Goal: Task Accomplishment & Management: Manage account settings

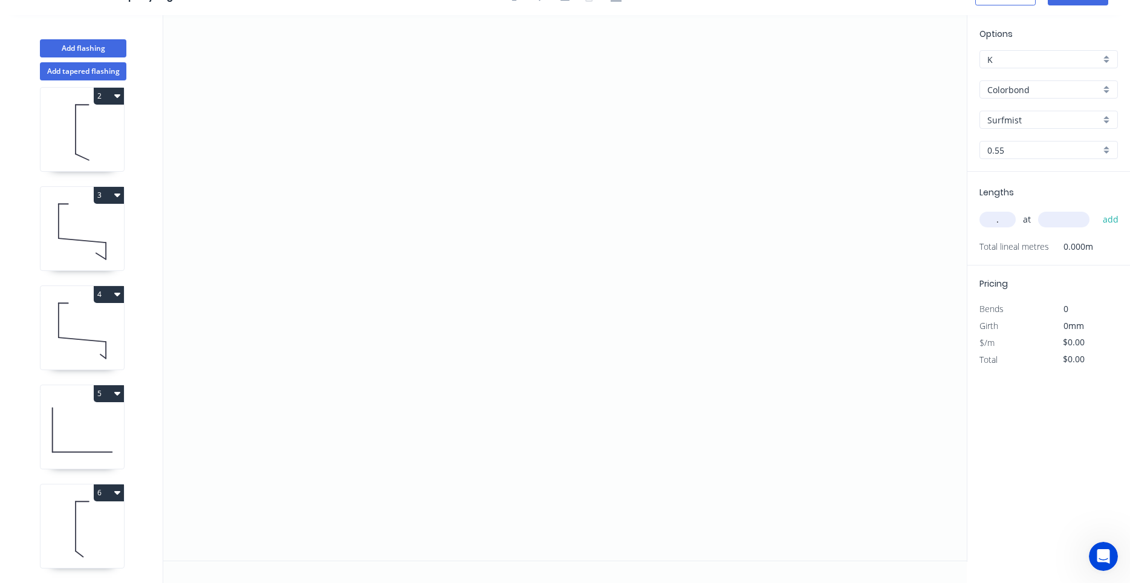
scroll to position [210, 0]
click at [99, 448] on icon at bounding box center [82, 429] width 83 height 77
type input "$7.53"
type input "$45.18"
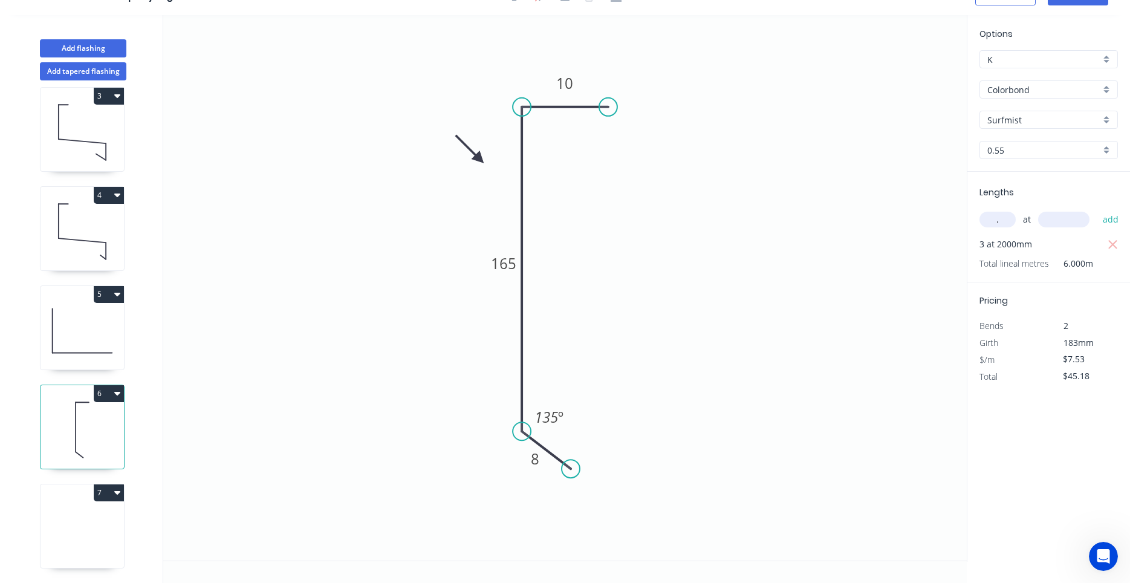
click at [97, 533] on icon at bounding box center [82, 528] width 83 height 77
type input "$0.00"
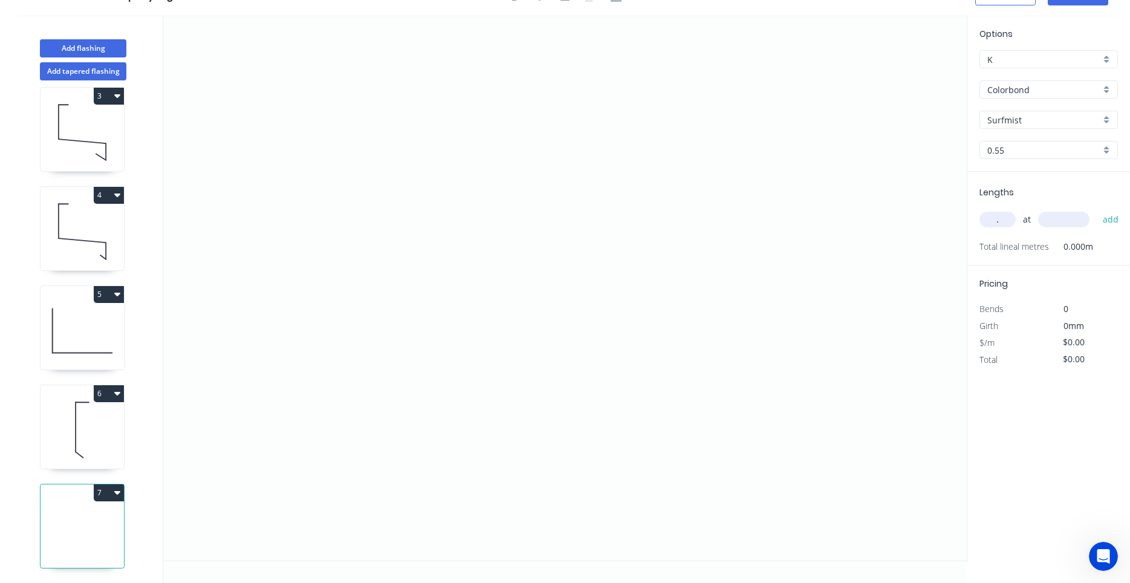
click at [1016, 87] on input "Colorbond" at bounding box center [1043, 89] width 113 height 13
click at [1006, 109] on div "Colorbond Matt" at bounding box center [1048, 112] width 137 height 21
type input "Colorbond Matt"
click at [426, 334] on icon "0" at bounding box center [564, 287] width 803 height 545
click at [385, 381] on icon "0" at bounding box center [564, 287] width 803 height 545
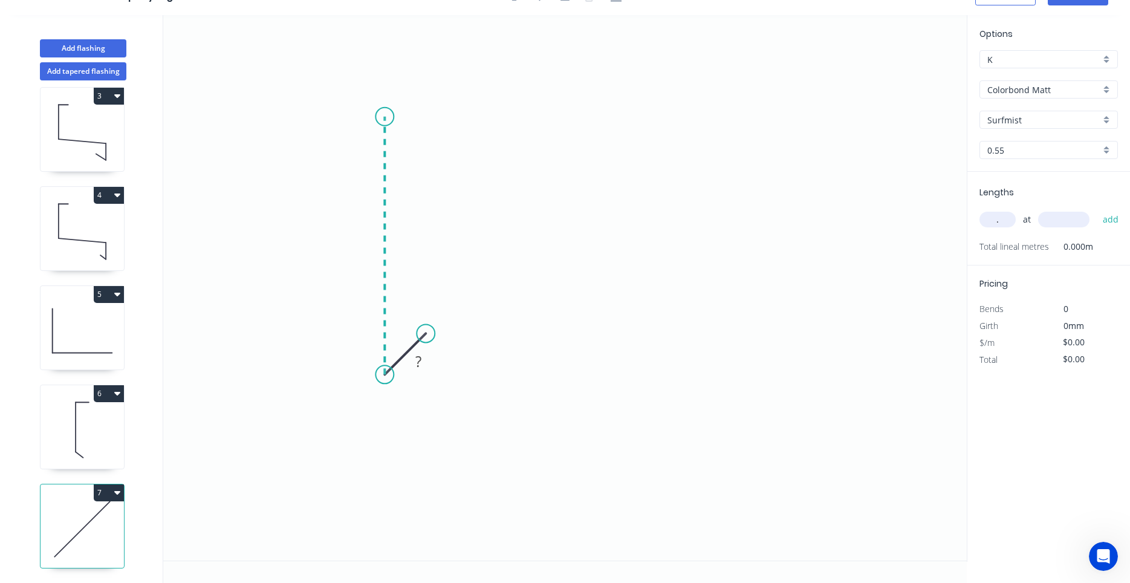
click at [401, 117] on icon "0 ?" at bounding box center [564, 287] width 803 height 545
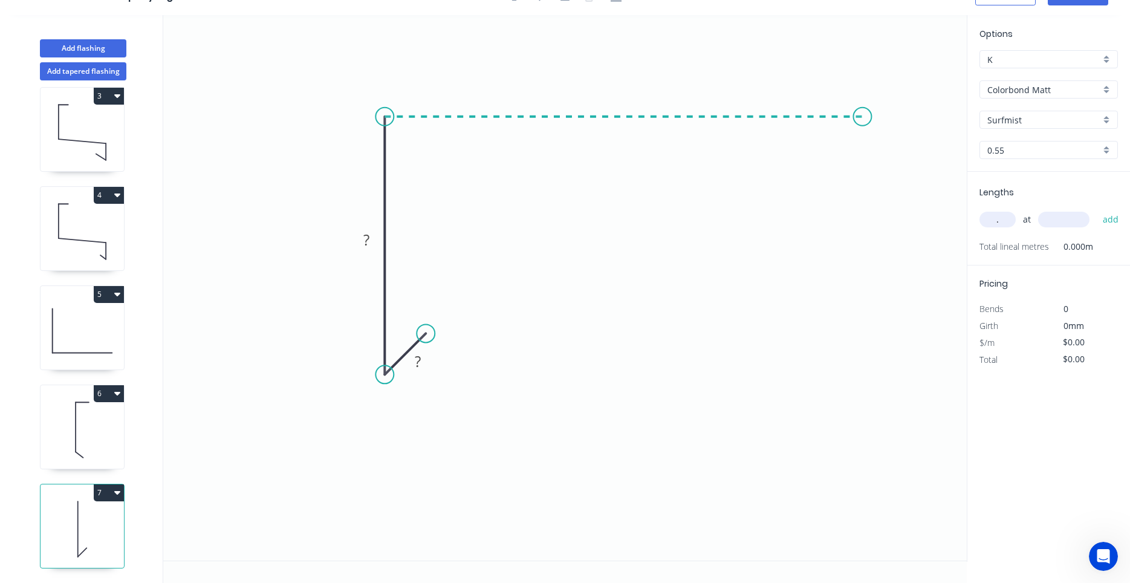
click at [863, 122] on icon "0 ? ?" at bounding box center [564, 287] width 803 height 545
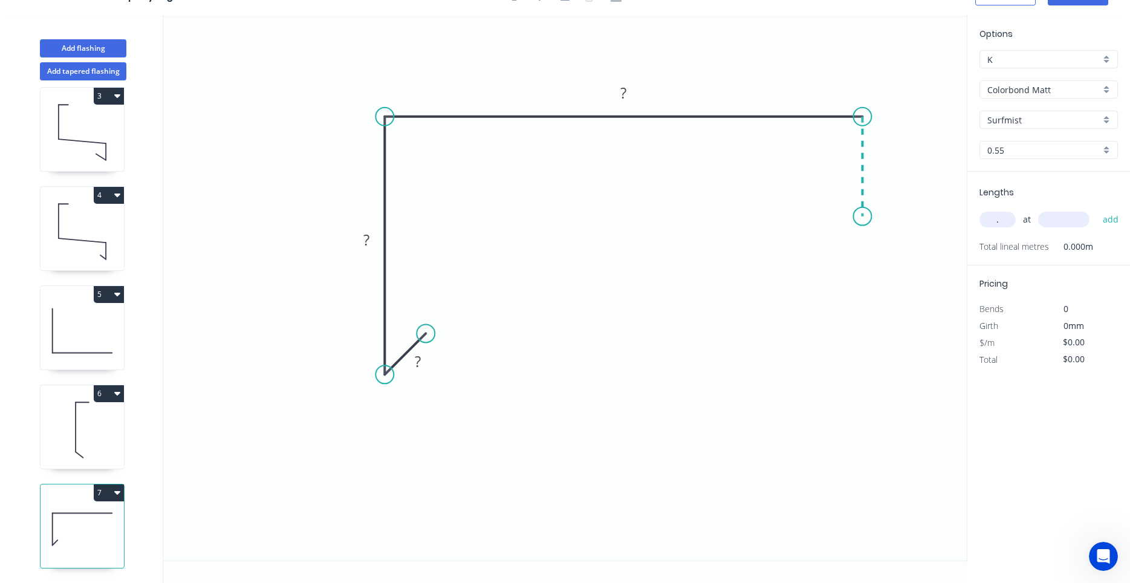
click at [859, 216] on icon "0 ? ? ?" at bounding box center [564, 287] width 803 height 545
click at [859, 216] on circle at bounding box center [862, 216] width 18 height 18
click at [423, 358] on rect at bounding box center [418, 362] width 24 height 17
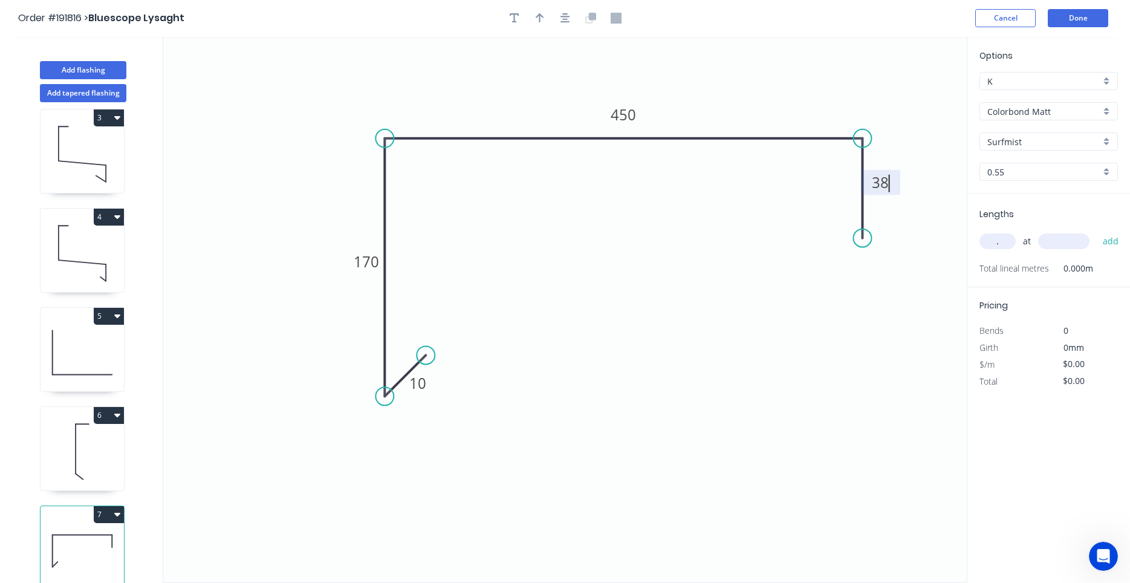
scroll to position [0, 0]
click at [570, 21] on icon "button" at bounding box center [565, 18] width 10 height 11
type input "$24.68"
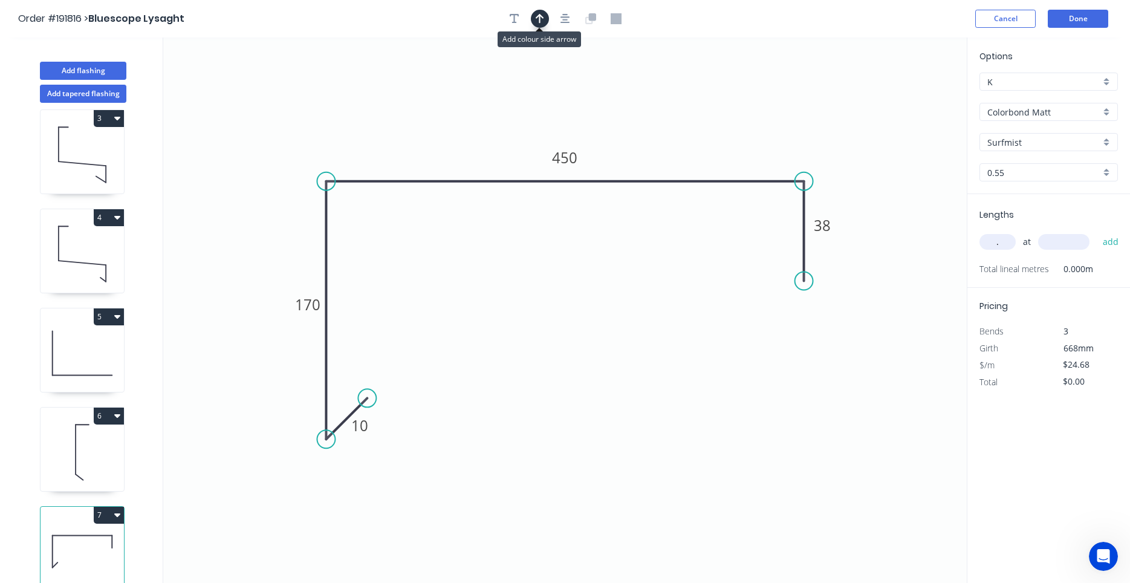
click at [539, 21] on icon "button" at bounding box center [540, 18] width 8 height 11
click at [904, 96] on icon at bounding box center [905, 84] width 11 height 39
drag, startPoint x: 904, startPoint y: 96, endPoint x: 649, endPoint y: 134, distance: 258.0
click at [649, 133] on icon at bounding box center [665, 115] width 35 height 35
click at [571, 24] on button "button" at bounding box center [565, 19] width 18 height 18
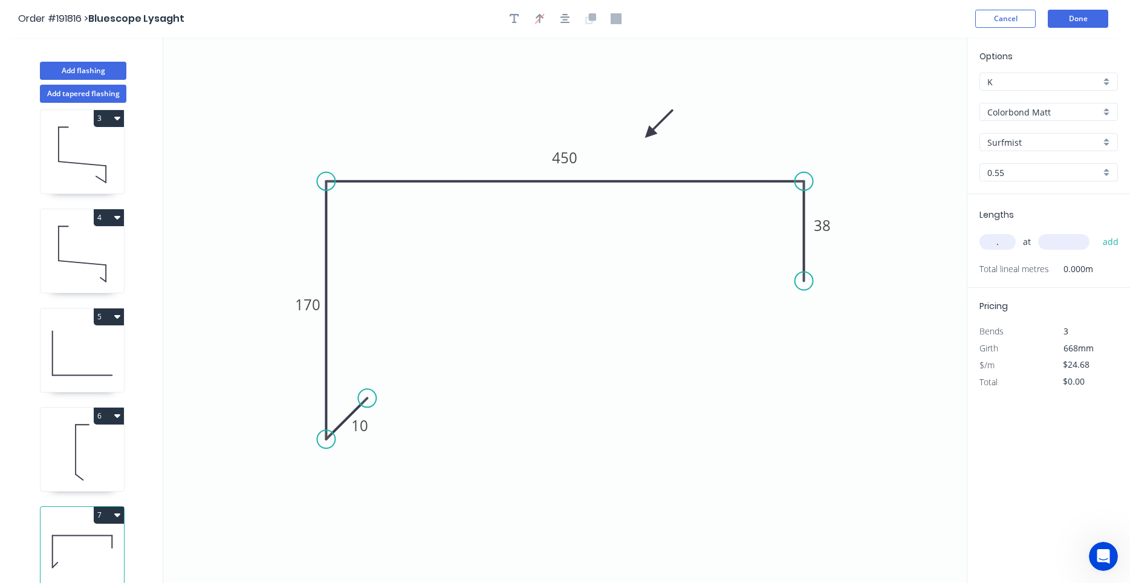
click at [1001, 239] on input "." at bounding box center [997, 242] width 36 height 16
type input "."
type input "1"
type input "4900"
click at [1097, 232] on button "add" at bounding box center [1111, 242] width 28 height 21
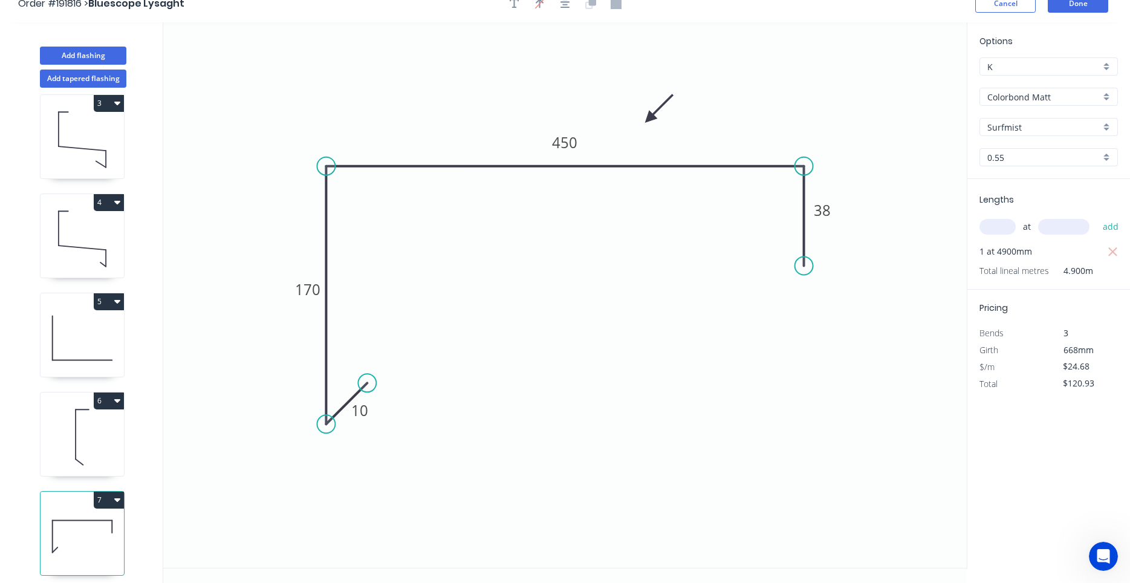
scroll to position [22, 0]
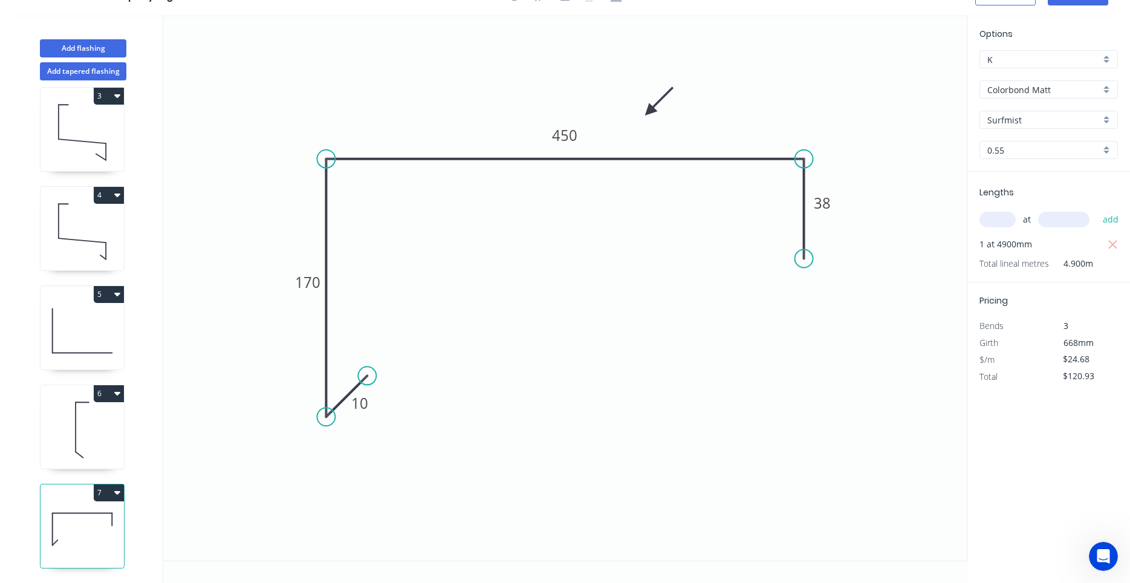
click at [118, 492] on icon "button" at bounding box center [117, 493] width 6 height 4
click at [107, 514] on div "Duplicate" at bounding box center [66, 523] width 93 height 18
type input "$0.00"
click at [106, 513] on icon at bounding box center [83, 513] width 60 height 0
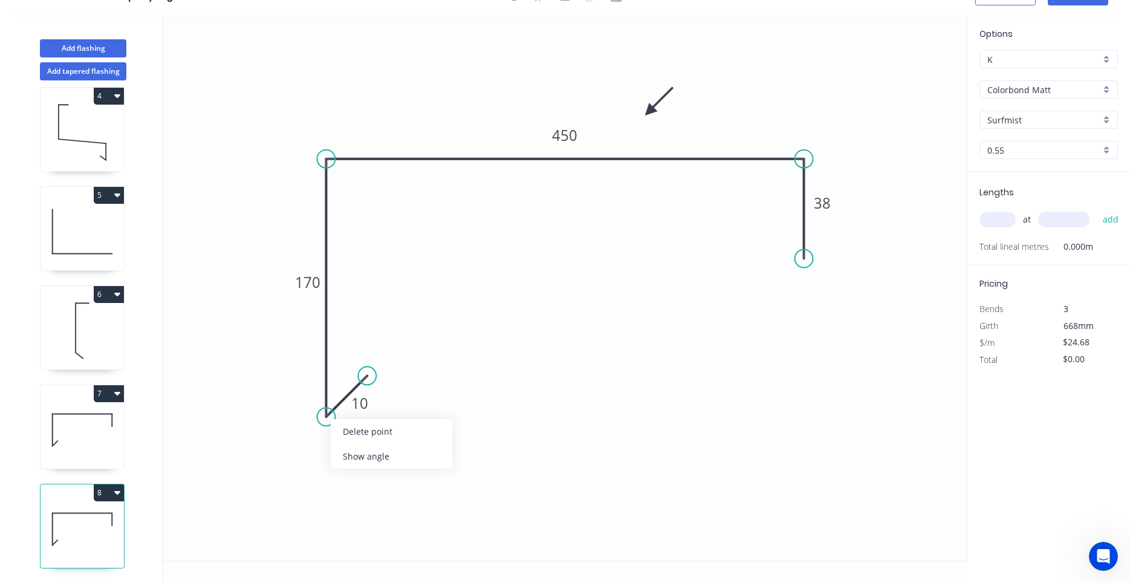
click at [341, 420] on div "Delete point" at bounding box center [392, 431] width 122 height 25
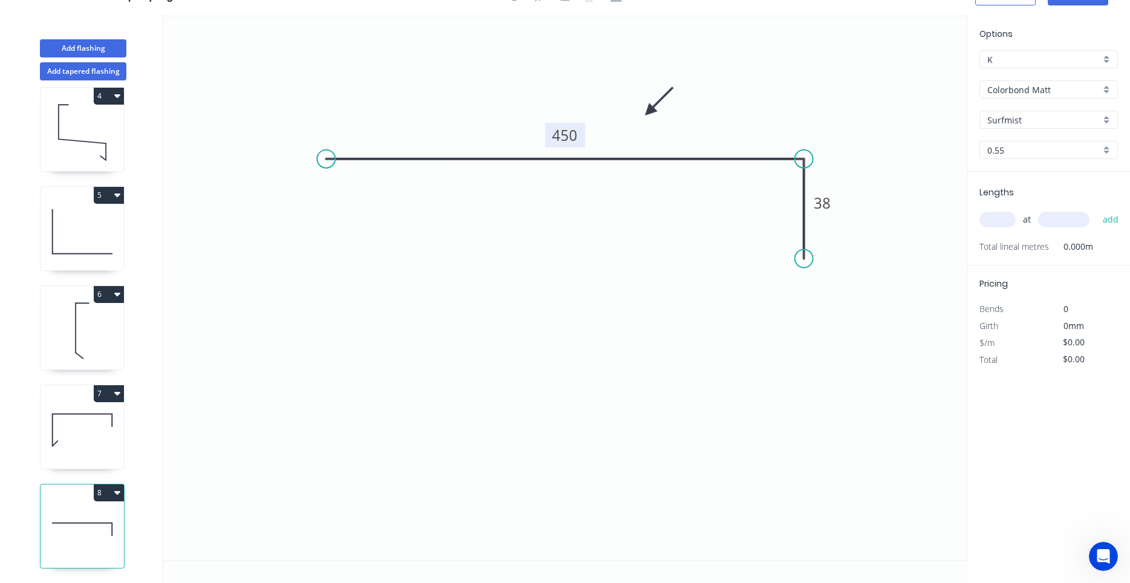
click at [566, 137] on tspan "450" at bounding box center [565, 135] width 25 height 20
click at [325, 161] on circle at bounding box center [326, 159] width 18 height 18
click at [323, 452] on icon "0 355 38" at bounding box center [564, 287] width 803 height 545
click at [444, 452] on icon "0 ? 355 38" at bounding box center [564, 287] width 803 height 545
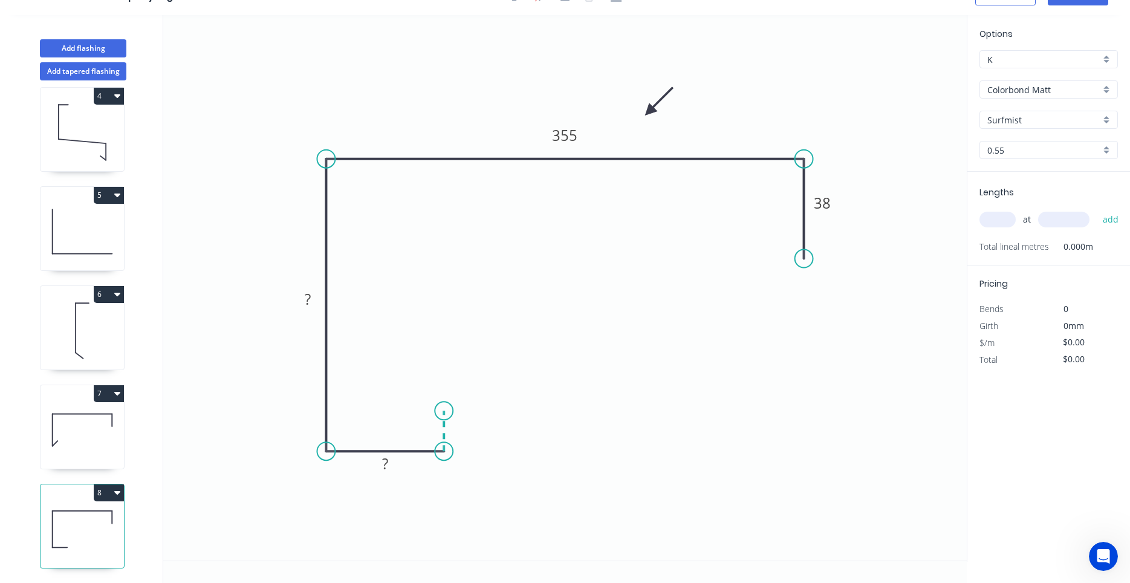
click at [446, 411] on icon "0 ? ? 355 38" at bounding box center [564, 287] width 803 height 545
click at [446, 411] on circle at bounding box center [444, 410] width 18 height 18
click at [312, 292] on rect at bounding box center [308, 299] width 24 height 17
type input "$25.44"
click at [990, 218] on input "text" at bounding box center [997, 220] width 36 height 16
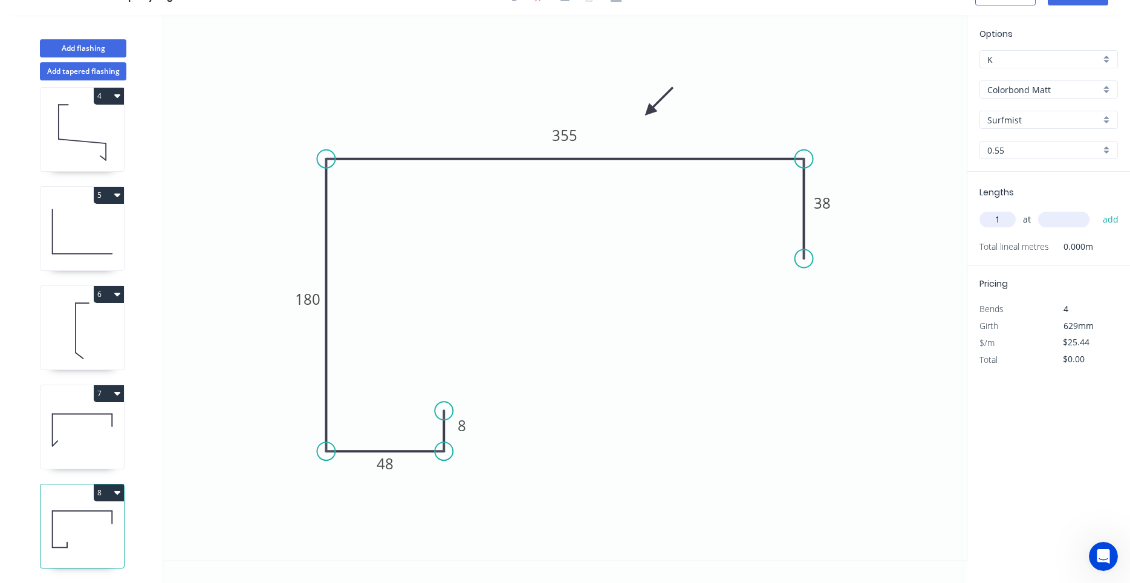
type input "1"
type input "5200"
click at [1097, 209] on button "add" at bounding box center [1111, 219] width 28 height 21
type input "$132.29"
type input "1"
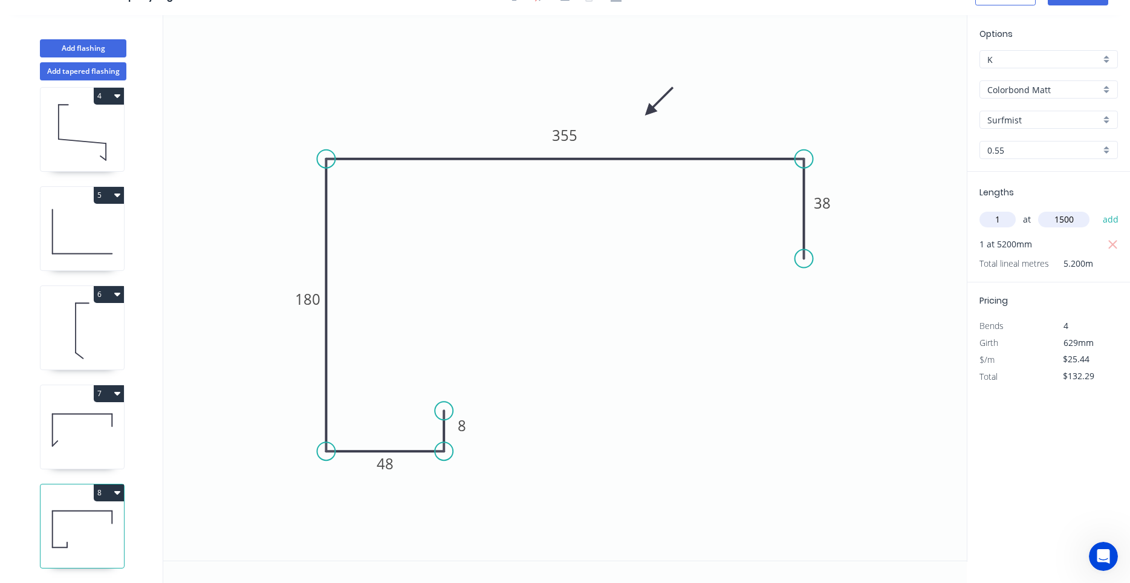
type input "1500"
click at [1097, 209] on button "add" at bounding box center [1111, 219] width 28 height 21
type input "$170.45"
click at [971, 238] on div "Lengths at add 1 at 5200mm 1 at 1500mm Total lineal metres 6.700m" at bounding box center [1048, 236] width 163 height 128
click at [105, 51] on button "Add flashing" at bounding box center [83, 48] width 86 height 18
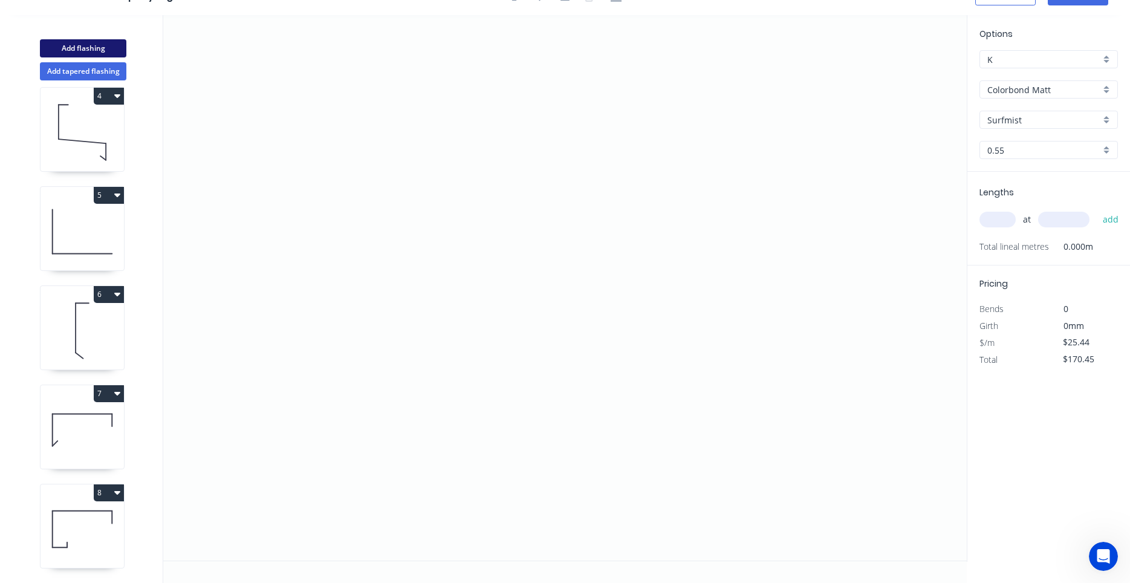
type input "$0.00"
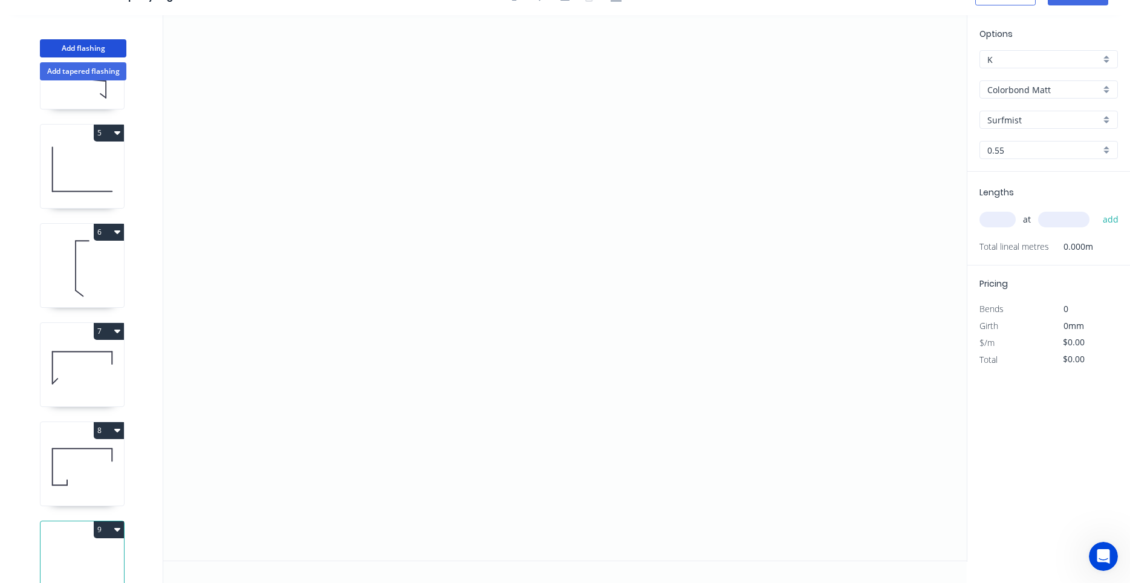
scroll to position [408, 0]
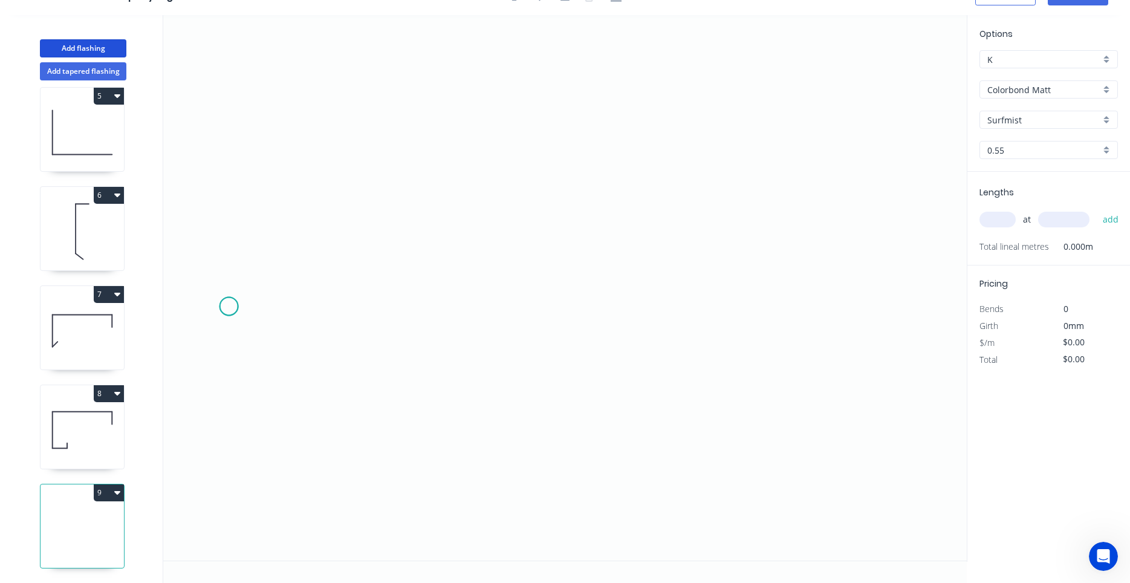
click at [229, 307] on icon "0" at bounding box center [564, 287] width 803 height 545
click at [299, 220] on icon at bounding box center [264, 263] width 71 height 86
click at [547, 232] on icon "0 ?" at bounding box center [564, 287] width 803 height 545
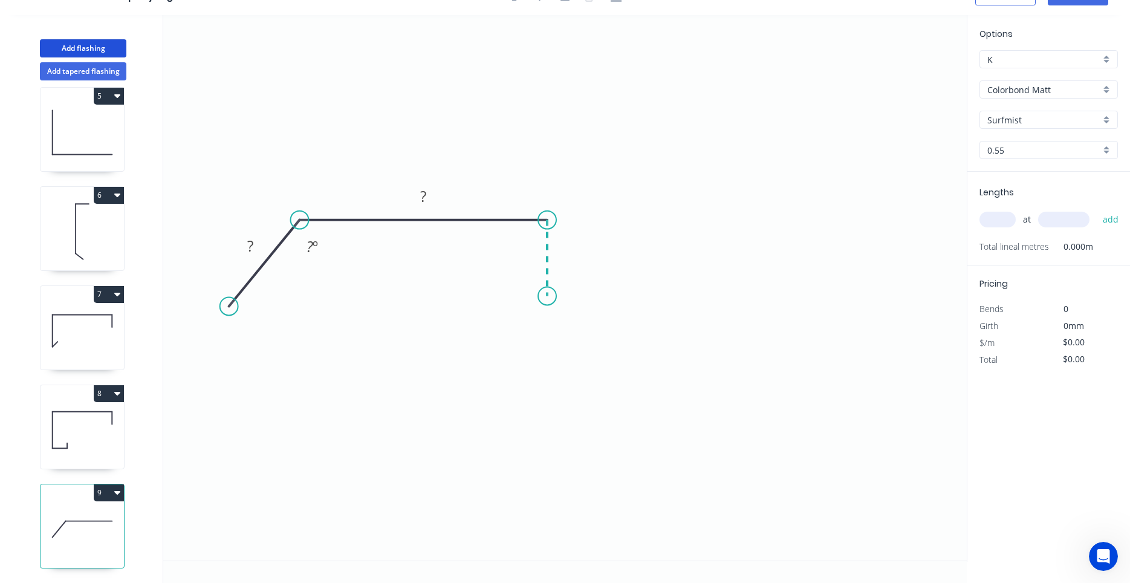
click at [544, 296] on icon "0 ? ? ? º" at bounding box center [564, 287] width 803 height 545
click at [545, 297] on circle at bounding box center [547, 296] width 18 height 18
drag, startPoint x: 542, startPoint y: 218, endPoint x: 540, endPoint y: 210, distance: 8.1
click at [540, 211] on circle at bounding box center [540, 220] width 18 height 18
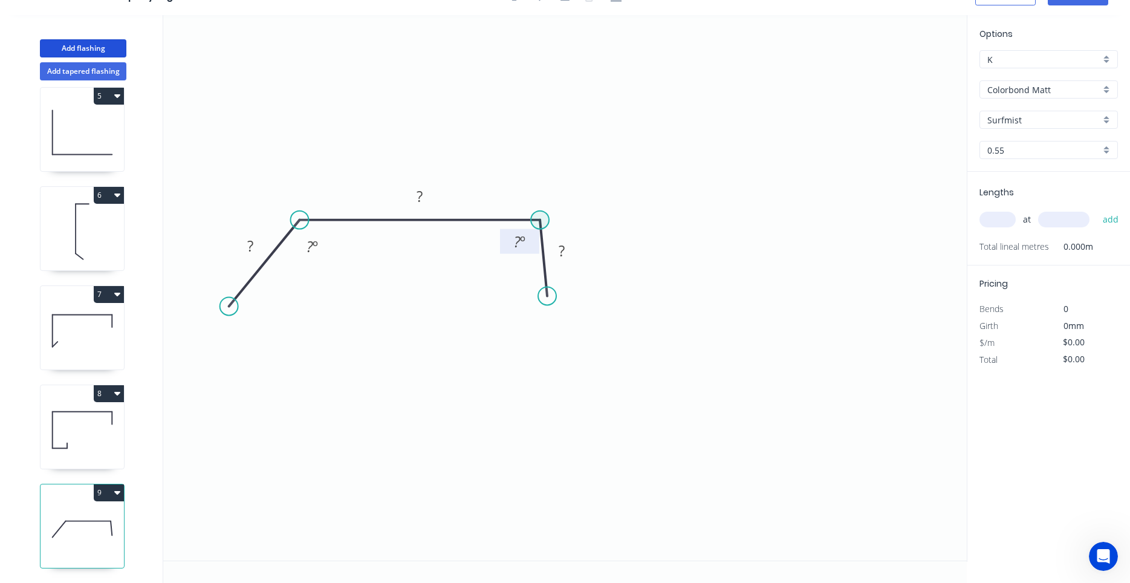
drag, startPoint x: 540, startPoint y: 210, endPoint x: 537, endPoint y: 230, distance: 19.5
click at [510, 270] on icon "0 ? ? ? ? º ? º" at bounding box center [564, 287] width 803 height 545
drag, startPoint x: 545, startPoint y: 296, endPoint x: 537, endPoint y: 296, distance: 8.5
click at [537, 296] on circle at bounding box center [540, 296] width 18 height 18
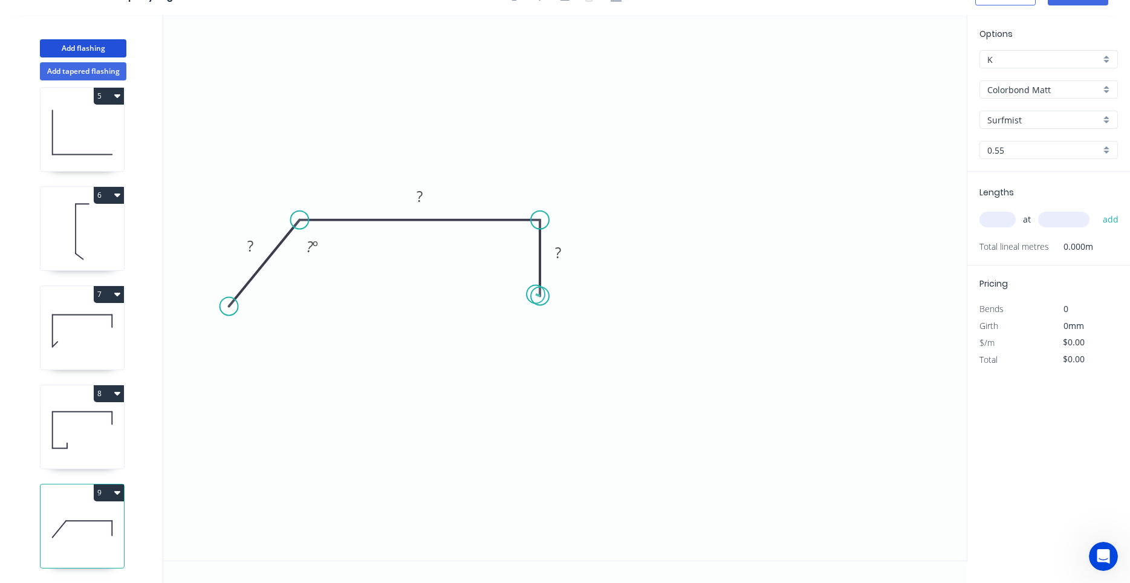
click at [536, 294] on circle at bounding box center [540, 296] width 18 height 18
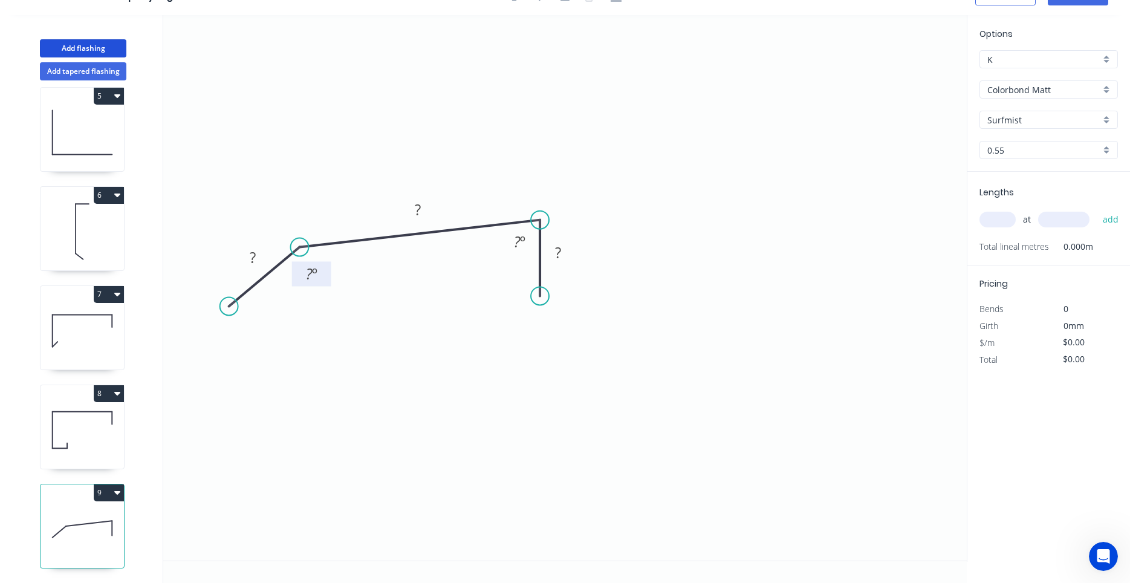
drag, startPoint x: 300, startPoint y: 221, endPoint x: 299, endPoint y: 247, distance: 26.6
click at [299, 247] on circle at bounding box center [300, 247] width 18 height 18
click at [310, 269] on tspan "?" at bounding box center [309, 274] width 7 height 20
click at [311, 279] on tspan "?" at bounding box center [309, 274] width 7 height 20
click at [242, 256] on rect at bounding box center [253, 258] width 24 height 17
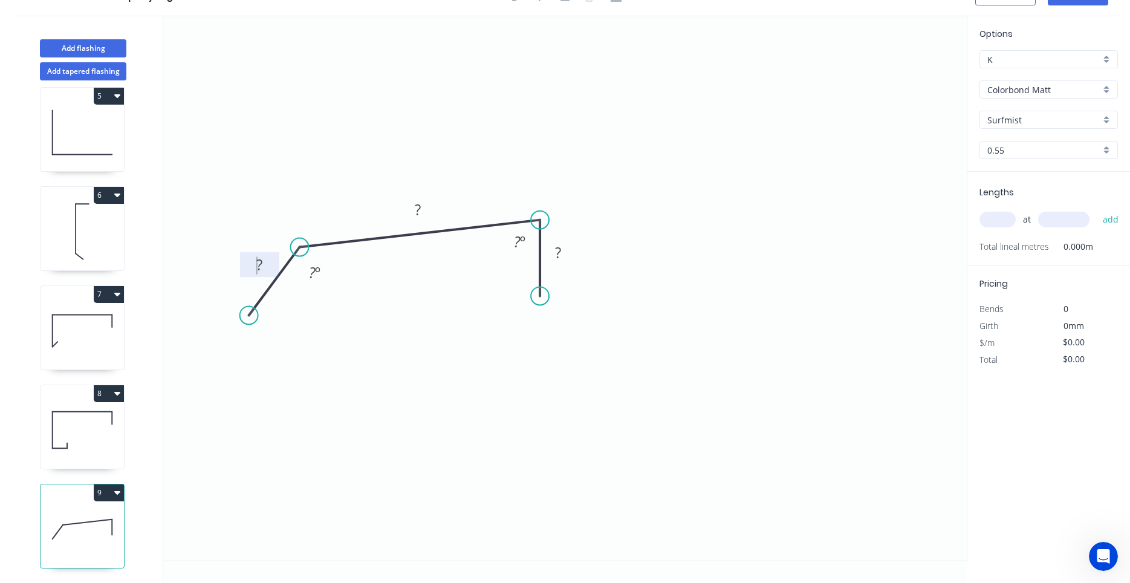
drag, startPoint x: 229, startPoint y: 307, endPoint x: 248, endPoint y: 316, distance: 21.9
click at [248, 316] on circle at bounding box center [249, 315] width 18 height 18
click at [262, 262] on tspan "?" at bounding box center [259, 265] width 6 height 20
drag, startPoint x: 253, startPoint y: 315, endPoint x: 261, endPoint y: 316, distance: 7.9
click at [261, 316] on circle at bounding box center [262, 315] width 18 height 18
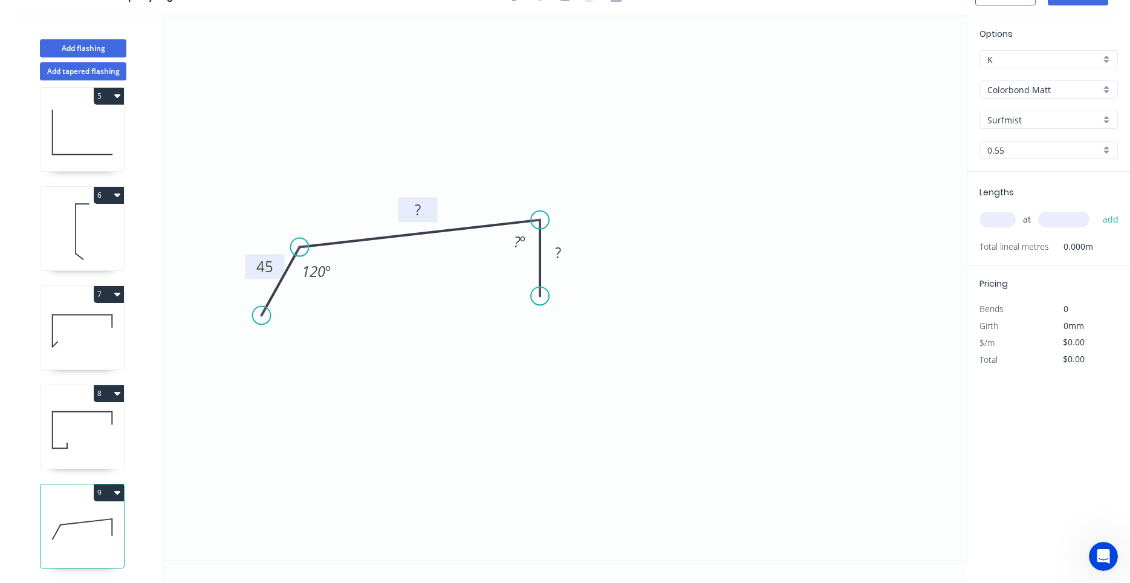
click at [418, 206] on tspan "?" at bounding box center [418, 210] width 6 height 20
click at [539, 297] on circle at bounding box center [540, 296] width 18 height 18
click at [878, 304] on icon "0 45 240 10 120 º 88 º" at bounding box center [564, 287] width 803 height 545
click at [875, 302] on circle at bounding box center [878, 296] width 18 height 18
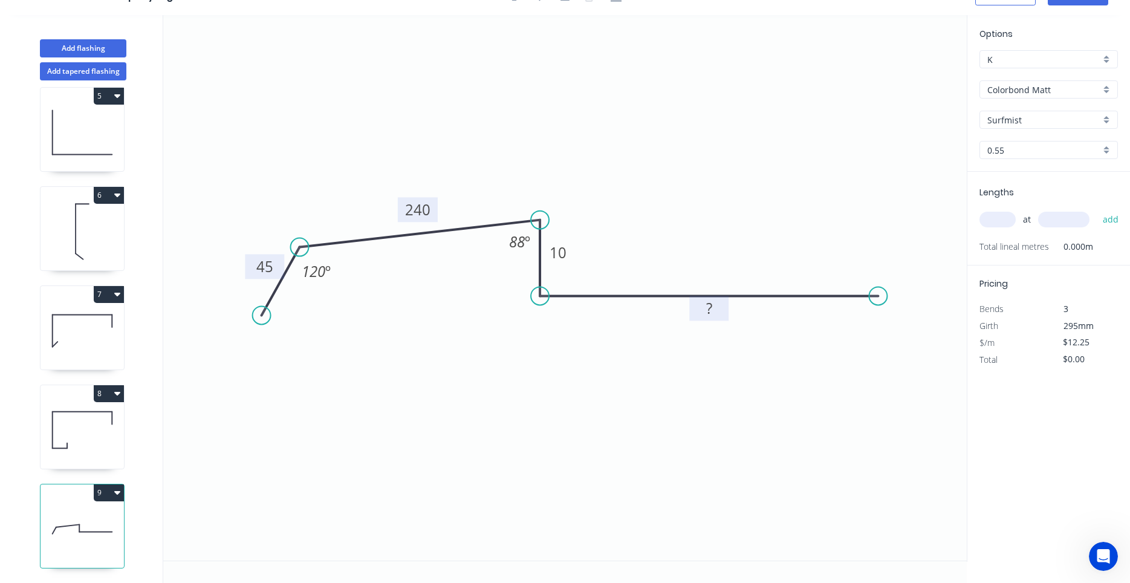
click at [694, 314] on rect at bounding box center [708, 308] width 39 height 25
click at [716, 325] on icon "0 45 240 10 ? 120 º 88 º" at bounding box center [564, 287] width 803 height 545
click at [719, 314] on rect at bounding box center [710, 308] width 24 height 17
click at [716, 313] on tspan "110" at bounding box center [709, 308] width 25 height 20
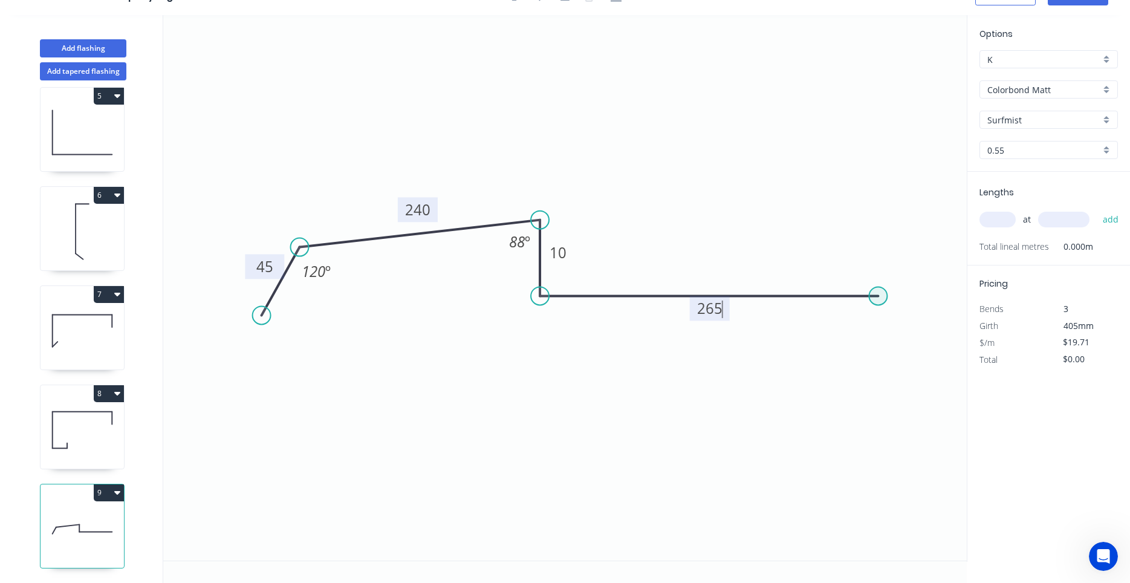
click at [875, 293] on circle at bounding box center [878, 296] width 18 height 18
click at [877, 348] on icon "0 45 240 10 265 120 º 88 º" at bounding box center [564, 287] width 803 height 545
type input "$20.46"
click at [896, 319] on tspan "?" at bounding box center [896, 316] width 6 height 20
drag, startPoint x: 877, startPoint y: 349, endPoint x: 878, endPoint y: 363, distance: 13.3
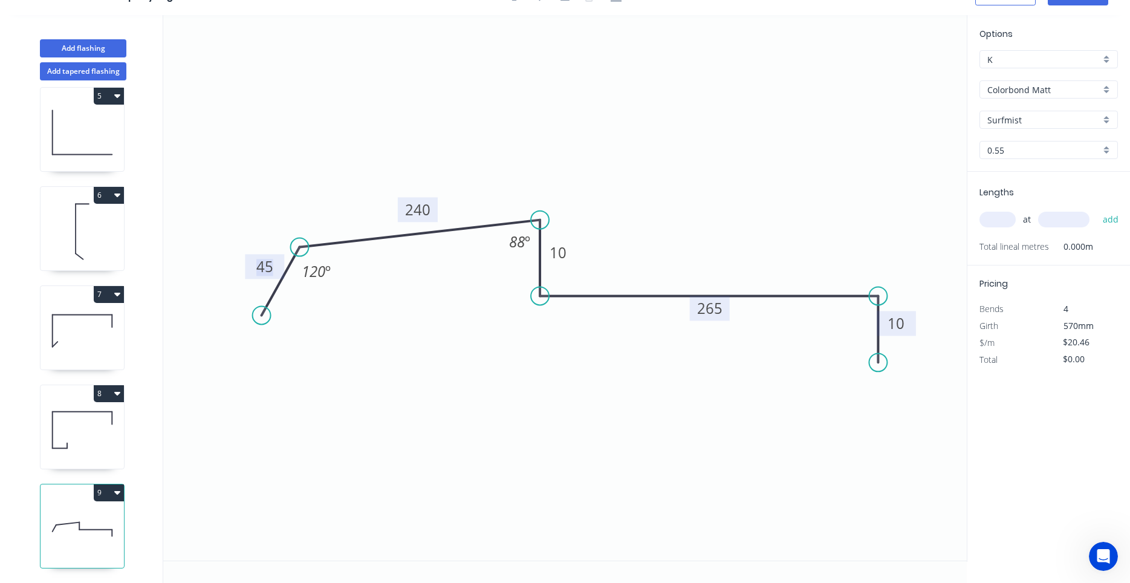
click at [878, 363] on circle at bounding box center [878, 362] width 18 height 18
click at [996, 227] on input "text" at bounding box center [997, 220] width 36 height 16
type input "4"
type input "3600"
click at [1097, 209] on button "add" at bounding box center [1111, 219] width 28 height 21
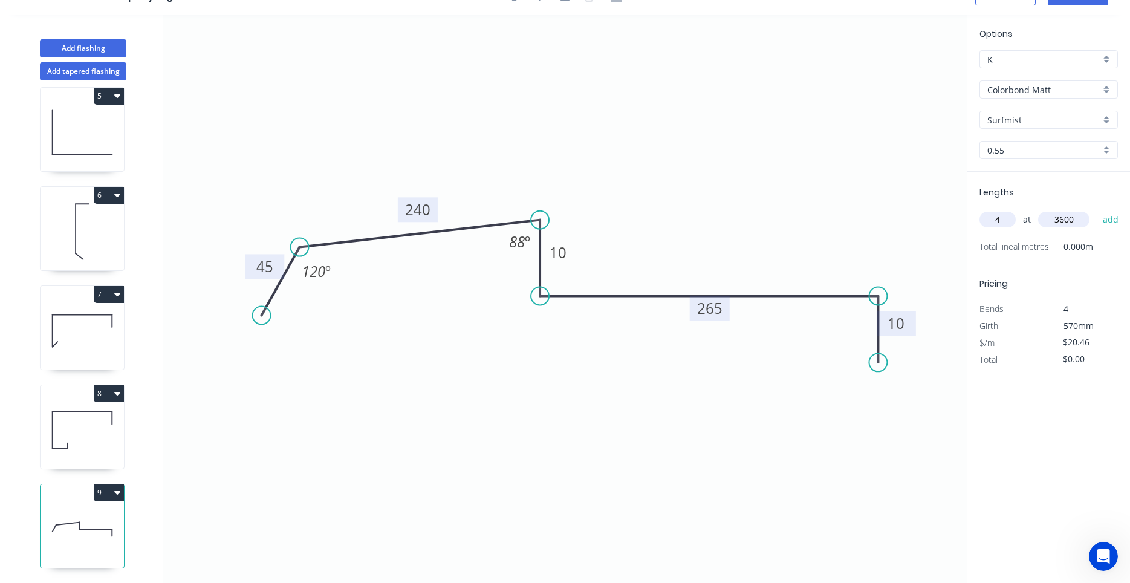
type input "$294.62"
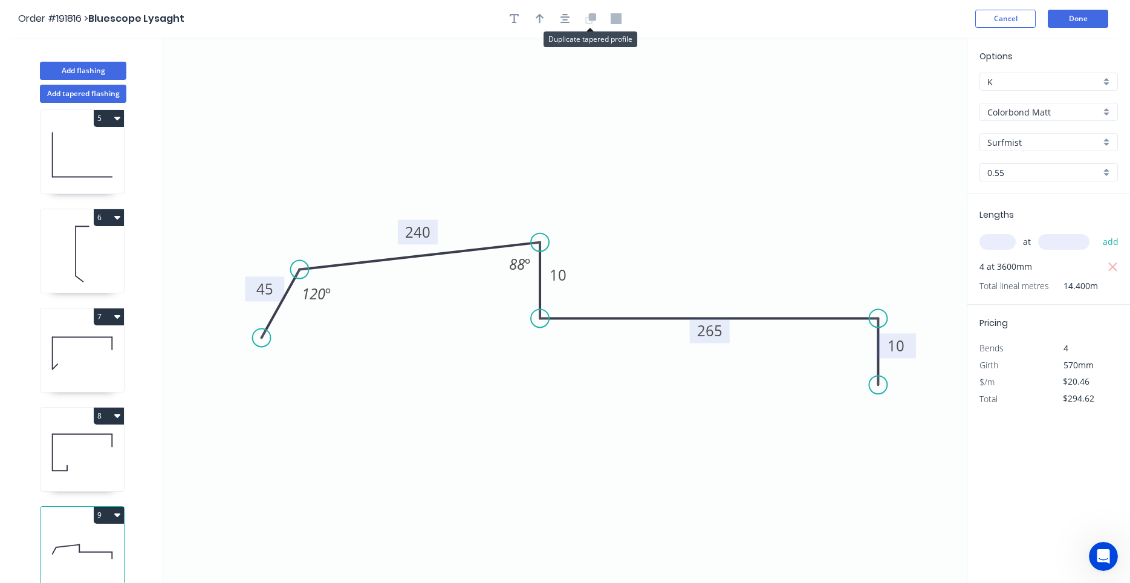
click at [587, 19] on icon at bounding box center [590, 18] width 11 height 11
click at [566, 19] on icon "button" at bounding box center [565, 18] width 10 height 11
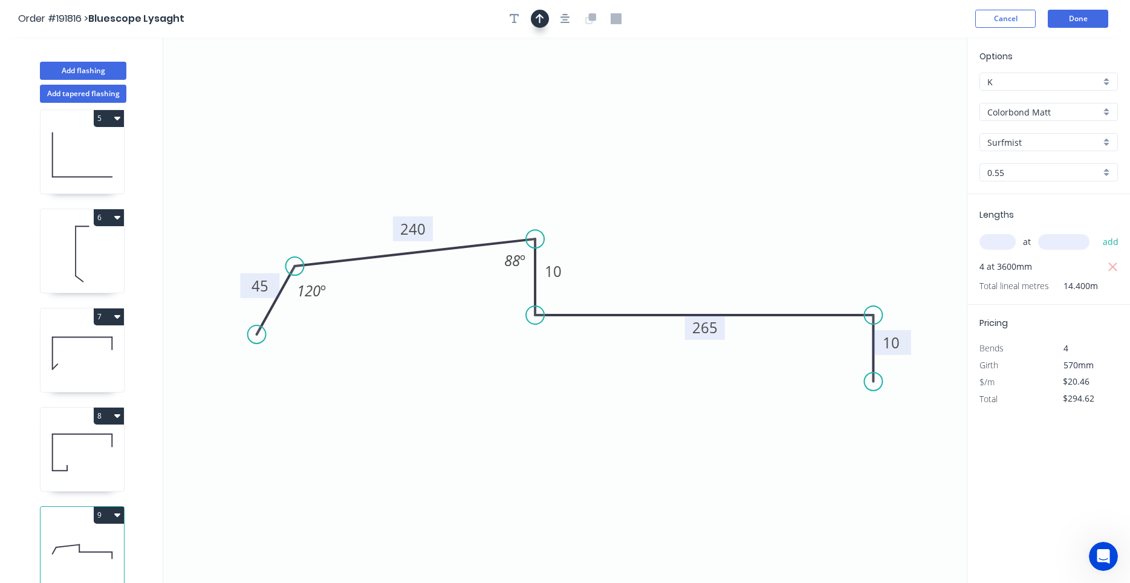
click at [541, 17] on icon "button" at bounding box center [540, 19] width 8 height 10
drag, startPoint x: 914, startPoint y: 90, endPoint x: 807, endPoint y: 190, distance: 146.3
click at [804, 212] on icon "0 45 240 10 265 10 120 º 88 º" at bounding box center [564, 309] width 803 height 545
drag, startPoint x: 906, startPoint y: 93, endPoint x: 696, endPoint y: 263, distance: 270.8
click at [699, 263] on icon at bounding box center [704, 246] width 11 height 39
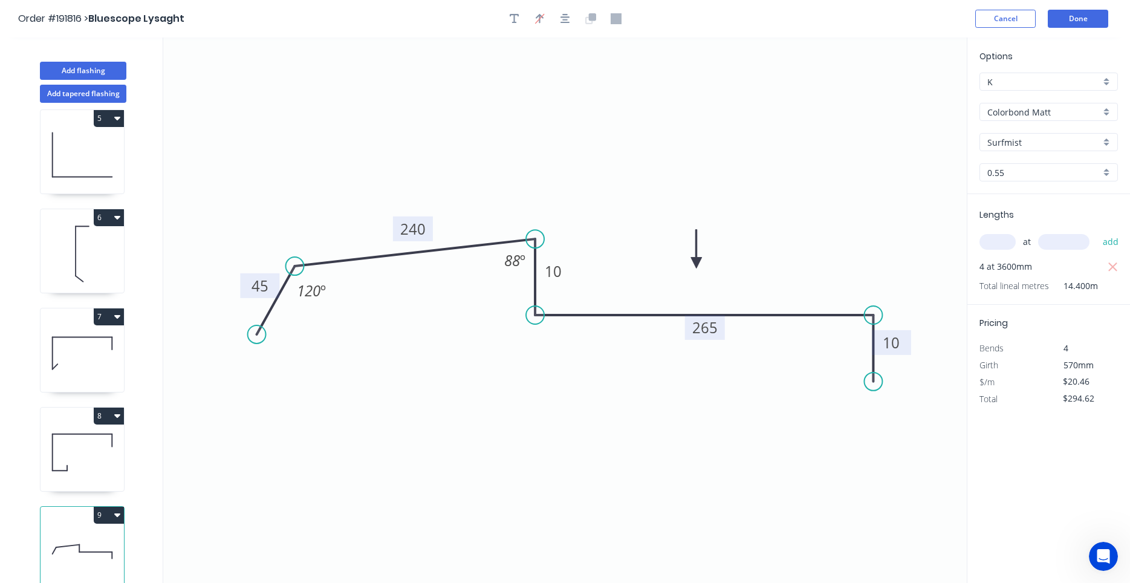
click at [696, 263] on icon at bounding box center [696, 249] width 11 height 39
click at [693, 261] on icon at bounding box center [703, 250] width 35 height 35
click at [1073, 28] on header "Order #191816 > Bluescope Lysaght Cancel Done" at bounding box center [565, 18] width 1130 height 37
click at [1077, 18] on button "Done" at bounding box center [1078, 19] width 60 height 18
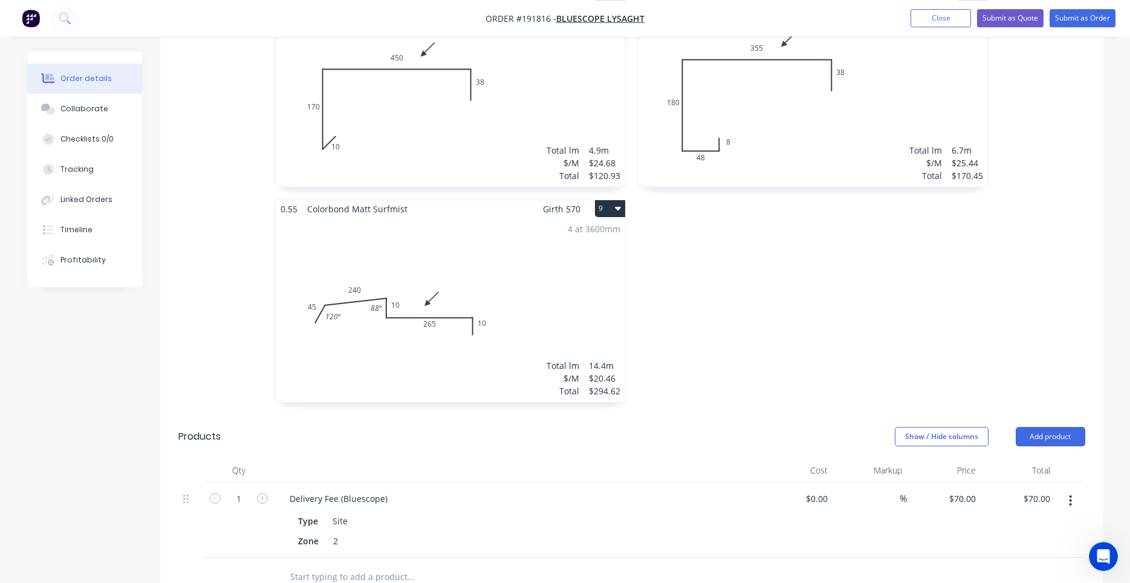
scroll to position [1074, 0]
click at [606, 269] on div "4 at 3600mm Total lm $/M Total 14.4m $20.46 $294.62" at bounding box center [450, 313] width 349 height 184
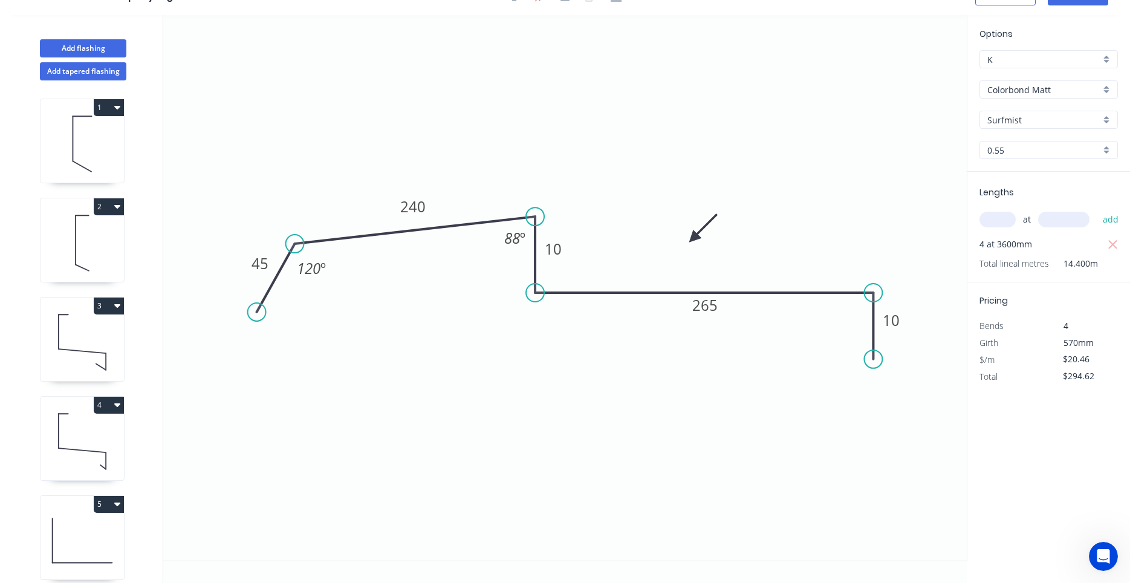
scroll to position [408, 0]
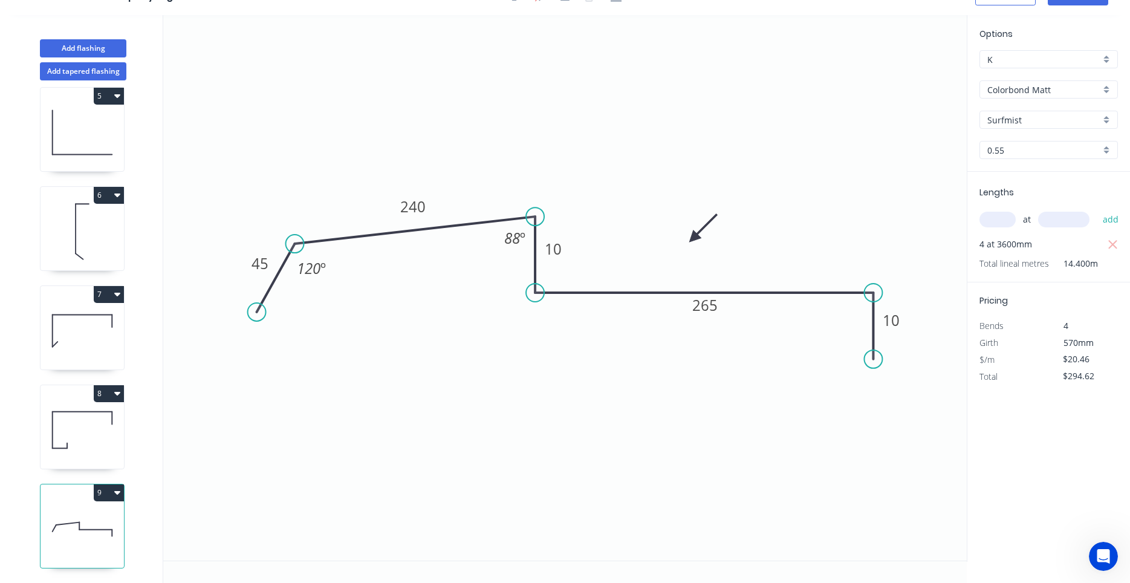
drag, startPoint x: 206, startPoint y: 355, endPoint x: 204, endPoint y: 365, distance: 10.4
click at [117, 56] on button "Add flashing" at bounding box center [83, 48] width 86 height 18
type input "$0.00"
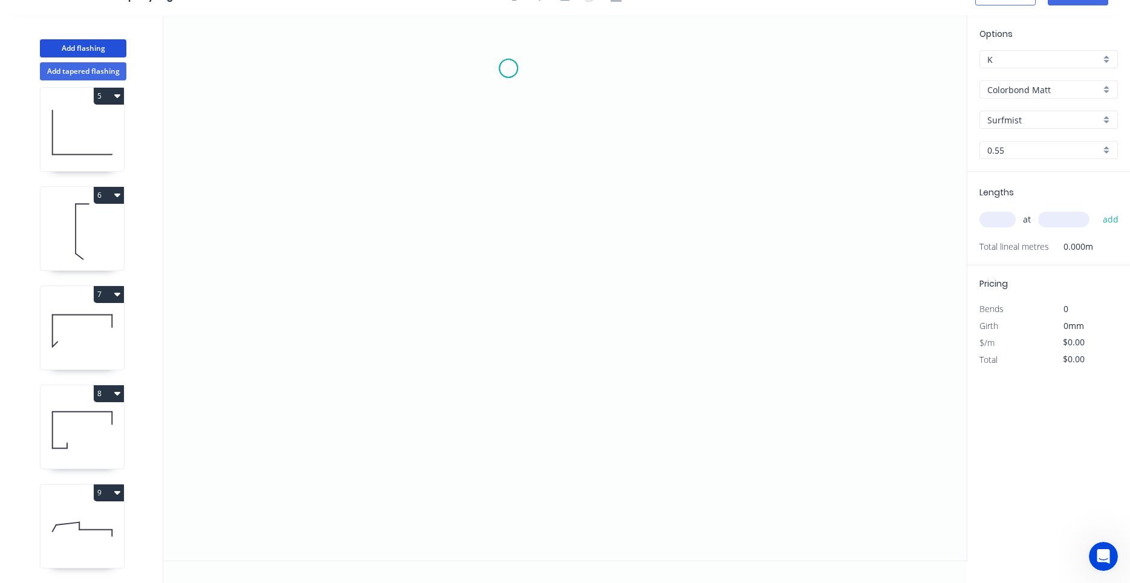
click at [508, 68] on icon "0" at bounding box center [564, 287] width 803 height 545
click at [453, 68] on icon "0" at bounding box center [564, 287] width 803 height 545
click at [453, 209] on icon "0 ?" at bounding box center [564, 287] width 803 height 545
click at [536, 260] on icon "0 ? ?" at bounding box center [564, 287] width 803 height 545
click at [536, 260] on circle at bounding box center [536, 260] width 18 height 18
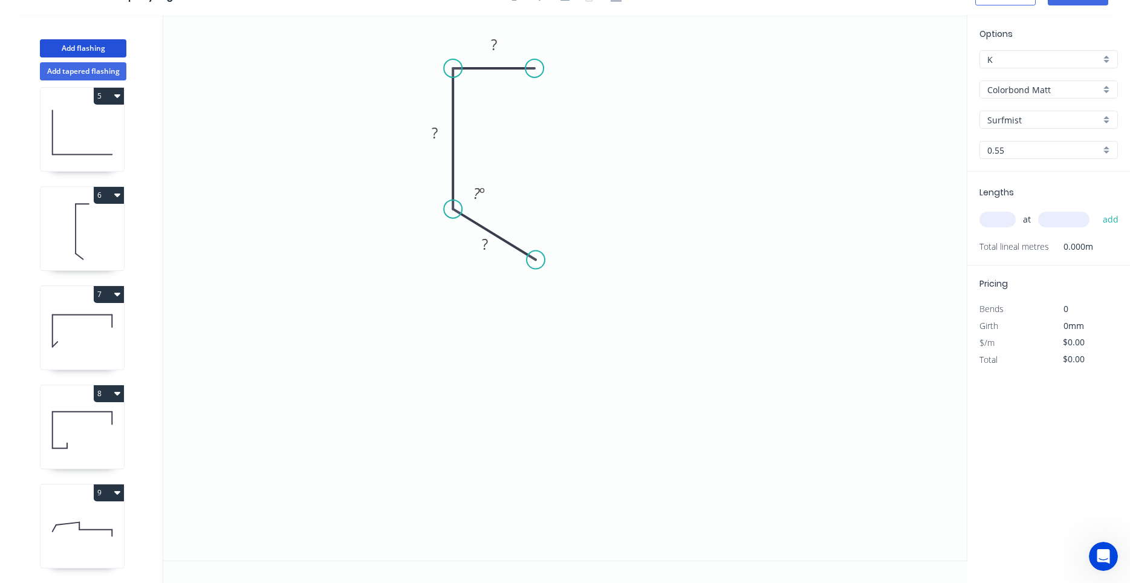
drag, startPoint x: 505, startPoint y: 67, endPoint x: 534, endPoint y: 66, distance: 29.0
click at [534, 66] on circle at bounding box center [534, 68] width 18 height 18
click at [536, 256] on circle at bounding box center [536, 260] width 18 height 18
click at [546, 456] on icon "0 ? ? ? ? º" at bounding box center [564, 287] width 803 height 545
click at [466, 533] on icon "0 ? ? ? ? ? º ? º" at bounding box center [564, 287] width 803 height 545
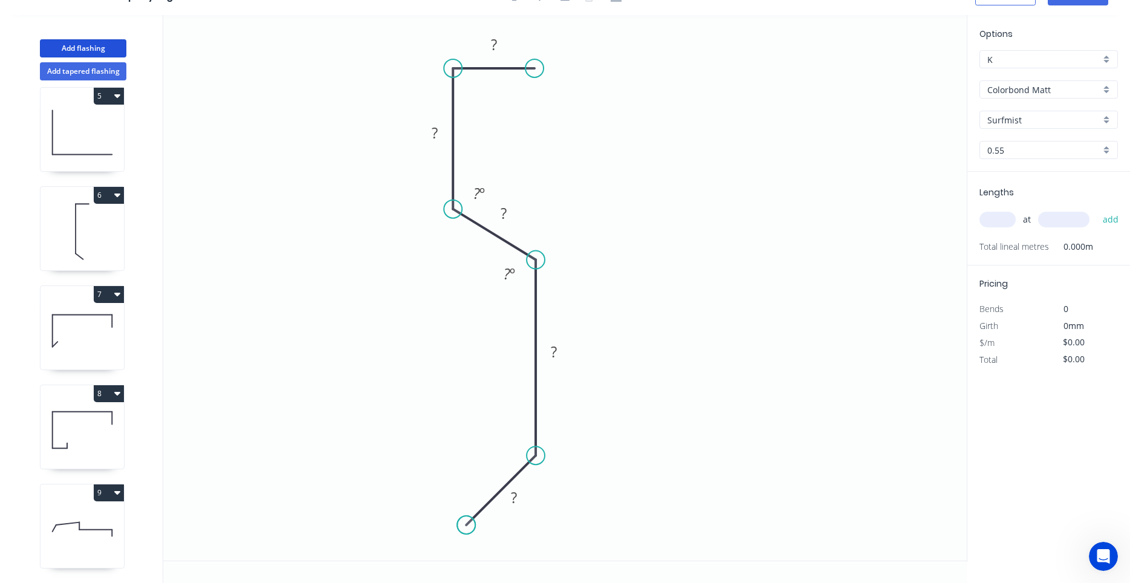
click at [466, 533] on circle at bounding box center [466, 525] width 18 height 18
click at [550, 483] on div "Show angle" at bounding box center [596, 493] width 122 height 25
drag, startPoint x: 535, startPoint y: 259, endPoint x: 532, endPoint y: 281, distance: 22.0
click at [532, 281] on circle at bounding box center [536, 288] width 18 height 18
drag, startPoint x: 455, startPoint y: 209, endPoint x: 455, endPoint y: 198, distance: 10.9
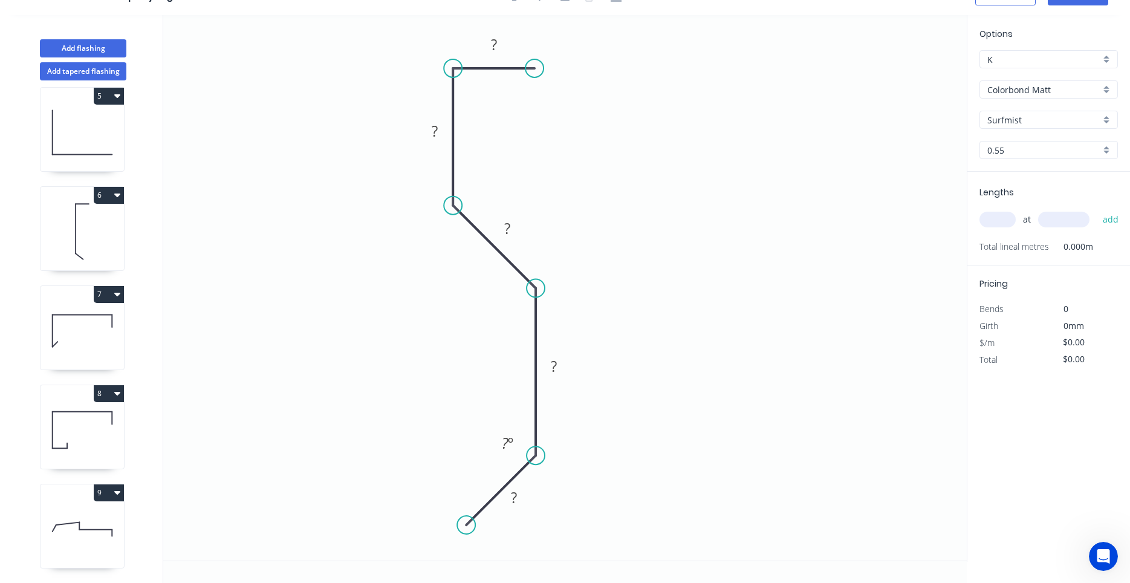
click at [455, 198] on circle at bounding box center [453, 205] width 18 height 18
click at [470, 241] on div "Show angle" at bounding box center [514, 245] width 122 height 25
click at [540, 323] on div "Show angle" at bounding box center [601, 325] width 122 height 25
click at [490, 54] on rect at bounding box center [493, 44] width 39 height 25
click at [490, 47] on rect at bounding box center [494, 45] width 24 height 17
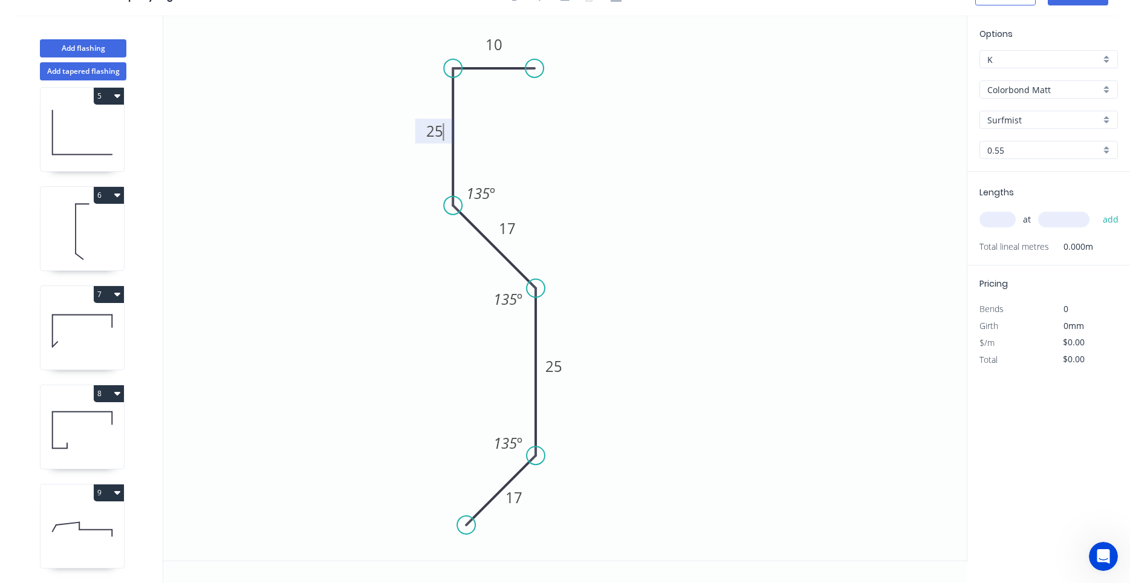
type input "$8.04"
click at [997, 212] on div "at add" at bounding box center [1049, 219] width 141 height 21
click at [997, 222] on input "text" at bounding box center [997, 220] width 36 height 16
type input "5"
type input "600"
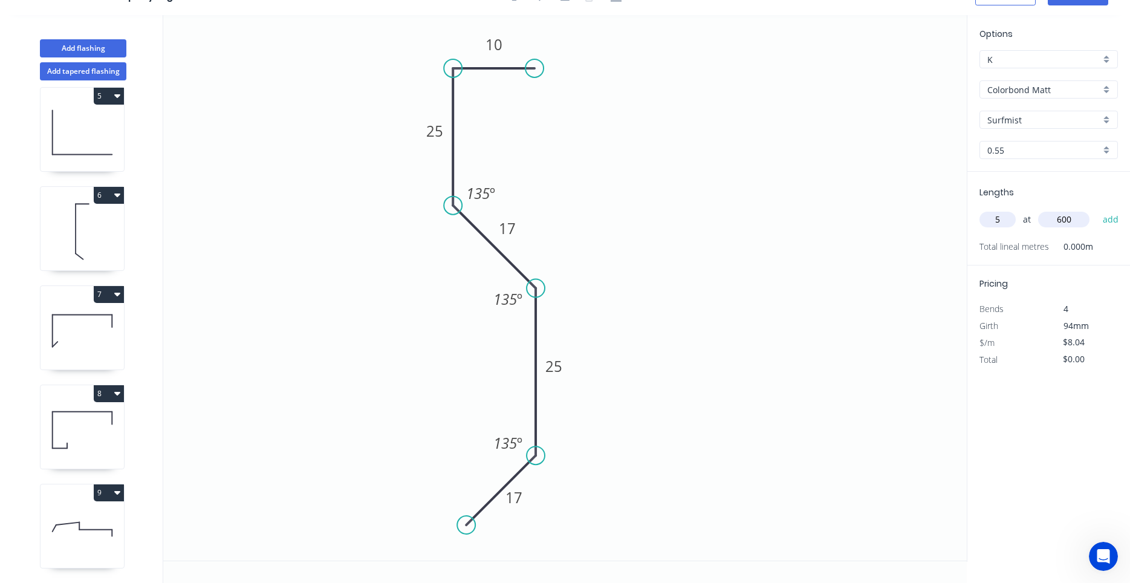
click at [1097, 209] on button "add" at bounding box center [1111, 219] width 28 height 21
type input "$40.20"
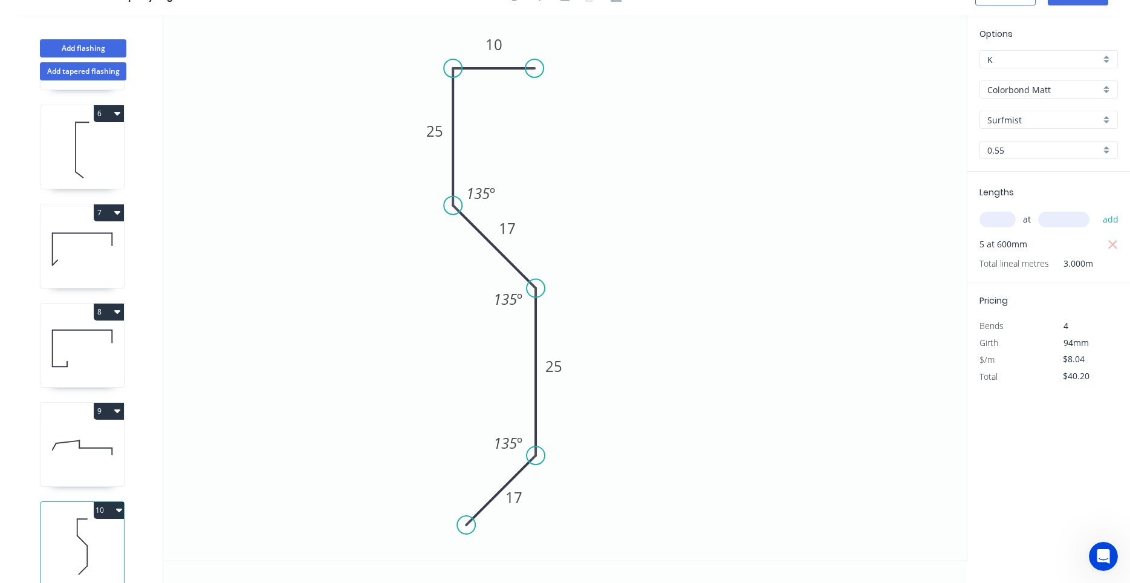
scroll to position [507, 0]
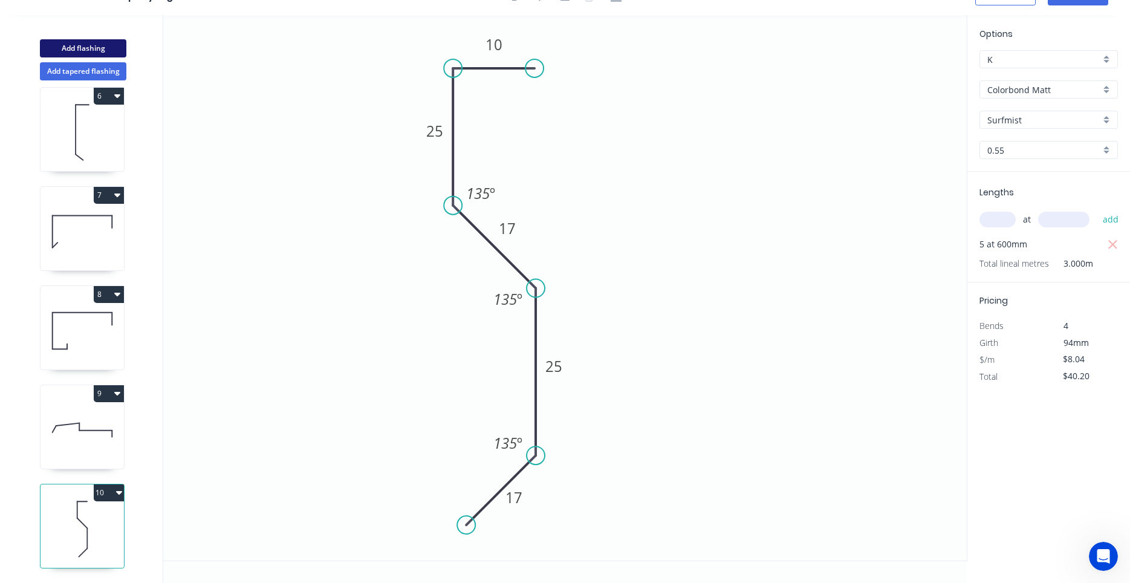
click at [106, 48] on button "Add flashing" at bounding box center [83, 48] width 86 height 18
type input "$0.00"
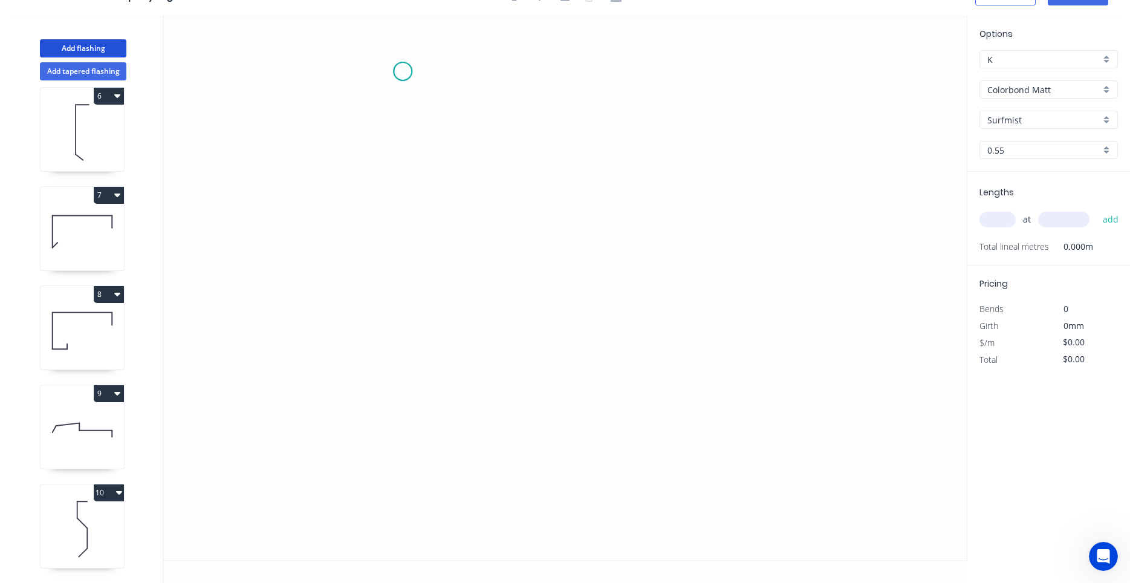
click at [403, 71] on icon "0" at bounding box center [564, 287] width 803 height 545
click at [392, 394] on icon "0" at bounding box center [564, 287] width 803 height 545
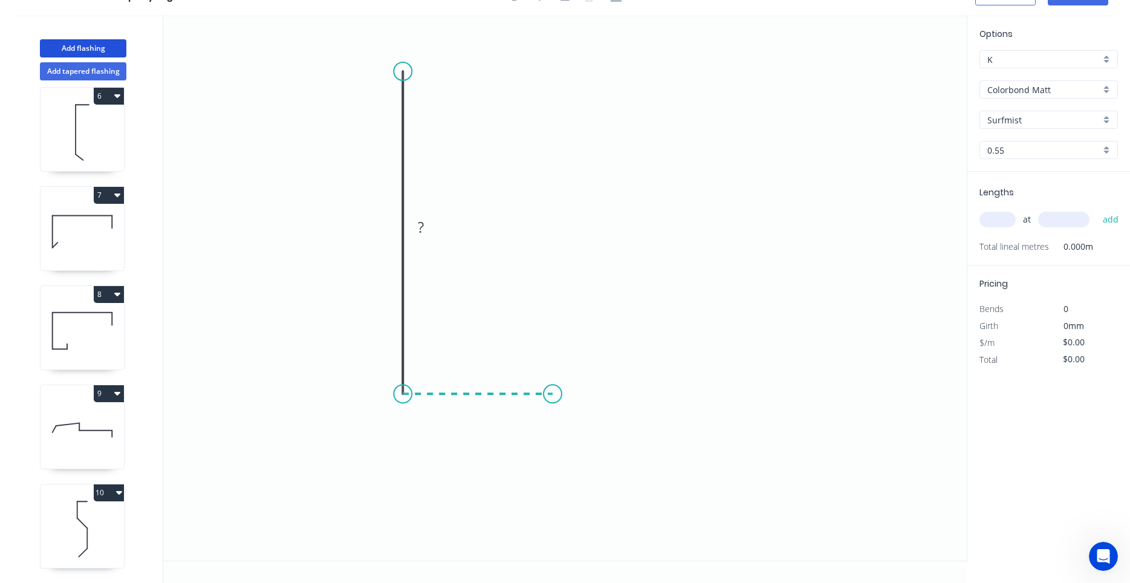
click at [553, 397] on icon "0 ?" at bounding box center [564, 287] width 803 height 545
click at [553, 397] on circle at bounding box center [553, 394] width 18 height 18
click at [481, 409] on tspan "?" at bounding box center [478, 406] width 6 height 20
type input "$8.25"
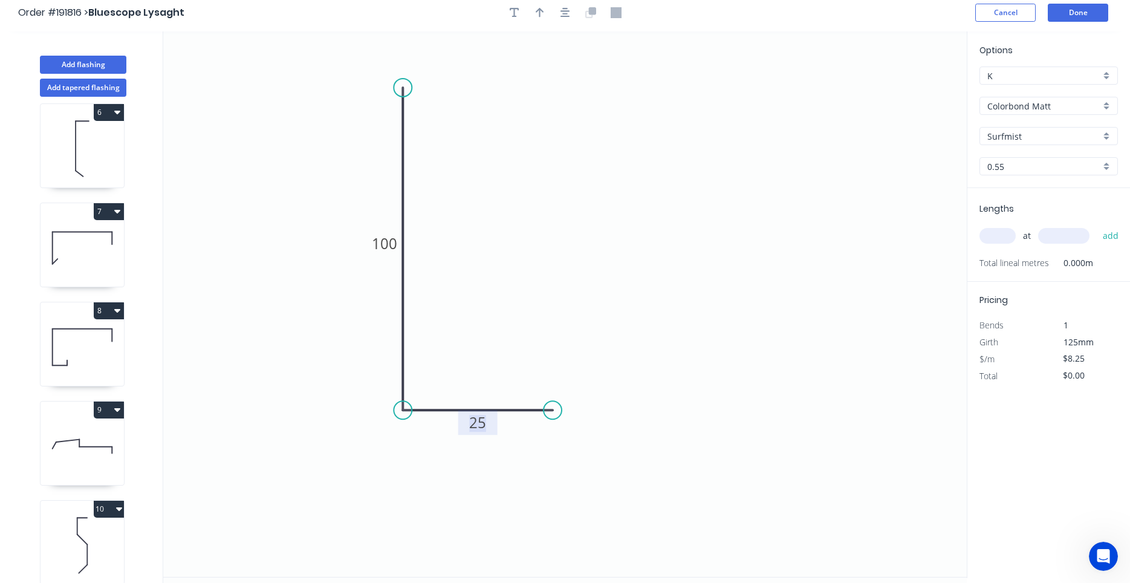
scroll to position [0, 0]
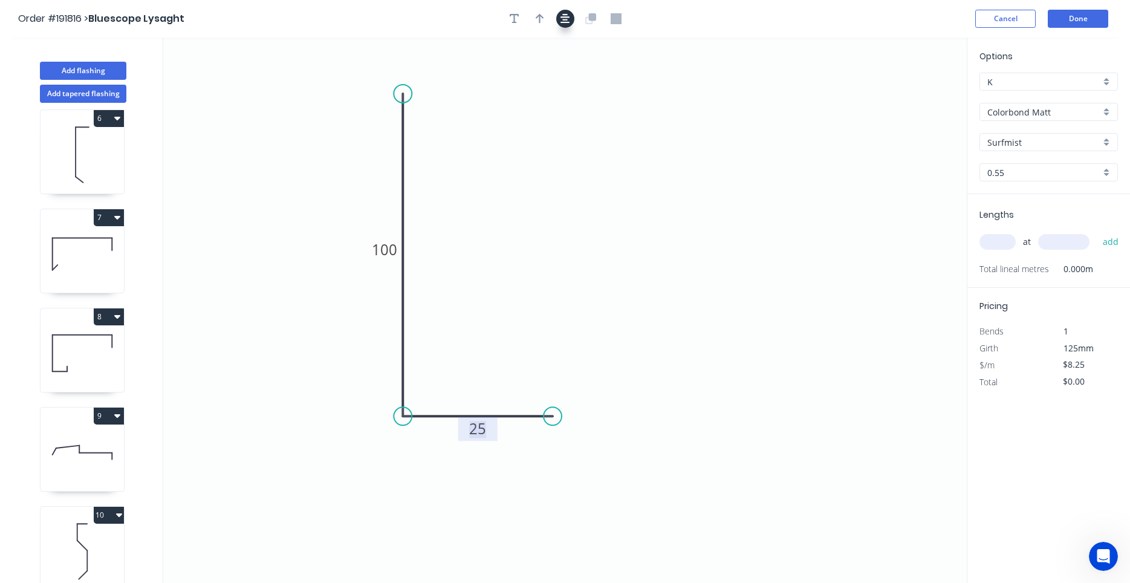
click at [559, 18] on div at bounding box center [565, 19] width 127 height 18
click at [563, 22] on icon "button" at bounding box center [565, 18] width 10 height 11
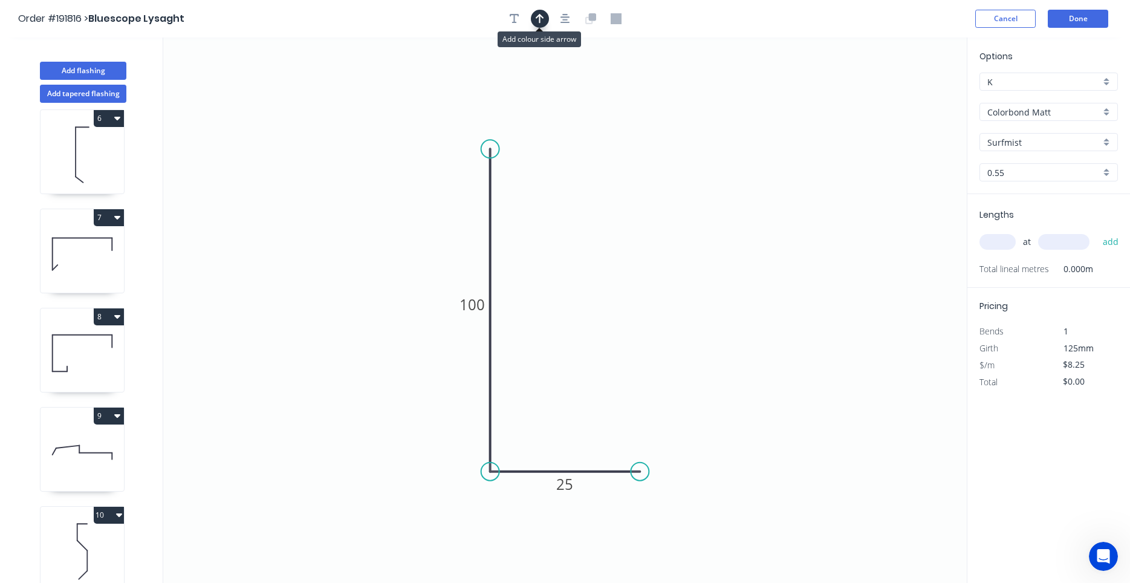
click at [547, 21] on button "button" at bounding box center [540, 19] width 18 height 18
click at [908, 90] on icon "0 100 25" at bounding box center [564, 309] width 803 height 545
click at [908, 93] on icon "0 100 25" at bounding box center [564, 309] width 803 height 545
drag, startPoint x: 907, startPoint y: 98, endPoint x: 616, endPoint y: 326, distance: 369.9
click at [638, 314] on icon at bounding box center [655, 296] width 35 height 35
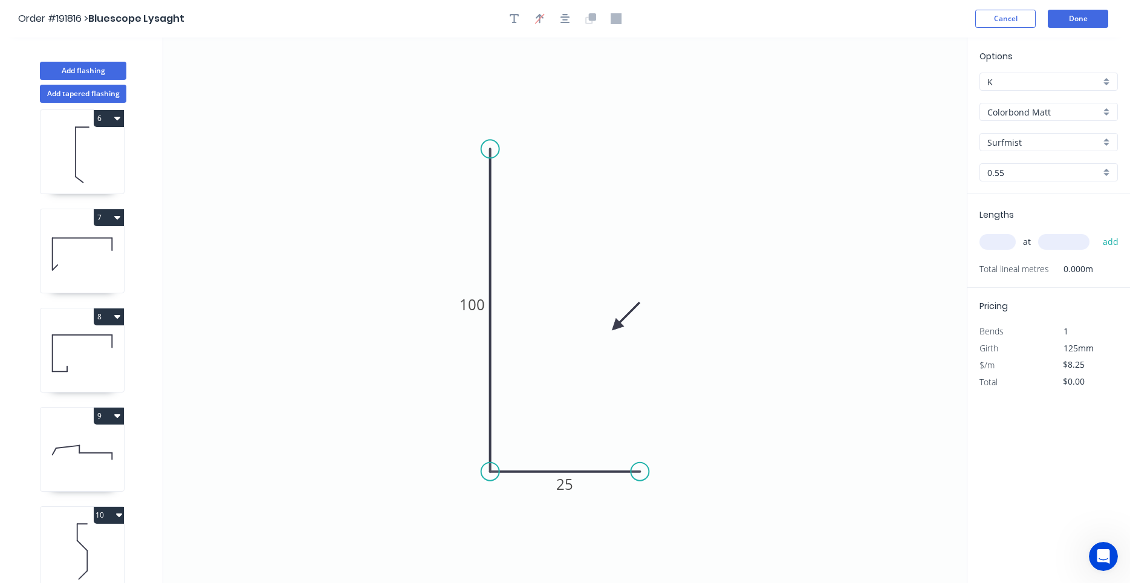
click at [1000, 245] on input "text" at bounding box center [997, 242] width 36 height 16
type input "5"
type input "600"
click at [1097, 232] on button "add" at bounding box center [1111, 242] width 28 height 21
type input "$41.25"
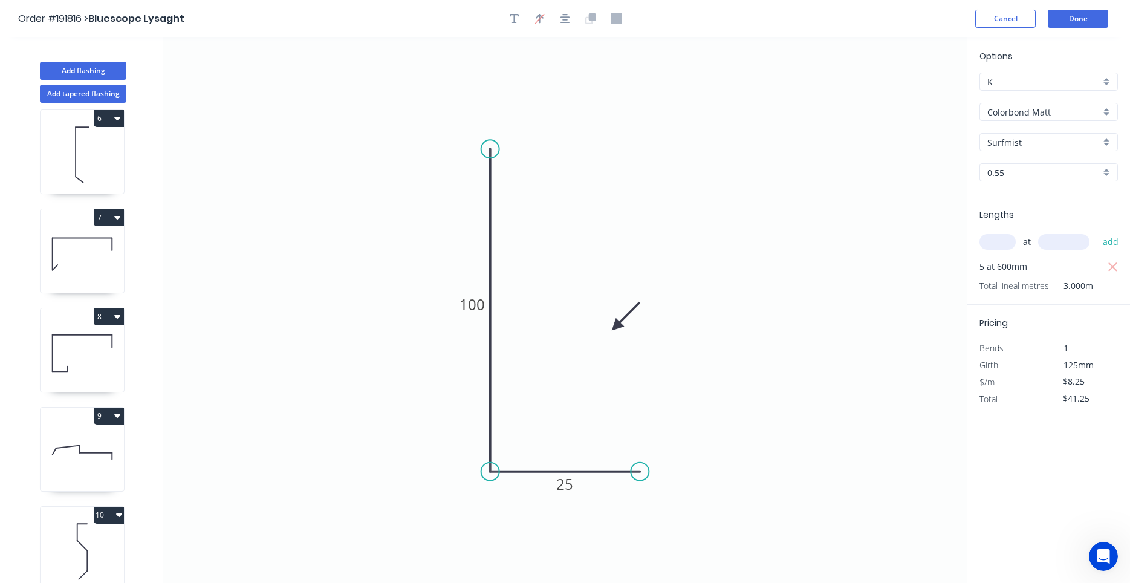
scroll to position [22, 0]
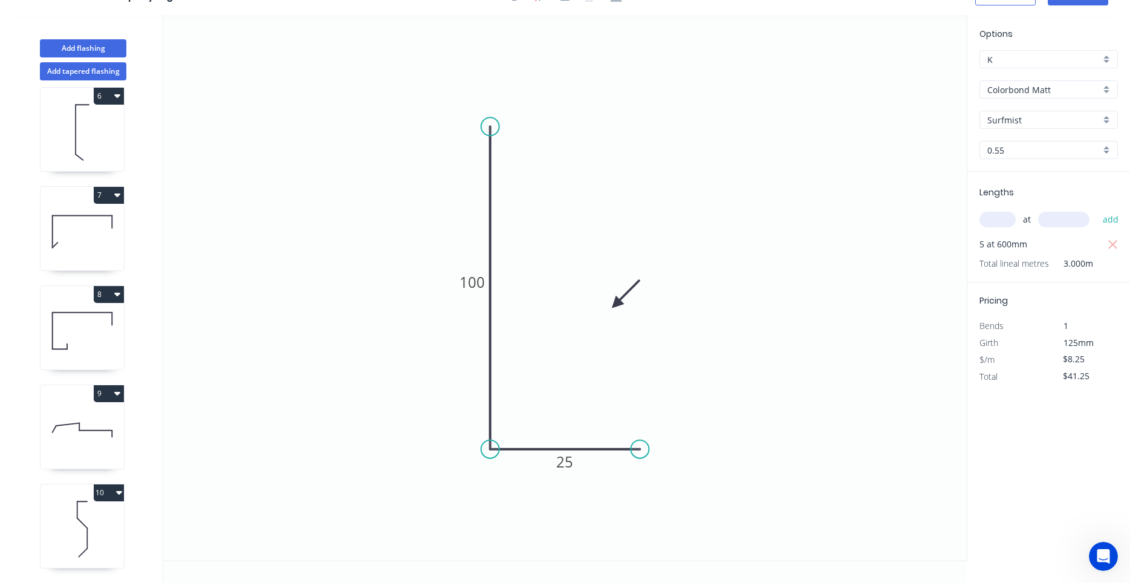
drag, startPoint x: 185, startPoint y: 308, endPoint x: 159, endPoint y: 305, distance: 26.1
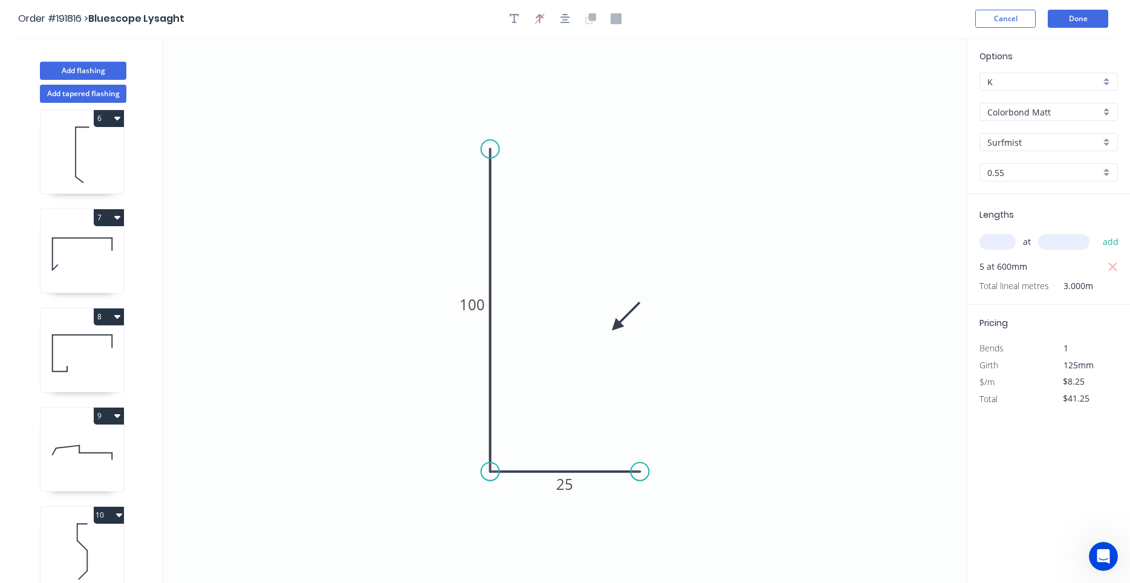
scroll to position [606, 0]
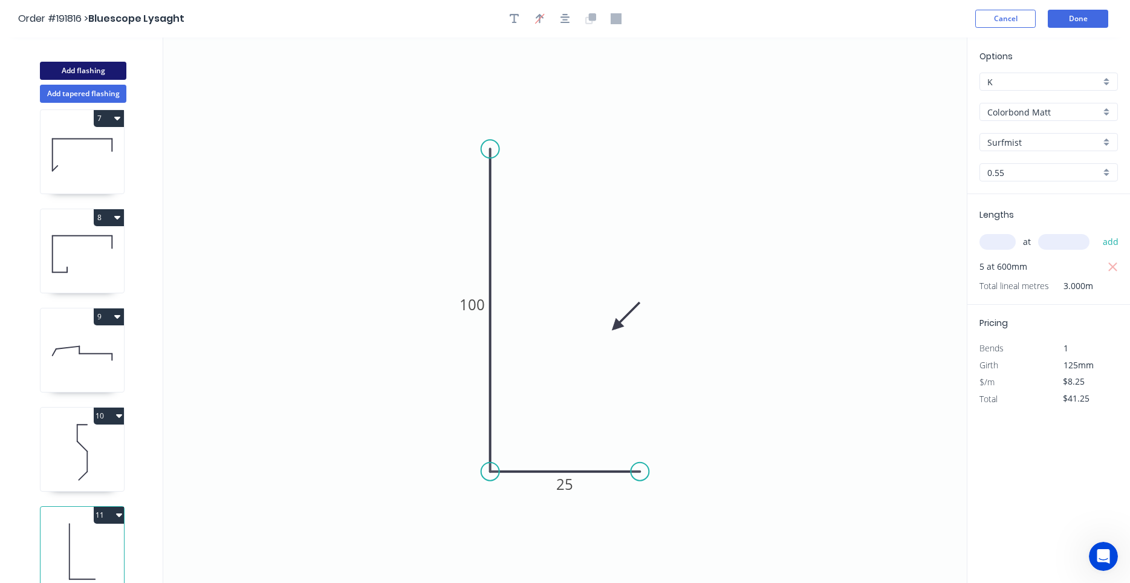
click at [93, 71] on button "Add flashing" at bounding box center [83, 71] width 86 height 18
type input "$0.00"
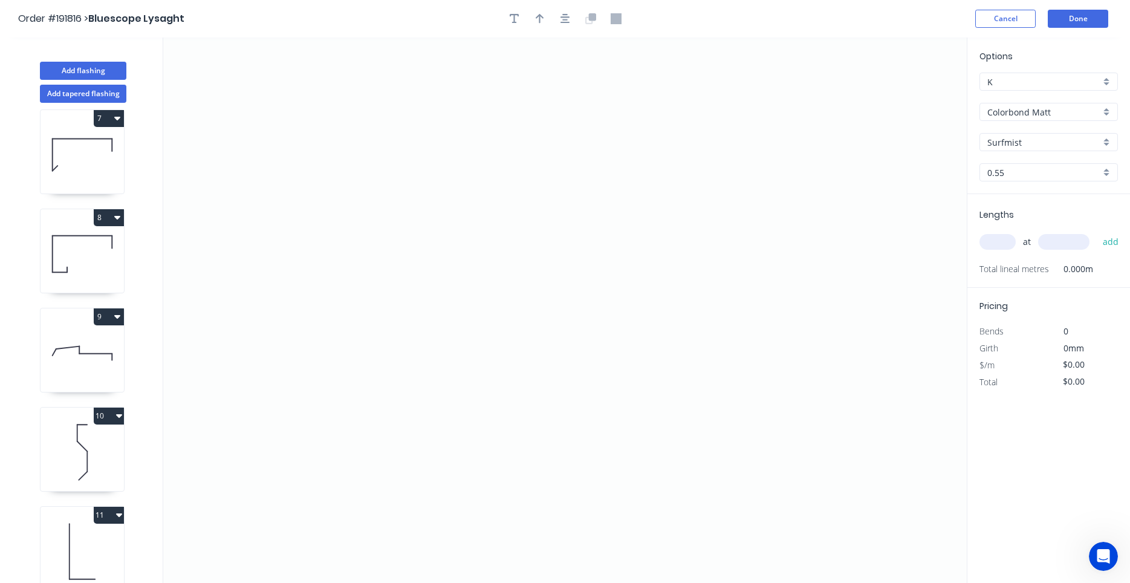
click at [1063, 112] on input "Colorbond Matt" at bounding box center [1043, 112] width 113 height 13
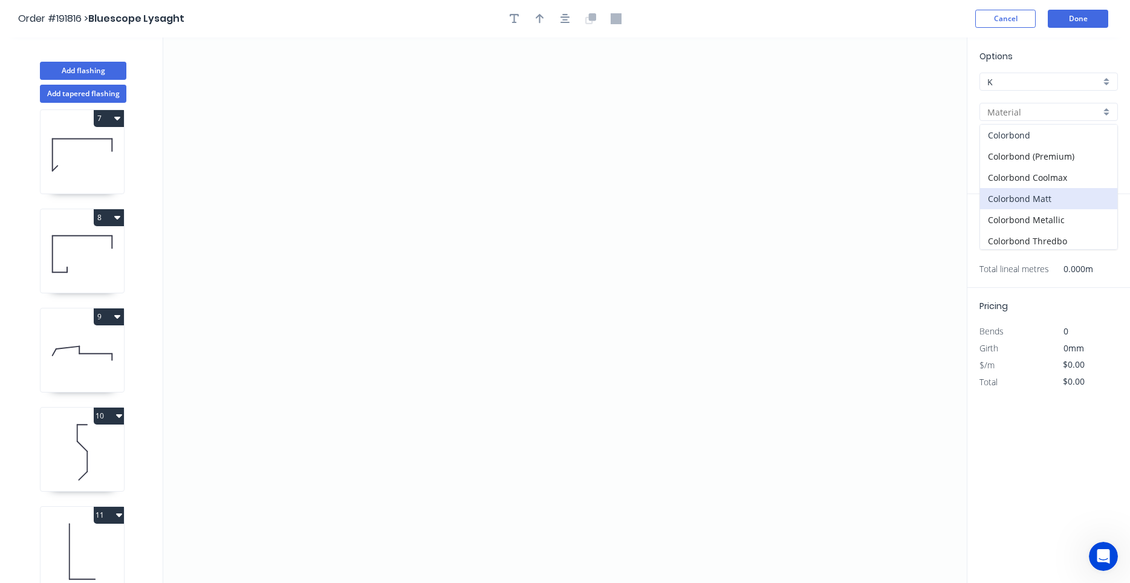
click at [1053, 138] on div "Colorbond" at bounding box center [1048, 135] width 137 height 21
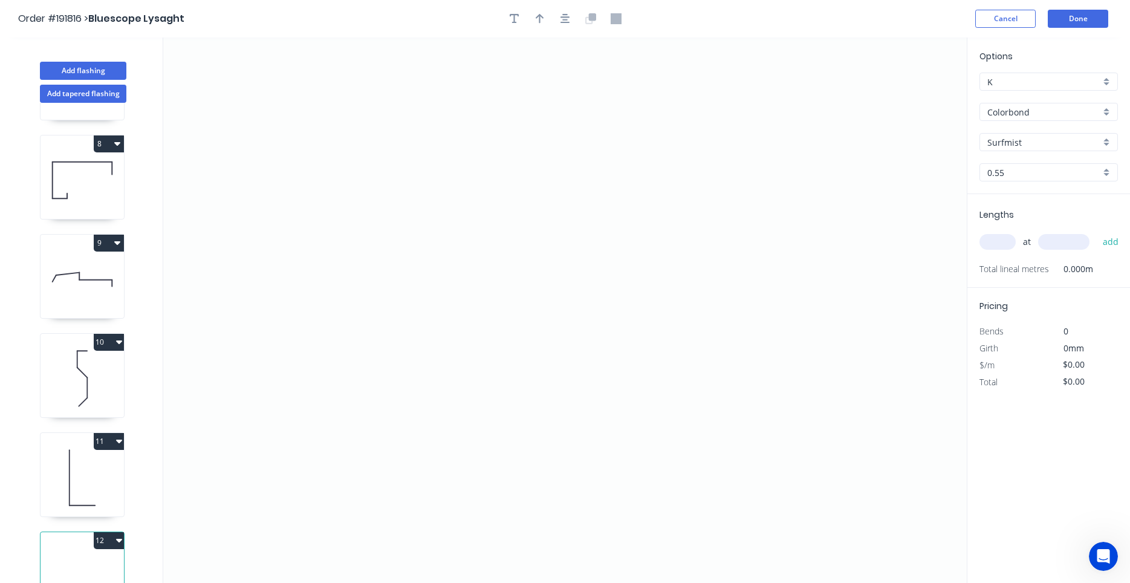
scroll to position [706, 0]
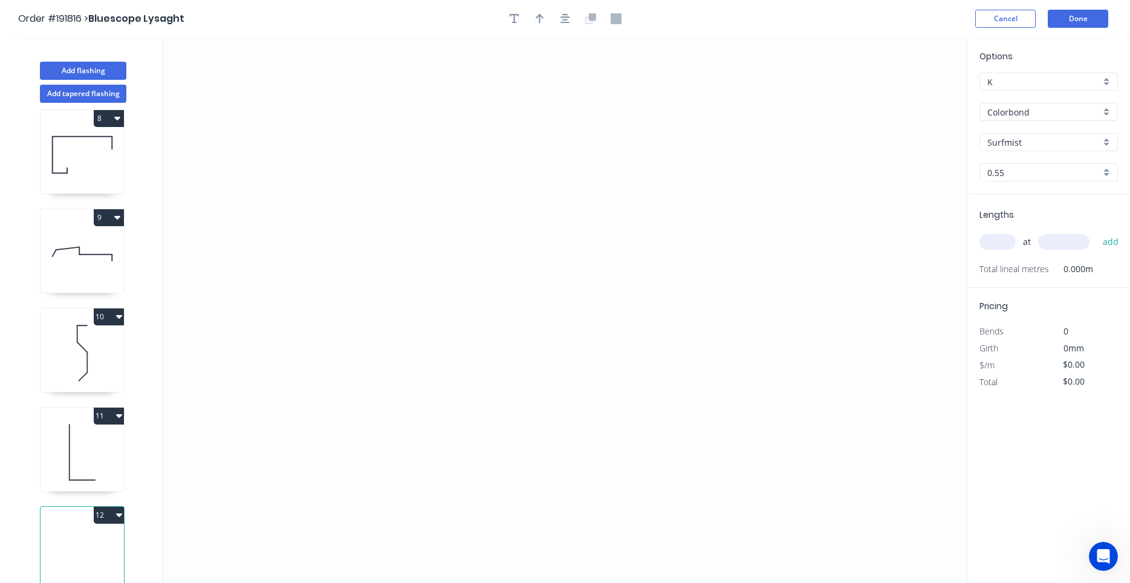
click at [98, 443] on icon at bounding box center [82, 452] width 83 height 77
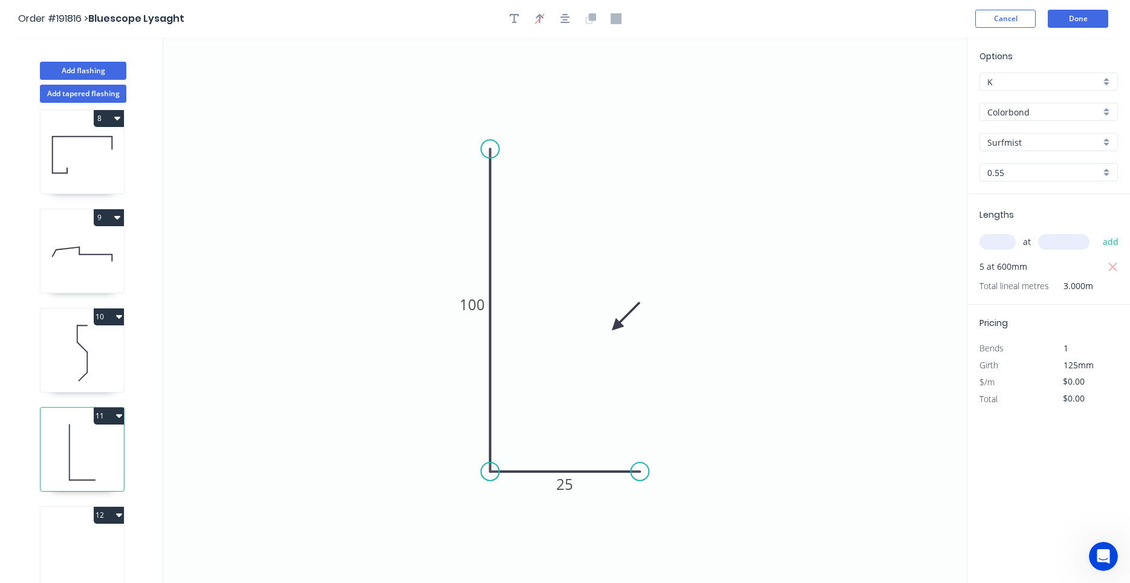
type input "Colorbond Matt"
type input "$8.25"
type input "$41.25"
click at [83, 519] on div "12" at bounding box center [82, 515] width 83 height 17
type input "Colorbond"
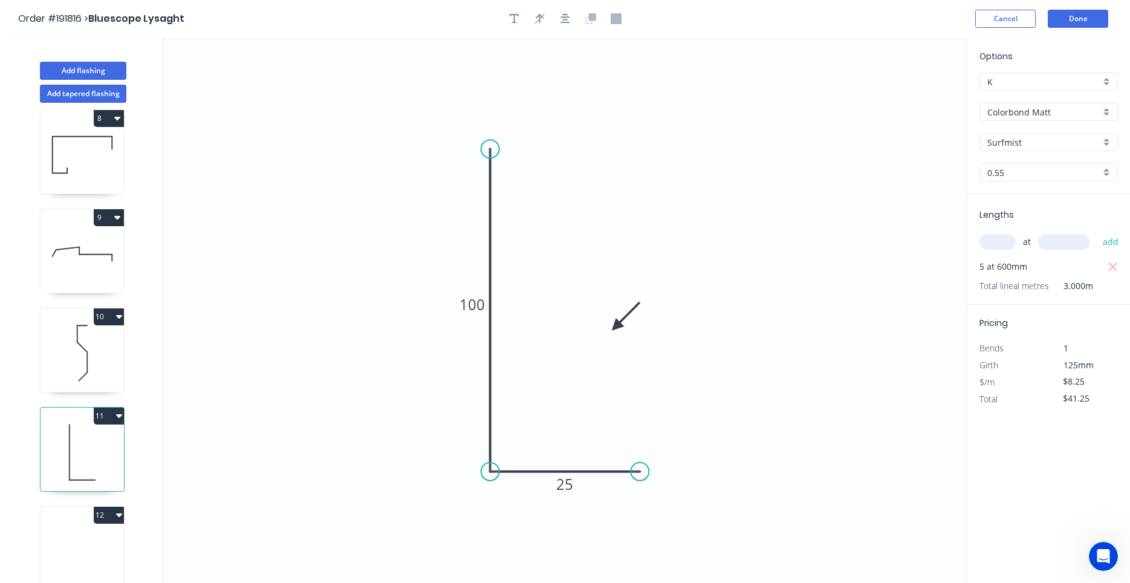
type input "$0.00"
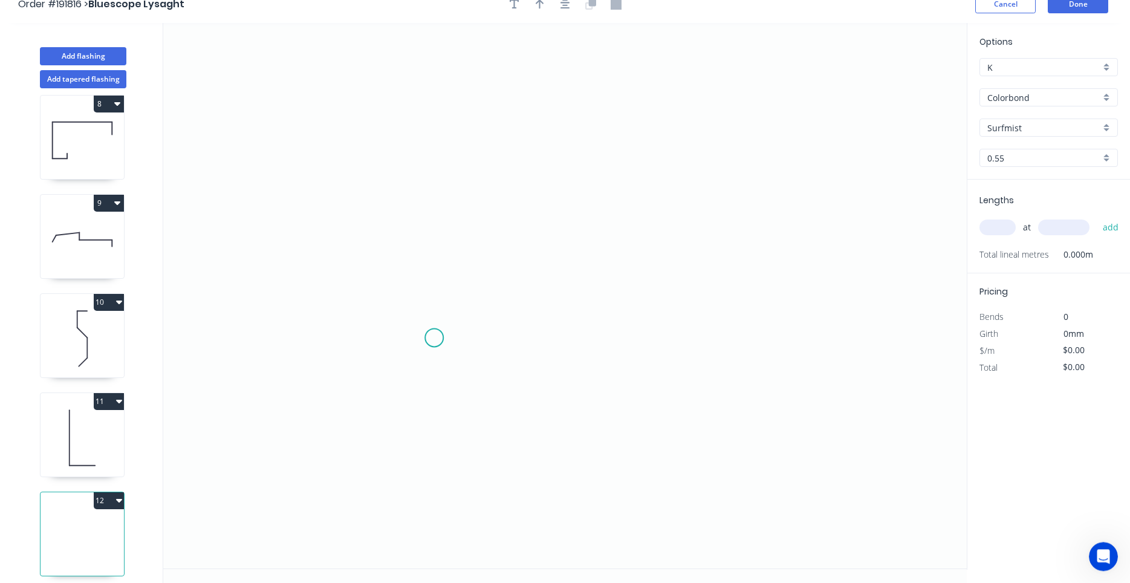
scroll to position [22, 0]
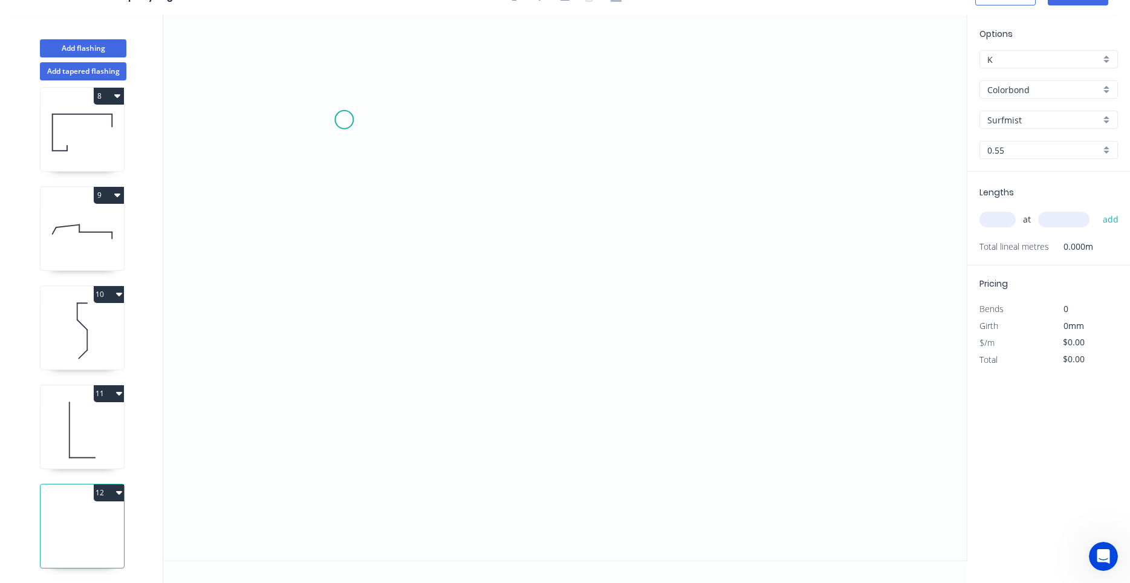
click at [344, 117] on icon "0" at bounding box center [564, 287] width 803 height 545
click at [349, 441] on icon "0" at bounding box center [564, 287] width 803 height 545
click at [586, 446] on icon "0 ?" at bounding box center [564, 287] width 803 height 545
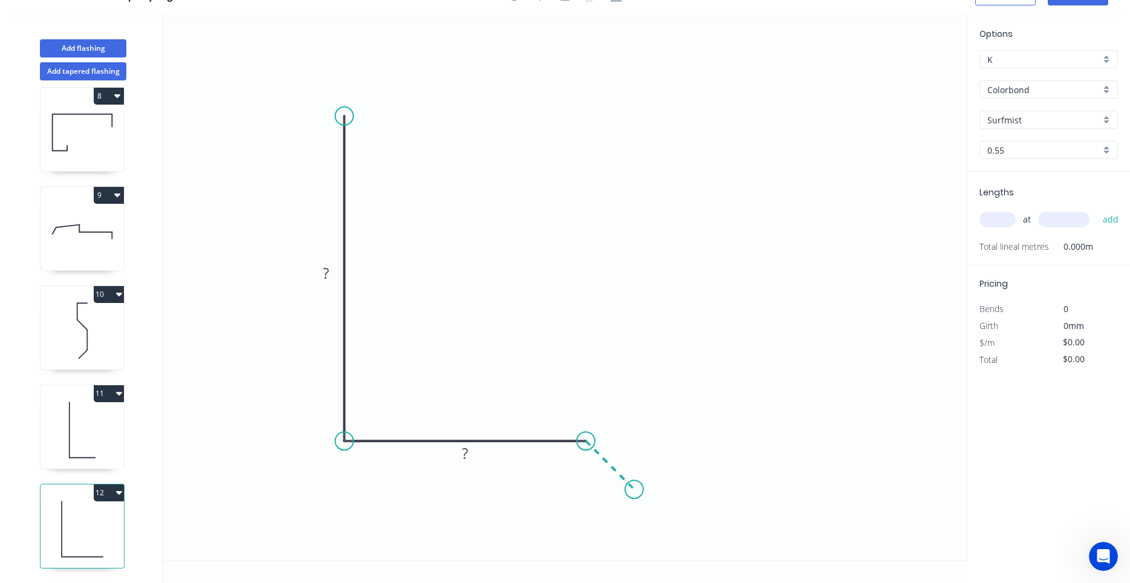
drag, startPoint x: 632, startPoint y: 502, endPoint x: 634, endPoint y: 496, distance: 6.5
click at [632, 494] on icon "0 ? ?" at bounding box center [564, 287] width 803 height 545
click at [632, 494] on circle at bounding box center [632, 487] width 18 height 18
click at [604, 471] on div "Show angle" at bounding box center [649, 479] width 122 height 25
click at [322, 274] on rect at bounding box center [326, 273] width 24 height 17
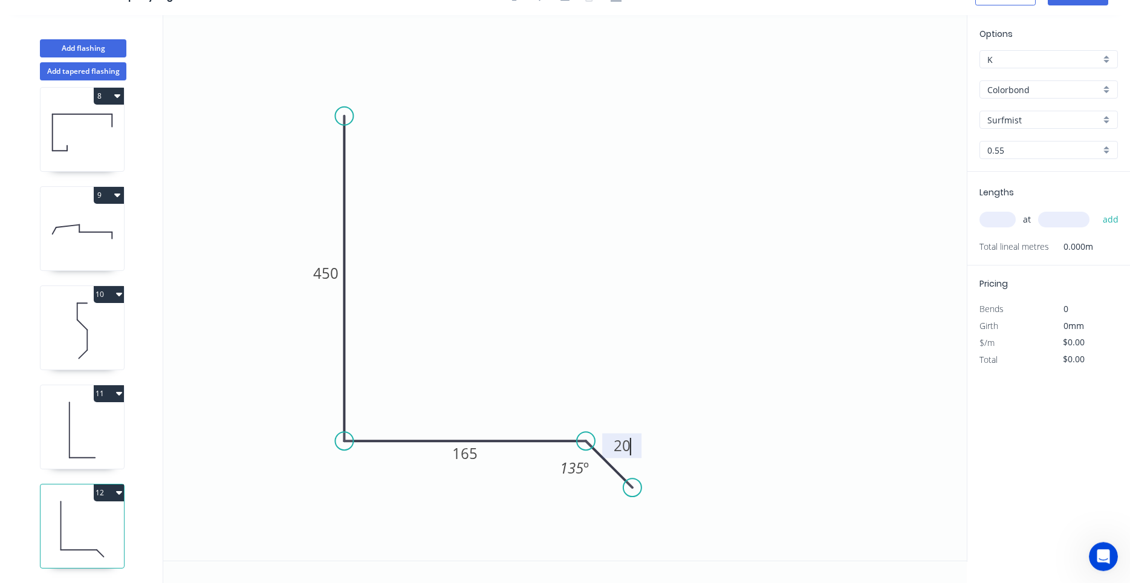
scroll to position [0, 0]
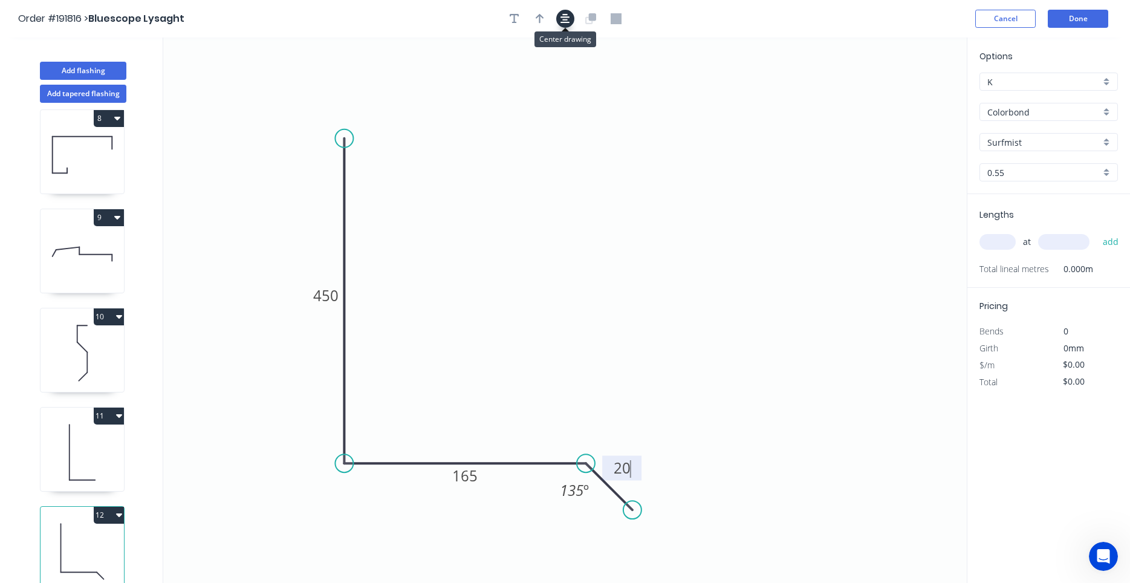
click at [563, 16] on icon "button" at bounding box center [565, 18] width 10 height 11
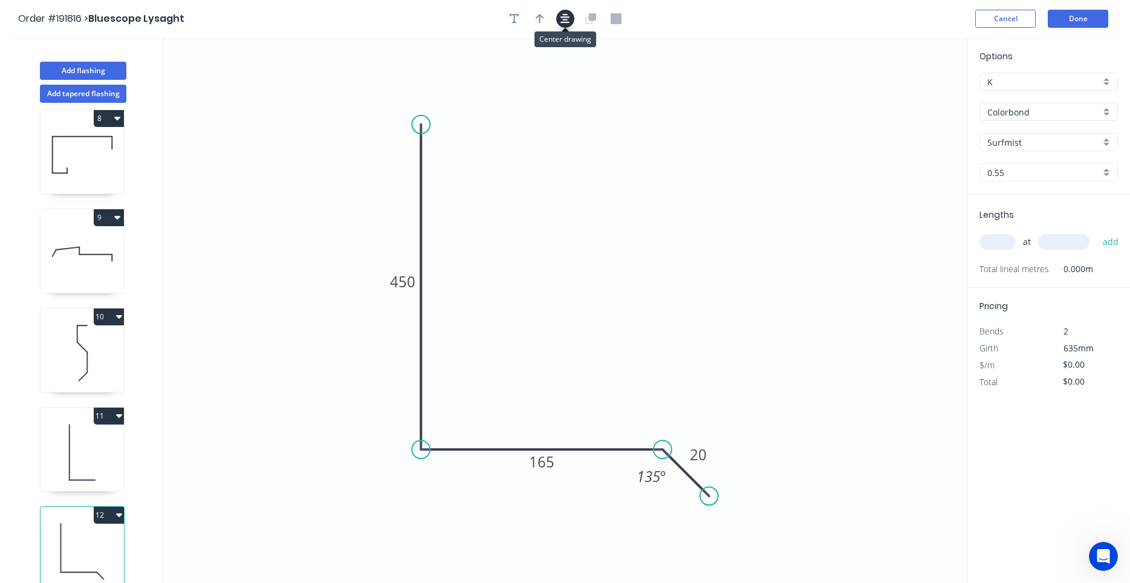
type input "$18.59"
click at [540, 18] on icon "button" at bounding box center [540, 19] width 8 height 10
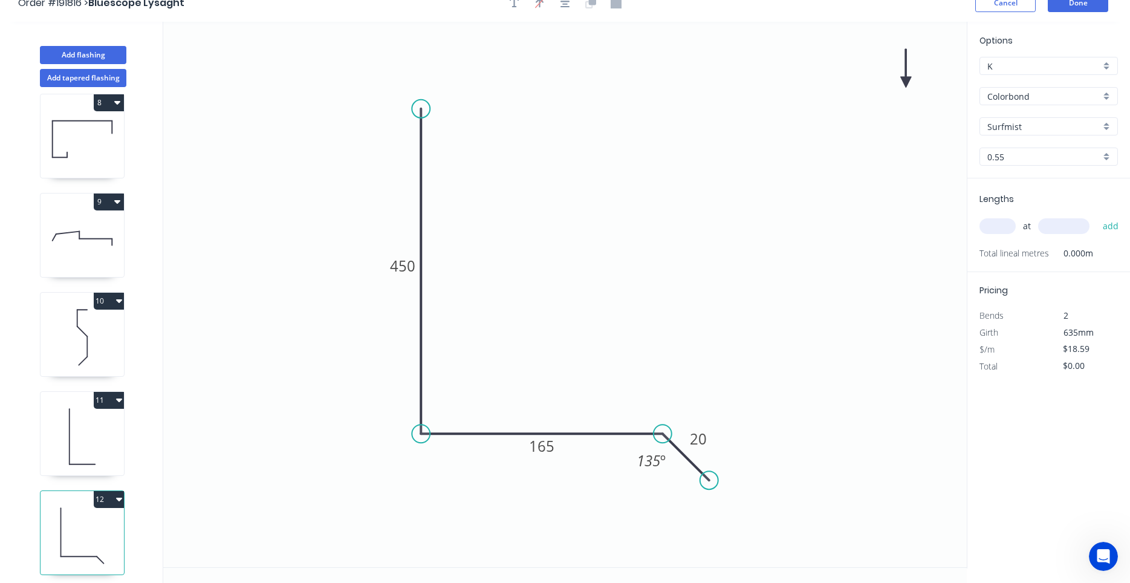
scroll to position [22, 0]
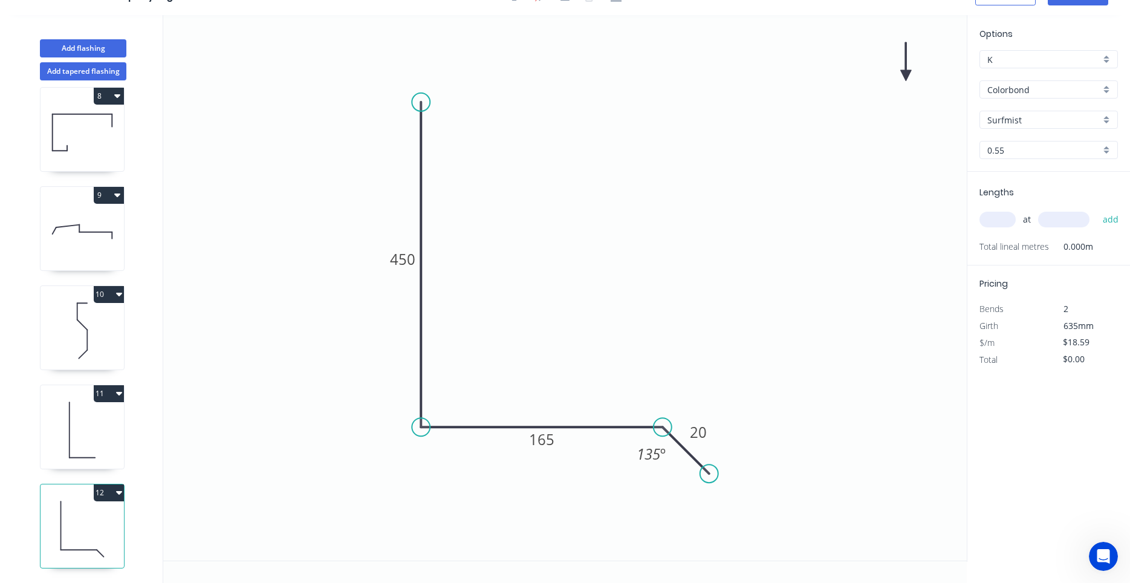
click at [993, 228] on div "at add" at bounding box center [1049, 219] width 141 height 21
click at [993, 224] on input "text" at bounding box center [997, 220] width 36 height 16
type input "1"
type input "3000"
click at [1097, 209] on button "add" at bounding box center [1111, 219] width 28 height 21
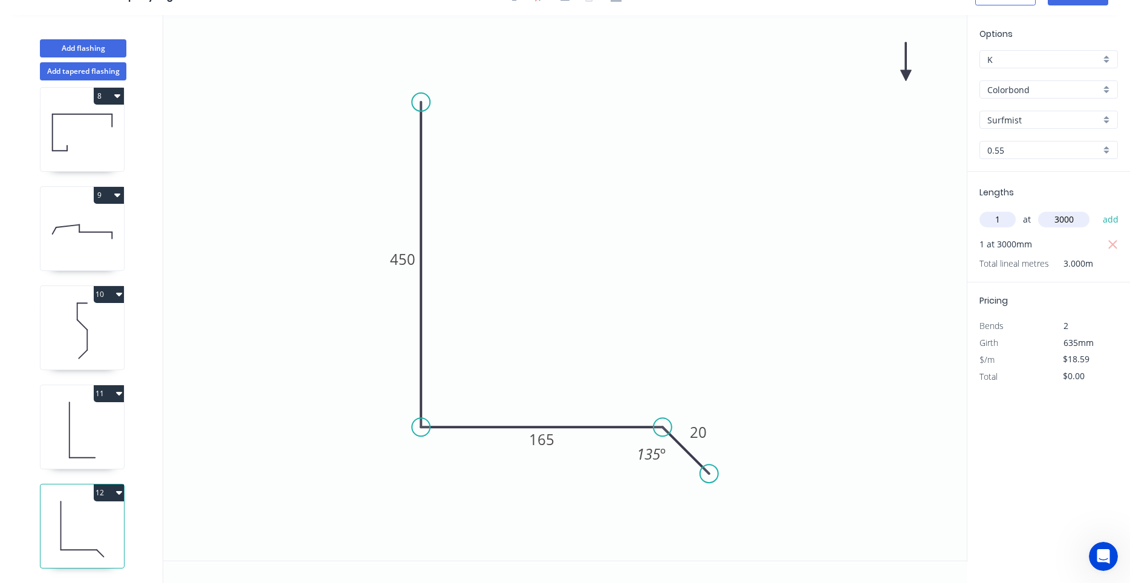
type input "$55.77"
drag, startPoint x: 449, startPoint y: 298, endPoint x: 443, endPoint y: 307, distance: 10.8
click at [443, 307] on icon "0 450 165 20 135 º" at bounding box center [564, 287] width 803 height 545
click at [105, 56] on button "Add flashing" at bounding box center [83, 48] width 86 height 18
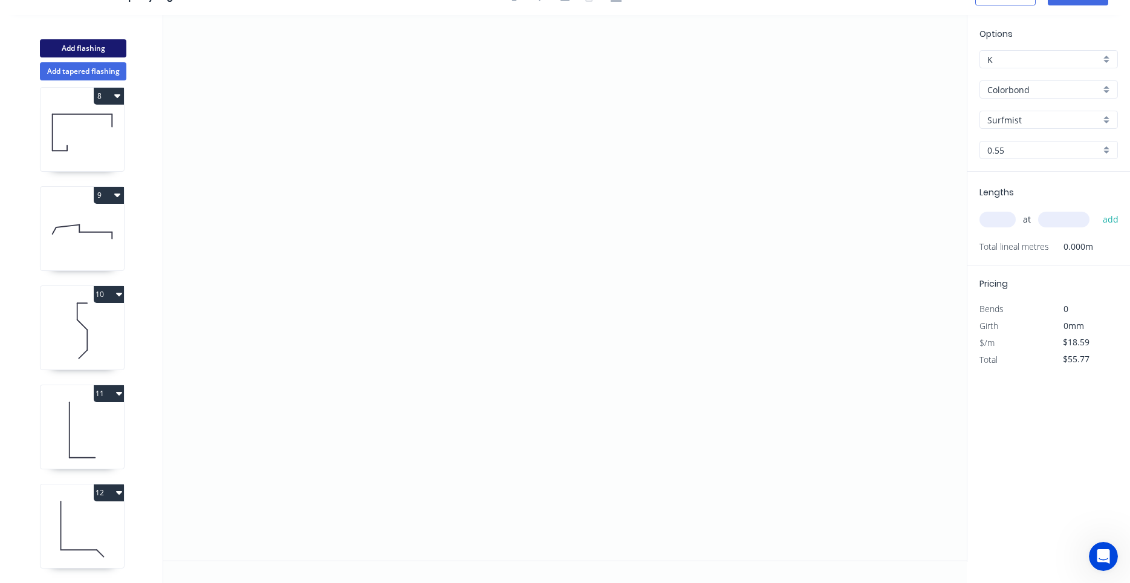
type input "$0.00"
click at [92, 506] on icon at bounding box center [82, 528] width 83 height 77
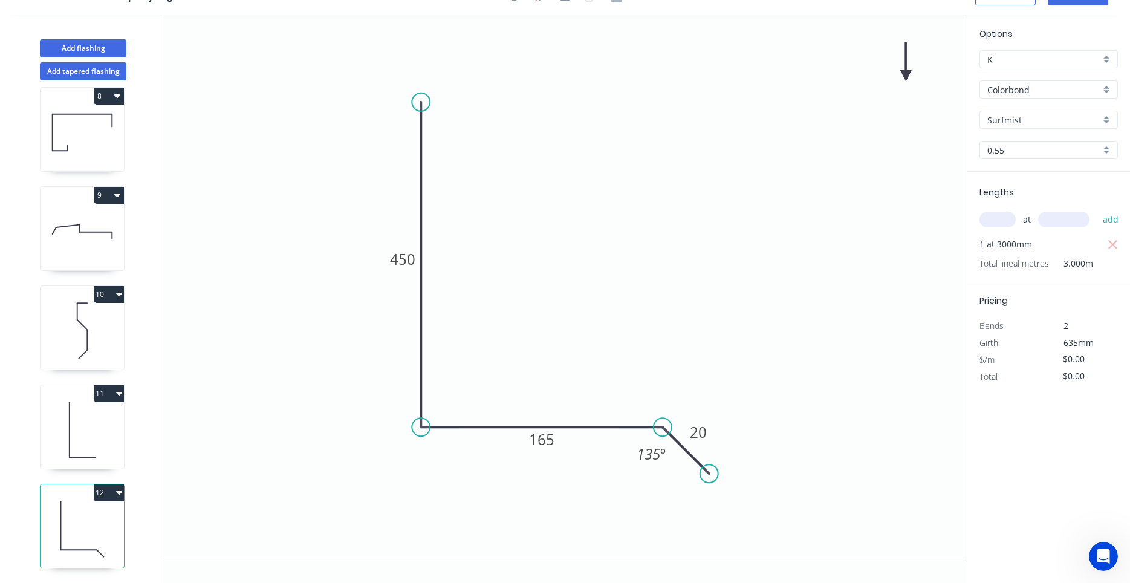
type input "$18.59"
type input "$55.77"
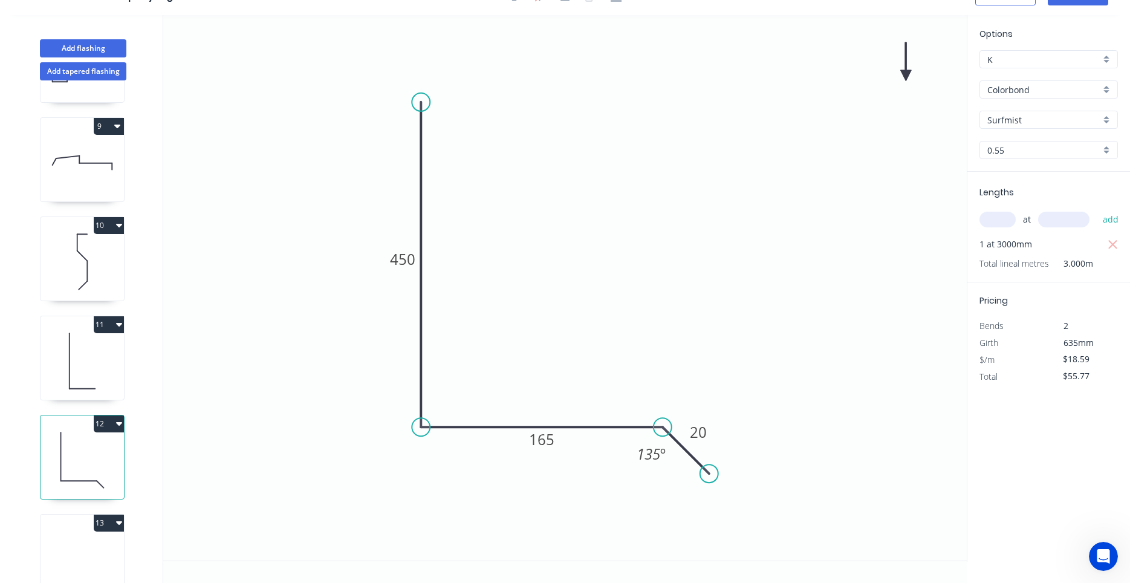
scroll to position [805, 0]
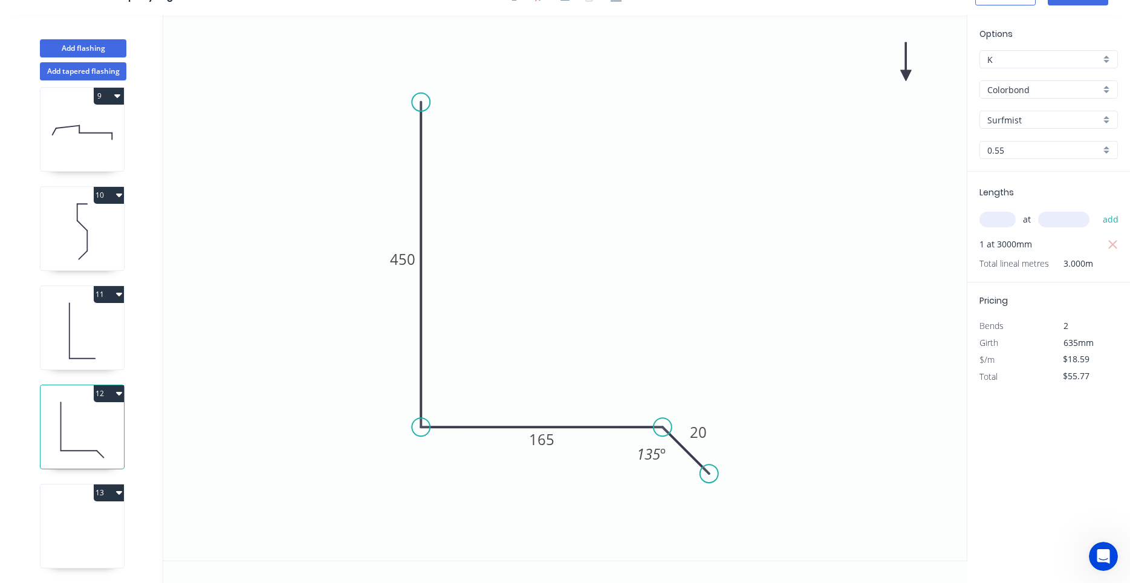
click at [750, 285] on icon "0 450 165 20 135 º" at bounding box center [564, 287] width 803 height 545
drag, startPoint x: 148, startPoint y: 492, endPoint x: 157, endPoint y: 492, distance: 8.5
click at [409, 467] on icon "0 450 165 20 135 º" at bounding box center [564, 287] width 803 height 545
click at [400, 361] on icon "0 450 165 20 135 º" at bounding box center [564, 287] width 803 height 545
click at [411, 245] on icon "0 450 165 20 135 º" at bounding box center [564, 287] width 803 height 545
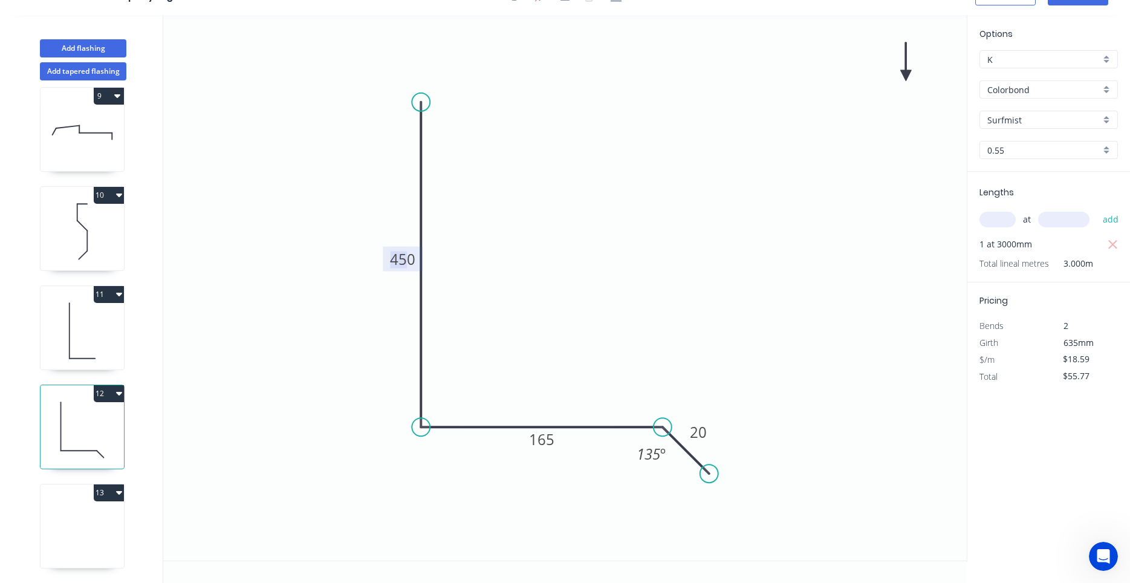
click at [409, 258] on tspan "450" at bounding box center [402, 259] width 25 height 20
type input "$13.06"
type input "$39.18"
drag, startPoint x: 681, startPoint y: 446, endPoint x: 682, endPoint y: 453, distance: 7.3
click at [682, 453] on icon at bounding box center [686, 456] width 47 height 47
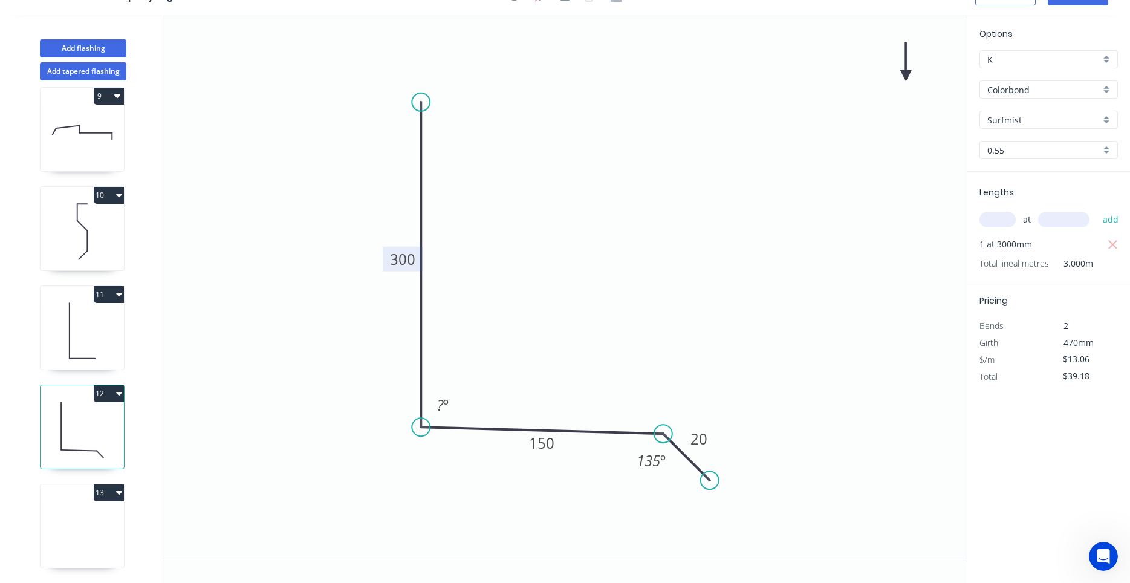
click at [90, 348] on icon at bounding box center [82, 330] width 83 height 77
type input "Colorbond Matt"
type input "$8.25"
type input "$41.25"
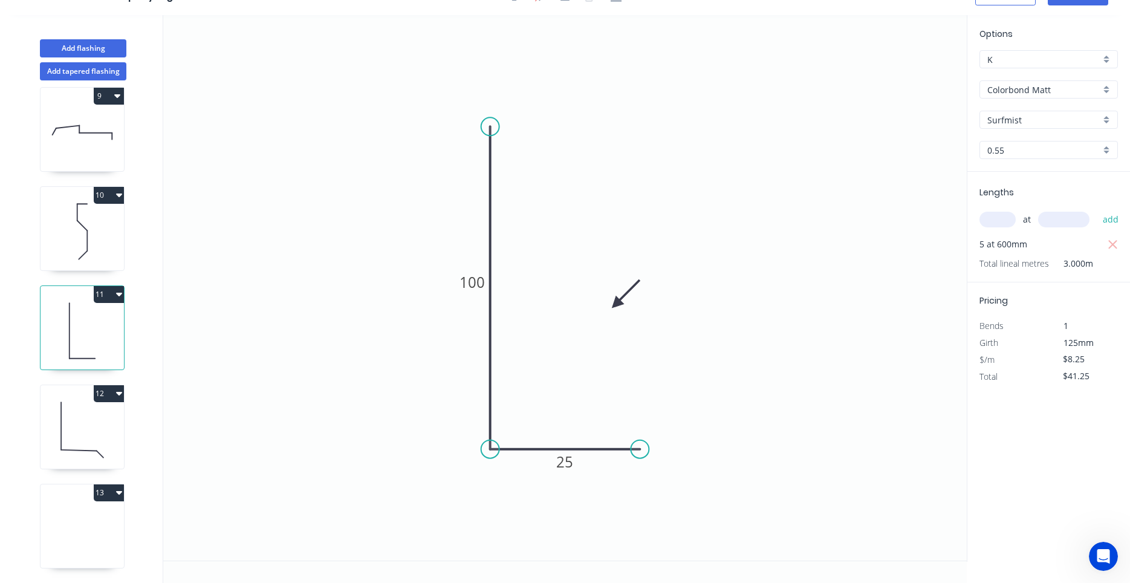
click at [88, 422] on icon at bounding box center [82, 429] width 83 height 77
type input "Colorbond"
type input "$13.06"
type input "$39.18"
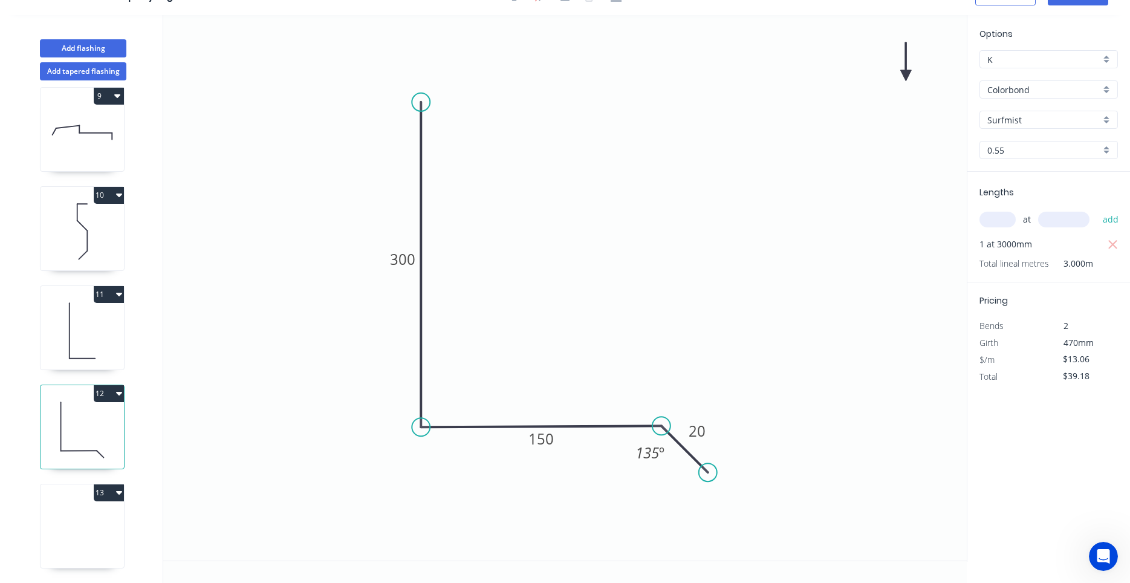
drag, startPoint x: 678, startPoint y: 450, endPoint x: 677, endPoint y: 442, distance: 8.7
click at [677, 442] on icon at bounding box center [684, 449] width 47 height 47
click at [404, 257] on tspan "300" at bounding box center [402, 259] width 25 height 20
type input "$18.59"
type input "$55.77"
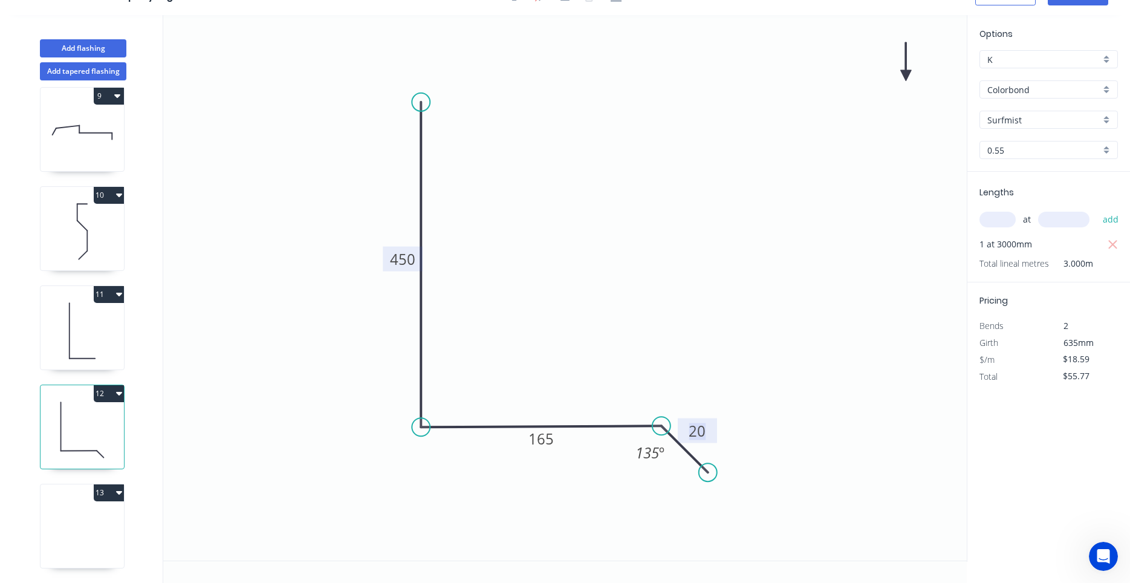
click at [98, 522] on icon at bounding box center [82, 528] width 83 height 77
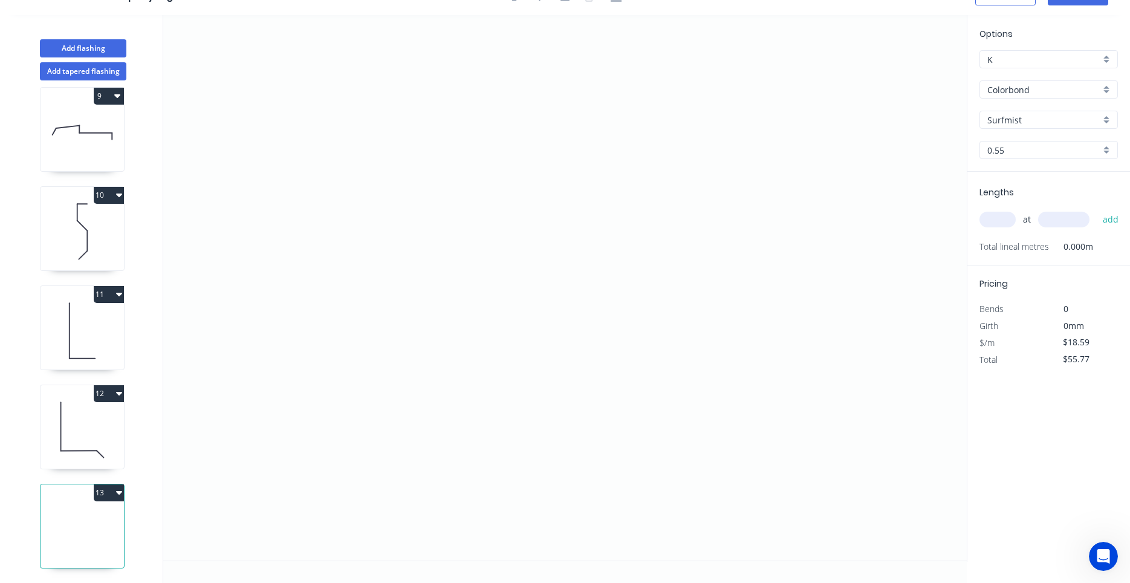
type input "$0.00"
click at [109, 438] on icon at bounding box center [82, 429] width 83 height 77
type input "$18.59"
type input "$55.77"
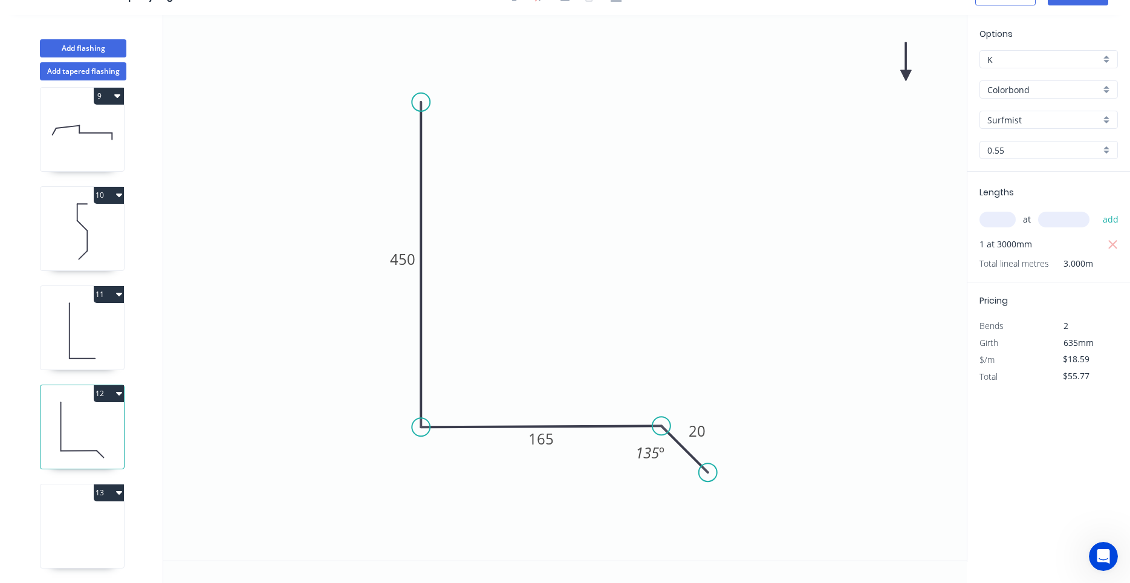
click at [112, 490] on button "13" at bounding box center [109, 492] width 30 height 17
click at [88, 536] on button "Delete" at bounding box center [66, 546] width 115 height 24
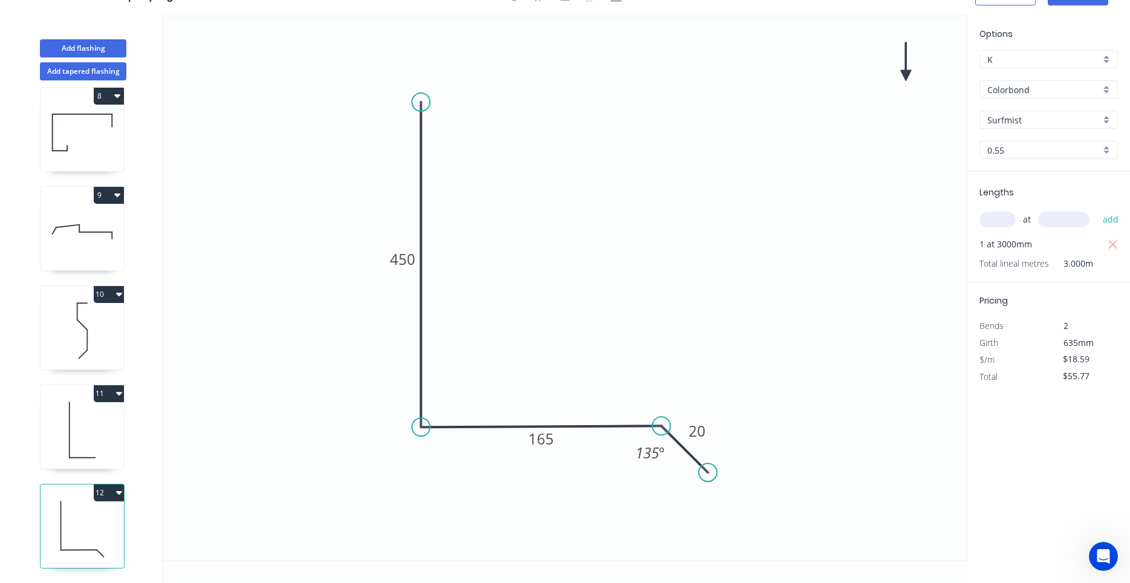
scroll to position [706, 0]
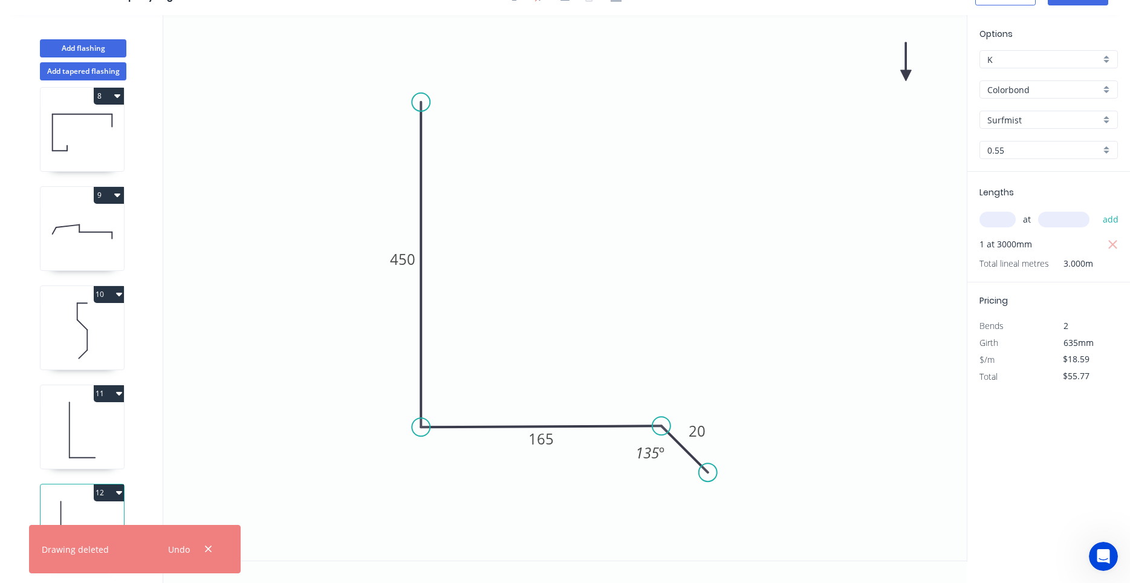
click at [88, 506] on icon at bounding box center [82, 528] width 83 height 77
click at [98, 452] on icon at bounding box center [82, 429] width 83 height 77
type input "Colorbond Matt"
type input "$8.25"
type input "$41.25"
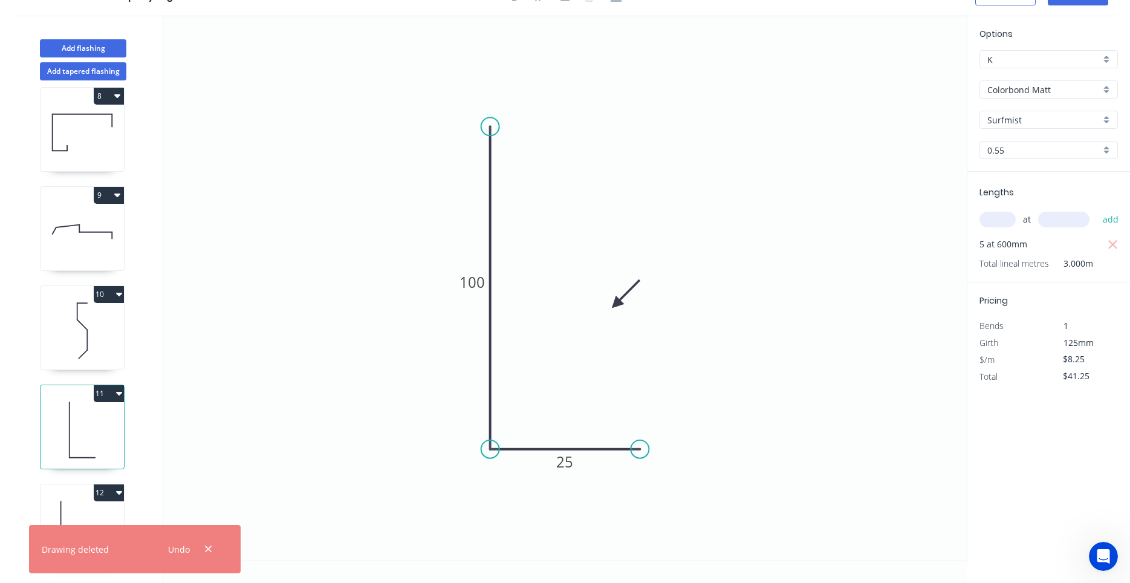
click at [80, 508] on icon at bounding box center [82, 528] width 83 height 77
type input "Colorbond"
type input "$18.59"
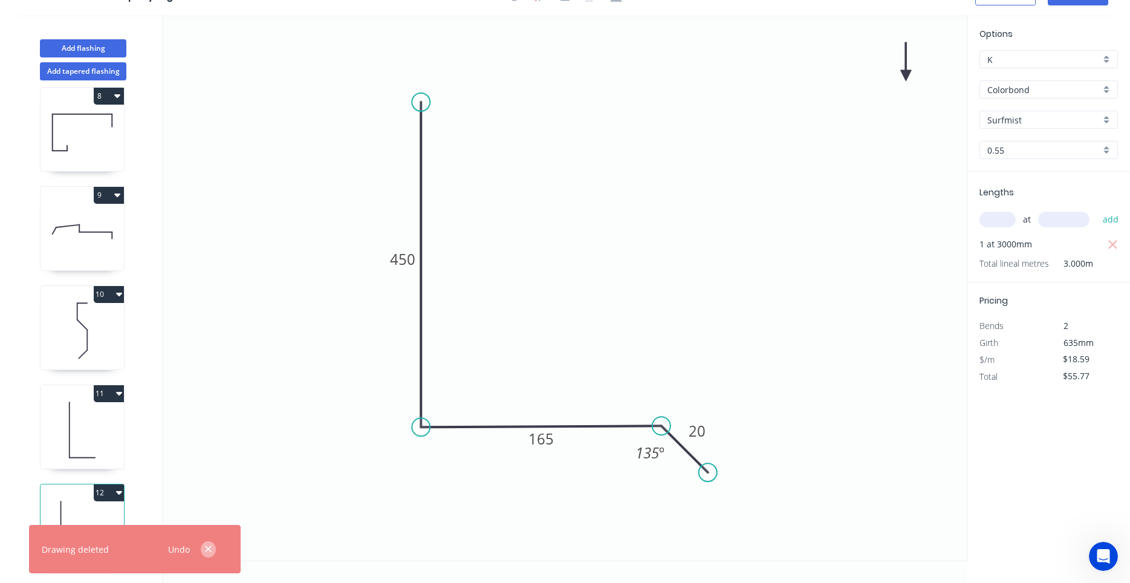
click at [212, 548] on icon "button" at bounding box center [208, 549] width 8 height 11
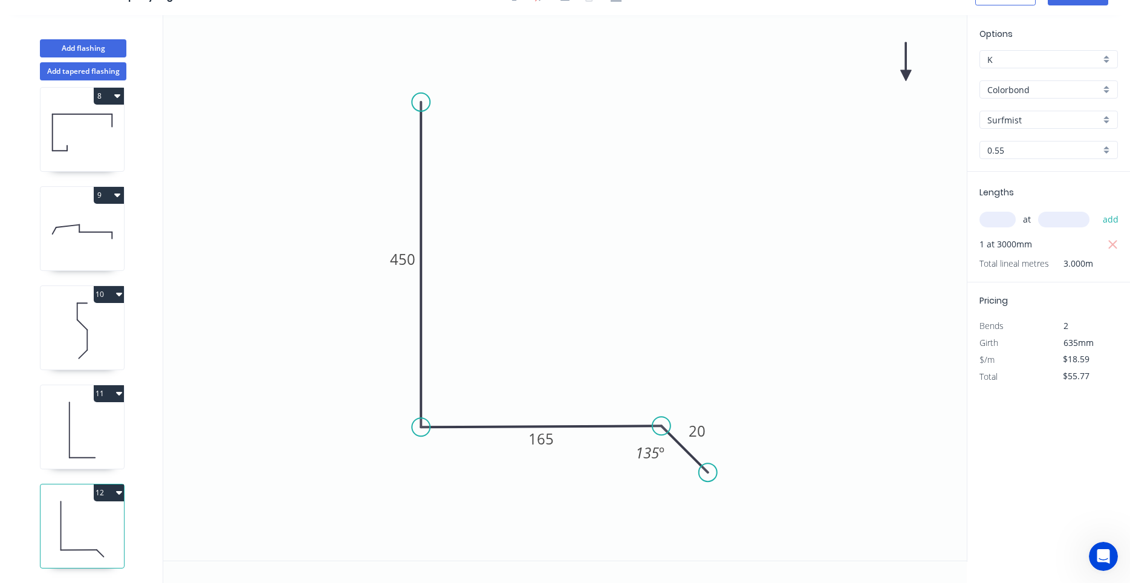
click at [118, 533] on icon at bounding box center [82, 528] width 83 height 77
click at [123, 496] on button "12" at bounding box center [109, 492] width 30 height 17
click at [111, 522] on div "Duplicate" at bounding box center [66, 523] width 93 height 18
type input "$0.00"
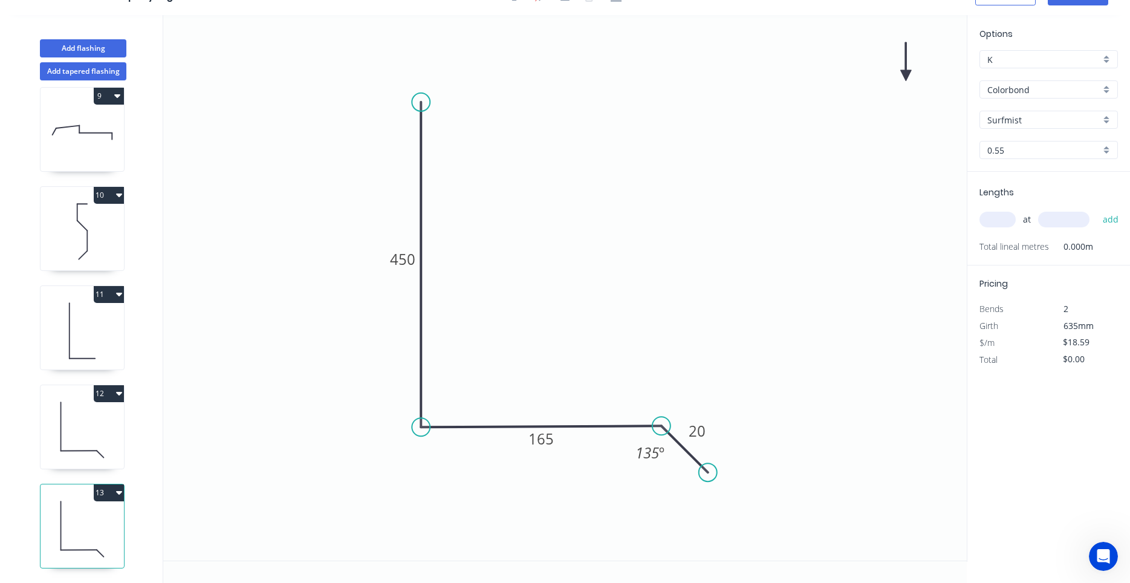
click at [107, 530] on icon at bounding box center [82, 528] width 83 height 77
click at [392, 260] on tspan "450" at bounding box center [402, 259] width 25 height 20
type input "$13.06"
click at [678, 445] on icon "0 300 150 20 135 º" at bounding box center [564, 287] width 803 height 545
drag, startPoint x: 685, startPoint y: 450, endPoint x: 683, endPoint y: 458, distance: 8.1
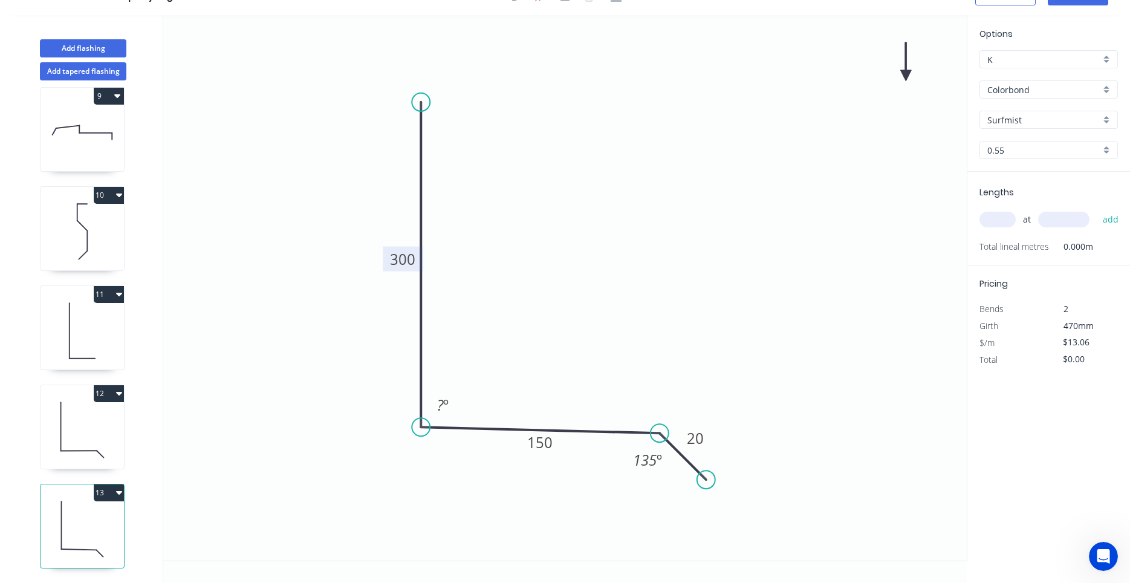
click at [683, 458] on icon at bounding box center [683, 456] width 47 height 47
click at [447, 409] on tspan "º" at bounding box center [445, 405] width 5 height 20
click at [992, 223] on input "text" at bounding box center [997, 220] width 36 height 16
type input "1"
type input "1500"
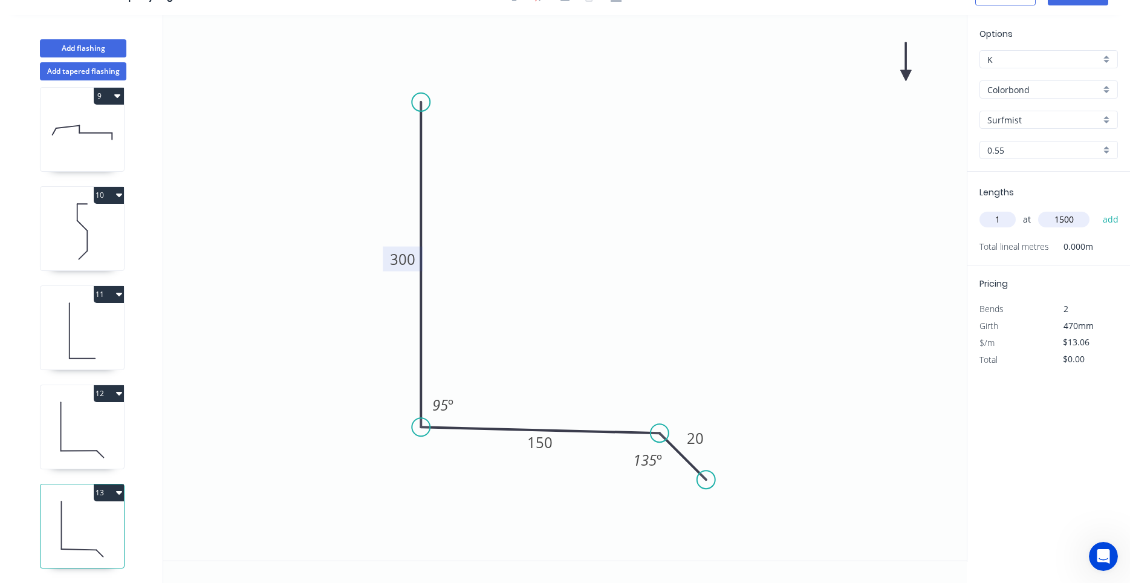
click at [1097, 209] on button "add" at bounding box center [1111, 219] width 28 height 21
type input "$19.59"
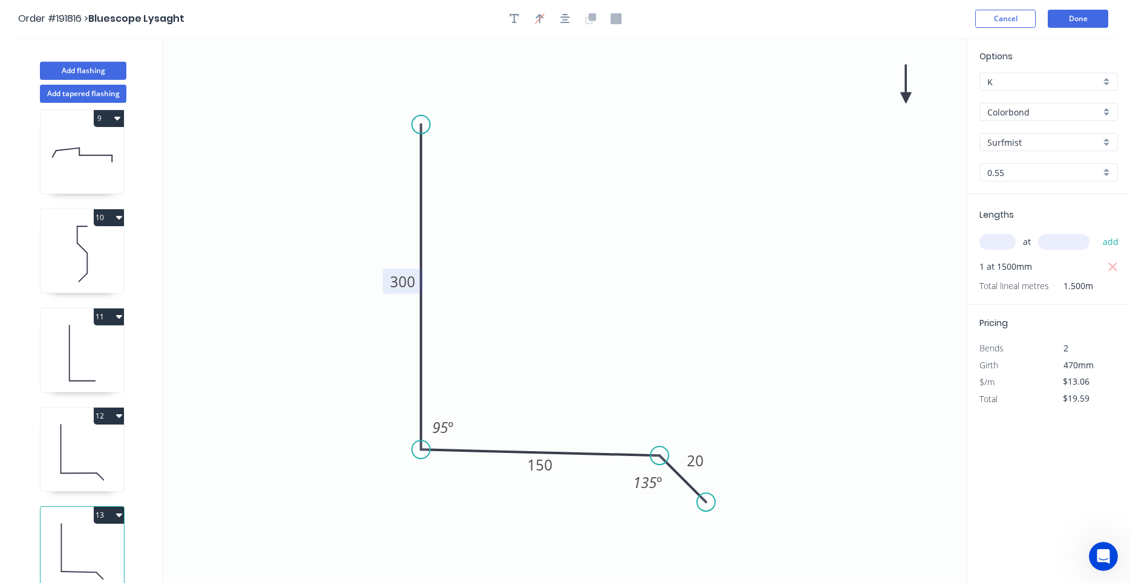
scroll to position [22, 0]
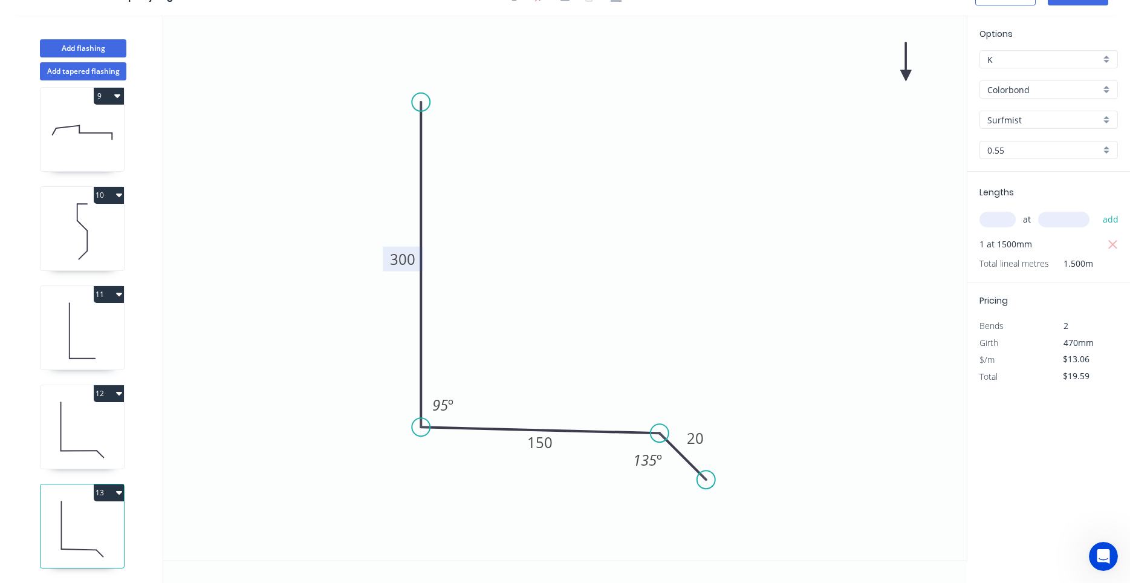
click at [108, 449] on icon at bounding box center [82, 429] width 83 height 77
type input "$18.59"
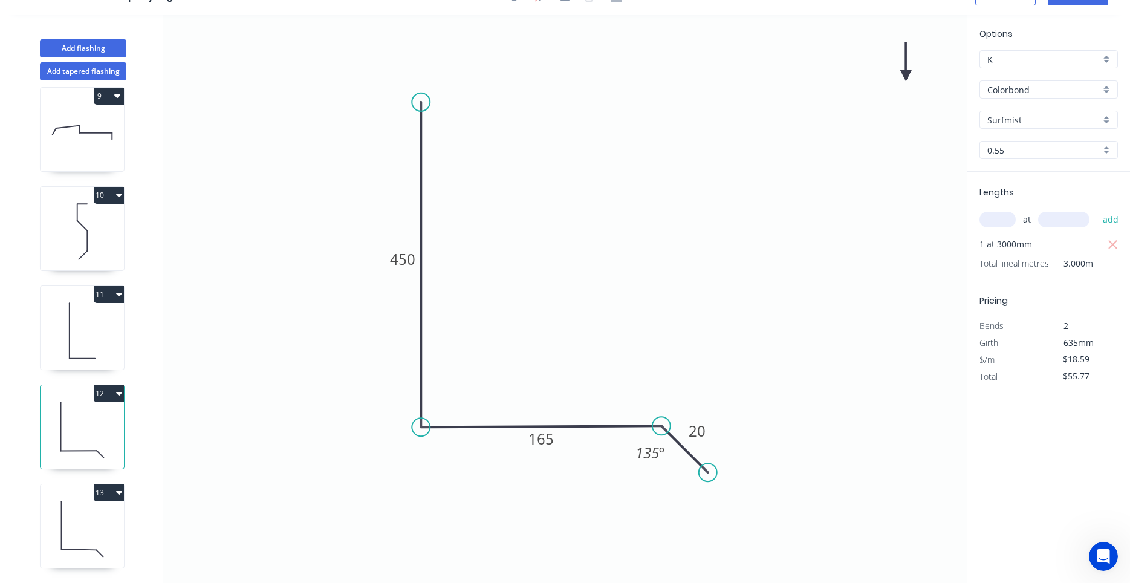
click at [120, 394] on icon "button" at bounding box center [119, 394] width 6 height 4
click at [103, 415] on div "Duplicate" at bounding box center [66, 424] width 93 height 18
type input "$0.00"
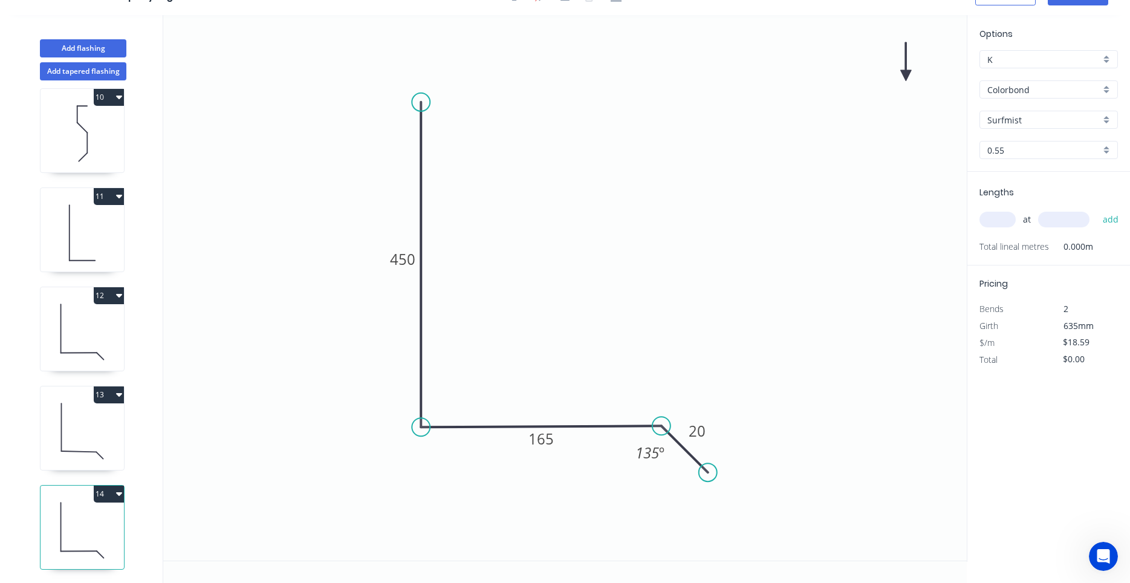
scroll to position [904, 0]
click at [88, 520] on icon at bounding box center [82, 528] width 83 height 77
click at [707, 481] on div "Delete point" at bounding box center [765, 475] width 122 height 25
click at [398, 257] on tspan "450" at bounding box center [402, 259] width 25 height 20
type input "$12.34"
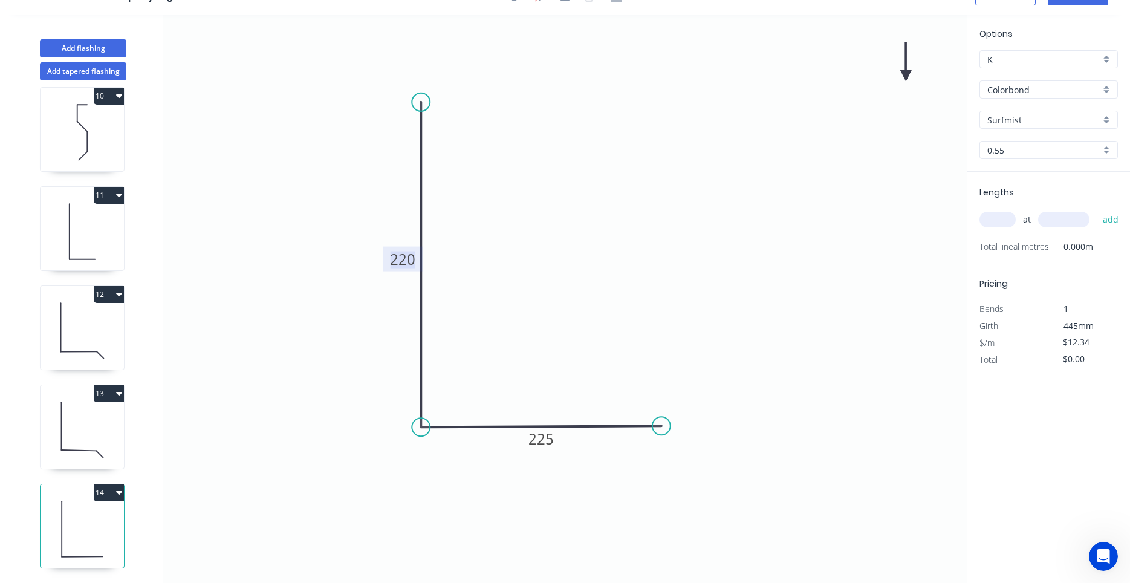
click at [1010, 219] on input "text" at bounding box center [997, 220] width 36 height 16
type input "1"
type input "1800"
click at [1097, 209] on button "add" at bounding box center [1111, 219] width 28 height 21
type input "$22.21"
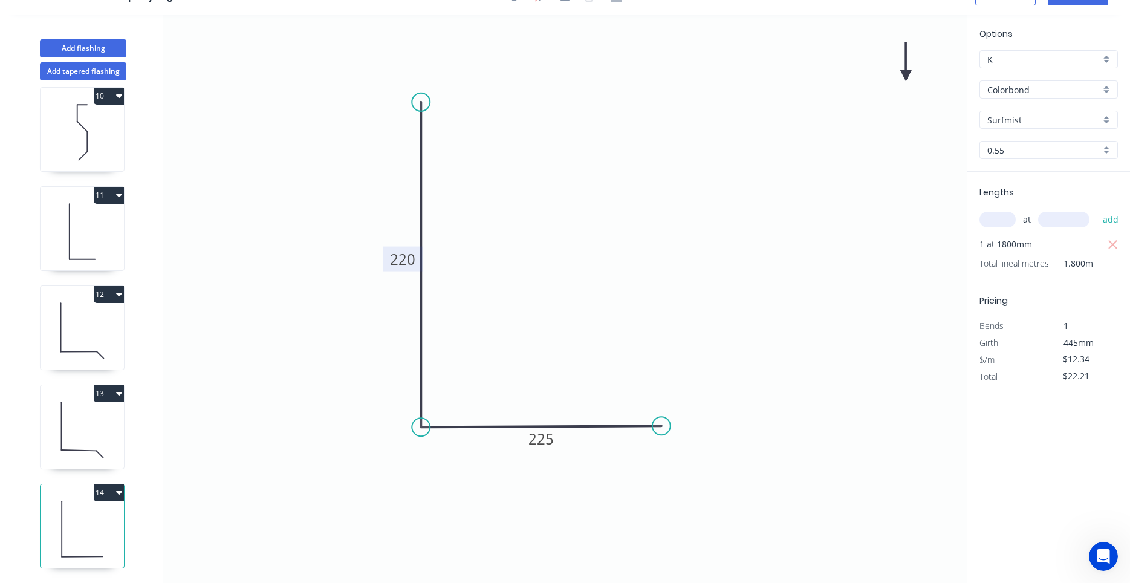
click at [120, 296] on icon "button" at bounding box center [119, 294] width 6 height 10
click at [99, 321] on div "Duplicate" at bounding box center [66, 325] width 93 height 18
type input "$18.59"
type input "$0.00"
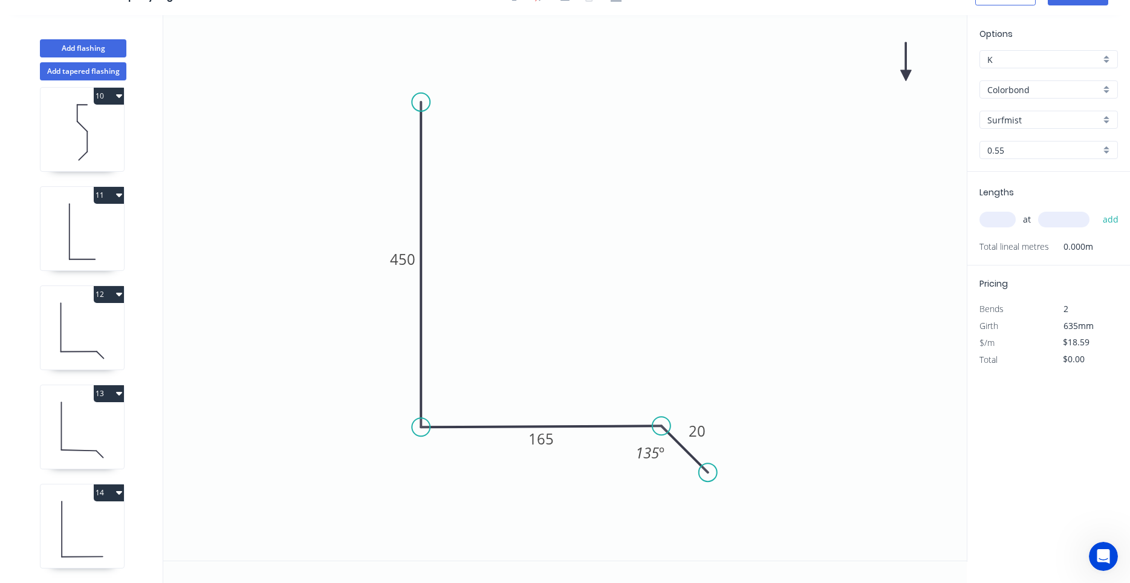
scroll to position [1003, 0]
click at [404, 268] on tspan "450" at bounding box center [402, 259] width 25 height 20
type input "$14.90"
click at [1006, 219] on input "text" at bounding box center [997, 220] width 36 height 16
type input "1"
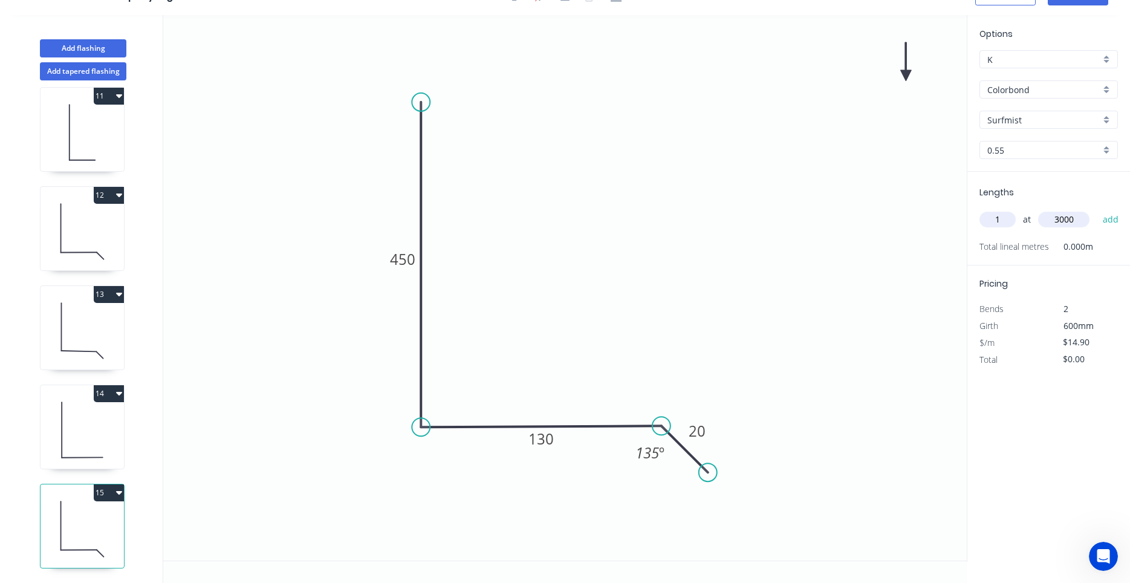
type input "3000"
click at [1097, 209] on button "add" at bounding box center [1111, 219] width 28 height 21
type input "$44.70"
click at [114, 49] on button "Add flashing" at bounding box center [83, 48] width 86 height 18
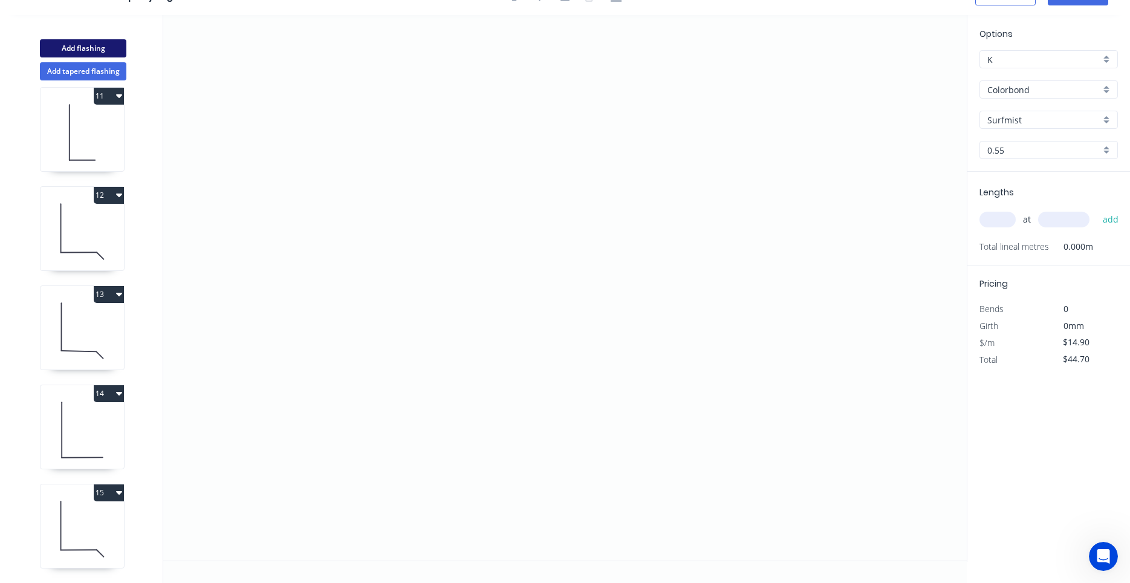
type input "$0.00"
click at [707, 204] on icon "0" at bounding box center [564, 287] width 803 height 545
click at [398, 198] on icon "0" at bounding box center [564, 287] width 803 height 545
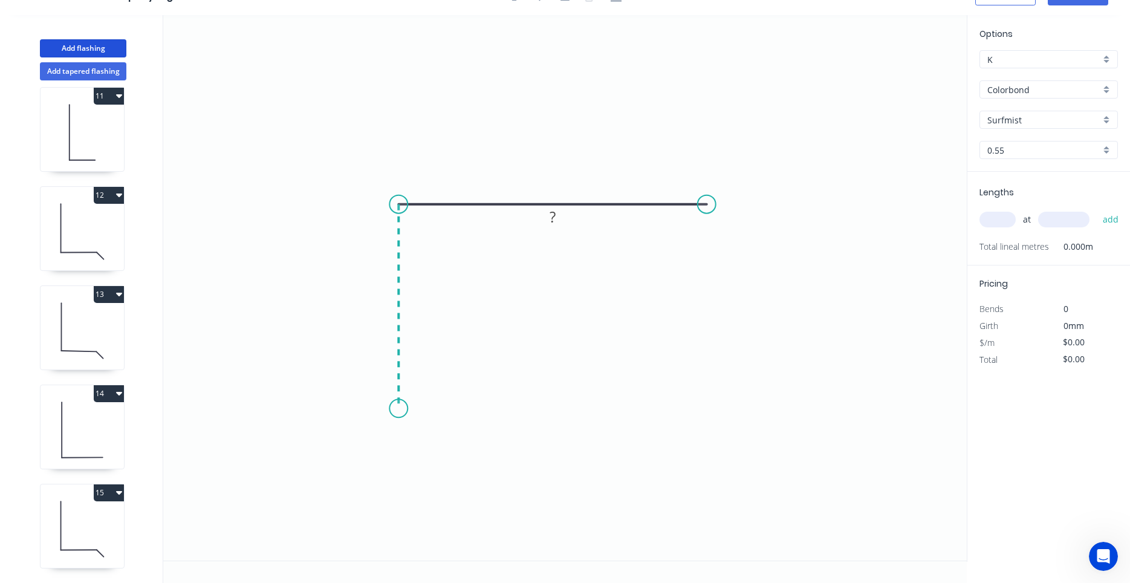
click at [398, 409] on icon "0 ?" at bounding box center [564, 287] width 803 height 545
click at [398, 409] on circle at bounding box center [398, 408] width 18 height 18
click at [399, 409] on circle at bounding box center [398, 408] width 18 height 18
click at [435, 366] on icon "0 ? ?" at bounding box center [564, 287] width 803 height 545
click at [443, 369] on circle at bounding box center [435, 365] width 18 height 18
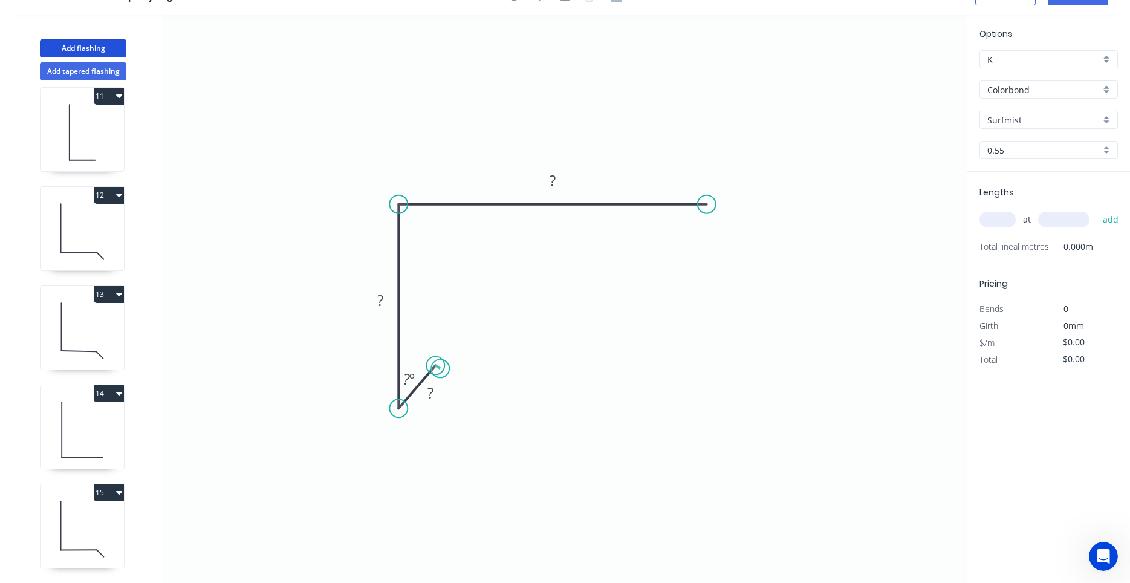
click at [440, 369] on circle at bounding box center [435, 365] width 18 height 18
click at [440, 372] on circle at bounding box center [439, 367] width 18 height 18
click at [433, 395] on tspan "?" at bounding box center [432, 395] width 6 height 20
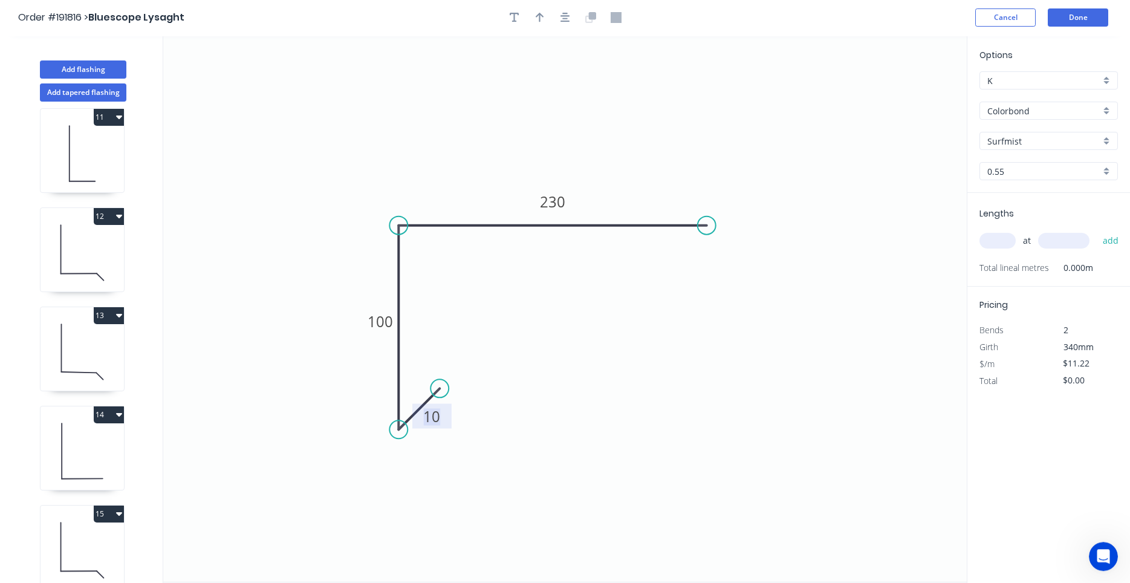
scroll to position [0, 0]
click at [569, 28] on header "Order #191816 > Bluescope Lysaght Cancel Done" at bounding box center [565, 18] width 1130 height 37
click at [570, 18] on icon "button" at bounding box center [565, 18] width 10 height 11
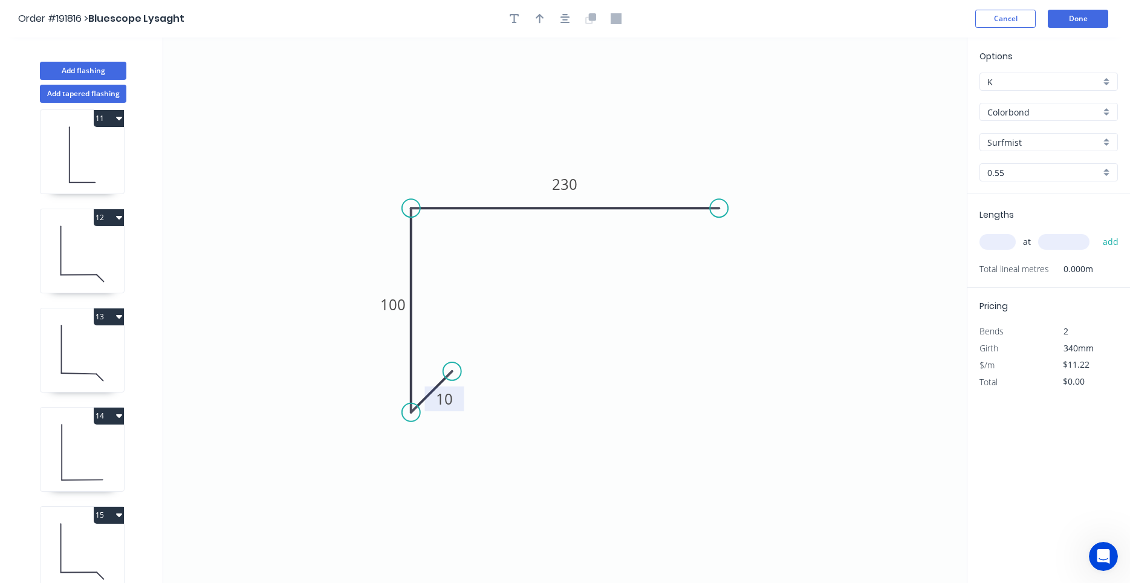
click at [113, 455] on icon at bounding box center [82, 452] width 83 height 77
type input "$12.34"
type input "$22.21"
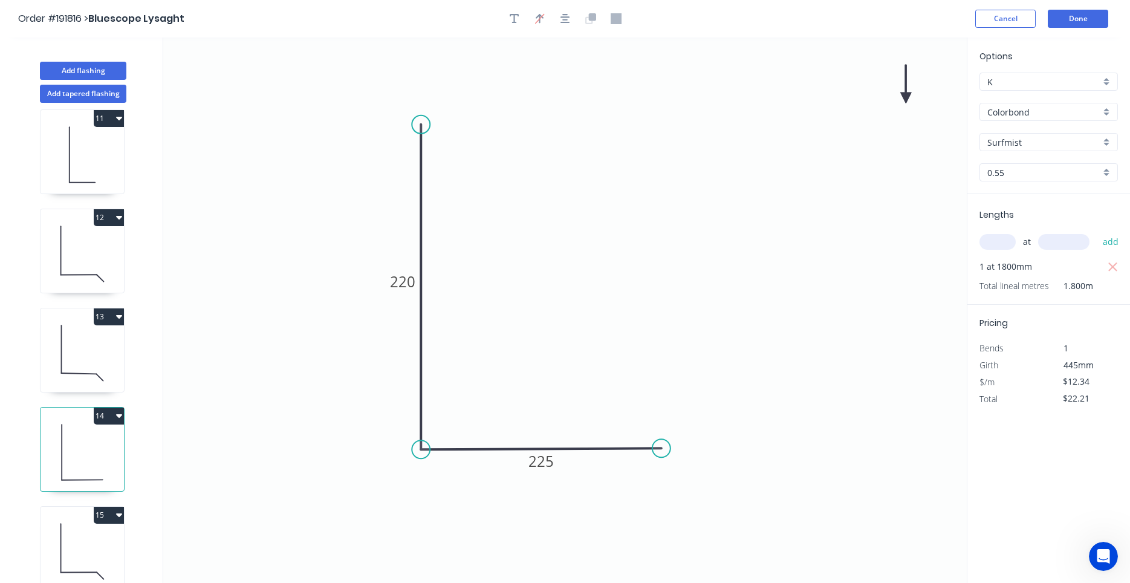
click at [93, 357] on icon at bounding box center [82, 352] width 83 height 77
type input "$13.06"
type input "$19.59"
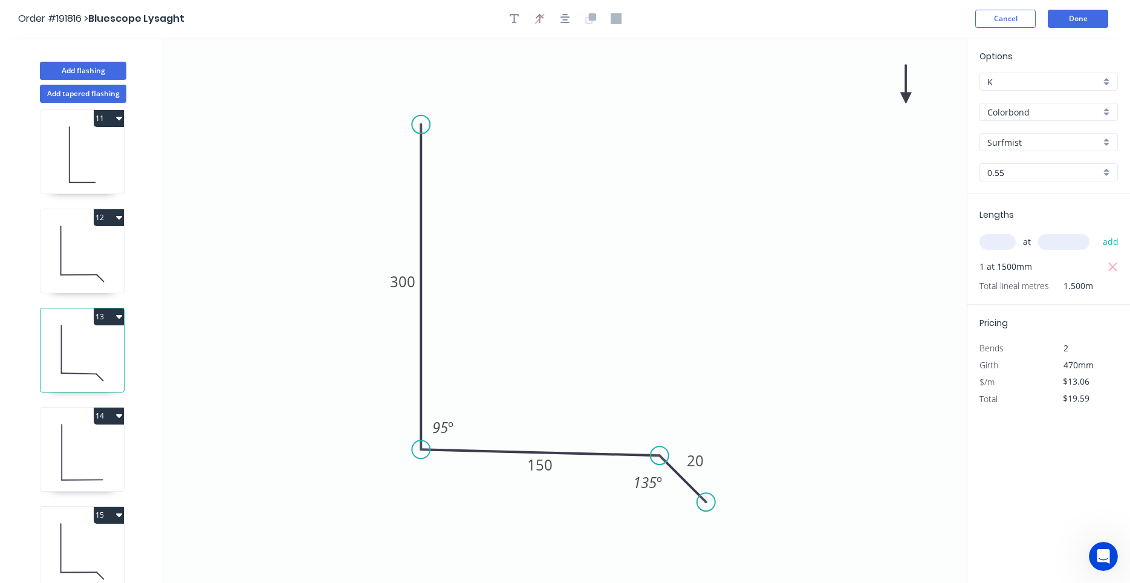
click at [95, 272] on icon at bounding box center [82, 253] width 83 height 77
type input "$18.59"
type input "$55.77"
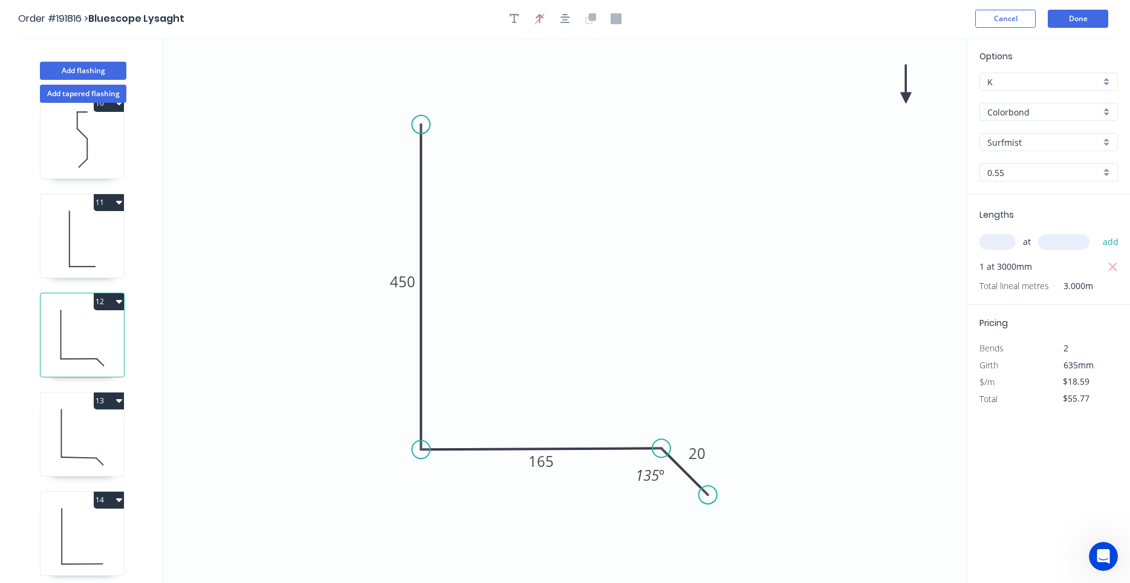
scroll to position [888, 0]
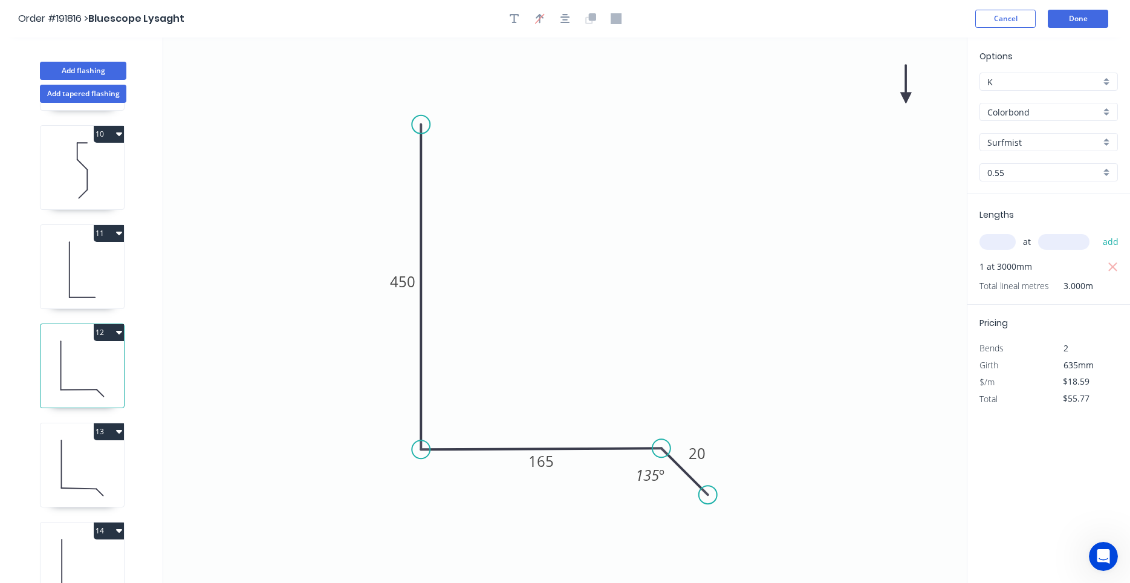
click at [95, 276] on icon at bounding box center [82, 269] width 83 height 77
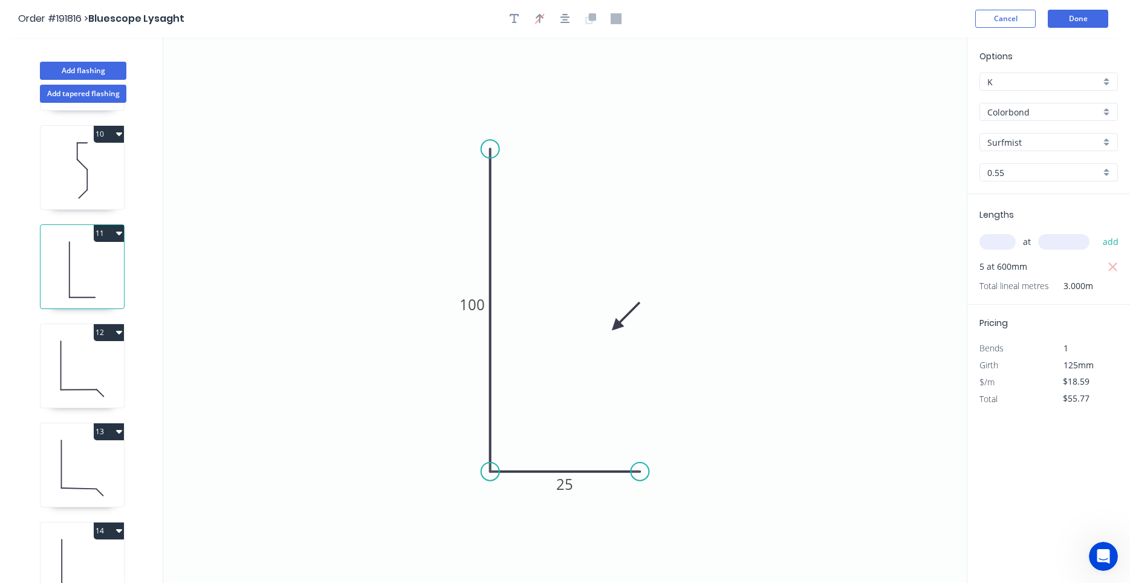
type input "Colorbond Matt"
type input "$8.25"
type input "$41.25"
click at [86, 357] on icon at bounding box center [82, 368] width 83 height 77
type input "Colorbond"
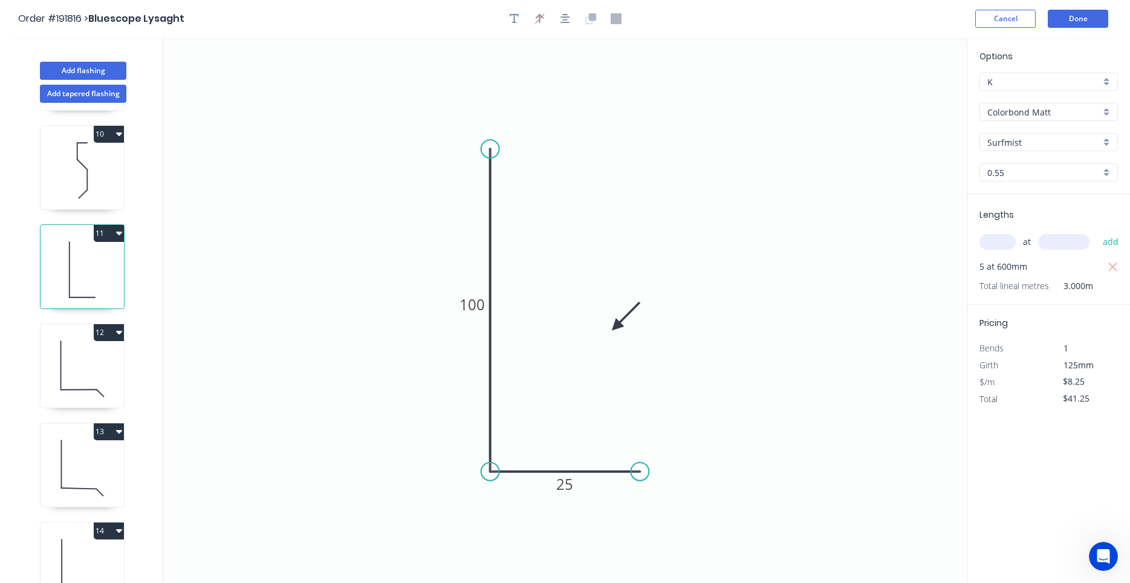
type input "$18.59"
type input "$55.77"
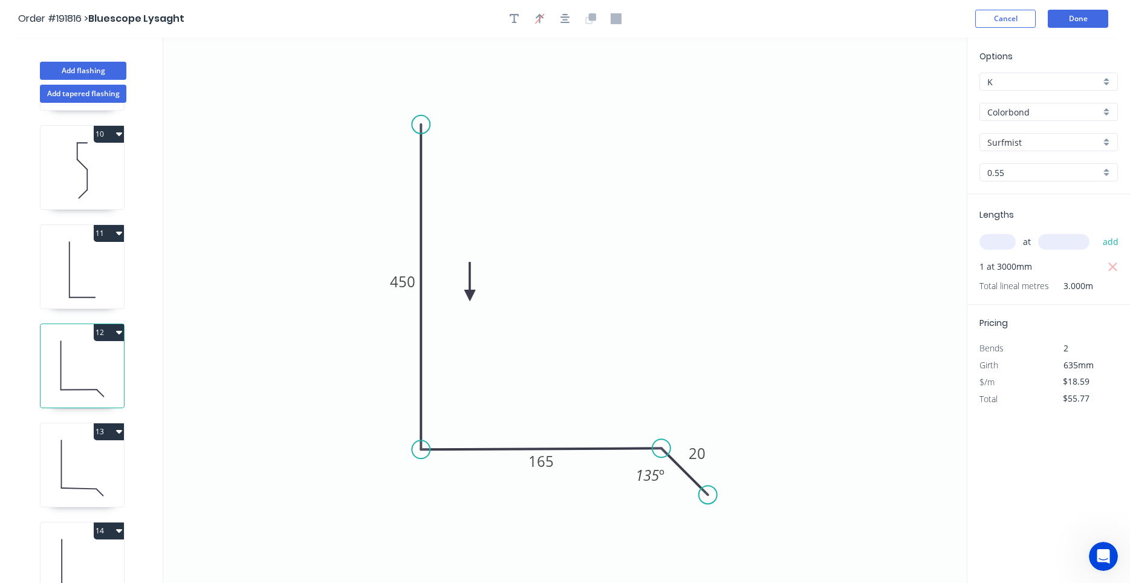
drag, startPoint x: 904, startPoint y: 96, endPoint x: 470, endPoint y: 296, distance: 477.7
click at [470, 296] on icon at bounding box center [469, 281] width 11 height 39
click at [78, 463] on icon at bounding box center [82, 467] width 83 height 77
type input "$13.06"
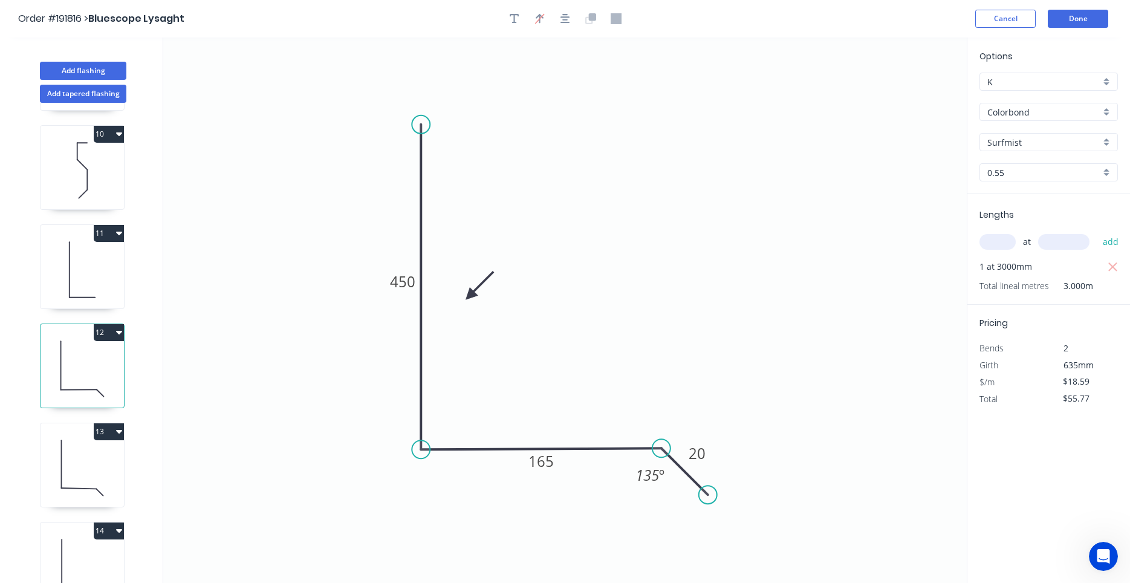
type input "$19.59"
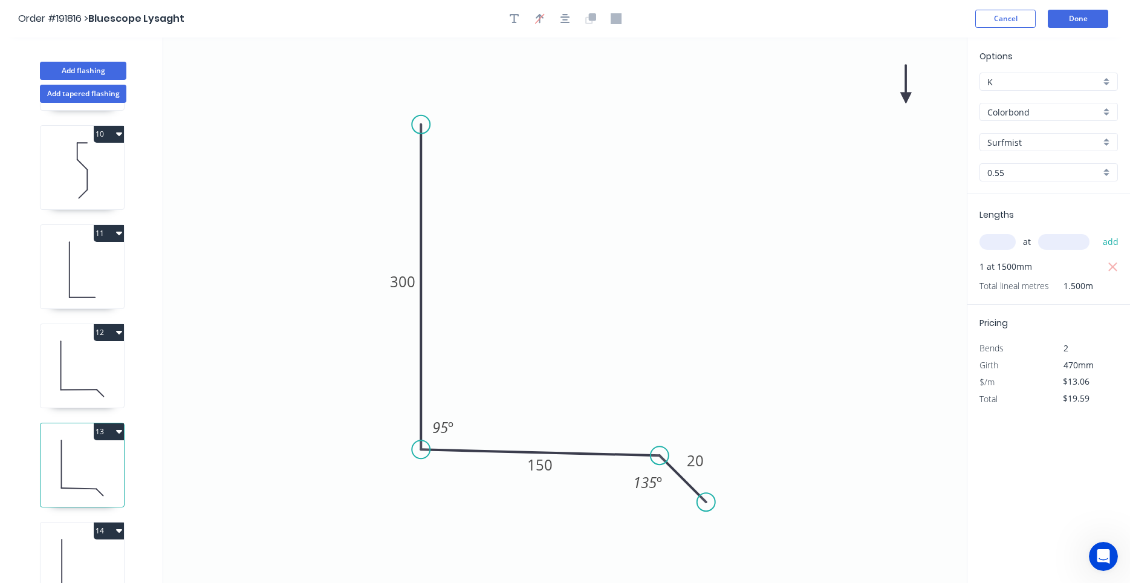
click at [907, 96] on icon at bounding box center [905, 84] width 11 height 39
drag, startPoint x: 907, startPoint y: 96, endPoint x: 516, endPoint y: 299, distance: 440.5
click at [516, 299] on icon at bounding box center [525, 288] width 35 height 35
click at [50, 565] on icon at bounding box center [82, 566] width 83 height 77
type input "$12.34"
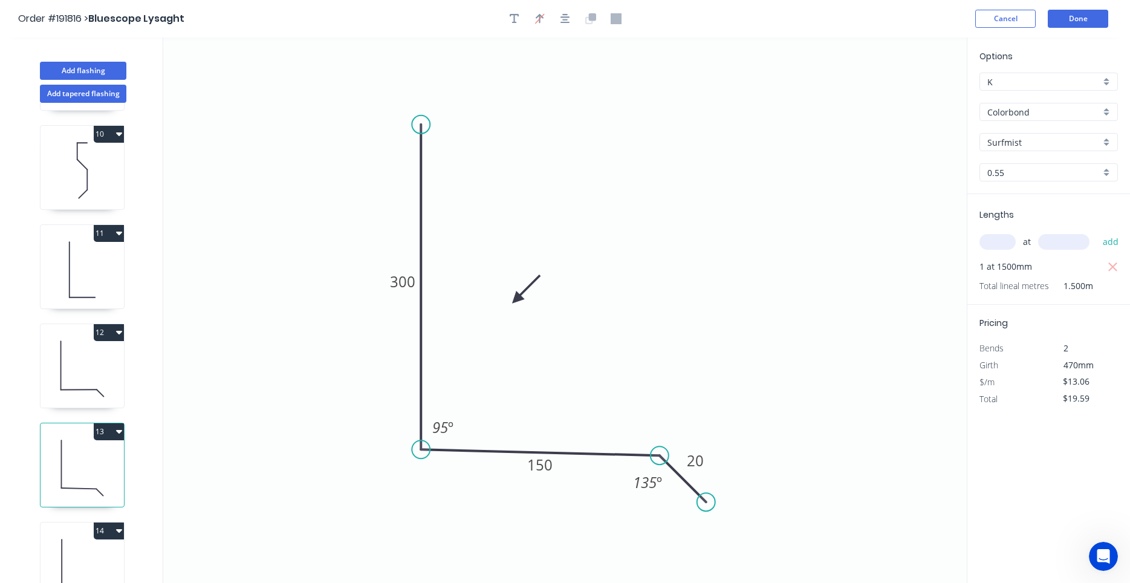
type input "$22.21"
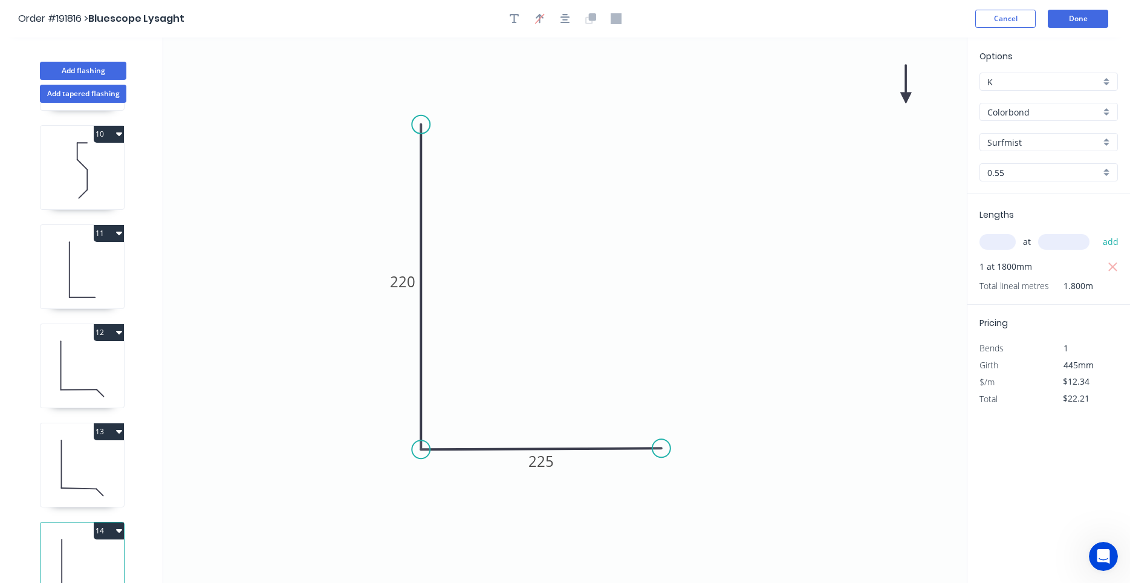
click at [906, 91] on icon at bounding box center [905, 84] width 11 height 39
drag, startPoint x: 906, startPoint y: 91, endPoint x: 473, endPoint y: 342, distance: 499.5
click at [523, 317] on icon at bounding box center [540, 299] width 35 height 35
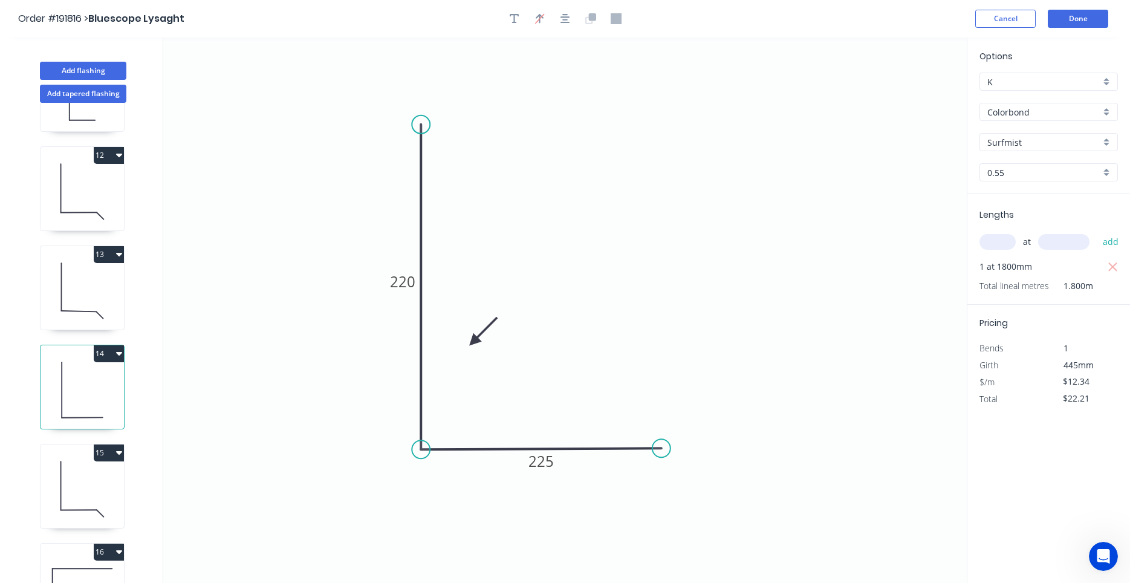
scroll to position [1102, 0]
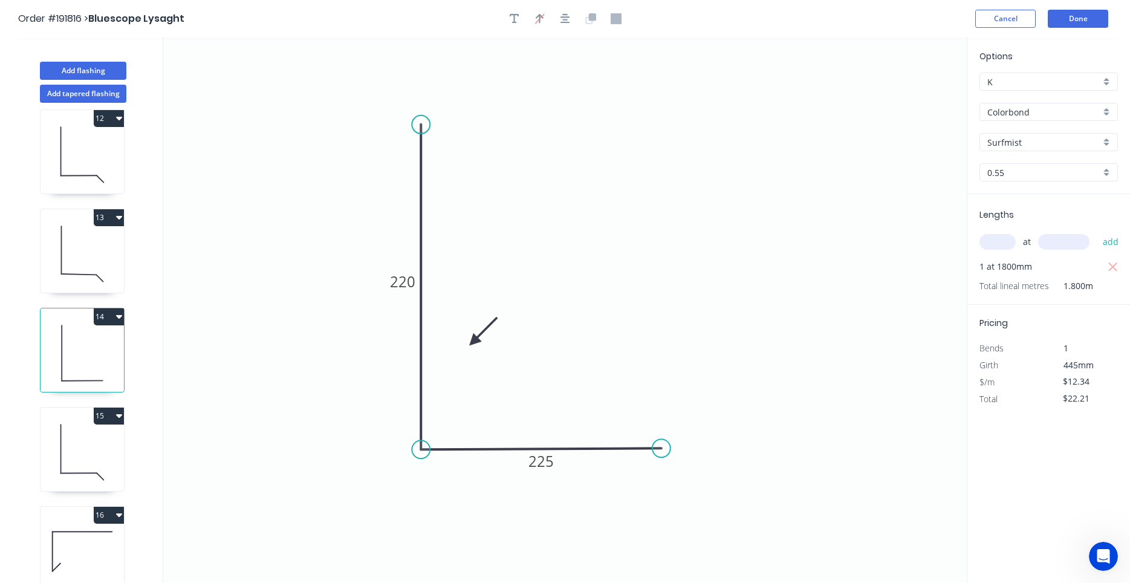
click at [100, 463] on icon at bounding box center [82, 452] width 83 height 77
type input "$14.90"
type input "$44.70"
click at [904, 94] on icon at bounding box center [905, 84] width 11 height 39
drag, startPoint x: 904, startPoint y: 94, endPoint x: 800, endPoint y: 198, distance: 146.2
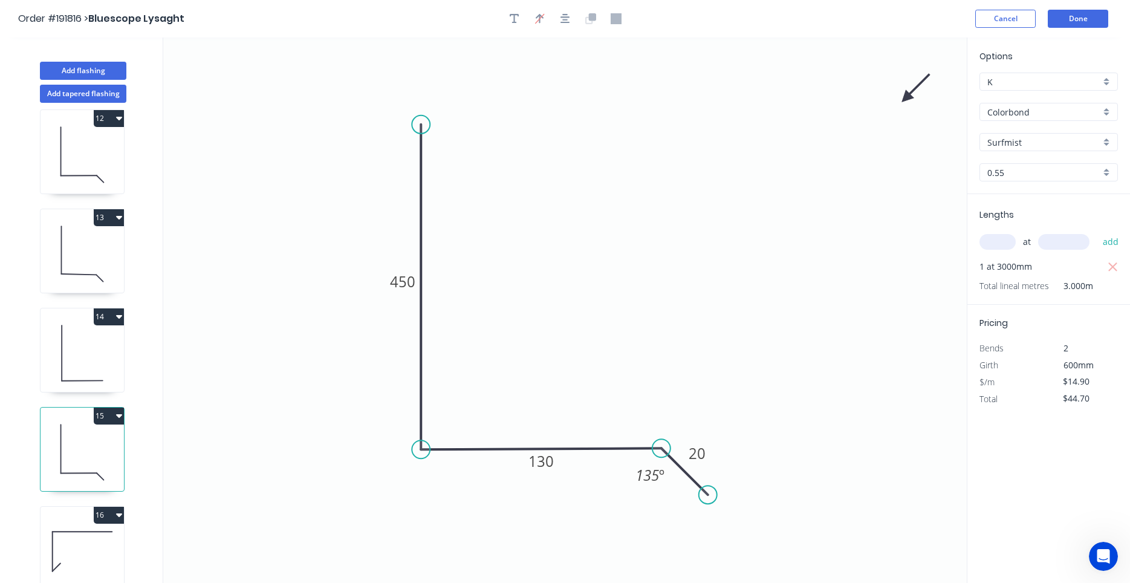
click at [799, 201] on icon "0 450 130 20 135 º" at bounding box center [564, 309] width 803 height 545
drag, startPoint x: 904, startPoint y: 97, endPoint x: 508, endPoint y: 313, distance: 451.3
click at [508, 313] on icon at bounding box center [517, 302] width 35 height 35
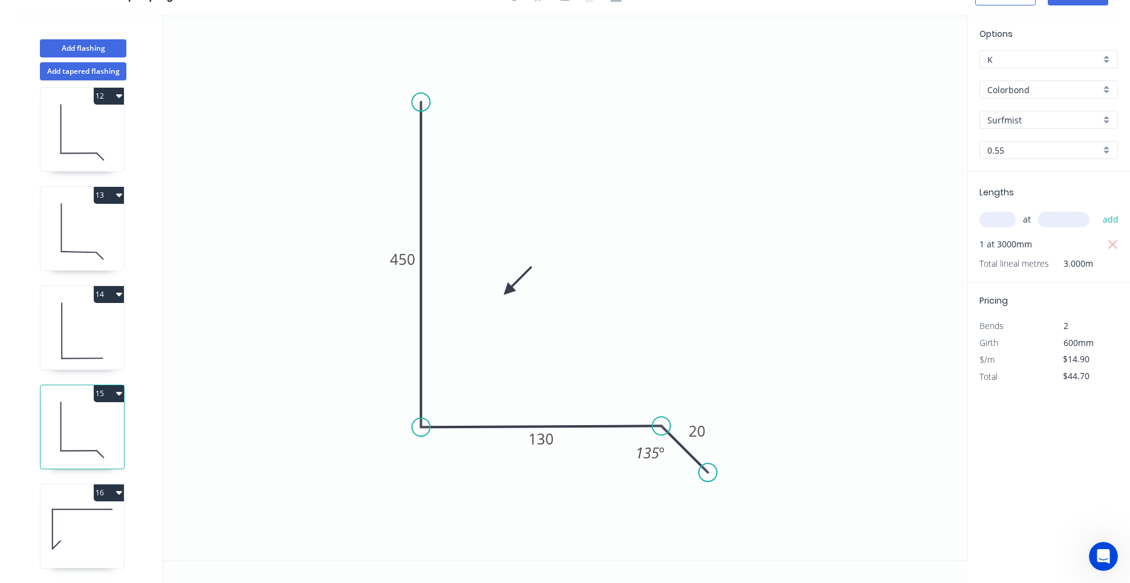
click at [100, 522] on icon at bounding box center [82, 528] width 83 height 77
type input "$11.22"
type input "$0.00"
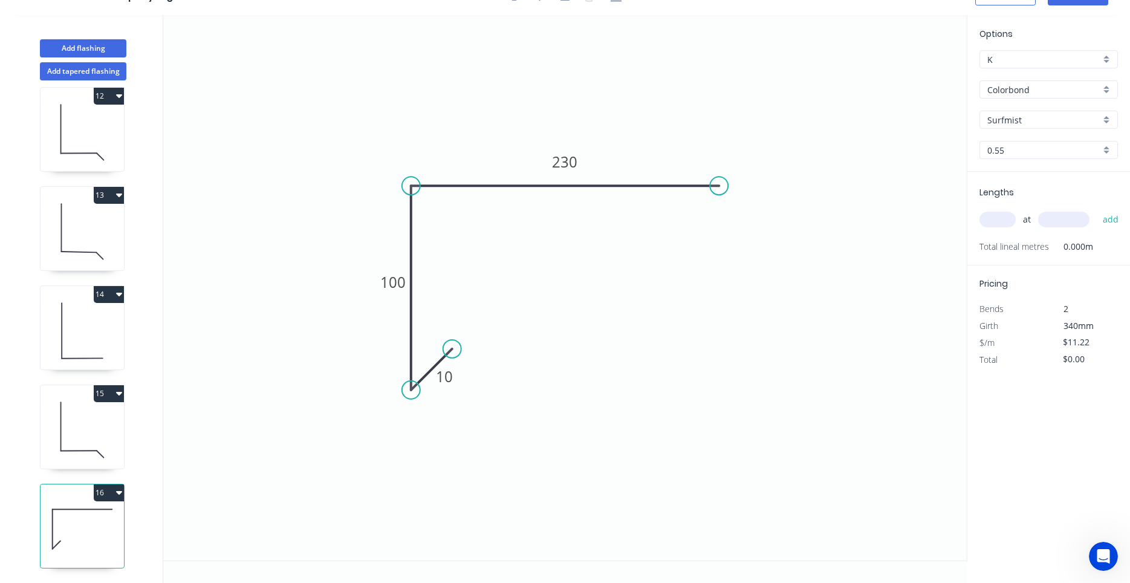
scroll to position [0, 0]
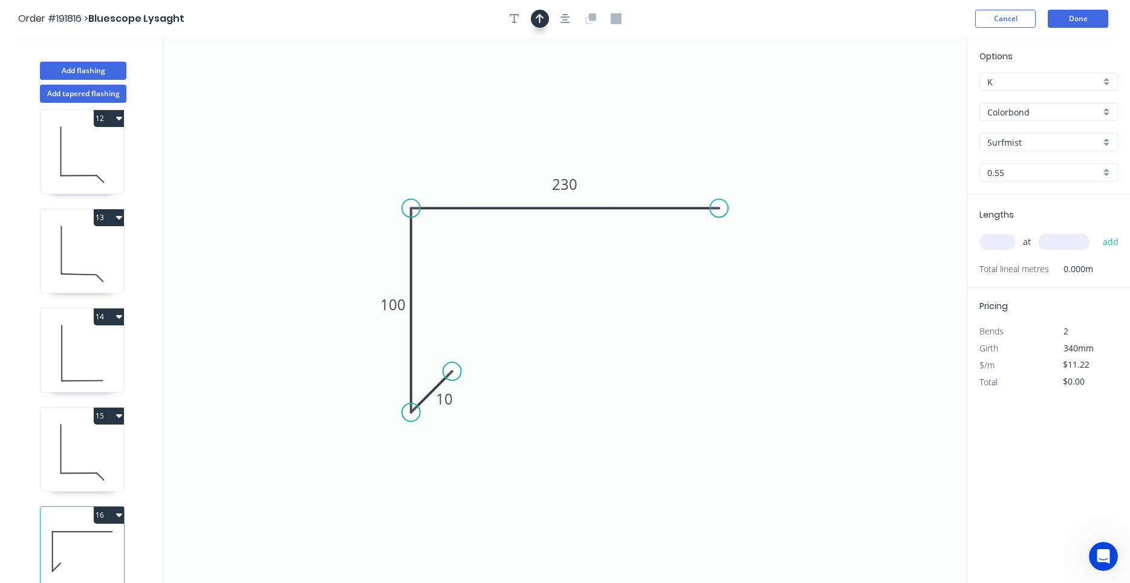
click at [539, 20] on icon "button" at bounding box center [540, 18] width 8 height 11
click at [904, 91] on icon "0 10 100 230" at bounding box center [564, 309] width 803 height 545
click at [904, 93] on icon at bounding box center [905, 84] width 11 height 39
drag, startPoint x: 905, startPoint y: 97, endPoint x: 634, endPoint y: 148, distance: 275.6
click at [634, 148] on icon at bounding box center [643, 138] width 35 height 35
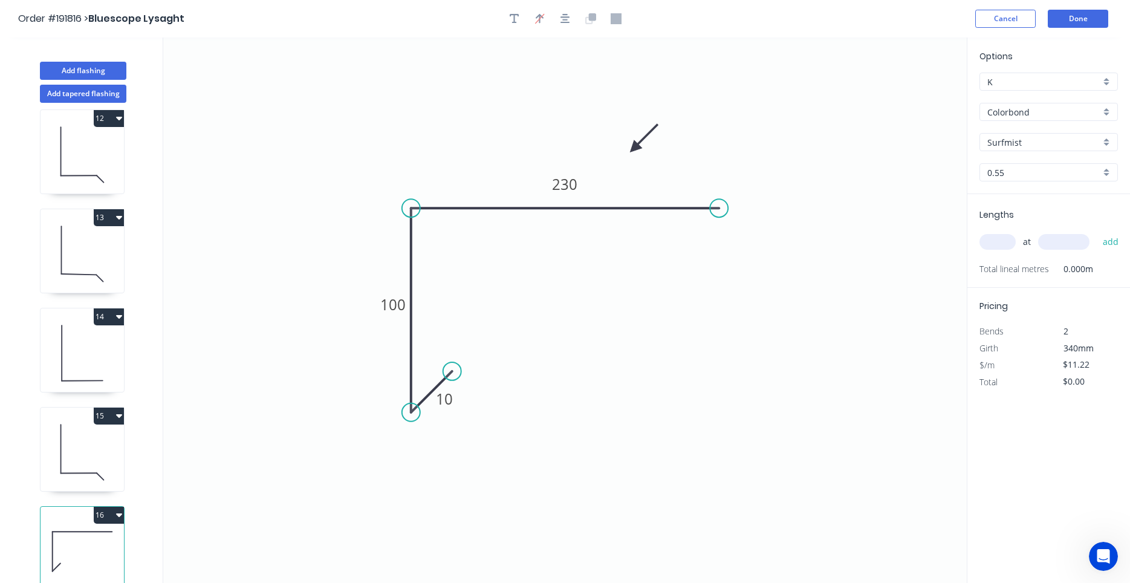
scroll to position [22, 0]
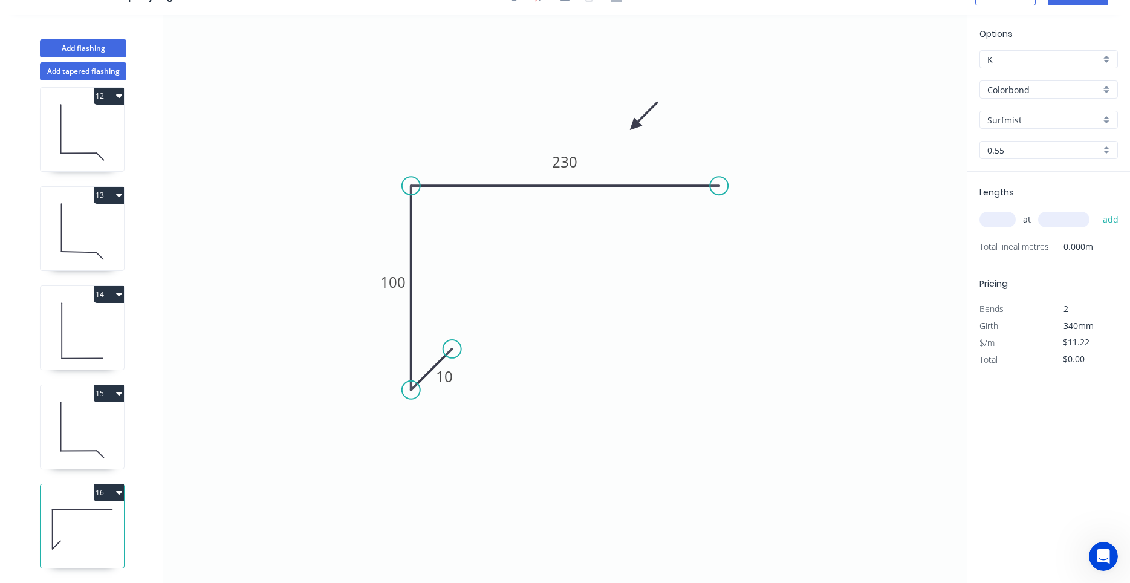
click at [996, 217] on input "text" at bounding box center [997, 220] width 36 height 16
type input "1"
type input "1400"
click at [1097, 209] on button "add" at bounding box center [1111, 219] width 28 height 21
type input "$15.71"
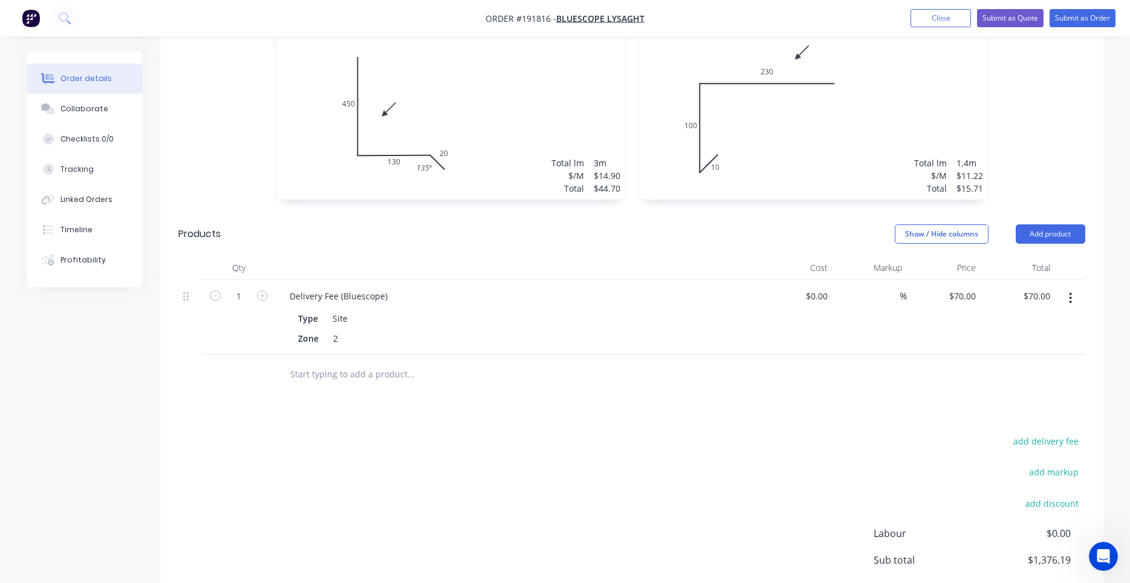
scroll to position [2028, 0]
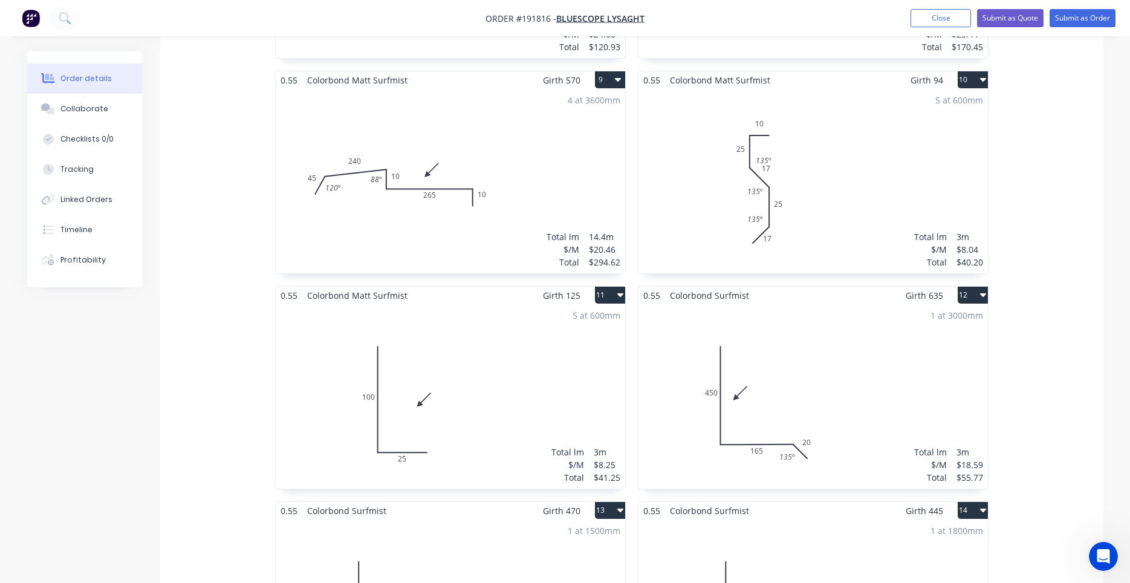
click at [829, 181] on div "5 at 600mm Total lm $/M Total 3m $8.04 $40.20" at bounding box center [812, 181] width 349 height 184
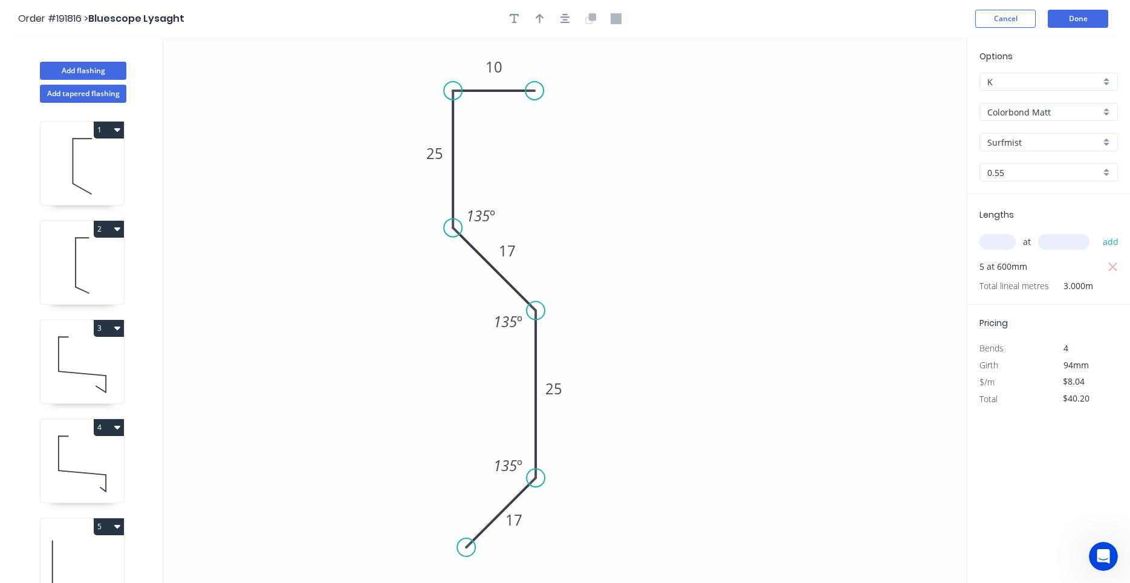
click at [550, 18] on div at bounding box center [565, 19] width 127 height 18
click at [545, 18] on button "button" at bounding box center [540, 19] width 18 height 18
click at [905, 94] on icon at bounding box center [905, 84] width 11 height 39
drag, startPoint x: 905, startPoint y: 94, endPoint x: 596, endPoint y: 242, distance: 343.2
click at [596, 242] on icon at bounding box center [605, 232] width 35 height 35
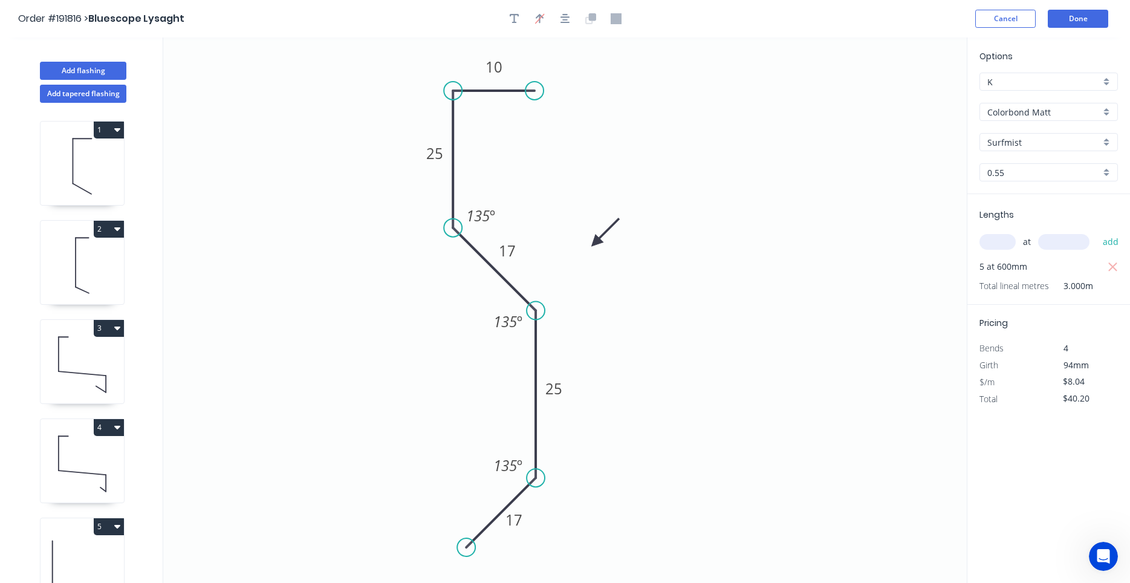
click at [1071, 9] on header "Order #191816 > Bluescope Lysaght Cancel Done" at bounding box center [565, 18] width 1130 height 37
click at [1071, 15] on button "Done" at bounding box center [1078, 19] width 60 height 18
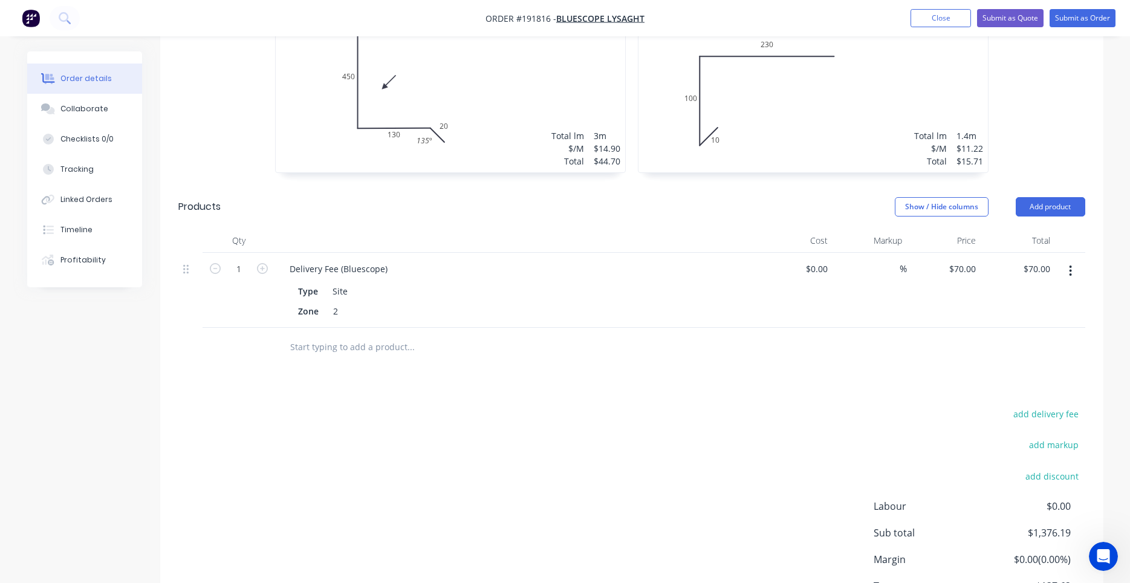
scroll to position [2028, 0]
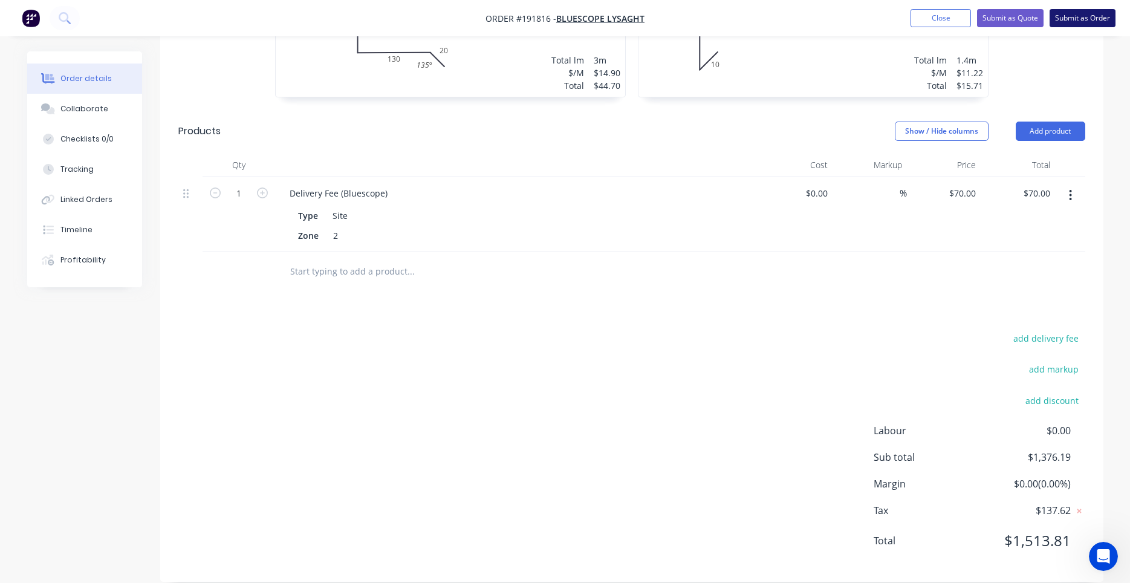
click at [1064, 13] on button "Submit as Order" at bounding box center [1083, 18] width 66 height 18
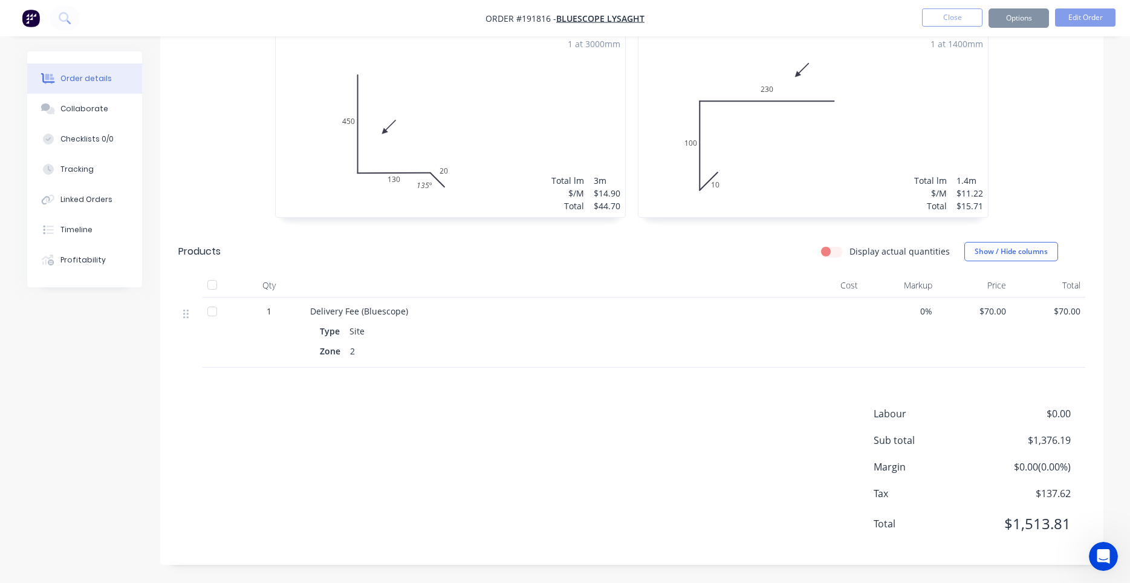
scroll to position [0, 0]
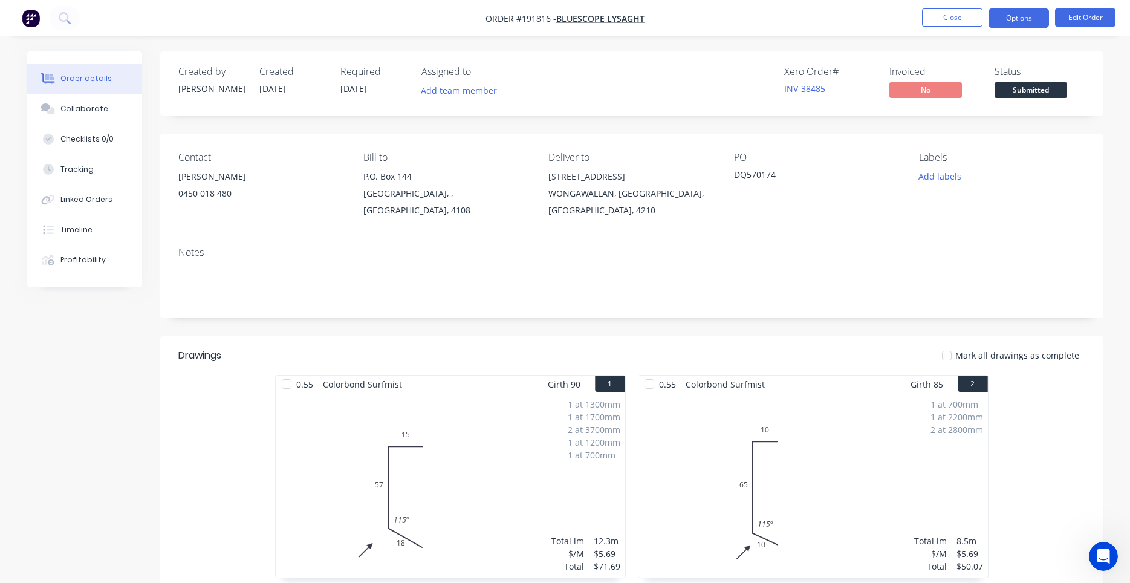
click at [1011, 18] on button "Options" at bounding box center [1018, 17] width 60 height 19
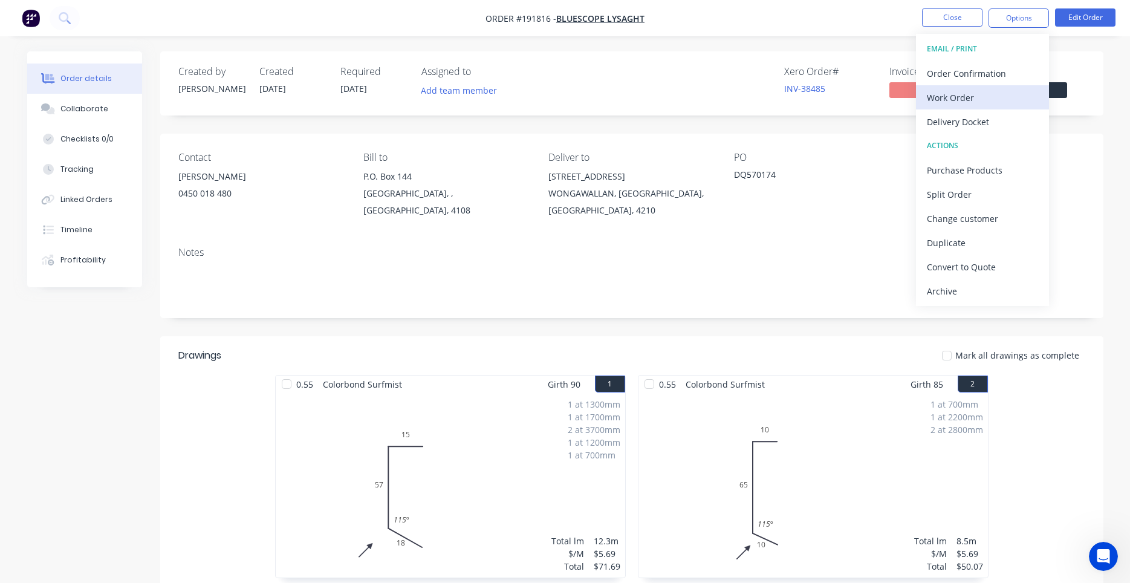
click at [988, 88] on button "Work Order" at bounding box center [982, 97] width 133 height 24
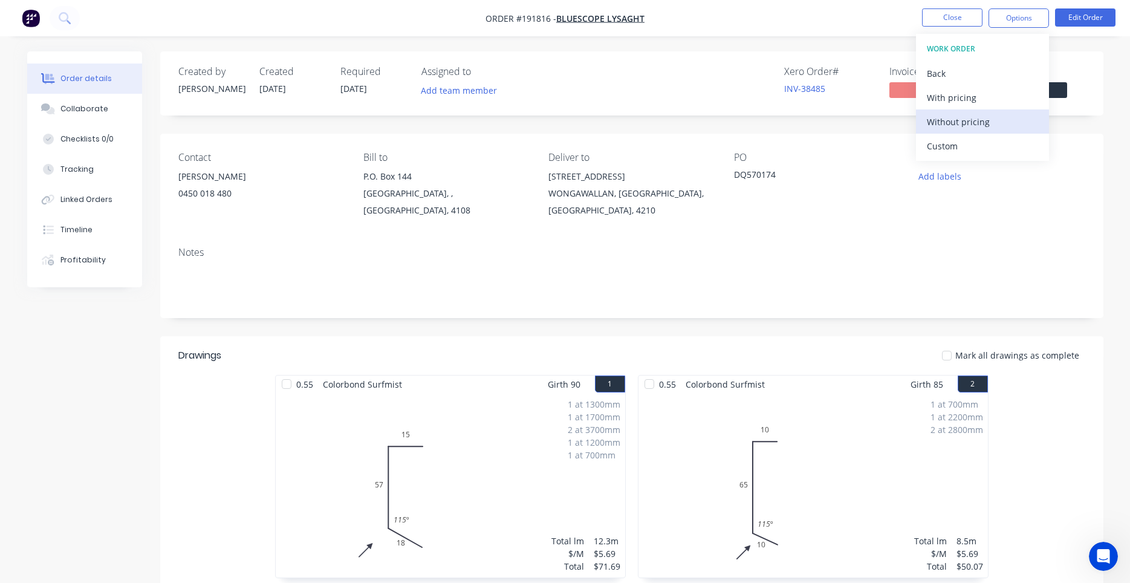
click at [970, 117] on div "Without pricing" at bounding box center [982, 122] width 111 height 18
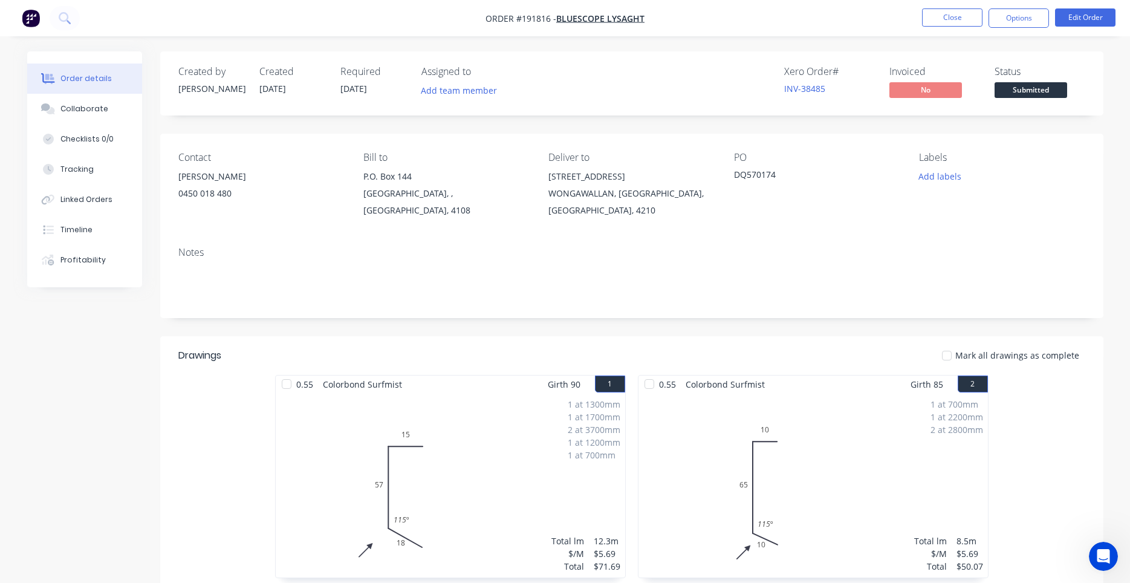
click at [846, 180] on div "DQ570174" at bounding box center [809, 176] width 151 height 17
click at [1072, 15] on button "Edit Order" at bounding box center [1085, 17] width 60 height 18
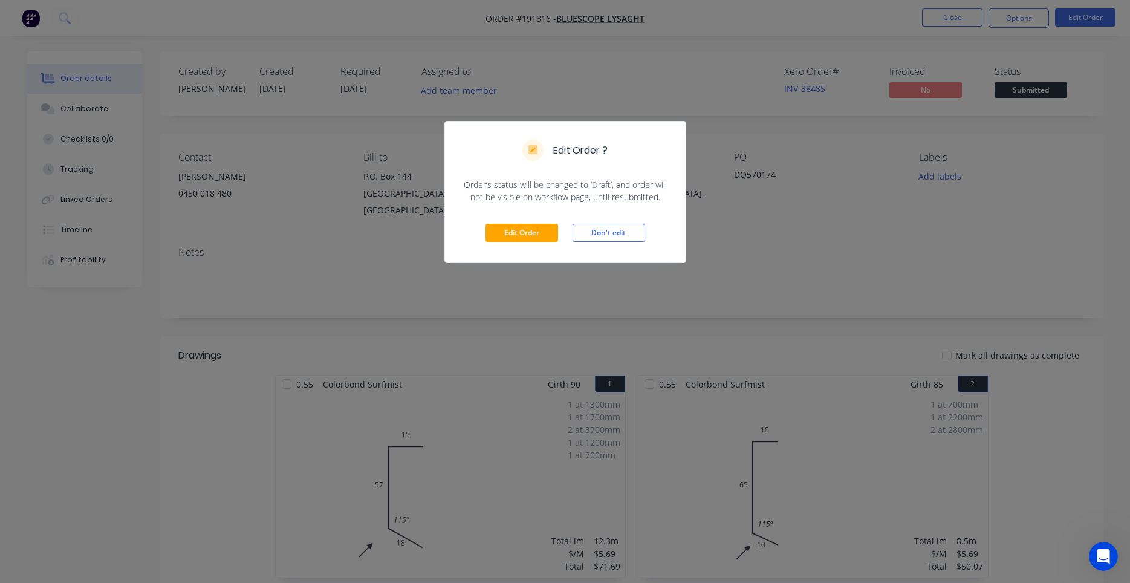
click at [534, 224] on div "Edit Order Don't edit" at bounding box center [565, 232] width 241 height 59
click at [534, 226] on button "Edit Order" at bounding box center [521, 233] width 73 height 18
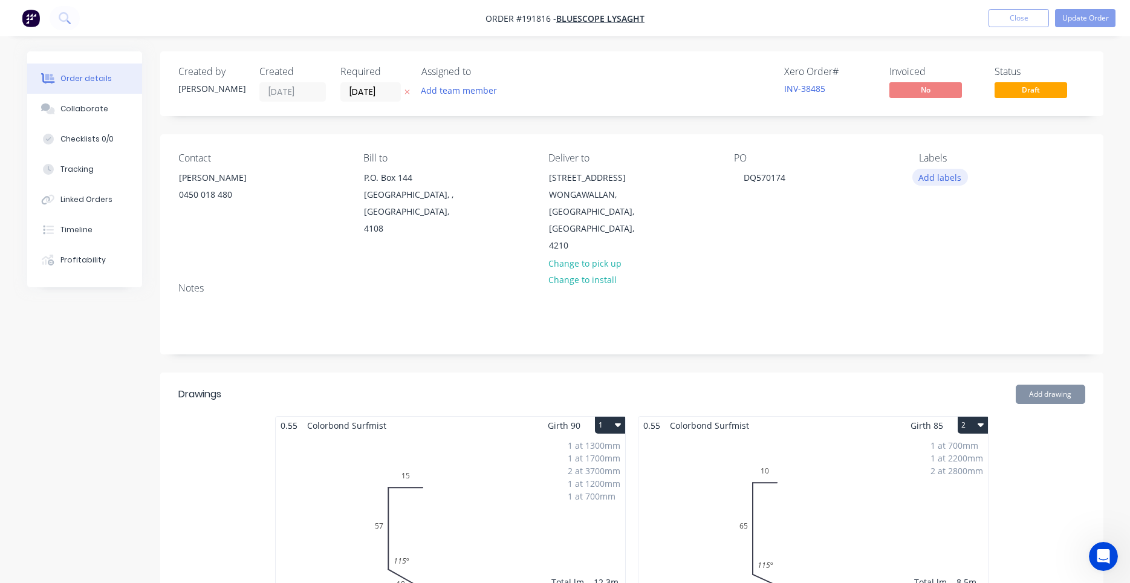
click at [936, 174] on button "Add labels" at bounding box center [940, 177] width 56 height 16
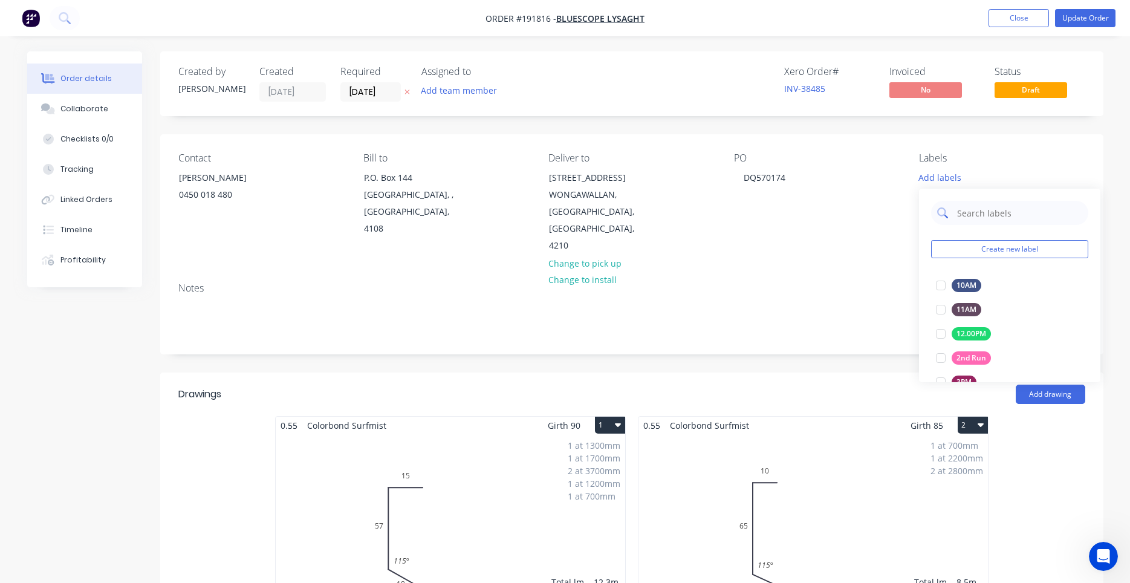
click at [975, 214] on input "text" at bounding box center [1019, 213] width 126 height 24
type input "am"
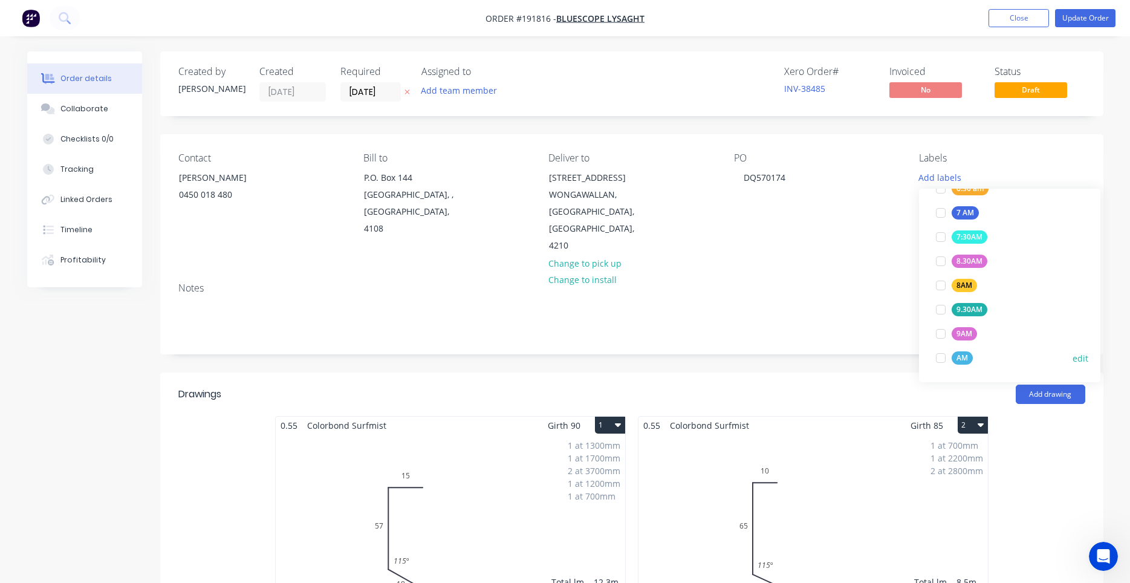
click at [943, 360] on div at bounding box center [941, 358] width 24 height 24
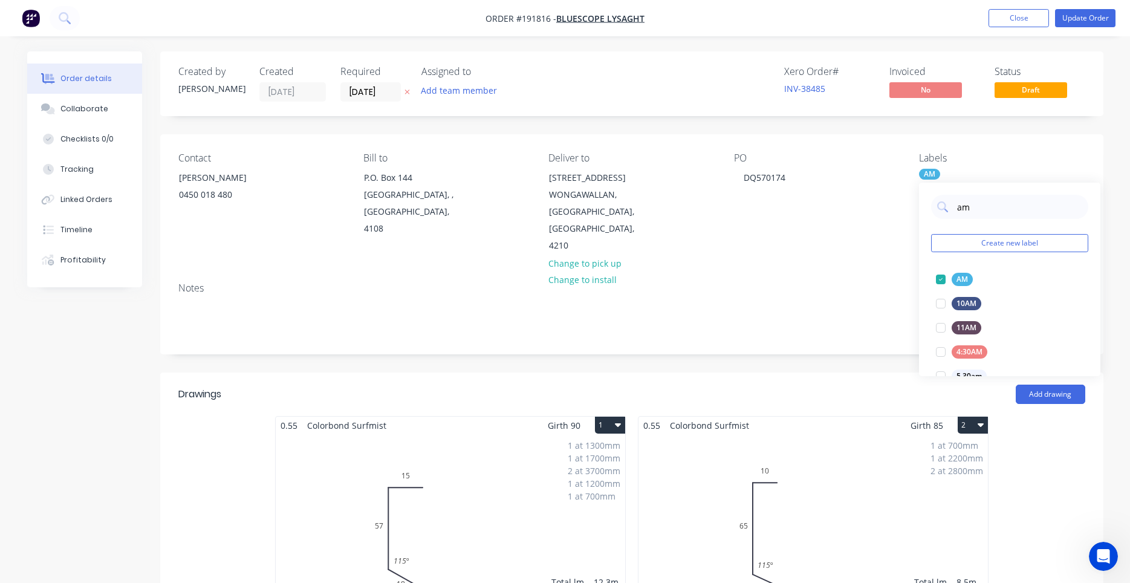
click at [871, 224] on div "PO DQ570174" at bounding box center [817, 203] width 166 height 102
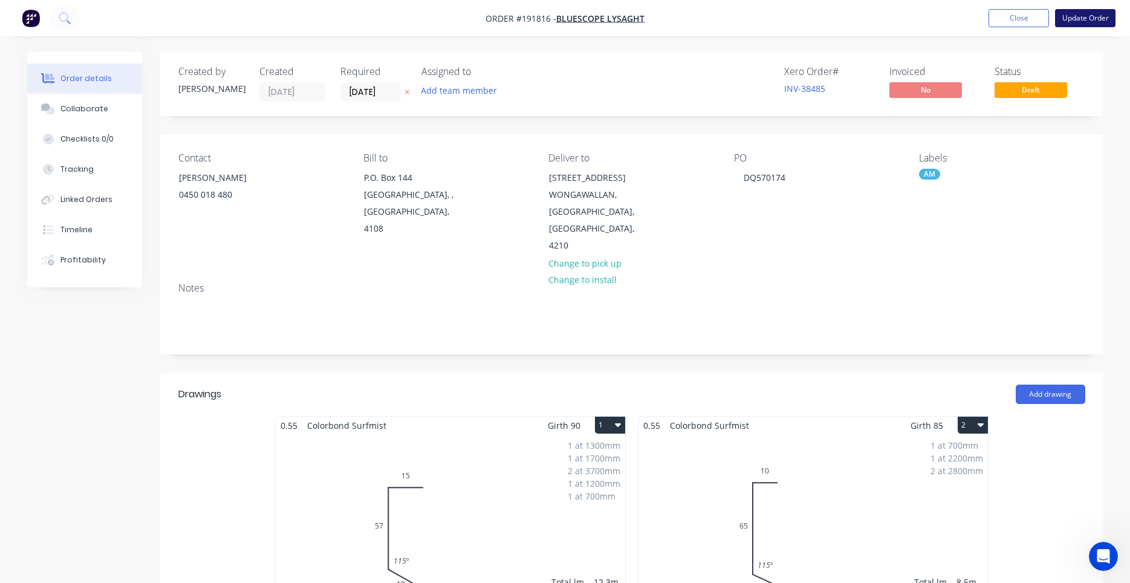
click at [1070, 27] on button "Update Order" at bounding box center [1085, 18] width 60 height 18
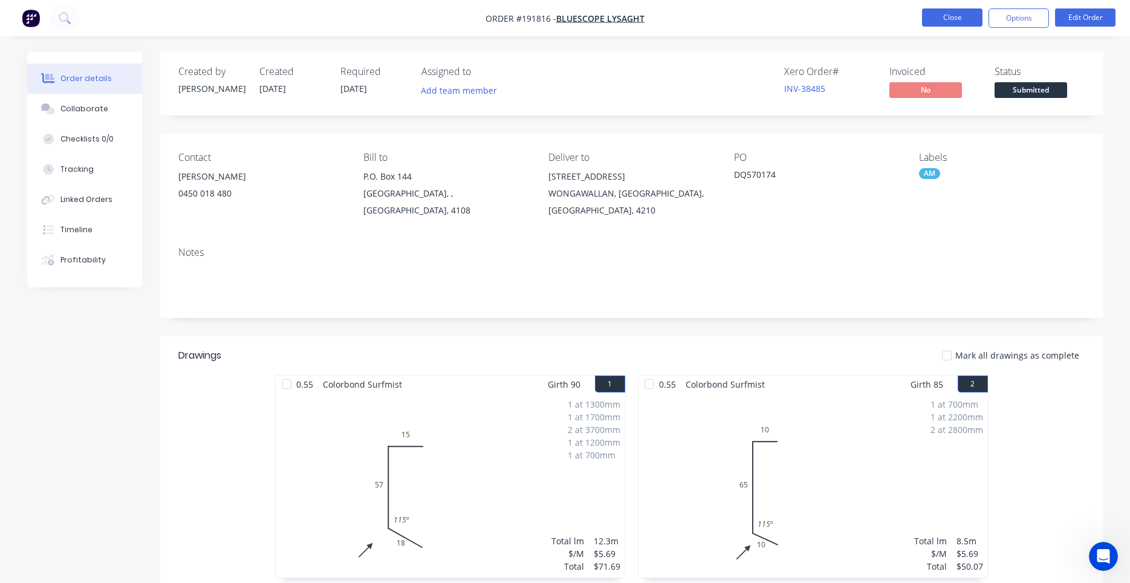
click at [925, 24] on button "Close" at bounding box center [952, 17] width 60 height 18
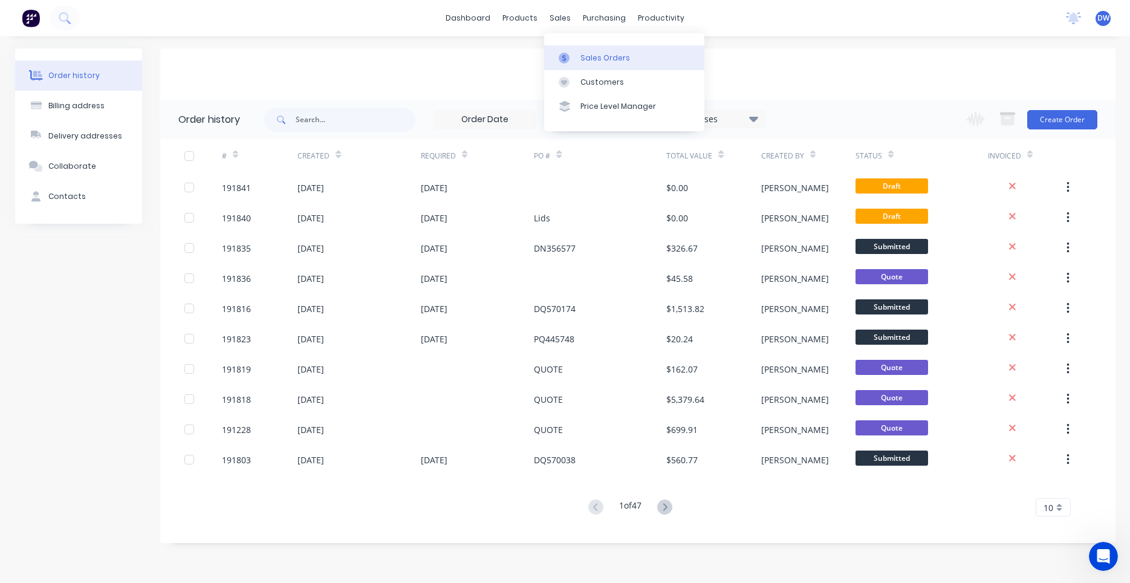
click at [559, 56] on icon at bounding box center [564, 58] width 11 height 11
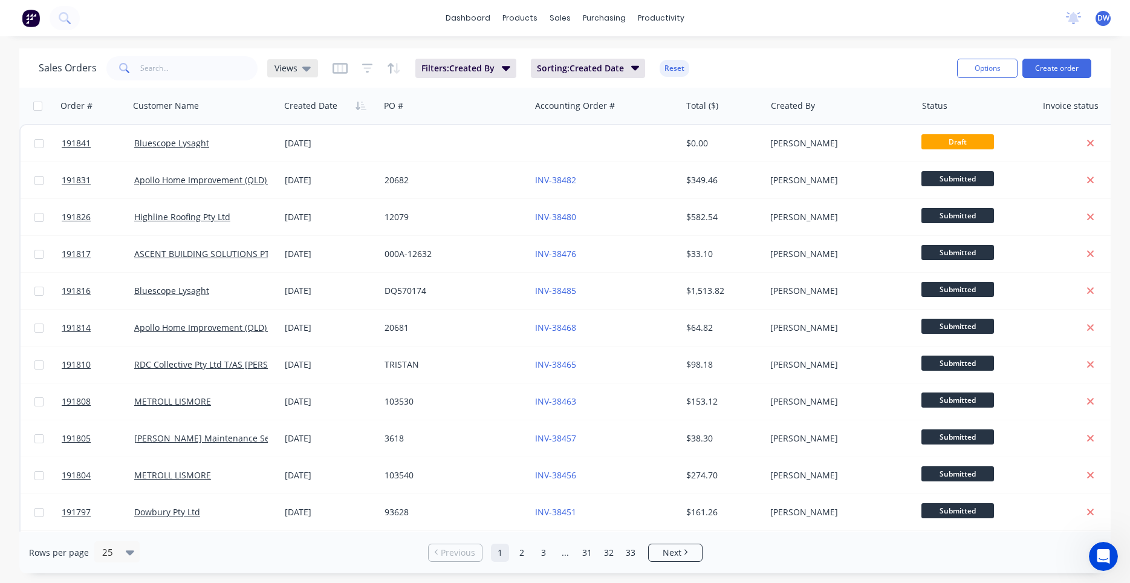
click at [305, 68] on icon at bounding box center [306, 69] width 8 height 5
click at [296, 196] on button "New Hires" at bounding box center [340, 196] width 138 height 14
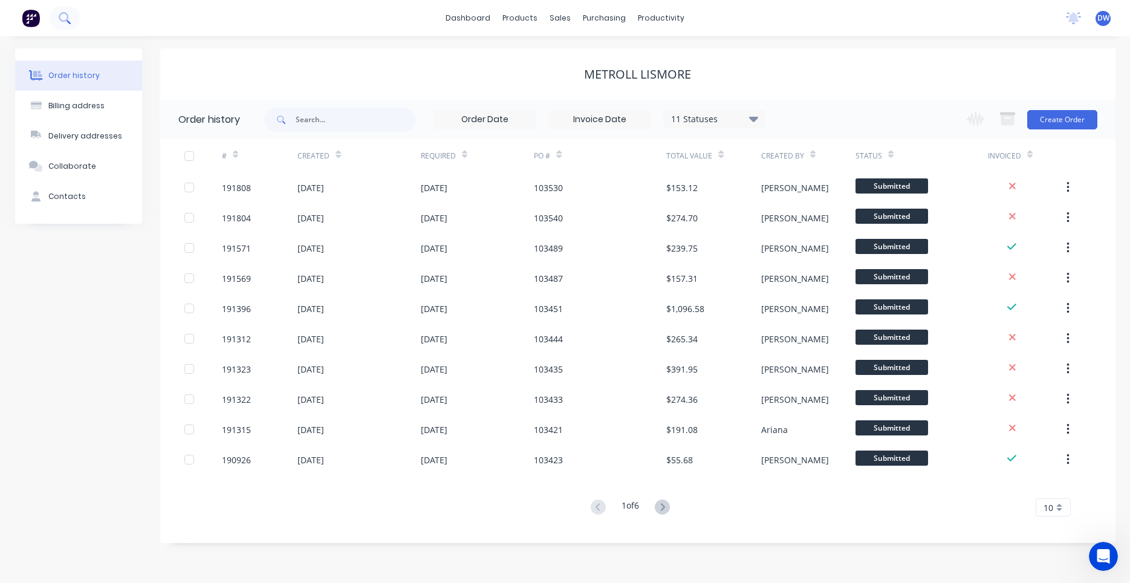
click at [68, 18] on icon at bounding box center [64, 17] width 11 height 11
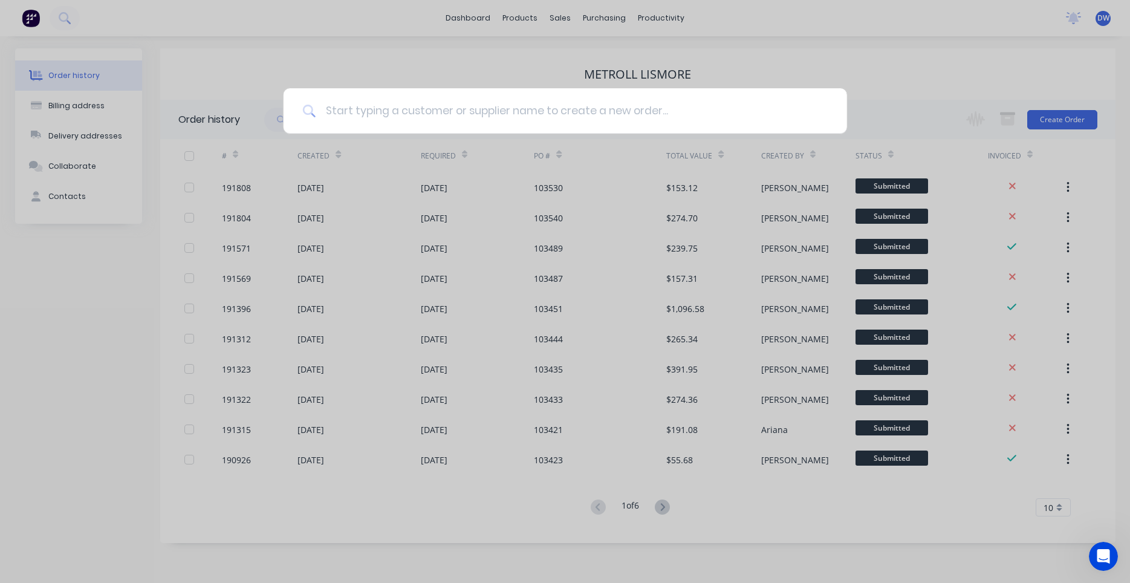
click at [351, 110] on input at bounding box center [572, 110] width 512 height 45
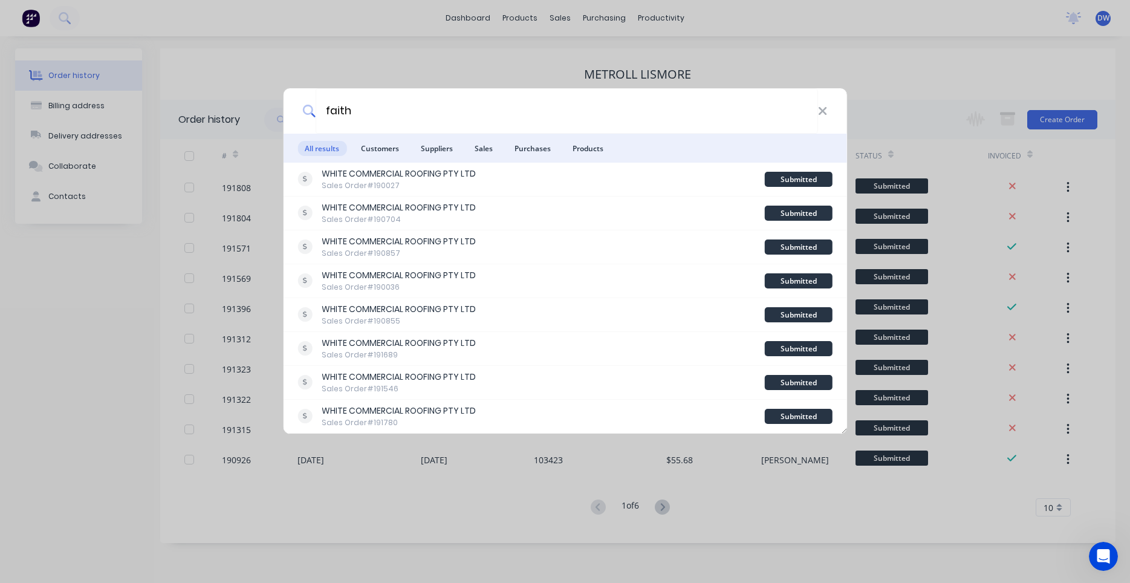
drag, startPoint x: 396, startPoint y: 119, endPoint x: 189, endPoint y: 116, distance: 207.4
click at [316, 117] on input "faith" at bounding box center [567, 110] width 502 height 45
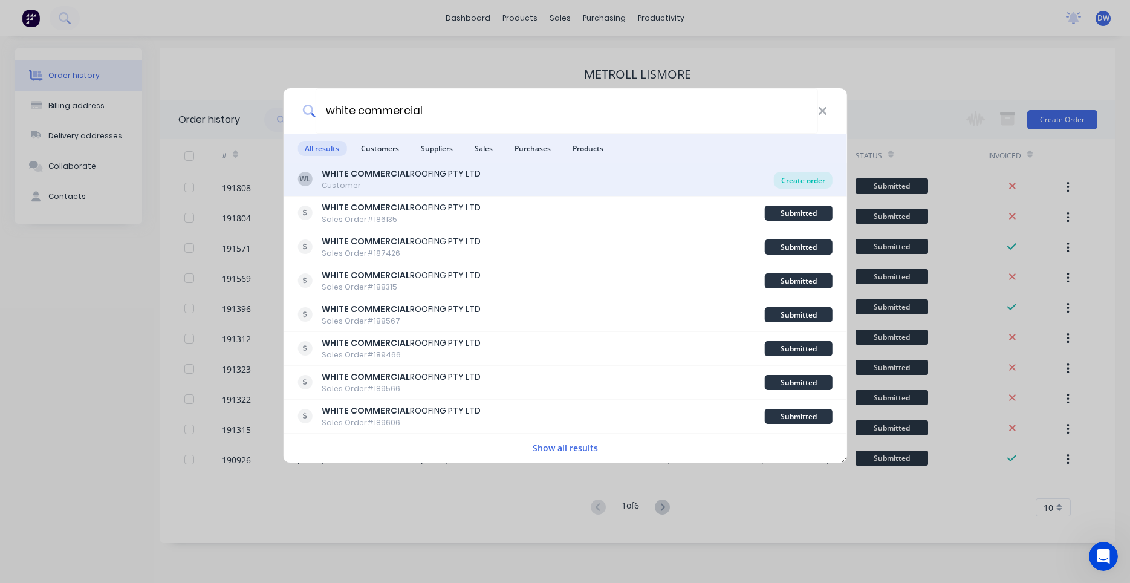
type input "white commercial"
click at [810, 183] on div "Create order" at bounding box center [803, 180] width 59 height 17
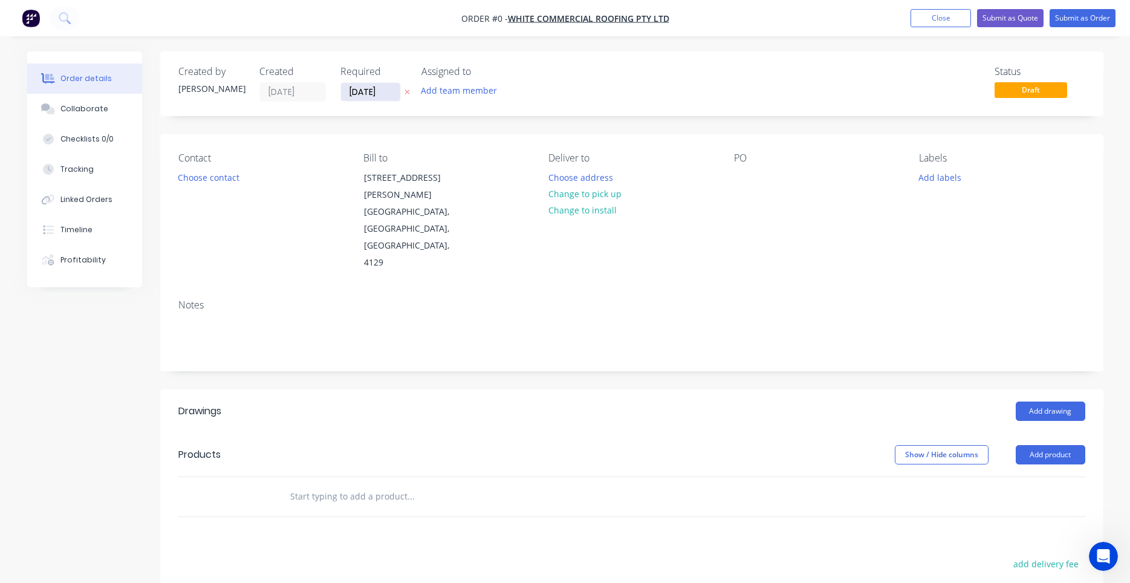
click at [390, 98] on input "04/09/25" at bounding box center [370, 92] width 59 height 18
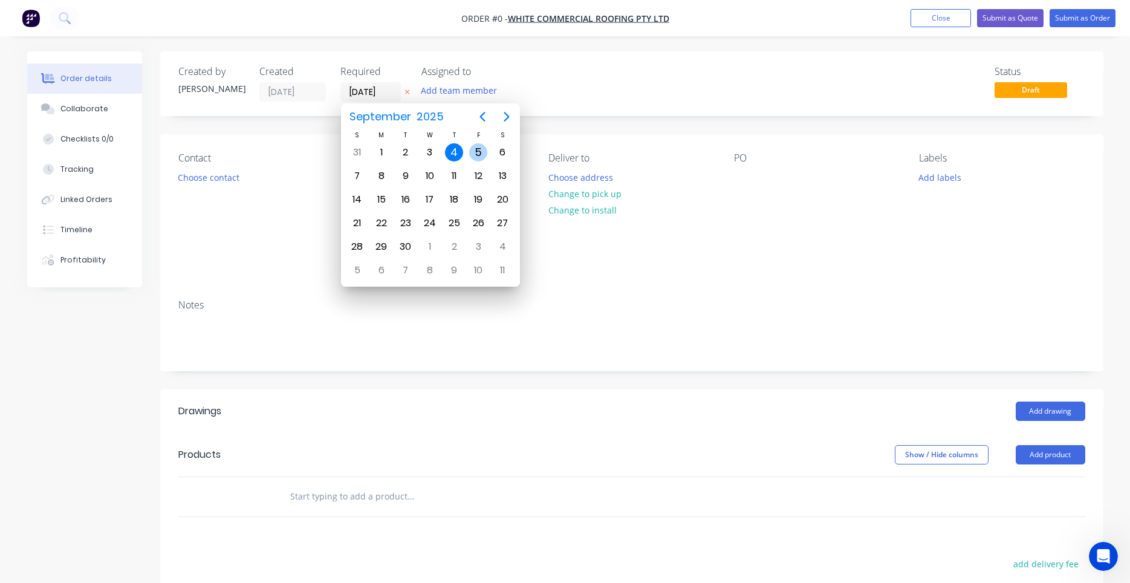
click at [472, 150] on div "5" at bounding box center [478, 152] width 18 height 18
type input "05/09/25"
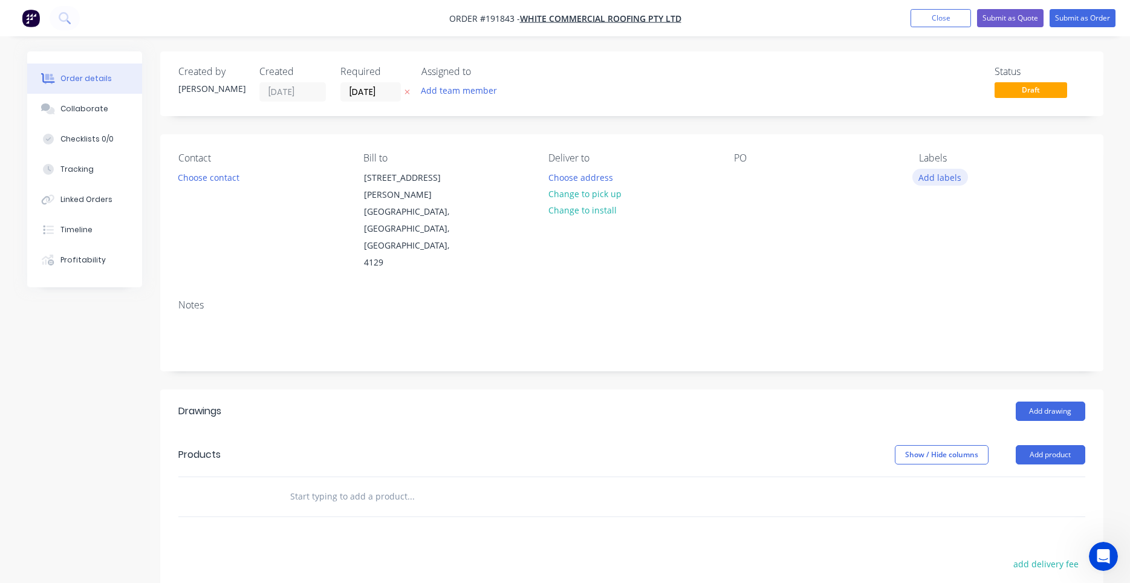
click at [914, 177] on button "Add labels" at bounding box center [940, 177] width 56 height 16
click at [964, 204] on input "text" at bounding box center [1019, 213] width 126 height 24
type input "8"
click at [941, 311] on div at bounding box center [941, 309] width 24 height 24
click at [427, 290] on div "Notes" at bounding box center [631, 330] width 943 height 81
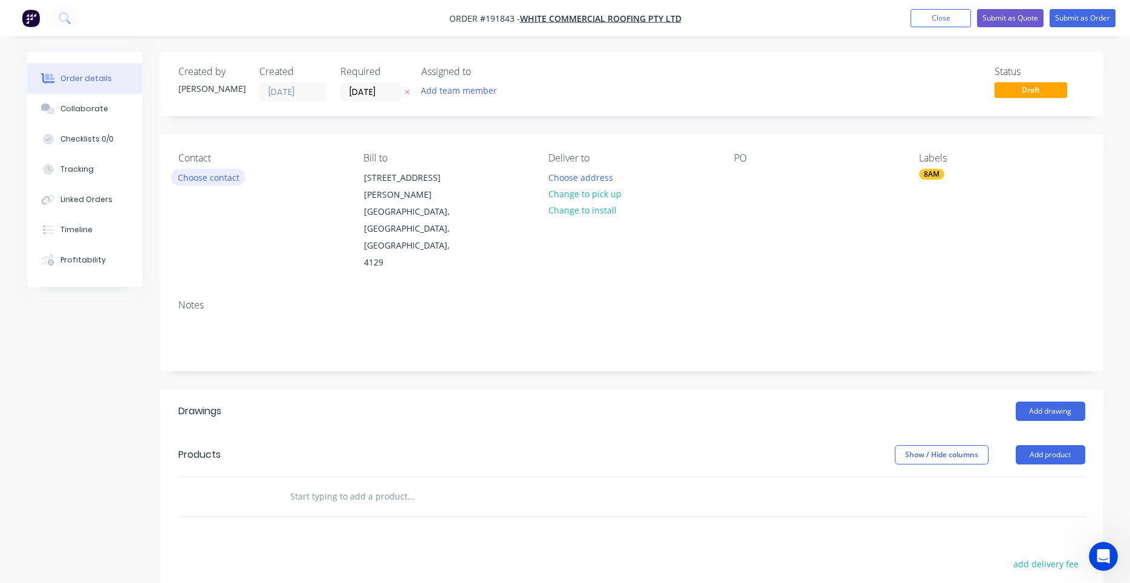
click at [232, 185] on button "Choose contact" at bounding box center [208, 177] width 74 height 16
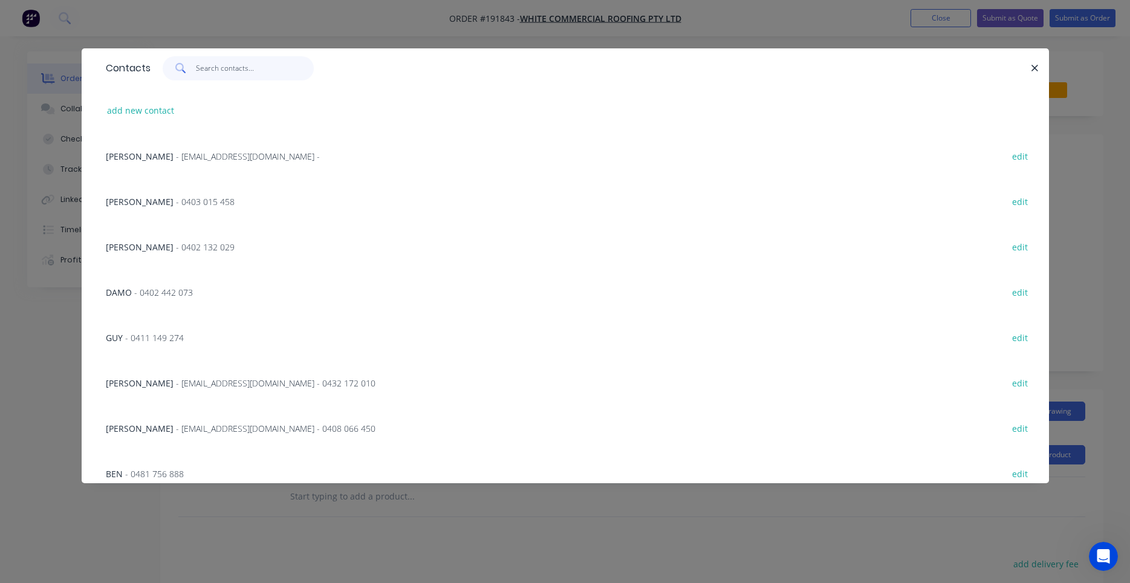
click at [252, 76] on input "text" at bounding box center [255, 68] width 118 height 24
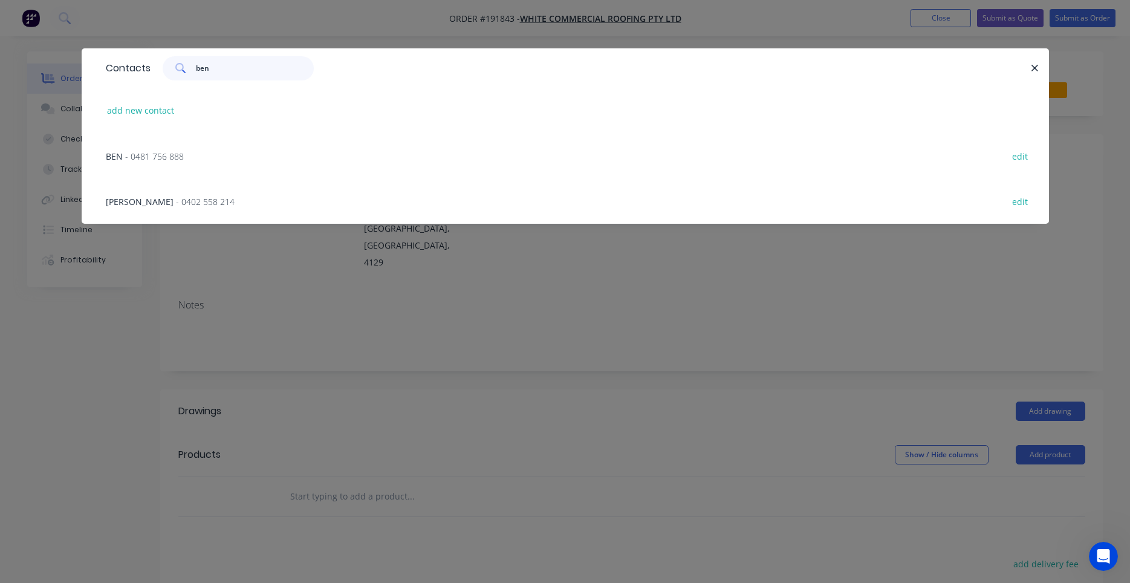
type input "ben"
click at [172, 154] on span "- 0481 756 888" at bounding box center [154, 156] width 59 height 11
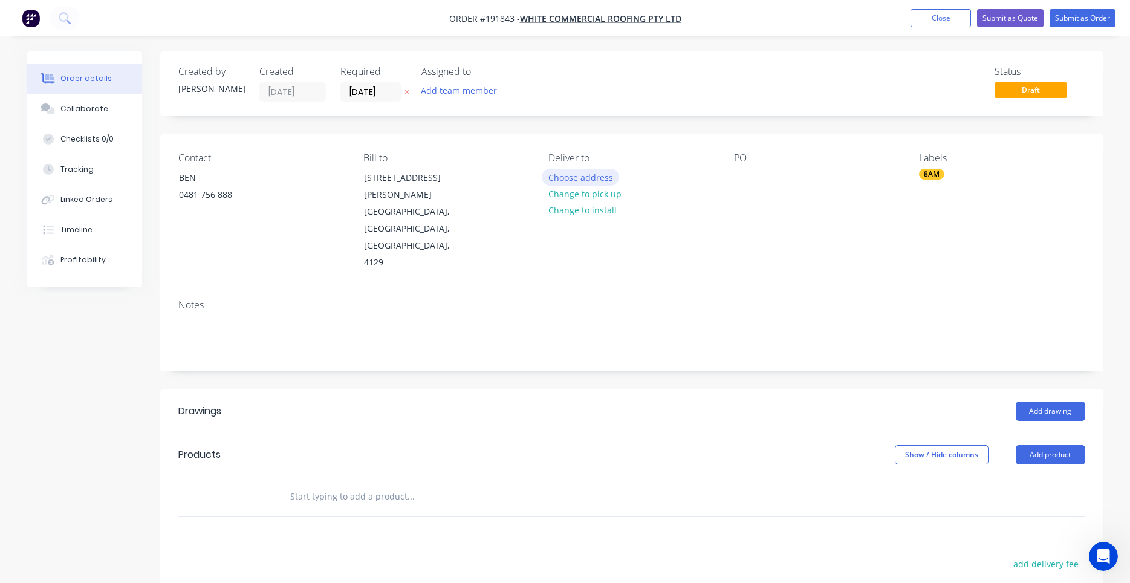
click at [594, 177] on button "Choose address" at bounding box center [580, 177] width 77 height 16
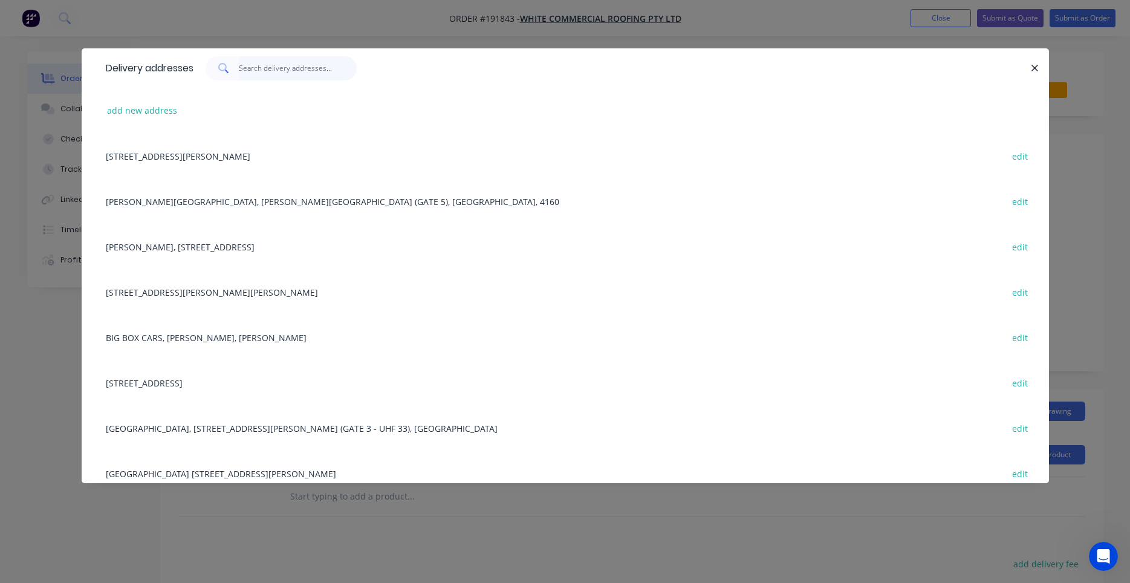
click at [305, 56] on input "text" at bounding box center [298, 68] width 118 height 24
click at [299, 73] on input "text" at bounding box center [298, 68] width 118 height 24
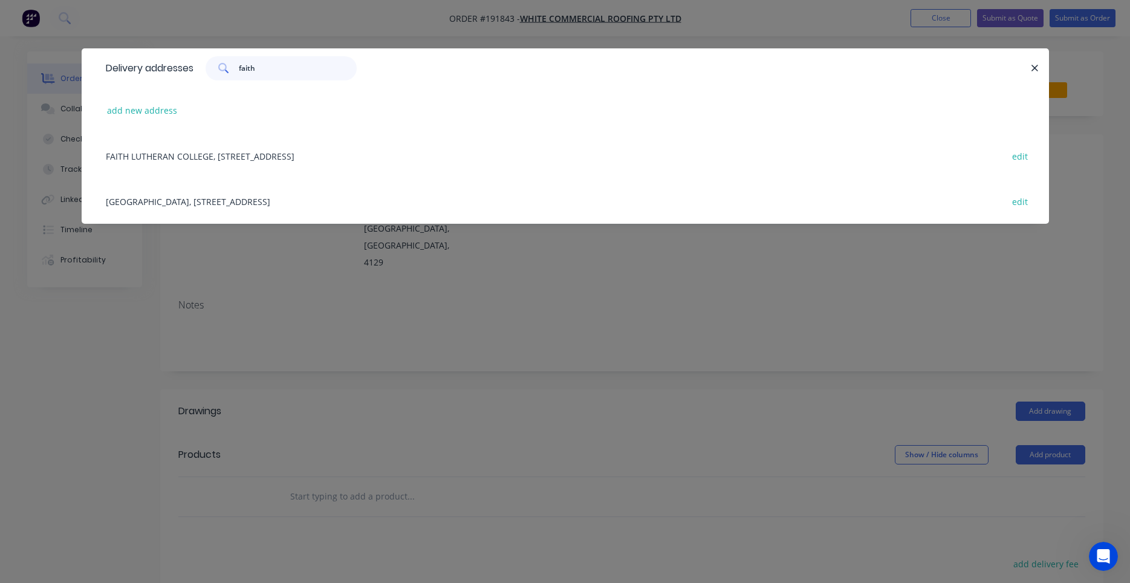
type input "faith"
click at [313, 156] on div "FAITH LUTHERAN COLLEGE, 5 FAITH AV, PLAINLANDS, Queensland, Australia edit" at bounding box center [565, 155] width 931 height 45
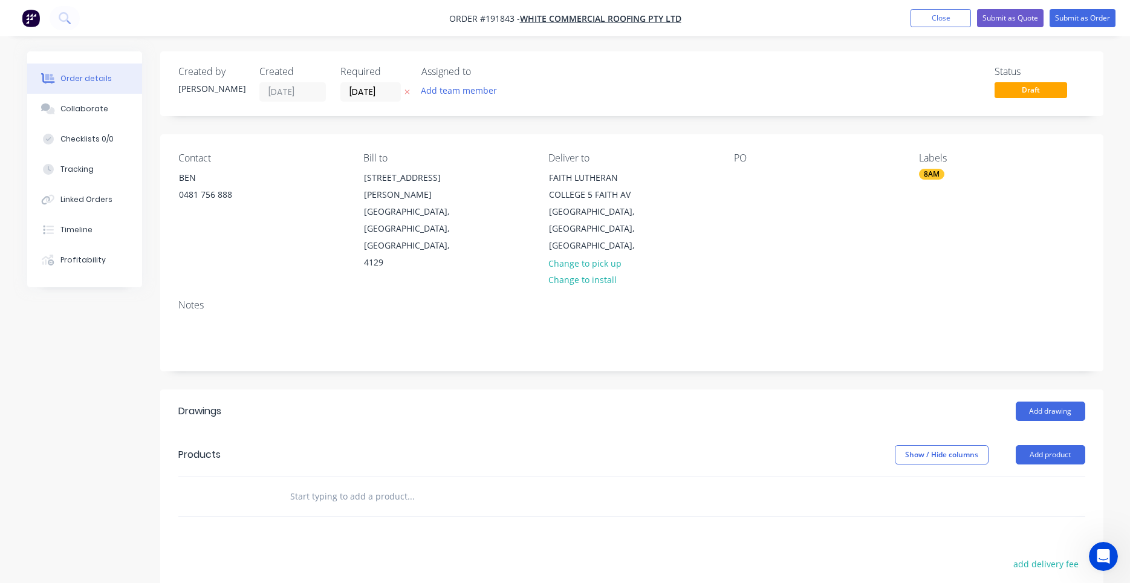
click at [725, 178] on div "Contact BEN 0481 756 888 Bill to 57 Dewar Drive LOGANHOLME, Queensland, Austral…" at bounding box center [631, 211] width 943 height 155
click at [738, 181] on div at bounding box center [743, 178] width 19 height 18
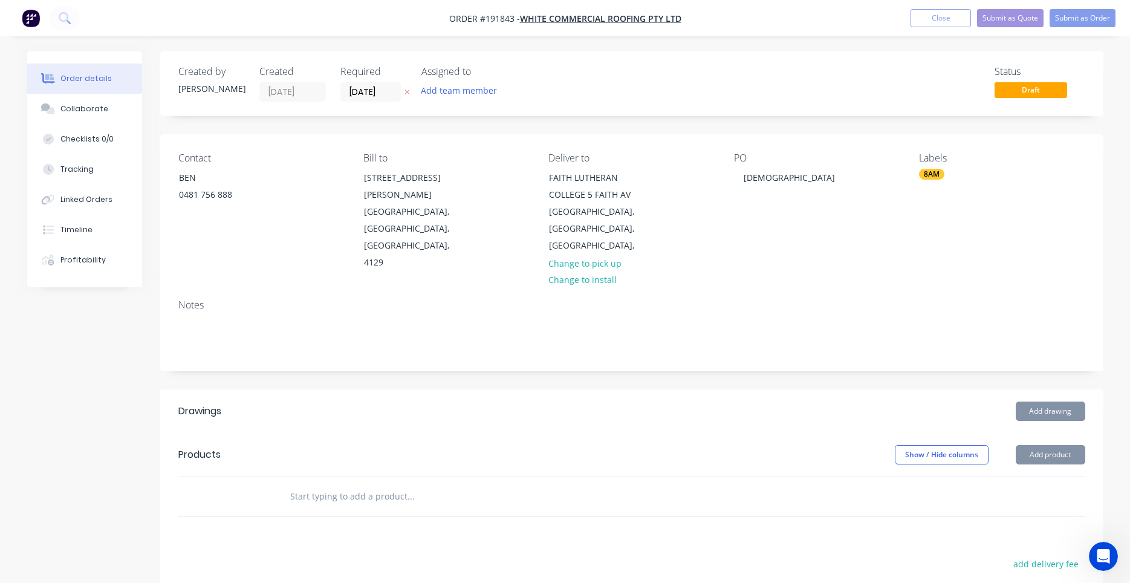
click at [1032, 401] on button "Add drawing" at bounding box center [1051, 410] width 70 height 19
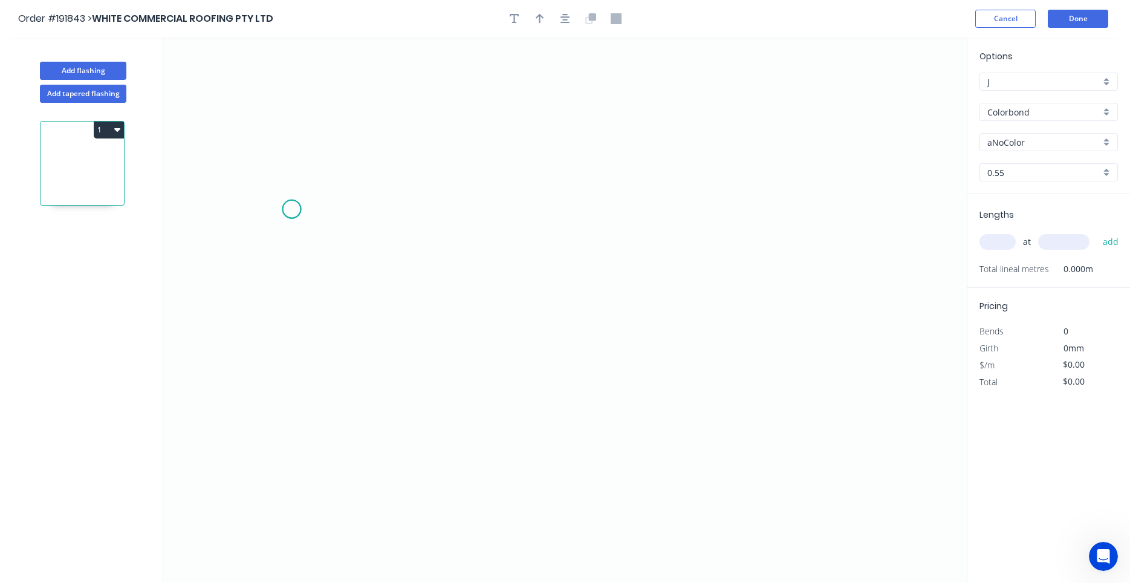
click at [291, 209] on icon "0" at bounding box center [564, 309] width 803 height 545
click at [557, 211] on icon "0" at bounding box center [564, 309] width 803 height 545
click at [559, 312] on icon "0 ?" at bounding box center [564, 309] width 803 height 545
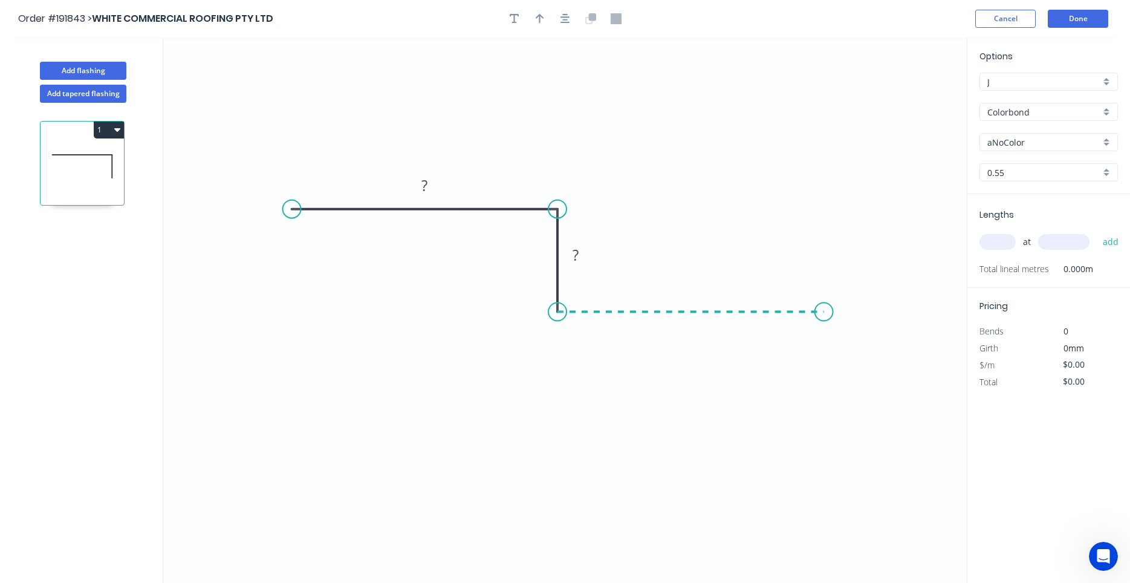
click at [824, 313] on icon "0 ? ?" at bounding box center [564, 309] width 803 height 545
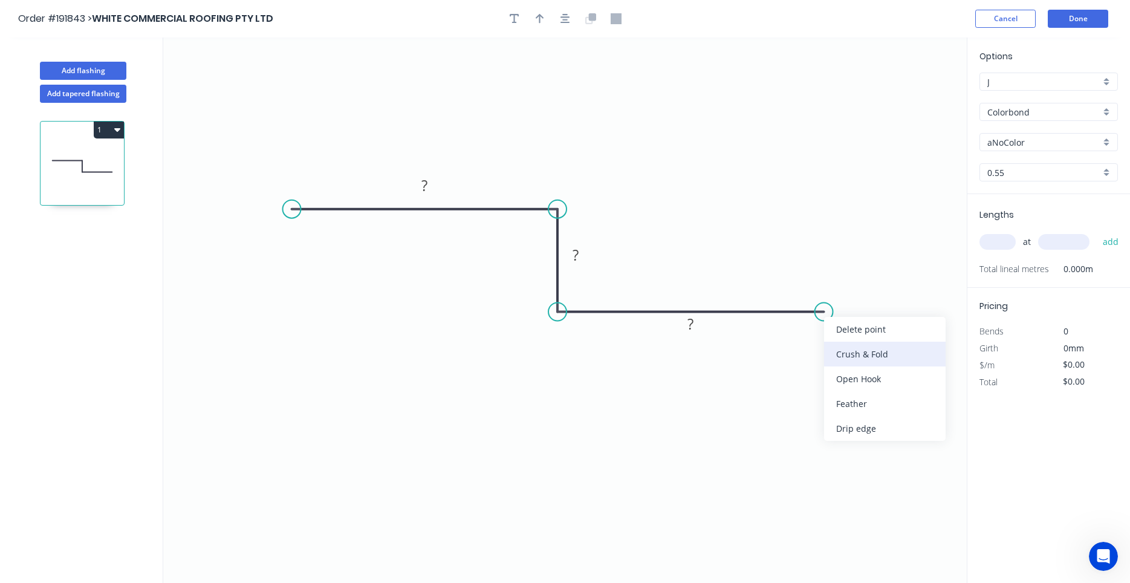
click at [842, 344] on div "Crush & Fold" at bounding box center [885, 354] width 122 height 25
click at [837, 347] on div "Flip bend" at bounding box center [886, 356] width 122 height 25
click at [819, 282] on tspan "10" at bounding box center [816, 280] width 17 height 20
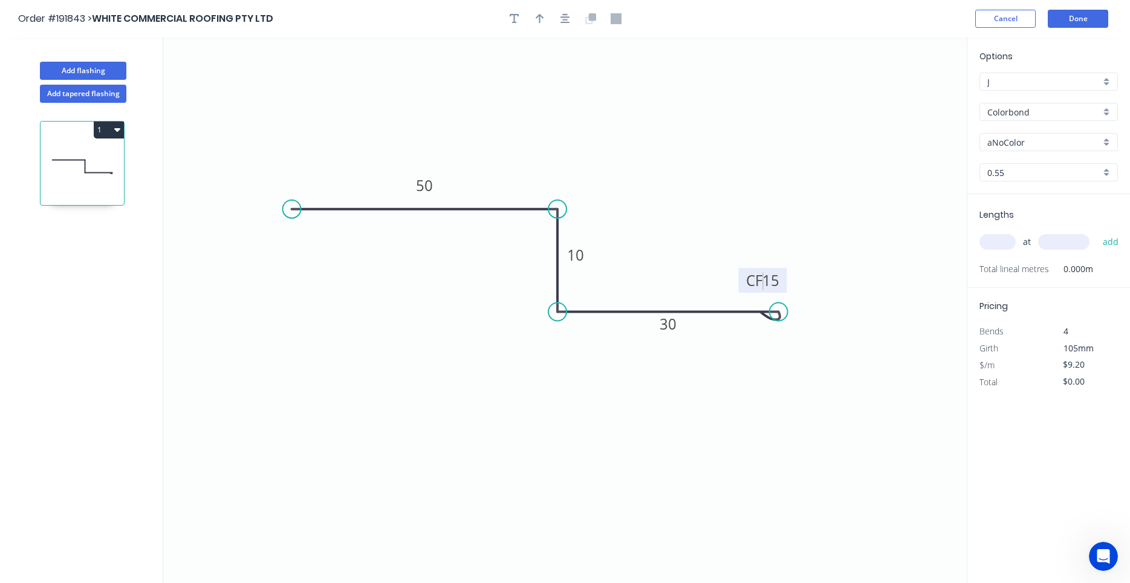
drag, startPoint x: 820, startPoint y: 310, endPoint x: 779, endPoint y: 311, distance: 41.7
click at [779, 311] on circle at bounding box center [779, 312] width 18 height 18
click at [560, 20] on button "button" at bounding box center [565, 19] width 18 height 18
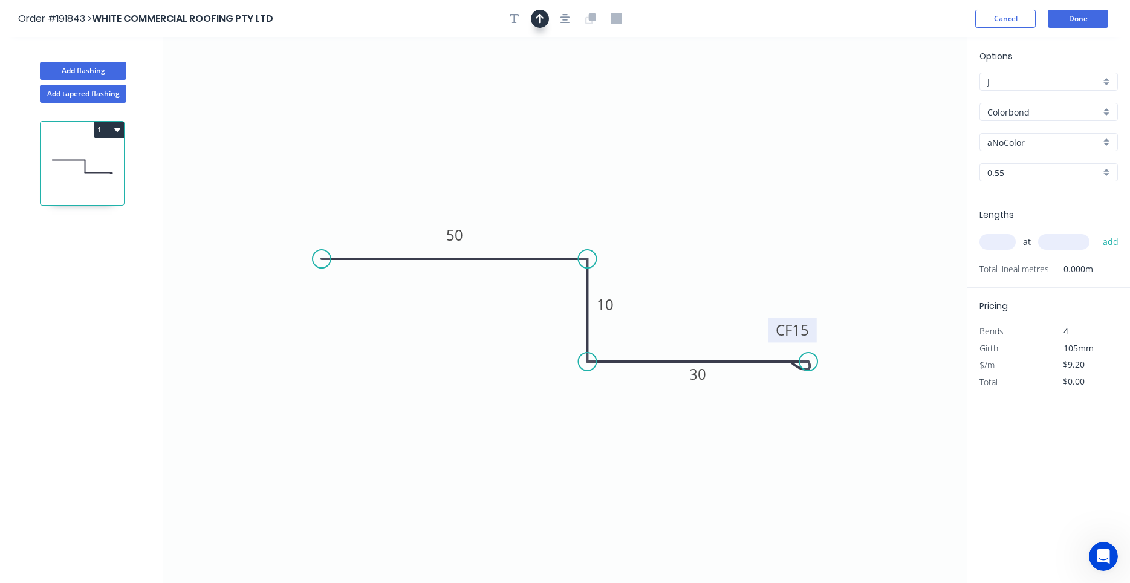
click at [542, 19] on icon "button" at bounding box center [540, 18] width 8 height 11
click at [340, 293] on div "Crush & Fold" at bounding box center [383, 298] width 122 height 25
type input "$10.67"
click at [347, 233] on tspan "10" at bounding box center [345, 228] width 17 height 20
click at [907, 98] on icon at bounding box center [905, 84] width 11 height 39
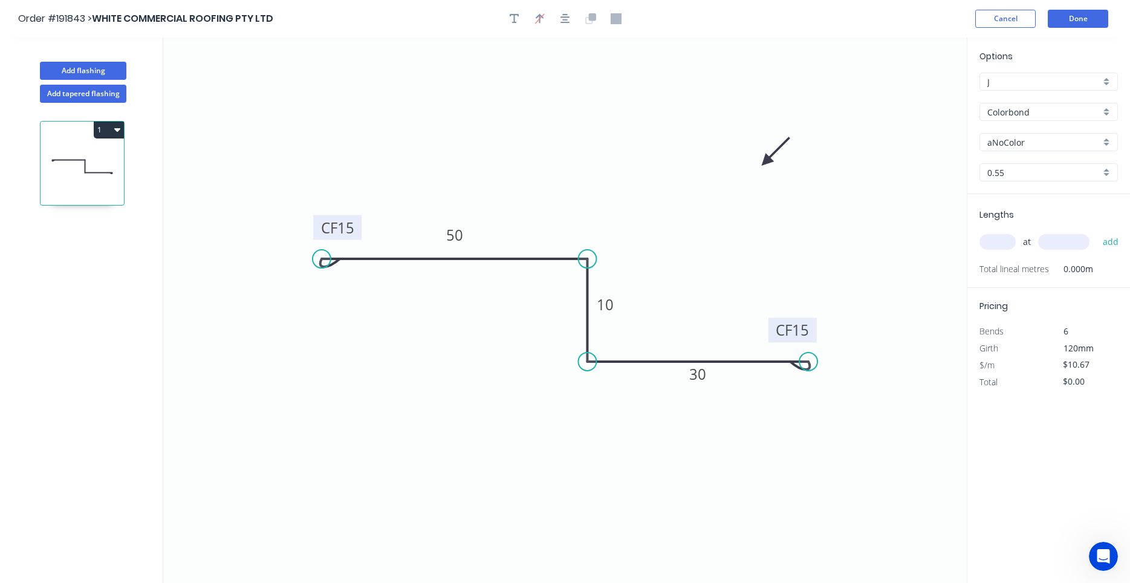
drag, startPoint x: 907, startPoint y: 98, endPoint x: 655, endPoint y: 195, distance: 269.7
click at [758, 169] on icon at bounding box center [775, 151] width 35 height 35
click at [1014, 137] on input "aNoColor" at bounding box center [1043, 142] width 113 height 13
click at [1023, 187] on div "Woodland Grey" at bounding box center [1048, 186] width 137 height 21
type input "Woodland Grey"
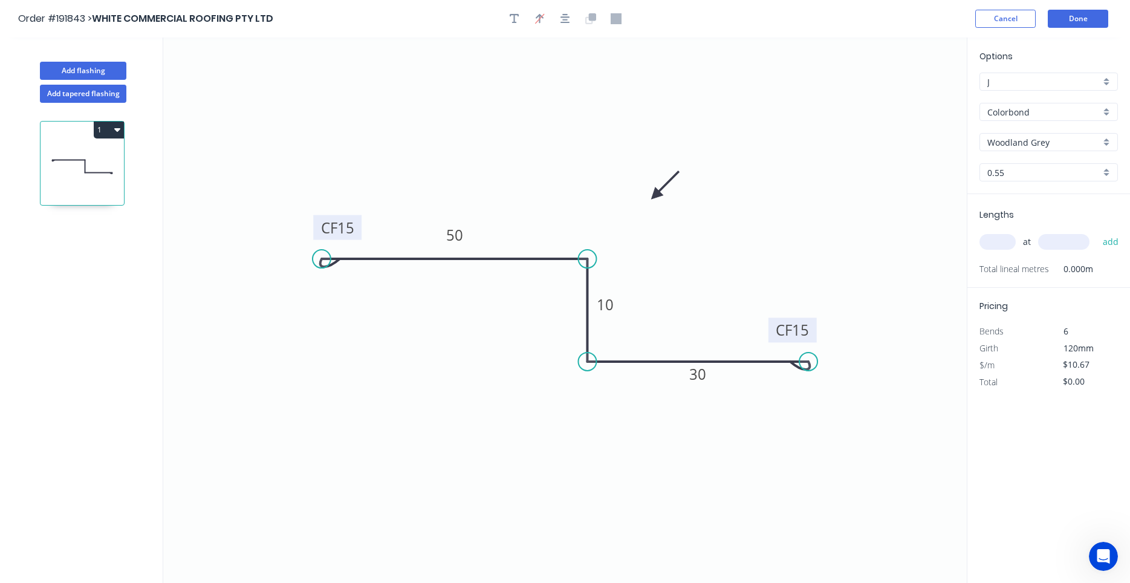
click at [1005, 239] on input "text" at bounding box center [997, 242] width 36 height 16
type input "10"
type input "1000"
click at [1097, 232] on button "add" at bounding box center [1111, 242] width 28 height 21
type input "$106.70"
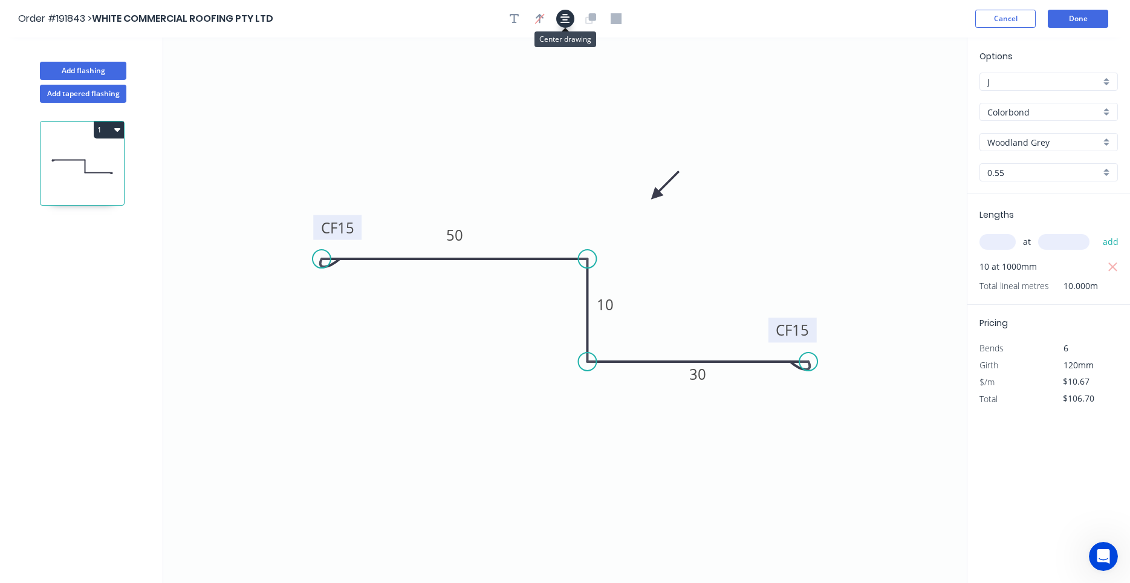
click at [570, 22] on icon "button" at bounding box center [565, 18] width 10 height 11
click at [1085, 14] on button "Done" at bounding box center [1078, 19] width 60 height 18
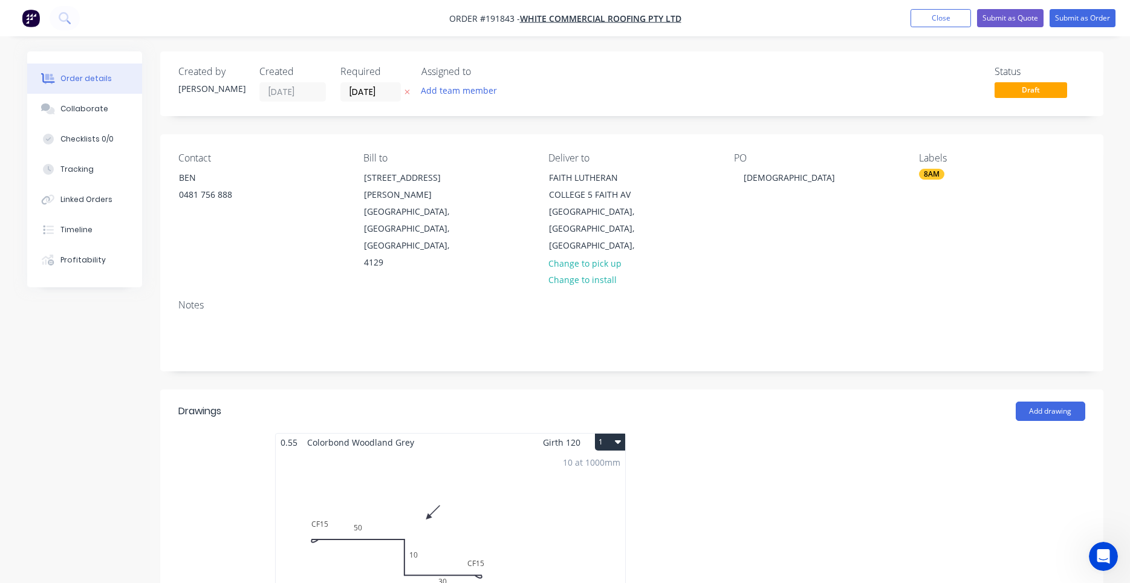
click at [617, 437] on icon "button" at bounding box center [618, 442] width 6 height 10
click at [605, 463] on div "Use larger box size" at bounding box center [567, 472] width 93 height 18
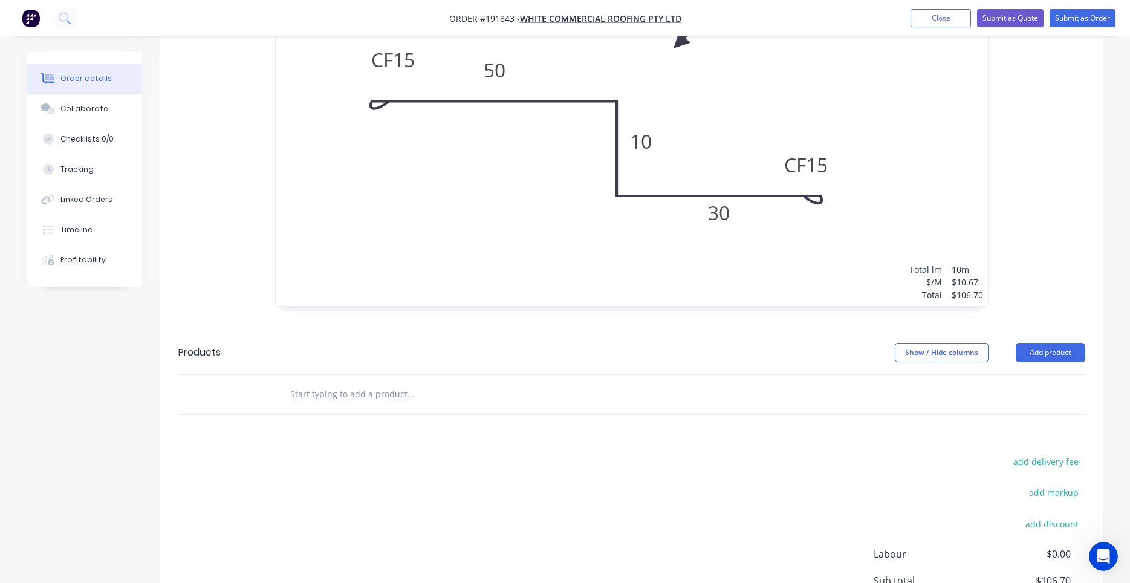
scroll to position [620, 0]
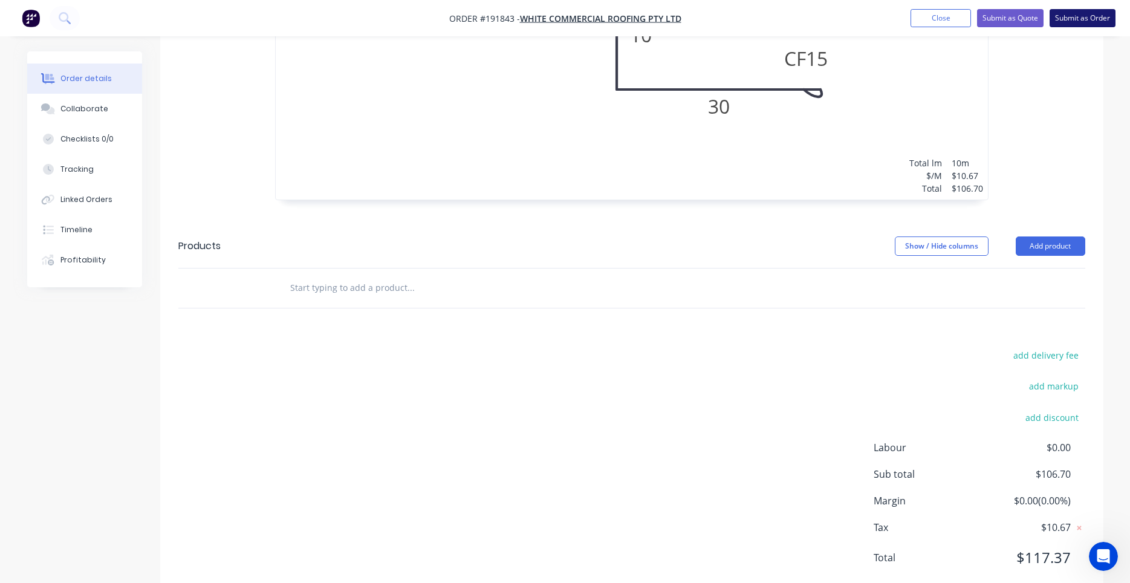
click at [1092, 19] on button "Submit as Order" at bounding box center [1083, 18] width 66 height 18
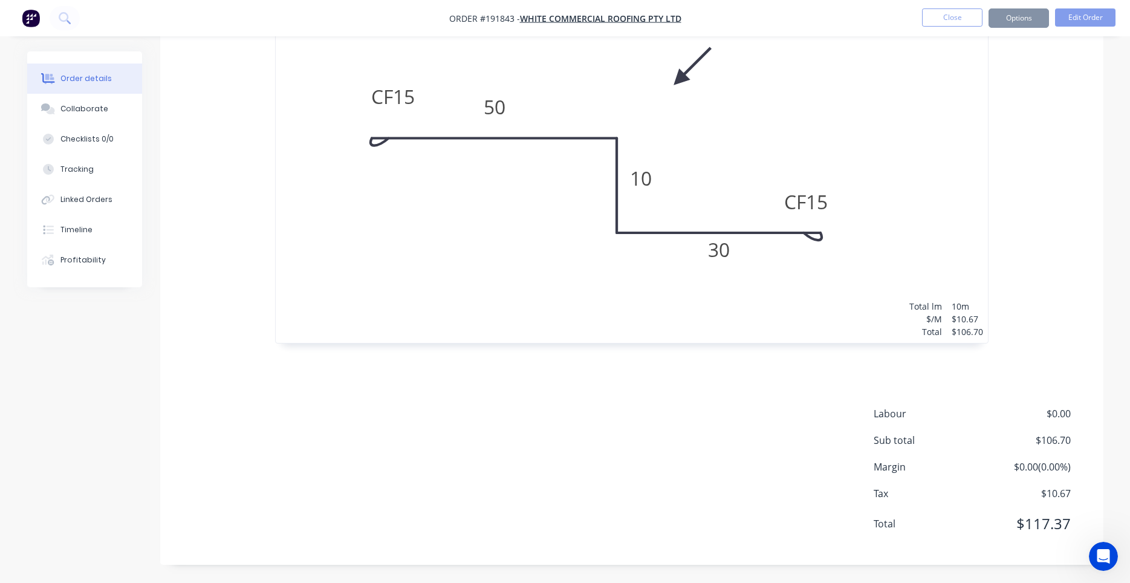
scroll to position [0, 0]
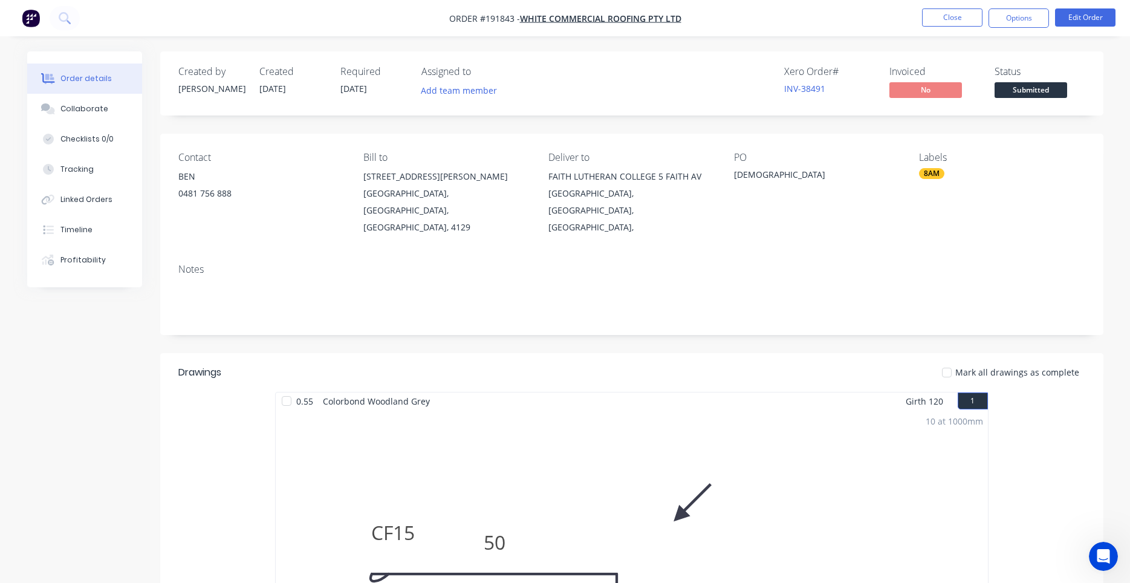
click at [1032, 30] on nav "Order #191843 - WHITE COMMERCIAL ROOFING PTY LTD Close Options Edit Order" at bounding box center [565, 18] width 1130 height 36
click at [1034, 20] on button "Options" at bounding box center [1018, 17] width 60 height 19
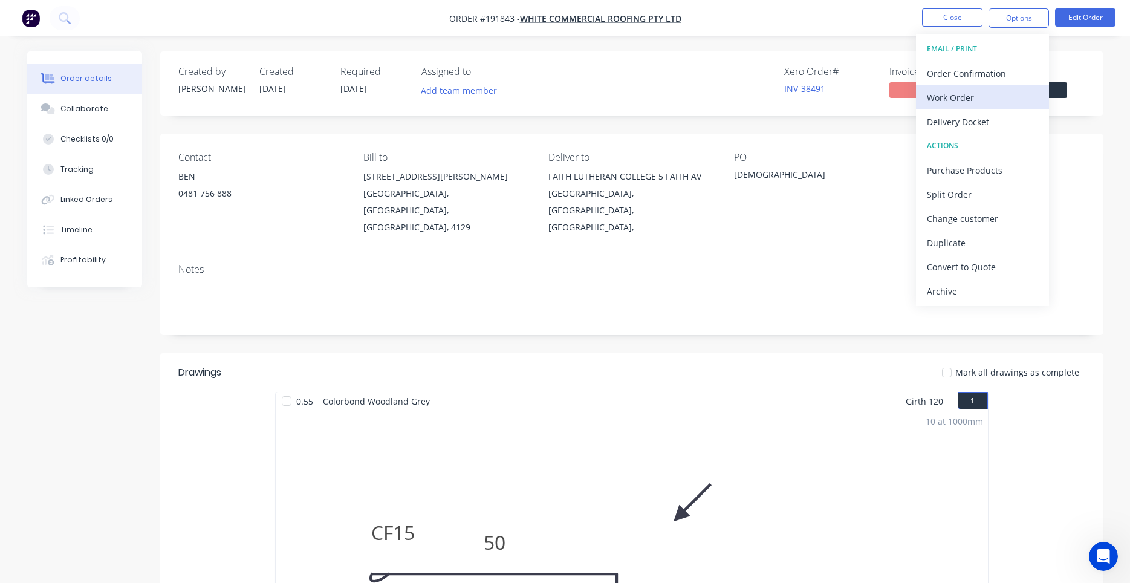
click at [1003, 94] on div "Work Order" at bounding box center [982, 98] width 111 height 18
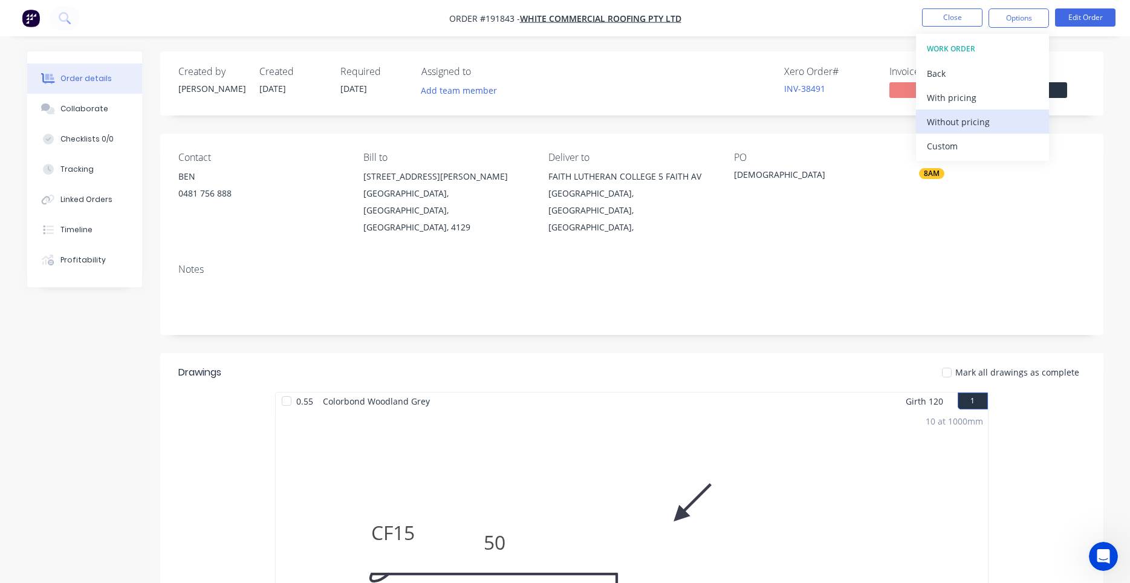
click at [990, 118] on div "Without pricing" at bounding box center [982, 122] width 111 height 18
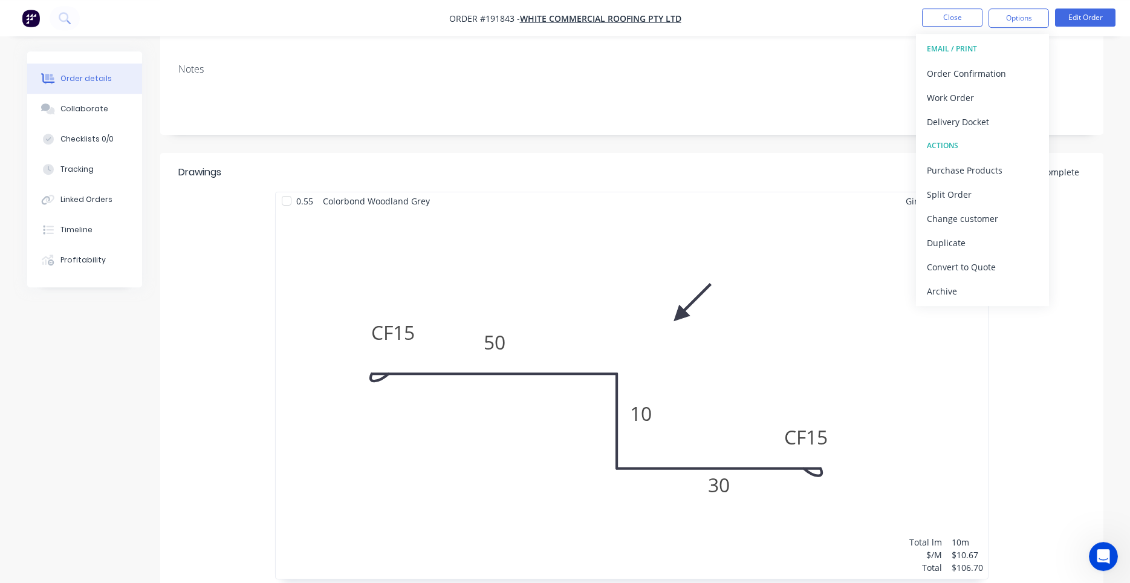
scroll to position [206, 0]
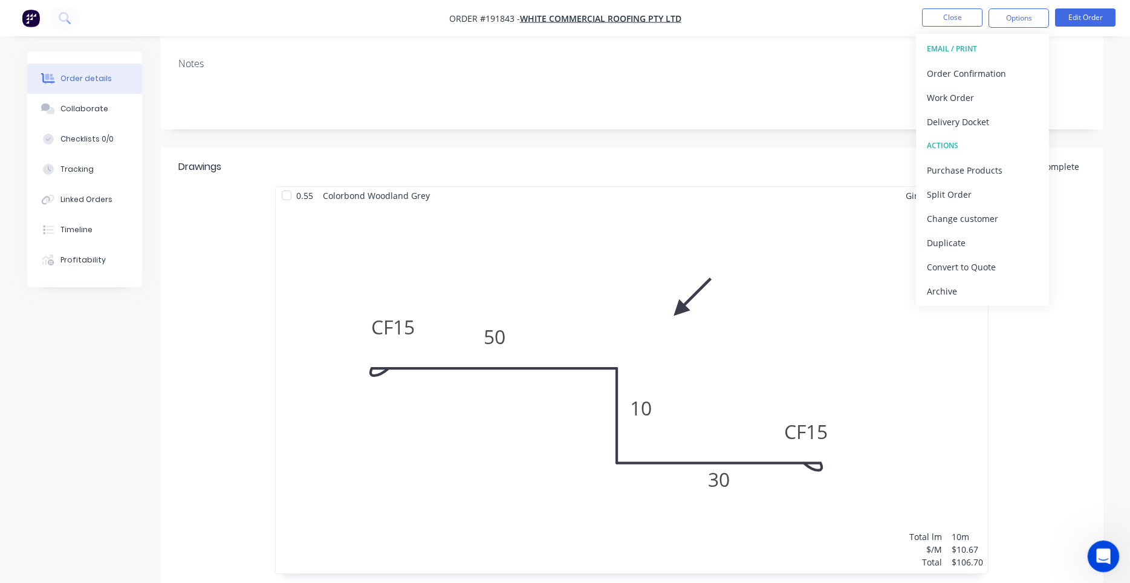
click at [1104, 563] on icon "Open Intercom Messenger" at bounding box center [1102, 555] width 20 height 20
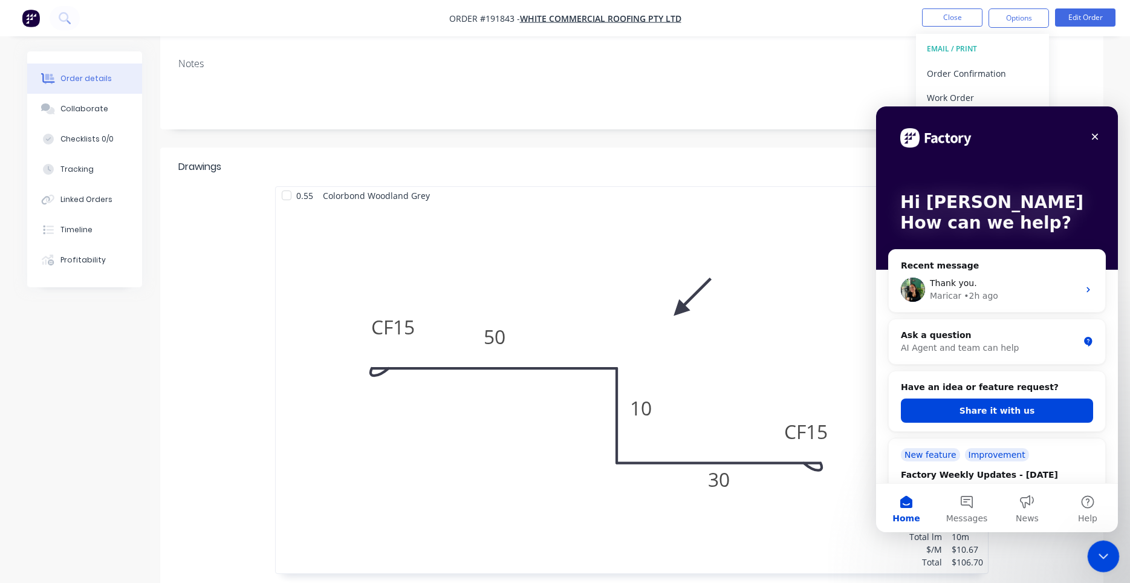
click at [1104, 563] on div "Close Intercom Messenger" at bounding box center [1101, 554] width 29 height 29
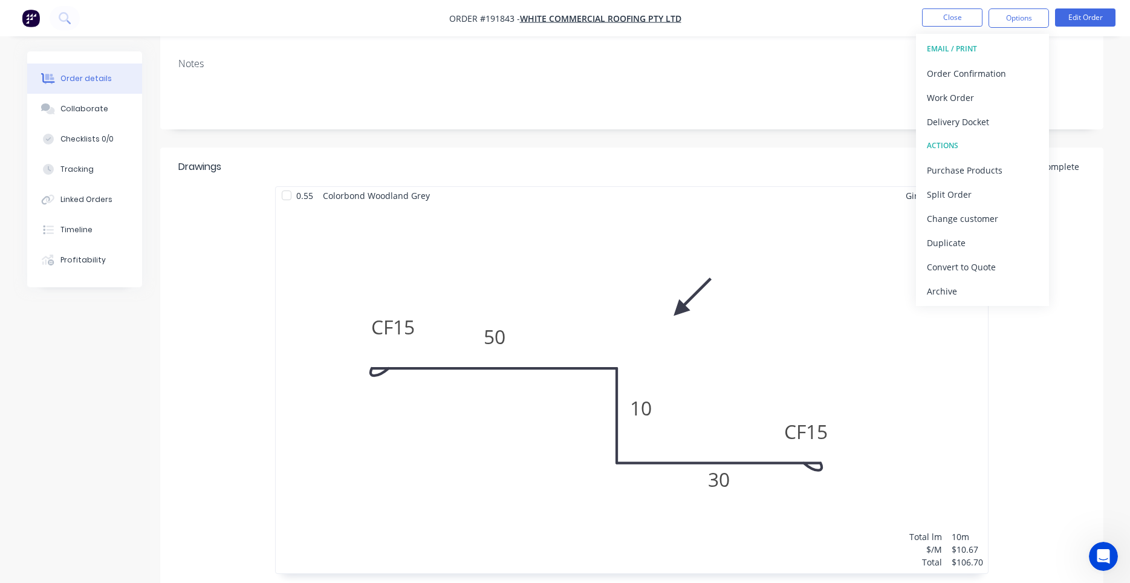
click at [809, 237] on div "10 at 1000mm Total lm $/M Total 10m $10.67 $106.70" at bounding box center [632, 388] width 712 height 369
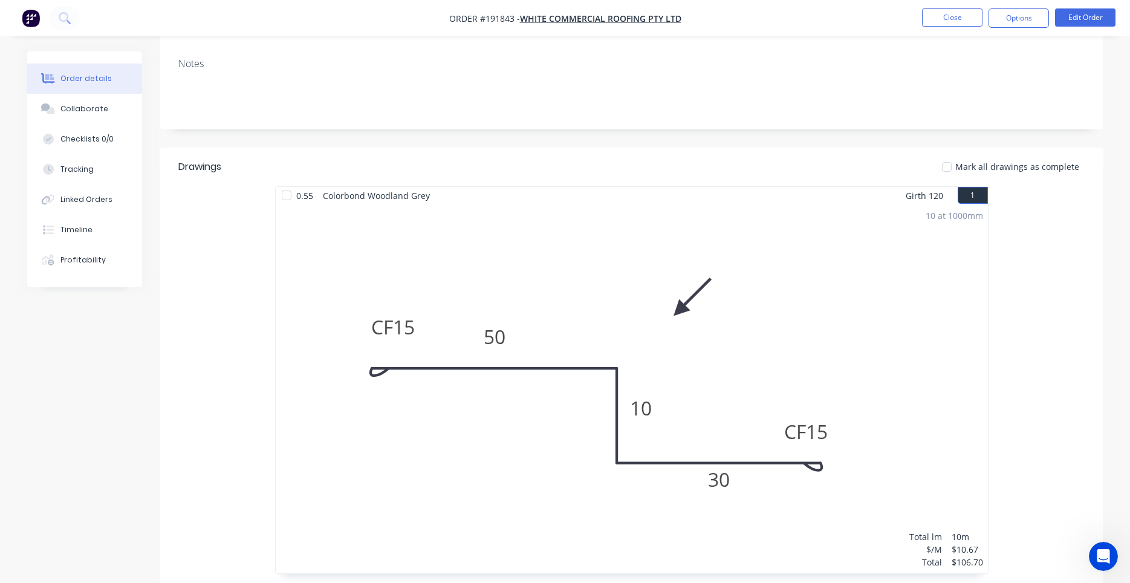
scroll to position [0, 0]
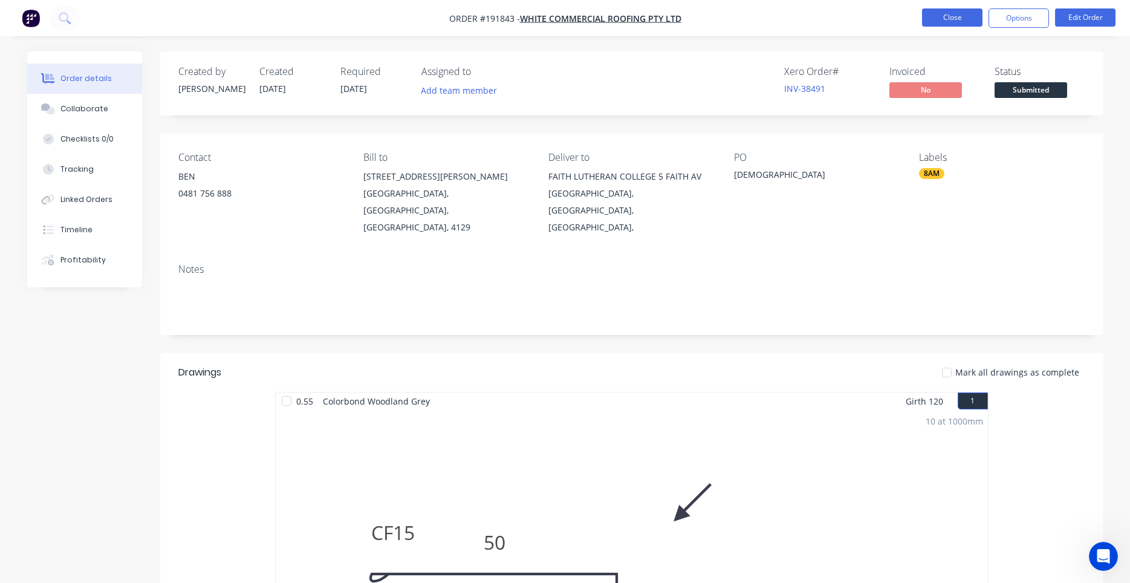
click at [939, 15] on button "Close" at bounding box center [952, 17] width 60 height 18
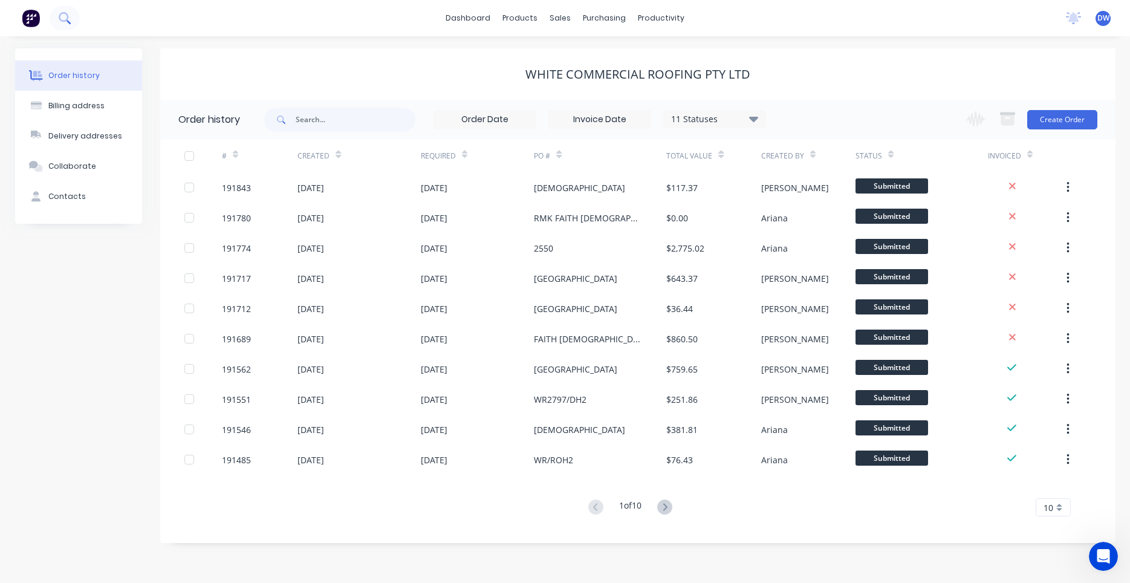
click at [73, 18] on button at bounding box center [65, 18] width 30 height 24
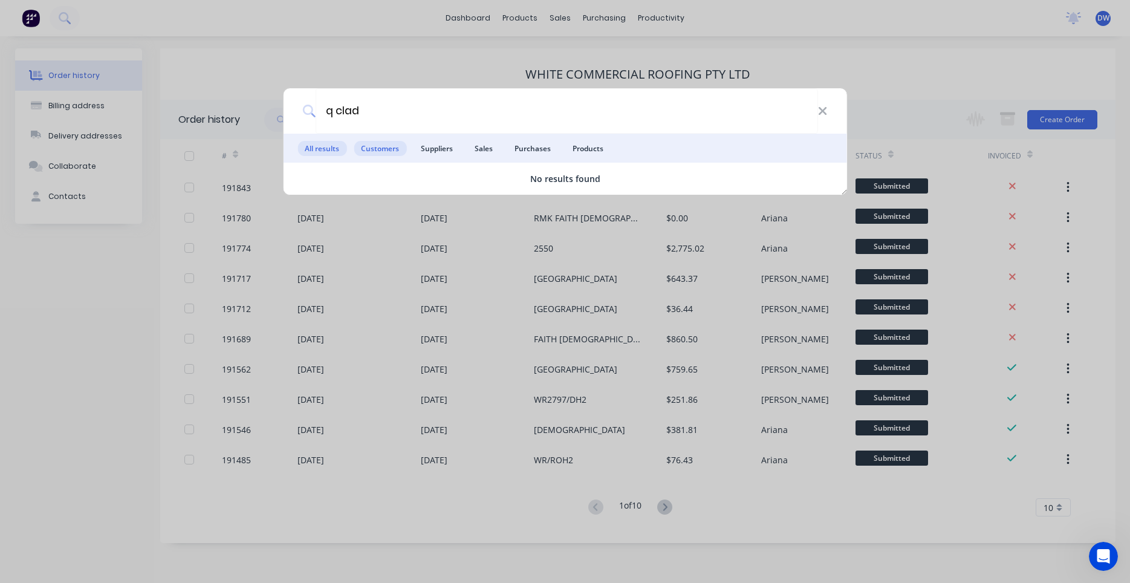
click at [362, 148] on span "Customers" at bounding box center [380, 148] width 53 height 15
click at [342, 110] on input "q clad" at bounding box center [567, 110] width 502 height 45
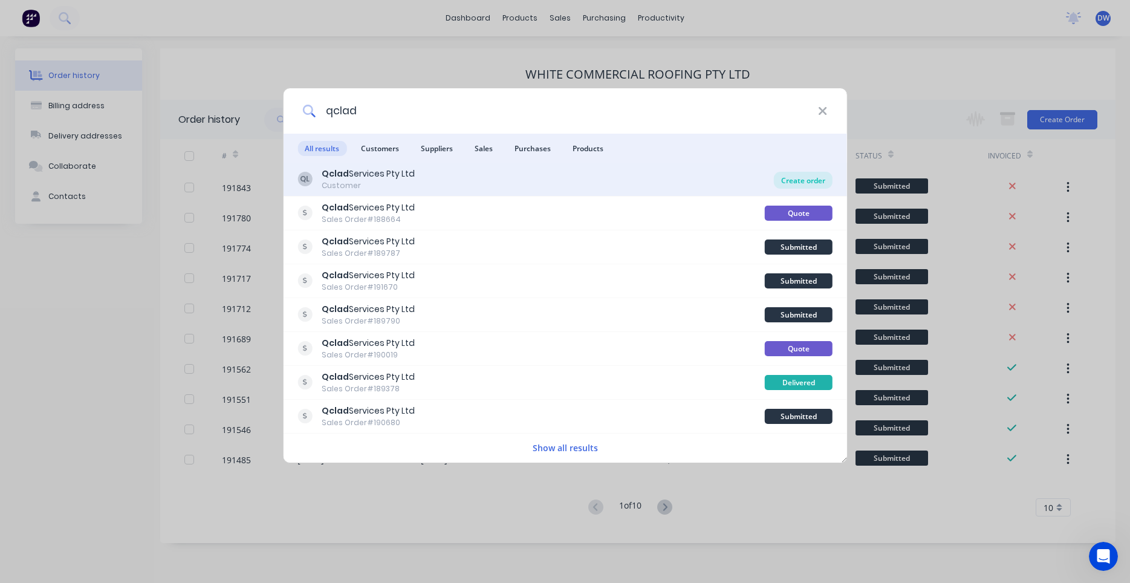
type input "qclad"
click at [790, 183] on div "Create order" at bounding box center [803, 180] width 59 height 17
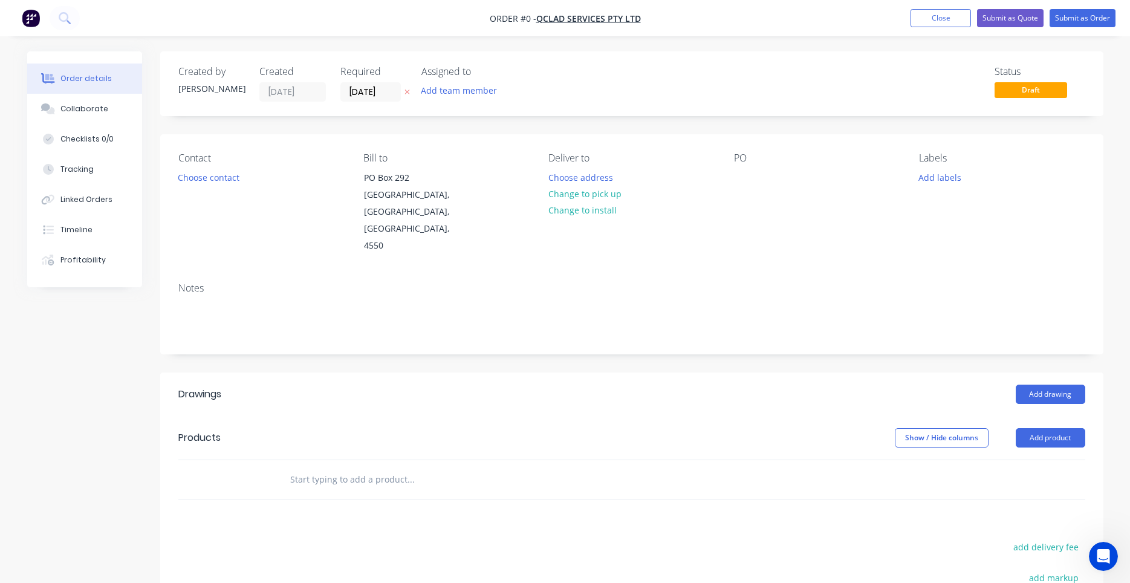
click at [738, 229] on div "PO" at bounding box center [817, 203] width 166 height 102
click at [388, 99] on input "04/09/25" at bounding box center [370, 92] width 59 height 18
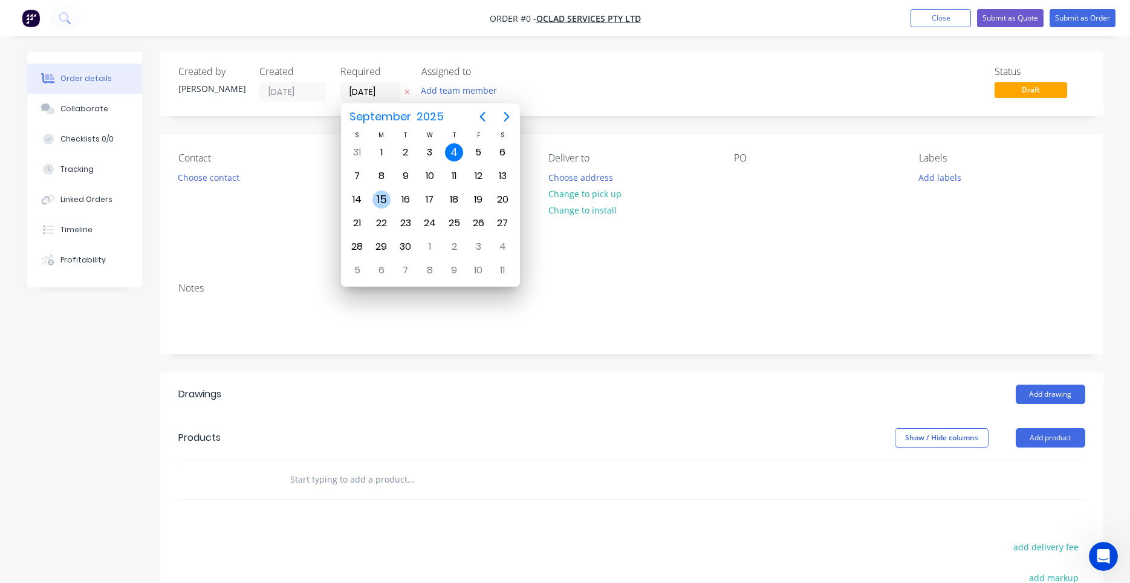
click at [392, 201] on div "15" at bounding box center [381, 199] width 24 height 23
type input "15/09/25"
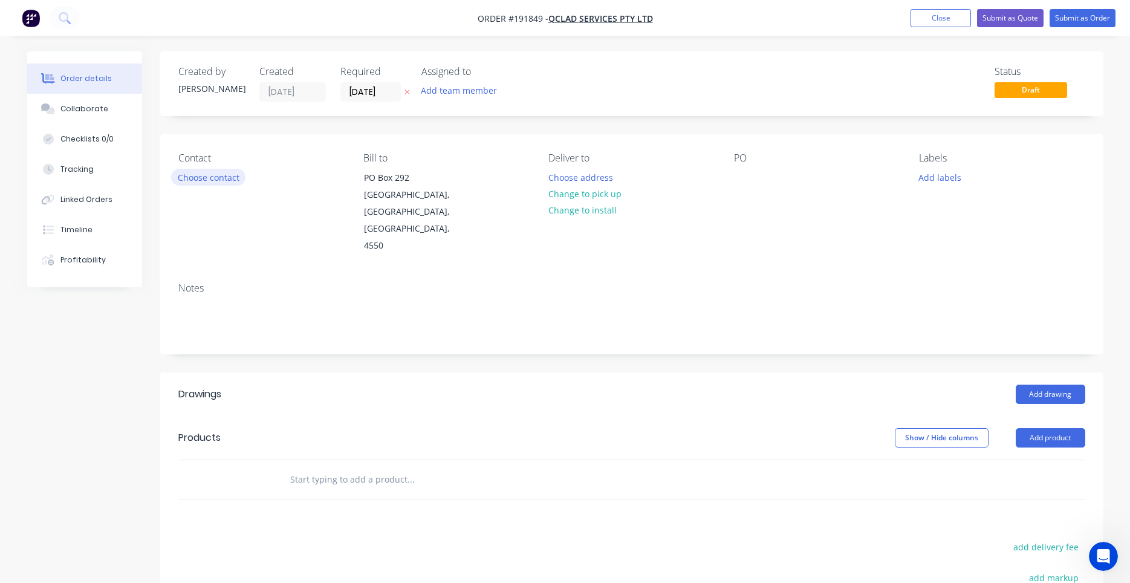
click at [230, 178] on button "Choose contact" at bounding box center [208, 177] width 74 height 16
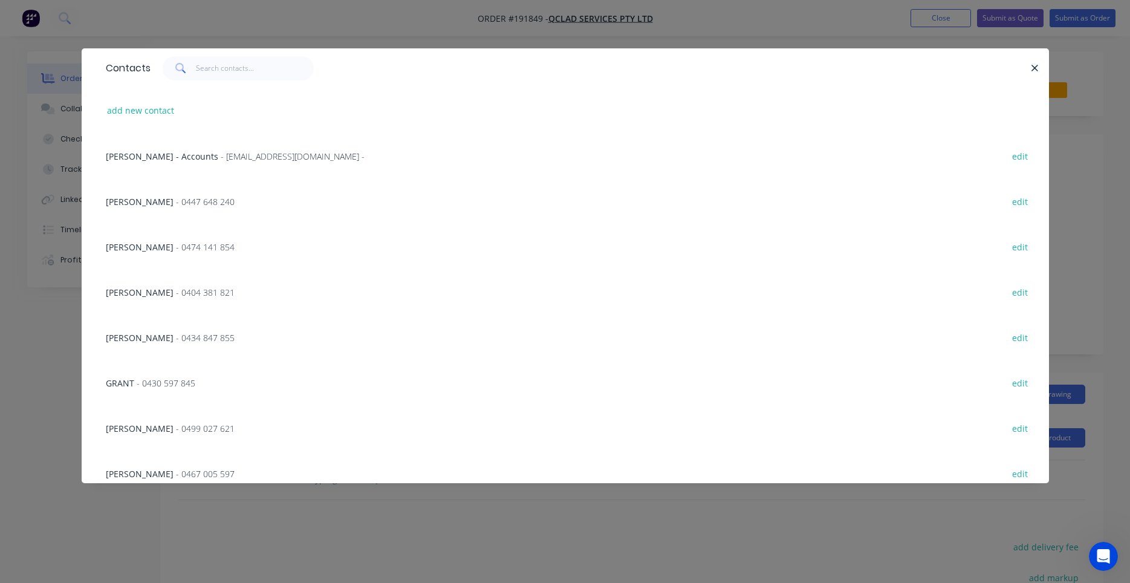
click at [180, 248] on span "- 0474 141 854" at bounding box center [205, 246] width 59 height 11
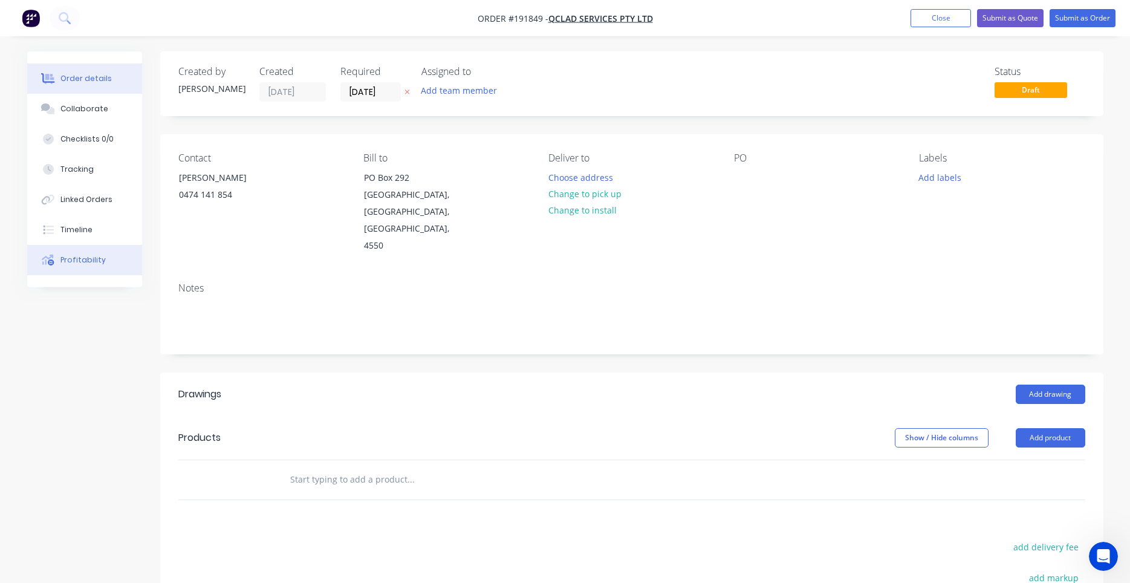
drag, startPoint x: 192, startPoint y: 236, endPoint x: 87, endPoint y: 255, distance: 106.9
click at [572, 178] on button "Choose address" at bounding box center [580, 177] width 77 height 16
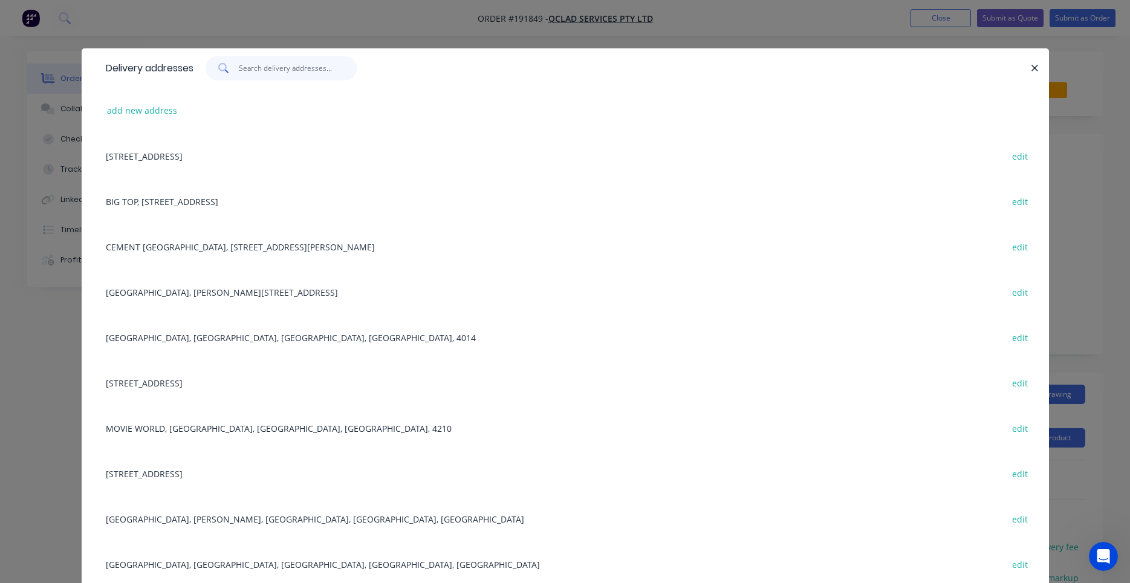
click at [329, 69] on input "text" at bounding box center [298, 68] width 118 height 24
drag, startPoint x: 315, startPoint y: 89, endPoint x: 288, endPoint y: 96, distance: 27.4
click at [293, 74] on input "text" at bounding box center [298, 68] width 118 height 24
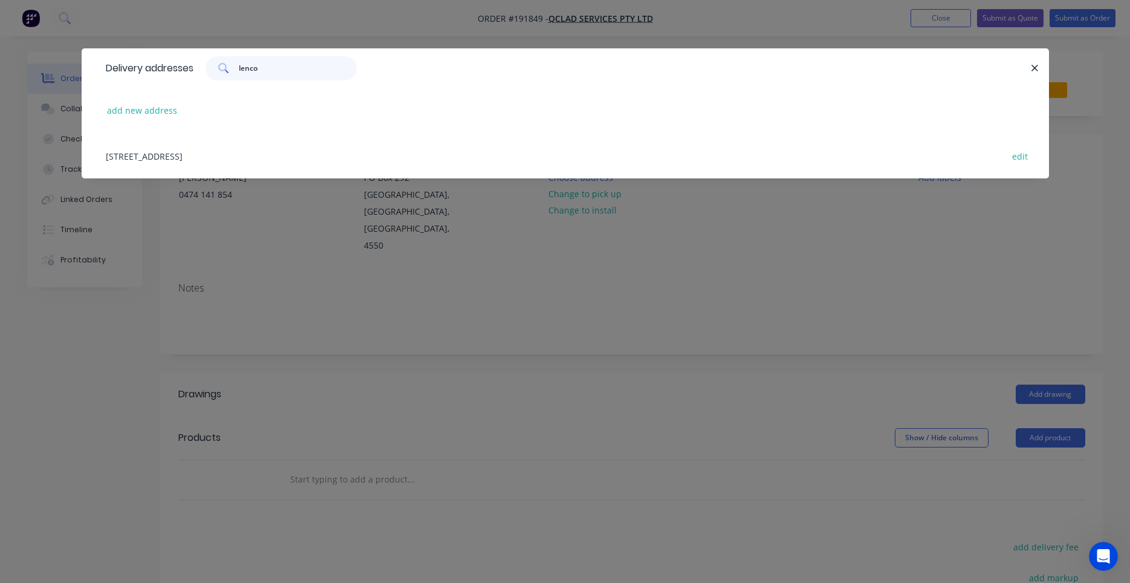
type input "lenco"
click at [339, 160] on div "UNIT 2 / 9-11 LENCO CR, (STORE) , LANDSBOROUGH, Queensland, Australia, 4550 edit" at bounding box center [565, 155] width 931 height 45
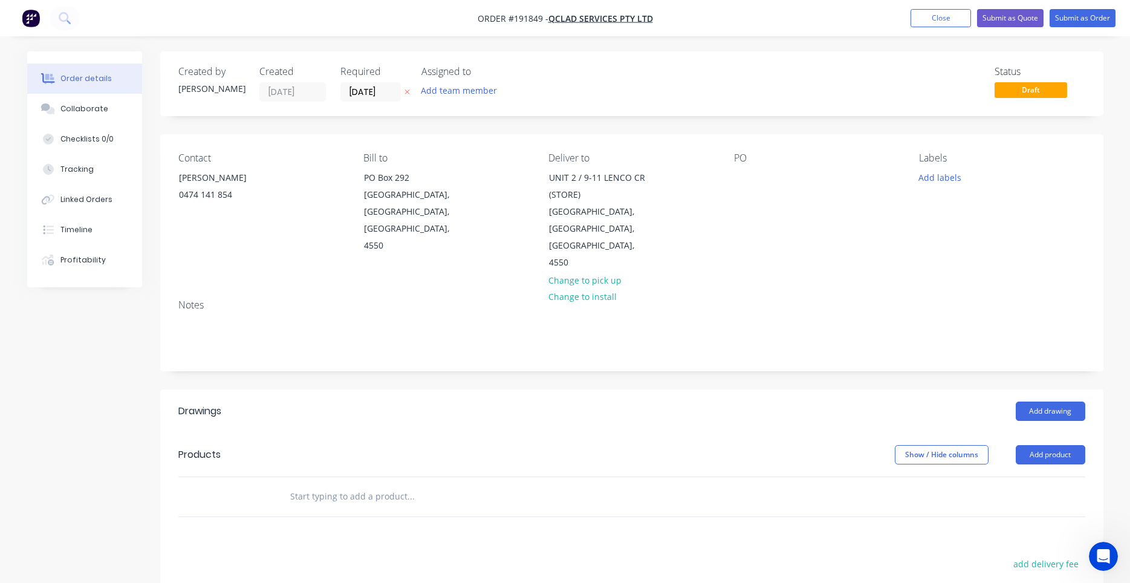
click at [756, 184] on div "PO" at bounding box center [817, 211] width 166 height 119
click at [747, 184] on div at bounding box center [743, 178] width 19 height 18
click at [735, 122] on div "Created by Darryn Created 04/09/25 Required 15/09/25 Assigned to Add team membe…" at bounding box center [631, 429] width 943 height 756
click at [738, 183] on div at bounding box center [743, 178] width 19 height 18
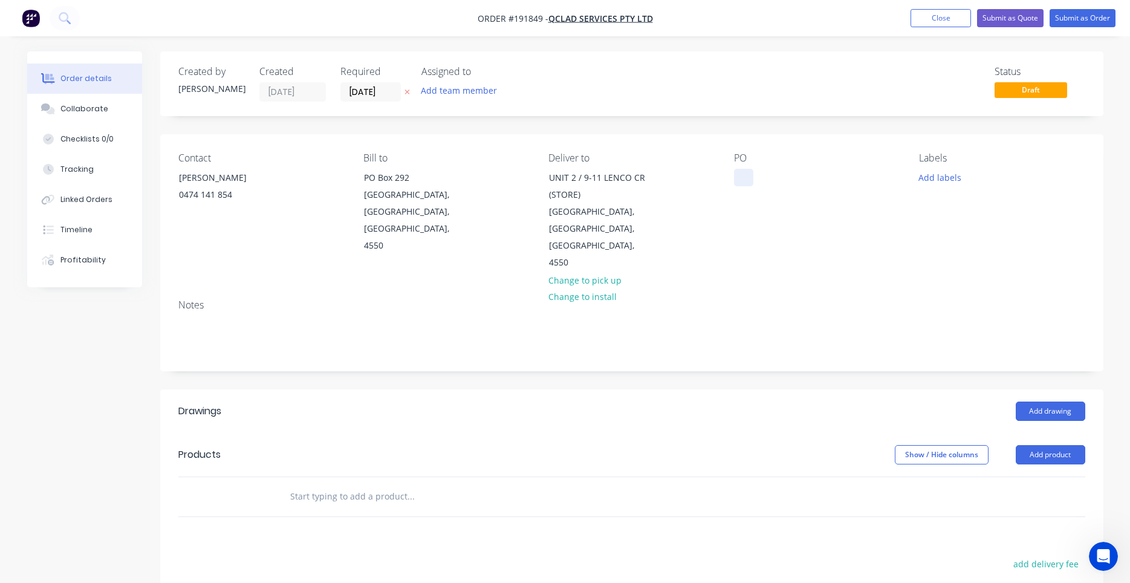
click at [736, 186] on div at bounding box center [743, 178] width 19 height 18
drag, startPoint x: 733, startPoint y: 191, endPoint x: 738, endPoint y: 198, distance: 8.7
click at [1099, 556] on icon "Open Intercom Messenger" at bounding box center [1101, 555] width 8 height 10
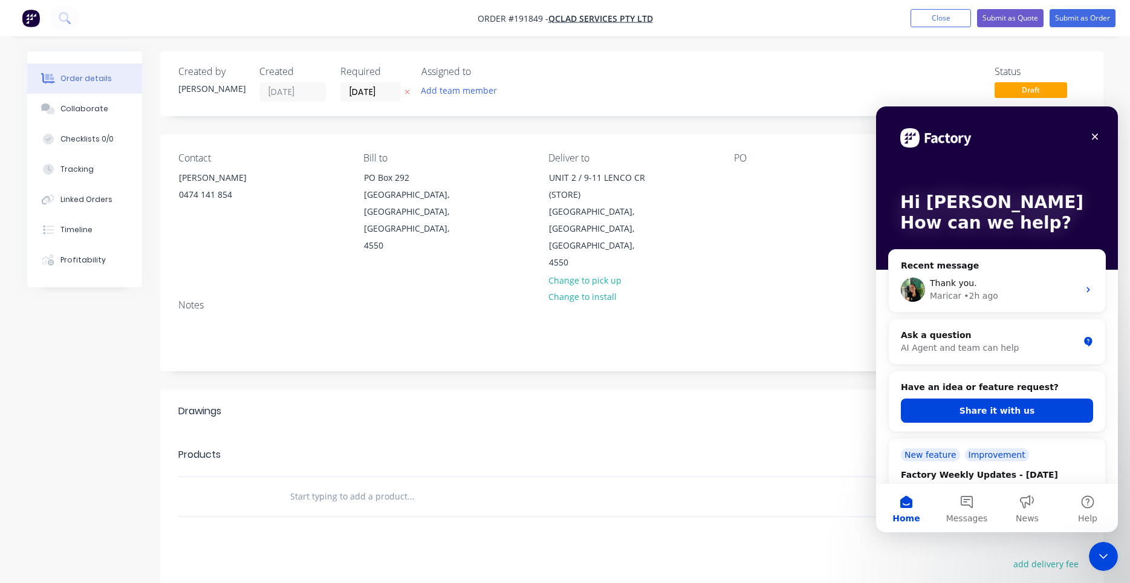
drag, startPoint x: 108, startPoint y: 388, endPoint x: 722, endPoint y: 565, distance: 639.3
click at [670, 415] on header "Drawings Add drawing" at bounding box center [631, 411] width 943 height 44
click at [1088, 136] on div "Close" at bounding box center [1095, 137] width 22 height 22
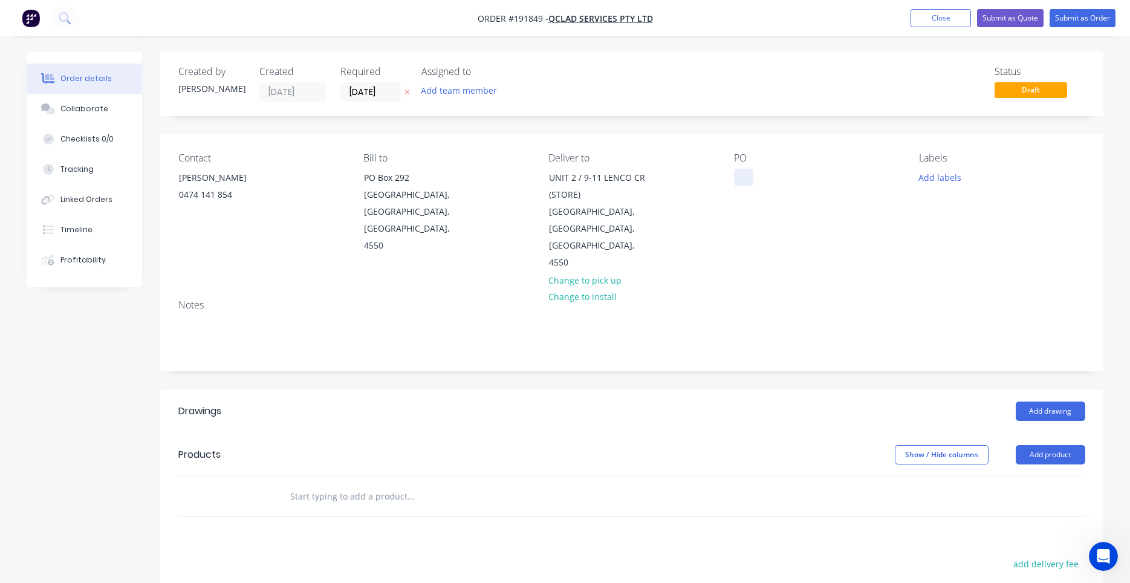
click at [738, 172] on div at bounding box center [743, 178] width 19 height 18
click at [470, 477] on div at bounding box center [492, 496] width 435 height 39
click at [461, 484] on input "text" at bounding box center [411, 496] width 242 height 24
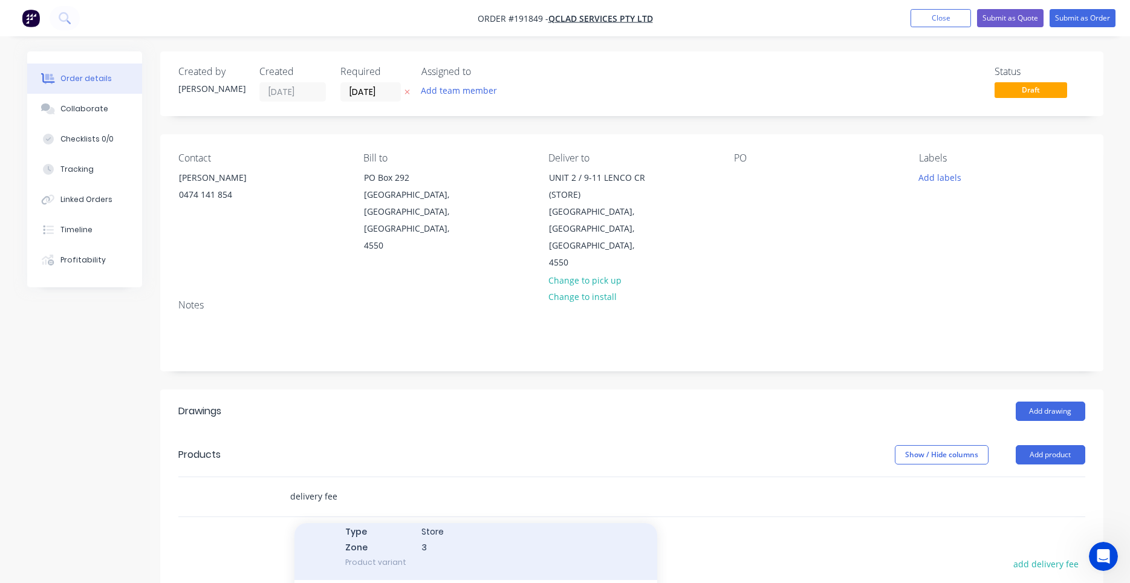
type input "delivery fee"
click at [438, 540] on div "Delivery Fee Type Store Zone 3 Product variant" at bounding box center [475, 539] width 363 height 82
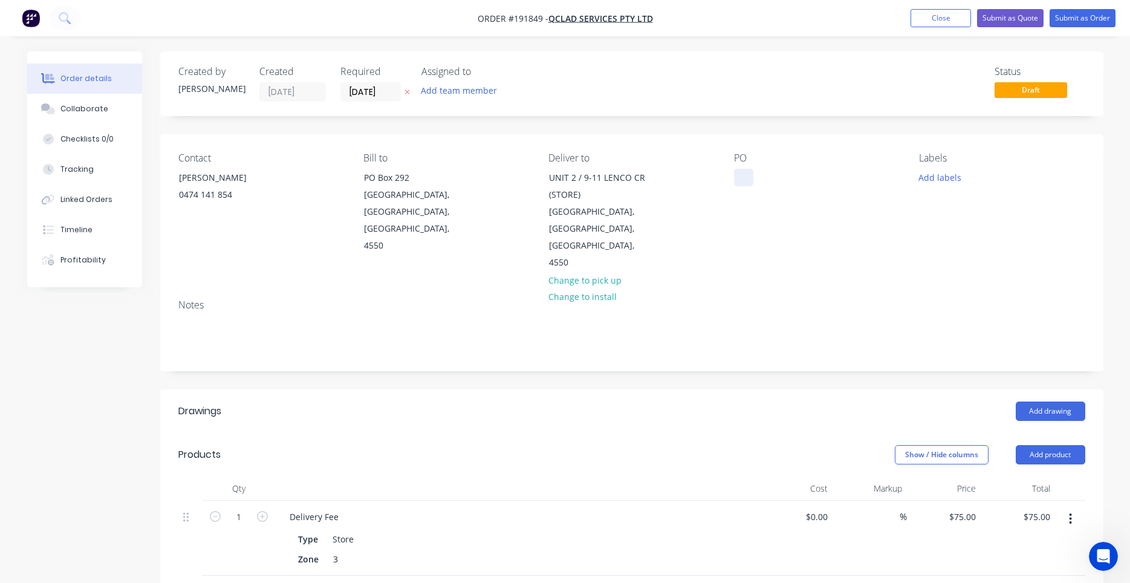
click at [742, 183] on div at bounding box center [743, 178] width 19 height 18
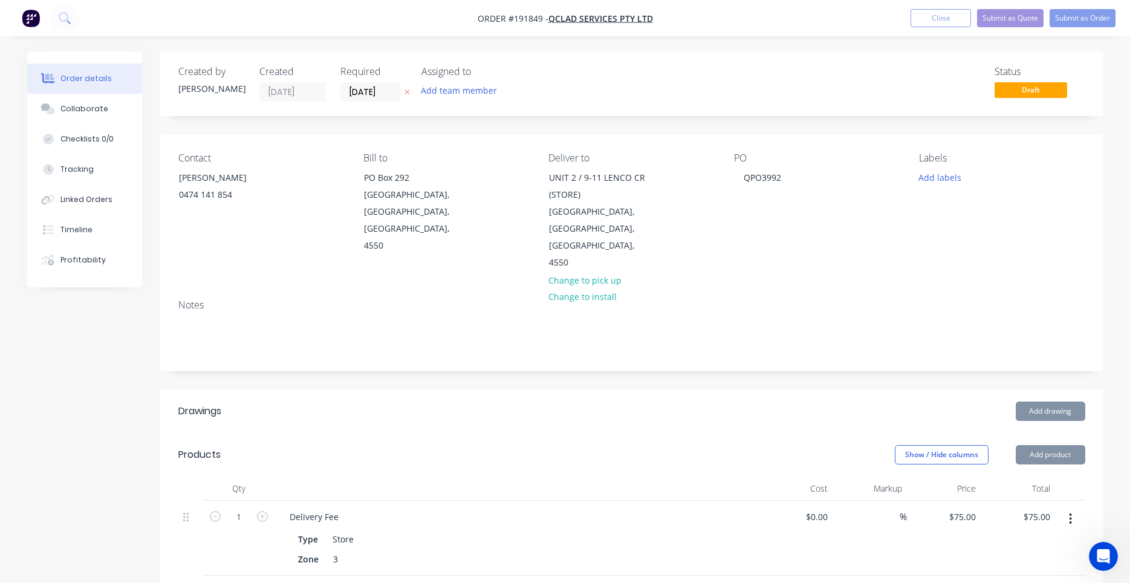
click at [732, 242] on div "Contact NEIL 0474 141 854 Bill to PO Box 292 Landsborough, Queensland, Australi…" at bounding box center [631, 211] width 943 height 155
click at [1026, 401] on button "Add drawing" at bounding box center [1051, 410] width 70 height 19
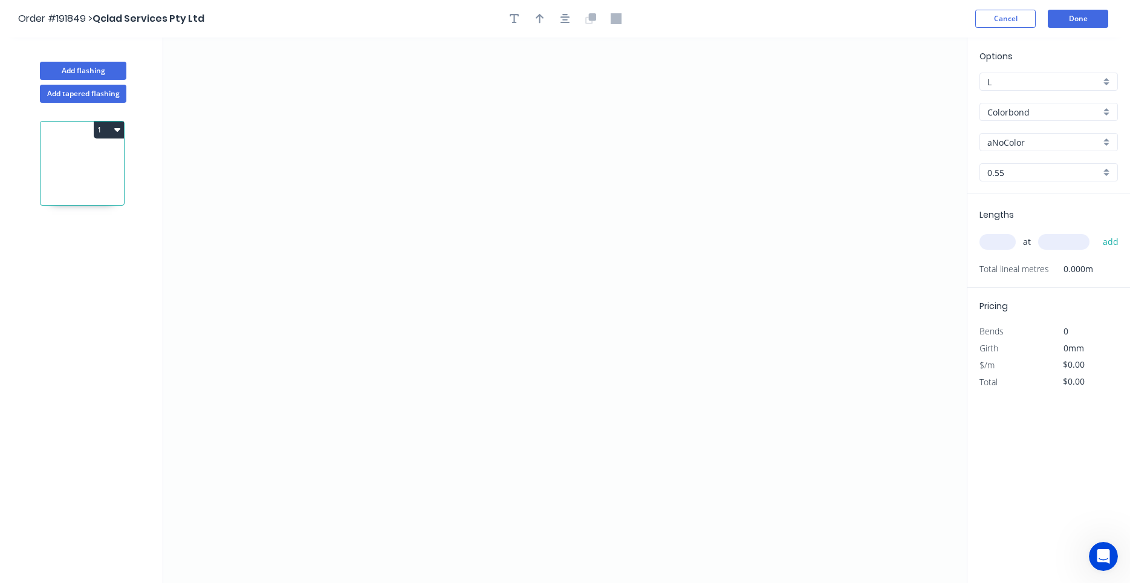
click at [1013, 144] on input "aNoColor" at bounding box center [1043, 142] width 113 height 13
click at [1013, 146] on input "text" at bounding box center [1043, 142] width 113 height 13
type input "aNoColor"
click at [1013, 146] on input "aNoColor" at bounding box center [1043, 142] width 113 height 13
click at [1002, 163] on div "Surfmist" at bounding box center [1048, 165] width 137 height 21
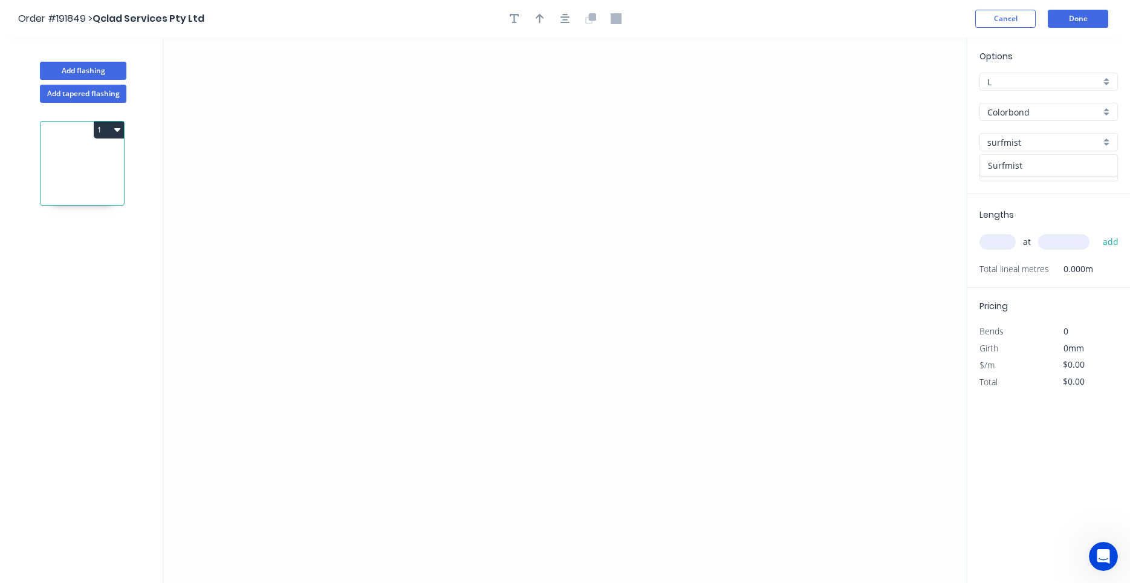
type input "Surfmist"
click at [527, 182] on icon "0" at bounding box center [564, 309] width 803 height 545
click at [538, 345] on icon "0" at bounding box center [564, 309] width 803 height 545
click at [348, 358] on icon "0 ?" at bounding box center [564, 309] width 803 height 545
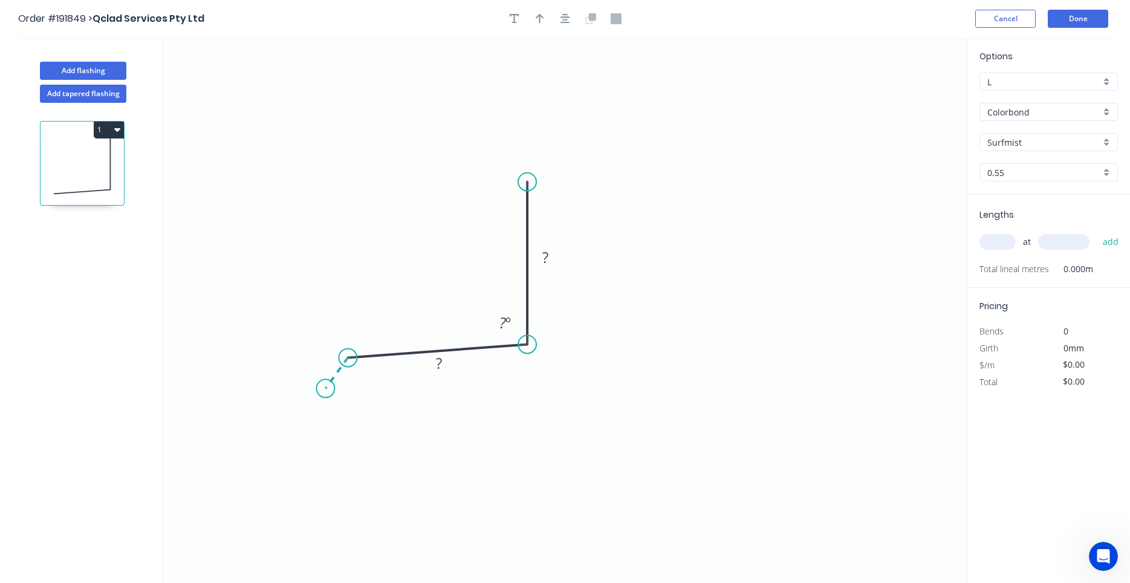
click at [325, 389] on icon "0 ? ? ? º" at bounding box center [564, 309] width 803 height 545
click at [331, 393] on circle at bounding box center [325, 388] width 18 height 18
click at [332, 392] on circle at bounding box center [325, 388] width 18 height 18
click at [336, 394] on icon "0 ? ? ? ? º ? º" at bounding box center [564, 309] width 803 height 545
drag, startPoint x: 351, startPoint y: 375, endPoint x: 370, endPoint y: 372, distance: 19.1
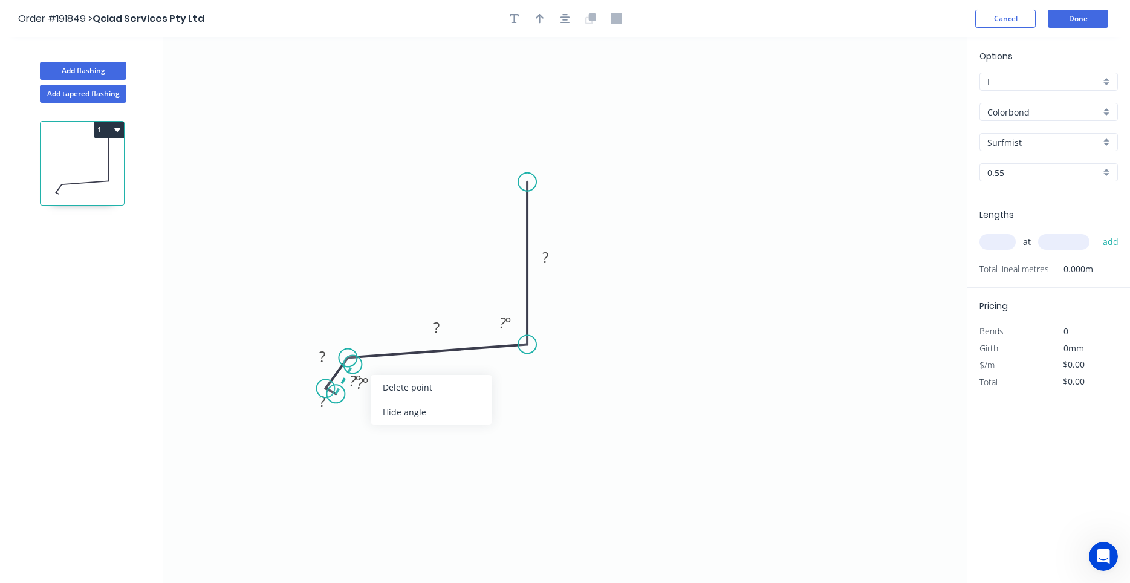
click at [352, 365] on circle at bounding box center [348, 357] width 18 height 18
click at [340, 390] on circle at bounding box center [335, 394] width 18 height 18
click at [353, 368] on icon "0 ? ? ? ? ? º ? º ? º" at bounding box center [564, 309] width 803 height 545
click at [528, 353] on circle at bounding box center [527, 344] width 18 height 18
click at [358, 364] on circle at bounding box center [353, 367] width 18 height 18
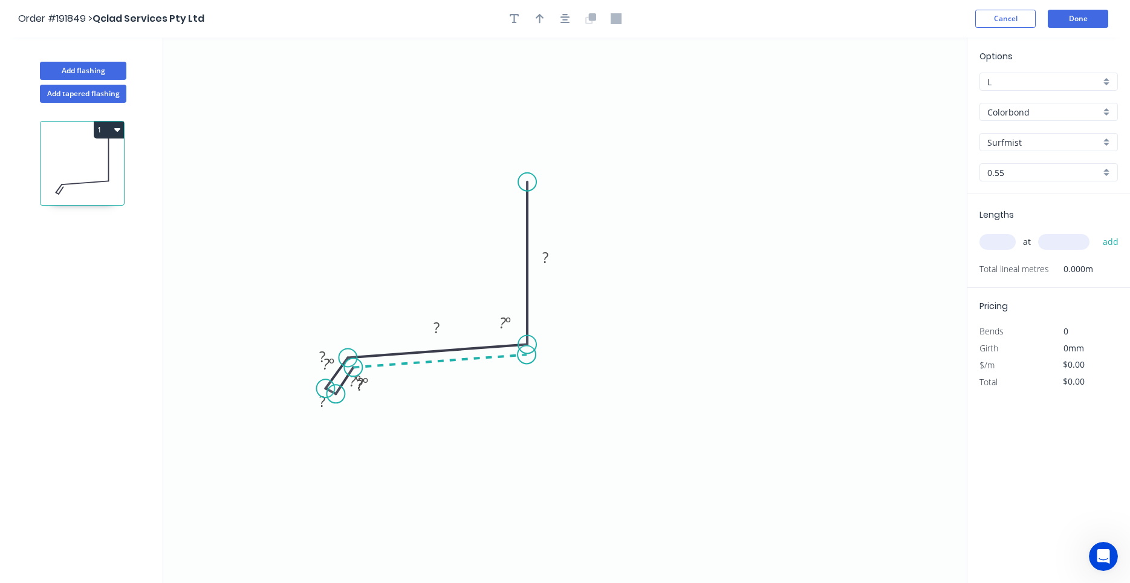
click at [527, 355] on icon at bounding box center [440, 360] width 174 height 13
click at [704, 359] on icon "0 ? ? ? ? ? ? ? º ? º ? º ? º ? º" at bounding box center [564, 309] width 803 height 545
click at [704, 359] on circle at bounding box center [704, 354] width 18 height 18
drag, startPoint x: 445, startPoint y: 372, endPoint x: 446, endPoint y: 390, distance: 18.1
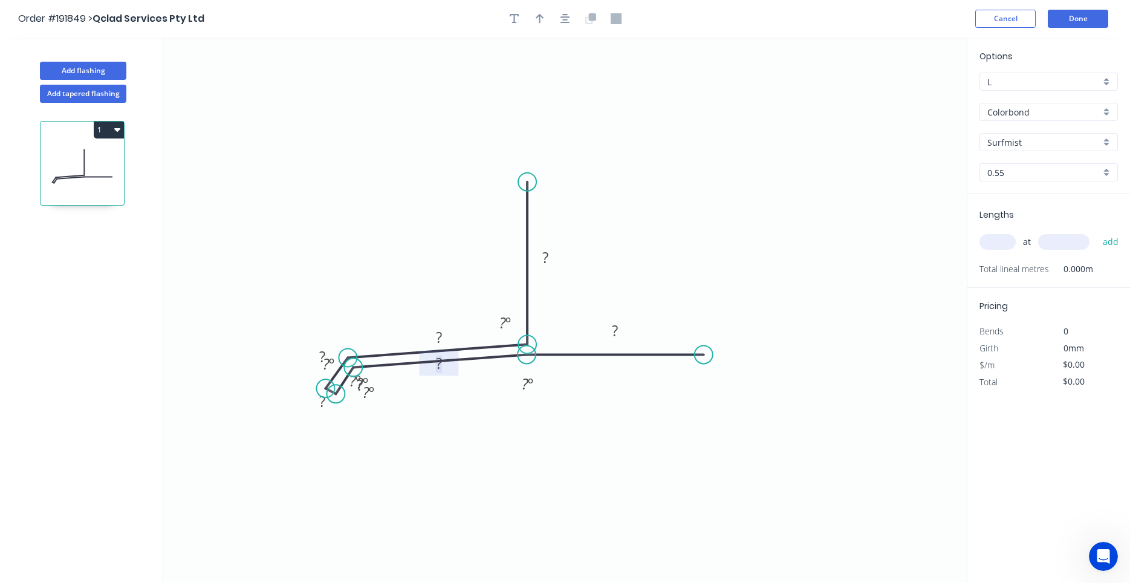
click at [446, 390] on icon "0 ? ? ? ? ? ? ? ? º ? º ? º ? º ? º ? º" at bounding box center [564, 309] width 803 height 545
drag, startPoint x: 453, startPoint y: 372, endPoint x: 455, endPoint y: 402, distance: 29.7
click at [455, 402] on rect at bounding box center [440, 392] width 39 height 25
drag, startPoint x: 455, startPoint y: 402, endPoint x: 458, endPoint y: 395, distance: 8.1
click at [458, 395] on rect at bounding box center [443, 385] width 39 height 25
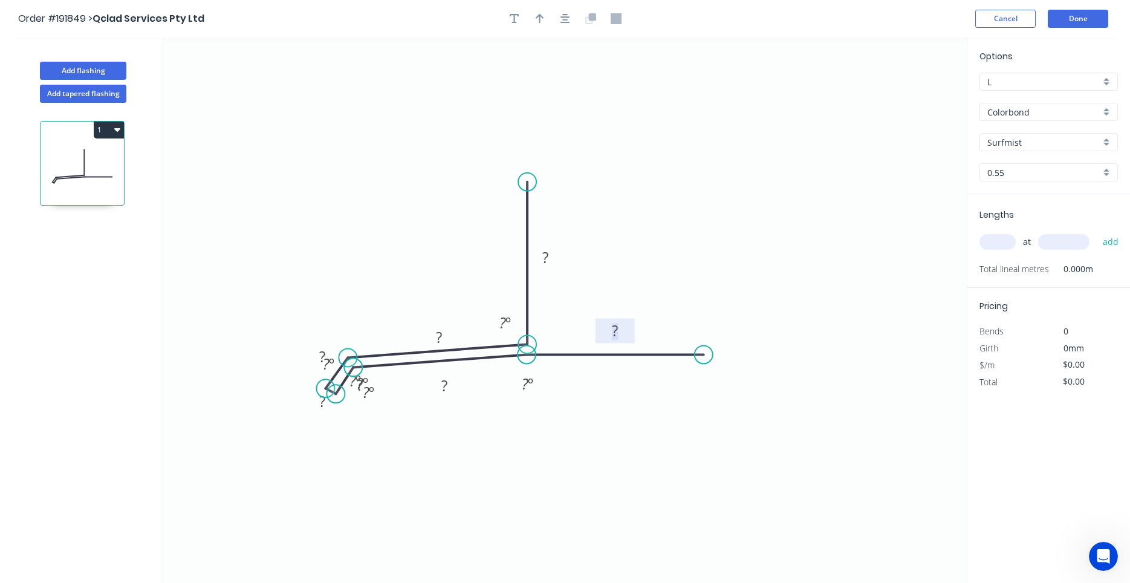
drag, startPoint x: 623, startPoint y: 338, endPoint x: 623, endPoint y: 347, distance: 9.1
click at [623, 347] on icon "0 ? ? ? ? ? ? ? ? º ? º ? º ? º ? º ? º" at bounding box center [564, 309] width 803 height 545
click at [371, 394] on div "Hide angle" at bounding box center [410, 397] width 122 height 25
click at [365, 401] on div "Hide angle" at bounding box center [410, 400] width 122 height 25
drag, startPoint x: 369, startPoint y: 393, endPoint x: 404, endPoint y: 403, distance: 36.5
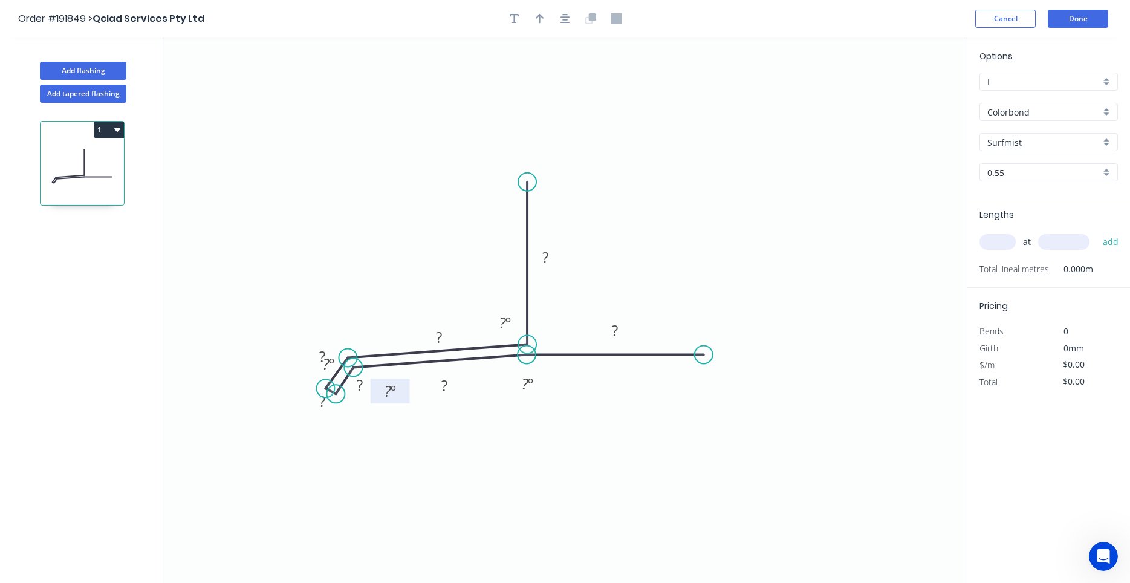
click at [404, 403] on rect at bounding box center [390, 390] width 39 height 25
drag, startPoint x: 364, startPoint y: 395, endPoint x: 360, endPoint y: 404, distance: 9.2
click at [360, 404] on rect at bounding box center [356, 391] width 39 height 25
click at [334, 420] on div "Hide angle" at bounding box center [384, 426] width 122 height 25
click at [351, 428] on div "Hide angle" at bounding box center [398, 433] width 122 height 25
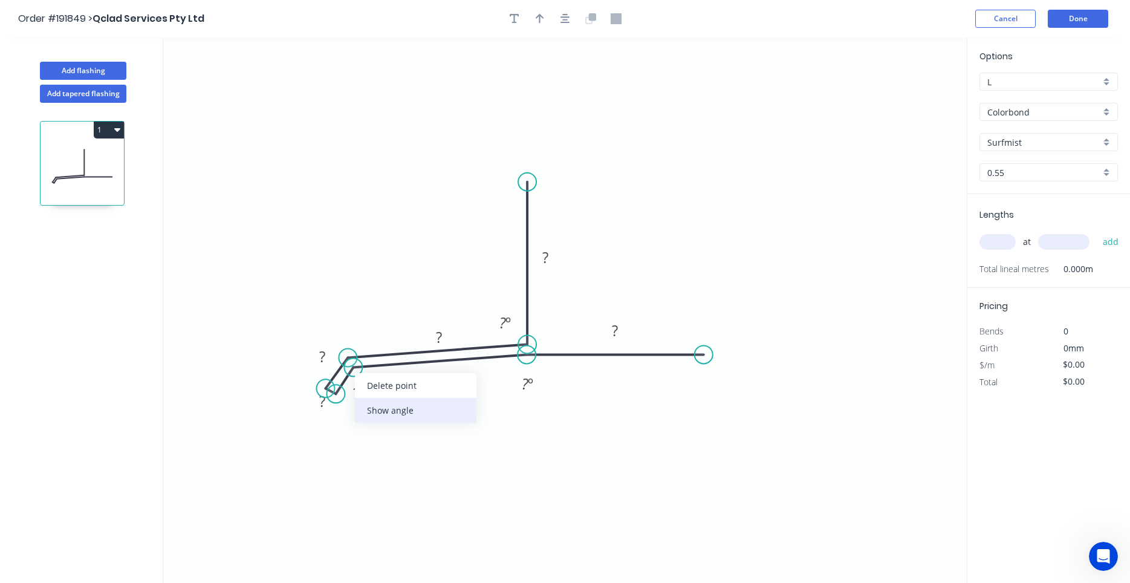
click at [366, 406] on div "Show angle" at bounding box center [416, 410] width 122 height 25
click at [372, 387] on div "Show angle" at bounding box center [412, 394] width 122 height 25
drag, startPoint x: 382, startPoint y: 401, endPoint x: 414, endPoint y: 400, distance: 32.1
click at [414, 400] on rect at bounding box center [400, 390] width 39 height 25
drag, startPoint x: 375, startPoint y: 395, endPoint x: 387, endPoint y: 424, distance: 30.6
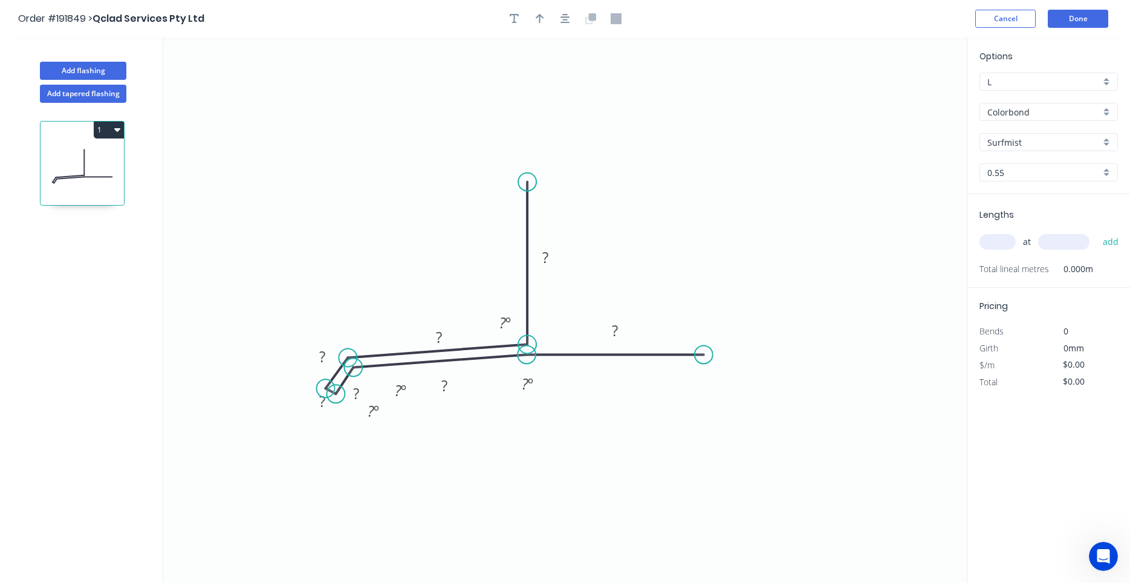
click at [387, 423] on rect at bounding box center [373, 410] width 39 height 25
click at [413, 432] on div "Hide angle" at bounding box center [465, 442] width 122 height 25
drag, startPoint x: 389, startPoint y: 420, endPoint x: 402, endPoint y: 407, distance: 17.5
click at [402, 407] on rect at bounding box center [386, 399] width 39 height 25
click at [364, 399] on rect at bounding box center [356, 388] width 39 height 25
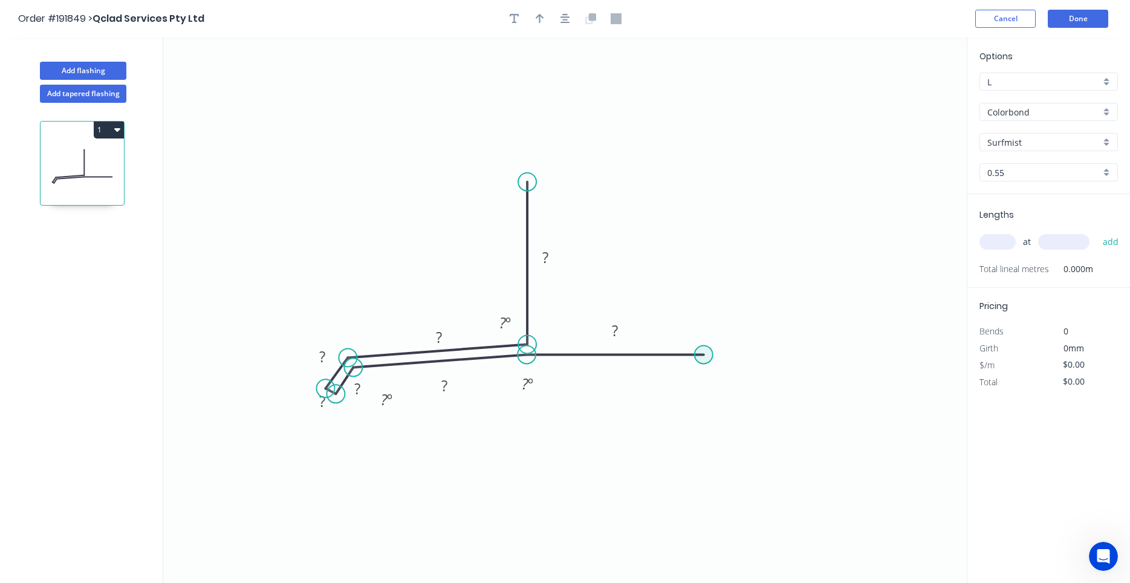
click at [704, 358] on circle at bounding box center [704, 354] width 18 height 18
click at [703, 411] on icon "0 ? ? ? ? ? ? ? ? º ? º ? º" at bounding box center [564, 309] width 803 height 545
click at [712, 445] on div "Crush & Fold" at bounding box center [764, 451] width 122 height 25
click at [692, 389] on tspan "10" at bounding box center [686, 388] width 17 height 20
click at [719, 379] on tspan "?" at bounding box center [722, 376] width 6 height 20
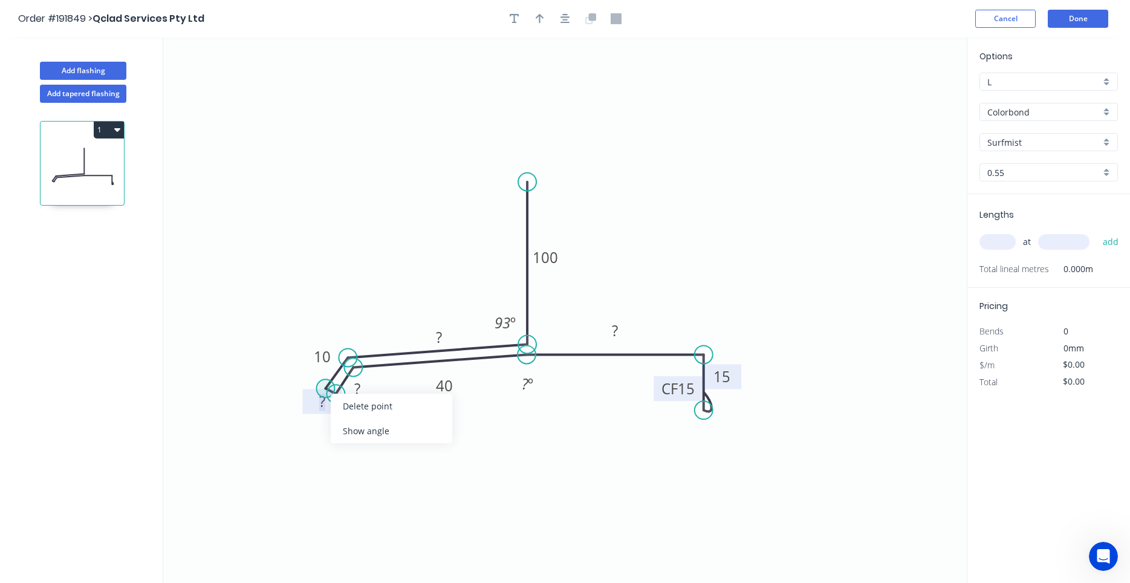
click at [328, 388] on circle at bounding box center [325, 388] width 18 height 18
click at [334, 412] on div "Hide measurement" at bounding box center [383, 419] width 122 height 25
click at [365, 389] on rect at bounding box center [387, 399] width 45 height 25
click at [360, 389] on tspan "?" at bounding box center [357, 388] width 6 height 20
type input "$14.06"
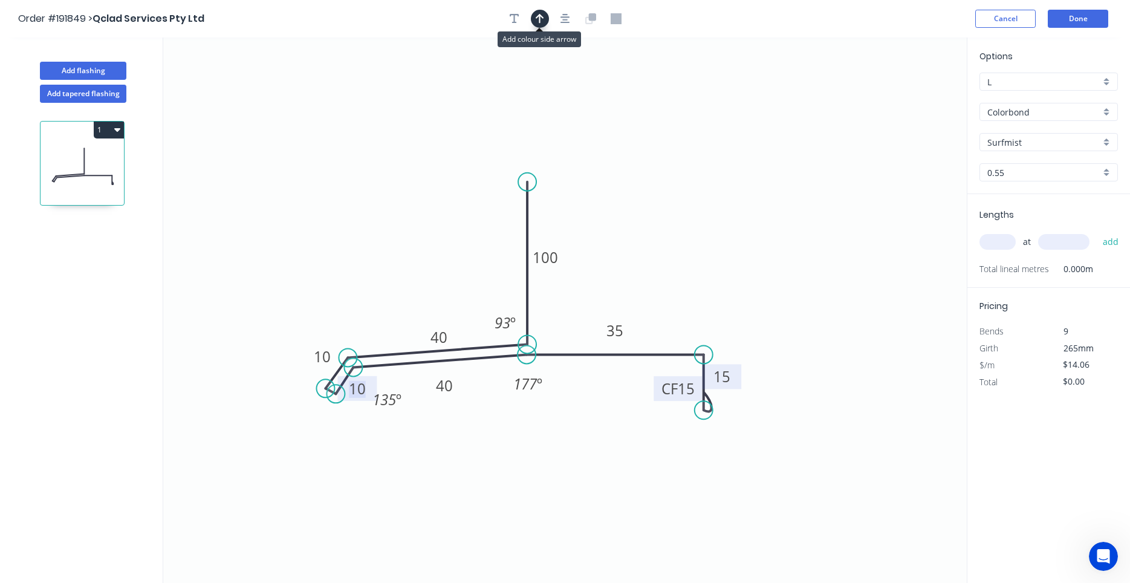
click at [542, 17] on icon "button" at bounding box center [540, 19] width 8 height 10
drag, startPoint x: 905, startPoint y: 94, endPoint x: 445, endPoint y: 218, distance: 476.6
click at [446, 218] on icon at bounding box center [451, 198] width 11 height 39
click at [445, 218] on icon at bounding box center [445, 204] width 11 height 39
click at [1014, 255] on div "at add" at bounding box center [1049, 242] width 141 height 33
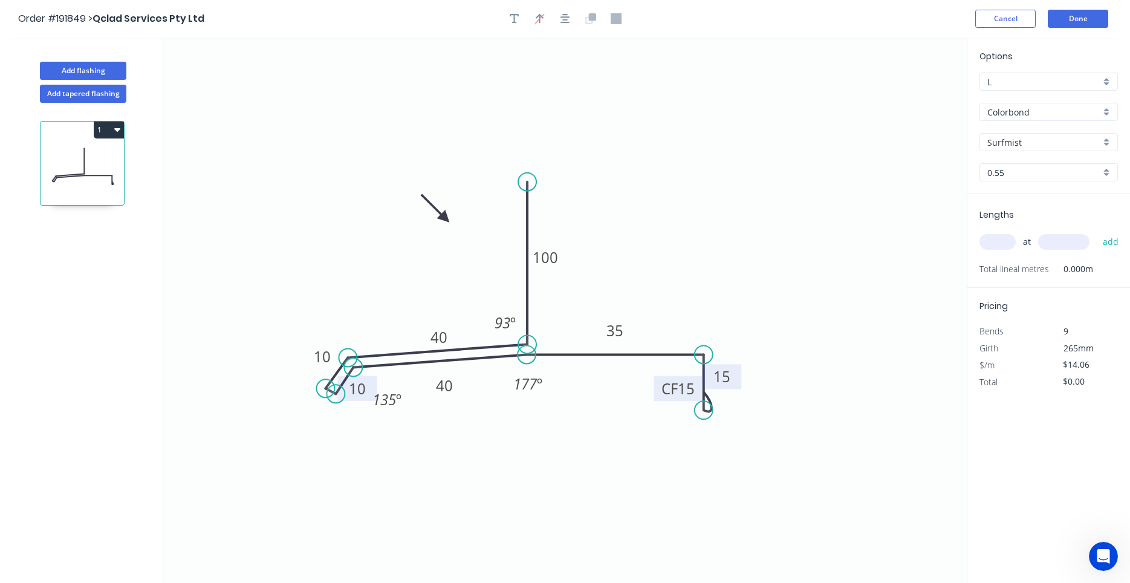
click at [1008, 241] on input "text" at bounding box center [997, 242] width 36 height 16
type input "1"
type input "1500"
click at [1097, 232] on button "add" at bounding box center [1111, 242] width 28 height 21
type input "$21.09"
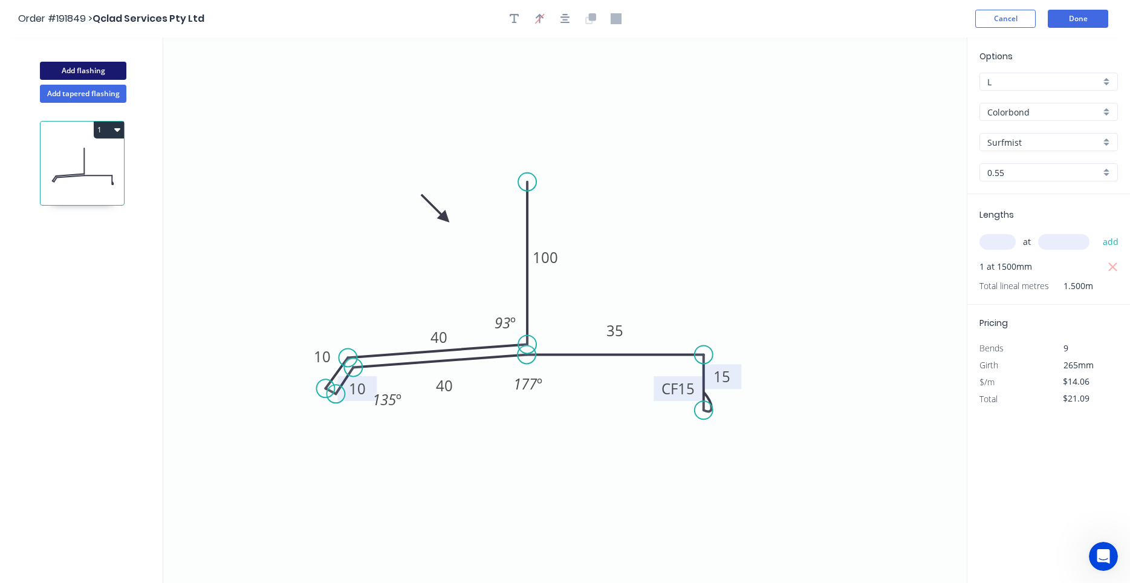
click at [103, 72] on button "Add flashing" at bounding box center [83, 71] width 86 height 18
type input "$0.00"
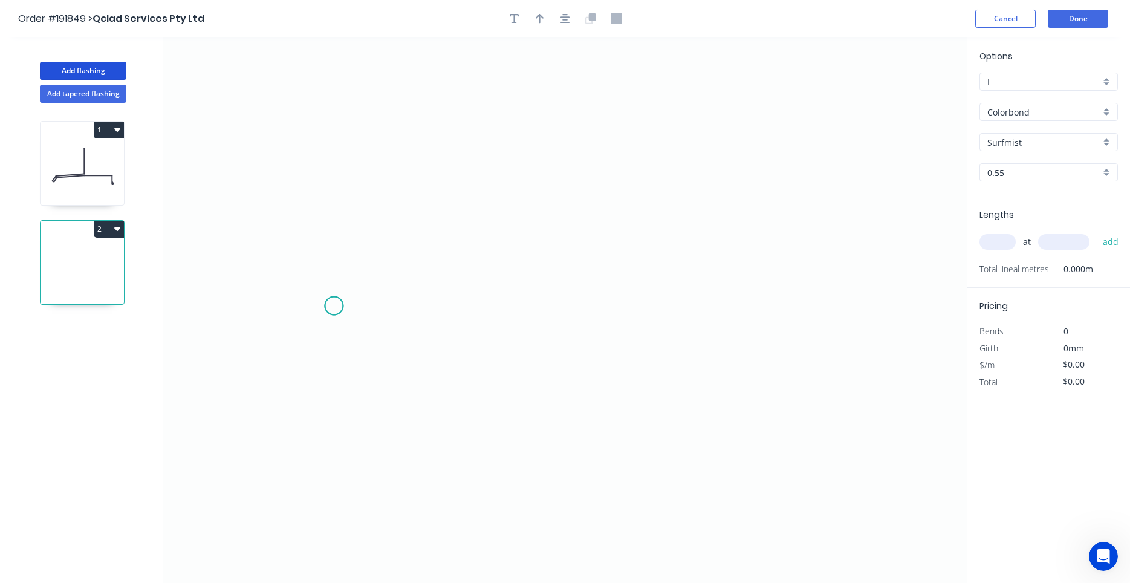
click at [334, 306] on icon "0" at bounding box center [564, 309] width 803 height 545
click at [422, 307] on icon "0" at bounding box center [564, 309] width 803 height 545
click at [421, 120] on icon "0 ?" at bounding box center [564, 309] width 803 height 545
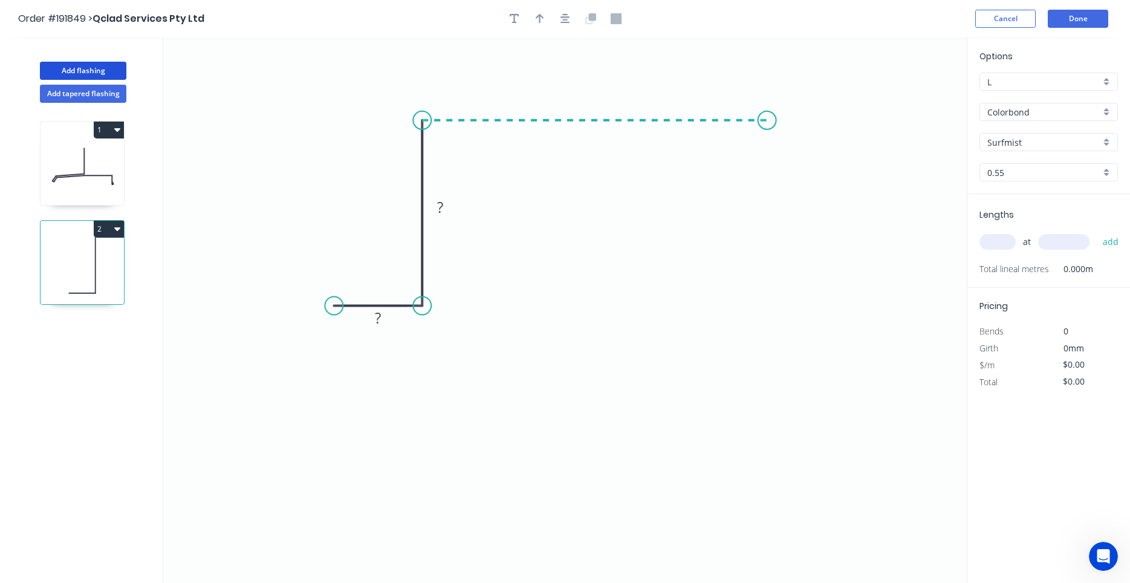
click at [767, 117] on icon "0 ? ?" at bounding box center [564, 309] width 803 height 545
click at [814, 186] on icon "0 ? ? ?" at bounding box center [564, 309] width 803 height 545
click at [814, 186] on circle at bounding box center [814, 186] width 18 height 18
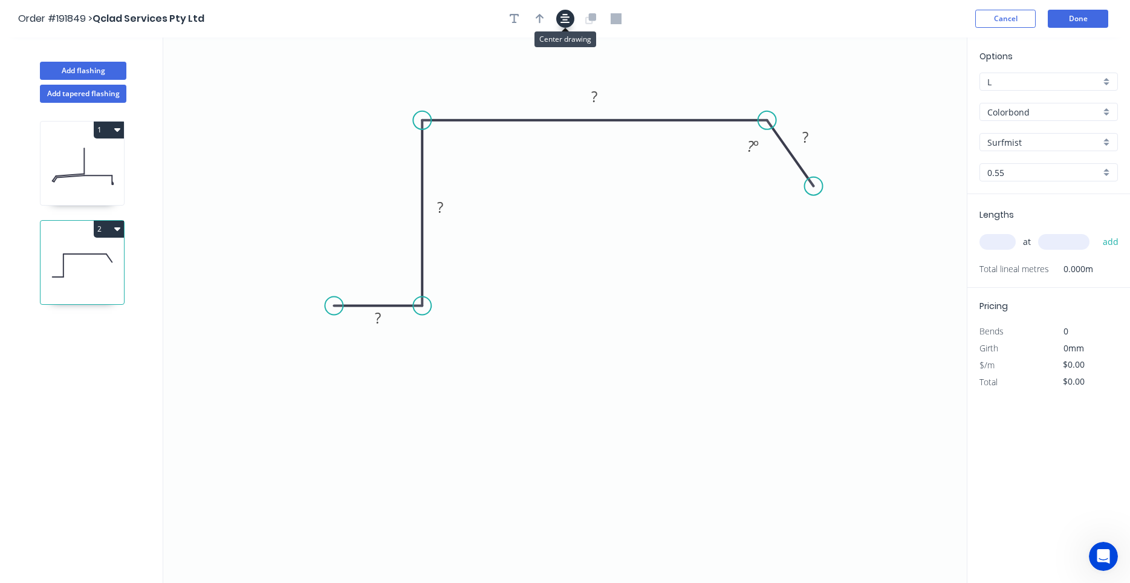
click at [562, 25] on button "button" at bounding box center [565, 19] width 18 height 18
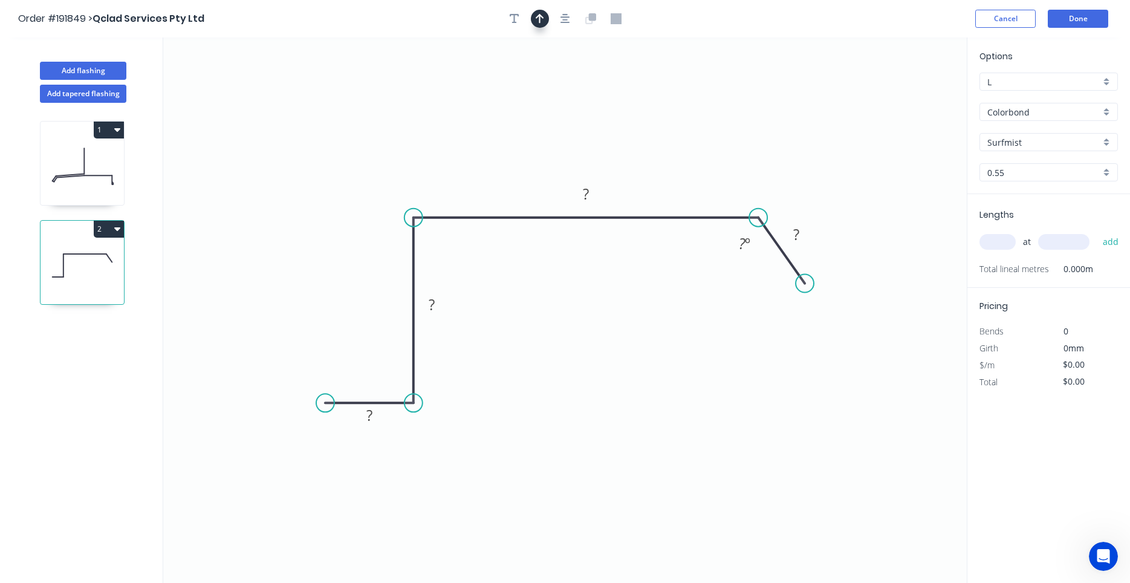
click at [538, 19] on icon "button" at bounding box center [540, 18] width 8 height 11
click at [907, 91] on icon "0 ? ? ? ? ? º" at bounding box center [564, 309] width 803 height 545
click at [907, 94] on icon at bounding box center [905, 84] width 11 height 39
drag, startPoint x: 907, startPoint y: 94, endPoint x: 375, endPoint y: 163, distance: 535.9
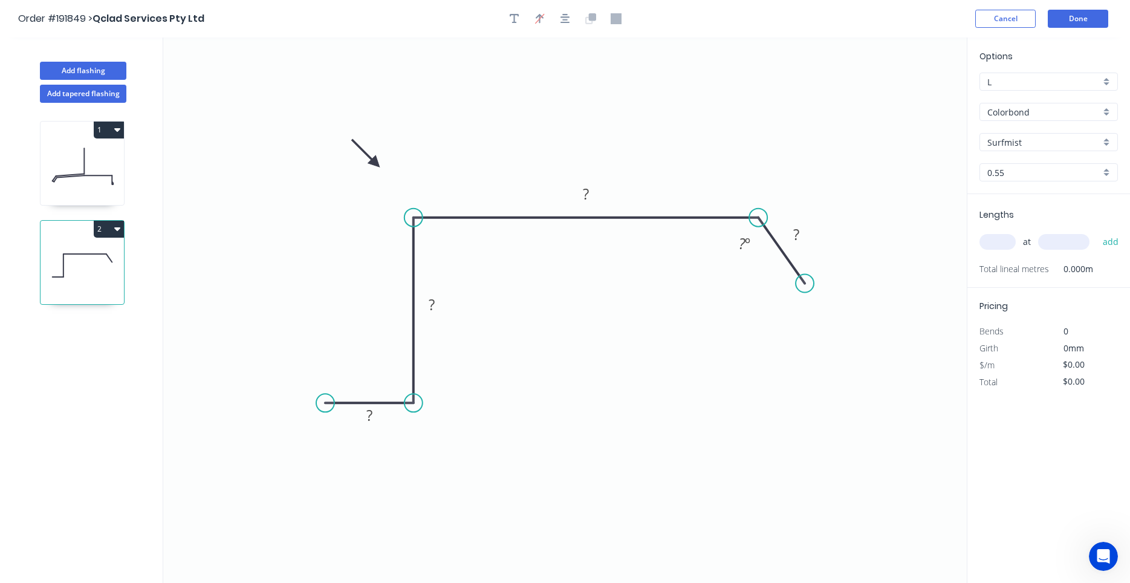
click at [375, 163] on icon at bounding box center [365, 153] width 35 height 35
click at [1011, 171] on input "0.55" at bounding box center [1043, 172] width 113 height 13
click at [1010, 174] on input "text" at bounding box center [1043, 172] width 113 height 13
click at [1001, 241] on input "text" at bounding box center [997, 242] width 36 height 16
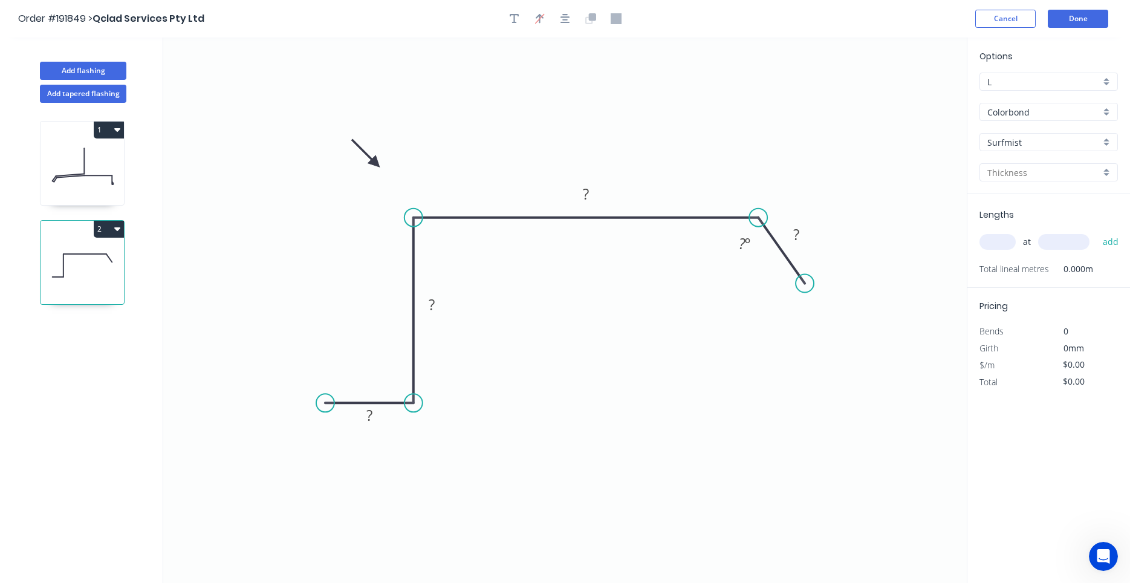
click at [1005, 255] on div "at add" at bounding box center [1049, 242] width 141 height 33
click at [995, 244] on input "text" at bounding box center [997, 242] width 36 height 16
type input "1"
type input "2500"
click at [1097, 232] on button "add" at bounding box center [1111, 242] width 28 height 21
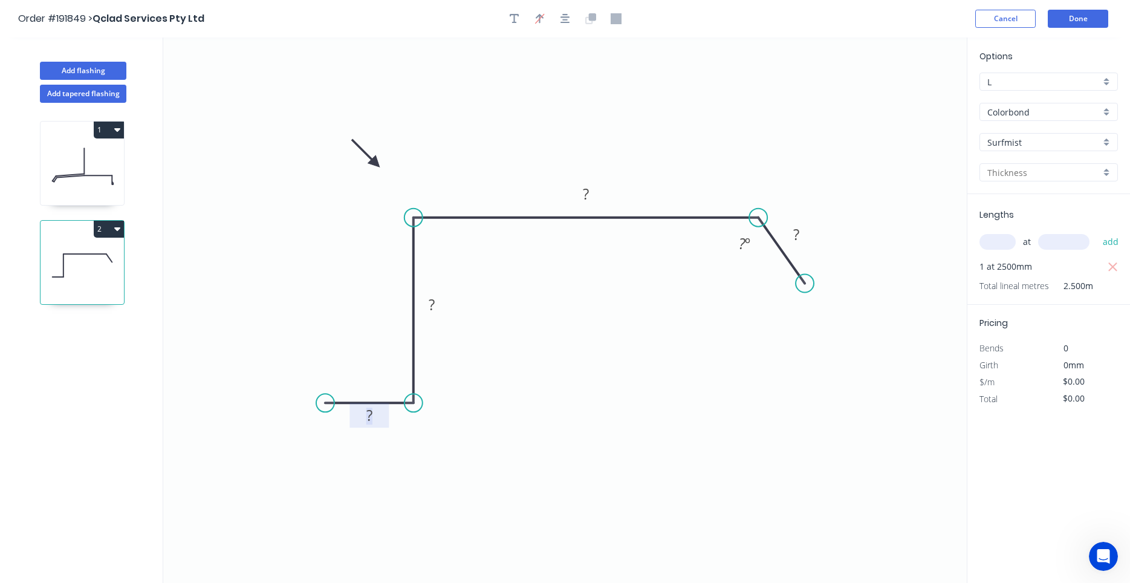
click at [379, 420] on rect at bounding box center [369, 415] width 24 height 17
type input "$9.84"
type input "$24.60"
click at [337, 443] on div "Crush & Fold" at bounding box center [388, 441] width 122 height 25
type input "$11.25"
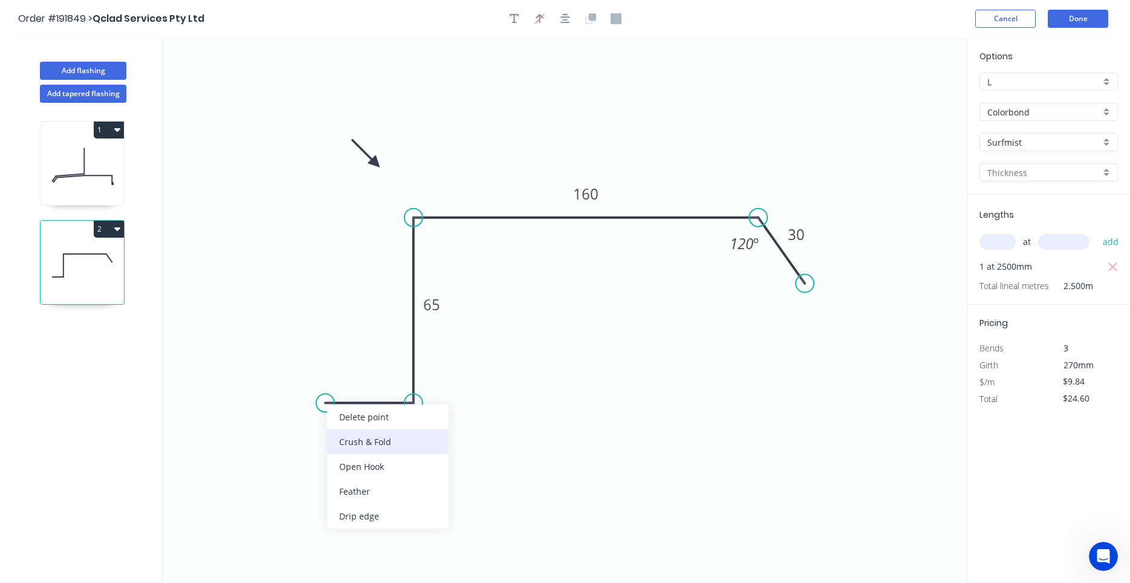
type input "$28.13"
click at [349, 369] on tspan "10" at bounding box center [349, 372] width 17 height 20
click at [1007, 180] on div at bounding box center [1048, 172] width 138 height 18
click at [1016, 195] on div "0.55" at bounding box center [1048, 195] width 137 height 21
type input "0.55"
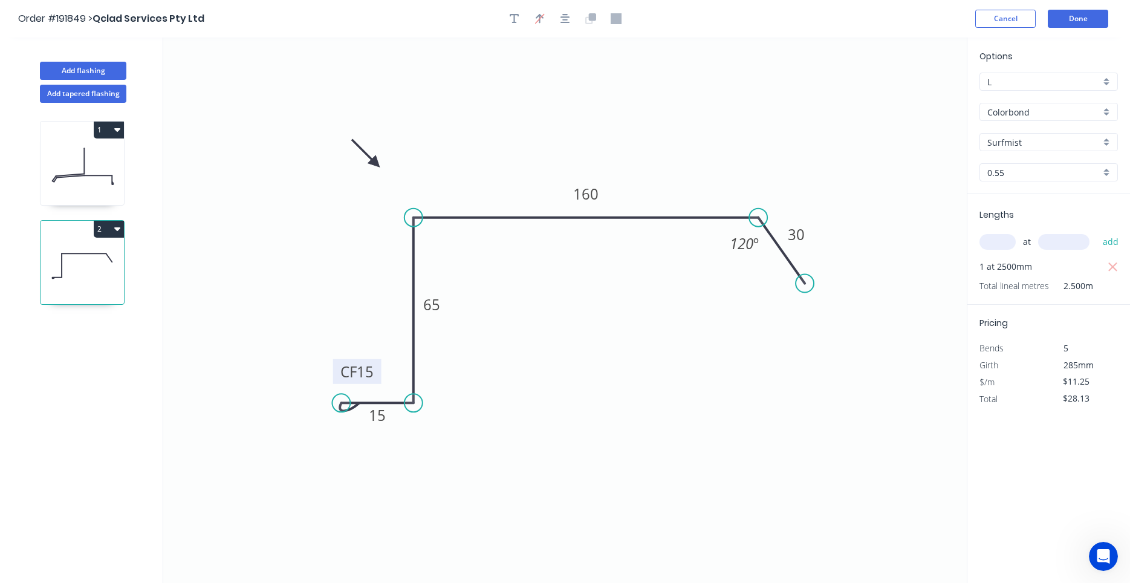
drag, startPoint x: 328, startPoint y: 403, endPoint x: 341, endPoint y: 401, distance: 13.5
click at [341, 401] on circle at bounding box center [341, 403] width 18 height 18
drag, startPoint x: 804, startPoint y: 281, endPoint x: 821, endPoint y: 304, distance: 29.0
click at [821, 304] on circle at bounding box center [821, 304] width 18 height 18
drag, startPoint x: 649, startPoint y: 302, endPoint x: 534, endPoint y: 359, distance: 128.4
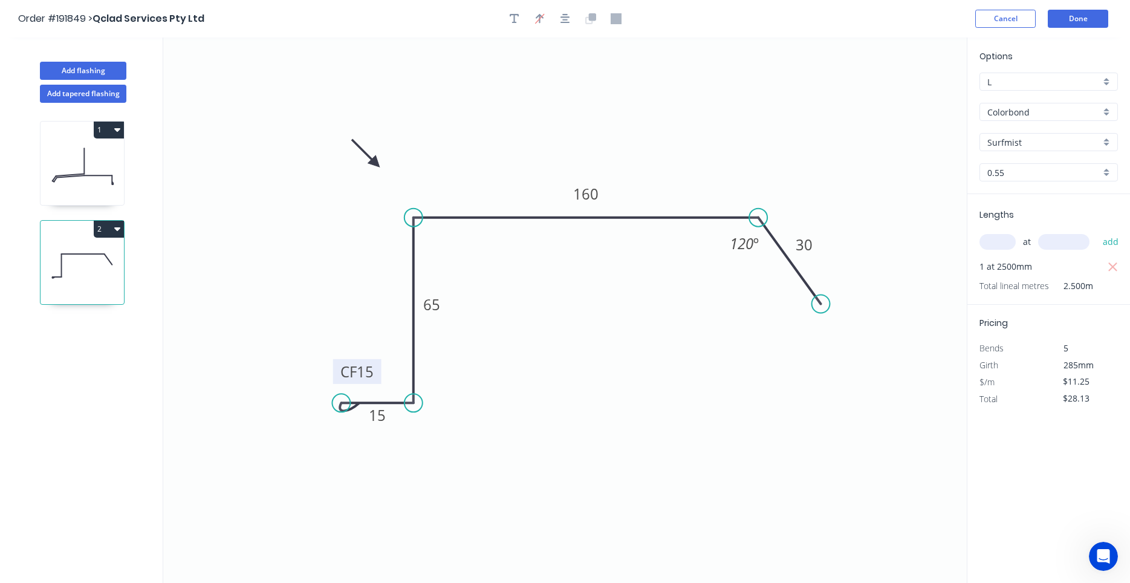
click at [117, 227] on icon "button" at bounding box center [117, 229] width 6 height 4
click at [111, 251] on div "Duplicate" at bounding box center [66, 259] width 93 height 18
type input "$0.00"
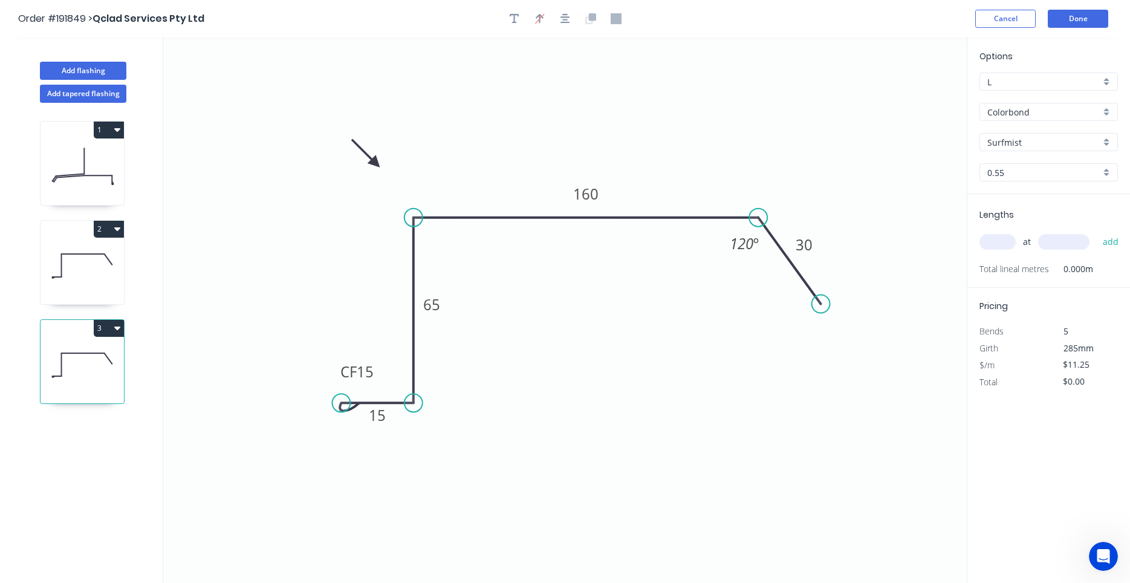
click at [108, 362] on icon at bounding box center [82, 364] width 83 height 77
click at [585, 203] on tspan "160" at bounding box center [585, 194] width 25 height 20
drag, startPoint x: 776, startPoint y: 243, endPoint x: 842, endPoint y: 241, distance: 66.5
click at [842, 241] on icon at bounding box center [854, 258] width 62 height 86
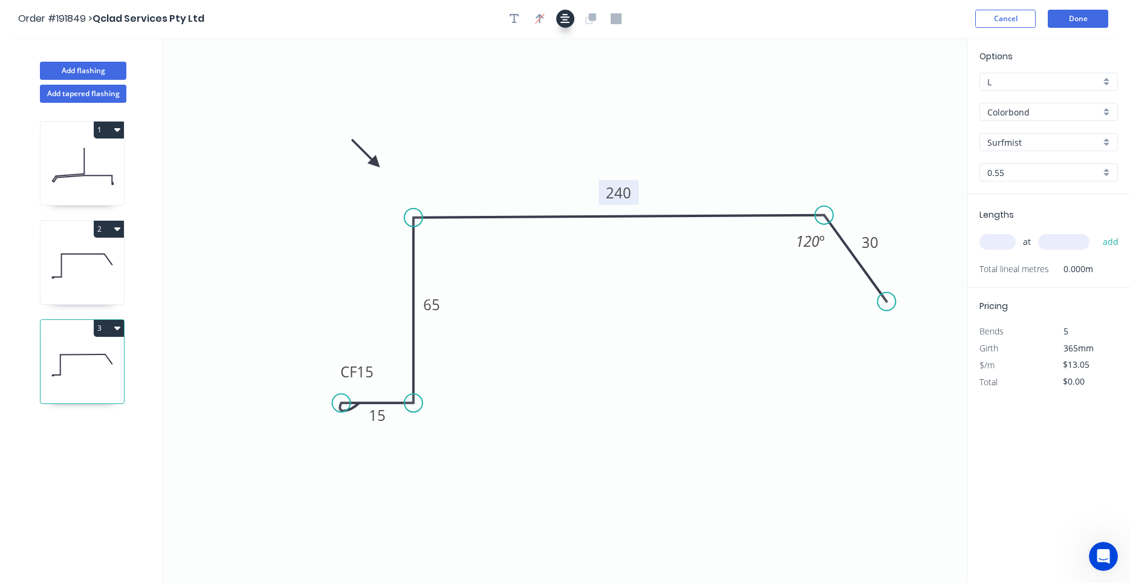
click at [570, 22] on icon "button" at bounding box center [565, 19] width 10 height 10
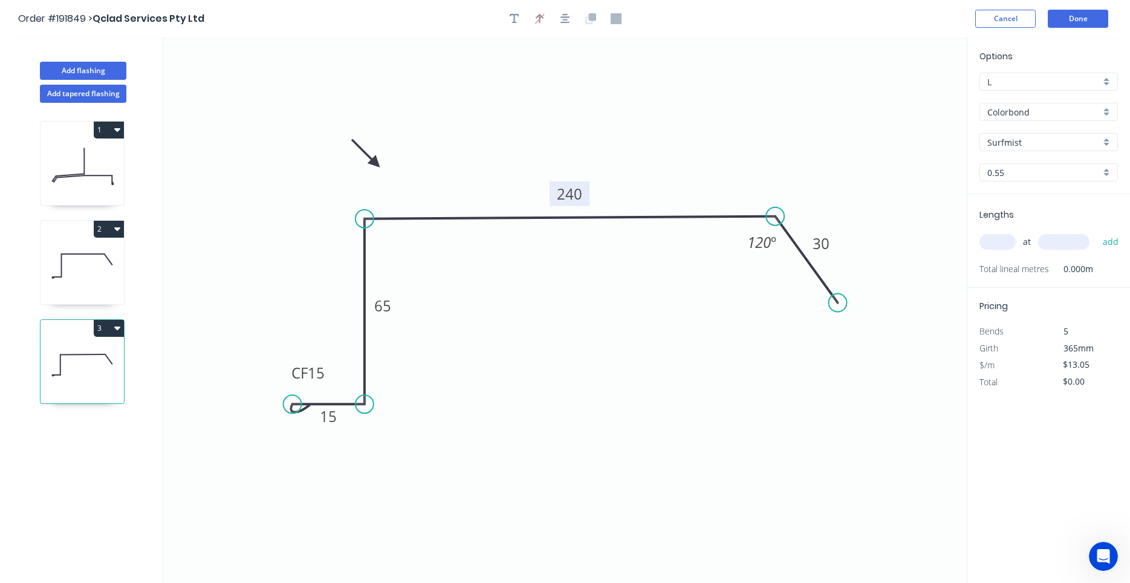
click at [89, 303] on icon at bounding box center [82, 265] width 83 height 77
type input "$11.25"
type input "$28.13"
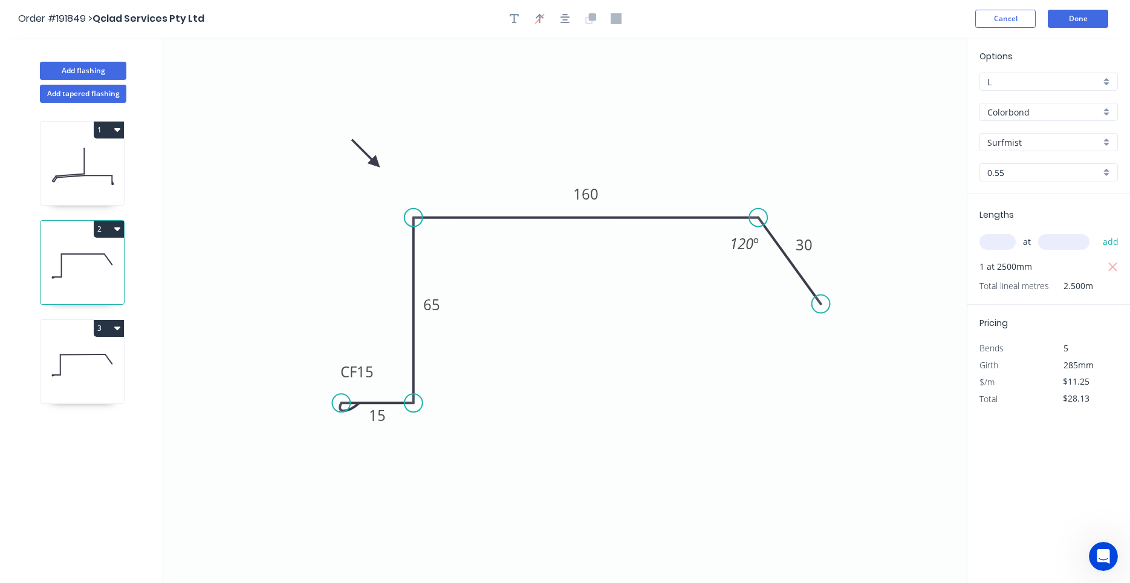
click at [91, 360] on icon at bounding box center [82, 364] width 83 height 77
type input "$13.05"
type input "$0.00"
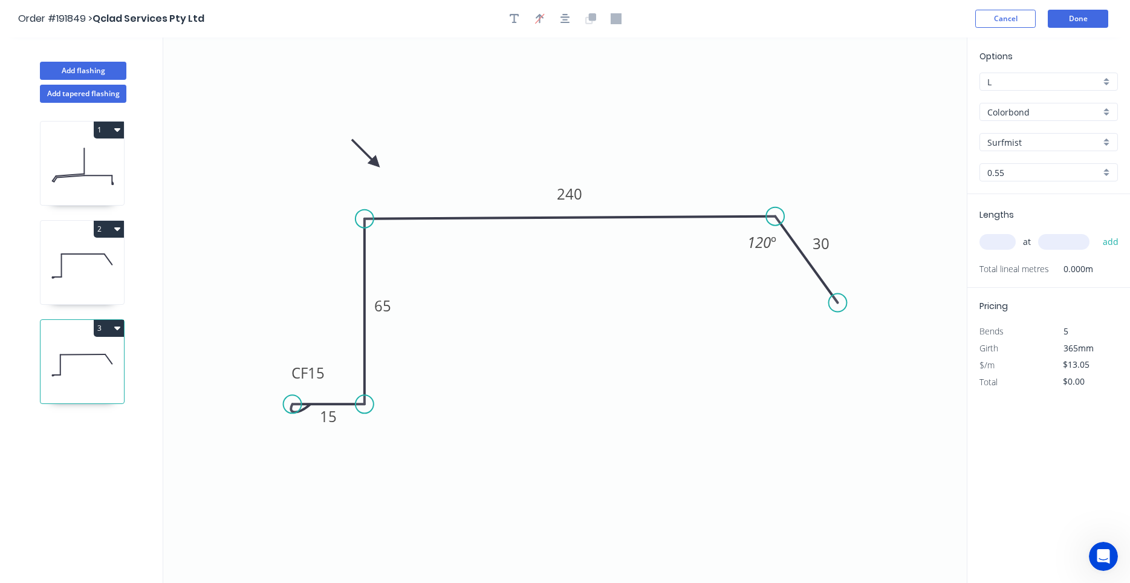
click at [1009, 245] on input "text" at bounding box center [997, 242] width 36 height 16
type input "1"
type input "2500"
click at [1097, 232] on button "add" at bounding box center [1111, 242] width 28 height 21
type input "$32.63"
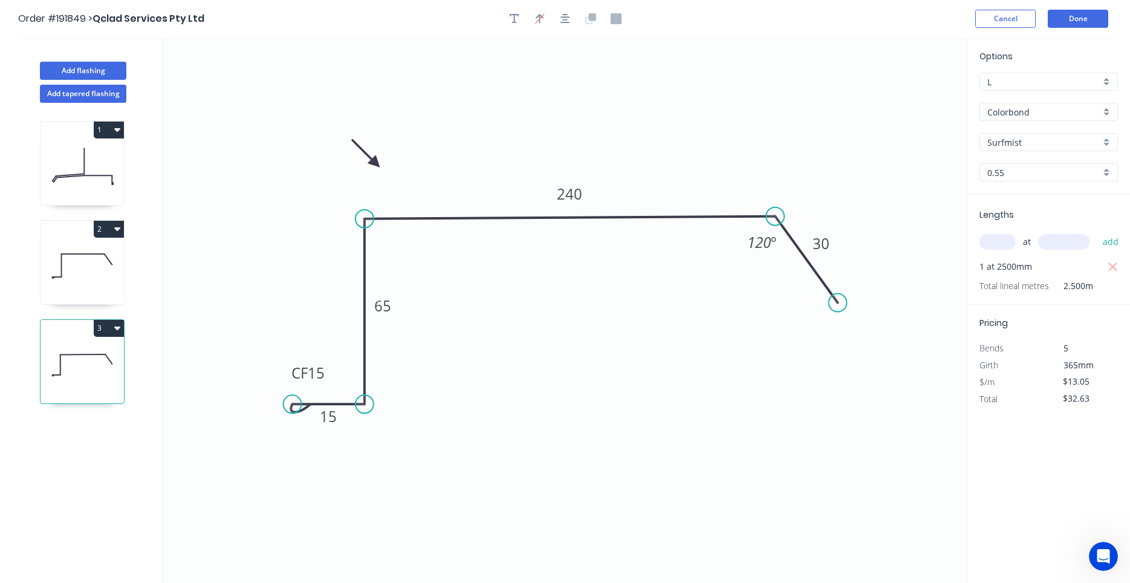
click at [106, 273] on icon at bounding box center [82, 265] width 83 height 77
type input "$11.25"
type input "$28.13"
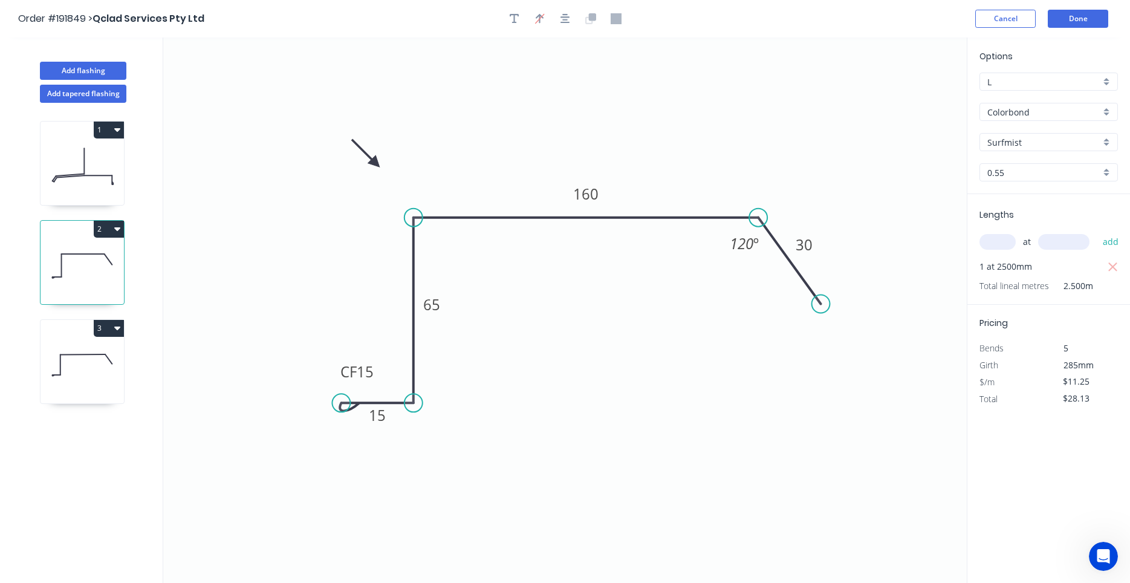
click at [93, 172] on icon at bounding box center [82, 166] width 83 height 77
type input "$14.06"
type input "$21.09"
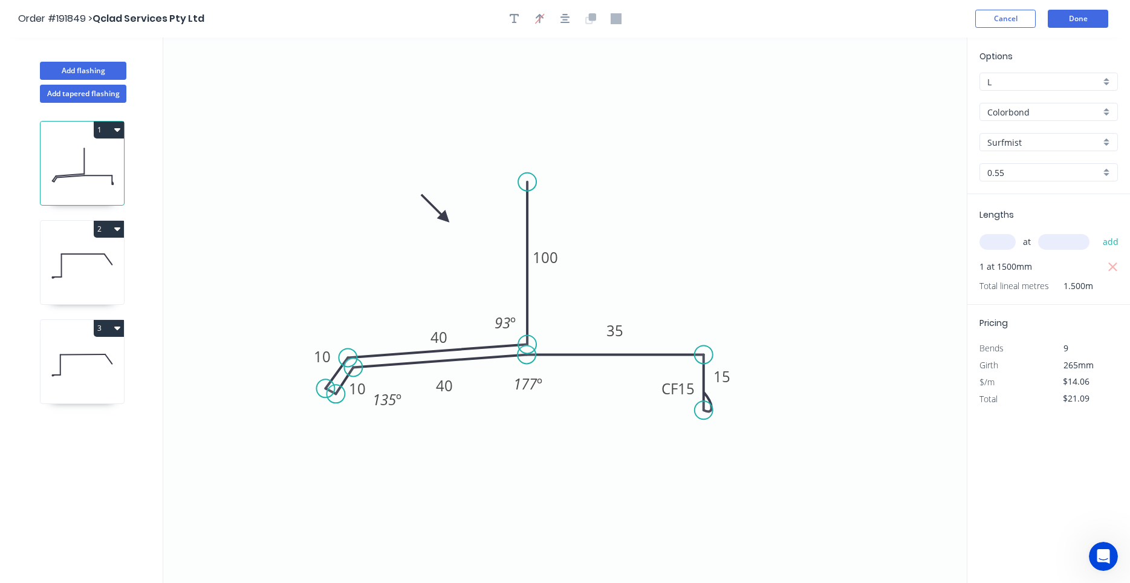
click at [95, 261] on icon at bounding box center [82, 265] width 83 height 77
type input "$11.25"
type input "$28.13"
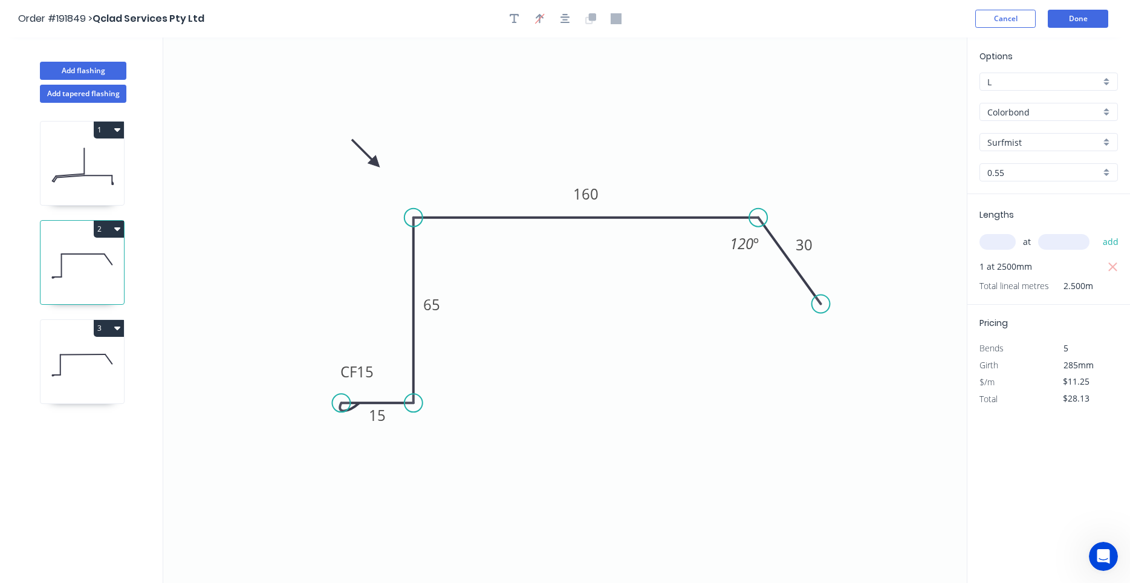
click at [104, 358] on icon at bounding box center [82, 364] width 83 height 77
type input "$13.05"
type input "$32.63"
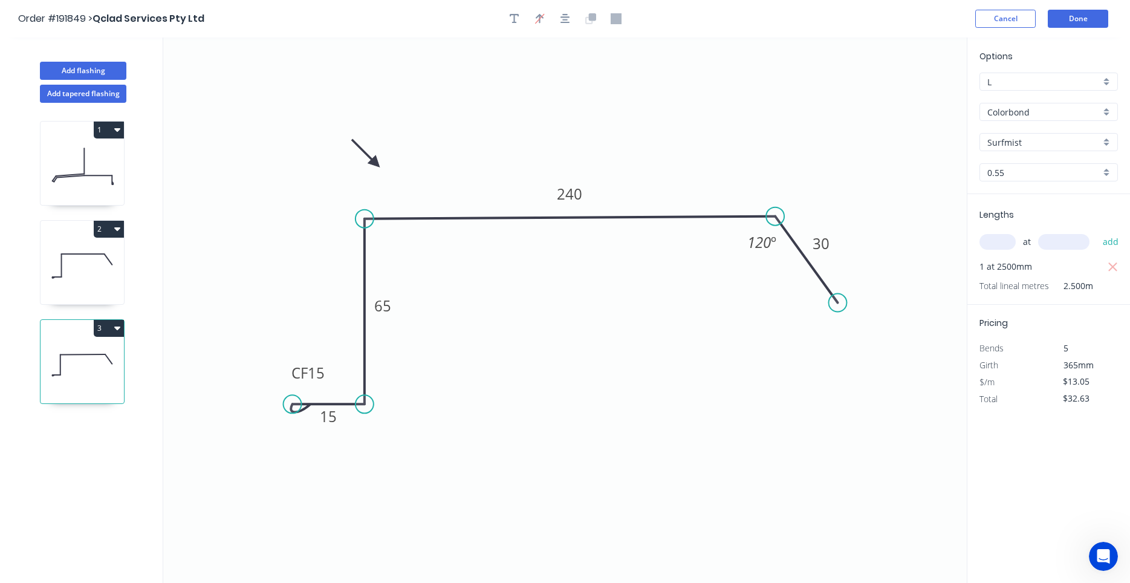
click at [105, 167] on icon at bounding box center [82, 166] width 83 height 77
type input "$14.06"
type input "$21.09"
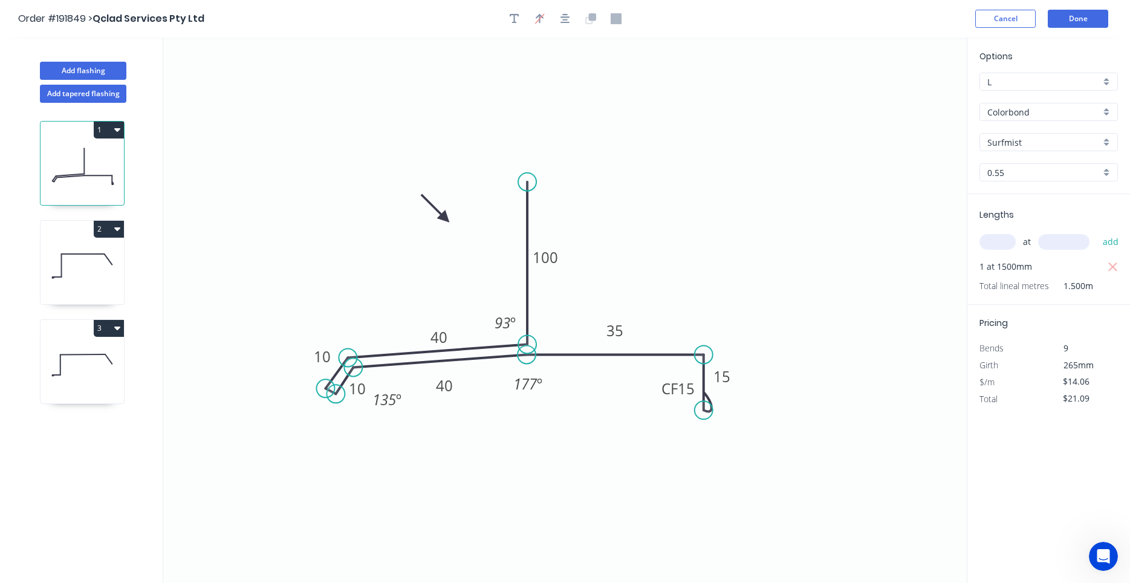
click at [92, 252] on icon at bounding box center [82, 265] width 83 height 77
type input "$11.25"
type input "$28.13"
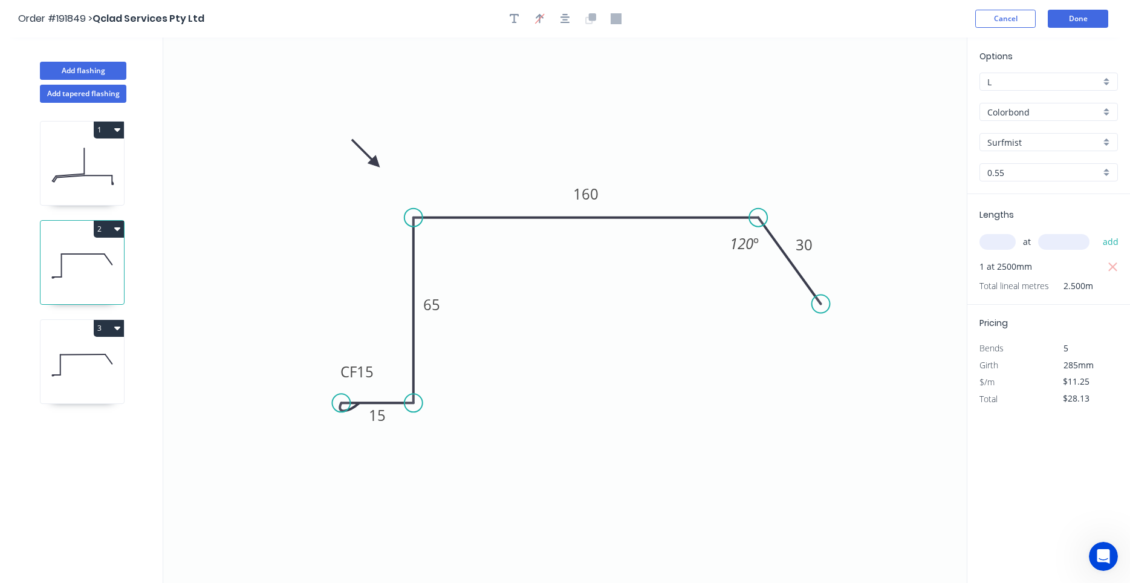
click at [82, 340] on icon at bounding box center [82, 364] width 83 height 77
type input "$13.05"
type input "$32.63"
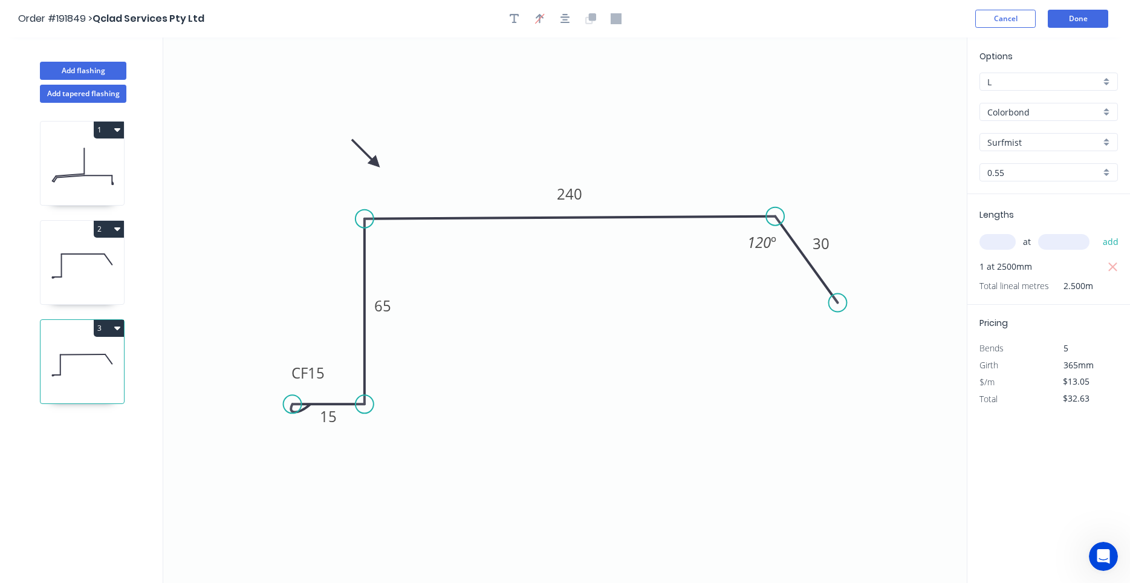
click at [87, 292] on icon at bounding box center [82, 265] width 83 height 77
type input "$11.25"
type input "$28.13"
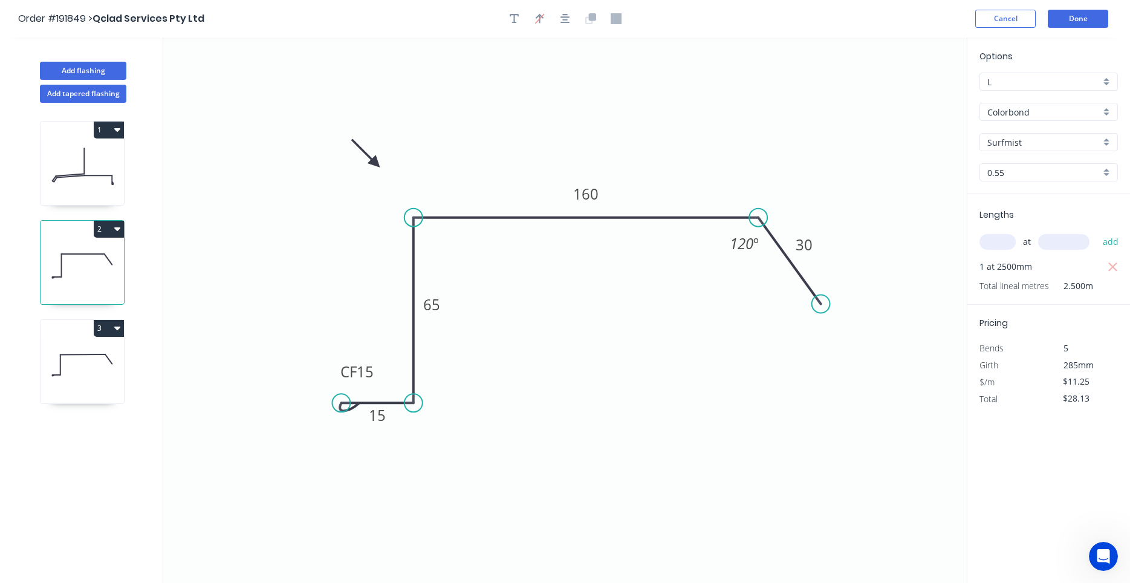
drag, startPoint x: 103, startPoint y: 273, endPoint x: 114, endPoint y: 266, distance: 12.2
click at [114, 266] on icon at bounding box center [82, 265] width 83 height 77
click at [98, 357] on icon at bounding box center [82, 364] width 83 height 77
type input "$13.05"
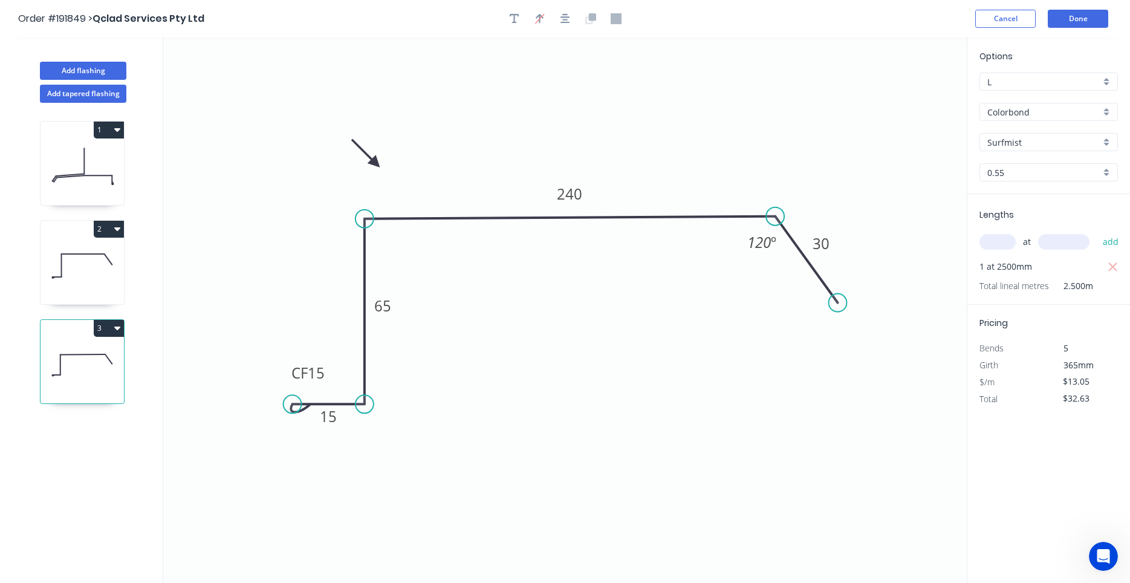
click at [119, 325] on icon "button" at bounding box center [117, 328] width 6 height 10
click at [110, 353] on div "Duplicate" at bounding box center [66, 358] width 93 height 18
type input "$0.00"
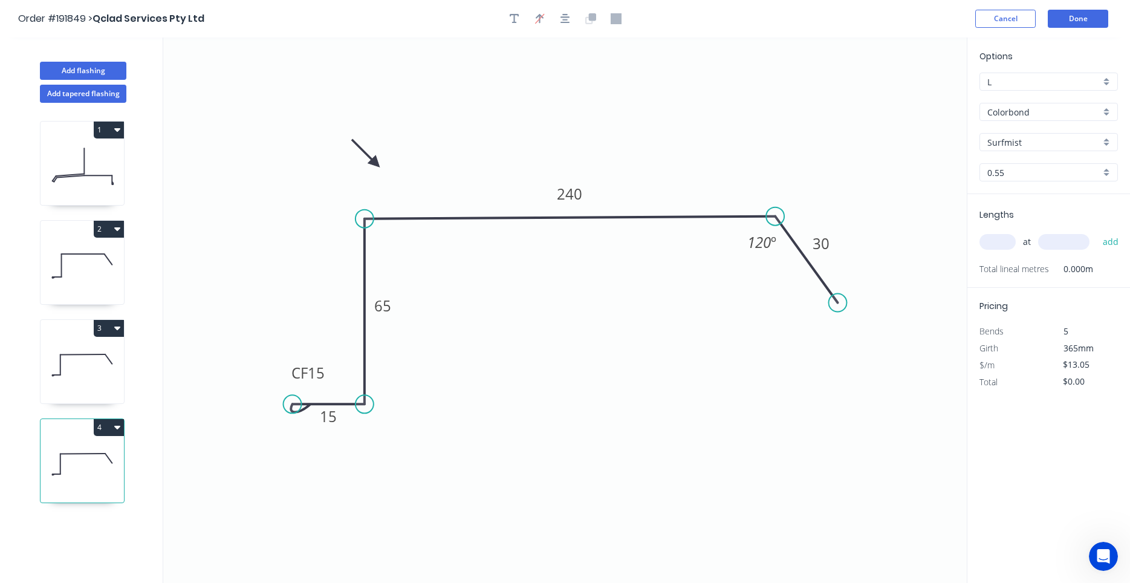
click at [99, 441] on icon at bounding box center [82, 463] width 83 height 77
click at [560, 195] on tspan "240" at bounding box center [569, 194] width 25 height 20
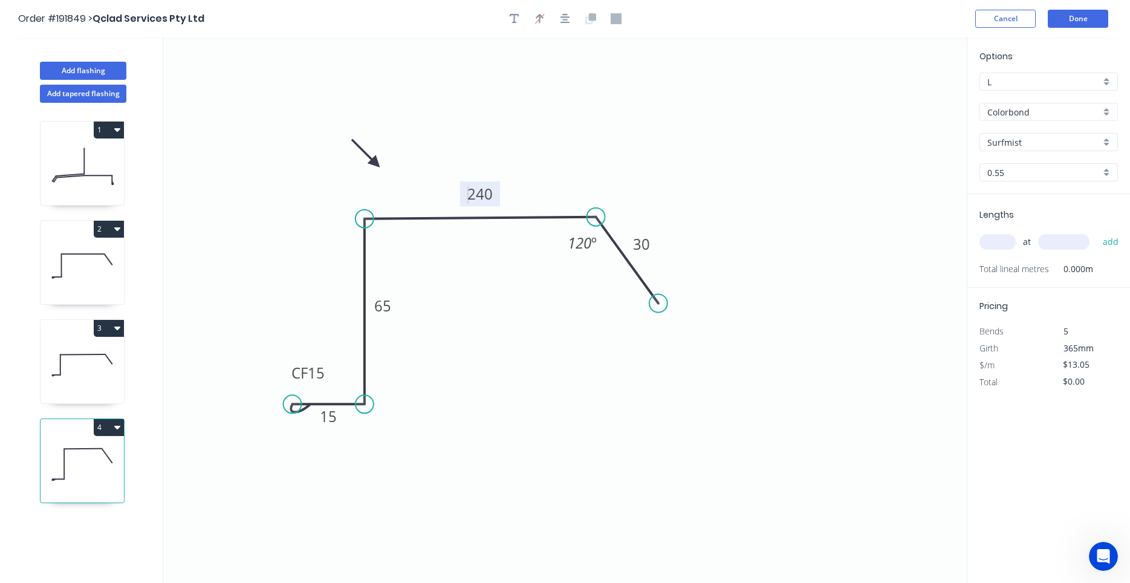
drag, startPoint x: 794, startPoint y: 243, endPoint x: 612, endPoint y: 244, distance: 181.4
click at [612, 244] on icon "0 CF 15 15 65 240 30 120 º" at bounding box center [564, 309] width 803 height 545
drag, startPoint x: 349, startPoint y: 404, endPoint x: 348, endPoint y: 446, distance: 41.8
click at [348, 446] on icon at bounding box center [327, 449] width 74 height 8
click at [290, 447] on circle at bounding box center [291, 445] width 18 height 18
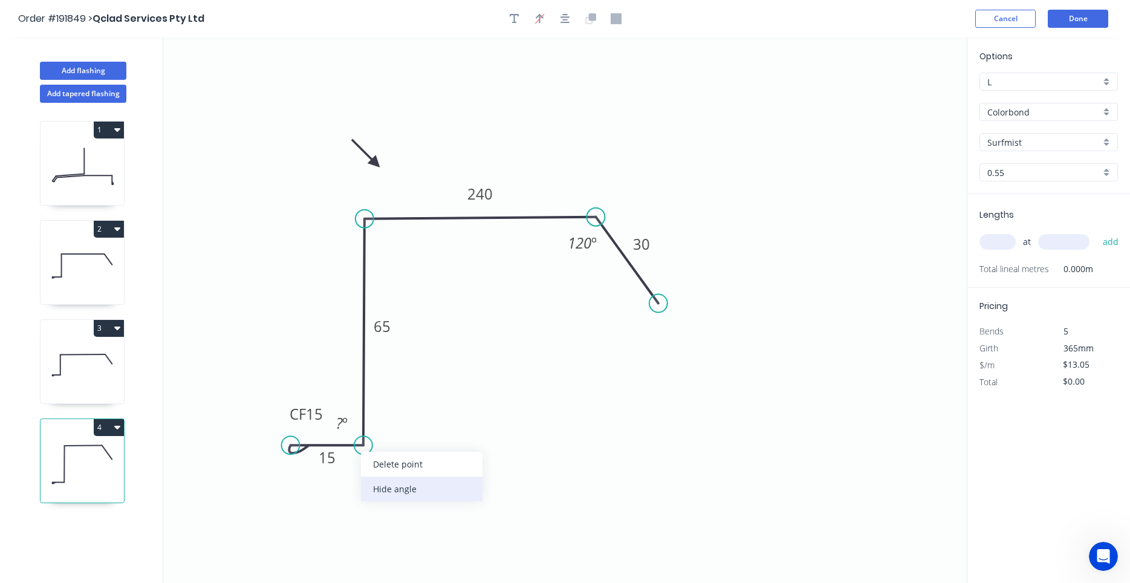
click at [363, 479] on div "Hide angle" at bounding box center [422, 488] width 122 height 25
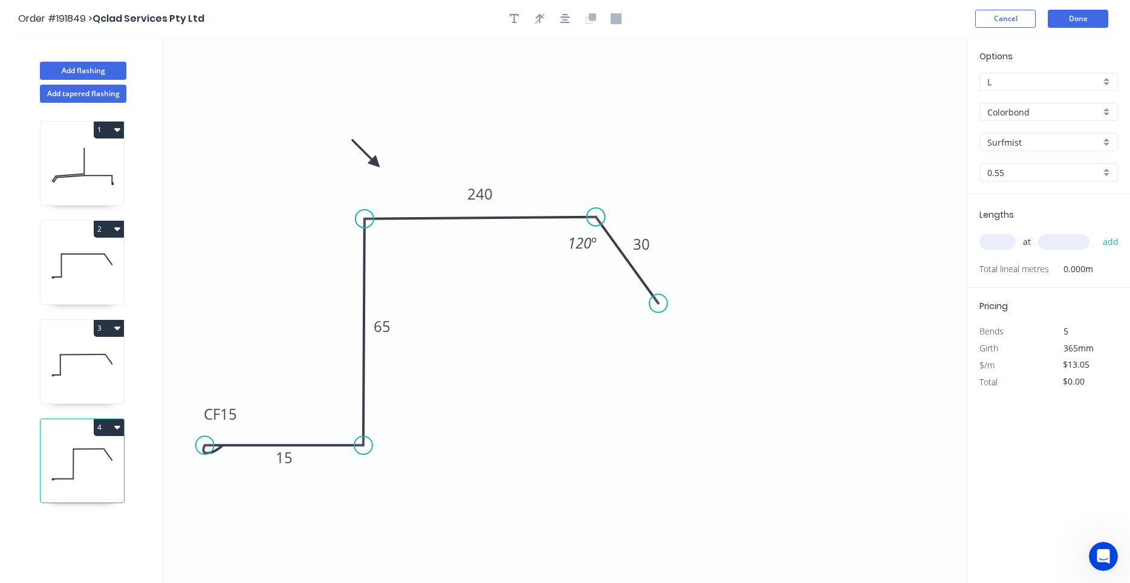
drag, startPoint x: 291, startPoint y: 447, endPoint x: 204, endPoint y: 448, distance: 87.1
click at [204, 448] on circle at bounding box center [205, 445] width 18 height 18
click at [235, 420] on tspan "15" at bounding box center [228, 414] width 17 height 20
type input "$16.64"
click at [570, 26] on button "button" at bounding box center [565, 19] width 18 height 18
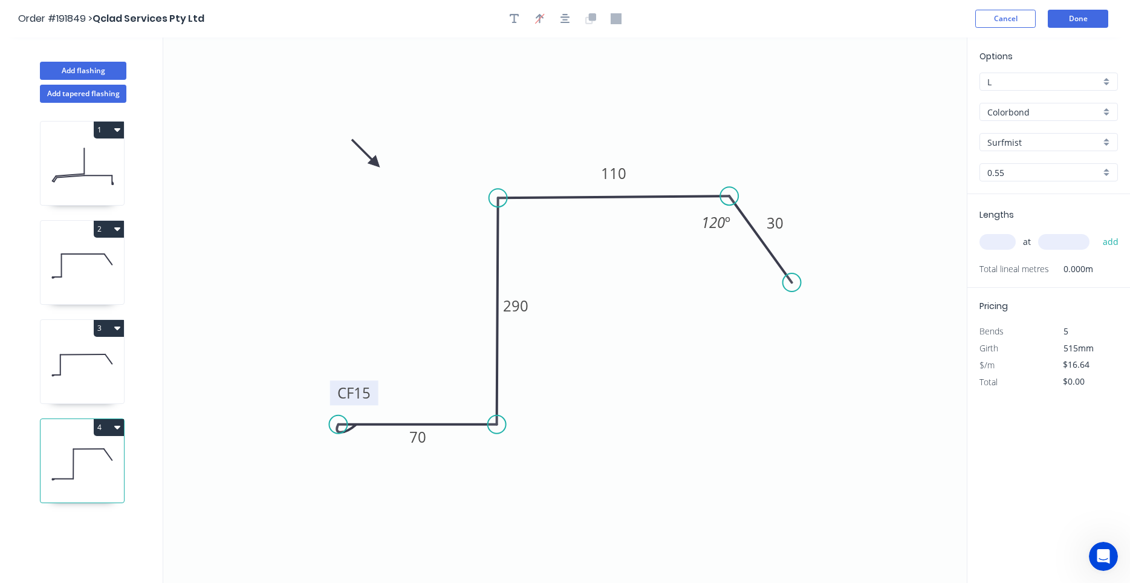
click at [993, 241] on input "text" at bounding box center [997, 242] width 36 height 16
type input "1"
type input "2500"
click at [1097, 232] on button "add" at bounding box center [1111, 242] width 28 height 21
type input "$41.60"
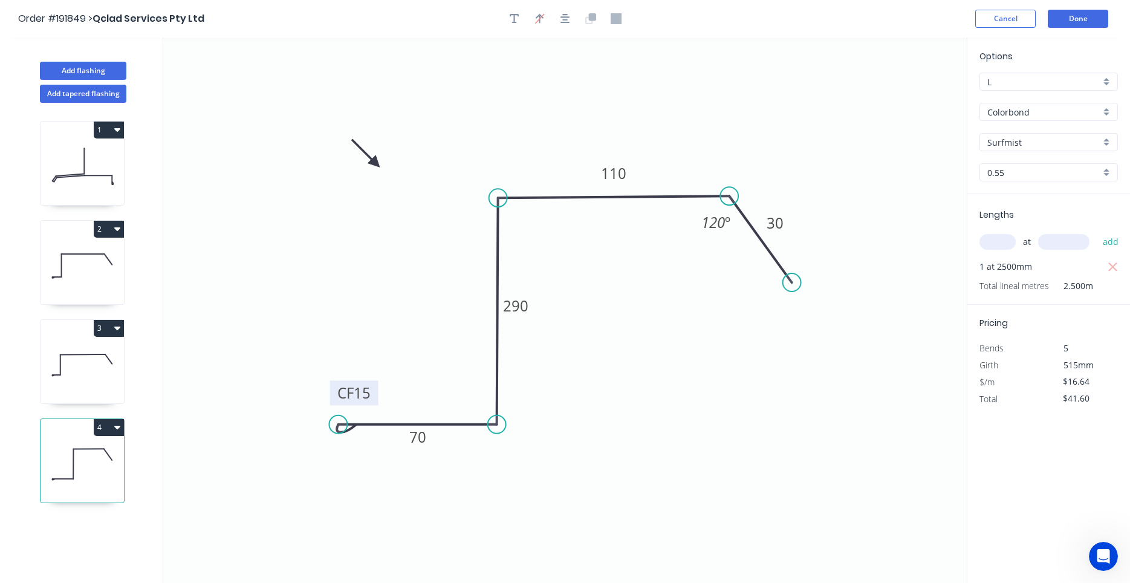
click at [62, 401] on icon at bounding box center [82, 364] width 83 height 77
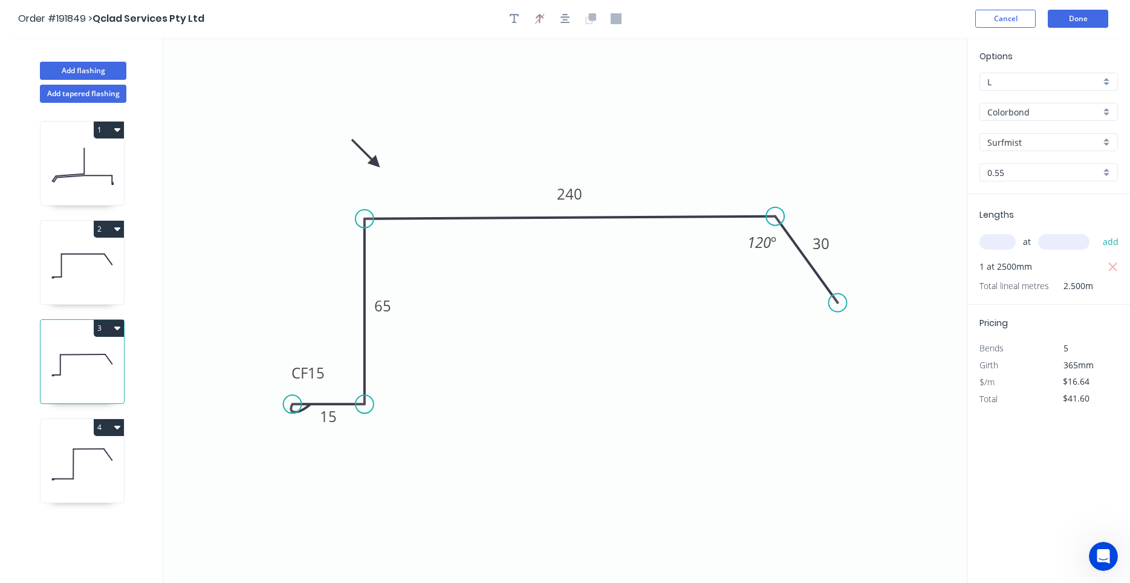
type input "$13.05"
type input "$32.63"
click at [69, 285] on icon at bounding box center [82, 265] width 83 height 77
type input "$11.25"
type input "$28.13"
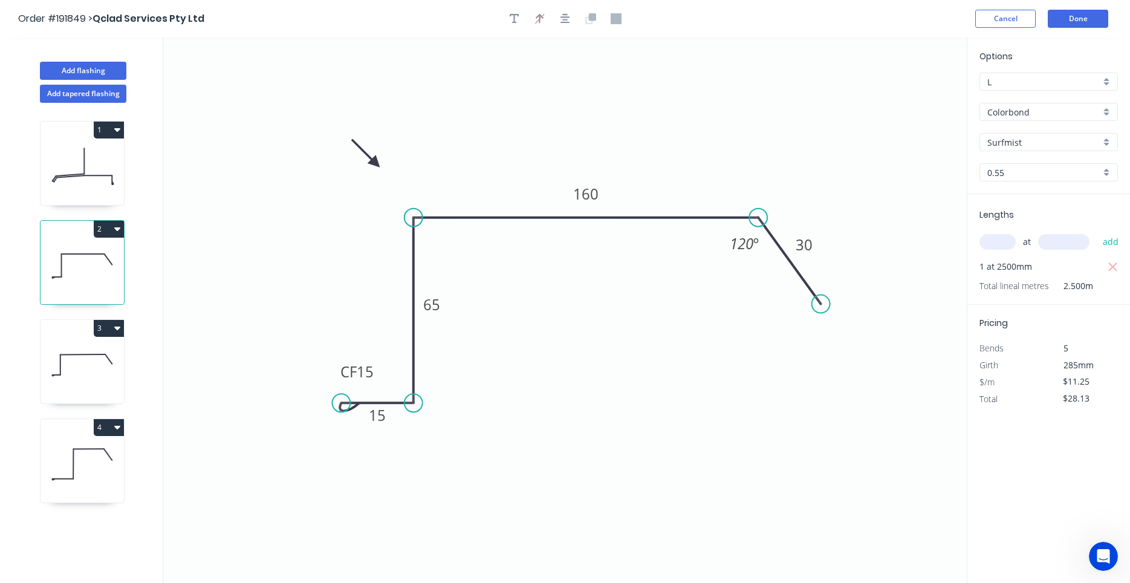
click at [74, 329] on div "3" at bounding box center [82, 328] width 83 height 17
type input "$13.05"
type input "$32.63"
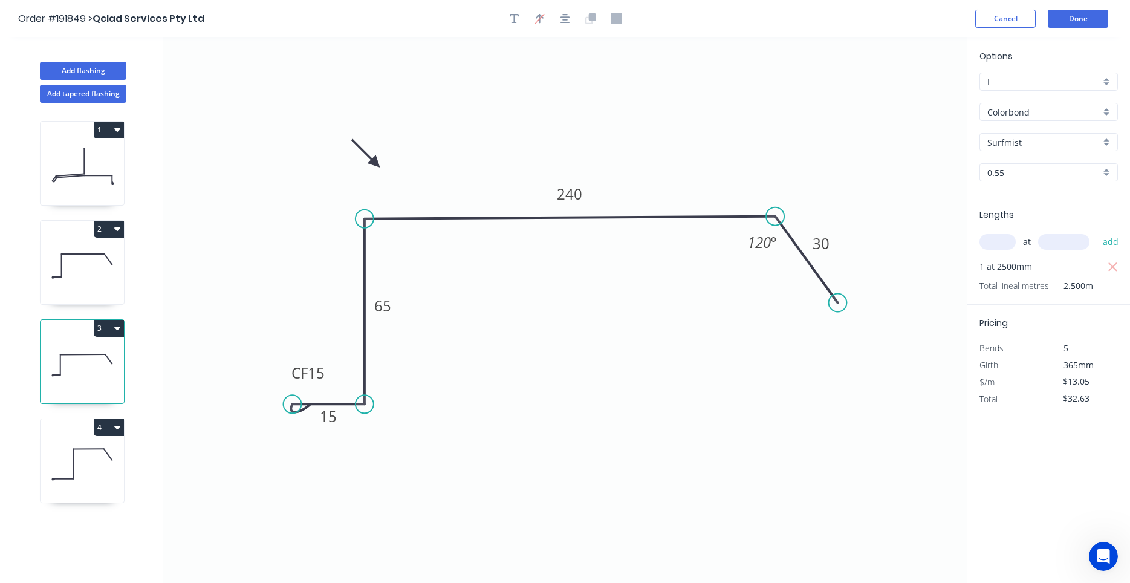
click at [76, 455] on icon at bounding box center [82, 463] width 83 height 77
type input "$16.64"
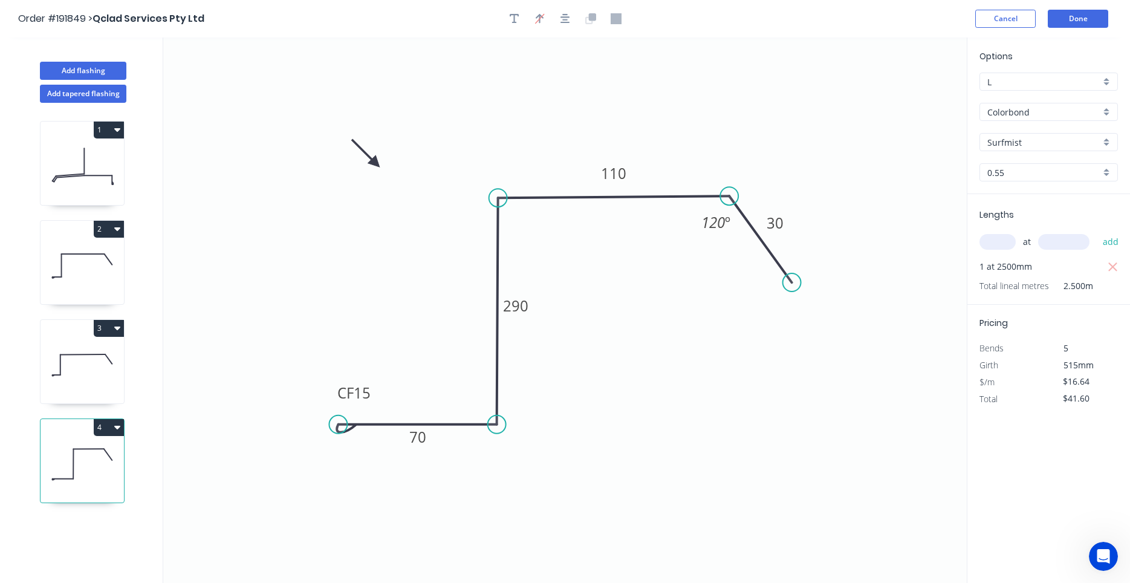
click at [114, 429] on button "4" at bounding box center [109, 427] width 30 height 17
click at [108, 452] on div "Duplicate" at bounding box center [66, 458] width 93 height 18
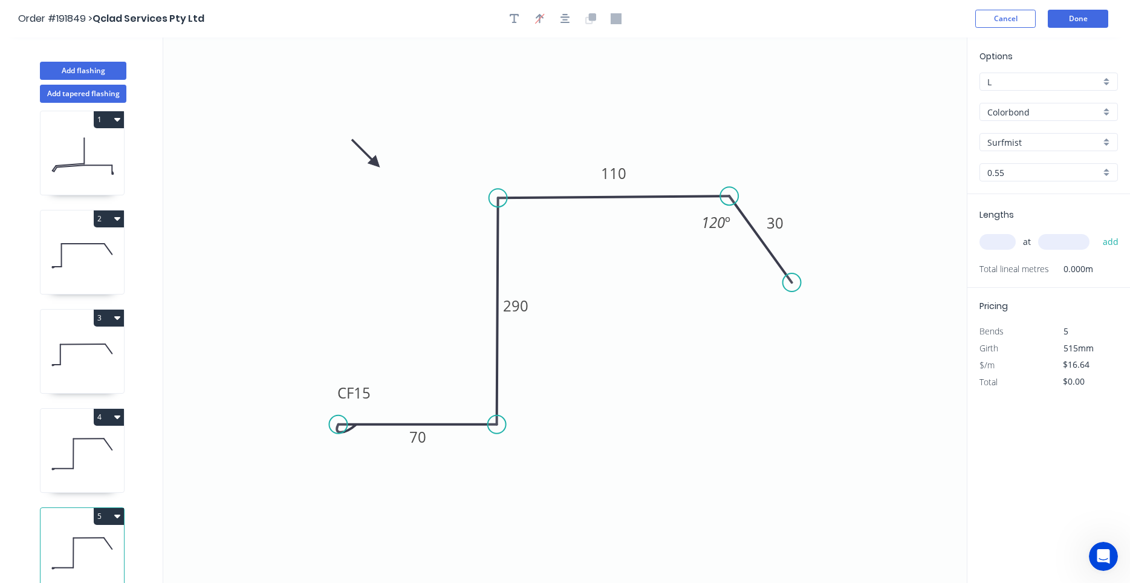
scroll to position [11, 0]
click at [417, 441] on tspan "70" at bounding box center [417, 437] width 17 height 20
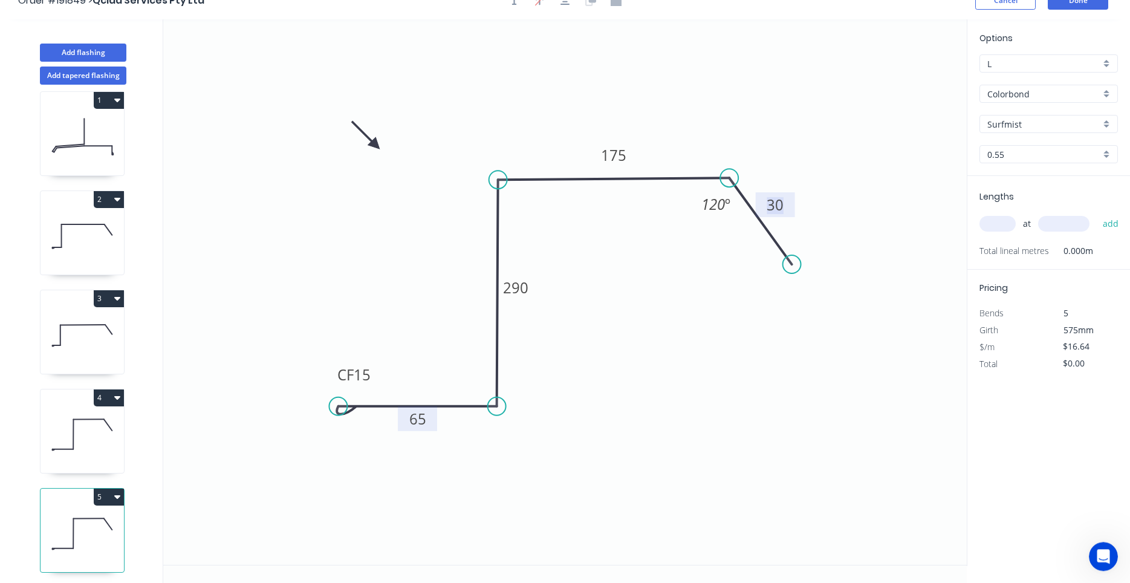
scroll to position [22, 0]
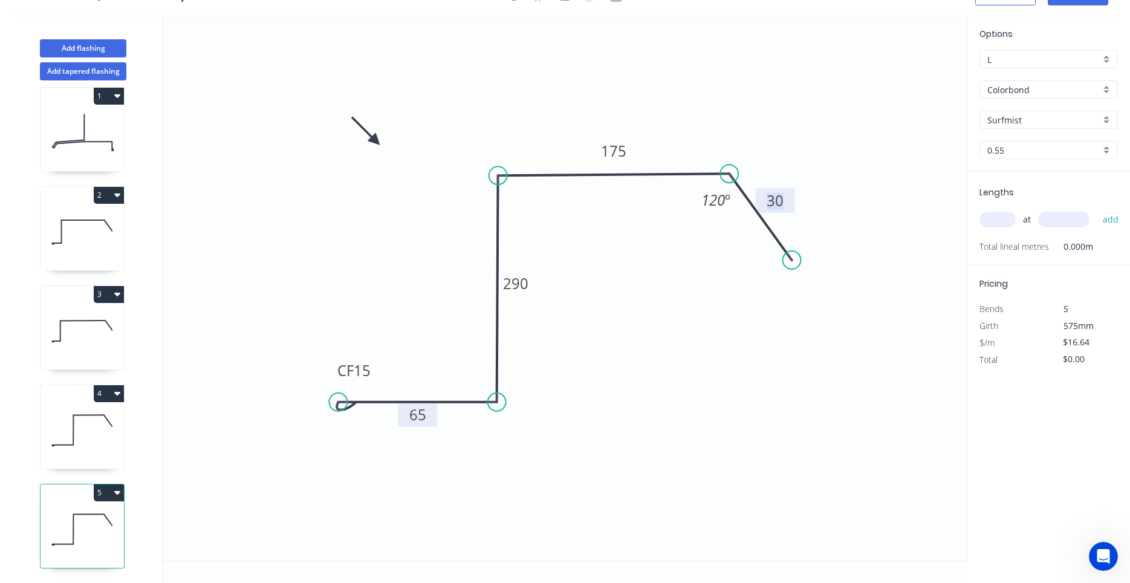
click at [121, 490] on button "5" at bounding box center [109, 492] width 30 height 17
click at [101, 544] on div "Delete" at bounding box center [66, 547] width 93 height 18
type input "$41.60"
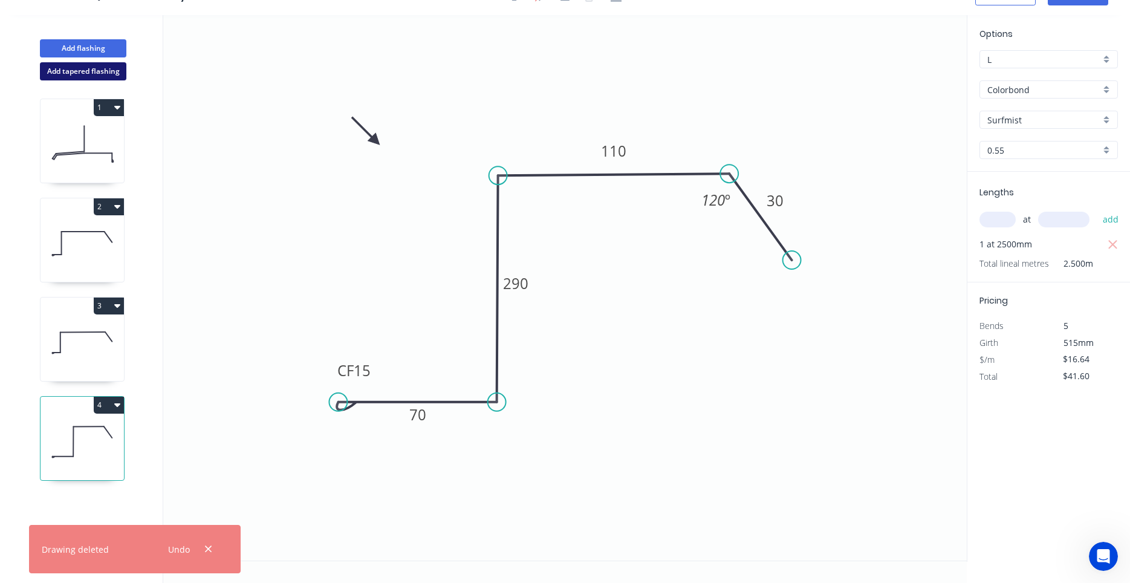
click at [111, 80] on button "Add tapered flashing" at bounding box center [83, 71] width 86 height 18
type input "$0.00"
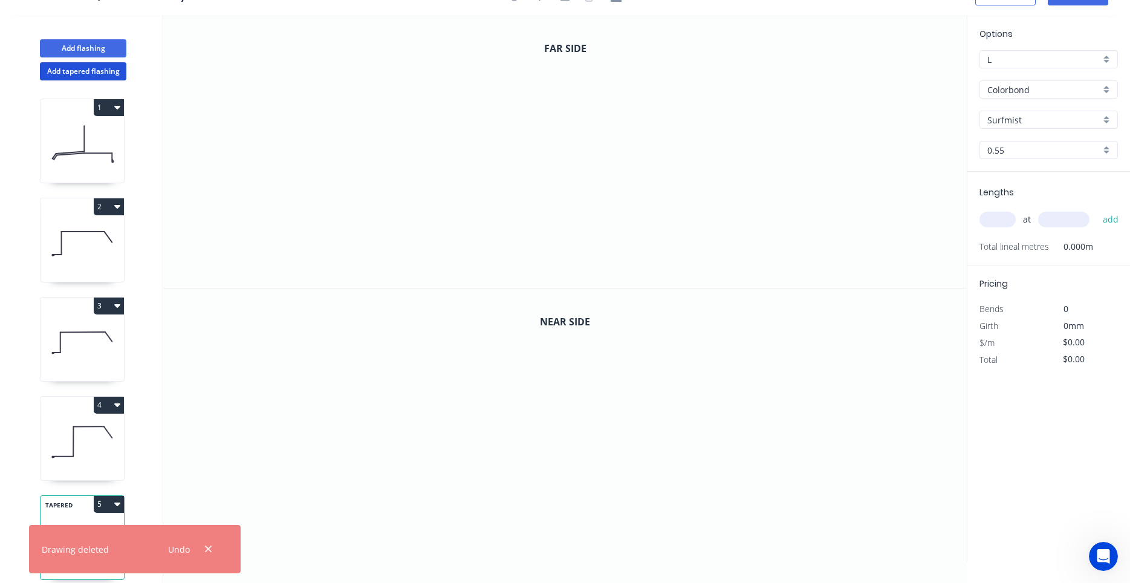
scroll to position [11, 0]
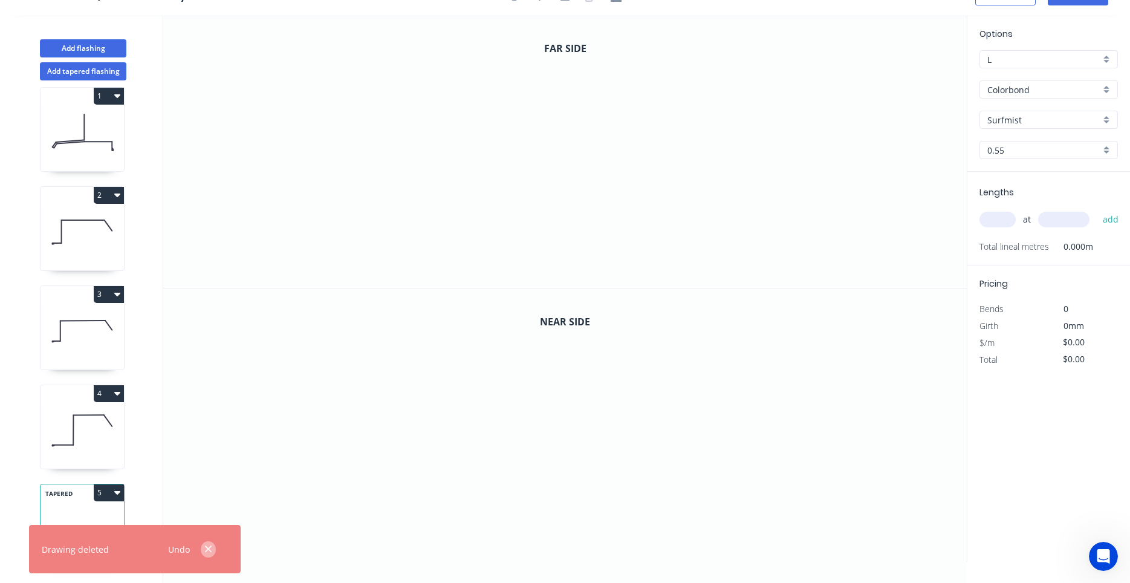
click at [208, 544] on icon "button" at bounding box center [208, 549] width 8 height 11
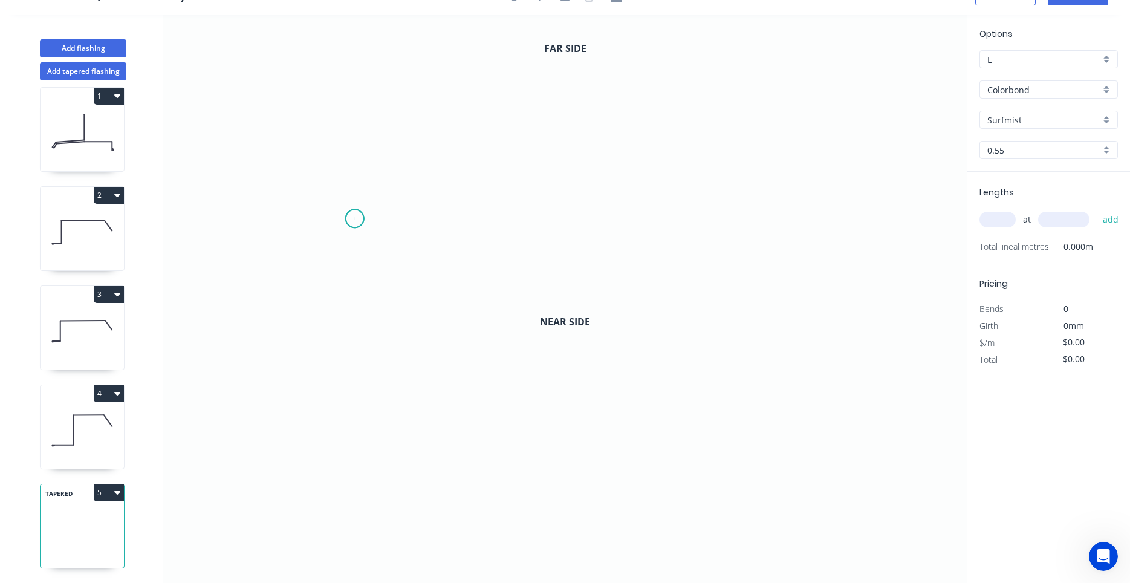
click at [354, 219] on icon "0" at bounding box center [564, 151] width 803 height 273
click at [444, 224] on icon "0" at bounding box center [564, 151] width 803 height 273
click at [438, 70] on icon "0 ?" at bounding box center [564, 151] width 803 height 273
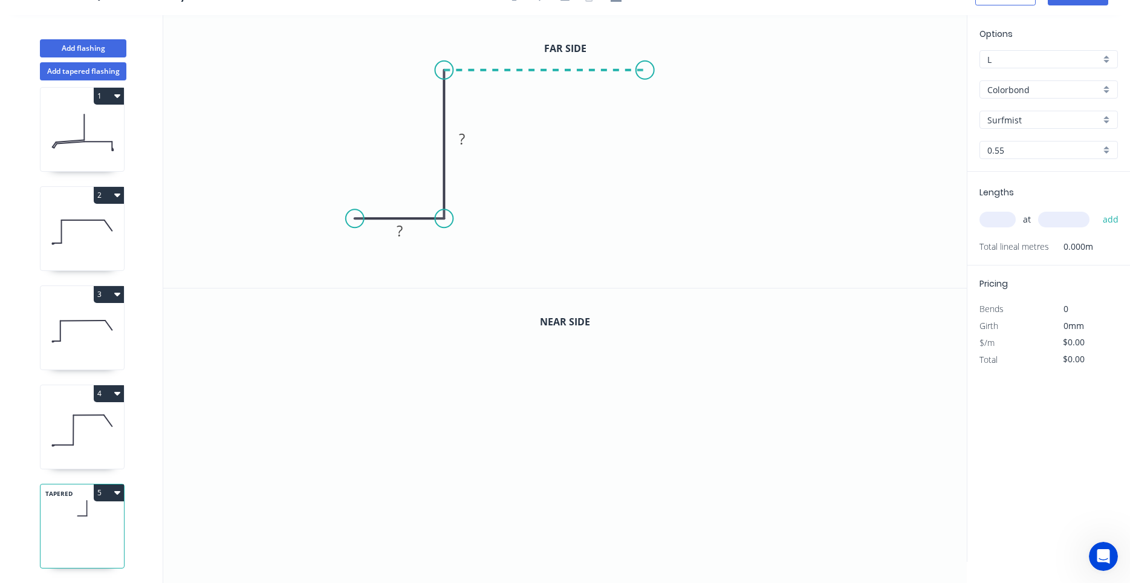
click at [645, 62] on icon "0 ? ?" at bounding box center [564, 151] width 803 height 273
click at [670, 110] on icon "0 ? ? ?" at bounding box center [564, 151] width 803 height 273
click at [670, 110] on circle at bounding box center [670, 110] width 18 height 18
drag, startPoint x: 556, startPoint y: 50, endPoint x: 563, endPoint y: 91, distance: 42.2
click at [563, 91] on icon "0 ? ? ? ? ? º" at bounding box center [564, 151] width 803 height 273
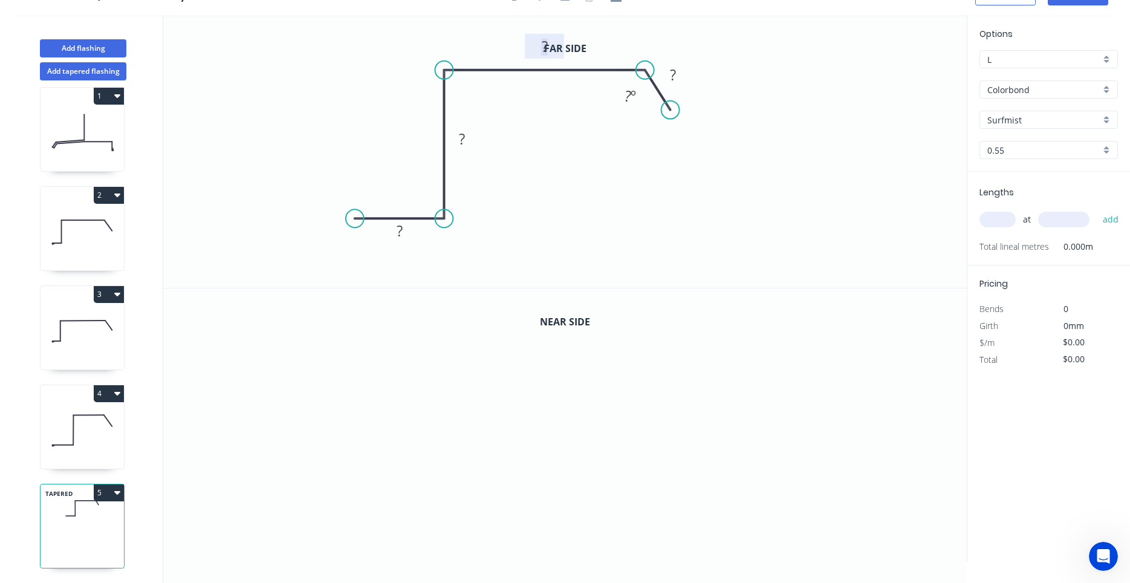
drag, startPoint x: 554, startPoint y: 53, endPoint x: 554, endPoint y: 83, distance: 29.6
click at [554, 83] on icon "0 ? ? ? ? ? º" at bounding box center [564, 151] width 803 height 273
drag, startPoint x: 557, startPoint y: 50, endPoint x: 559, endPoint y: 102, distance: 51.4
click at [559, 102] on rect at bounding box center [546, 96] width 39 height 25
click at [401, 229] on tspan "?" at bounding box center [400, 231] width 6 height 20
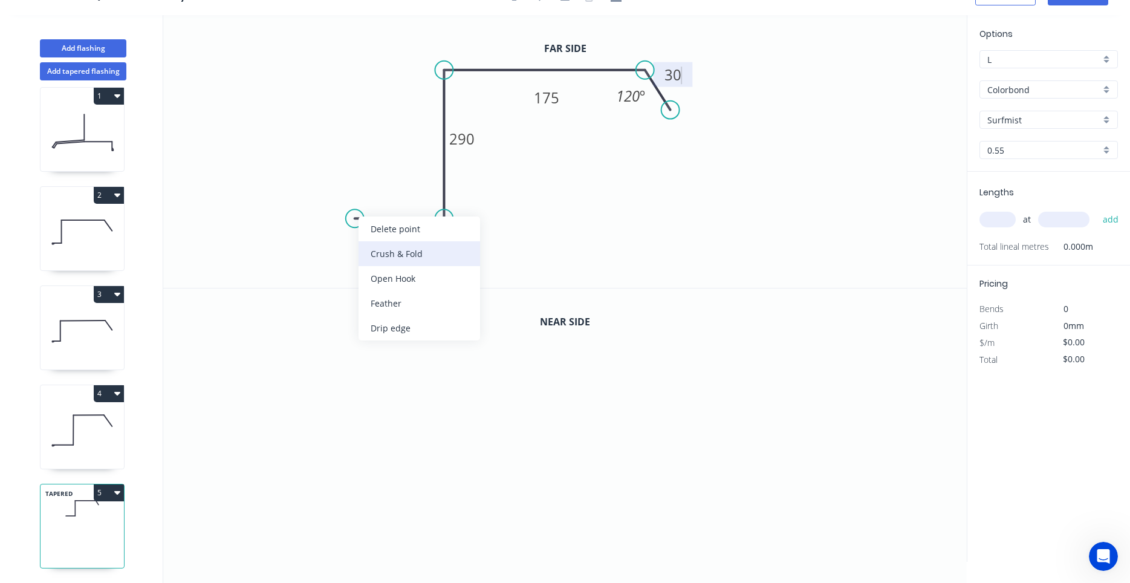
click at [375, 250] on div "Crush & Fold" at bounding box center [420, 253] width 122 height 25
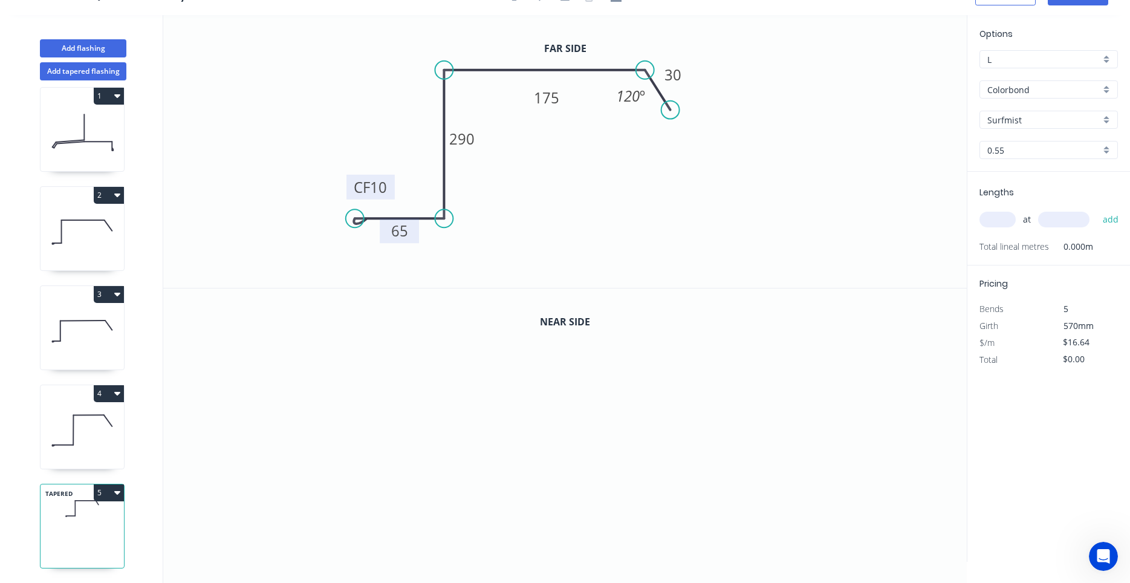
click at [380, 184] on tspan "10" at bounding box center [378, 187] width 17 height 20
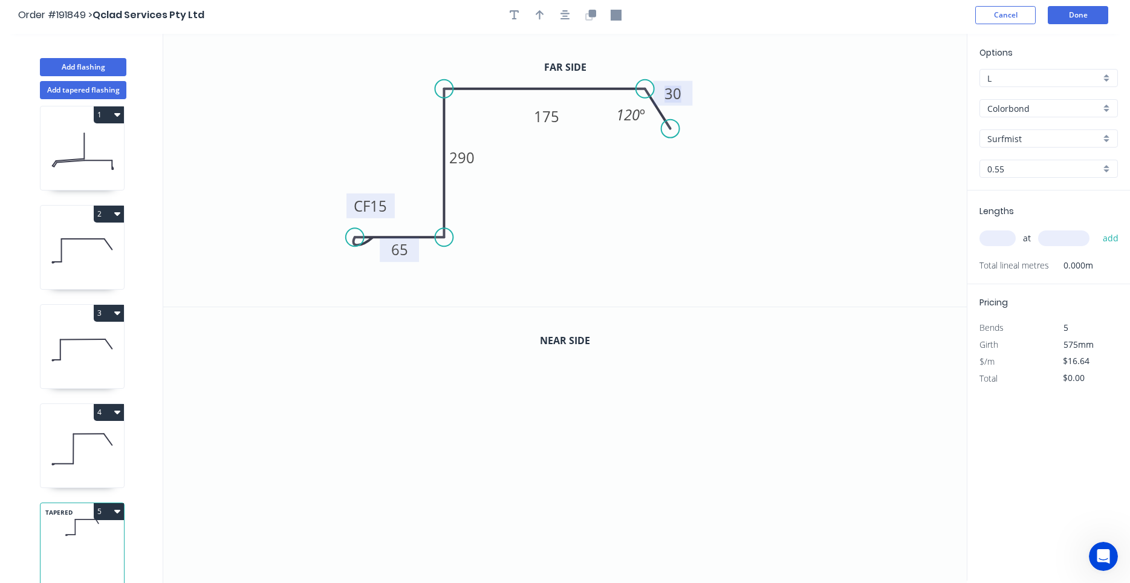
scroll to position [0, 0]
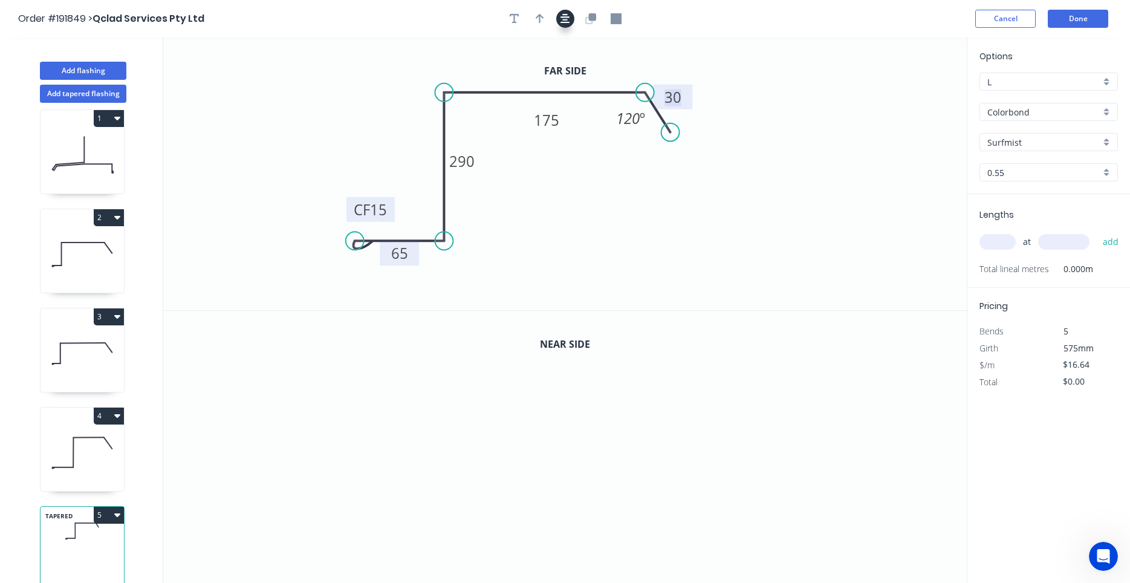
click at [567, 22] on icon "button" at bounding box center [565, 18] width 10 height 11
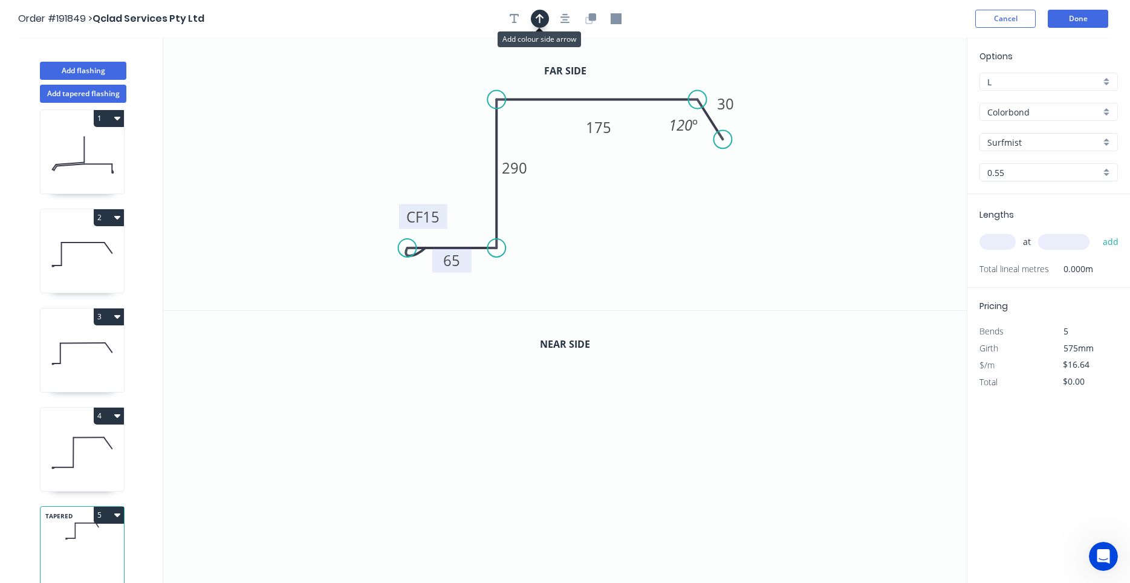
click at [535, 16] on button "button" at bounding box center [540, 19] width 18 height 18
click at [903, 100] on icon "0 CF 15 65 290 175 30 120 º" at bounding box center [564, 173] width 803 height 273
click at [907, 102] on icon "0 CF 15 65 290 175 30 120 º" at bounding box center [564, 173] width 803 height 273
click at [905, 96] on icon at bounding box center [905, 84] width 11 height 39
drag, startPoint x: 904, startPoint y: 96, endPoint x: 462, endPoint y: 150, distance: 445.3
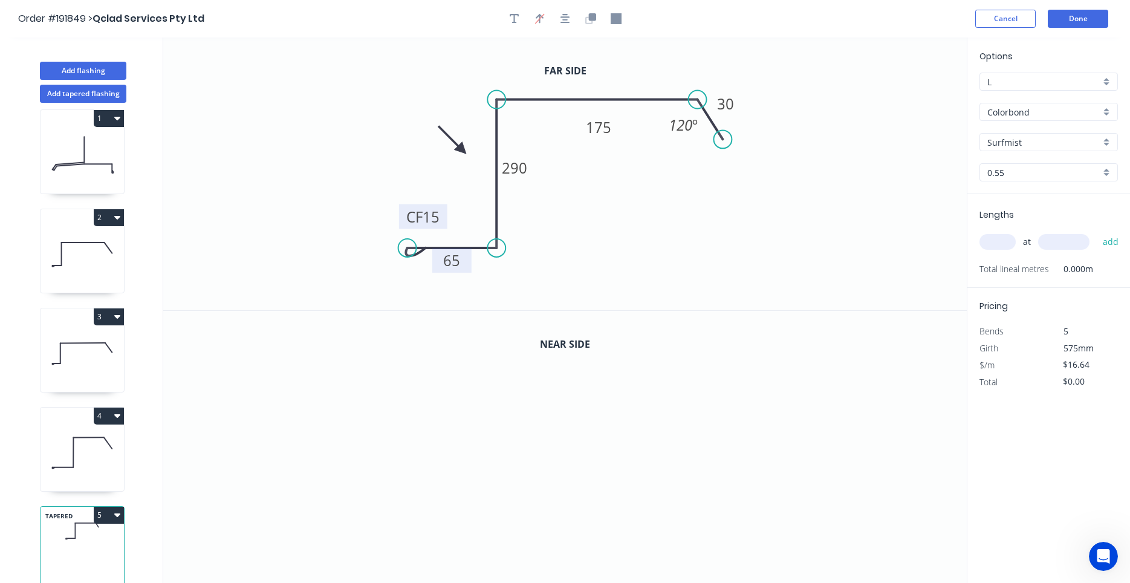
click at [462, 150] on icon at bounding box center [452, 139] width 35 height 35
drag, startPoint x: 463, startPoint y: 154, endPoint x: 407, endPoint y: 190, distance: 66.4
click at [558, 24] on button "button" at bounding box center [565, 19] width 18 height 18
click at [587, 18] on icon "button" at bounding box center [588, 19] width 7 height 7
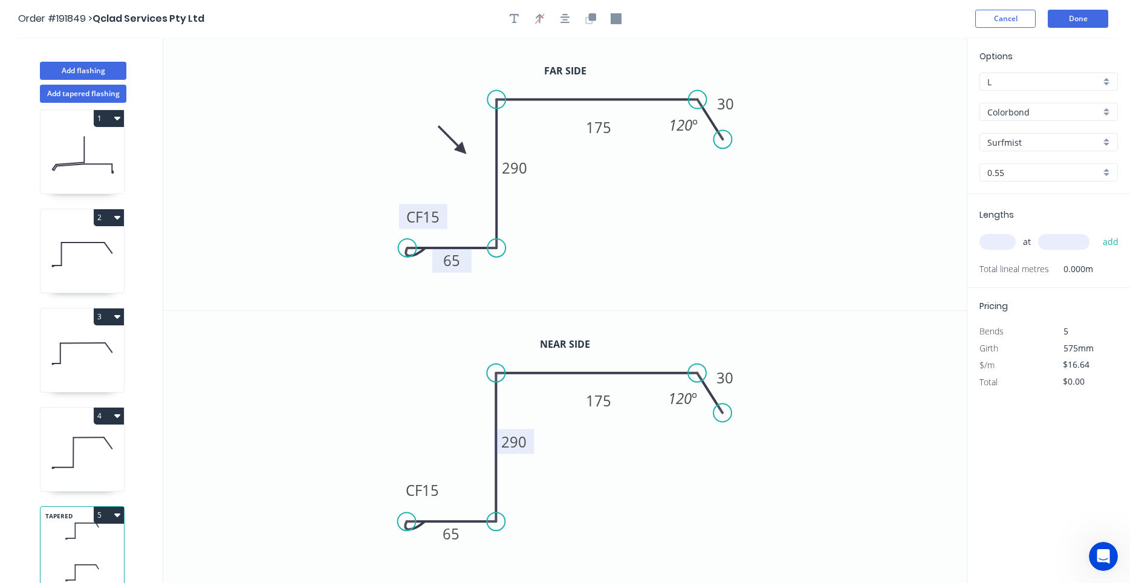
click at [515, 440] on tspan "290" at bounding box center [514, 441] width 25 height 20
type input "$18.04"
click at [985, 241] on input "text" at bounding box center [997, 242] width 36 height 16
type input "1"
type input "2200"
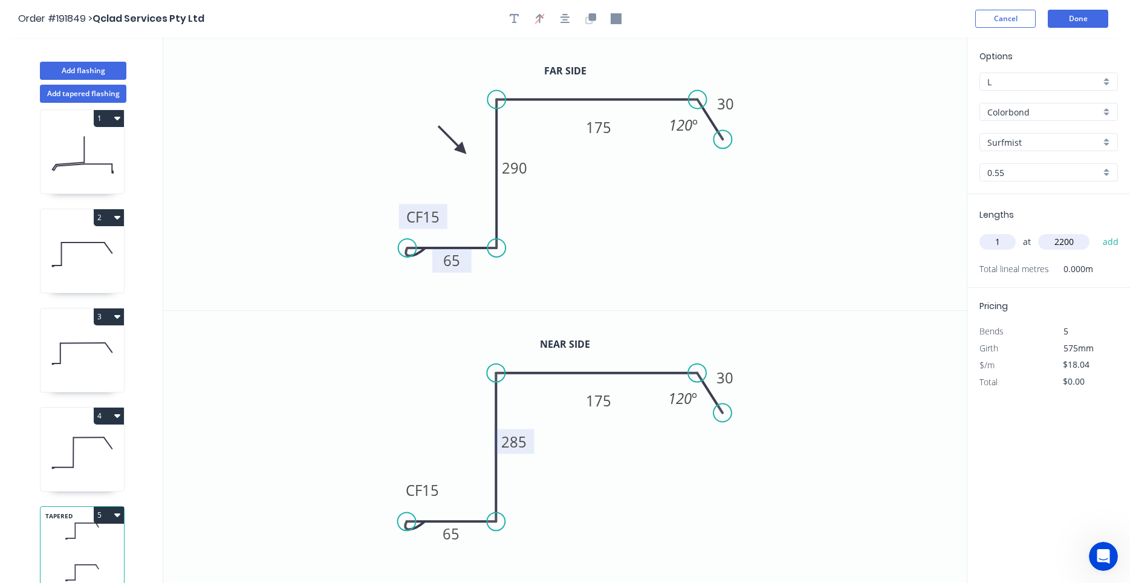
click at [1097, 232] on button "add" at bounding box center [1111, 242] width 28 height 21
type input "$39.69"
click at [1097, 232] on button "add" at bounding box center [1111, 242] width 28 height 21
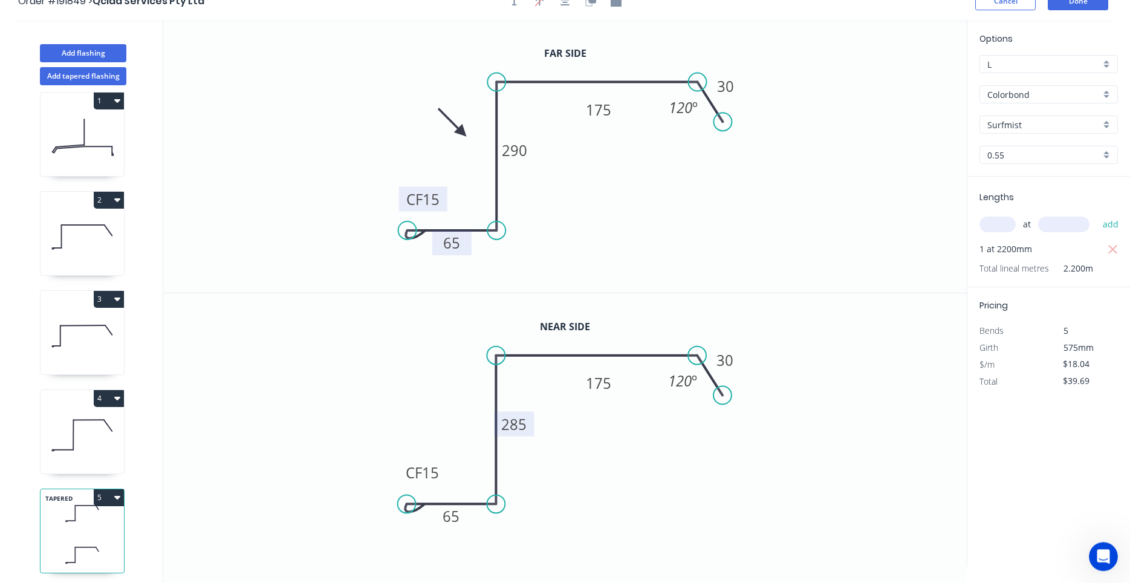
scroll to position [22, 0]
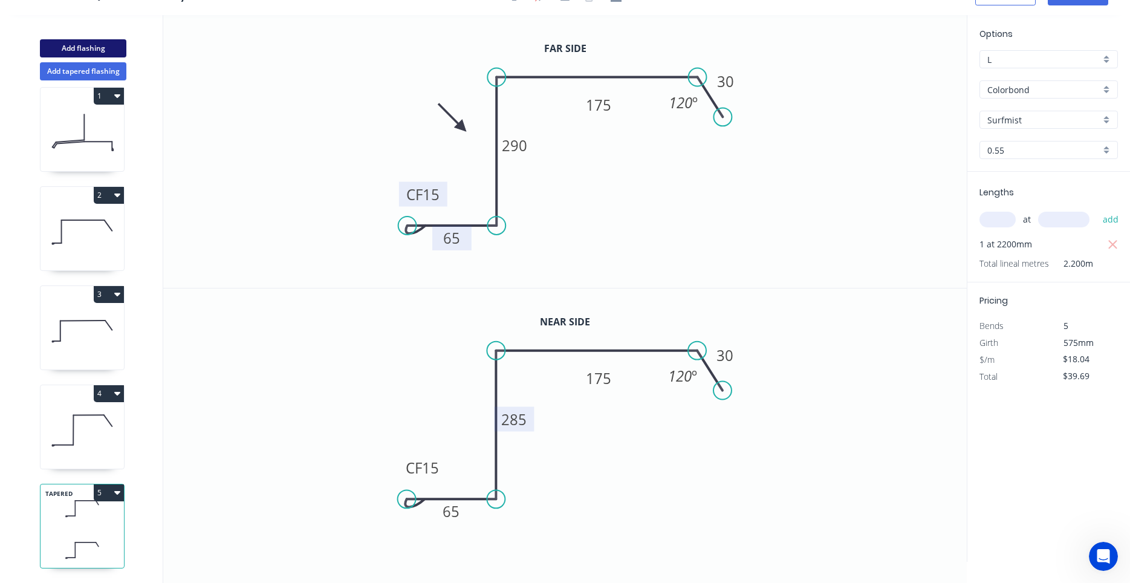
click at [106, 47] on button "Add flashing" at bounding box center [83, 48] width 86 height 18
type input "$0.00"
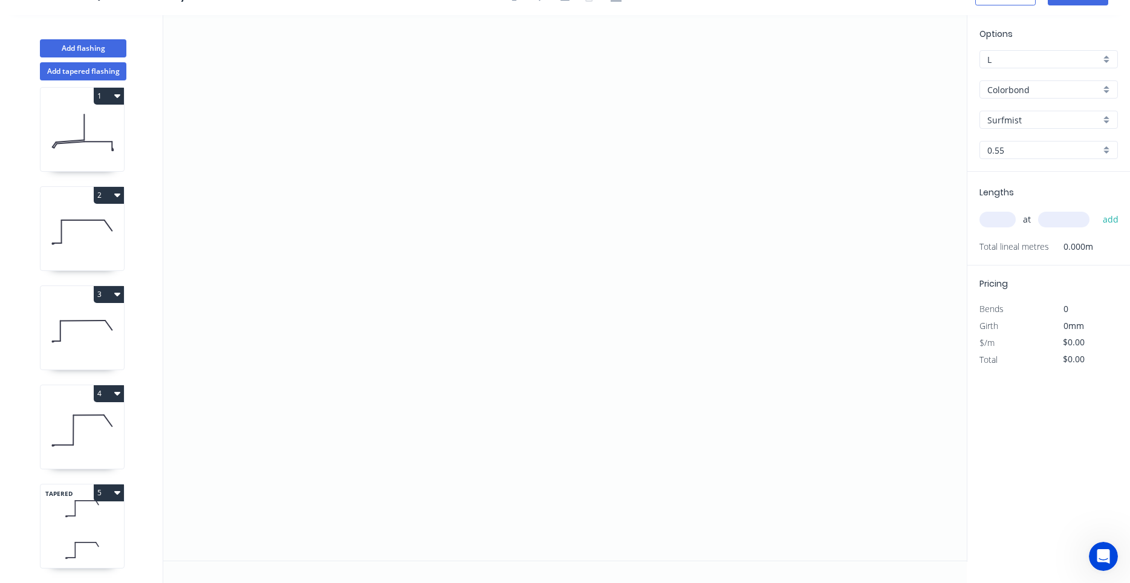
click at [1042, 123] on input "Surfmist" at bounding box center [1043, 120] width 113 height 13
click at [1045, 99] on div "Options L L Colorbond Colorbond Colorbond (Premium) Colorbond Coolmax Colorbond…" at bounding box center [1048, 99] width 163 height 144
type input "Surfmist"
click at [1047, 94] on input "Colorbond" at bounding box center [1043, 89] width 113 height 13
click at [1046, 109] on div "Colorbond Ultra" at bounding box center [1048, 112] width 137 height 21
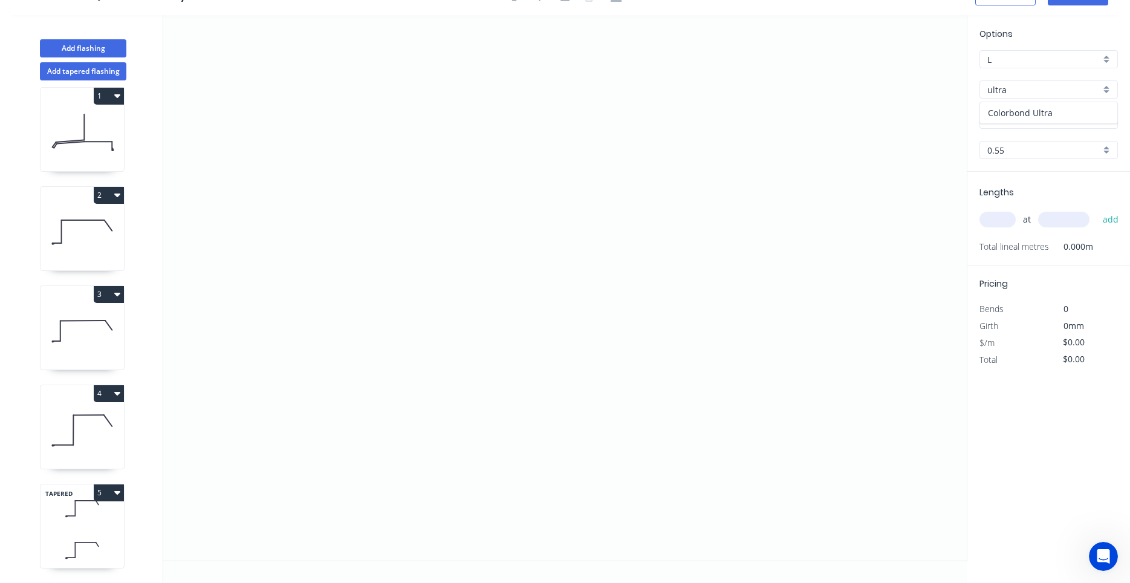
type input "Colorbond Ultra"
click at [1041, 115] on input "Surfmist" at bounding box center [1043, 120] width 113 height 13
click at [1045, 250] on div "Surfmist" at bounding box center [1048, 248] width 137 height 21
type input "Surfmist"
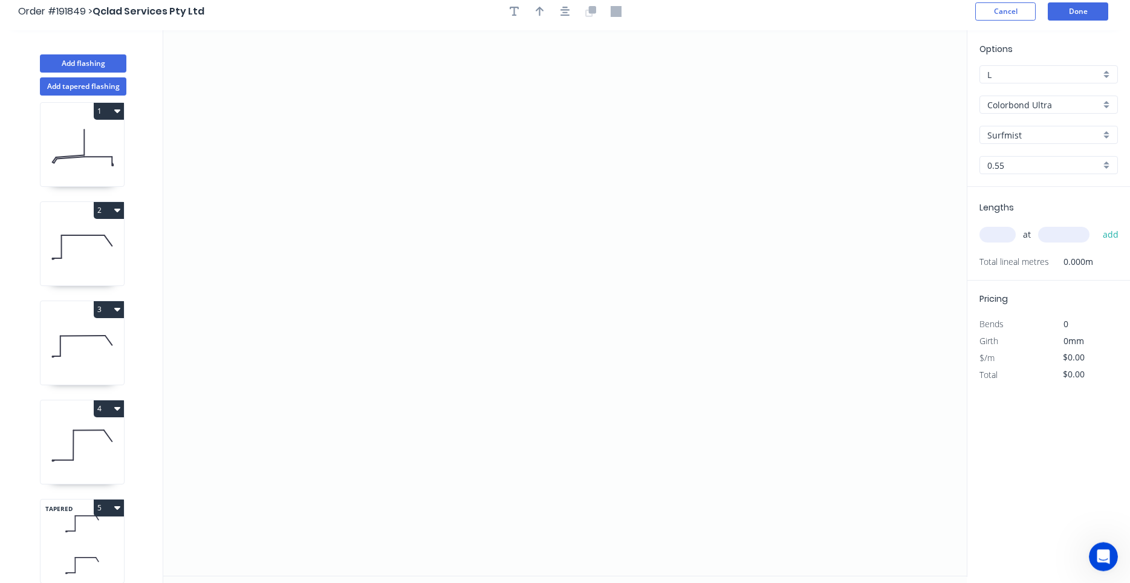
scroll to position [0, 0]
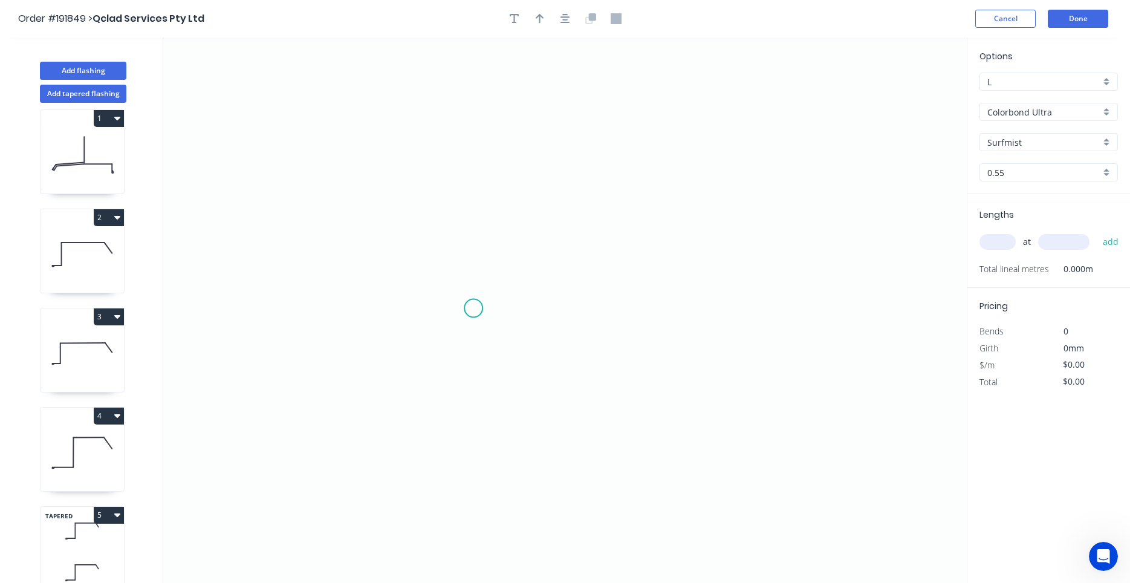
drag, startPoint x: 473, startPoint y: 308, endPoint x: 473, endPoint y: 300, distance: 7.9
click at [389, 372] on icon "0" at bounding box center [564, 309] width 803 height 545
click at [396, 197] on icon "0" at bounding box center [564, 309] width 803 height 545
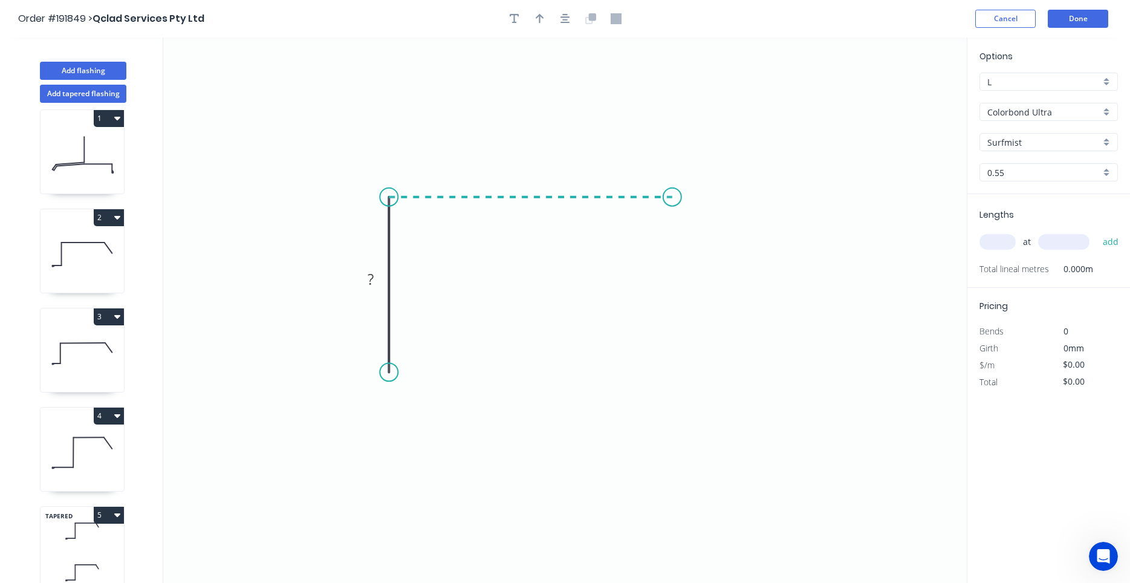
click at [672, 206] on icon "0 ?" at bounding box center [564, 309] width 803 height 545
click at [721, 248] on icon "0 ? ?" at bounding box center [564, 309] width 803 height 545
click at [721, 248] on circle at bounding box center [721, 245] width 18 height 18
click at [391, 376] on circle at bounding box center [389, 372] width 18 height 18
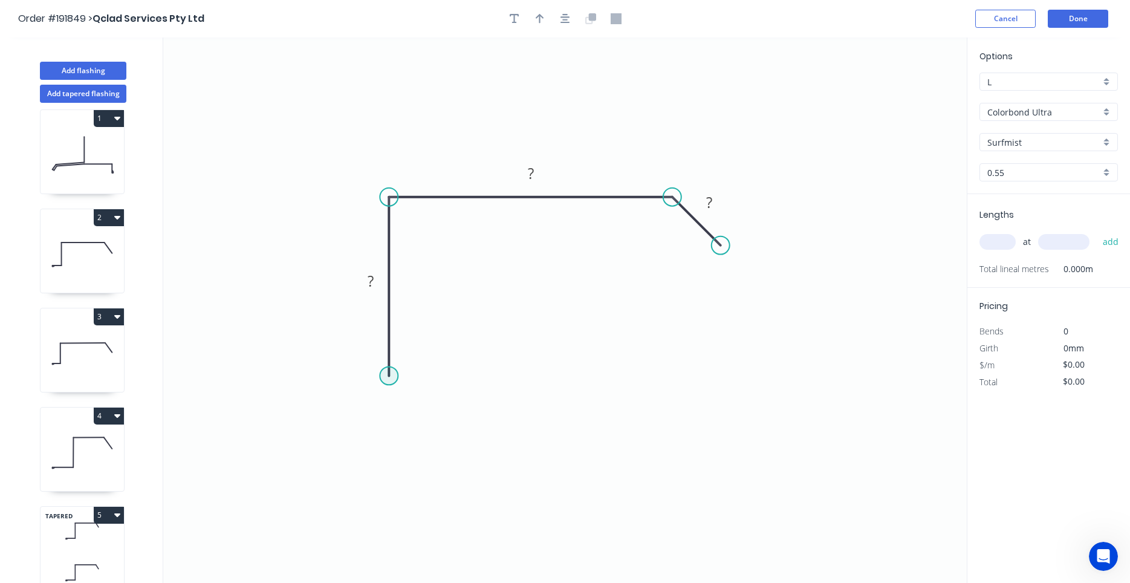
click at [391, 371] on circle at bounding box center [389, 375] width 18 height 18
click at [391, 372] on circle at bounding box center [389, 375] width 18 height 18
click at [439, 396] on icon "0 ? ? ?" at bounding box center [564, 309] width 803 height 545
click at [440, 397] on circle at bounding box center [439, 395] width 18 height 18
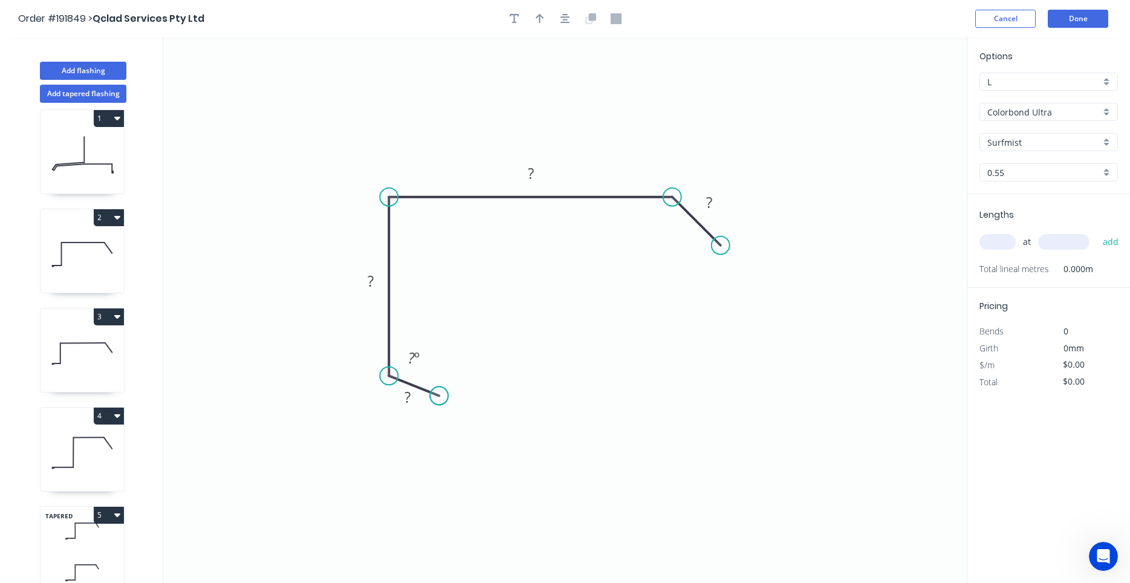
click at [438, 396] on circle at bounding box center [439, 395] width 18 height 18
drag, startPoint x: 438, startPoint y: 392, endPoint x: 453, endPoint y: 401, distance: 17.4
click at [453, 401] on circle at bounding box center [452, 401] width 18 height 18
drag, startPoint x: 722, startPoint y: 245, endPoint x: 677, endPoint y: 255, distance: 46.2
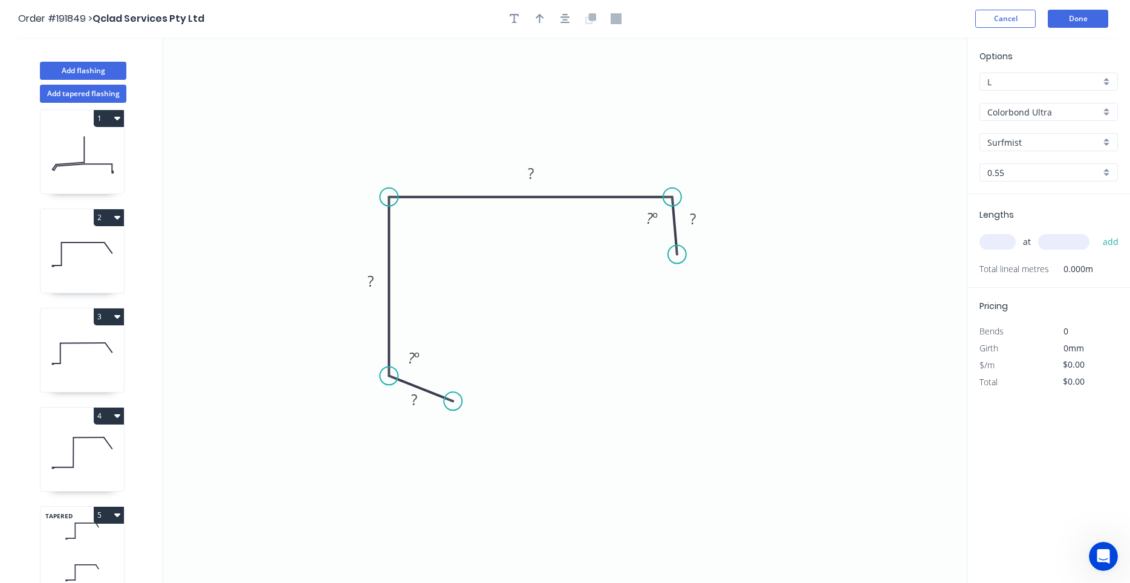
click at [677, 255] on circle at bounding box center [677, 254] width 18 height 18
drag, startPoint x: 652, startPoint y: 258, endPoint x: 510, endPoint y: 257, distance: 142.7
drag, startPoint x: 673, startPoint y: 254, endPoint x: 686, endPoint y: 253, distance: 12.2
click at [686, 253] on circle at bounding box center [686, 253] width 18 height 18
drag, startPoint x: 456, startPoint y: 400, endPoint x: 450, endPoint y: 403, distance: 6.8
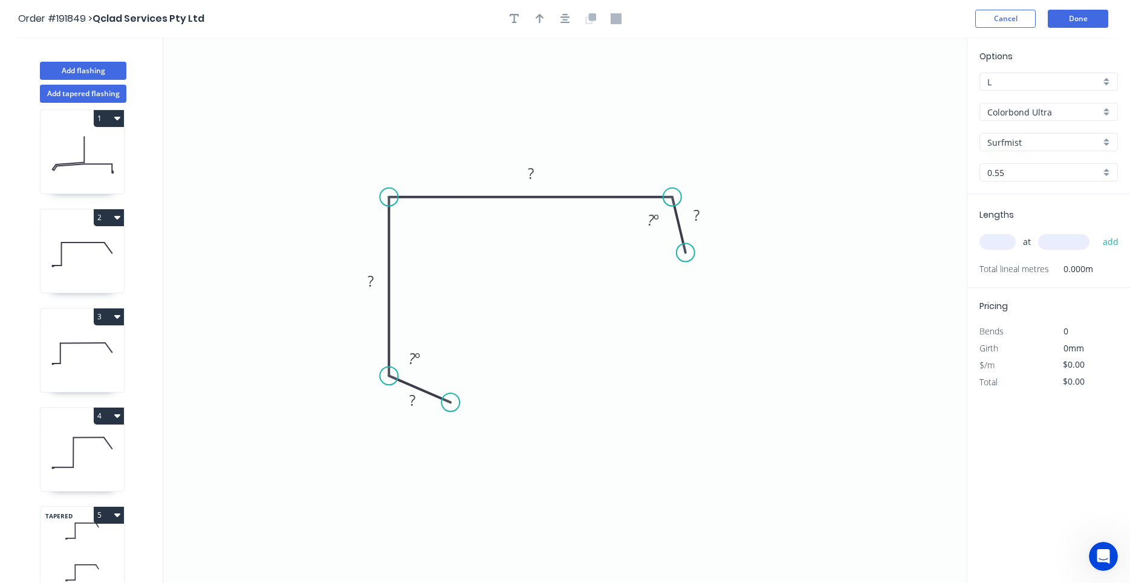
click at [450, 403] on circle at bounding box center [450, 402] width 18 height 18
click at [422, 397] on rect at bounding box center [412, 400] width 24 height 17
type input "$27.78"
click at [510, 331] on icon "0 30 290 270 30 125 º 25 º" at bounding box center [564, 309] width 803 height 545
click at [561, 18] on button "button" at bounding box center [565, 19] width 18 height 18
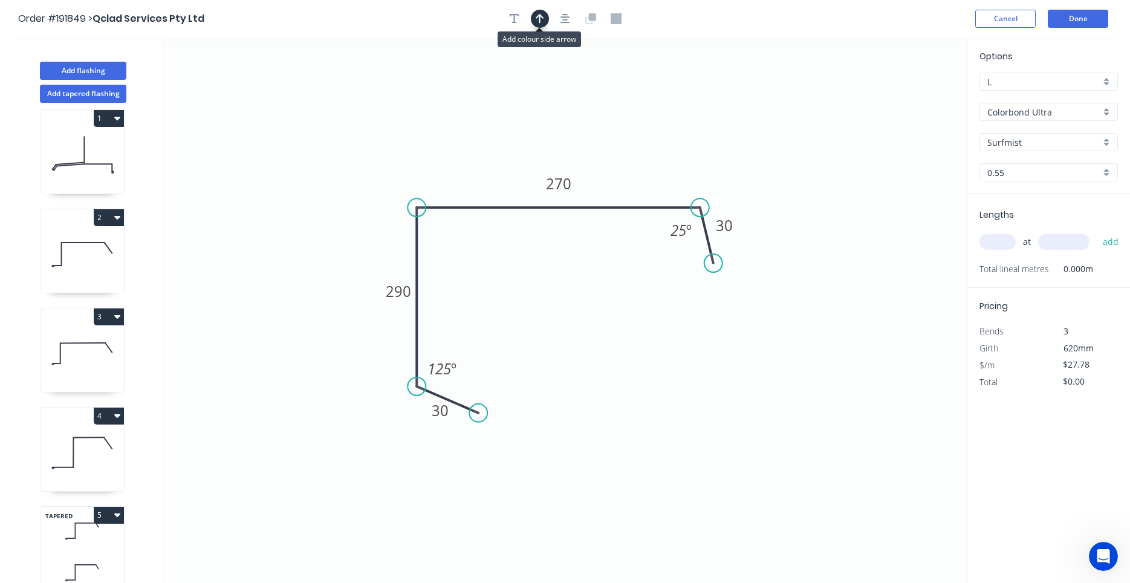
click at [542, 25] on button "button" at bounding box center [540, 19] width 18 height 18
click at [907, 101] on icon at bounding box center [905, 84] width 11 height 39
click at [907, 101] on icon at bounding box center [906, 87] width 11 height 39
click at [907, 101] on icon at bounding box center [917, 91] width 35 height 35
drag, startPoint x: 779, startPoint y: 99, endPoint x: 363, endPoint y: 102, distance: 416.0
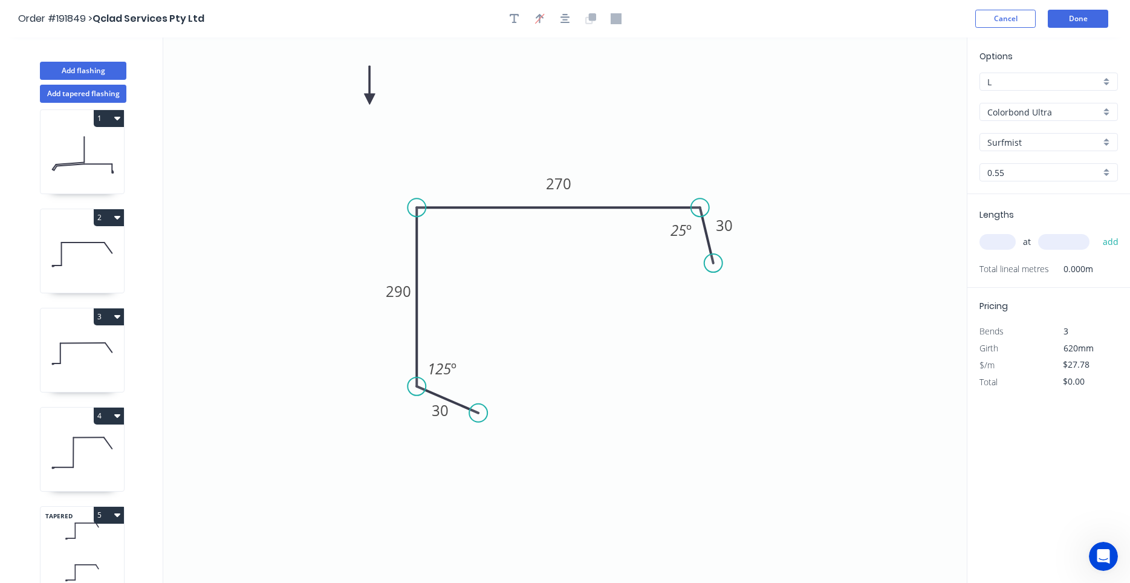
click at [366, 101] on icon at bounding box center [369, 85] width 11 height 39
click at [349, 115] on icon "0 30 290 270 30 125 º 25 º" at bounding box center [564, 309] width 803 height 545
click at [1002, 238] on input "text" at bounding box center [997, 242] width 36 height 16
type input "1"
type input "3000"
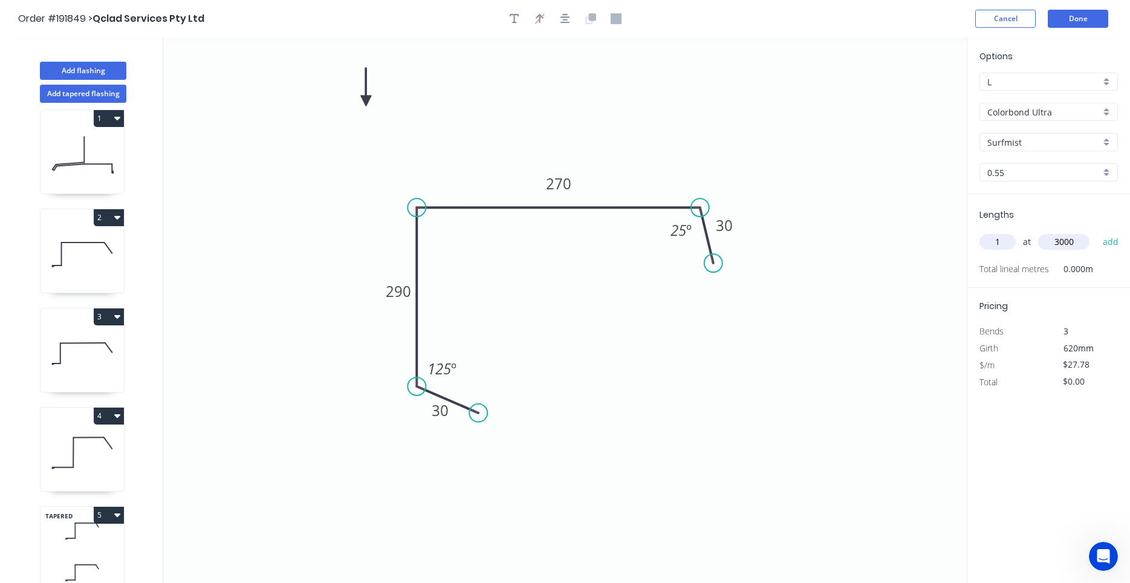
click at [1097, 232] on button "add" at bounding box center [1111, 242] width 28 height 21
type input "$83.34"
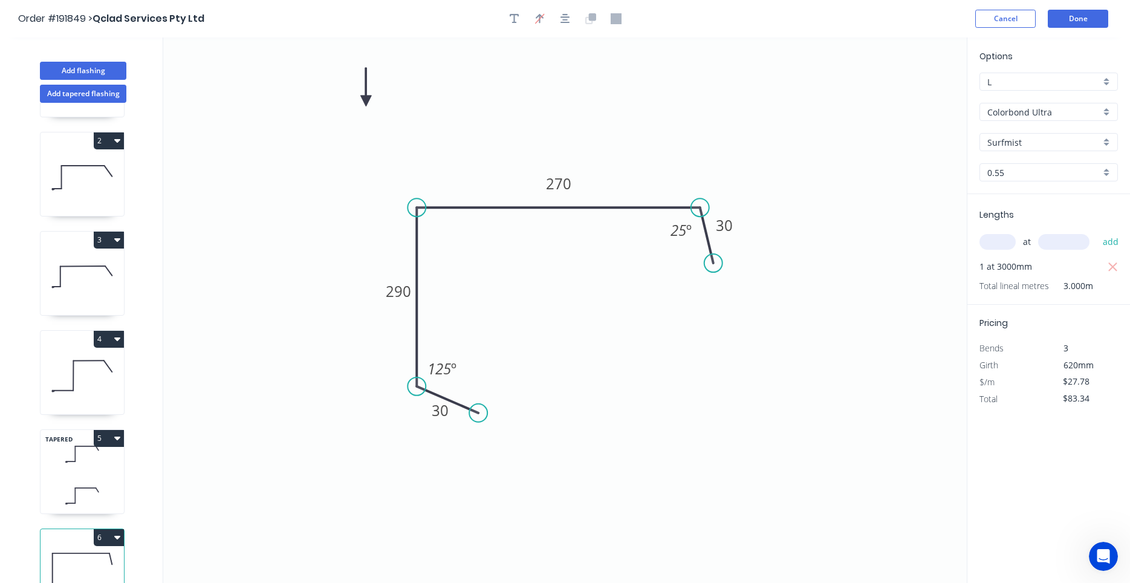
scroll to position [111, 0]
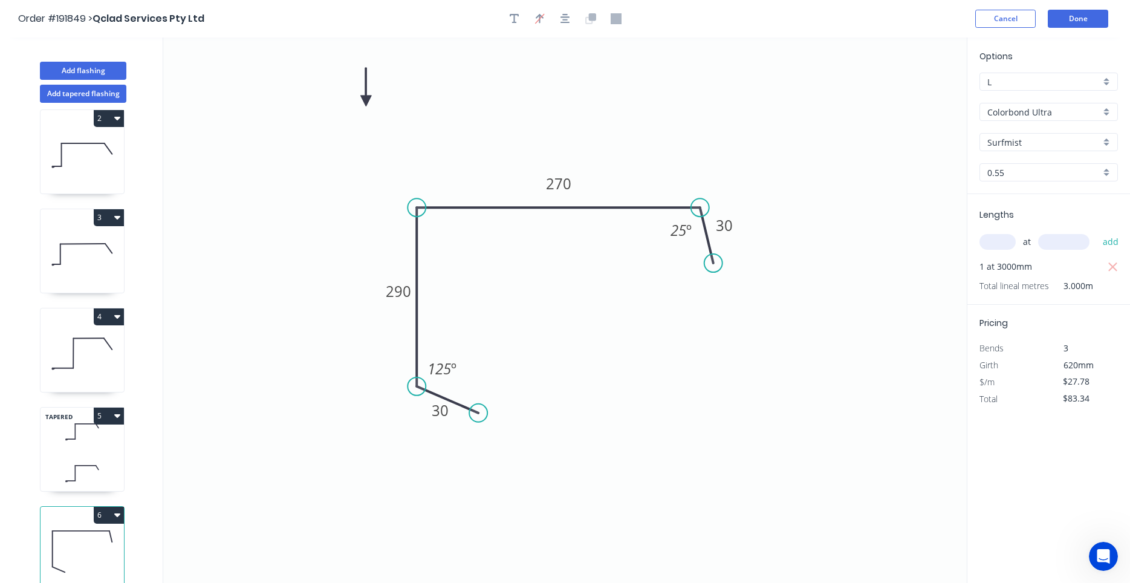
click at [105, 467] on icon at bounding box center [82, 473] width 83 height 36
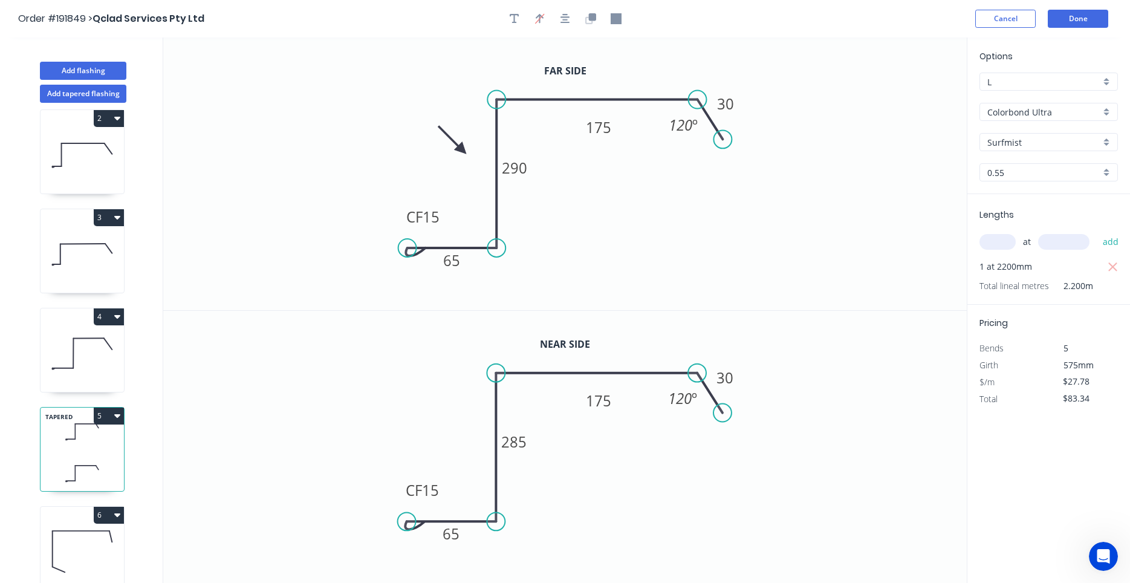
type input "Colorbond"
type input "$18.04"
type input "$39.69"
click at [1080, 11] on button "Done" at bounding box center [1078, 19] width 60 height 18
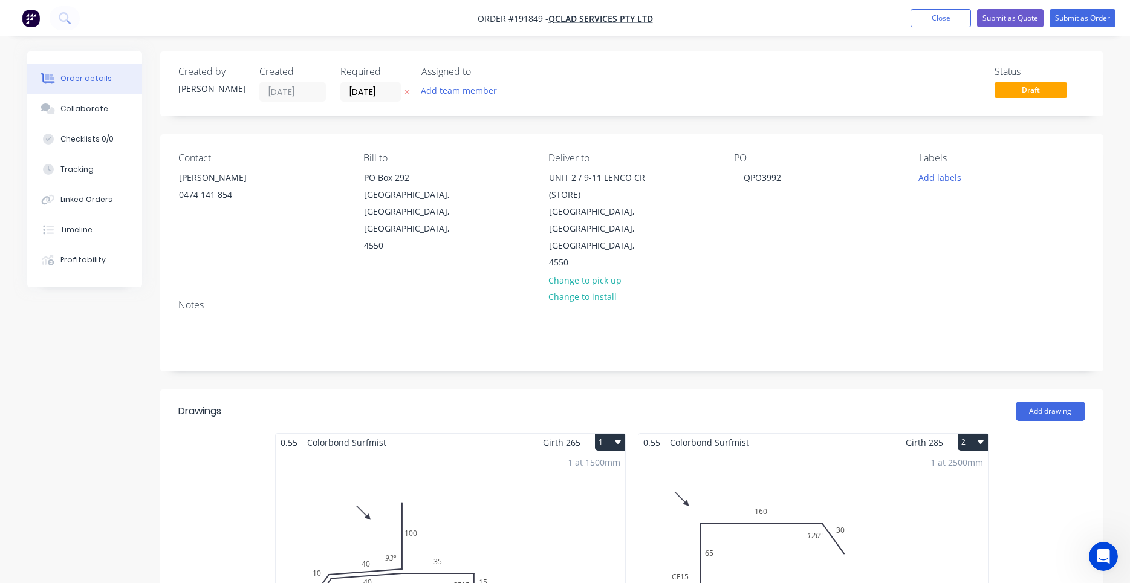
drag, startPoint x: 873, startPoint y: 94, endPoint x: 589, endPoint y: 123, distance: 285.0
drag, startPoint x: 517, startPoint y: 148, endPoint x: 458, endPoint y: 159, distance: 60.4
click at [458, 159] on div "Contact NEIL 0474 141 854 Bill to PO Box 292 Landsborough, Queensland, Australi…" at bounding box center [631, 211] width 943 height 155
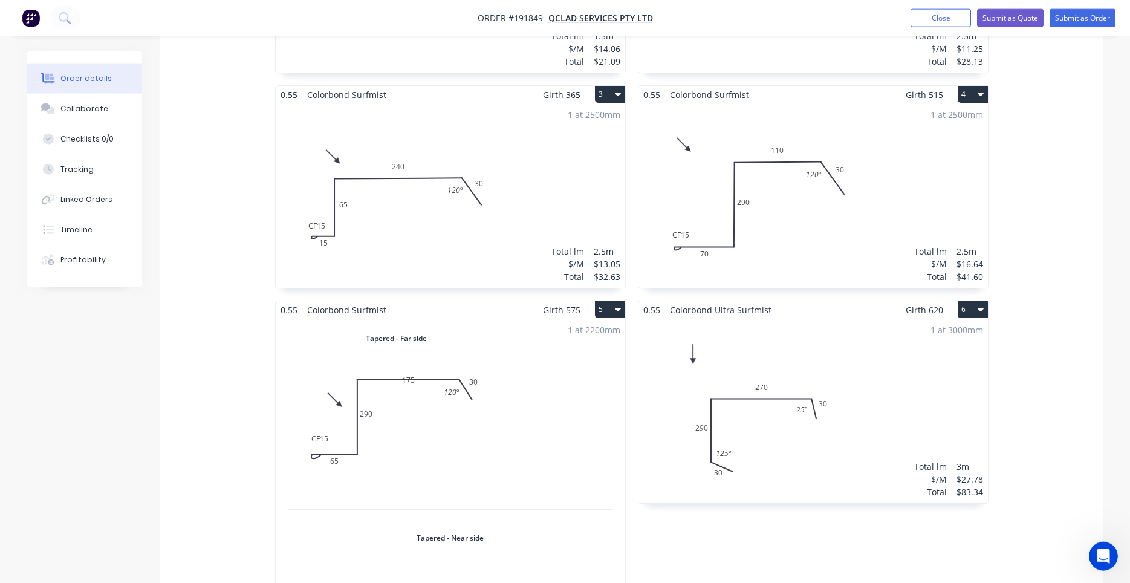
scroll to position [822, 0]
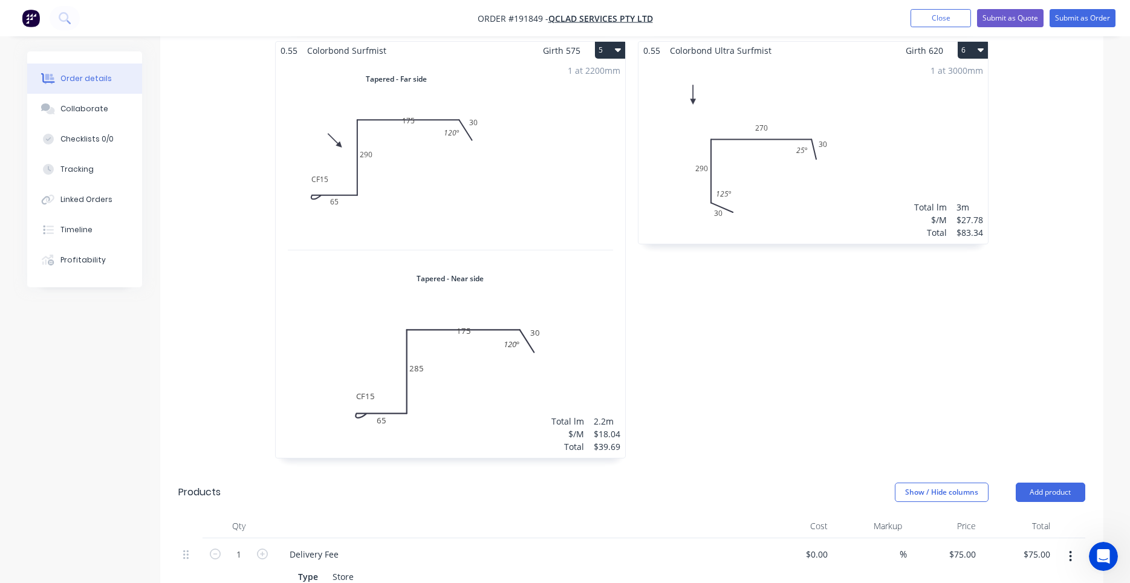
click at [614, 331] on div "1 at 2200mm Total lm $/M Total 2.2m $18.04 $39.69" at bounding box center [450, 258] width 349 height 398
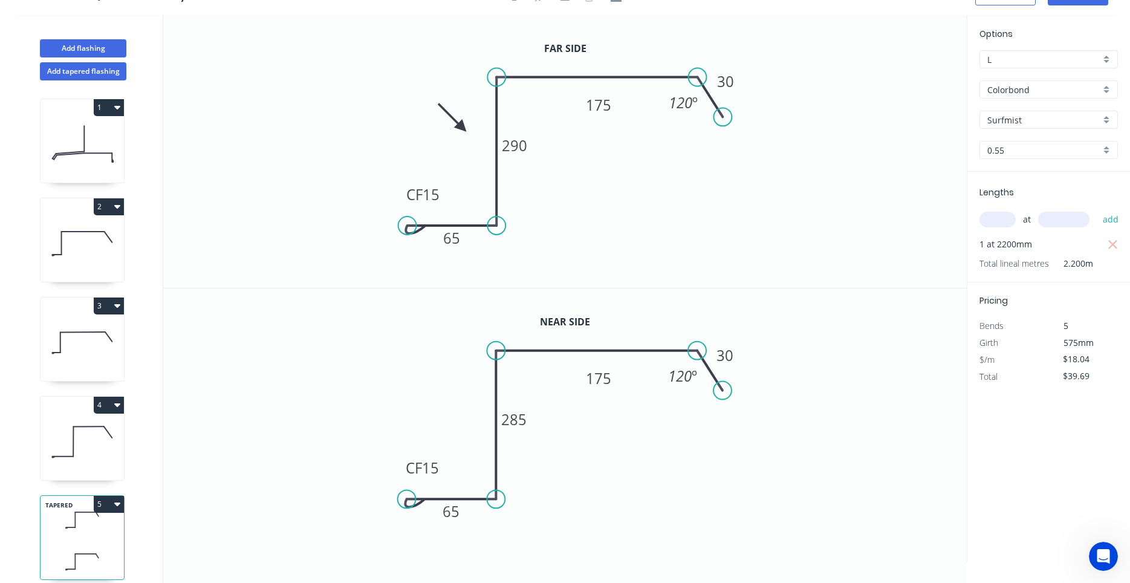
scroll to position [111, 0]
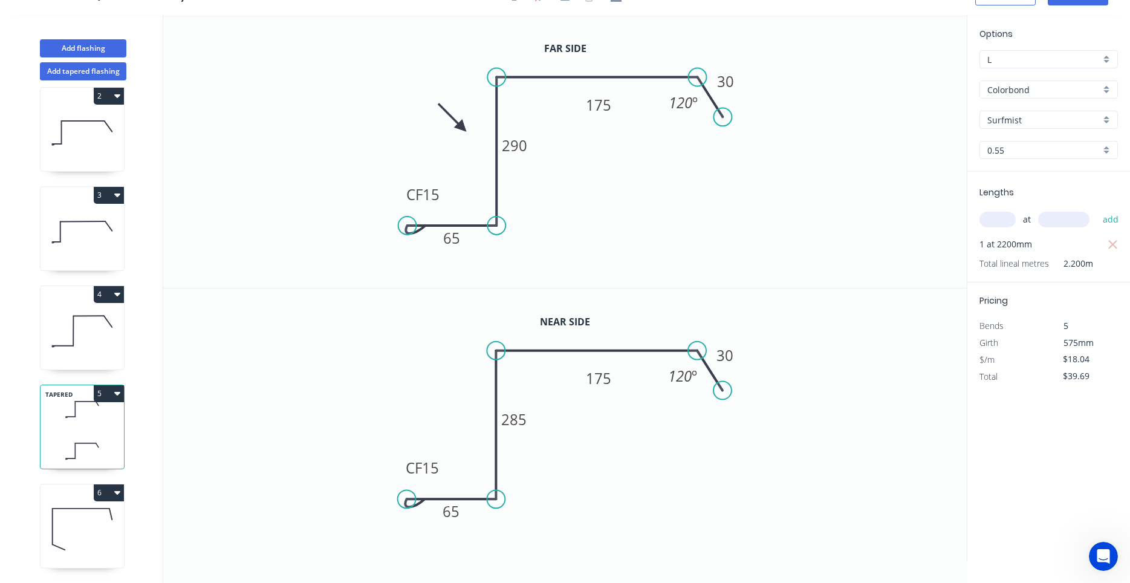
click at [94, 496] on button "6" at bounding box center [109, 492] width 30 height 17
click at [105, 472] on div "1 2 3 4 TAPERED 5 6" at bounding box center [83, 331] width 159 height 502
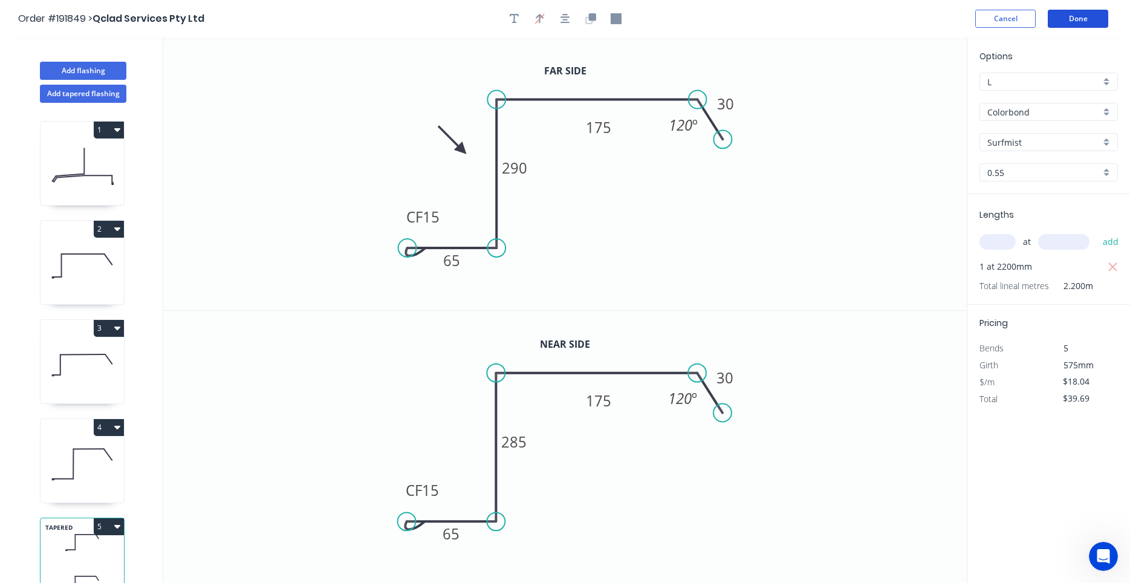
click at [1077, 10] on button "Done" at bounding box center [1078, 19] width 60 height 18
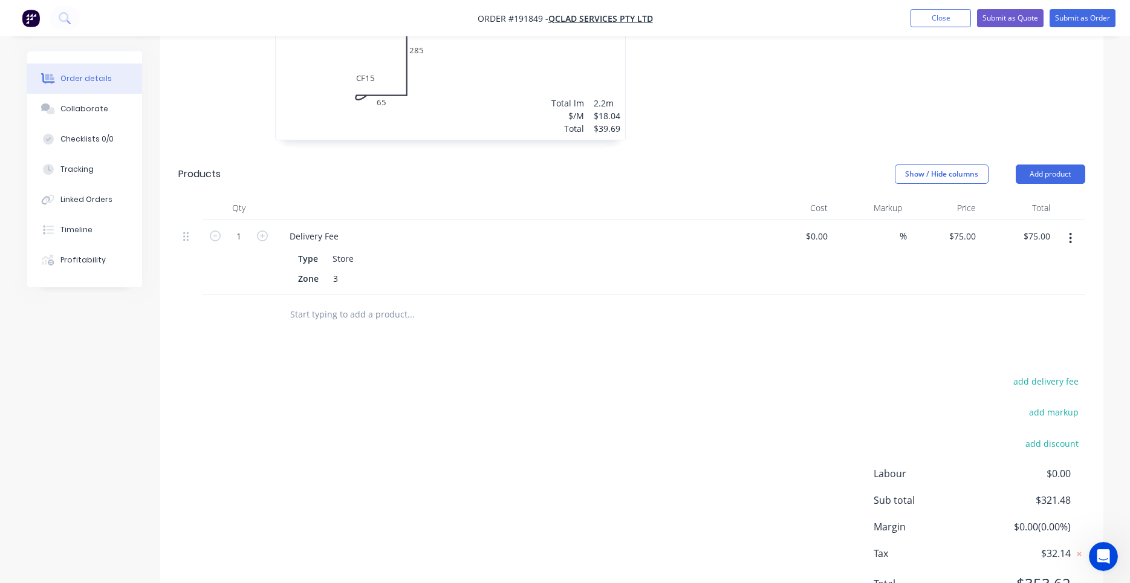
scroll to position [1183, 0]
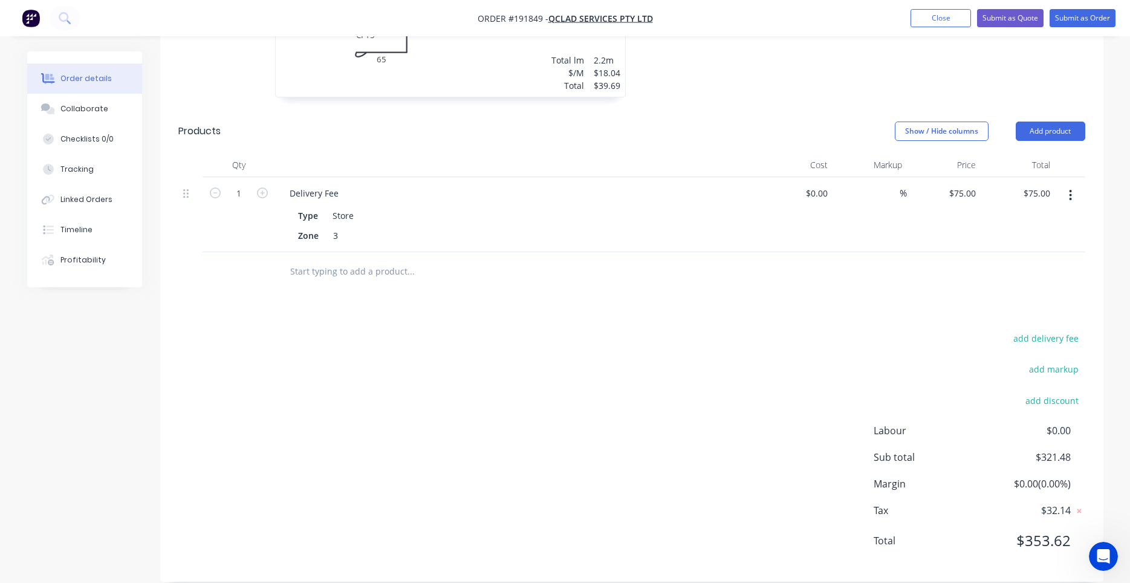
click at [747, 153] on div at bounding box center [517, 165] width 484 height 24
click at [103, 224] on button "Timeline" at bounding box center [84, 230] width 115 height 30
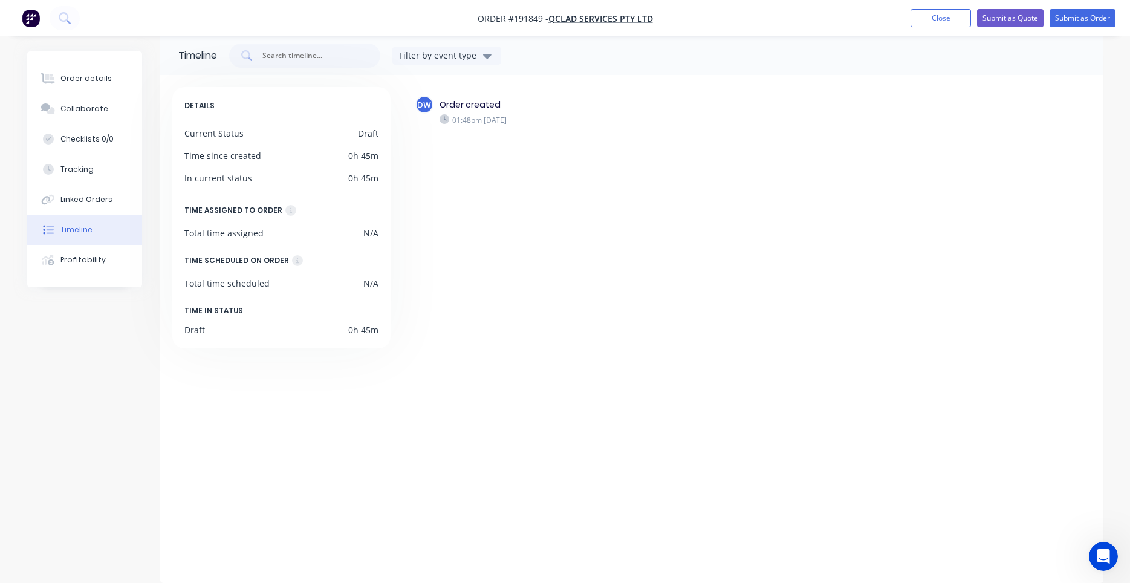
scroll to position [16, 0]
click at [103, 87] on button "Order details" at bounding box center [84, 78] width 115 height 30
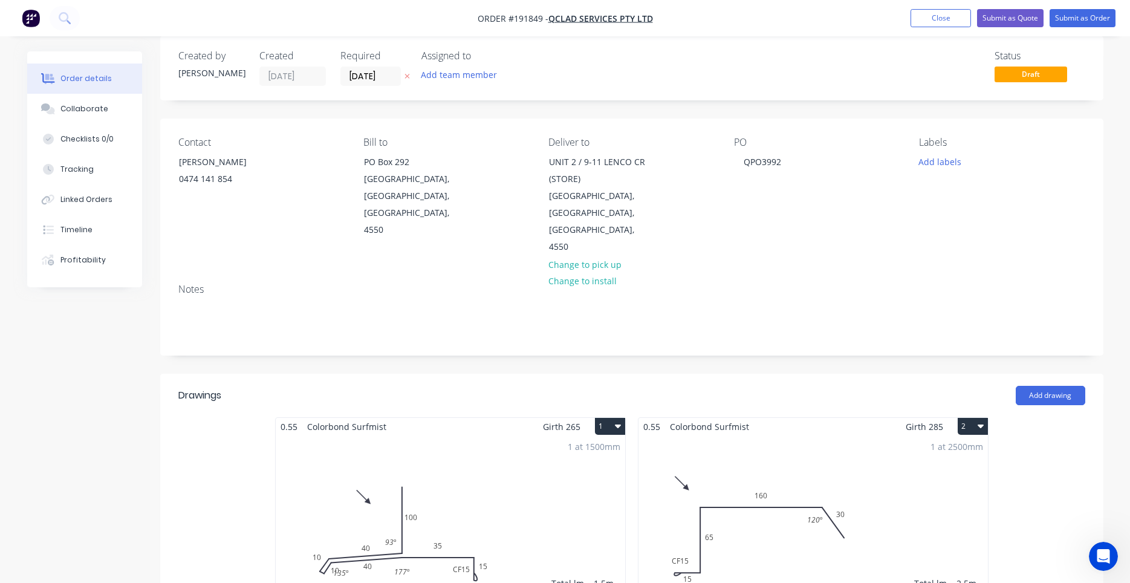
click at [400, 452] on div "1 at 1500mm Total lm $/M Total 1.5m $14.06 $21.09" at bounding box center [450, 527] width 349 height 184
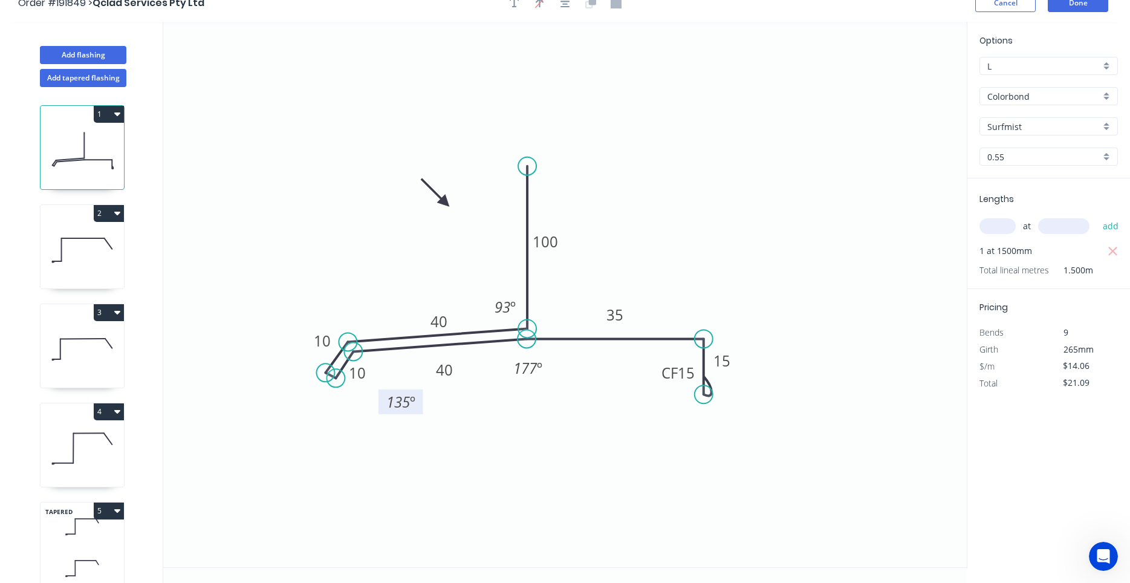
drag, startPoint x: 399, startPoint y: 395, endPoint x: 413, endPoint y: 413, distance: 22.9
click at [413, 413] on rect at bounding box center [400, 401] width 45 height 25
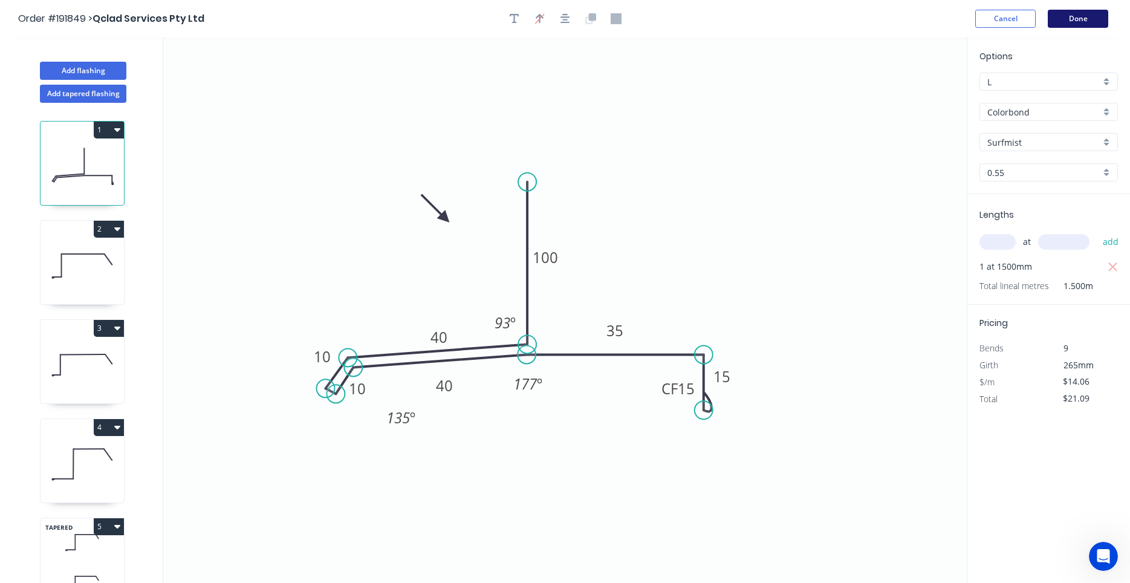
click at [1074, 15] on button "Done" at bounding box center [1078, 19] width 60 height 18
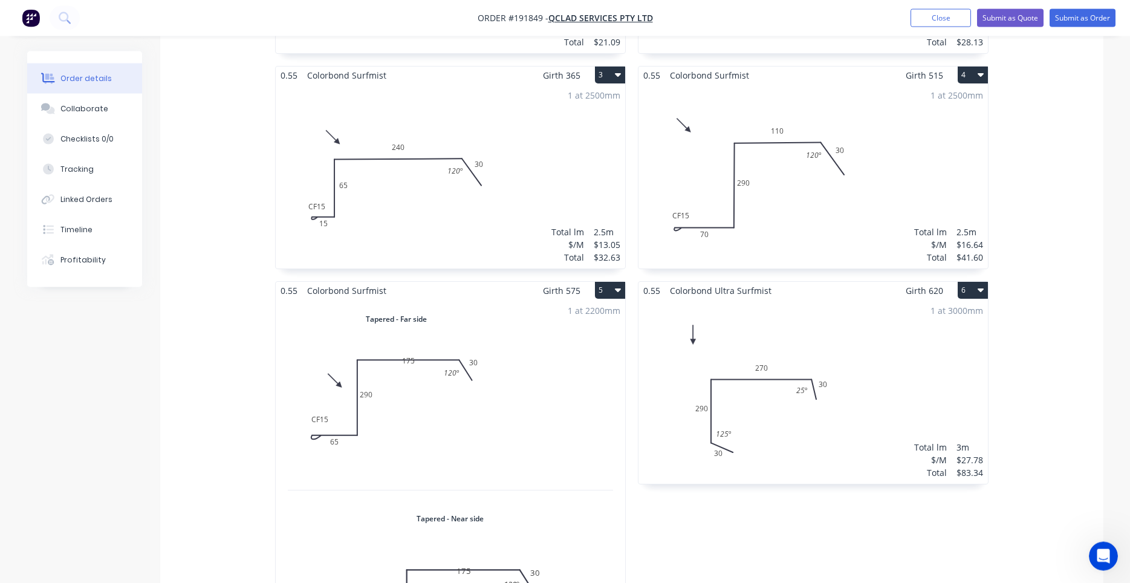
scroll to position [617, 0]
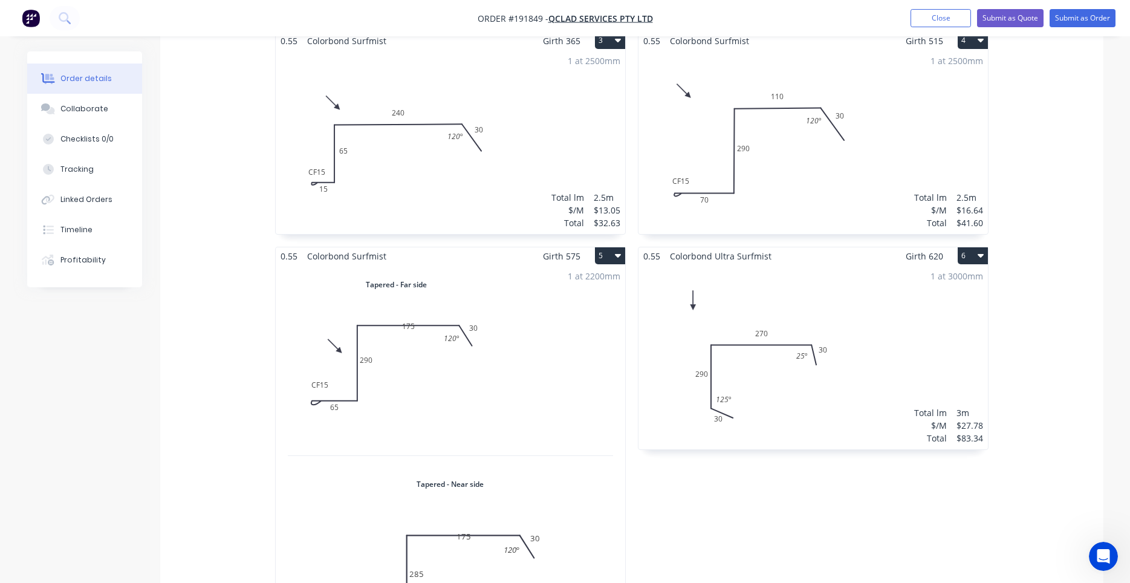
drag, startPoint x: 790, startPoint y: 147, endPoint x: 530, endPoint y: 140, distance: 260.7
click at [472, 181] on div "1 at 2500mm Total lm $/M Total 2.5m $13.05 $32.63" at bounding box center [450, 142] width 349 height 184
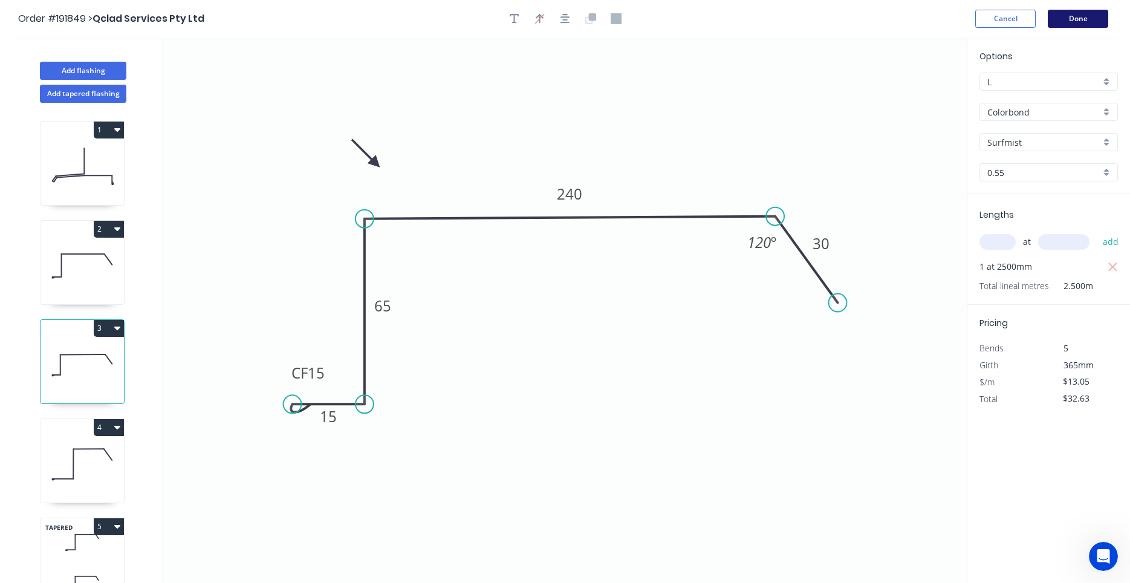
click at [1053, 21] on button "Done" at bounding box center [1078, 19] width 60 height 18
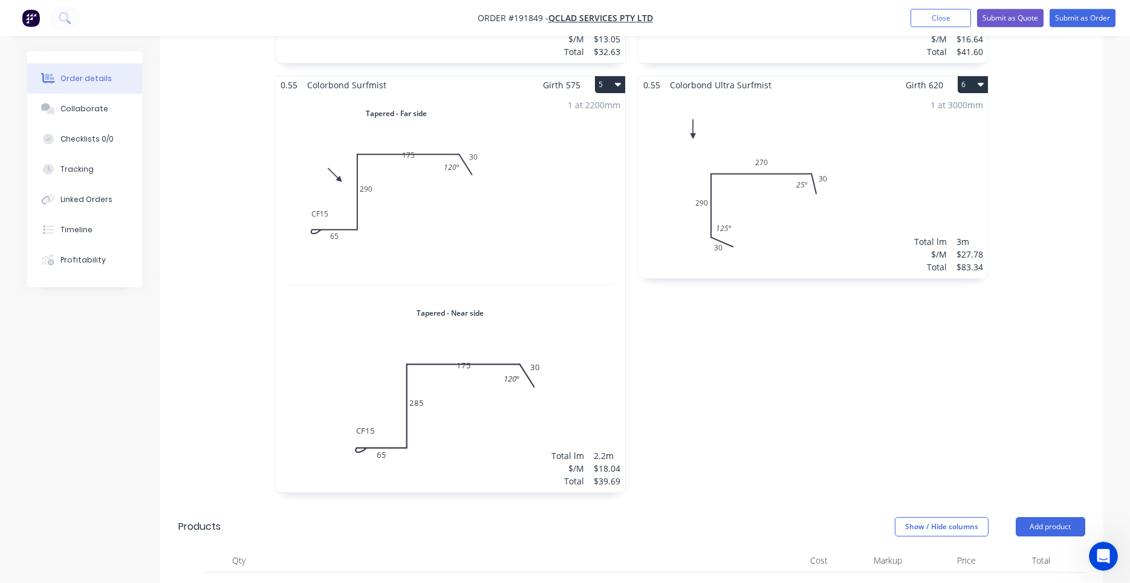
scroll to position [669, 0]
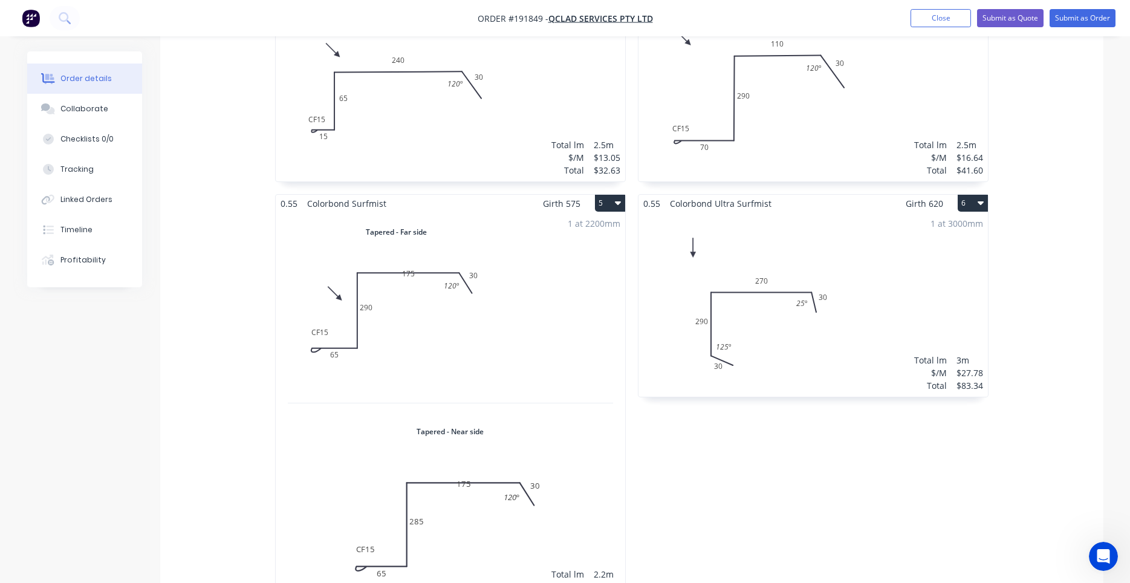
click at [496, 256] on div "1 at 2200mm Total lm $/M Total 2.2m $18.04 $39.69" at bounding box center [450, 411] width 349 height 398
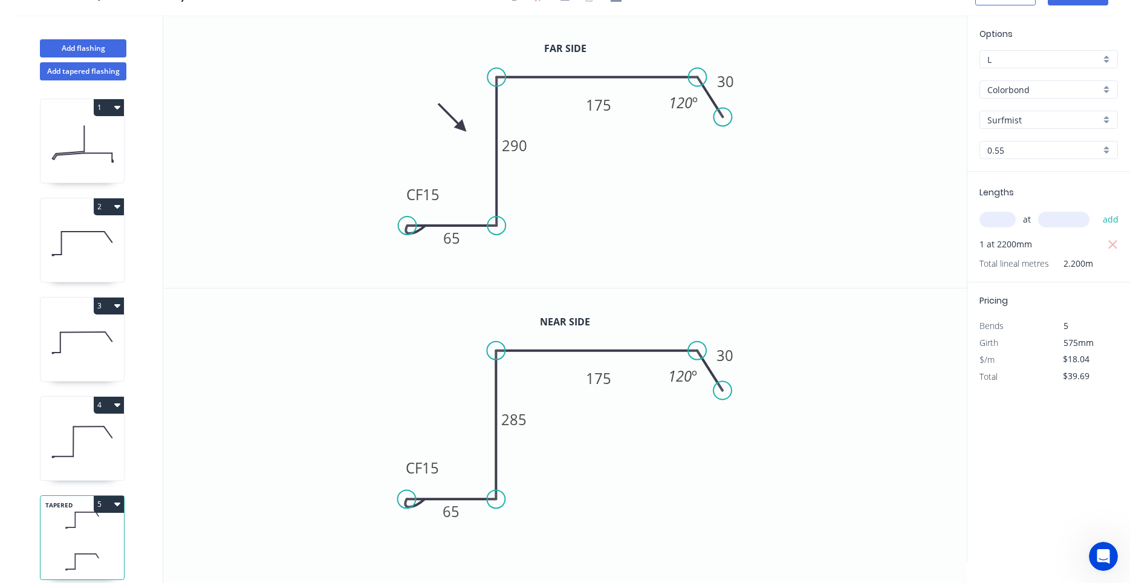
scroll to position [22, 0]
drag, startPoint x: 617, startPoint y: 114, endPoint x: 617, endPoint y: 141, distance: 26.6
click at [617, 141] on rect at bounding box center [599, 131] width 40 height 25
drag, startPoint x: 614, startPoint y: 383, endPoint x: 612, endPoint y: 404, distance: 21.2
click at [612, 404] on rect at bounding box center [597, 398] width 40 height 25
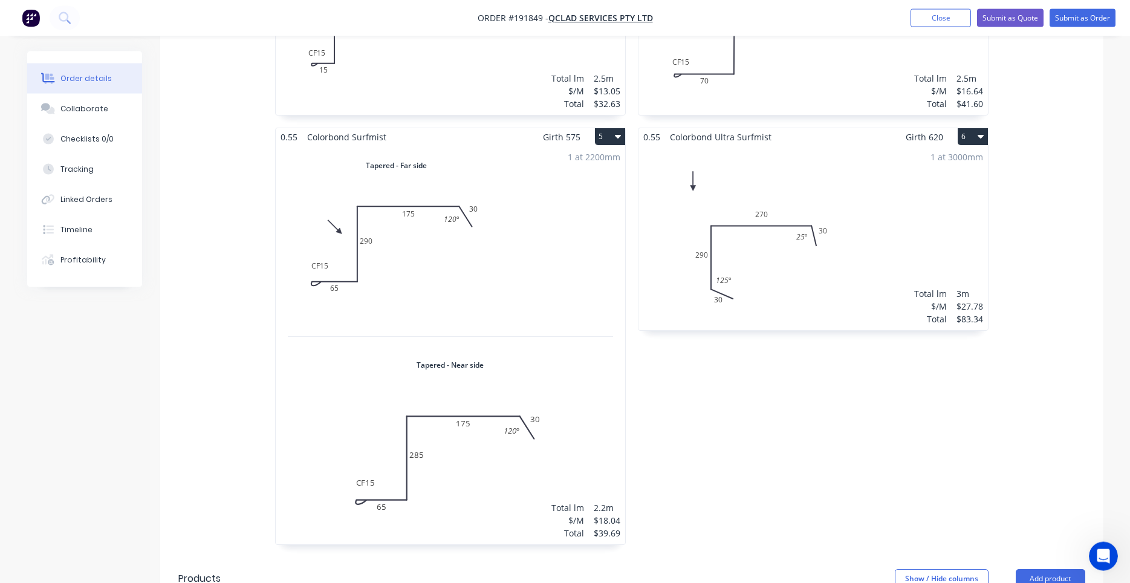
scroll to position [772, 0]
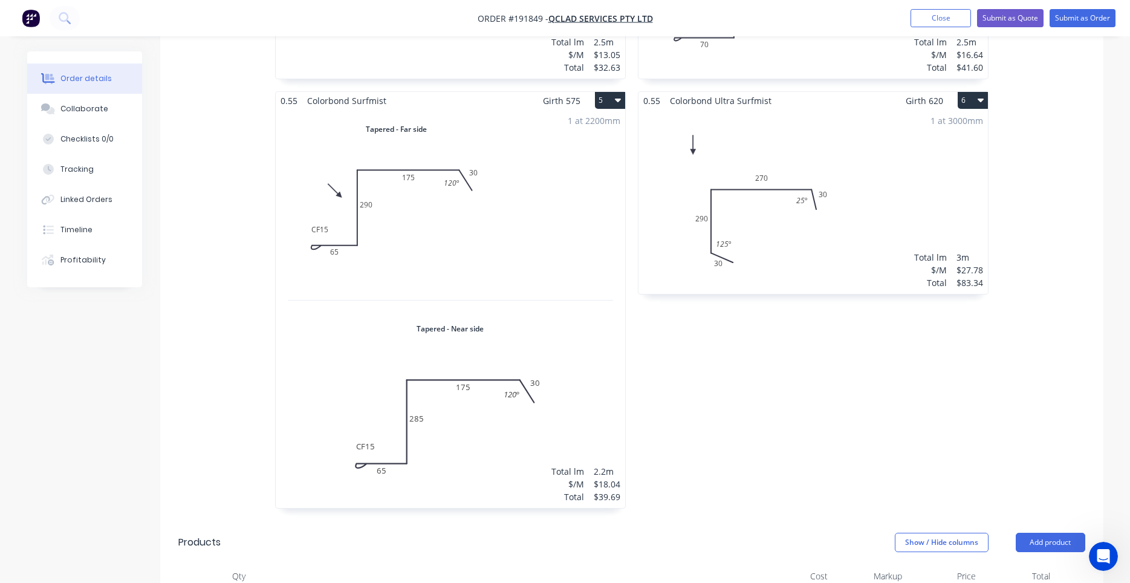
drag, startPoint x: 671, startPoint y: 198, endPoint x: 551, endPoint y: 172, distance: 122.5
click at [751, 337] on div "0.55 Colorbond Surfmist Girth 285 2 0 CF 15 15 65 160 30 120 º 0 CF 15 15 65 16…" at bounding box center [813, 91] width 363 height 860
click at [1066, 22] on button "Submit as Order" at bounding box center [1083, 18] width 66 height 18
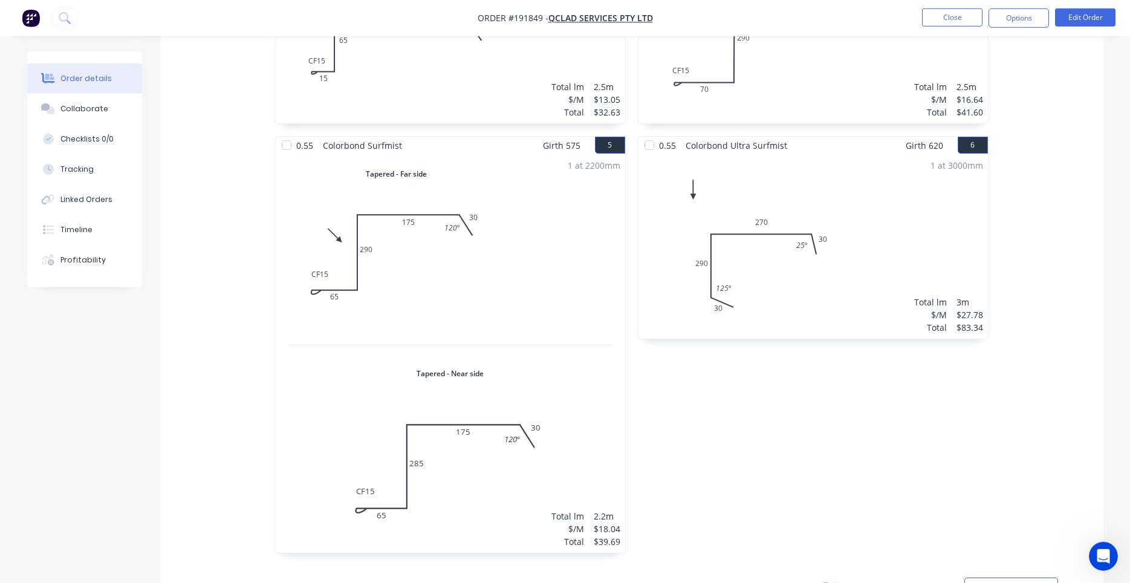
scroll to position [719, 0]
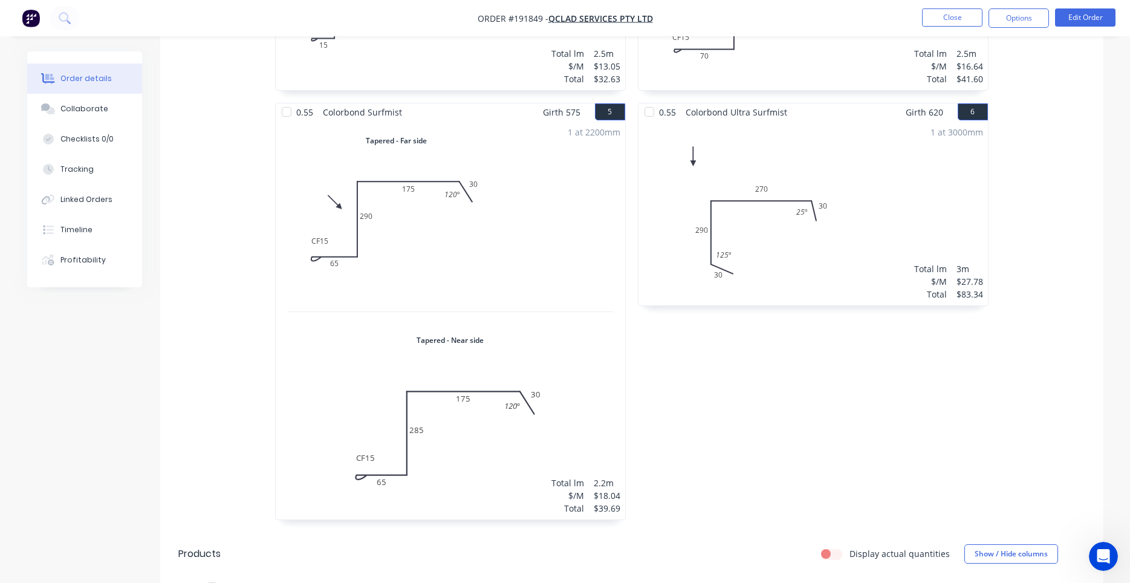
click at [862, 137] on div "1 at 3000mm Total lm $/M Total 3m $27.78 $83.34" at bounding box center [812, 213] width 349 height 184
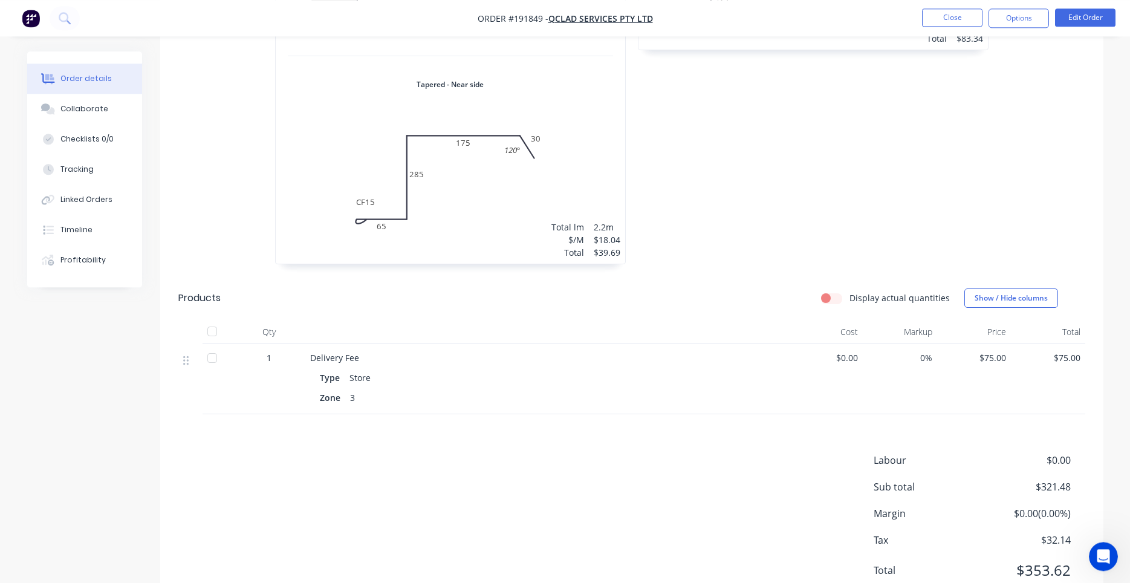
scroll to position [1005, 0]
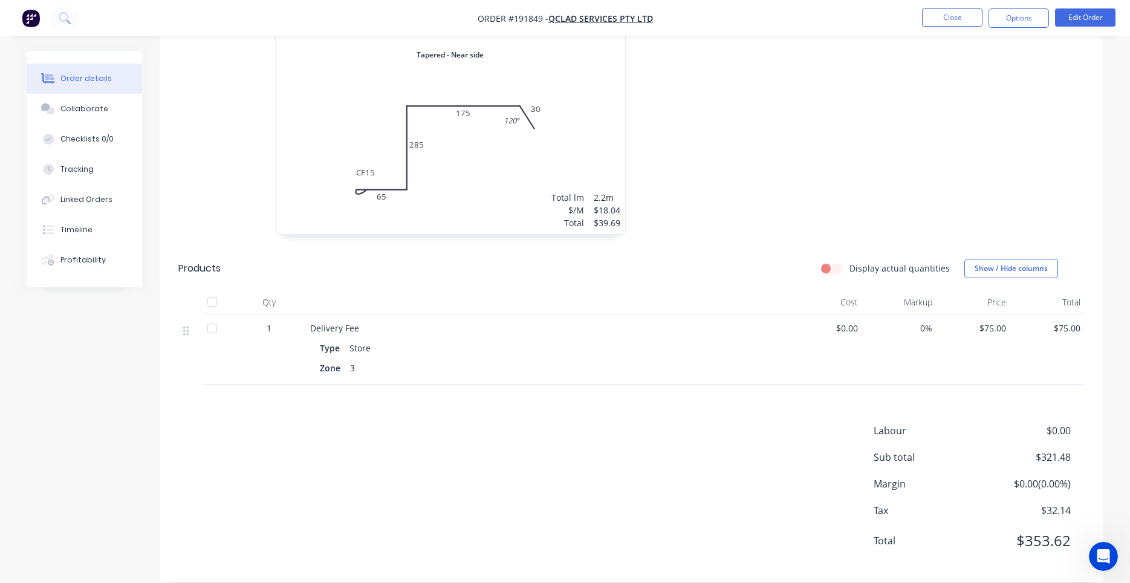
drag, startPoint x: 847, startPoint y: 141, endPoint x: 551, endPoint y: 166, distance: 296.6
click at [560, 270] on header "Products Display actual quantities Show / Hide columns" at bounding box center [631, 269] width 943 height 44
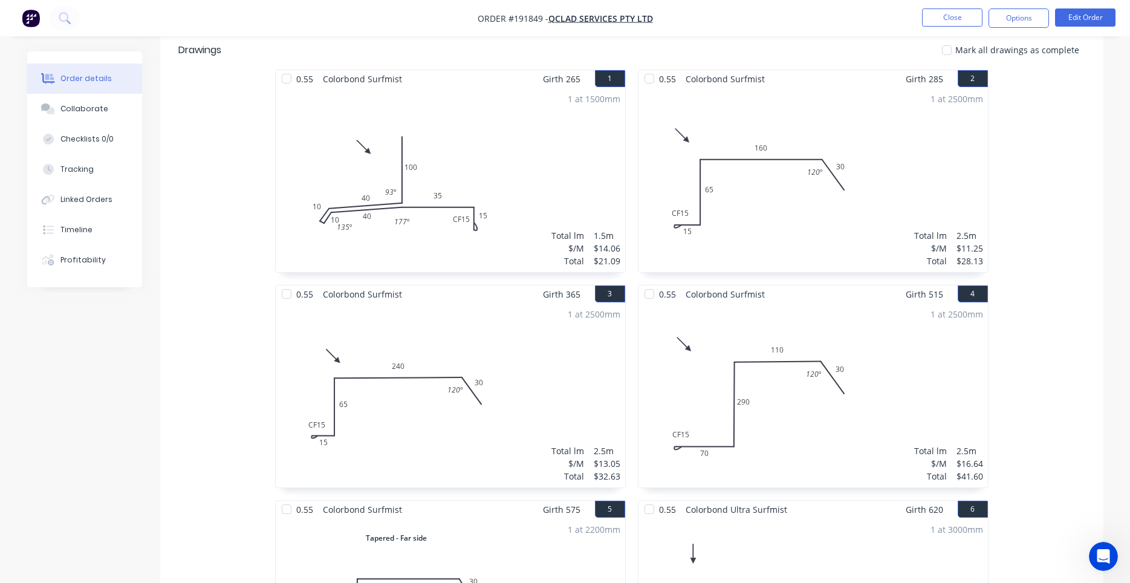
scroll to position [285, 0]
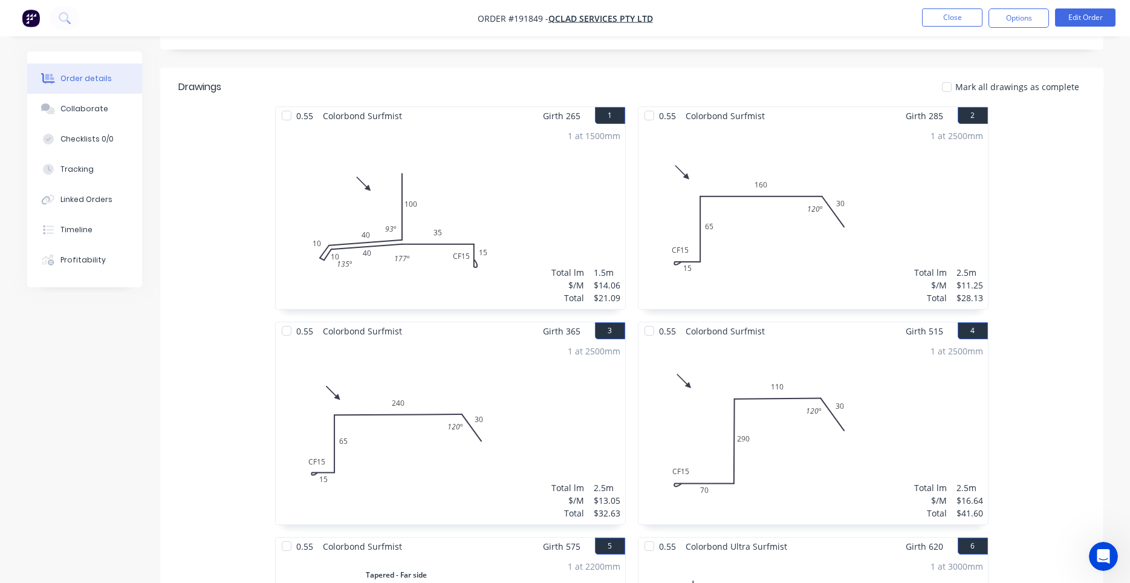
drag, startPoint x: 612, startPoint y: 281, endPoint x: 611, endPoint y: 267, distance: 13.3
click at [618, 228] on div "1 at 1500mm Total lm $/M Total 1.5m $14.06 $21.09" at bounding box center [450, 217] width 349 height 184
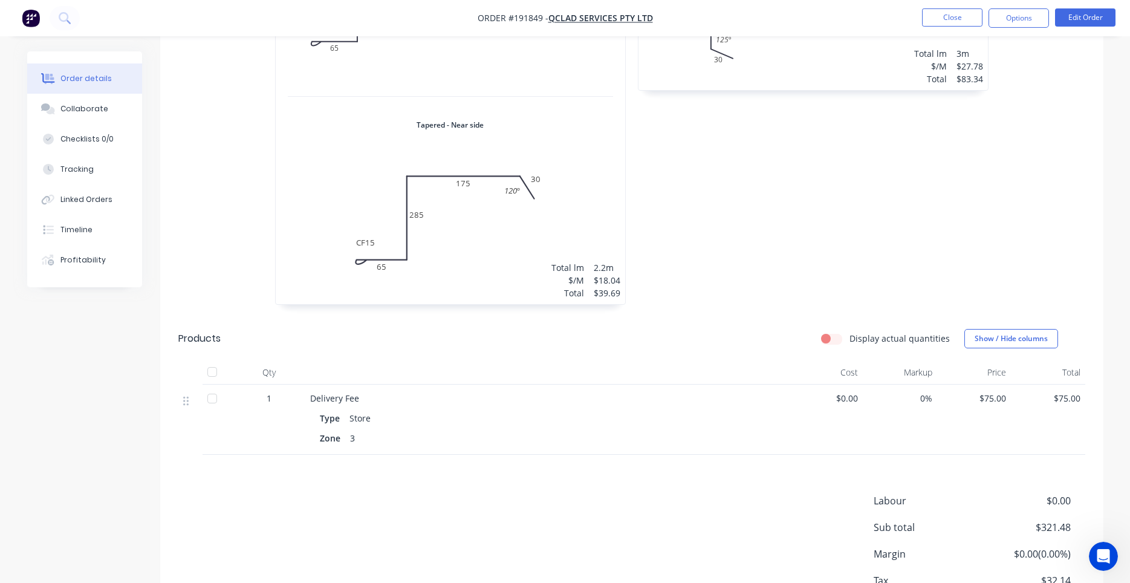
scroll to position [902, 0]
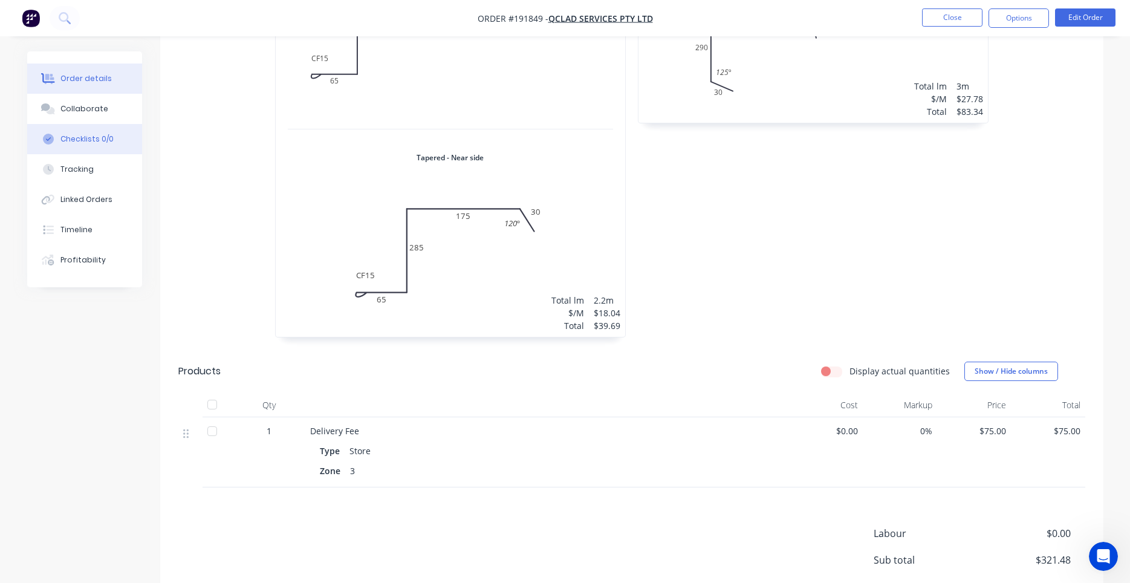
drag, startPoint x: 612, startPoint y: 238, endPoint x: 87, endPoint y: 144, distance: 533.1
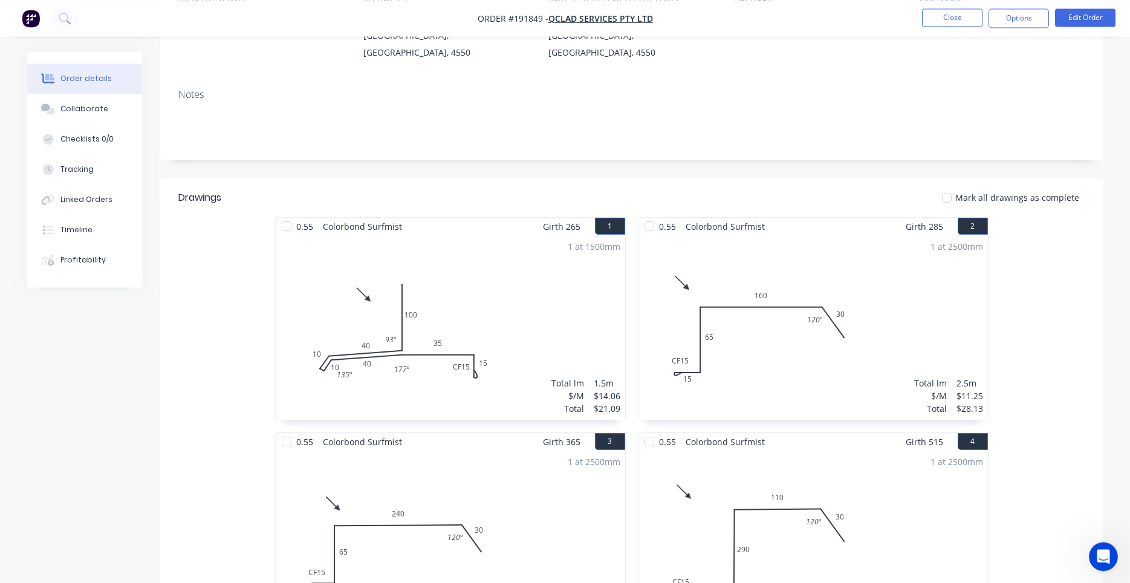
scroll to position [0, 0]
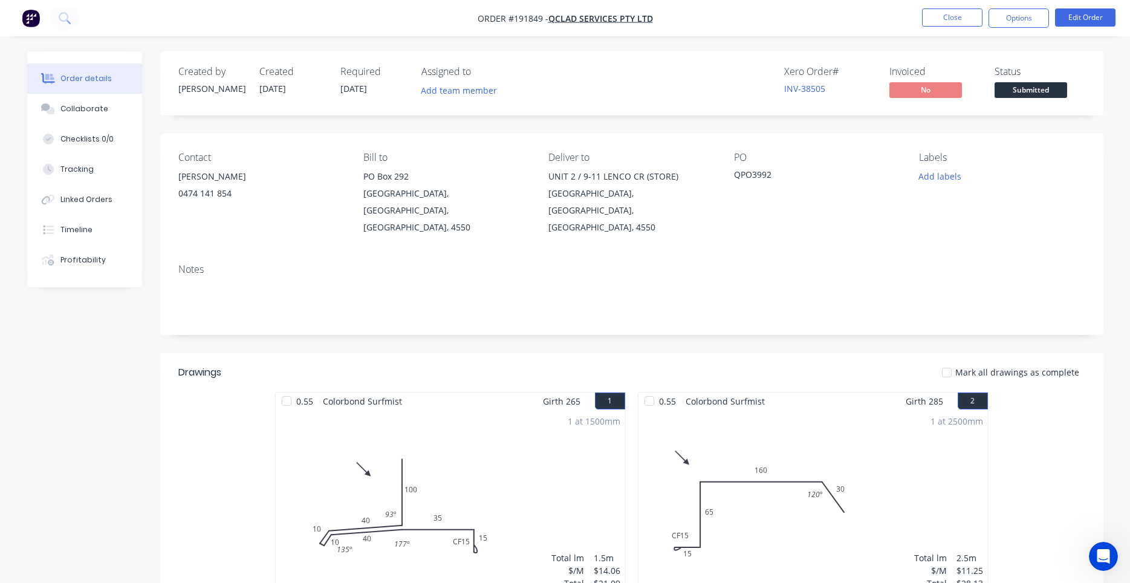
click at [1043, 29] on nav "Order #191849 - Qclad Services Pty Ltd Close Options Edit Order" at bounding box center [565, 18] width 1130 height 36
click at [1030, 36] on nav "Order #191849 - Qclad Services Pty Ltd Close Options Edit Order" at bounding box center [565, 18] width 1130 height 36
click at [1029, 24] on button "Options" at bounding box center [1018, 17] width 60 height 19
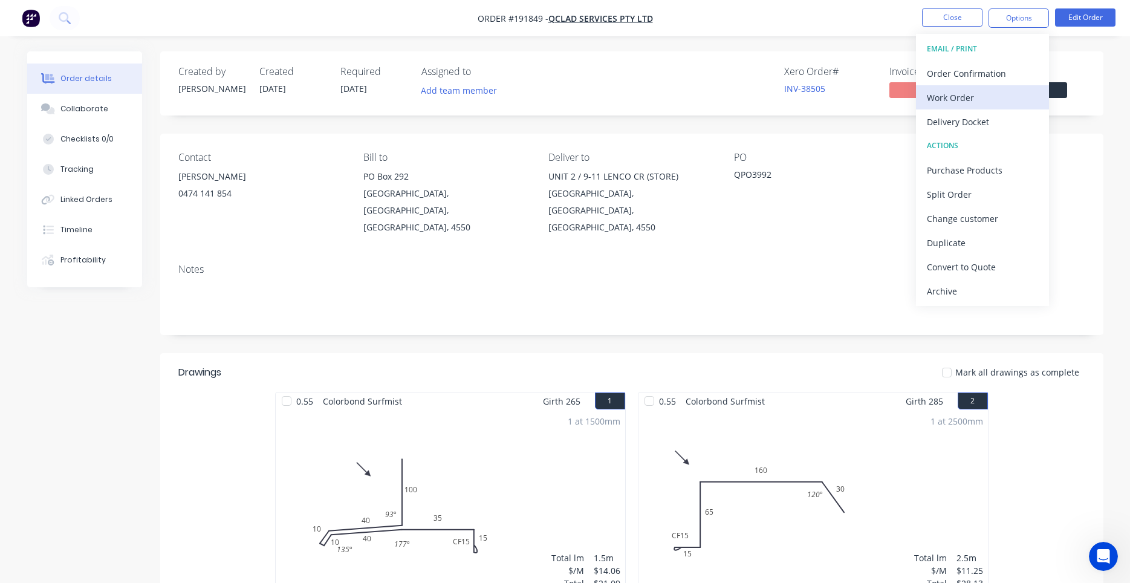
click at [1011, 102] on div "Work Order" at bounding box center [982, 98] width 111 height 18
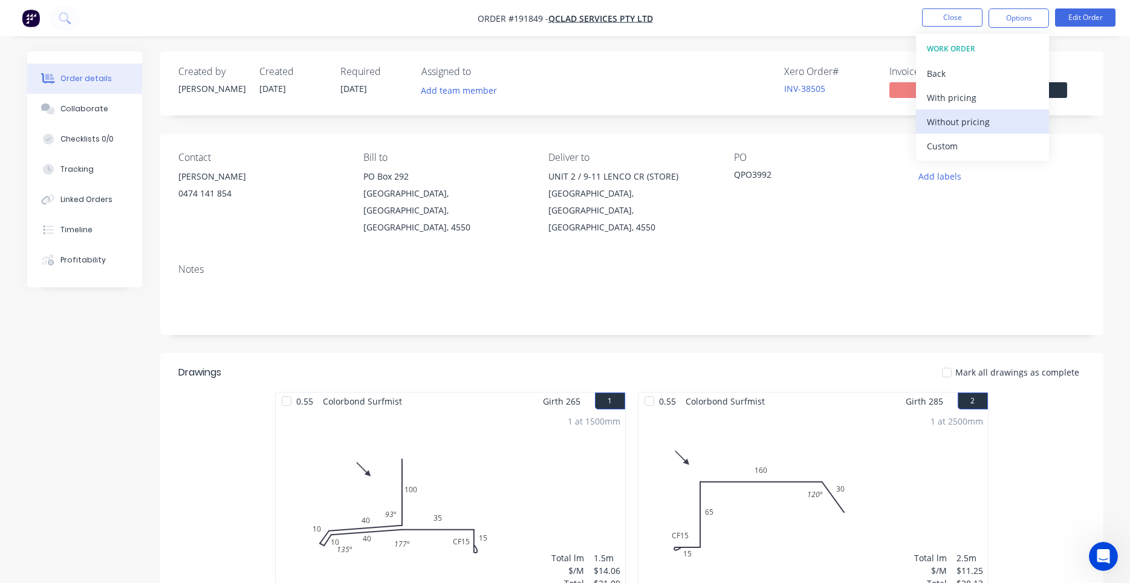
click at [999, 125] on div "Without pricing" at bounding box center [982, 122] width 111 height 18
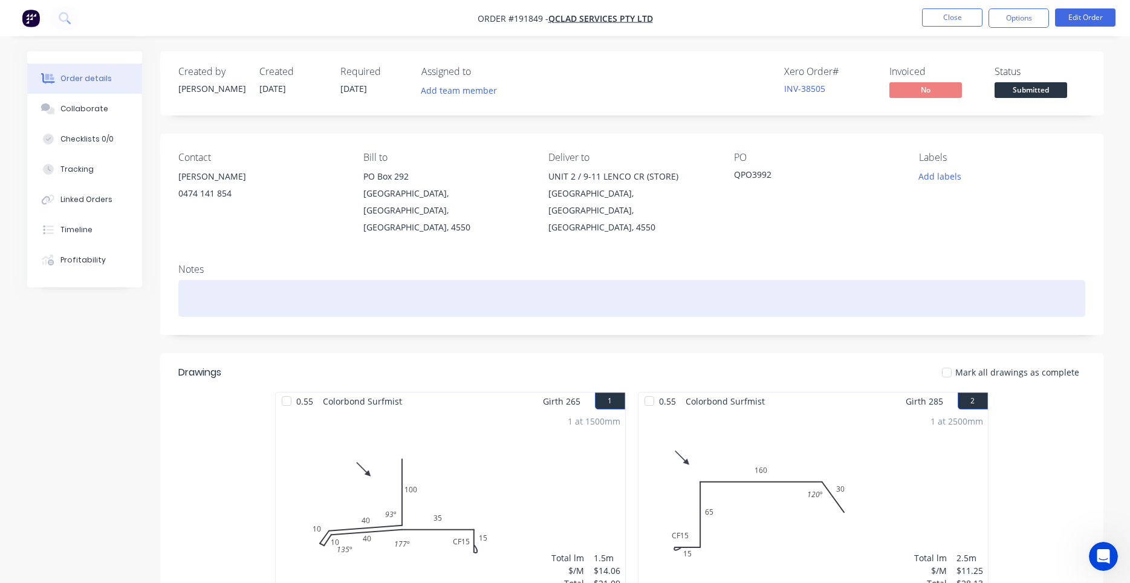
click at [554, 280] on div at bounding box center [631, 298] width 907 height 37
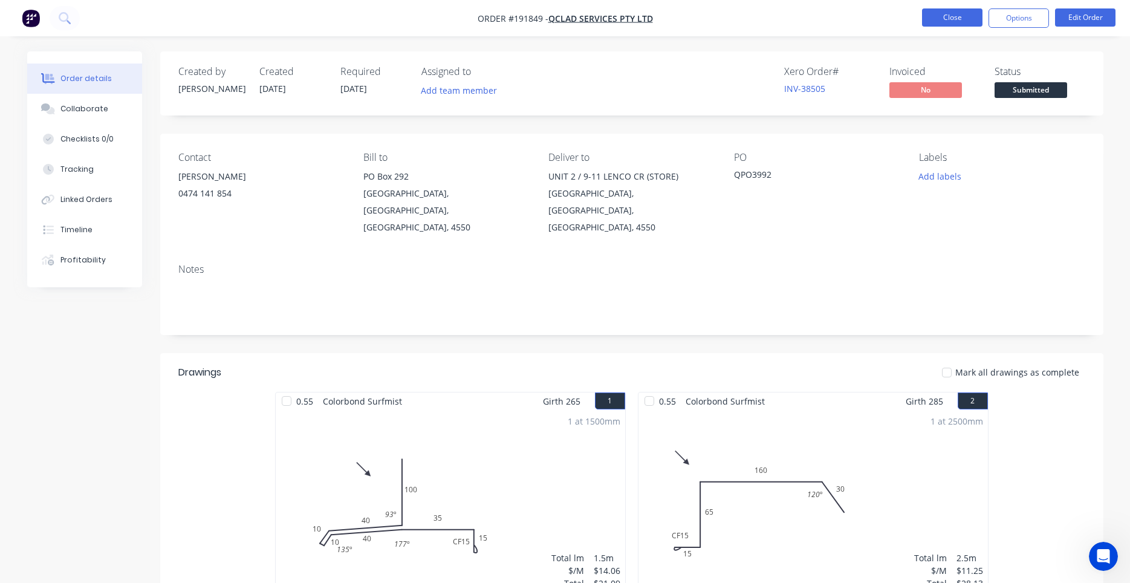
click at [929, 21] on button "Close" at bounding box center [952, 17] width 60 height 18
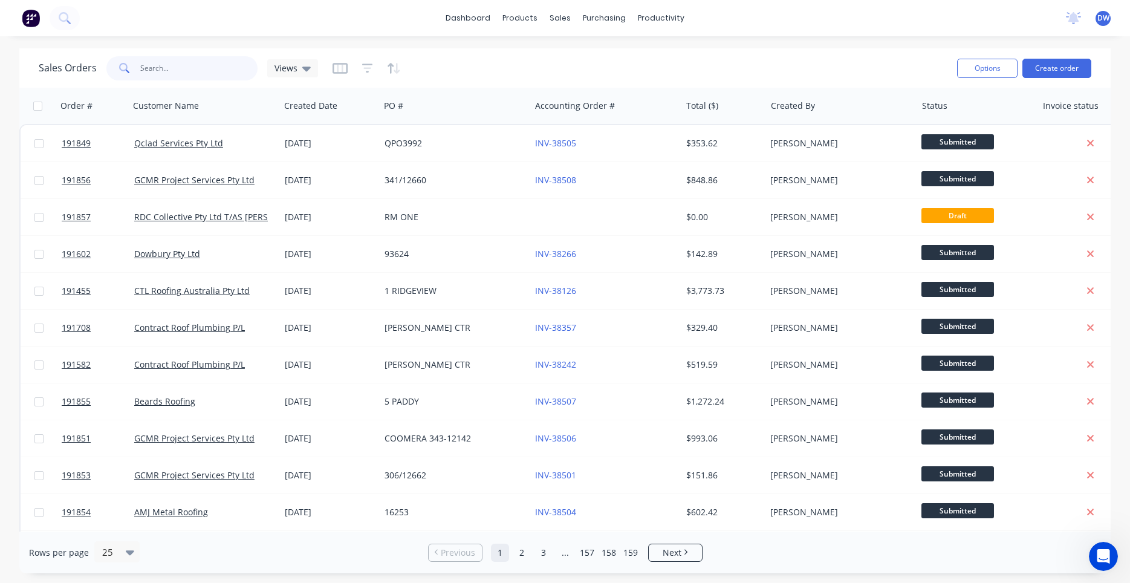
click at [183, 68] on input "text" at bounding box center [199, 68] width 118 height 24
type input "g"
type input "grimes"
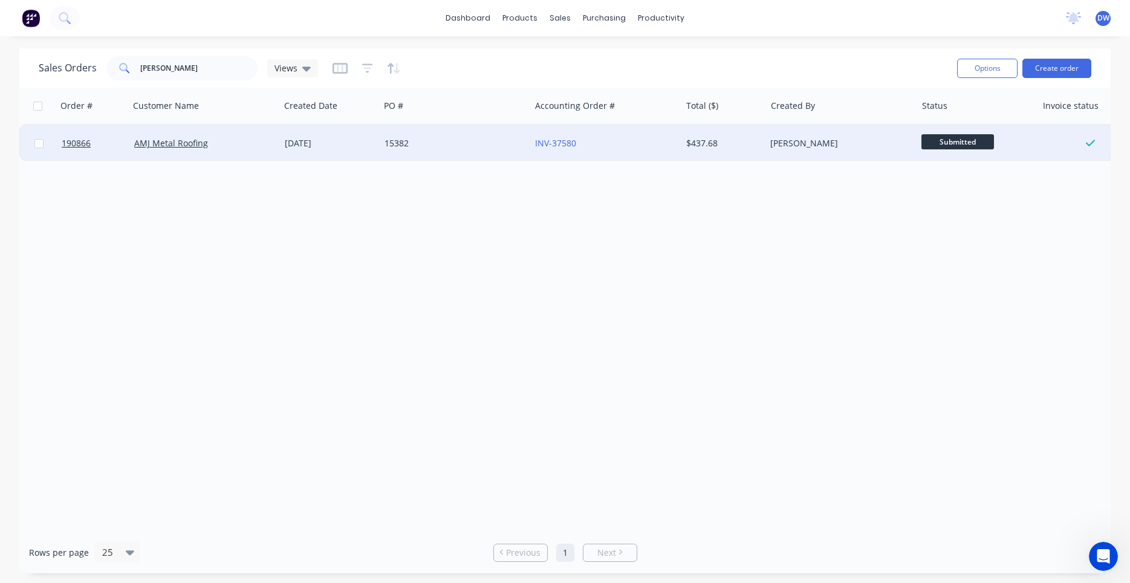
click at [327, 135] on div "26 Aug 2025" at bounding box center [330, 143] width 100 height 36
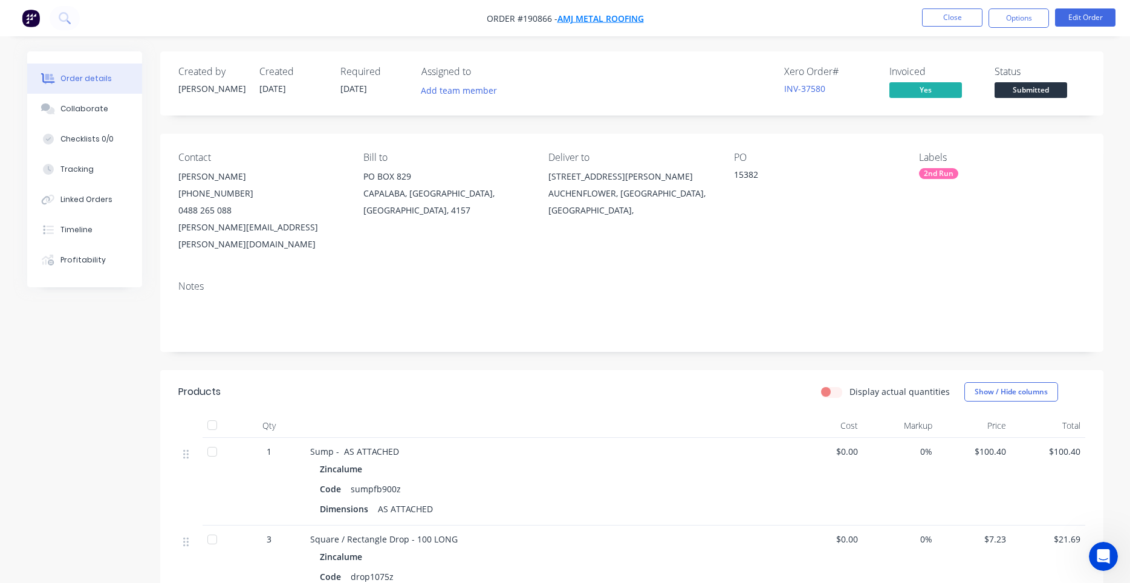
click at [603, 15] on span "AMJ Metal Roofing" at bounding box center [600, 18] width 86 height 11
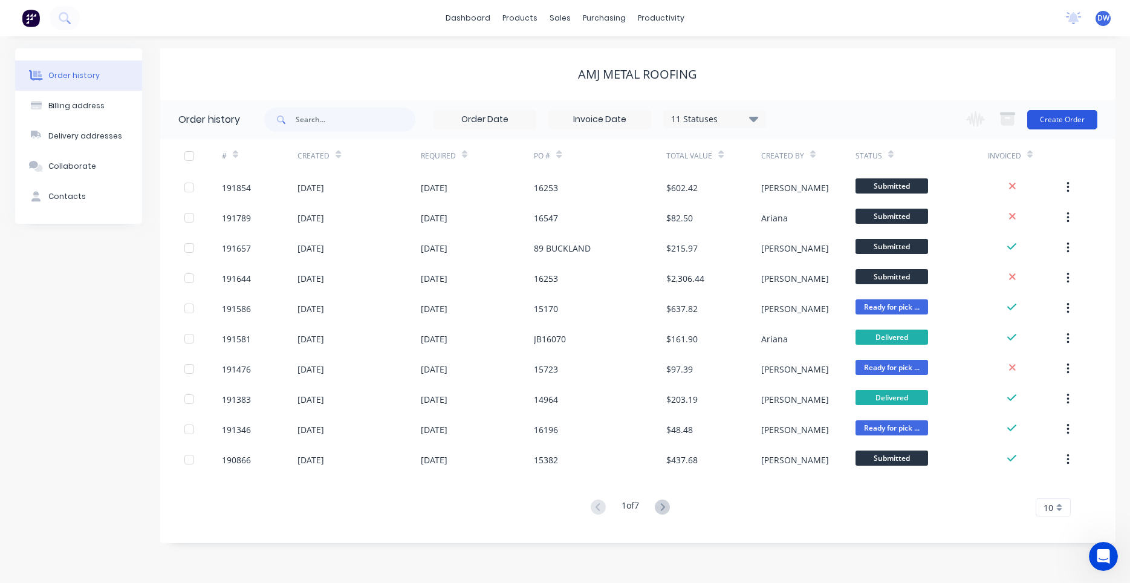
click at [1031, 122] on button "Create Order" at bounding box center [1062, 119] width 70 height 19
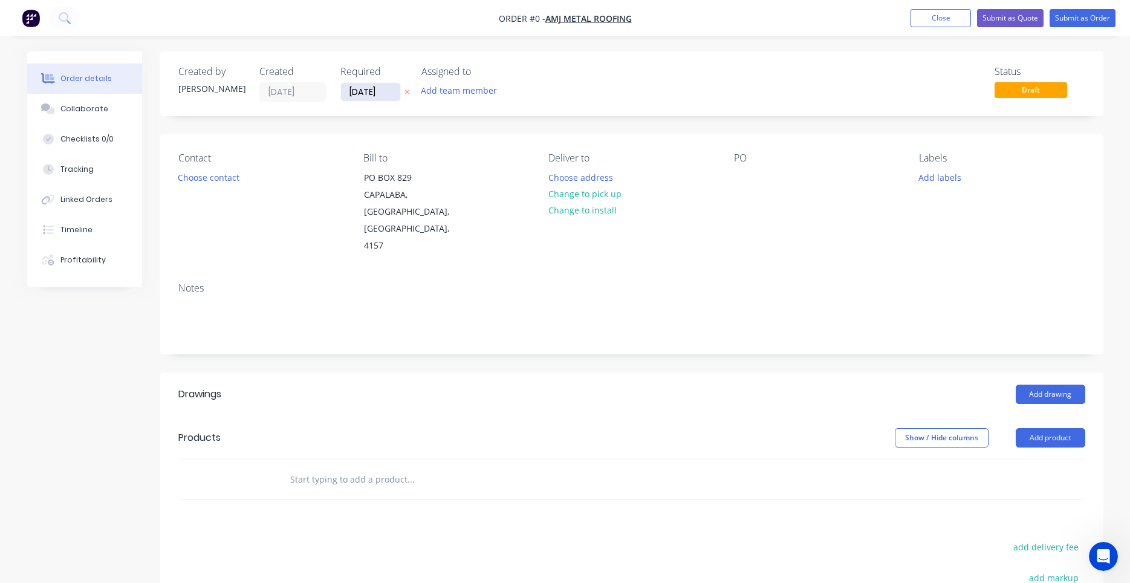
click at [390, 92] on input "04/09/25" at bounding box center [370, 92] width 59 height 18
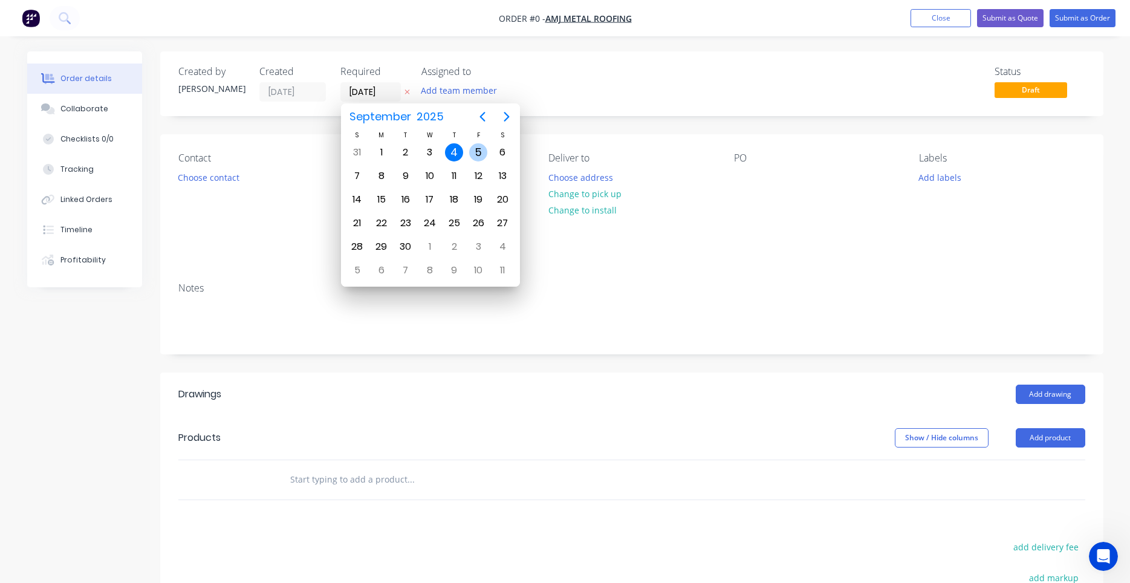
click at [476, 144] on div "5" at bounding box center [478, 152] width 18 height 18
type input "05/09/25"
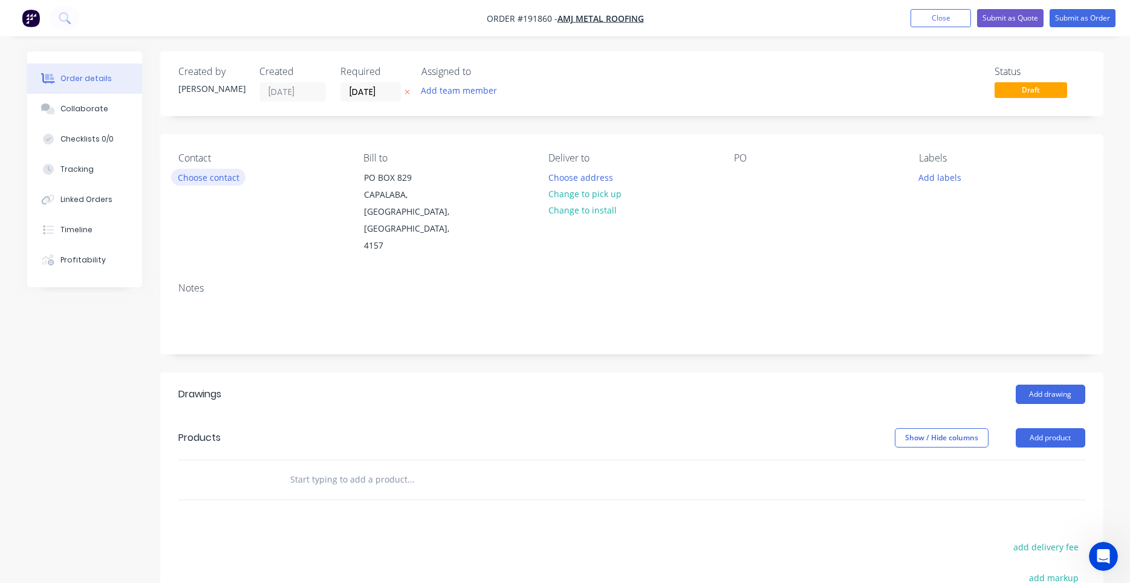
click at [230, 177] on button "Choose contact" at bounding box center [208, 177] width 74 height 16
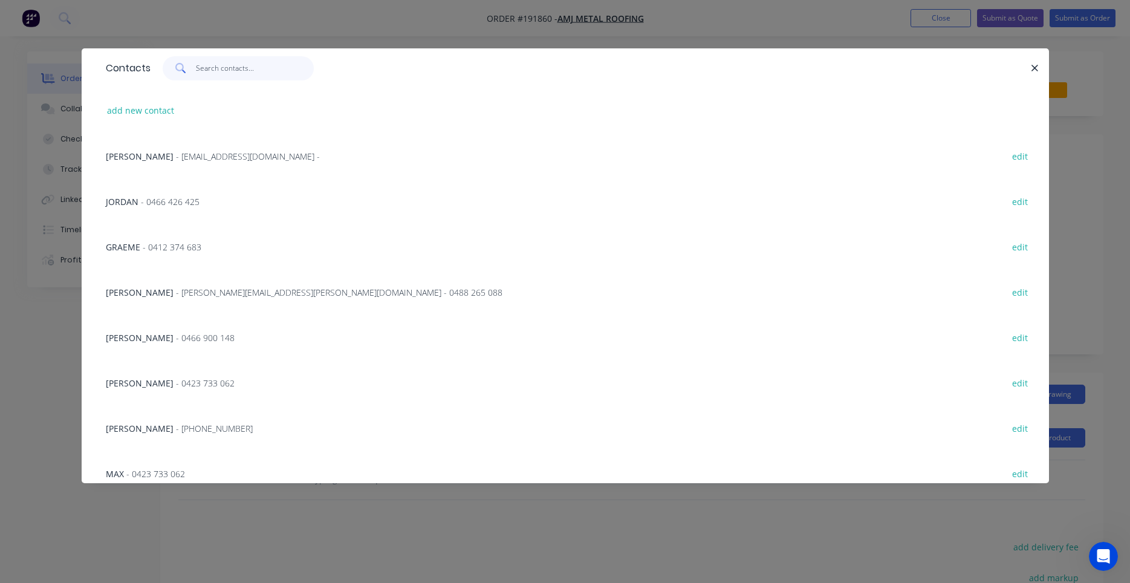
click at [261, 69] on input "text" at bounding box center [255, 68] width 118 height 24
click at [265, 77] on input "text" at bounding box center [255, 68] width 118 height 24
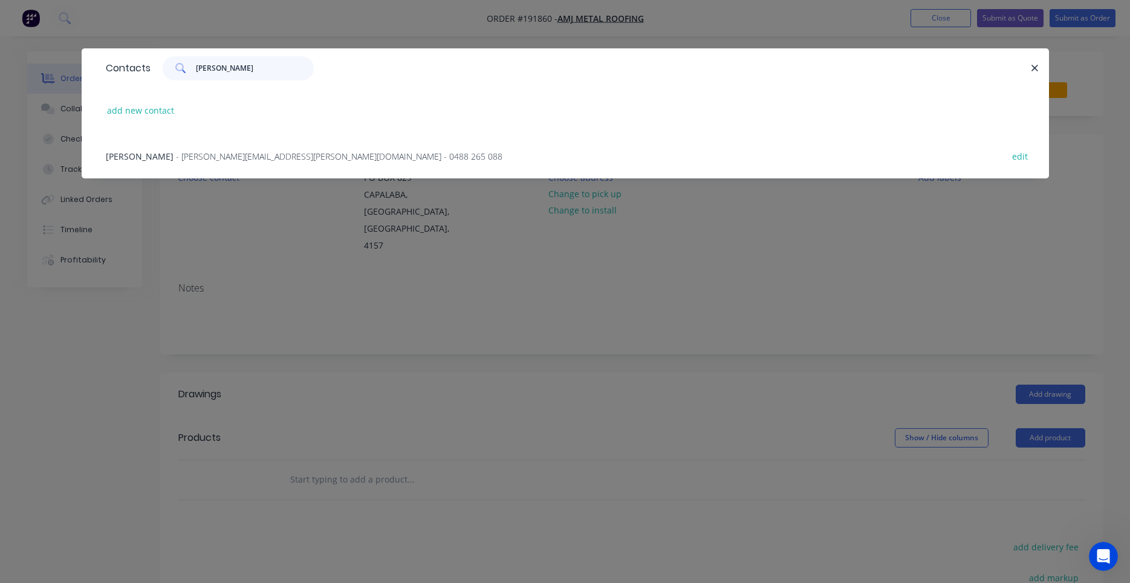
type input "alan"
click at [323, 163] on div "ALAN FINLAY - alan.finlay@amjmetalroofing.com.au - 0488 265 088 edit" at bounding box center [565, 155] width 931 height 45
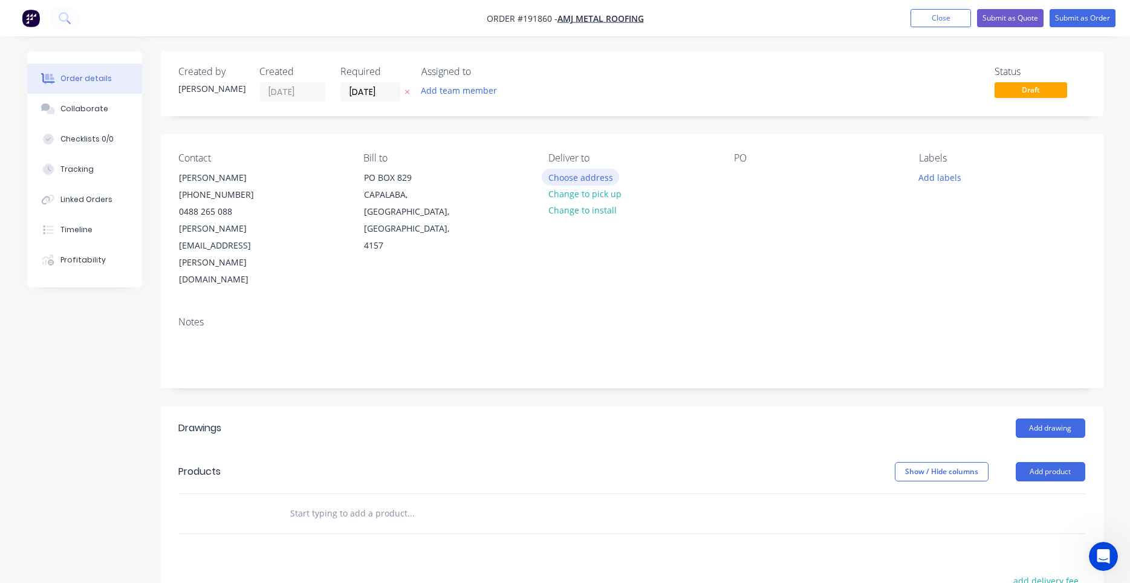
click at [578, 178] on button "Choose address" at bounding box center [580, 177] width 77 height 16
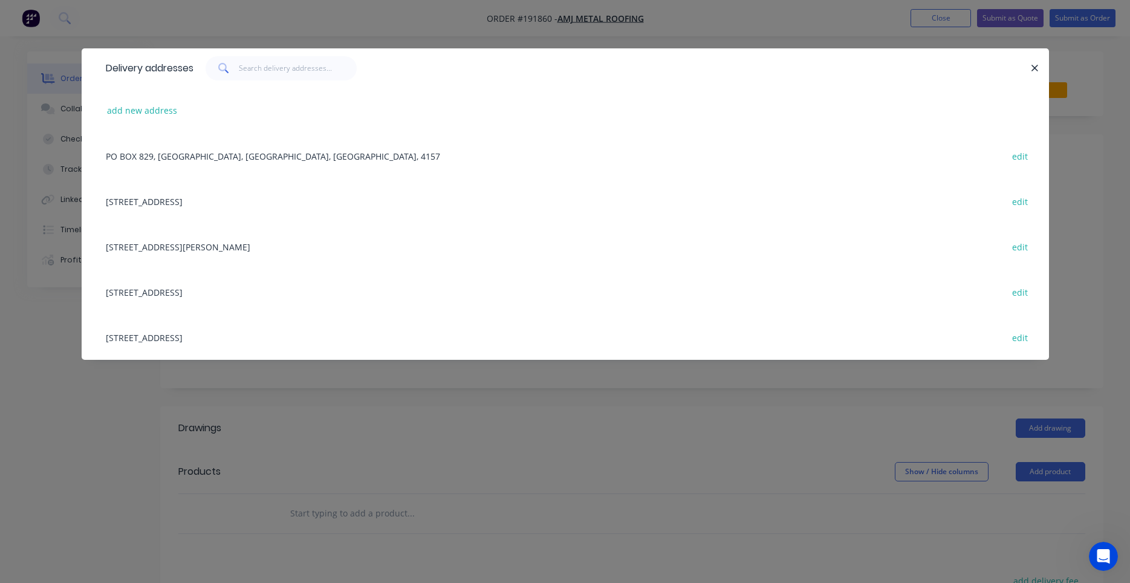
click at [453, 38] on div "Delivery addresses add new address PO BOX 829, CAPALABA, Queensland, Australia,…" at bounding box center [565, 291] width 1130 height 583
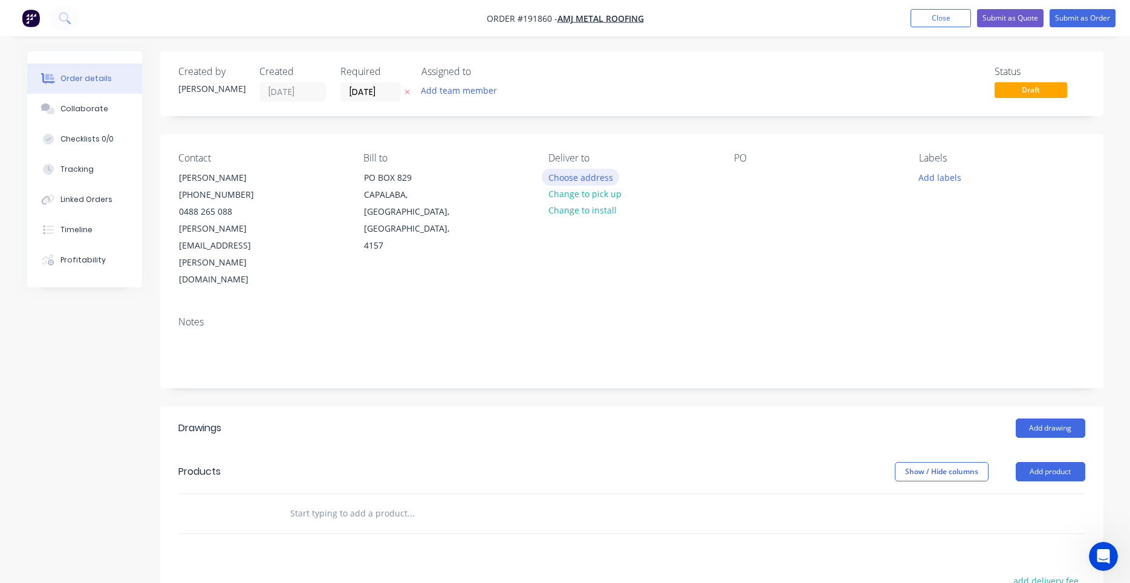
click at [602, 177] on button "Choose address" at bounding box center [580, 177] width 77 height 16
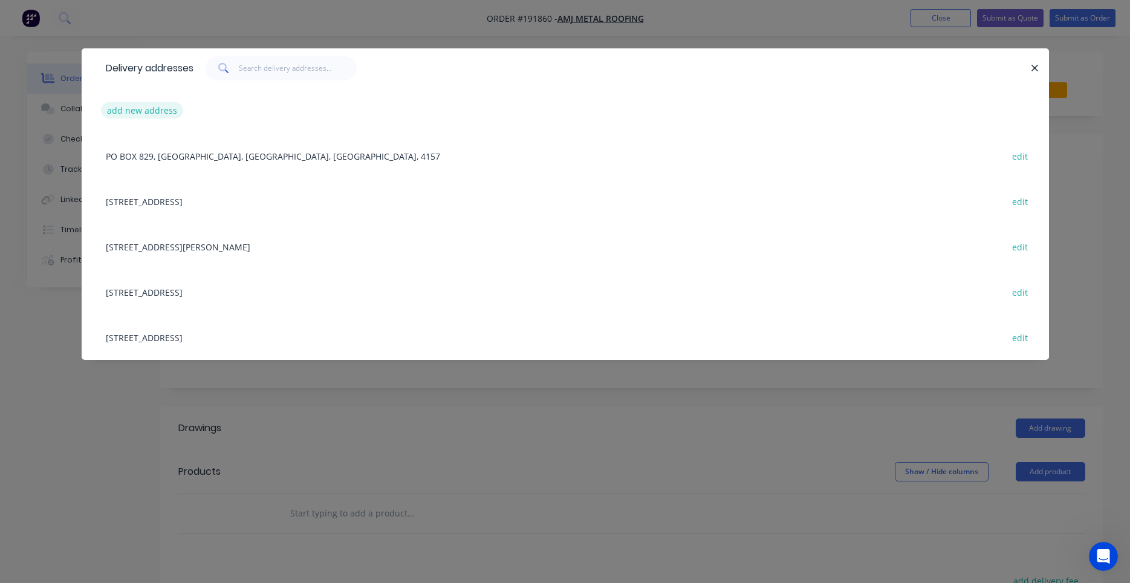
click at [168, 111] on button "add new address" at bounding box center [142, 110] width 83 height 16
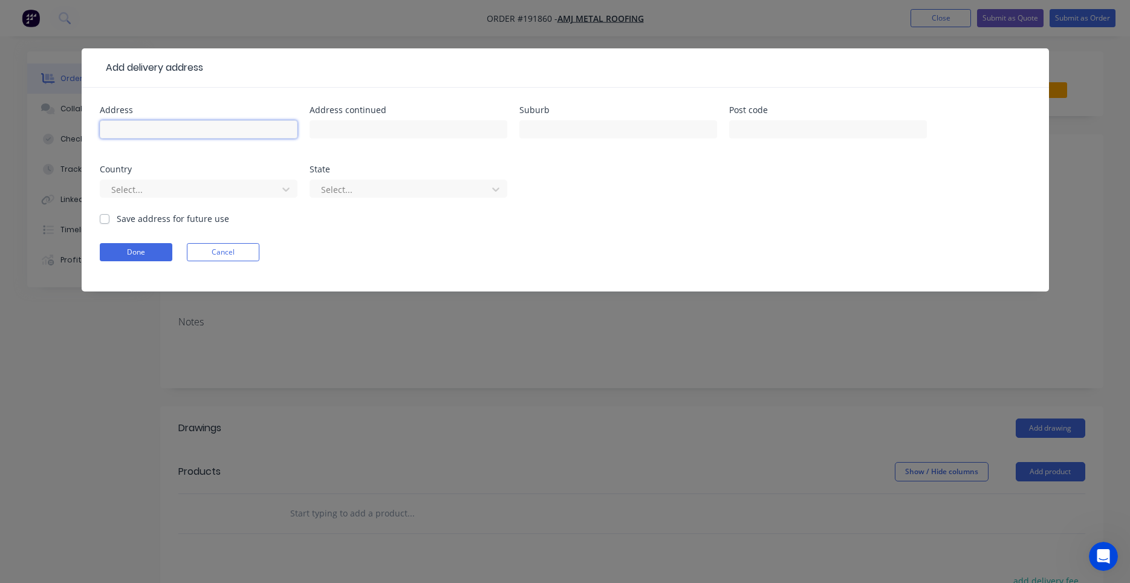
click at [186, 134] on input "text" at bounding box center [199, 129] width 198 height 18
type input "6 Grimes St"
type input "AUCHENFLOWER"
type input "a"
type input "q"
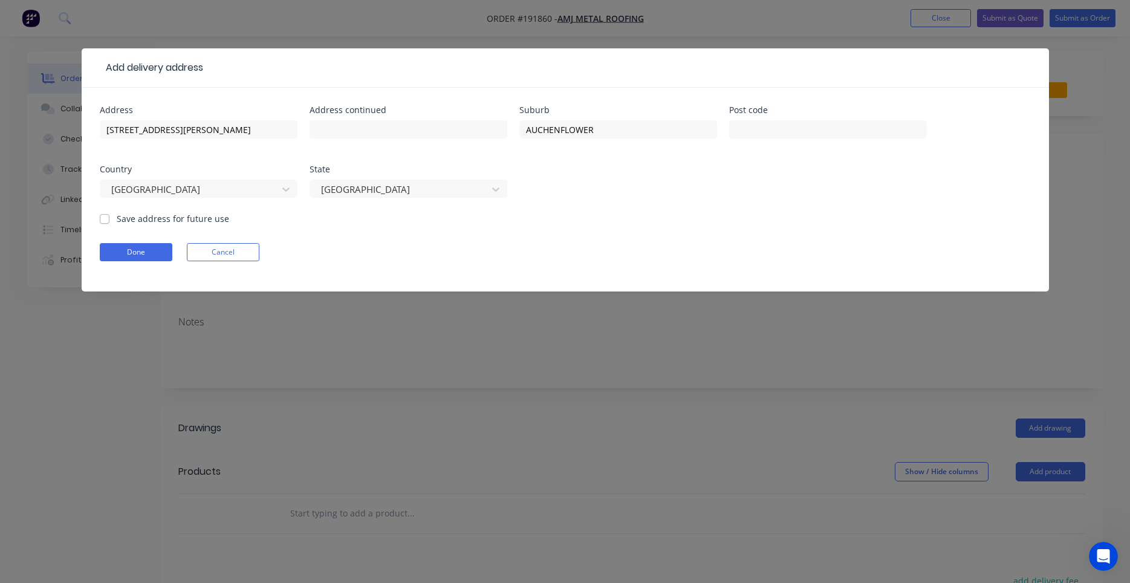
click at [95, 217] on div "Address 6 Grimes St Address continued Suburb AUCHENFLOWER Post code Country Aus…" at bounding box center [565, 190] width 967 height 204
click at [117, 220] on label "Save address for future use" at bounding box center [173, 218] width 112 height 13
click at [105, 220] on input "Save address for future use" at bounding box center [105, 217] width 10 height 11
checkbox input "true"
click at [106, 241] on form "Address 6 Grimes St Address continued Suburb AUCHENFLOWER Post code Country Aus…" at bounding box center [565, 199] width 931 height 186
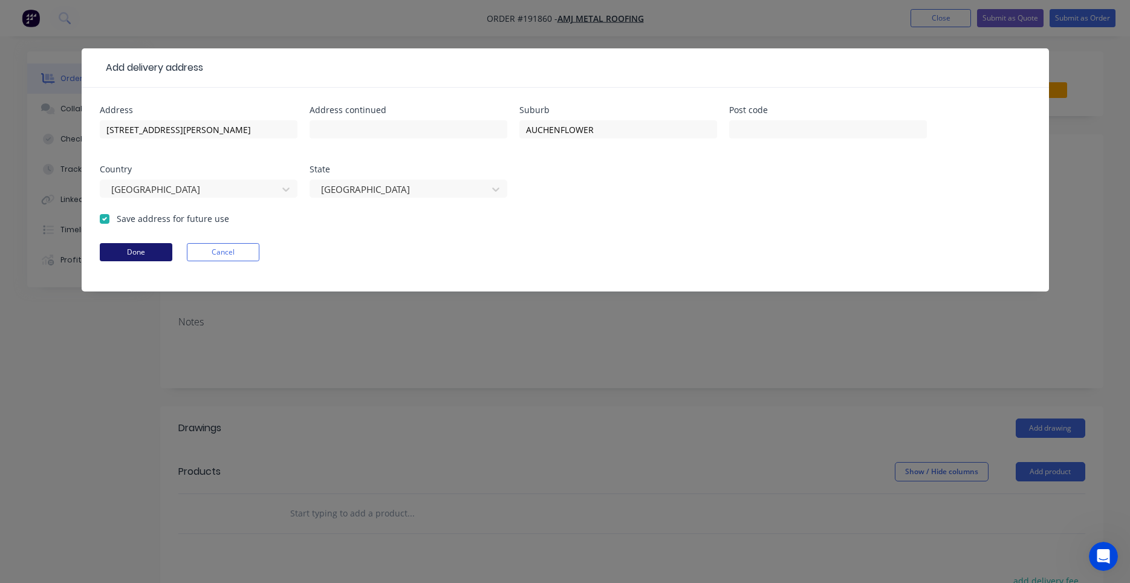
click at [106, 251] on button "Done" at bounding box center [136, 252] width 73 height 18
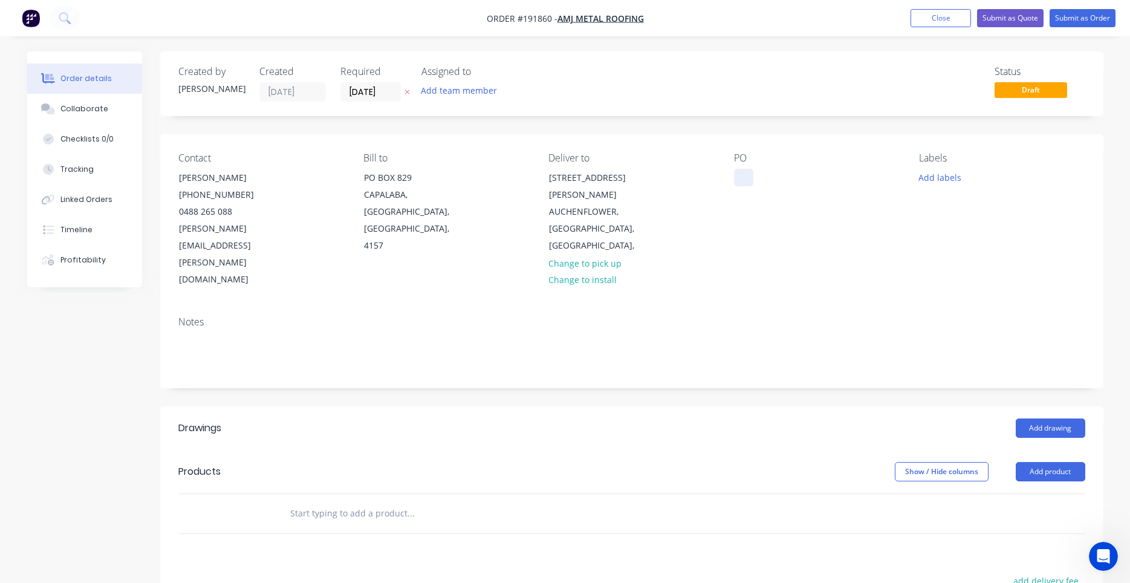
click at [743, 183] on div at bounding box center [743, 178] width 19 height 18
click at [947, 181] on button "Add labels" at bounding box center [940, 177] width 56 height 16
click at [990, 213] on input "text" at bounding box center [1019, 213] width 126 height 24
type input "7"
click at [944, 284] on div at bounding box center [941, 285] width 24 height 24
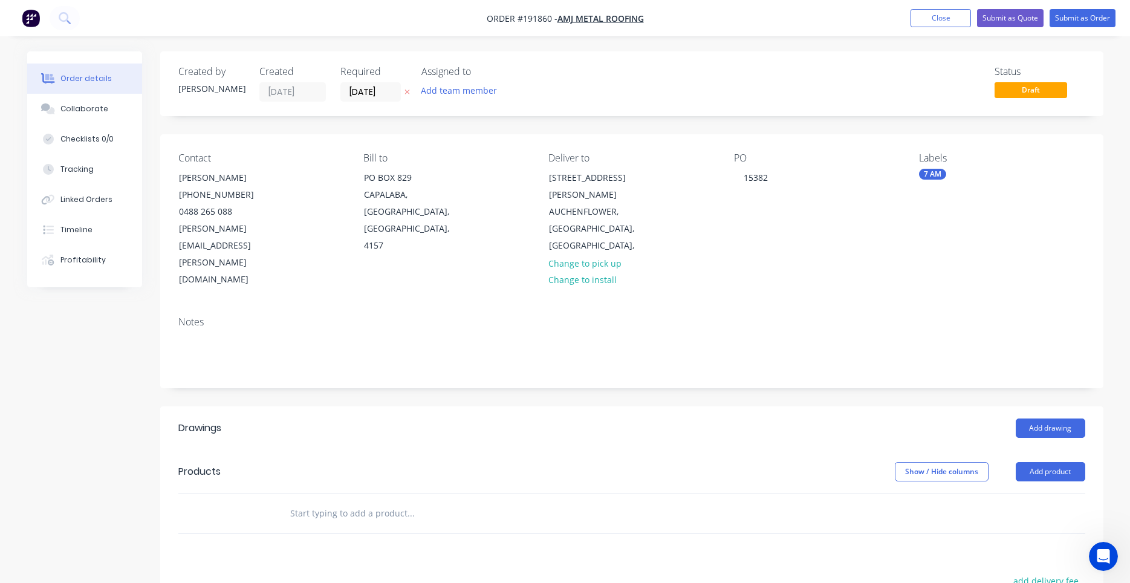
click at [889, 307] on div "Notes" at bounding box center [631, 347] width 943 height 81
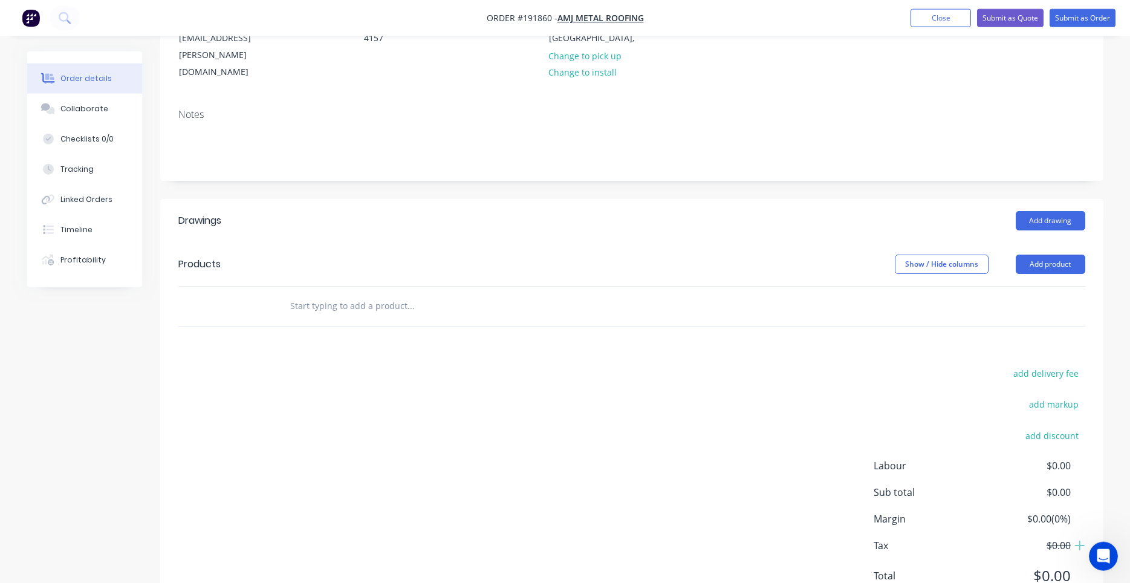
scroll to position [209, 0]
click at [498, 293] on input "text" at bounding box center [411, 305] width 242 height 24
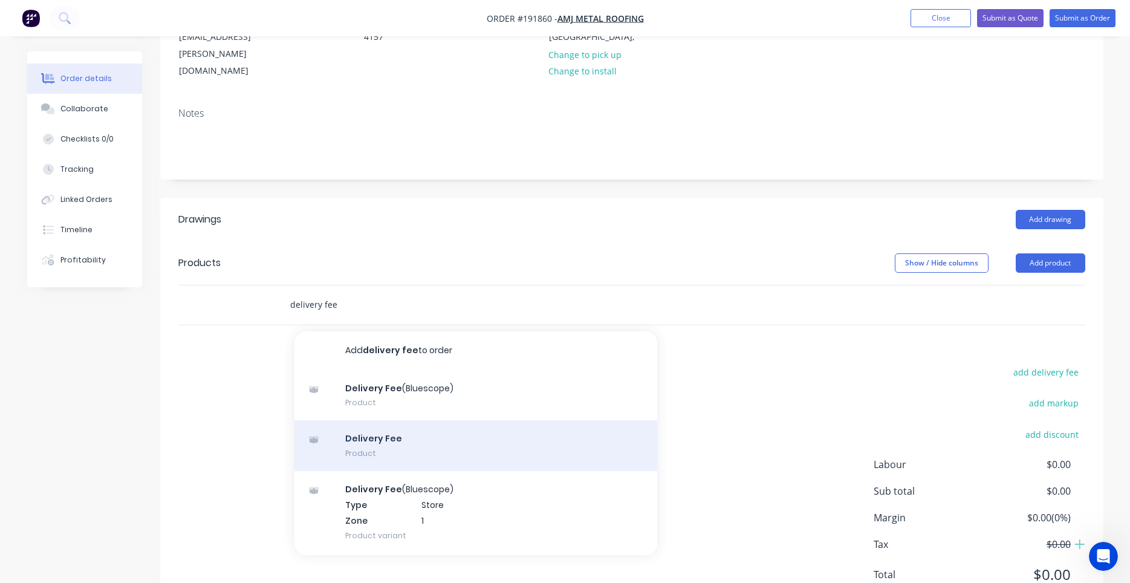
type input "delivery fee"
click at [454, 420] on div "Delivery Fee Product" at bounding box center [475, 445] width 363 height 51
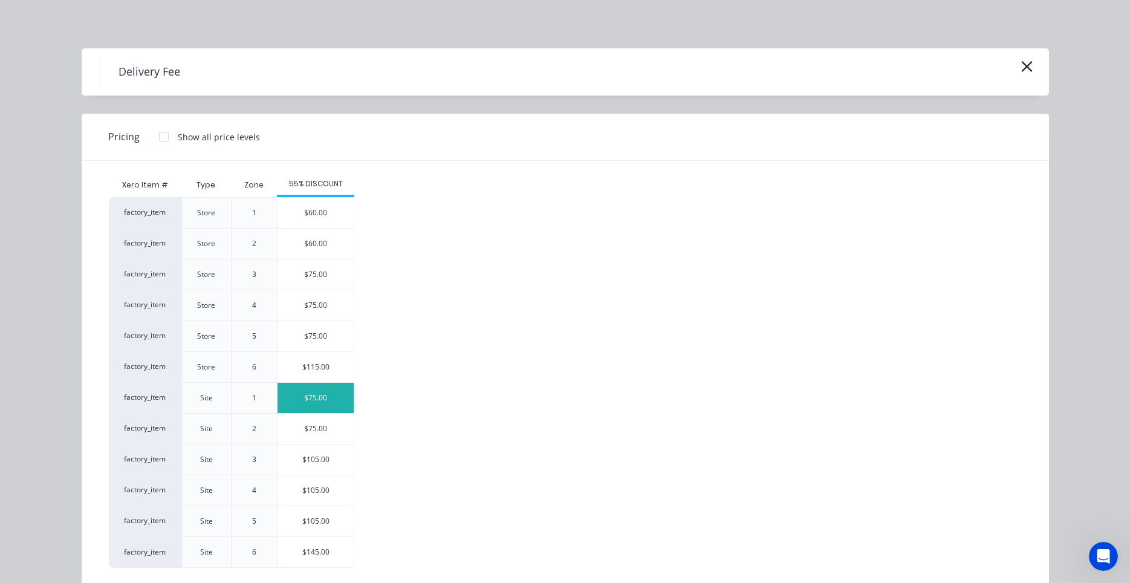
click at [325, 394] on div "$75.00" at bounding box center [316, 398] width 76 height 30
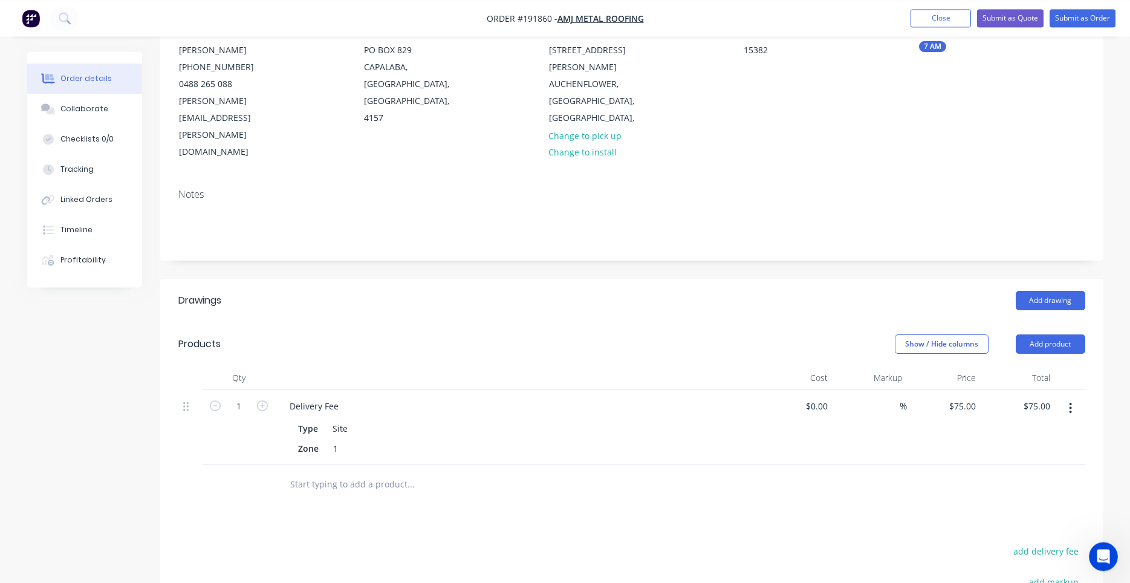
scroll to position [0, 0]
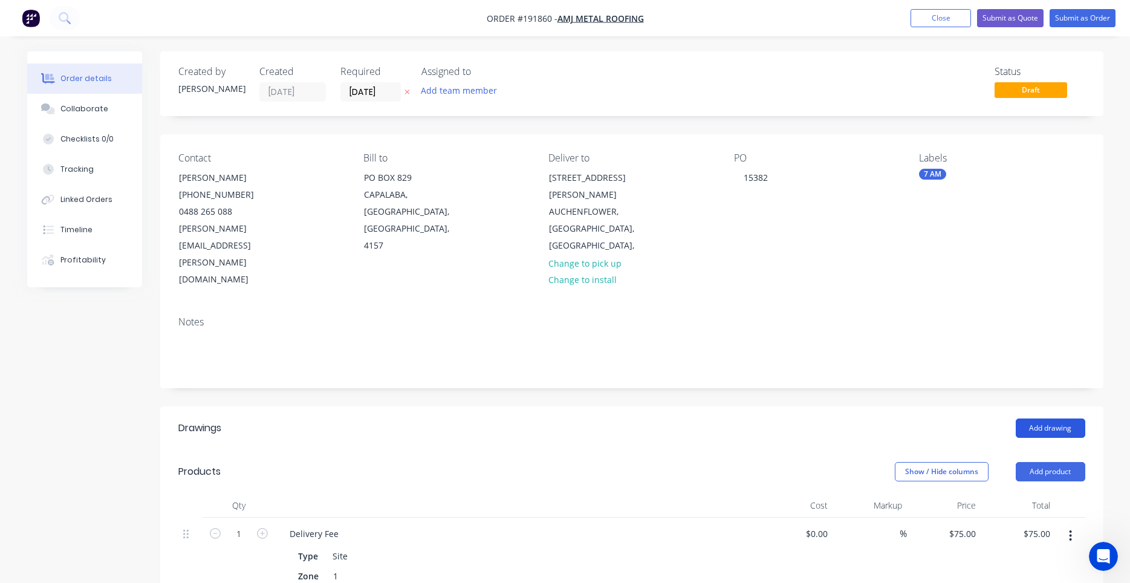
click at [1037, 418] on button "Add drawing" at bounding box center [1051, 427] width 70 height 19
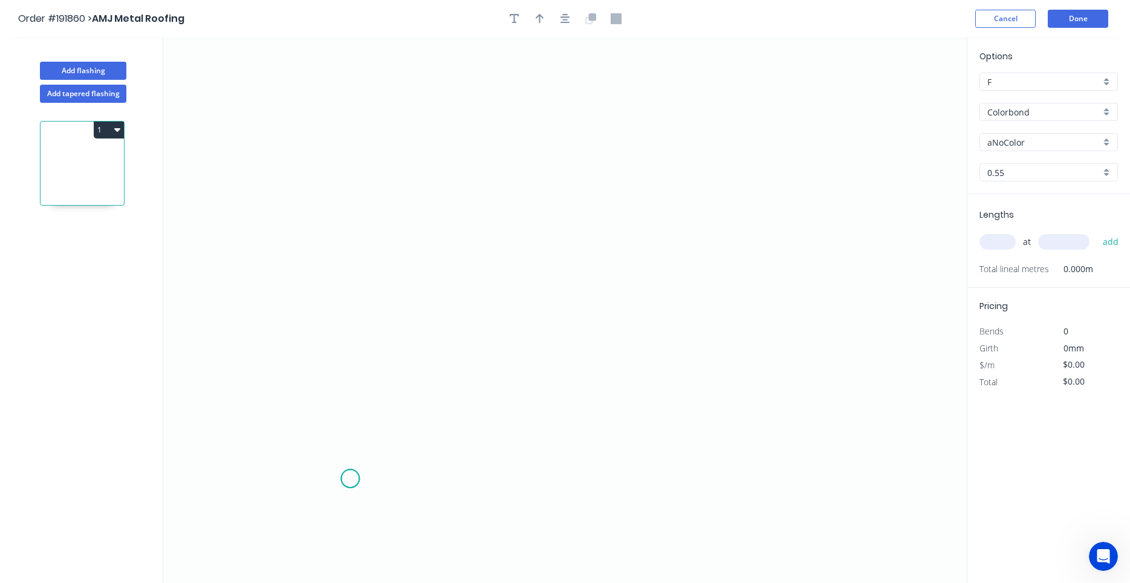
click at [350, 479] on icon "0" at bounding box center [564, 309] width 803 height 545
click at [294, 421] on icon "0" at bounding box center [564, 309] width 803 height 545
click at [343, 374] on icon "0 ?" at bounding box center [564, 309] width 803 height 545
click at [334, 125] on icon "0 ? ?" at bounding box center [564, 309] width 803 height 545
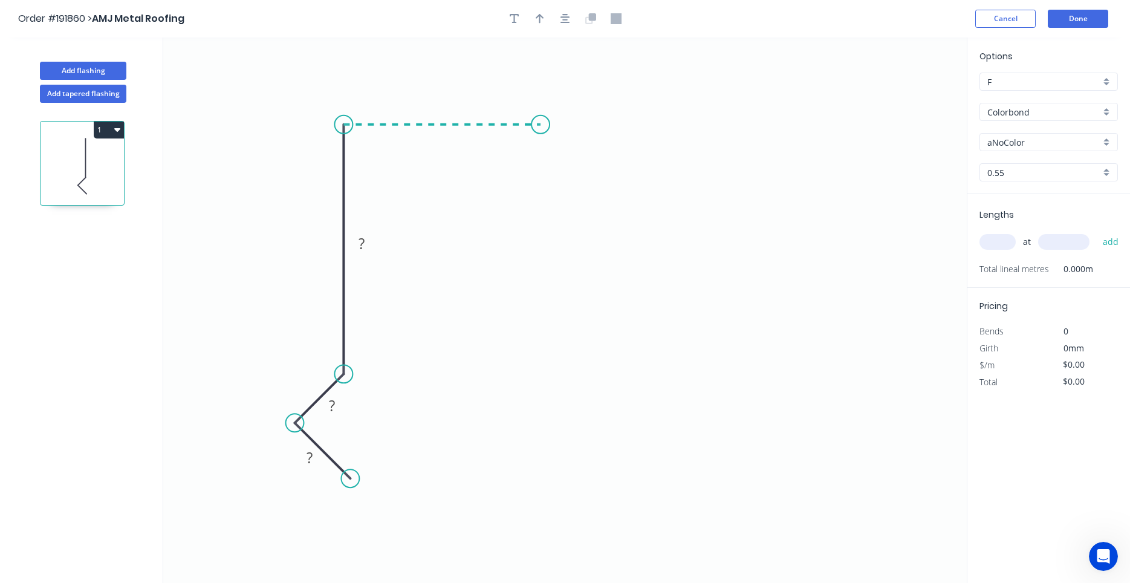
click at [540, 120] on icon "0 ? ? ?" at bounding box center [564, 309] width 803 height 545
click at [533, 272] on icon "0 ? ? ? ?" at bounding box center [564, 309] width 803 height 545
click at [533, 272] on circle at bounding box center [540, 272] width 18 height 18
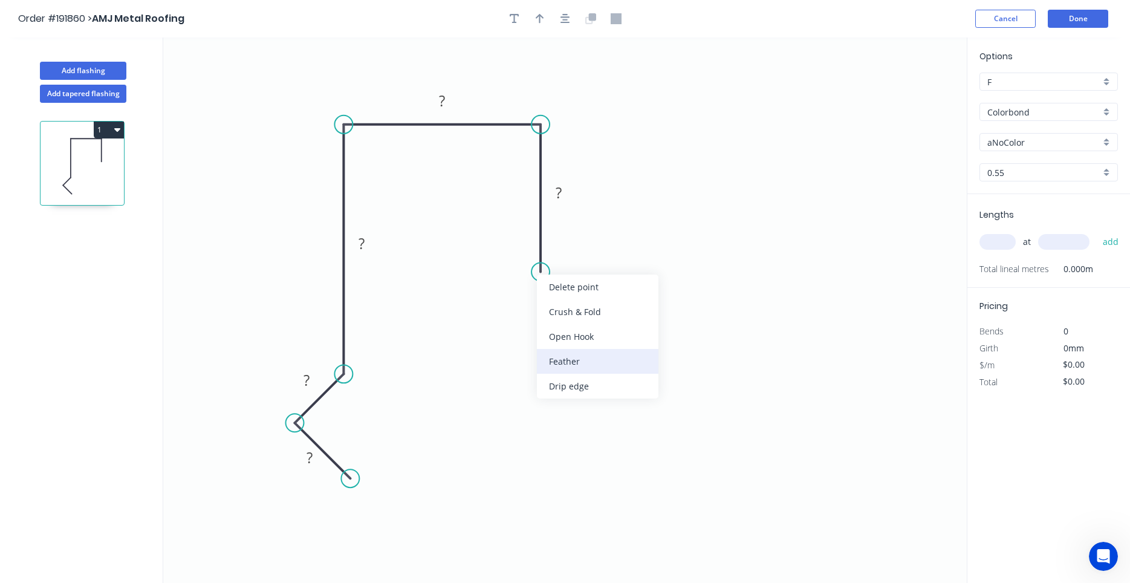
click at [558, 358] on div "Feather" at bounding box center [598, 361] width 122 height 25
click at [527, 248] on tspan "15" at bounding box center [522, 250] width 17 height 20
type input "$15.05"
click at [1013, 144] on input "aNoColor" at bounding box center [1043, 142] width 113 height 13
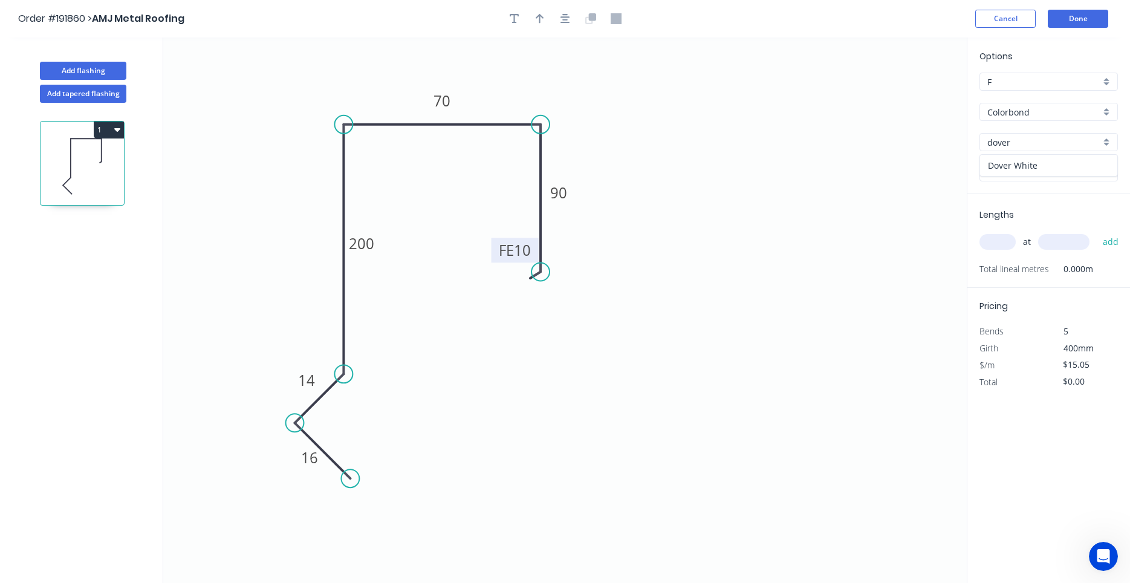
click at [1004, 174] on div "Dover White" at bounding box center [1048, 165] width 137 height 21
type input "Dover White"
click at [1008, 238] on input "text" at bounding box center [997, 242] width 36 height 16
type input "1"
type input "5200"
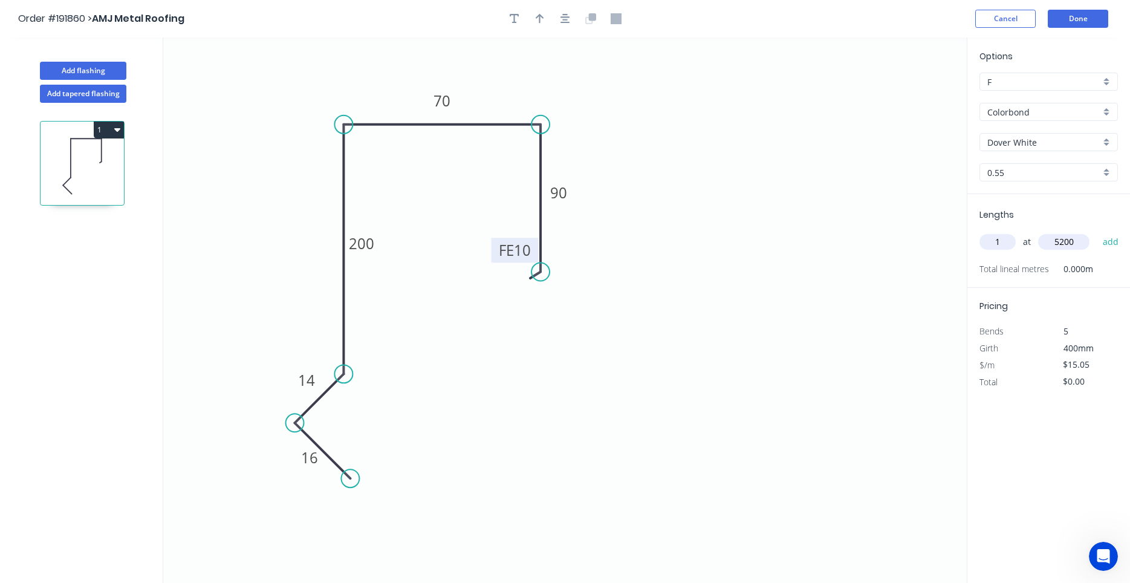
click at [1097, 232] on button "add" at bounding box center [1111, 242] width 28 height 21
type input "$78.26"
type input "1"
type input "4500"
click at [1097, 232] on button "add" at bounding box center [1111, 242] width 28 height 21
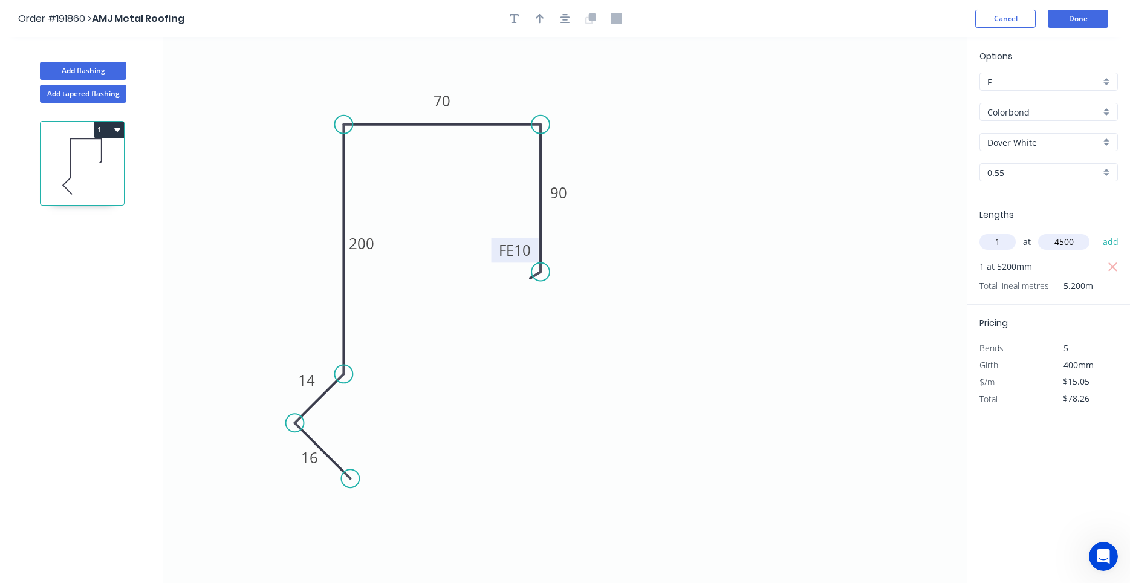
type input "$145.99"
type input "1"
type input "2"
type input "5600"
click at [1097, 232] on button "add" at bounding box center [1111, 242] width 28 height 21
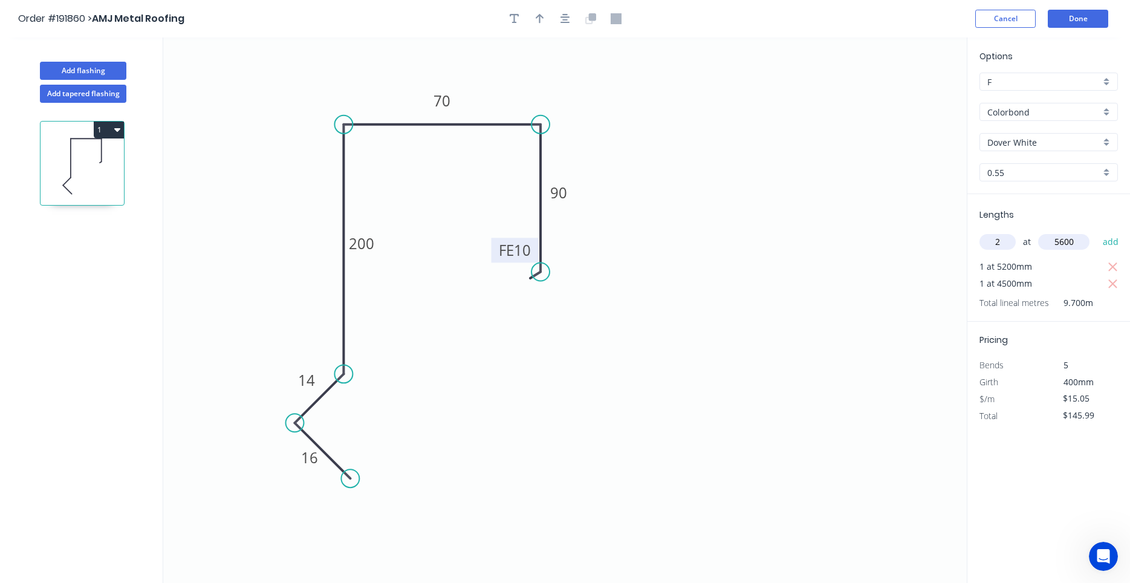
type input "$314.55"
type input "2"
type input "1000"
click at [1097, 232] on button "add" at bounding box center [1111, 242] width 28 height 21
type input "$344.65"
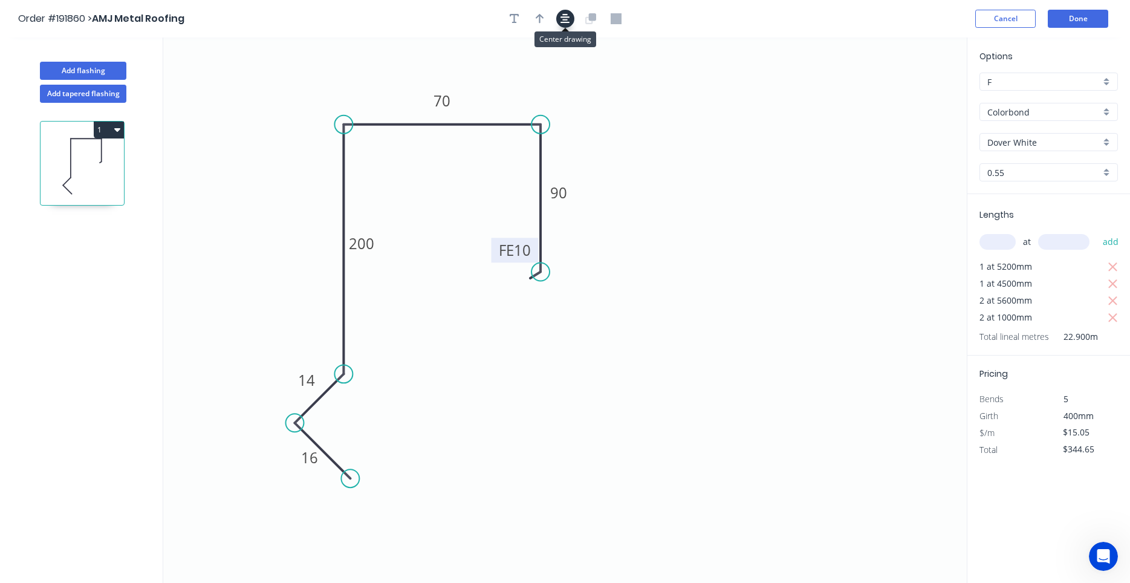
click at [569, 20] on icon "button" at bounding box center [565, 18] width 10 height 11
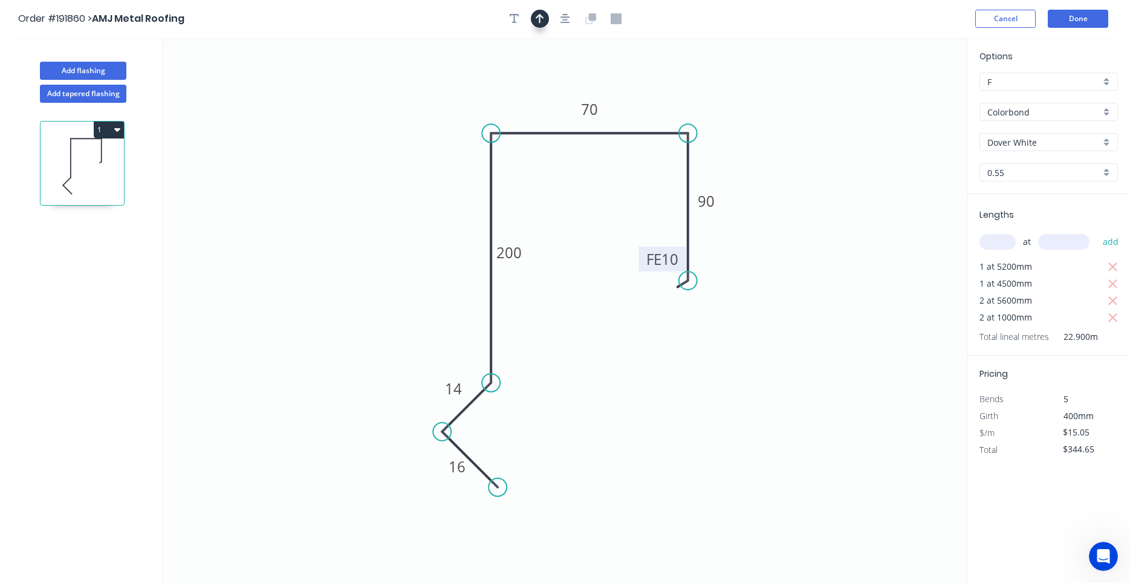
click at [541, 25] on button "button" at bounding box center [540, 19] width 18 height 18
click at [907, 96] on icon at bounding box center [905, 81] width 11 height 39
click at [907, 96] on icon at bounding box center [906, 81] width 11 height 39
drag, startPoint x: 907, startPoint y: 96, endPoint x: 750, endPoint y: 110, distance: 157.3
click at [750, 110] on icon at bounding box center [759, 100] width 35 height 35
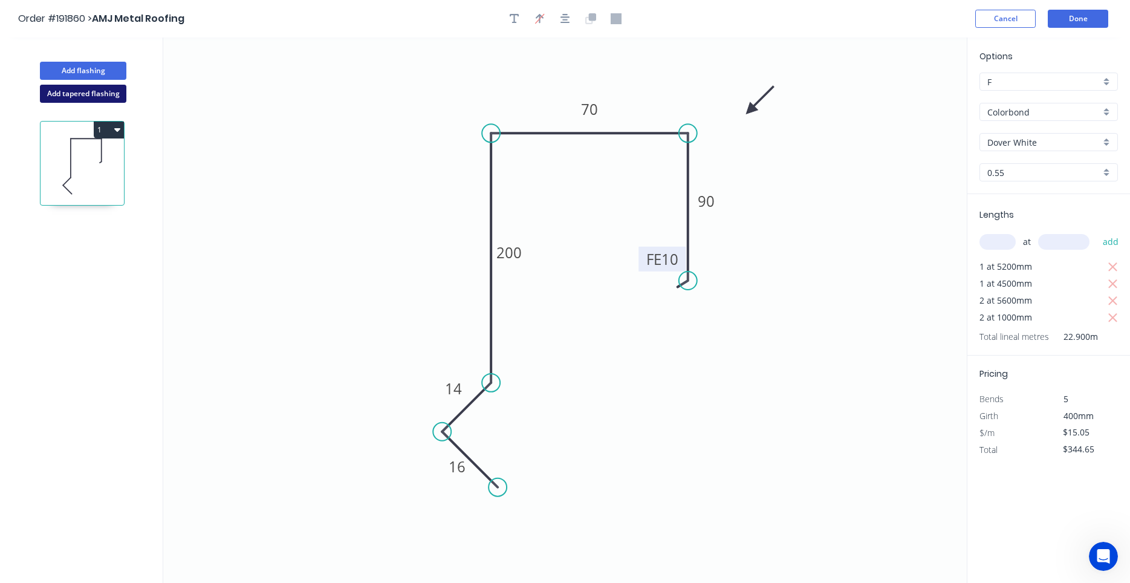
click at [111, 99] on button "Add tapered flashing" at bounding box center [83, 94] width 86 height 18
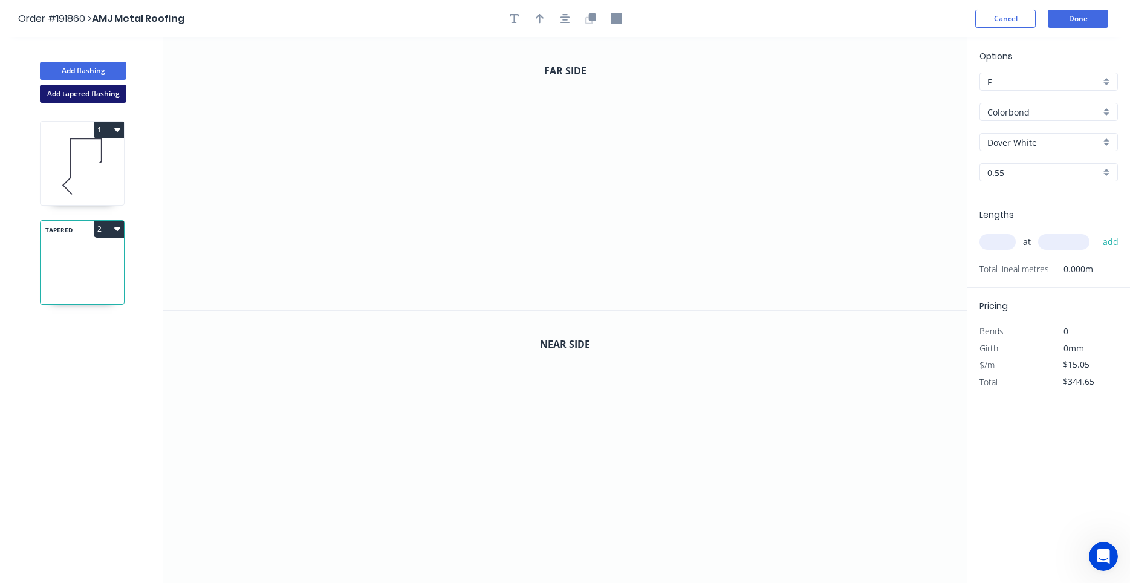
type input "$0.00"
click at [74, 175] on icon at bounding box center [82, 166] width 83 height 77
type input "$15.05"
type input "$344.65"
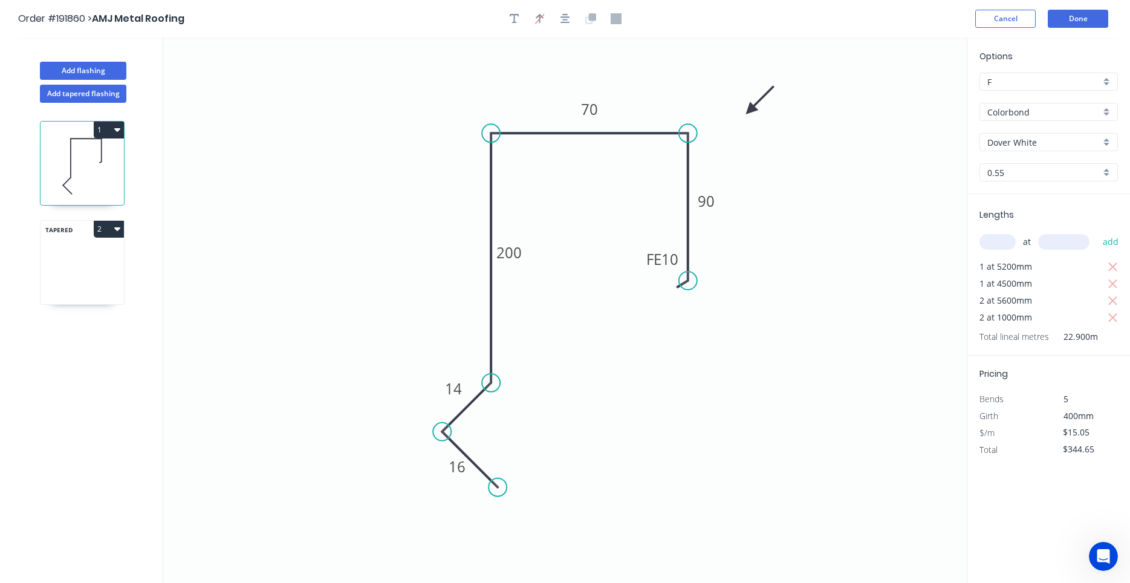
click at [75, 282] on icon at bounding box center [82, 286] width 83 height 36
type input "$0.00"
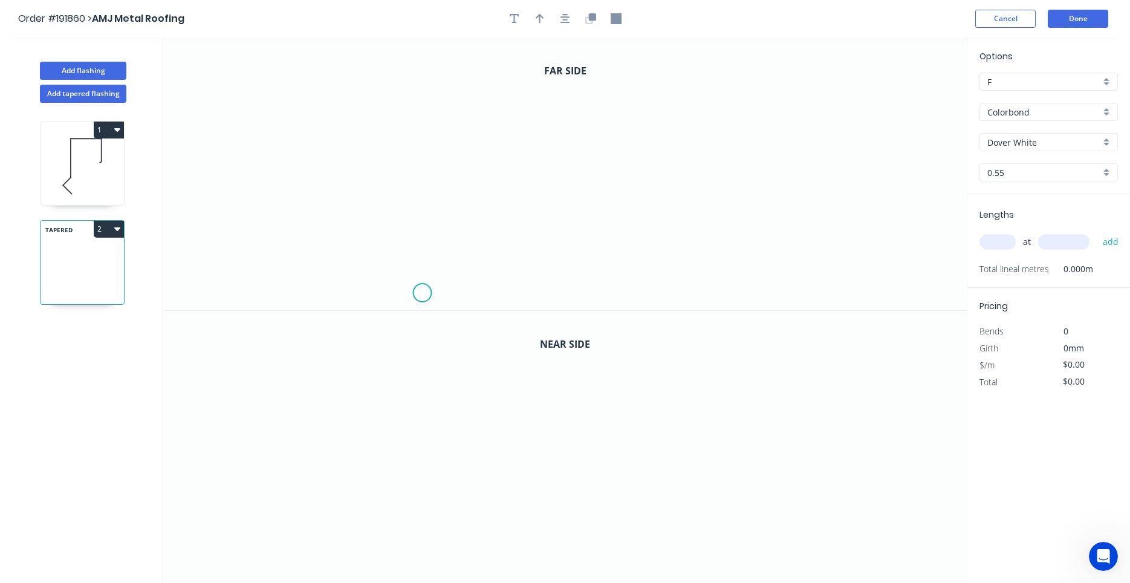
click at [422, 293] on icon "0" at bounding box center [564, 173] width 803 height 273
click at [378, 244] on icon "0" at bounding box center [564, 173] width 803 height 273
click at [417, 215] on icon "0 ?" at bounding box center [564, 173] width 803 height 273
click at [414, 73] on icon "0 ? ?" at bounding box center [564, 173] width 803 height 273
click at [519, 70] on icon "0 ? ? ?" at bounding box center [564, 173] width 803 height 273
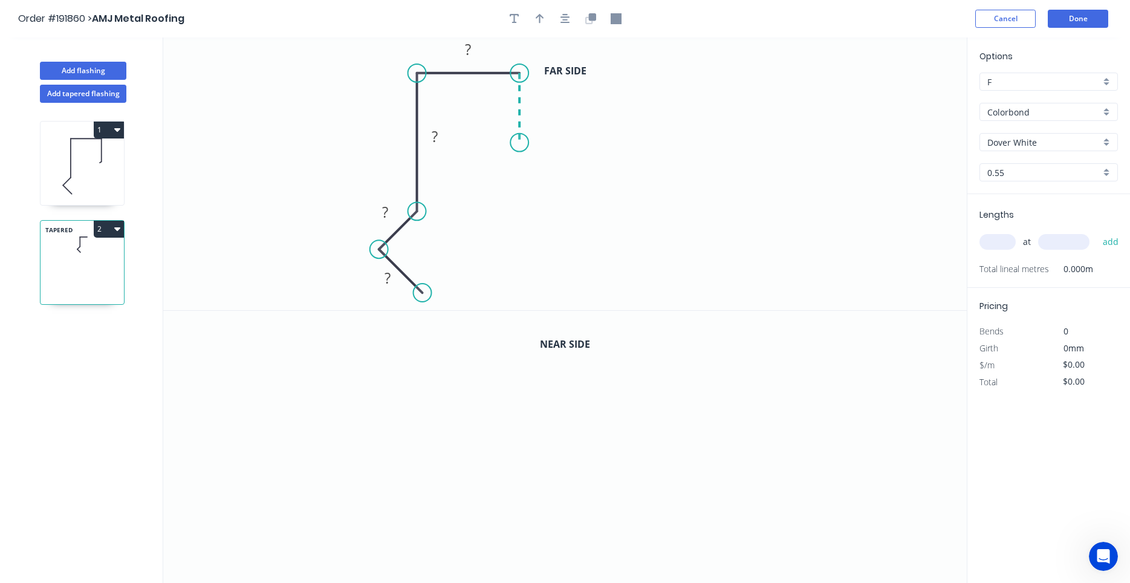
click at [522, 143] on icon "0 ? ? ? ?" at bounding box center [564, 173] width 803 height 273
click at [617, 148] on icon "0 ? ? ? ? ?" at bounding box center [564, 173] width 803 height 273
click at [637, 177] on icon "0 ? ? ? ? ? ?" at bounding box center [564, 173] width 803 height 273
click at [637, 177] on circle at bounding box center [637, 176] width 18 height 18
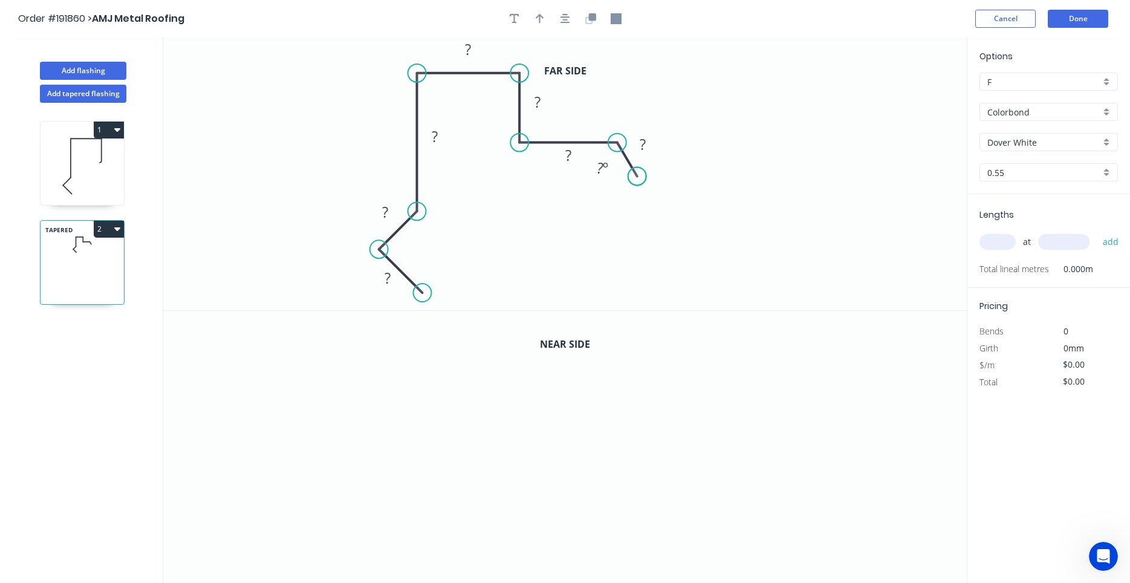
click at [637, 177] on circle at bounding box center [637, 176] width 18 height 18
drag, startPoint x: 634, startPoint y: 179, endPoint x: 642, endPoint y: 171, distance: 11.1
click at [642, 171] on circle at bounding box center [642, 167] width 18 height 18
drag, startPoint x: 642, startPoint y: 169, endPoint x: 631, endPoint y: 174, distance: 12.2
click at [631, 174] on circle at bounding box center [631, 174] width 18 height 18
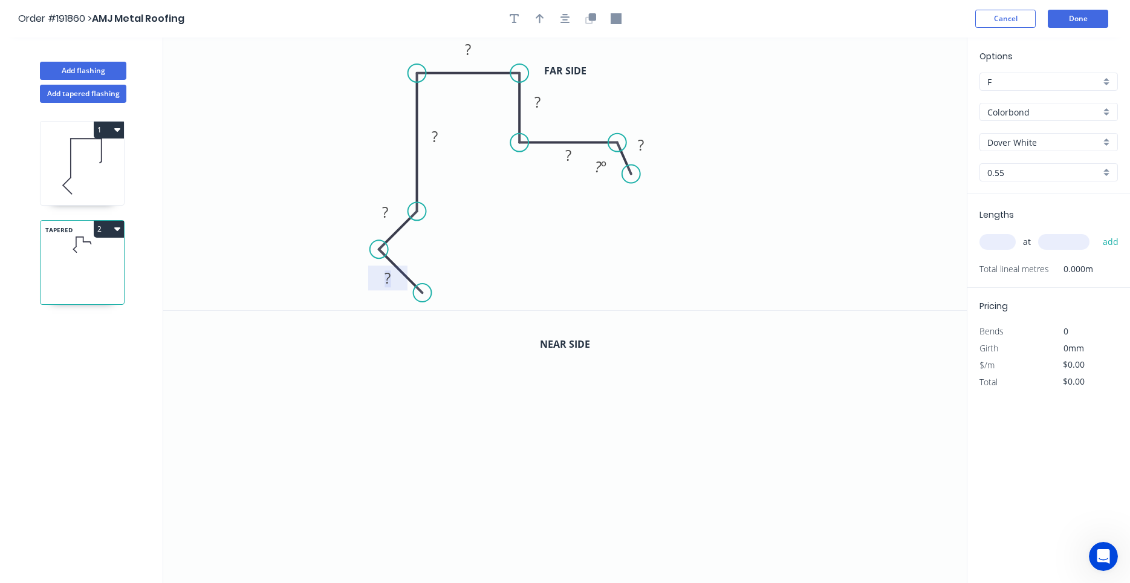
click at [391, 276] on tspan "?" at bounding box center [388, 278] width 6 height 20
type input "$28.31"
drag, startPoint x: 629, startPoint y: 175, endPoint x: 640, endPoint y: 189, distance: 17.6
click at [640, 189] on circle at bounding box center [640, 188] width 18 height 18
click at [563, 20] on icon "button" at bounding box center [565, 19] width 10 height 10
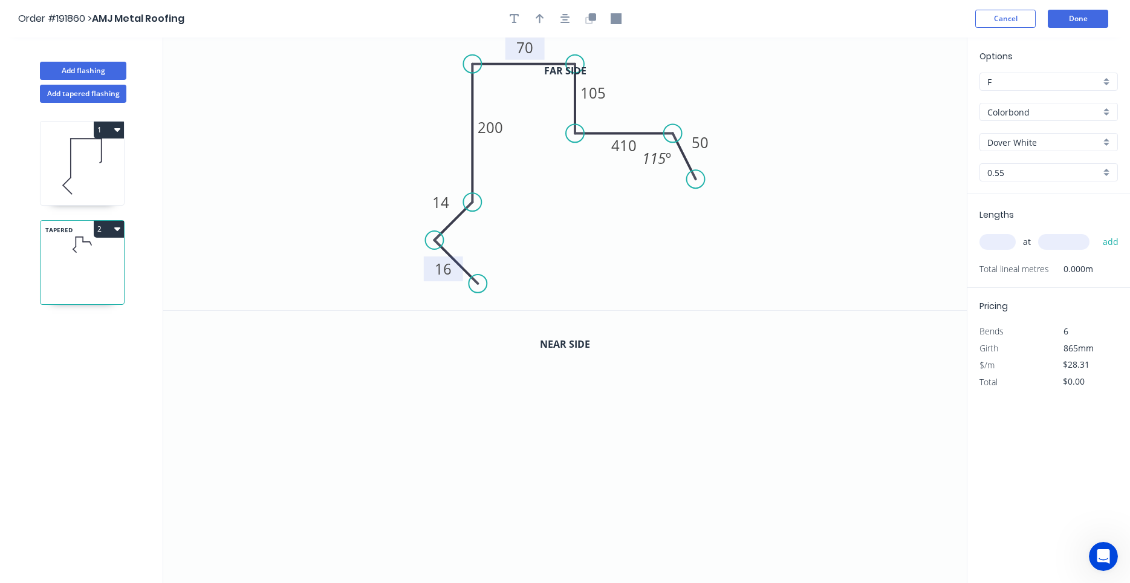
drag, startPoint x: 536, startPoint y: 49, endPoint x: 537, endPoint y: 56, distance: 7.4
click at [537, 56] on rect at bounding box center [524, 47] width 39 height 25
drag, startPoint x: 537, startPoint y: 56, endPoint x: 539, endPoint y: 103, distance: 47.2
click at [539, 103] on rect at bounding box center [526, 94] width 39 height 25
click at [1099, 15] on button "Done" at bounding box center [1078, 19] width 60 height 18
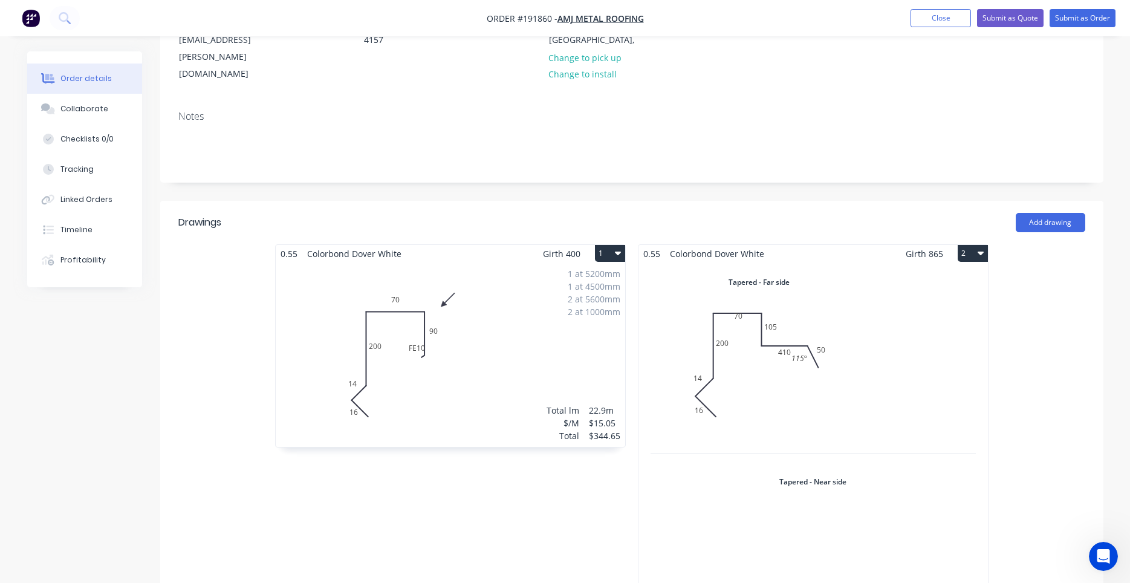
click at [709, 307] on div "Total lm $/M Total 0m $28.31 $0.00" at bounding box center [812, 461] width 349 height 398
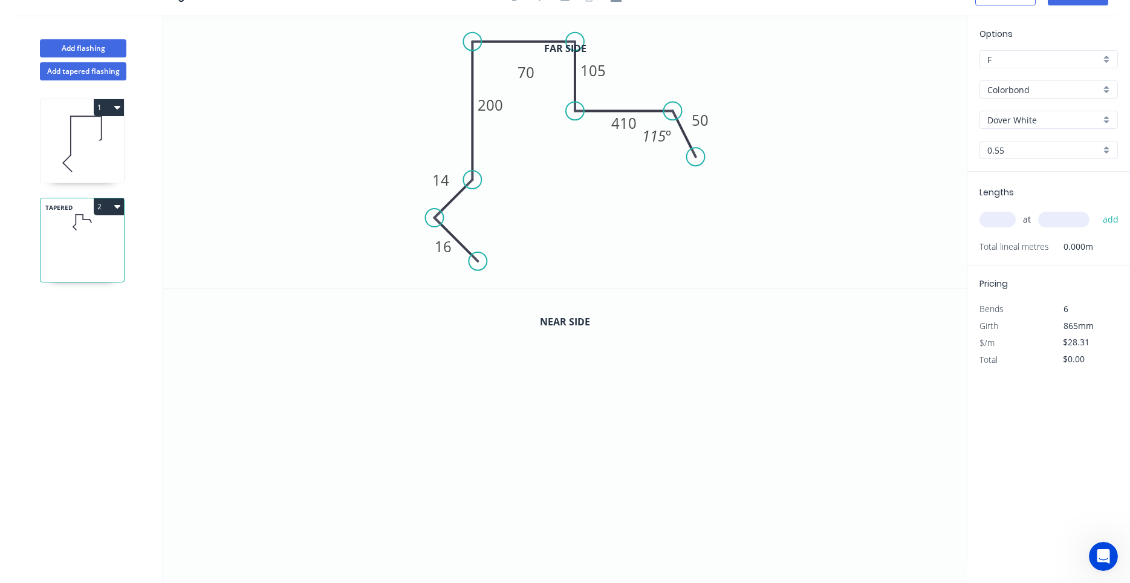
scroll to position [22, 0]
drag, startPoint x: 541, startPoint y: 77, endPoint x: 542, endPoint y: 90, distance: 13.3
click at [542, 90] on rect at bounding box center [526, 85] width 39 height 25
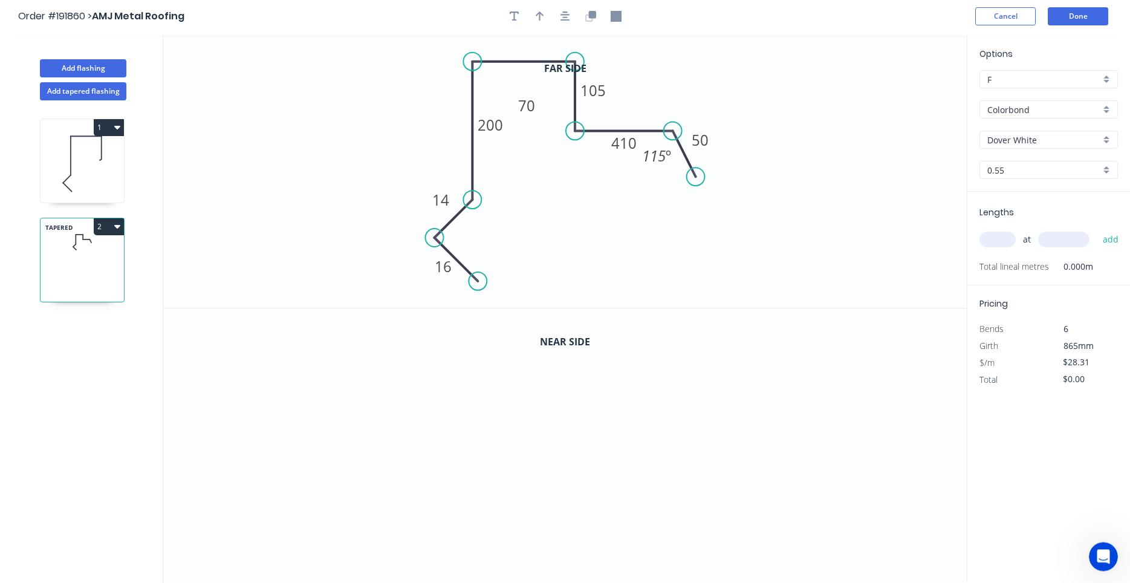
scroll to position [0, 0]
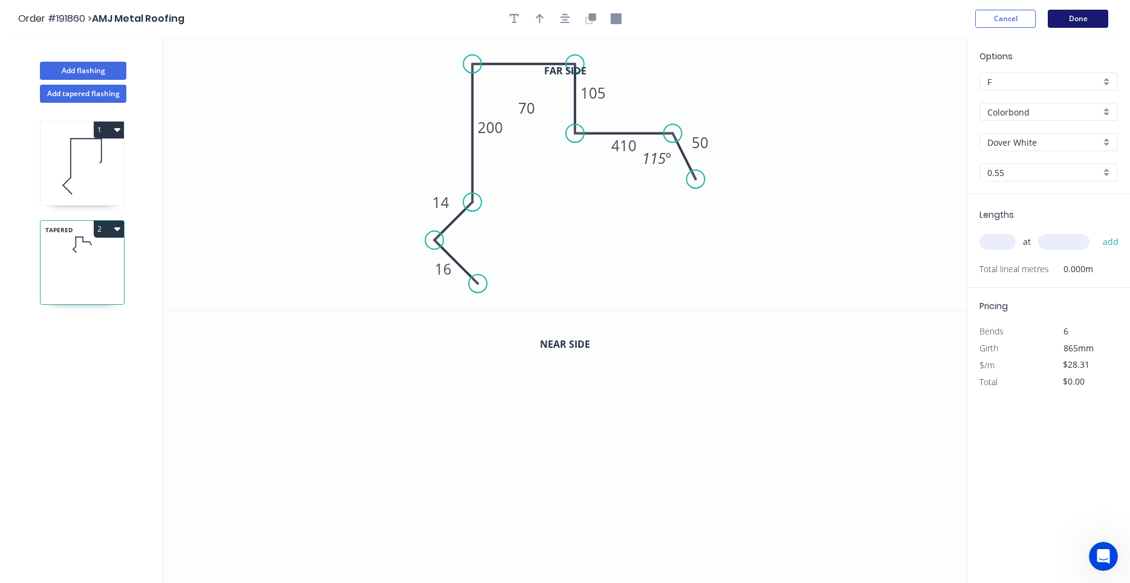
click at [1086, 17] on button "Done" at bounding box center [1078, 19] width 60 height 18
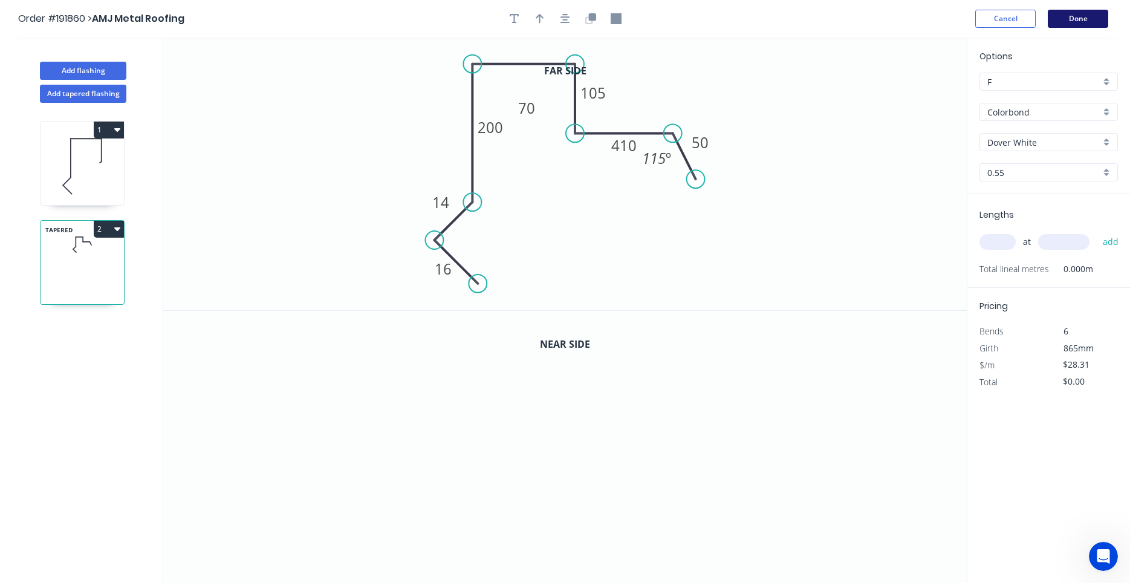
click at [1082, 20] on button "Done" at bounding box center [1078, 19] width 60 height 18
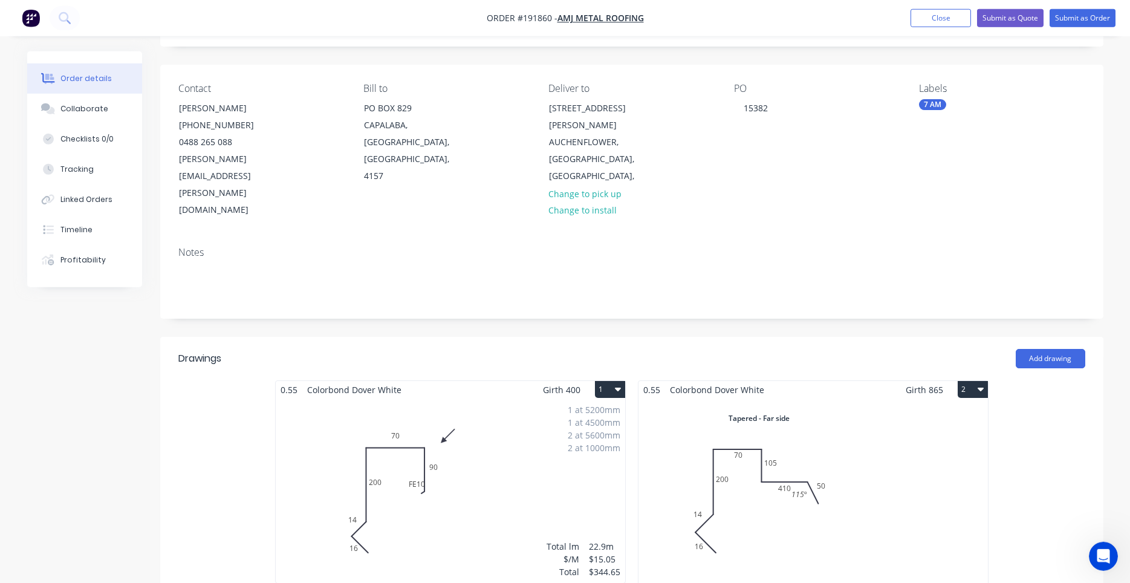
scroll to position [103, 0]
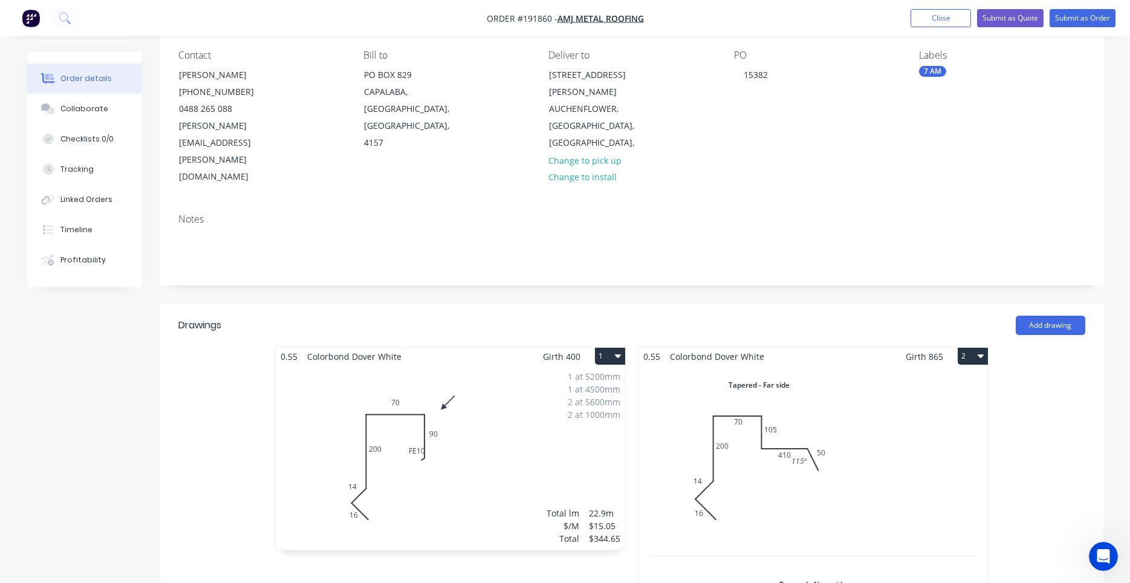
click at [872, 388] on div "Total lm $/M Total 0m $28.31 $0.00" at bounding box center [812, 564] width 349 height 398
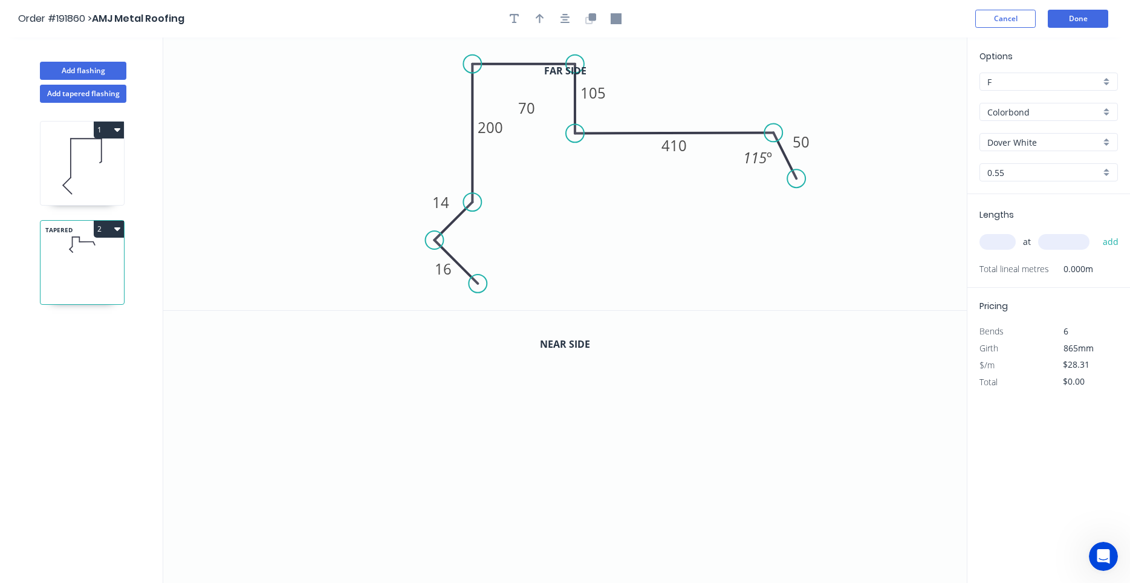
drag, startPoint x: 684, startPoint y: 155, endPoint x: 785, endPoint y: 154, distance: 101.6
click at [785, 154] on icon at bounding box center [784, 155] width 23 height 46
click at [562, 21] on icon "button" at bounding box center [565, 18] width 10 height 11
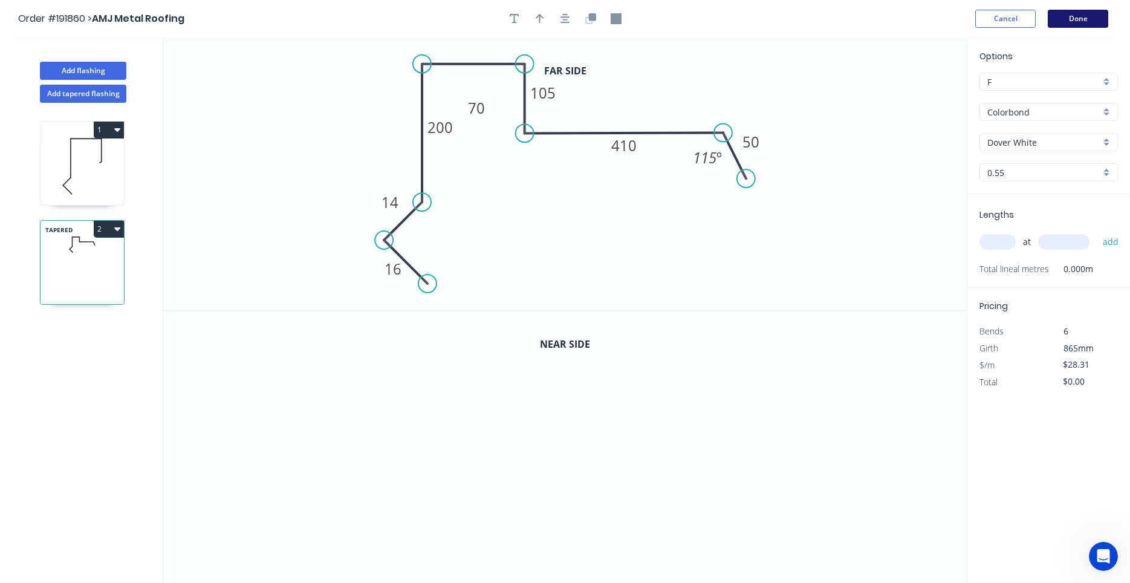
click at [1070, 15] on button "Done" at bounding box center [1078, 19] width 60 height 18
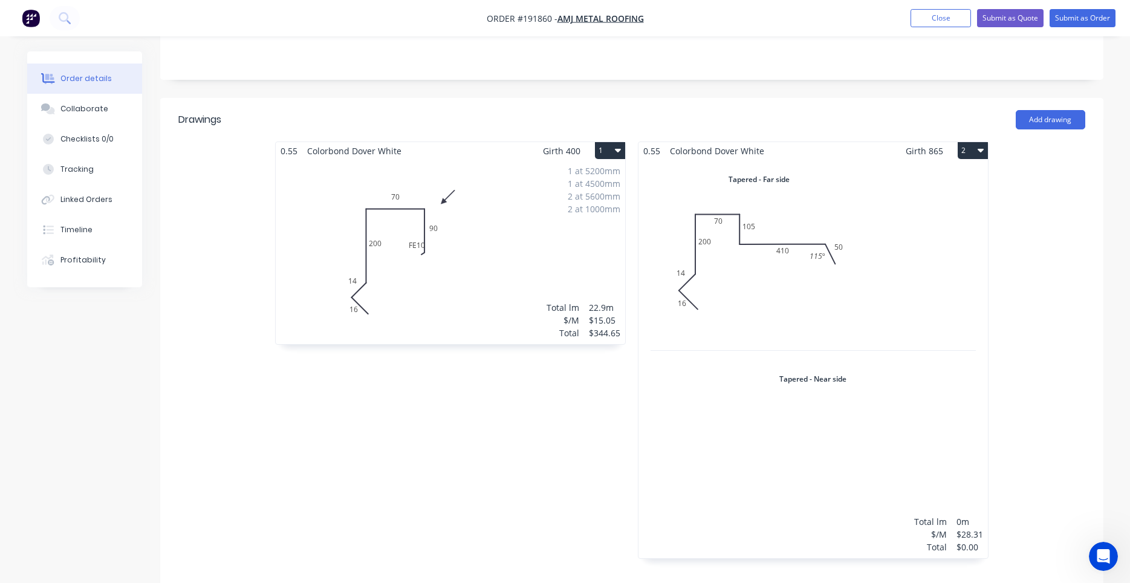
click at [883, 246] on div "Total lm $/M Total 0m $28.31 $0.00" at bounding box center [812, 359] width 349 height 398
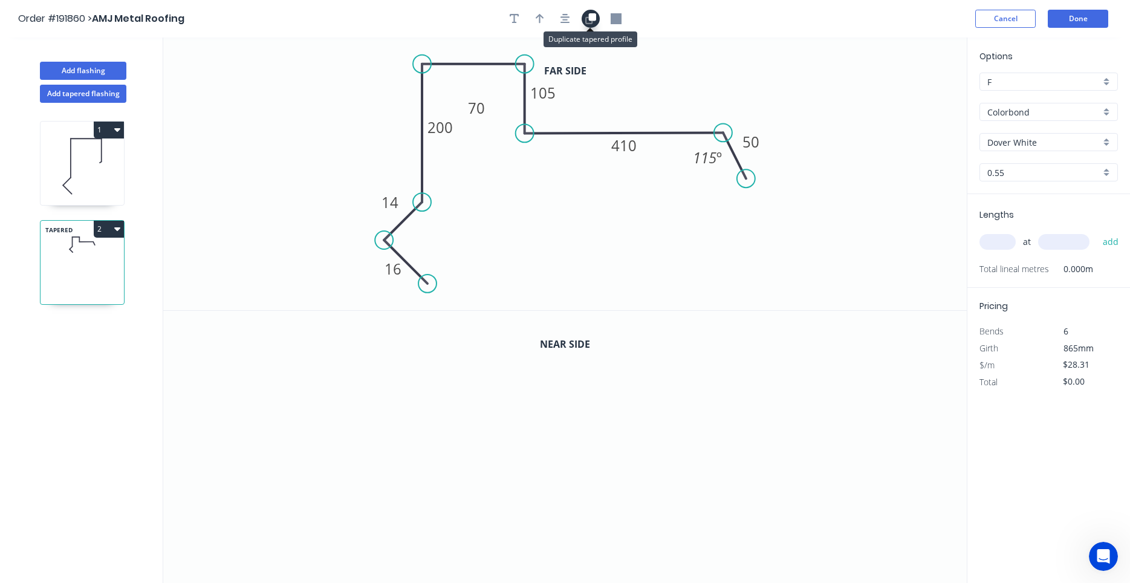
click at [594, 19] on icon "button" at bounding box center [591, 16] width 7 height 7
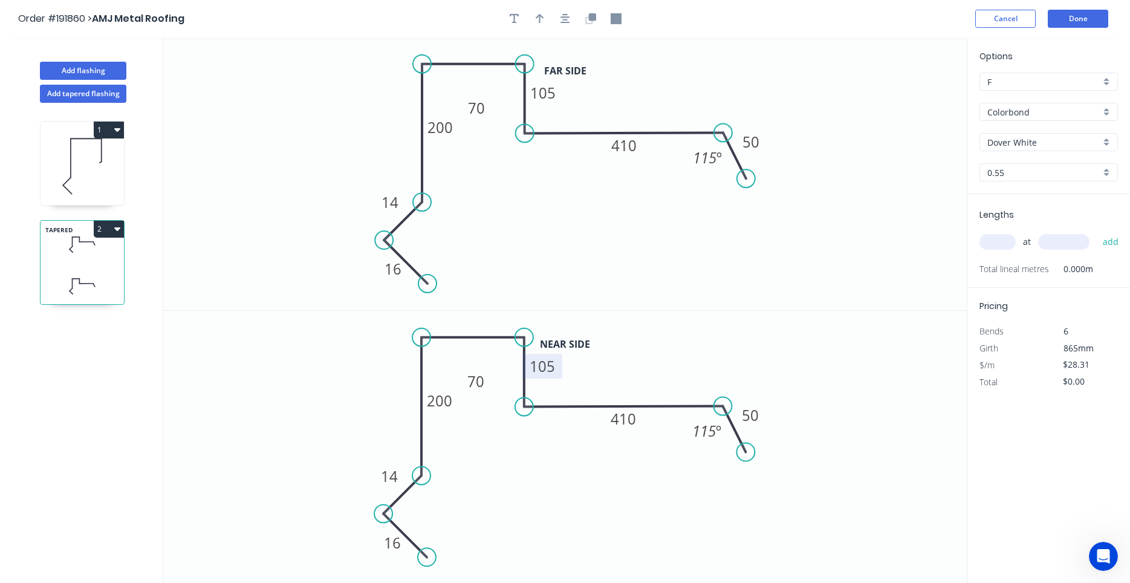
click at [553, 369] on tspan "105" at bounding box center [542, 366] width 25 height 20
click at [642, 336] on icon "0 16 14 200 70 200 410 50 115 º" at bounding box center [564, 447] width 803 height 273
type input "$29.93"
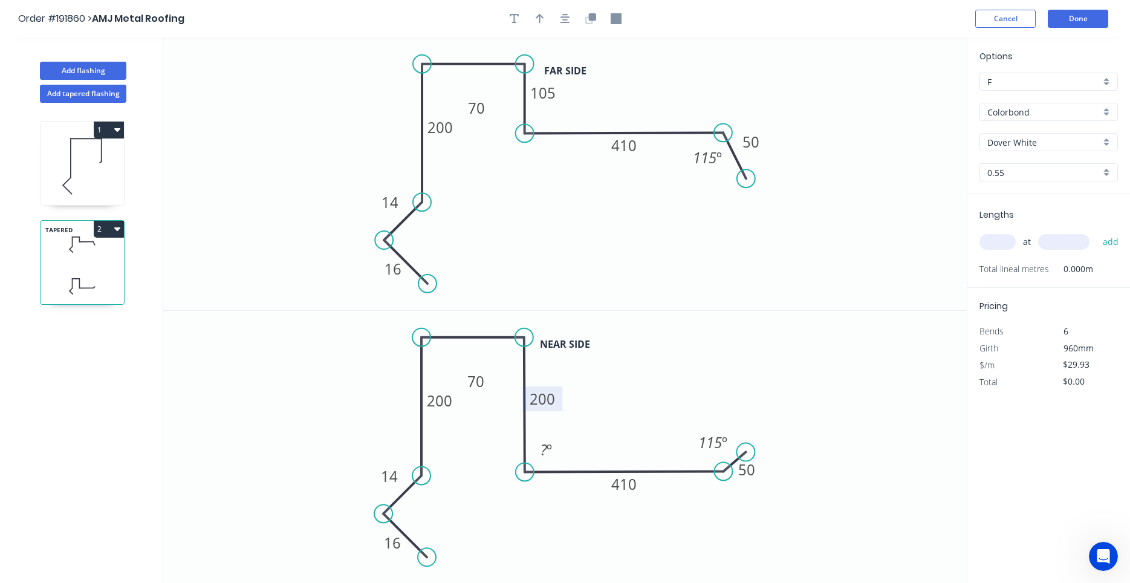
drag, startPoint x: 666, startPoint y: 406, endPoint x: 667, endPoint y: 473, distance: 66.5
click at [667, 472] on icon at bounding box center [624, 471] width 199 height 1
drag, startPoint x: 744, startPoint y: 452, endPoint x: 741, endPoint y: 514, distance: 62.3
click at [741, 514] on circle at bounding box center [741, 514] width 18 height 18
click at [709, 474] on icon at bounding box center [624, 473] width 199 height 1
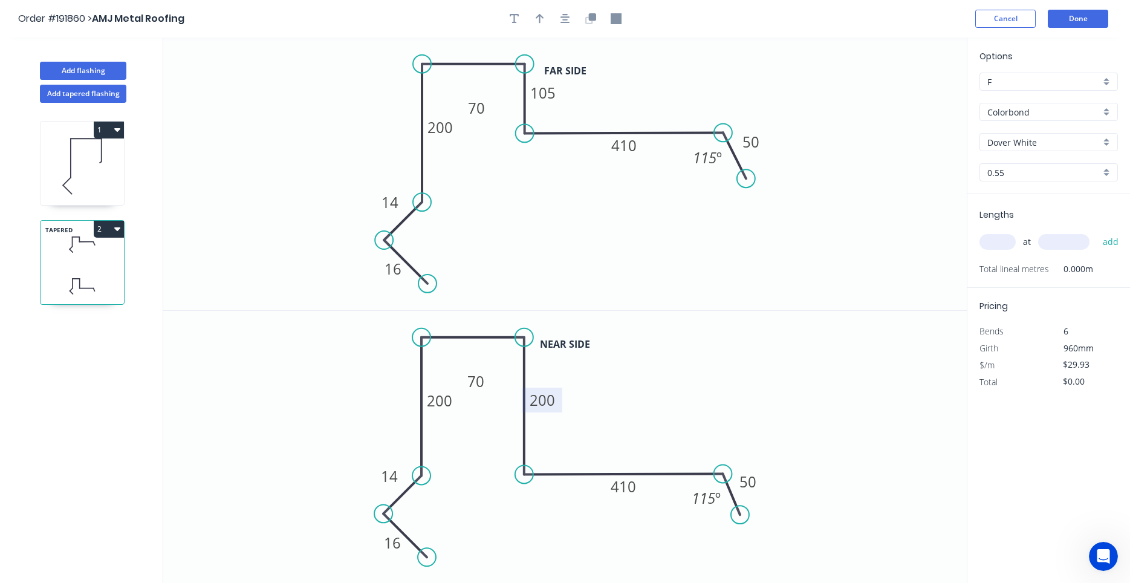
click at [989, 236] on input "text" at bounding box center [997, 242] width 36 height 16
type input "1"
type input "5000"
click at [1097, 232] on button "add" at bounding box center [1111, 242] width 28 height 21
type input "$149.65"
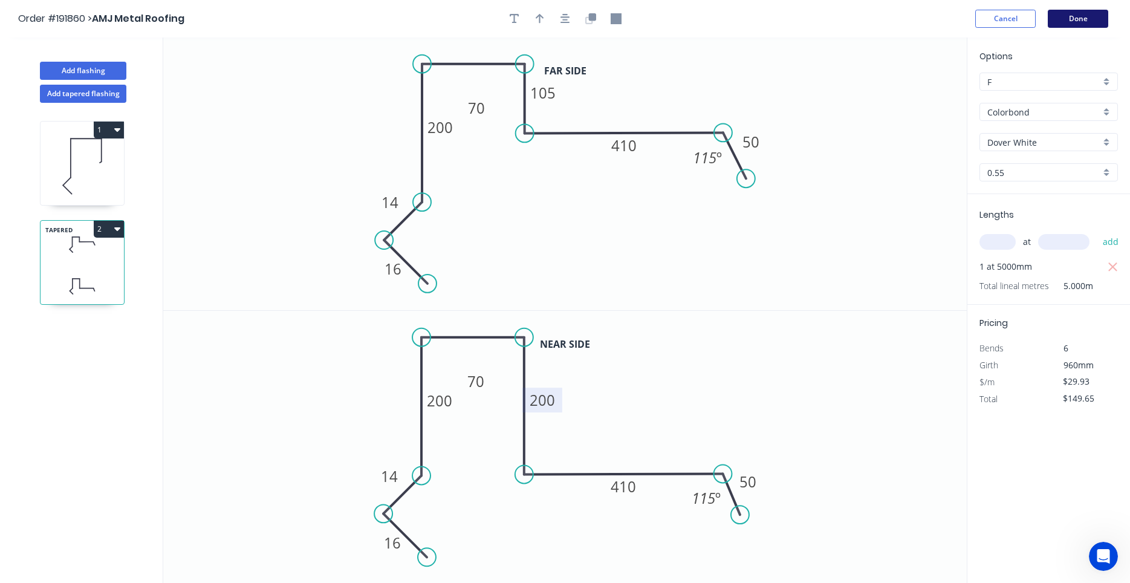
click at [1099, 25] on button "Done" at bounding box center [1078, 19] width 60 height 18
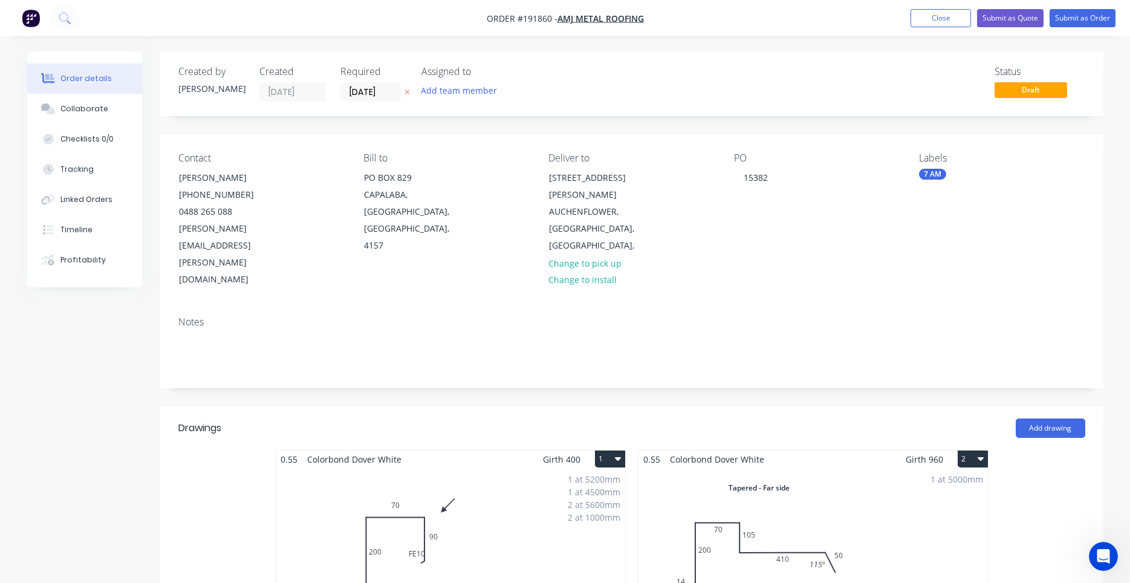
scroll to position [308, 0]
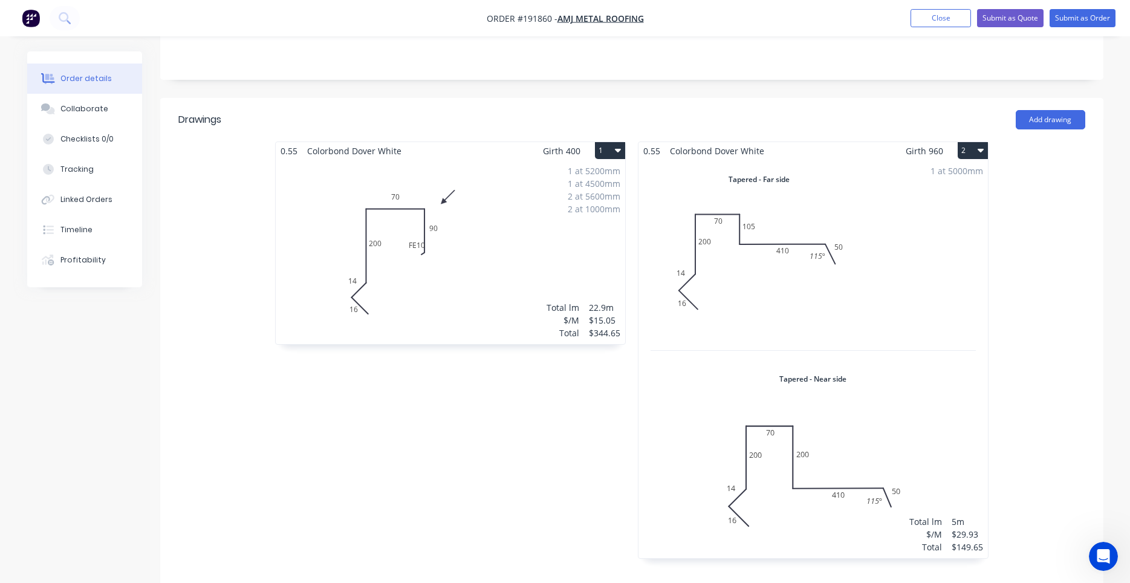
click at [881, 217] on div "1 at 5000mm Total lm $/M Total 5m $29.93 $149.65" at bounding box center [812, 359] width 349 height 398
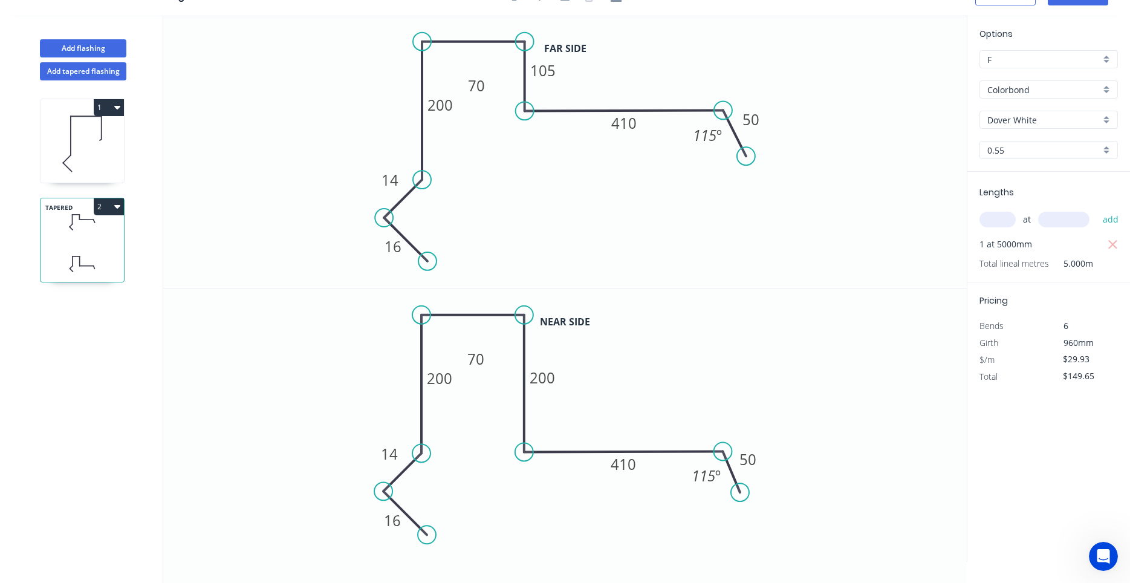
click at [118, 203] on icon "button" at bounding box center [117, 206] width 6 height 10
click at [108, 242] on div "Duplicate" at bounding box center [66, 237] width 93 height 18
type input "$0.00"
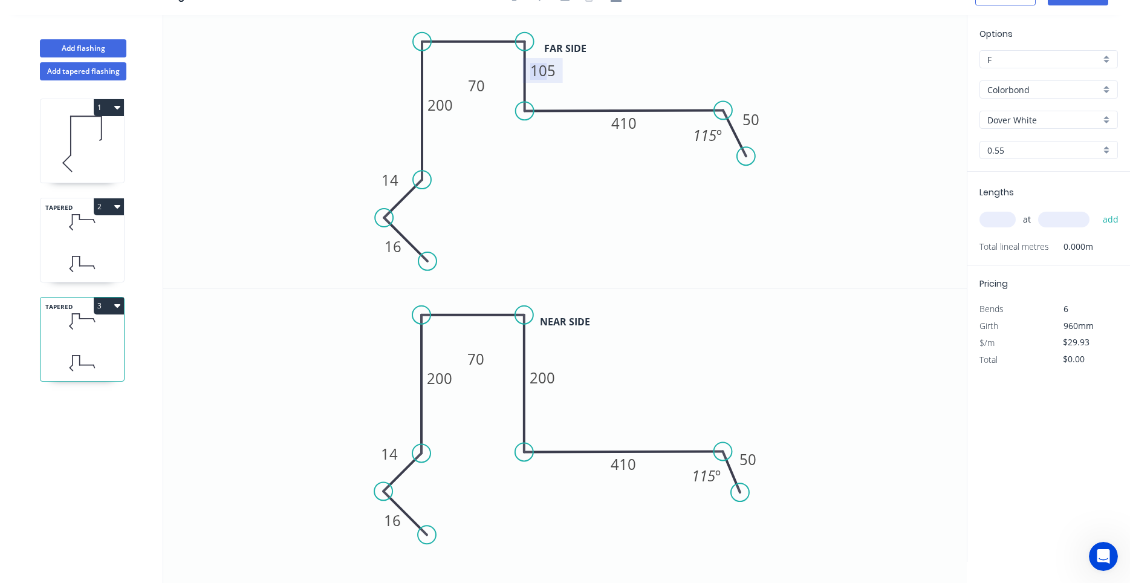
click at [545, 73] on tspan "105" at bounding box center [542, 70] width 25 height 20
click at [551, 375] on tspan "200" at bounding box center [542, 378] width 25 height 20
click at [674, 369] on icon "0 16 14 200 70 105 410 50 115 º" at bounding box center [564, 424] width 803 height 273
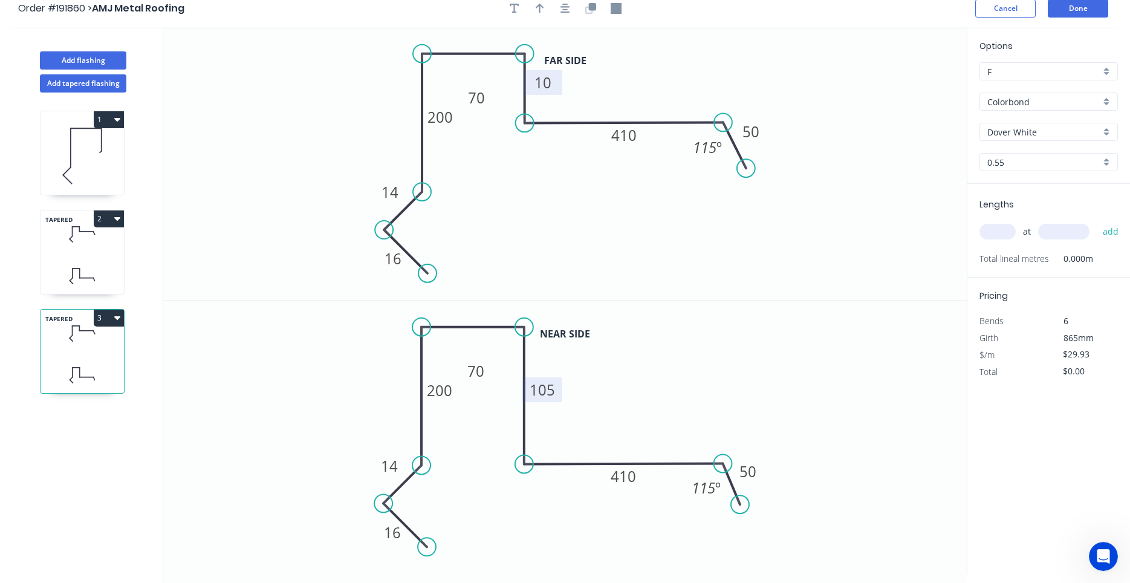
scroll to position [0, 0]
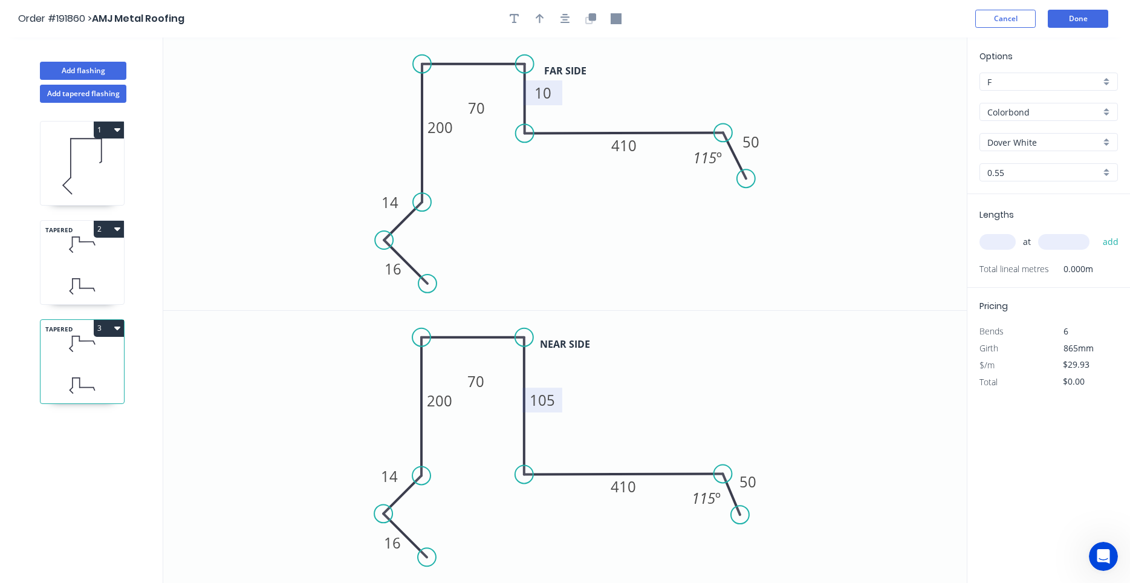
click at [1002, 243] on input "text" at bounding box center [997, 242] width 36 height 16
type input "1"
type input "5000"
click at [1097, 232] on button "add" at bounding box center [1111, 242] width 28 height 21
type input "$149.65"
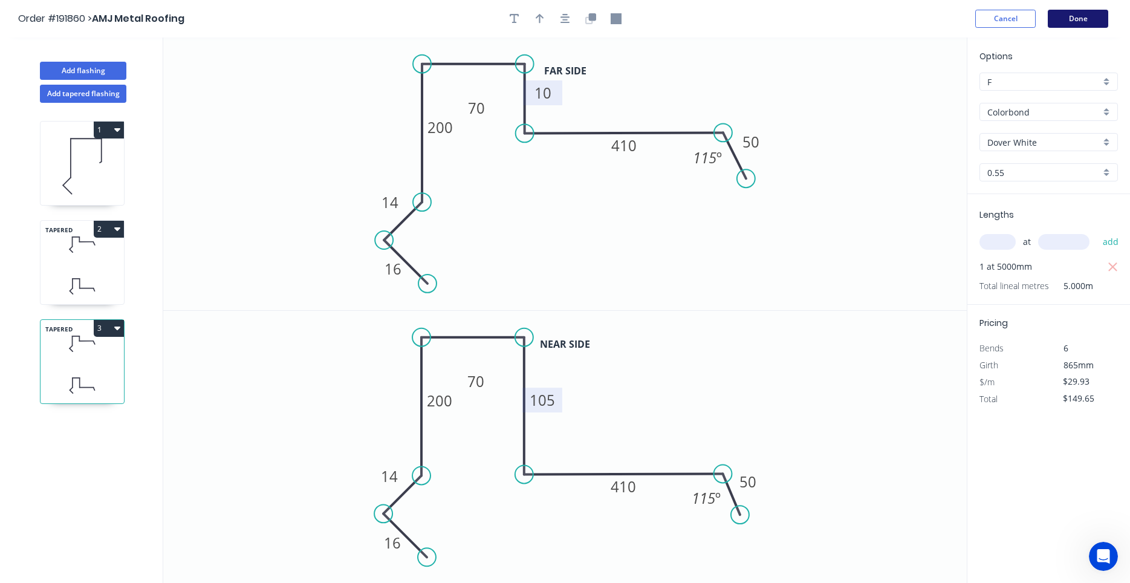
click at [1072, 26] on button "Done" at bounding box center [1078, 19] width 60 height 18
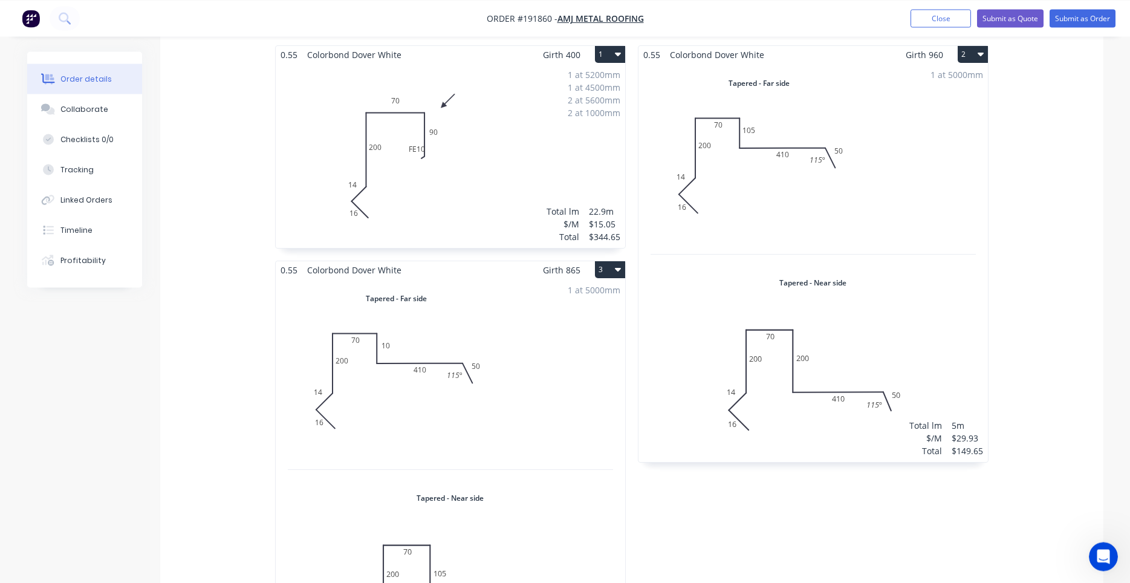
scroll to position [411, 0]
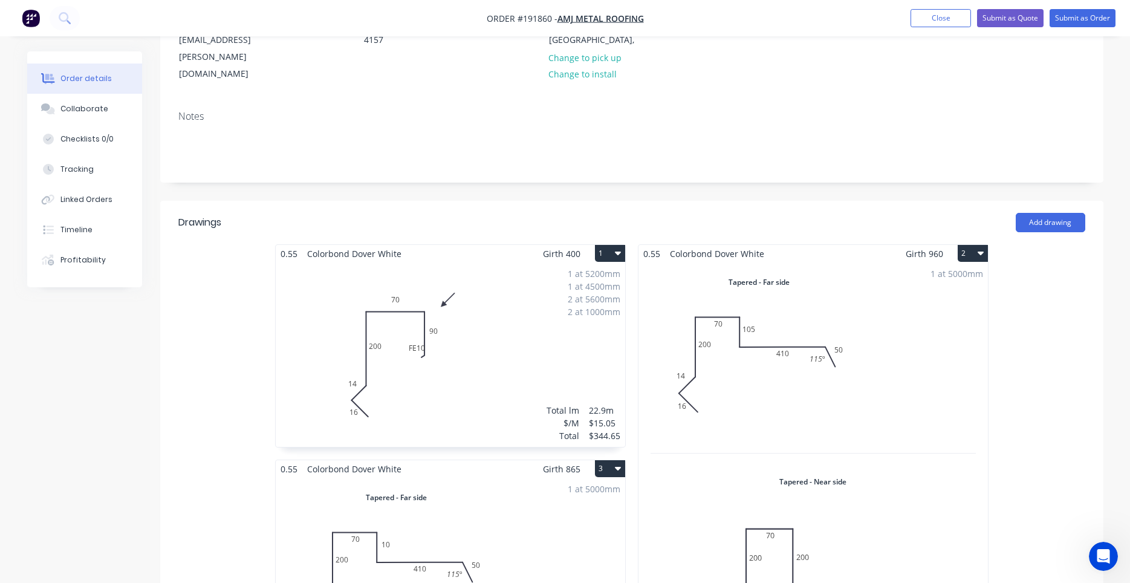
click at [829, 283] on div "1 at 5000mm Total lm $/M Total 5m $29.93 $149.65" at bounding box center [812, 461] width 349 height 398
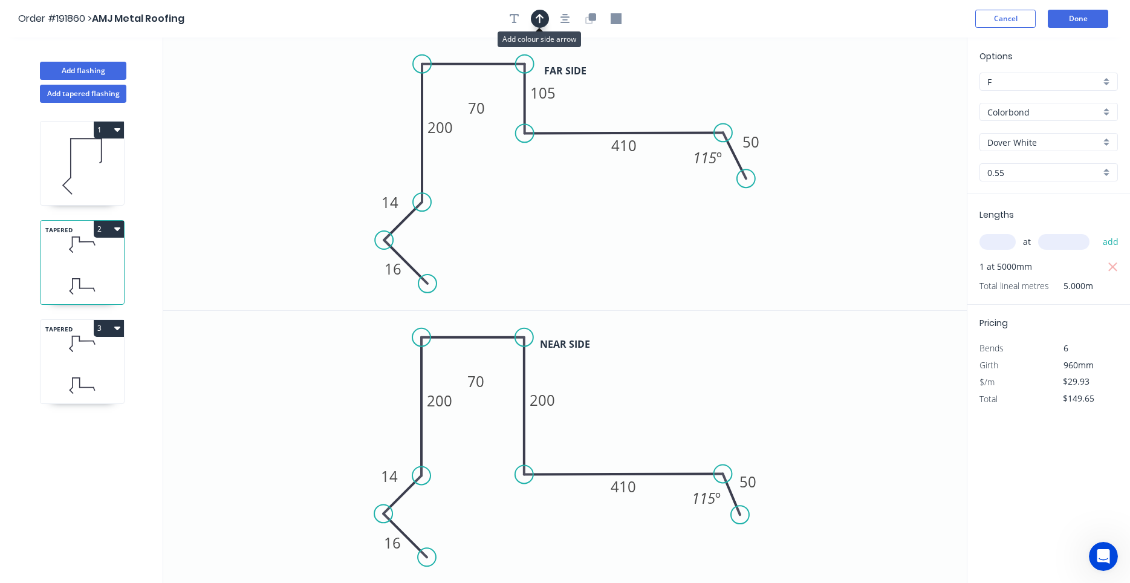
click at [539, 20] on icon "button" at bounding box center [540, 19] width 8 height 10
drag, startPoint x: 903, startPoint y: 93, endPoint x: 632, endPoint y: 67, distance: 272.1
click at [632, 67] on icon at bounding box center [631, 52] width 11 height 39
click at [104, 354] on icon at bounding box center [82, 344] width 83 height 36
click at [545, 20] on button "button" at bounding box center [540, 19] width 18 height 18
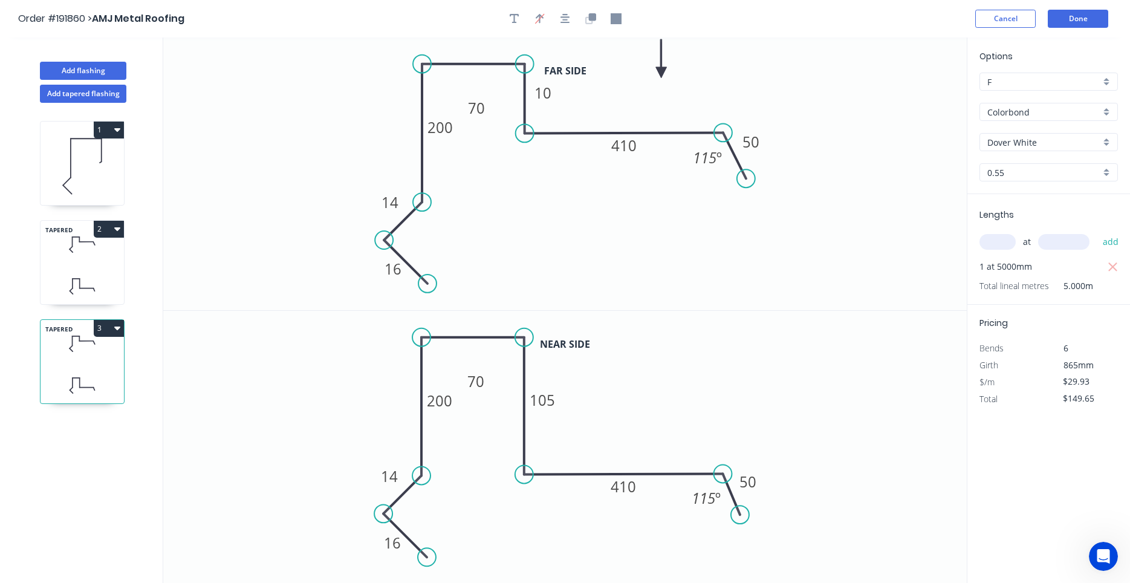
drag, startPoint x: 906, startPoint y: 96, endPoint x: 656, endPoint y: 73, distance: 251.3
click at [656, 73] on icon at bounding box center [661, 58] width 11 height 39
click at [1073, 15] on button "Done" at bounding box center [1078, 19] width 60 height 18
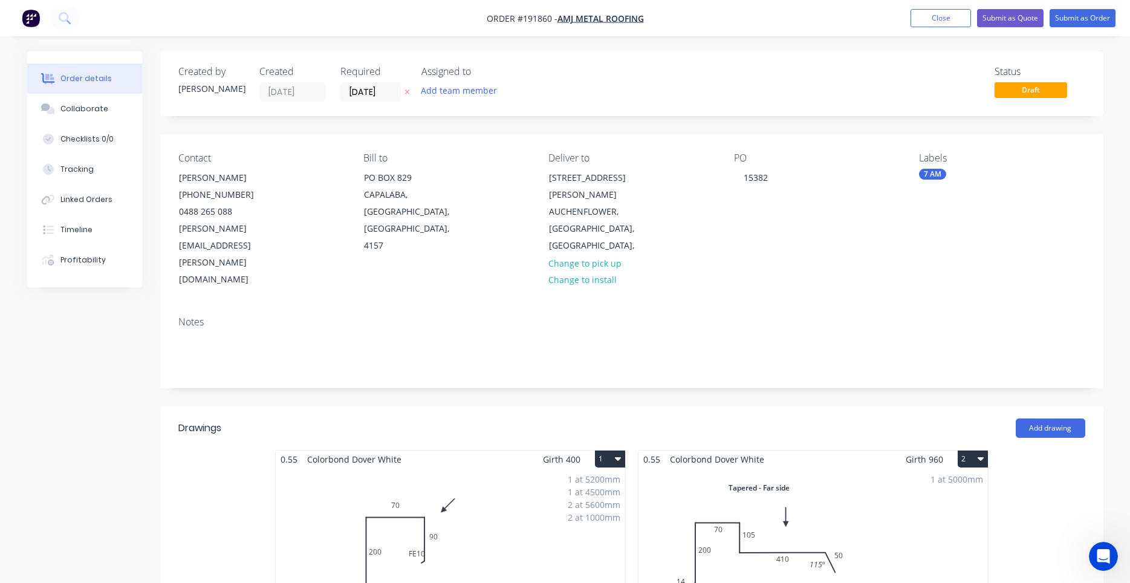
scroll to position [308, 0]
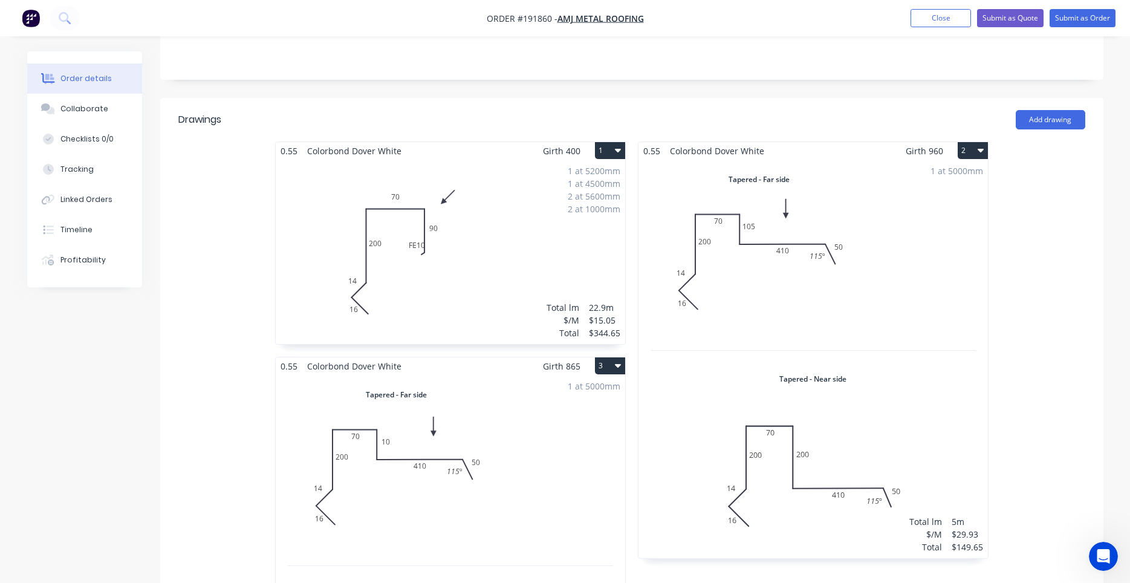
click at [816, 294] on div "1 at 5000mm Total lm $/M Total 5m $29.93 $149.65" at bounding box center [812, 359] width 349 height 398
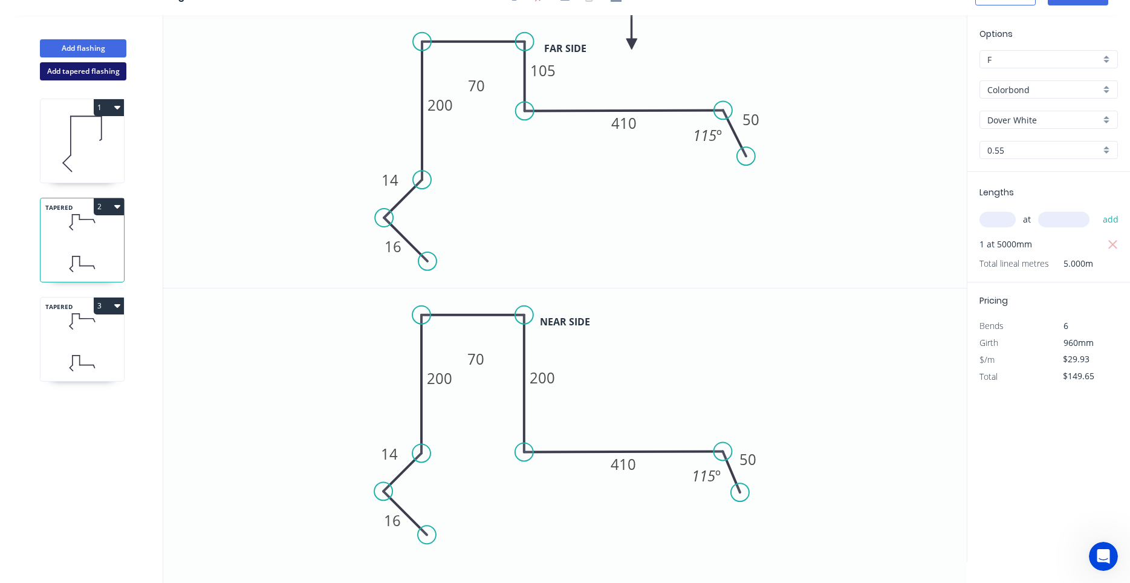
click at [108, 75] on button "Add tapered flashing" at bounding box center [83, 71] width 86 height 18
type input "$0.00"
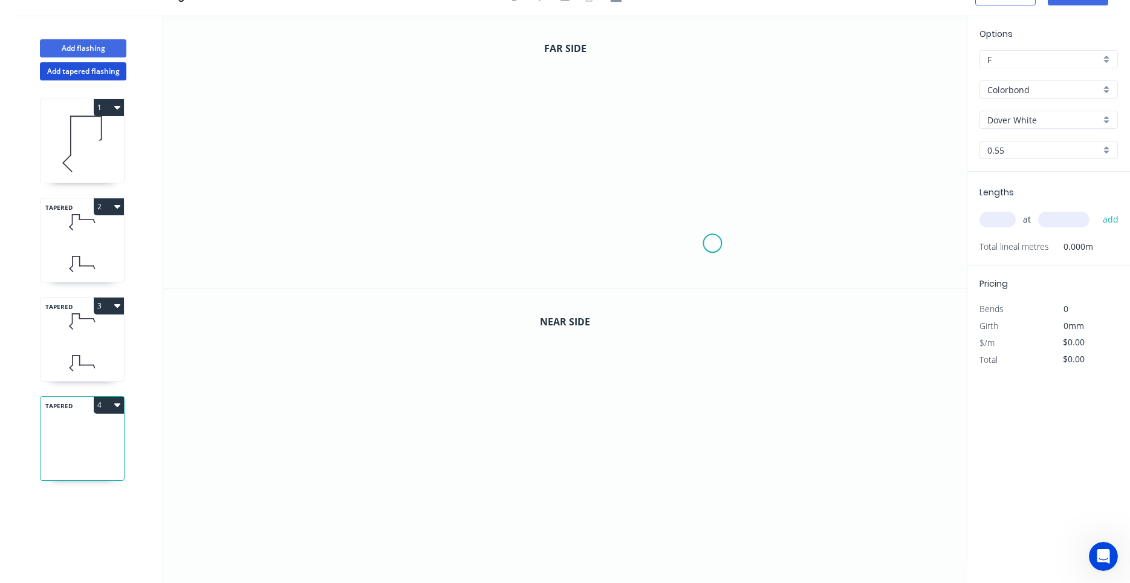
drag, startPoint x: 692, startPoint y: 253, endPoint x: 713, endPoint y: 243, distance: 24.1
click at [654, 264] on icon "0" at bounding box center [564, 151] width 803 height 273
click at [699, 224] on icon "0" at bounding box center [564, 151] width 803 height 273
click at [661, 181] on icon at bounding box center [680, 199] width 38 height 38
click at [666, 49] on icon "0 ? ?" at bounding box center [564, 151] width 803 height 273
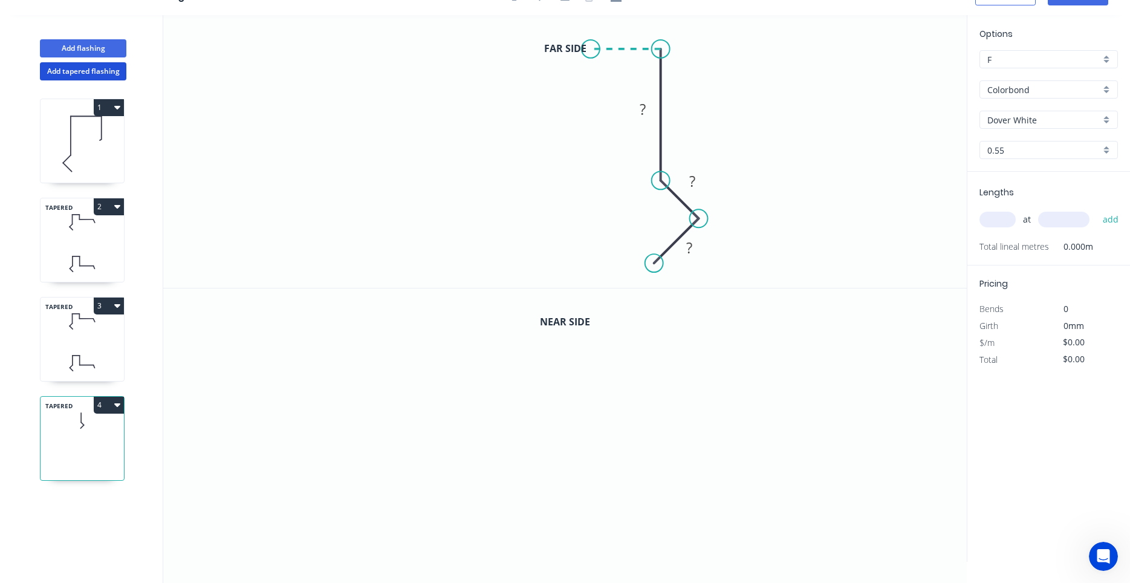
click at [591, 48] on icon "0 ? ? ?" at bounding box center [564, 151] width 803 height 273
click at [587, 106] on icon "0 ? ? ? ?" at bounding box center [564, 151] width 803 height 273
click at [455, 100] on icon "0 ? ? ? ? ?" at bounding box center [564, 151] width 803 height 273
click at [430, 155] on icon "0 ? ? ? ? ? ?" at bounding box center [564, 151] width 803 height 273
click at [430, 155] on circle at bounding box center [430, 155] width 18 height 18
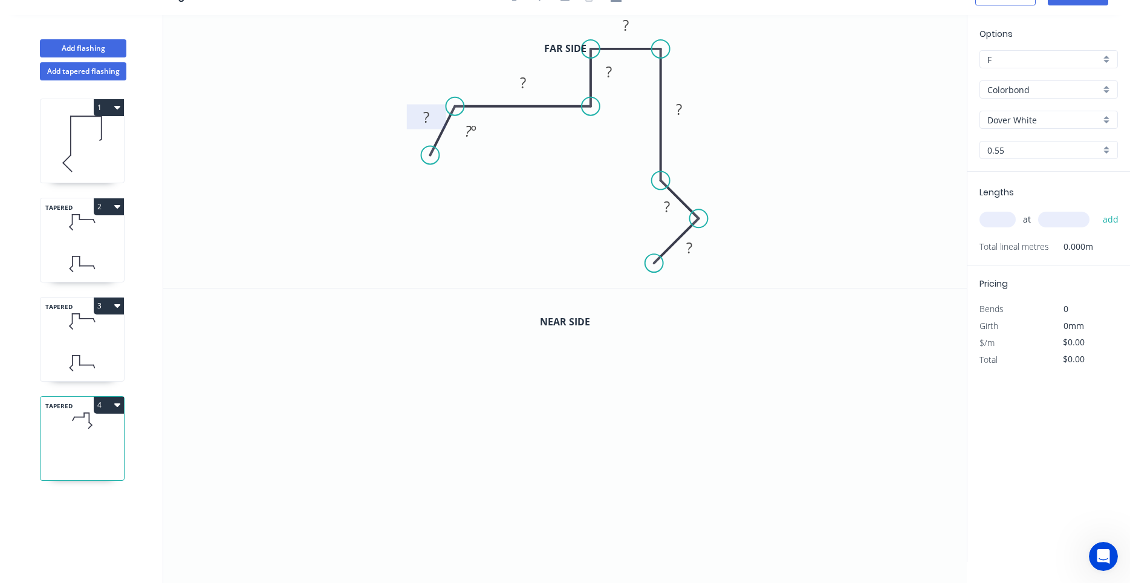
click at [433, 120] on rect at bounding box center [426, 117] width 24 height 17
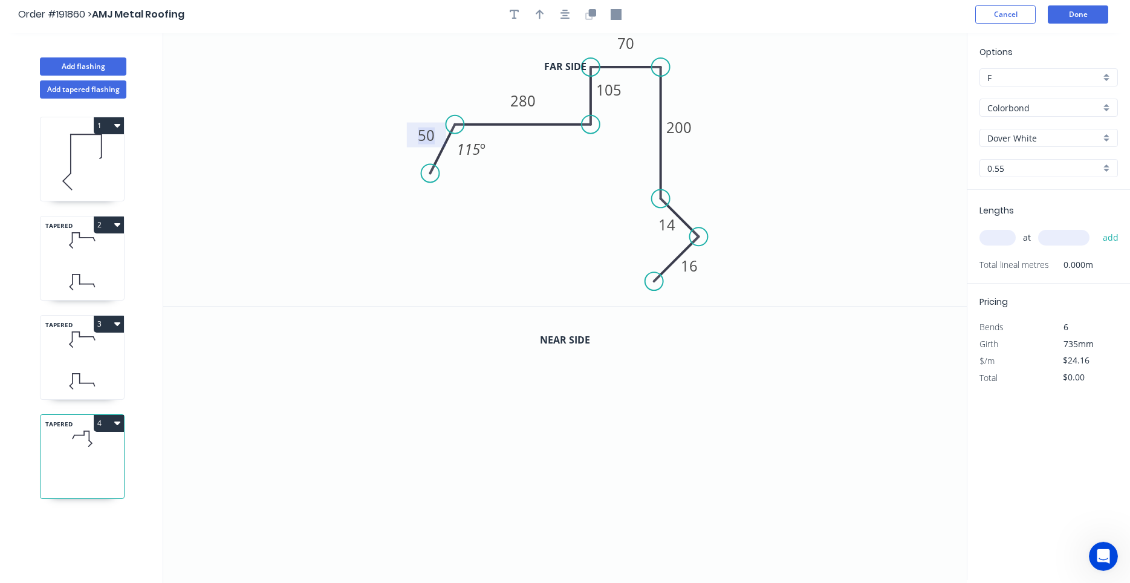
scroll to position [0, 0]
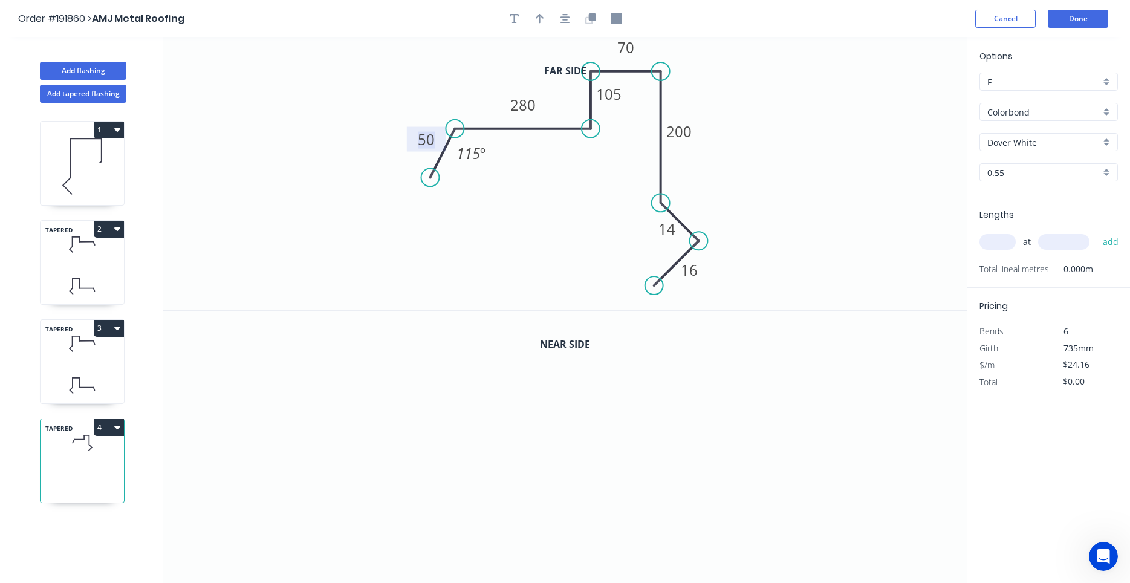
click at [577, 18] on div at bounding box center [565, 19] width 127 height 18
click at [571, 19] on button "button" at bounding box center [565, 19] width 18 height 18
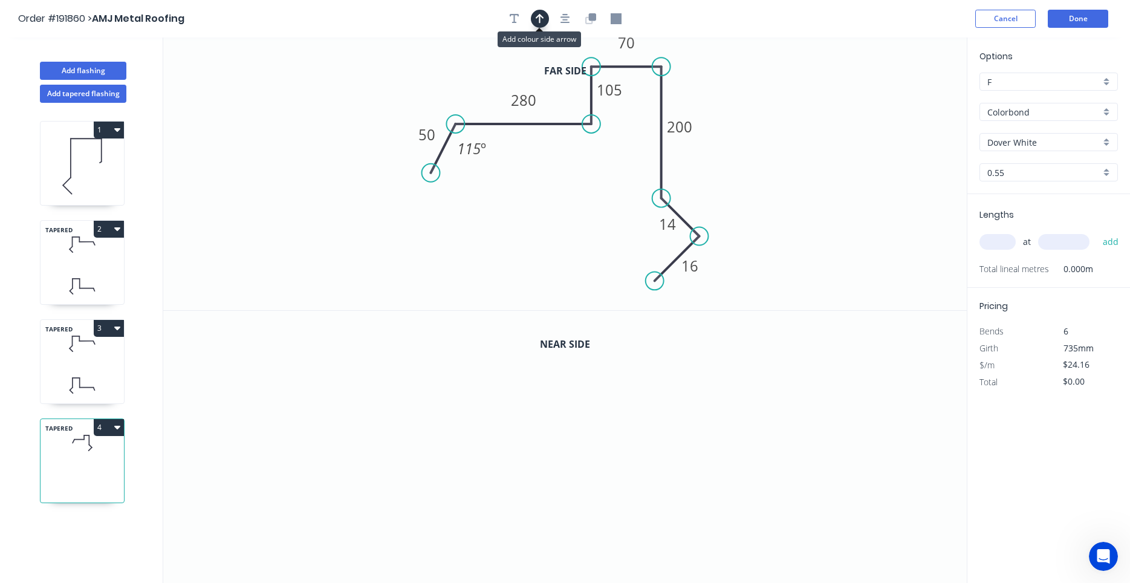
click at [540, 19] on icon "button" at bounding box center [540, 18] width 8 height 11
drag, startPoint x: 904, startPoint y: 97, endPoint x: 476, endPoint y: 83, distance: 428.9
click at [476, 83] on icon at bounding box center [475, 69] width 11 height 39
click at [594, 20] on icon "button" at bounding box center [591, 16] width 7 height 7
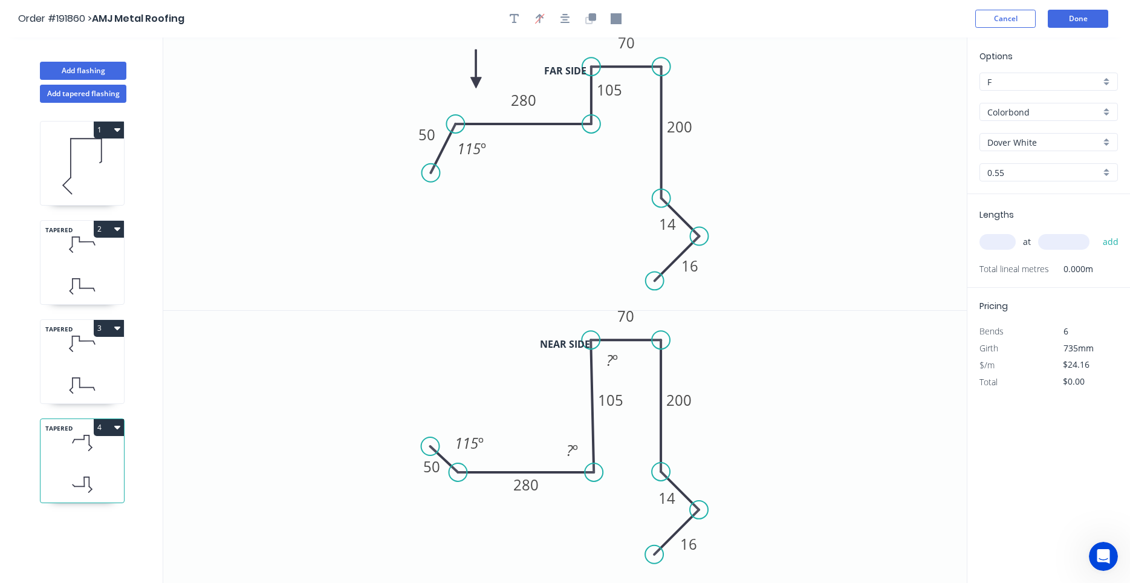
drag, startPoint x: 559, startPoint y: 397, endPoint x: 562, endPoint y: 473, distance: 76.2
click at [562, 472] on icon at bounding box center [526, 472] width 136 height 0
drag, startPoint x: 430, startPoint y: 447, endPoint x: 431, endPoint y: 505, distance: 57.4
click at [431, 505] on circle at bounding box center [431, 505] width 18 height 18
click at [527, 475] on icon "0 50 280 105 70 200 14 16 ? º ? º 115 º" at bounding box center [564, 447] width 803 height 273
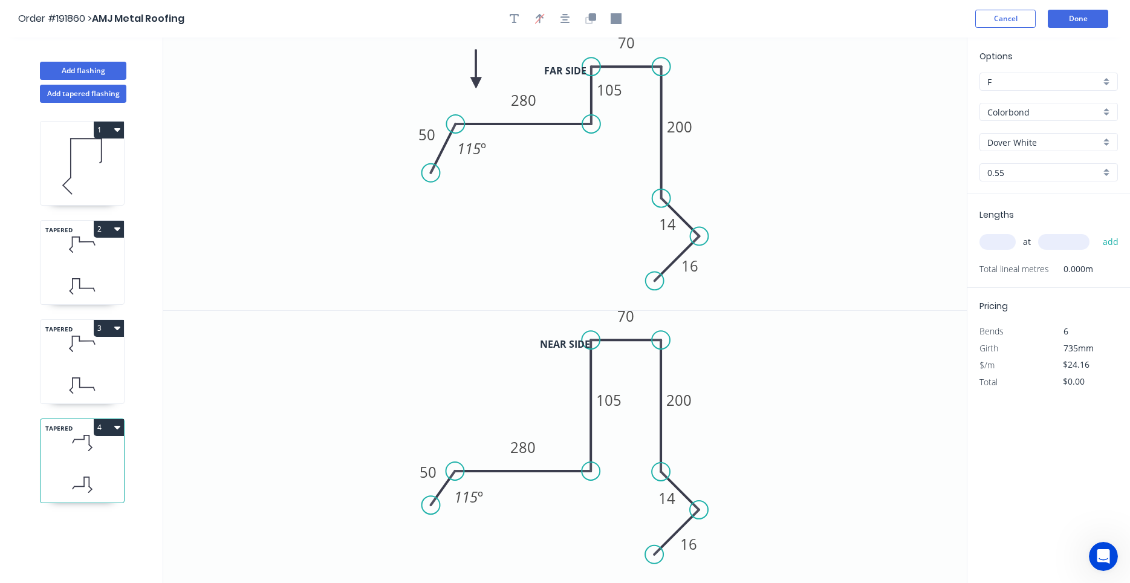
click at [525, 470] on icon "0 50 280 105 70 200 14 16 115 º" at bounding box center [564, 447] width 803 height 273
click at [612, 395] on tspan "105" at bounding box center [609, 399] width 25 height 20
type input "$29.93"
click at [570, 22] on button "button" at bounding box center [565, 19] width 18 height 18
click at [1010, 238] on input "text" at bounding box center [997, 242] width 36 height 16
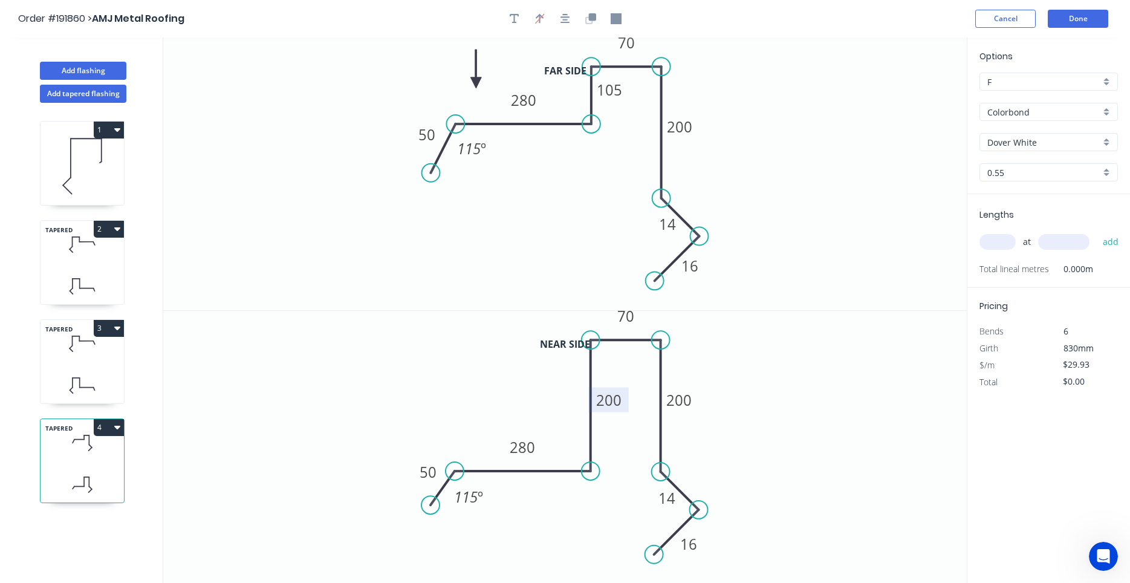
type input "0"
type input "1"
type input "5000"
click at [1097, 232] on button "add" at bounding box center [1111, 242] width 28 height 21
click at [569, 19] on icon "button" at bounding box center [565, 18] width 10 height 11
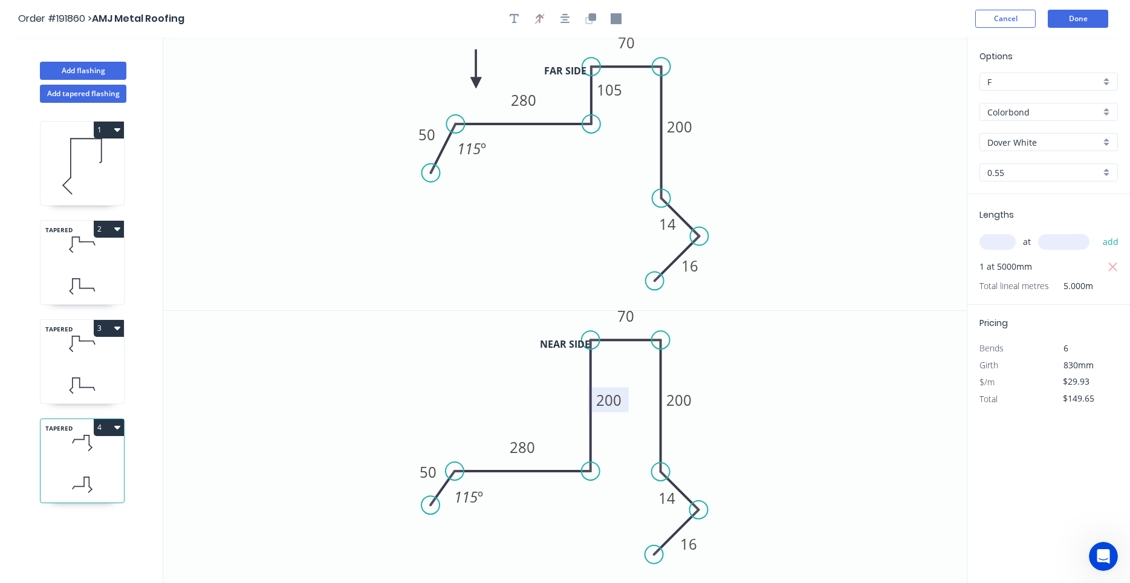
click at [120, 426] on button "4" at bounding box center [109, 427] width 30 height 17
click at [112, 451] on div "Duplicate" at bounding box center [66, 458] width 93 height 18
type input "$0.00"
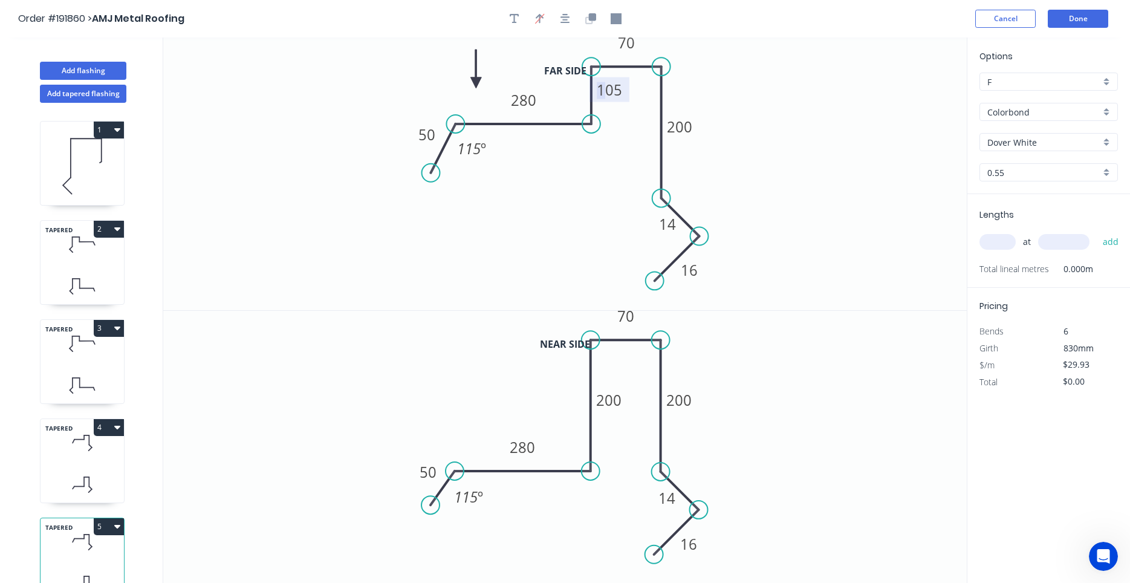
click at [605, 89] on tspan "105" at bounding box center [609, 90] width 25 height 20
click at [617, 390] on tspan "200" at bounding box center [609, 399] width 25 height 20
click at [714, 346] on icon "0 50 280 105 70 200 14 16 115 º" at bounding box center [564, 447] width 803 height 273
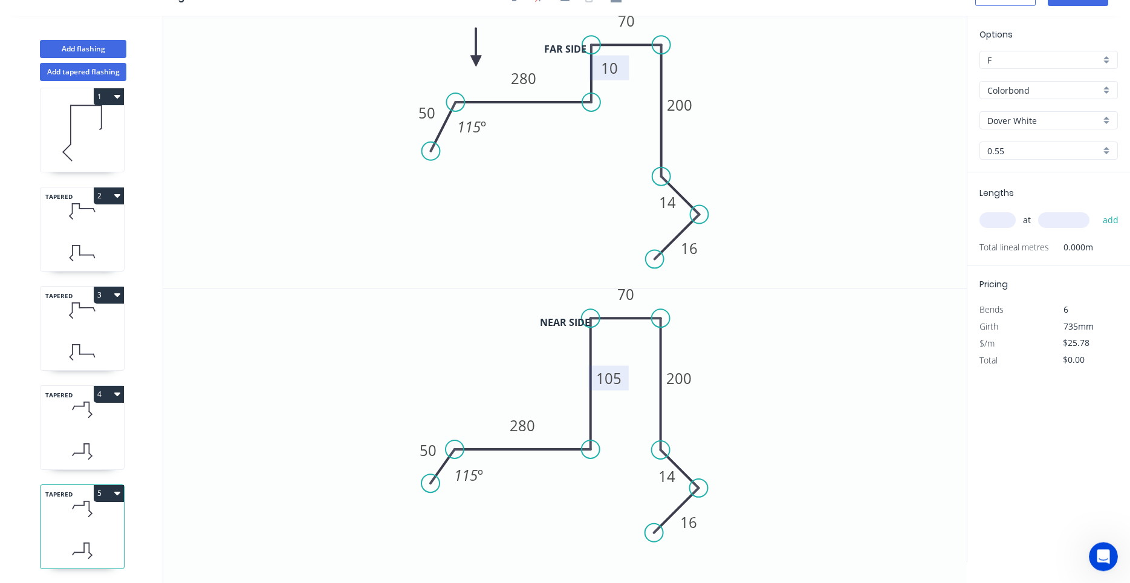
scroll to position [22, 0]
click at [110, 444] on icon at bounding box center [82, 451] width 83 height 36
type input "$29.93"
type input "$149.65"
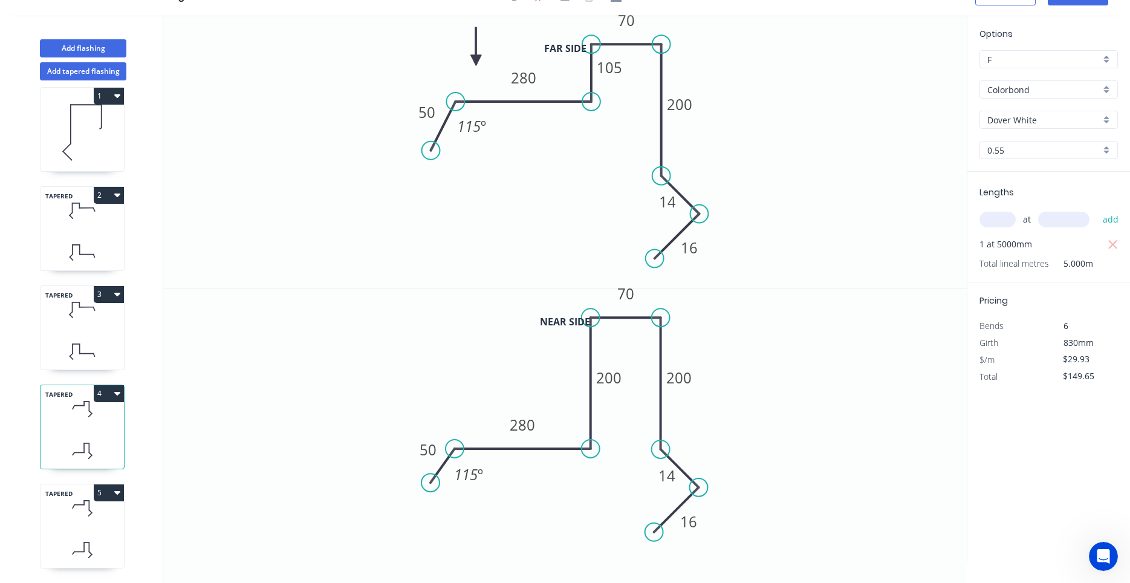
click at [89, 515] on icon at bounding box center [90, 514] width 3 height 3
type input "$25.78"
type input "$0.00"
click at [93, 446] on icon at bounding box center [82, 451] width 83 height 36
type input "$29.93"
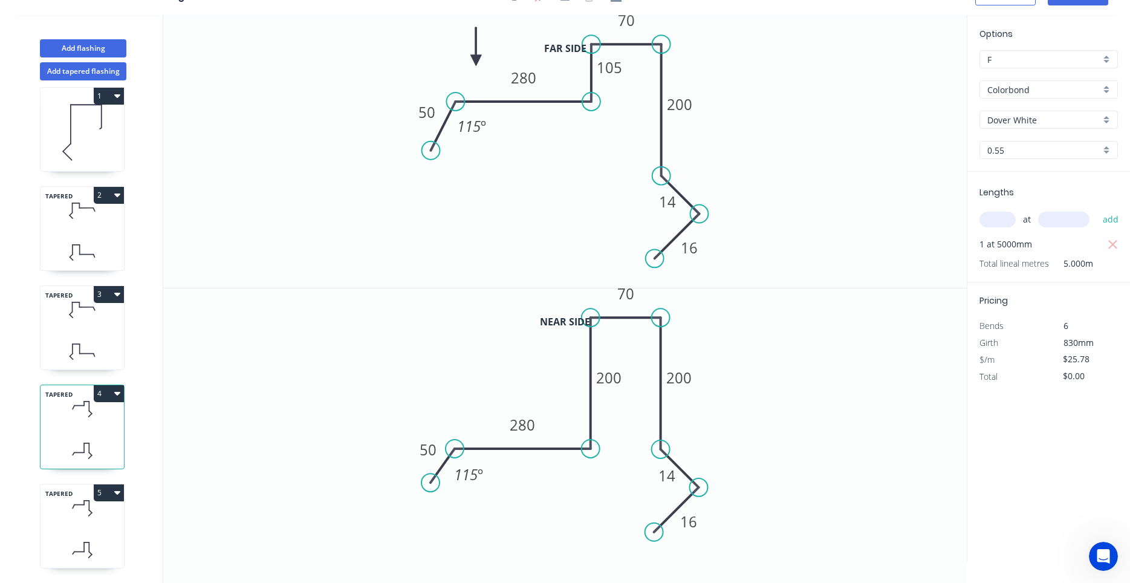
type input "$149.65"
click at [83, 509] on icon at bounding box center [82, 508] width 83 height 36
type input "$25.78"
type input "$0.00"
click at [91, 444] on icon at bounding box center [82, 451] width 83 height 36
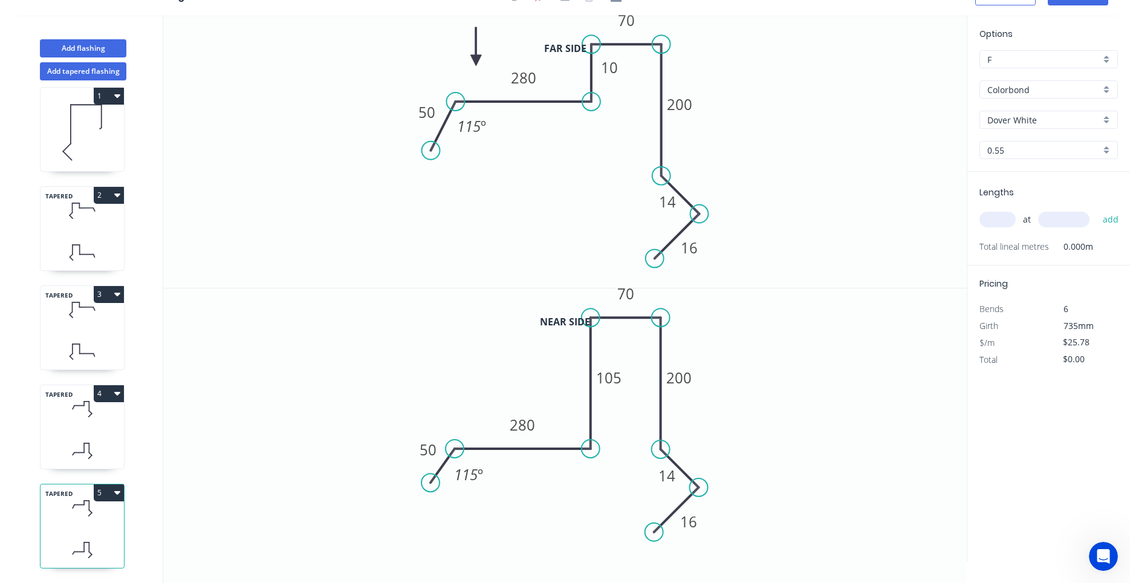
type input "$29.93"
type input "$149.65"
click at [86, 514] on icon at bounding box center [82, 508] width 83 height 36
type input "$25.78"
type input "$0.00"
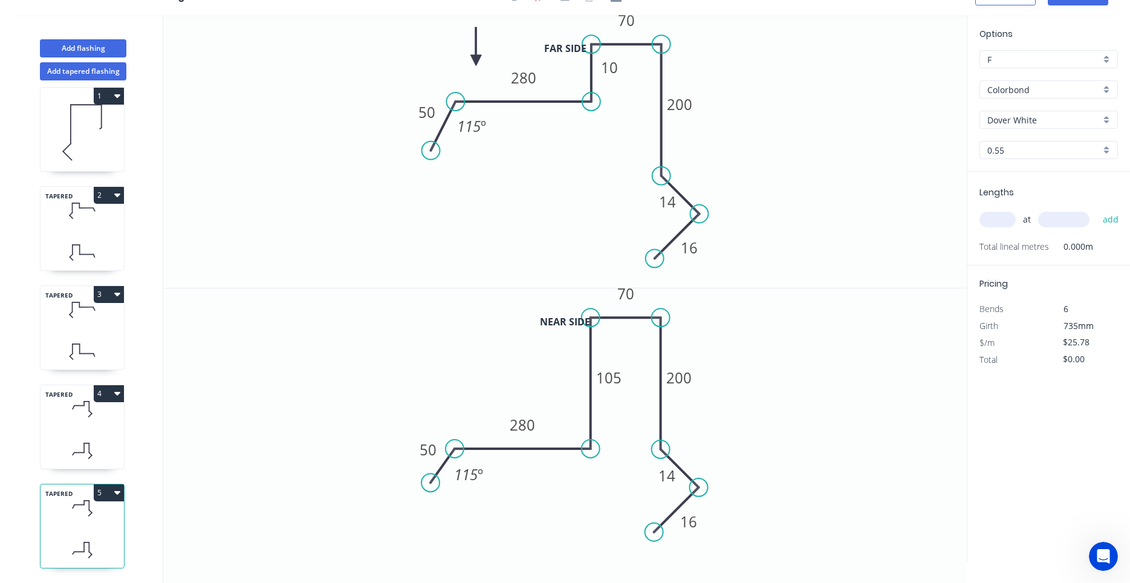
click at [993, 221] on input "text" at bounding box center [997, 220] width 36 height 16
type input "1"
type input "5000"
click at [1097, 209] on button "add" at bounding box center [1111, 219] width 28 height 21
type input "$128.90"
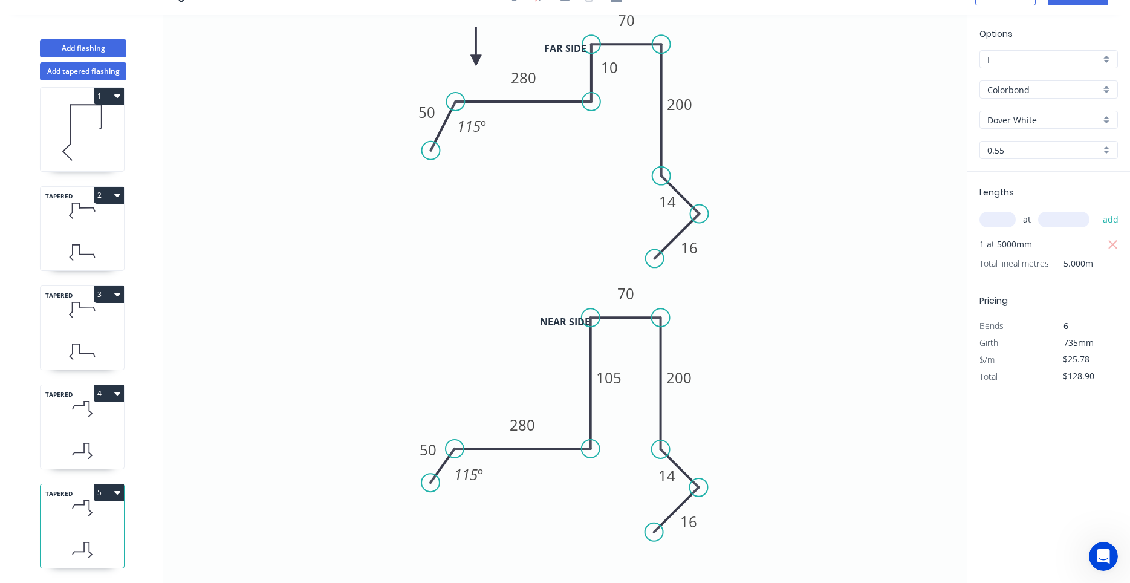
click at [102, 435] on icon at bounding box center [82, 451] width 83 height 36
type input "$29.93"
type input "$149.65"
click at [104, 331] on div "TAPERED 3" at bounding box center [82, 327] width 85 height 85
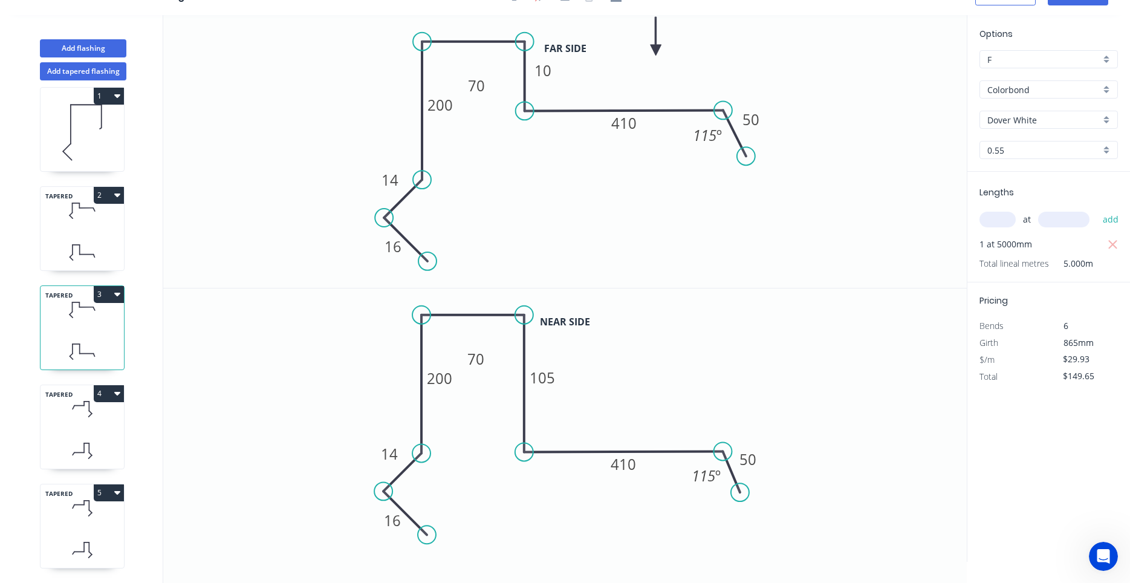
click at [77, 233] on div "TAPERED 2" at bounding box center [82, 228] width 85 height 85
click at [67, 330] on div "TAPERED 3" at bounding box center [82, 327] width 85 height 85
click at [76, 226] on icon at bounding box center [82, 211] width 83 height 36
click at [74, 314] on icon at bounding box center [82, 310] width 83 height 36
click at [83, 238] on icon at bounding box center [82, 253] width 83 height 36
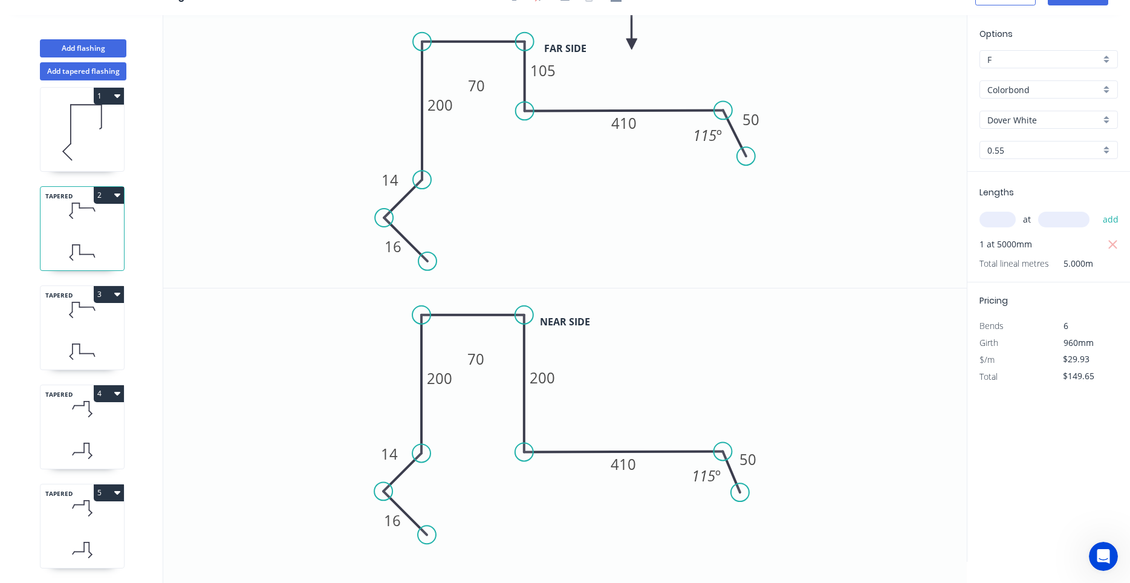
click at [88, 421] on icon at bounding box center [82, 409] width 83 height 36
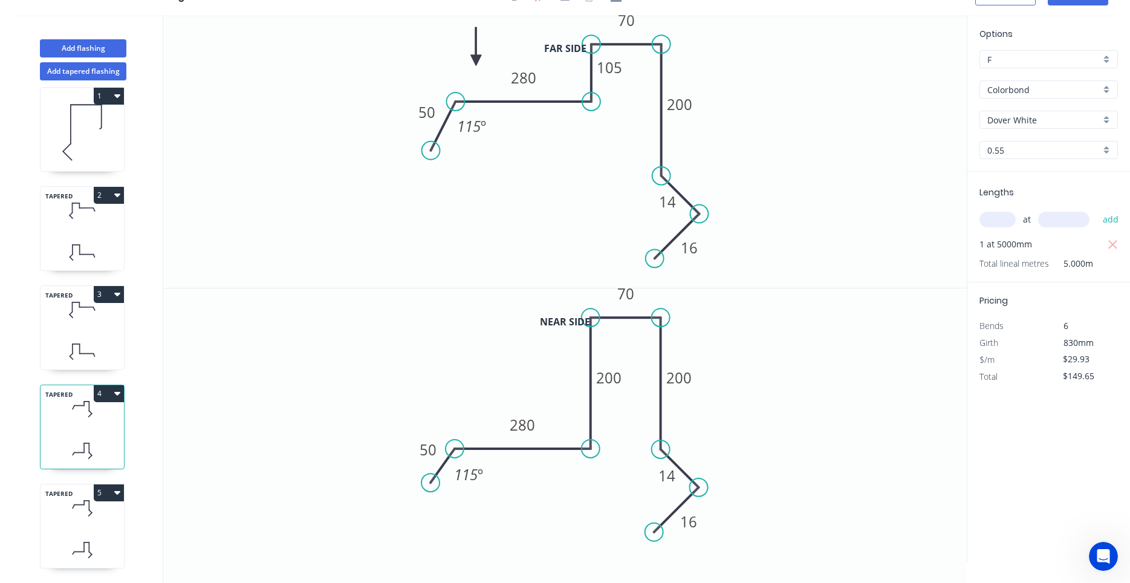
click at [89, 513] on icon at bounding box center [82, 508] width 83 height 36
type input "$25.78"
type input "$128.90"
click at [93, 517] on icon at bounding box center [82, 508] width 83 height 36
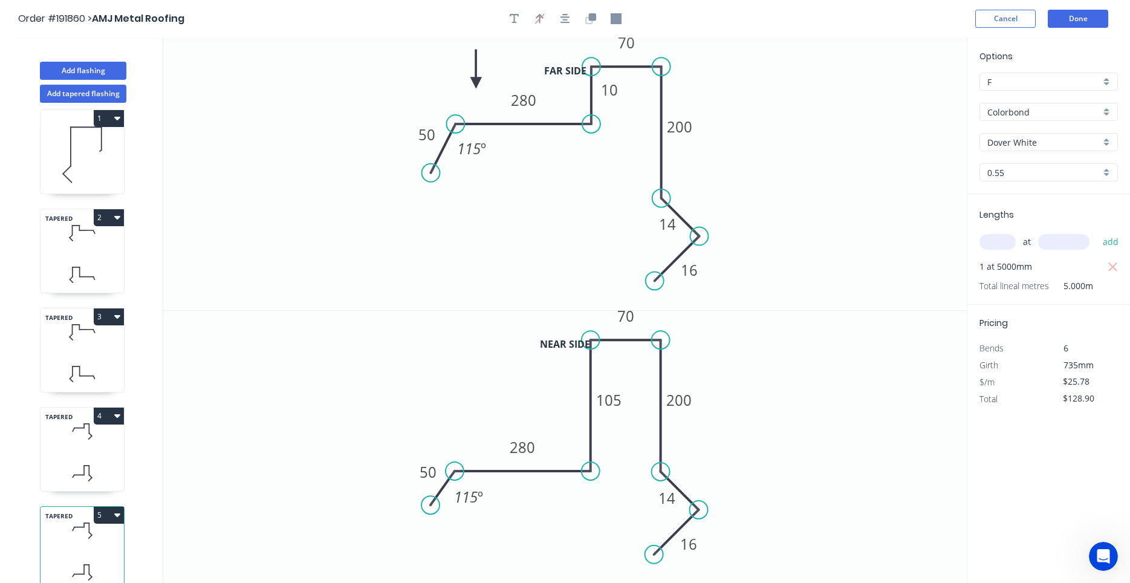
scroll to position [0, 0]
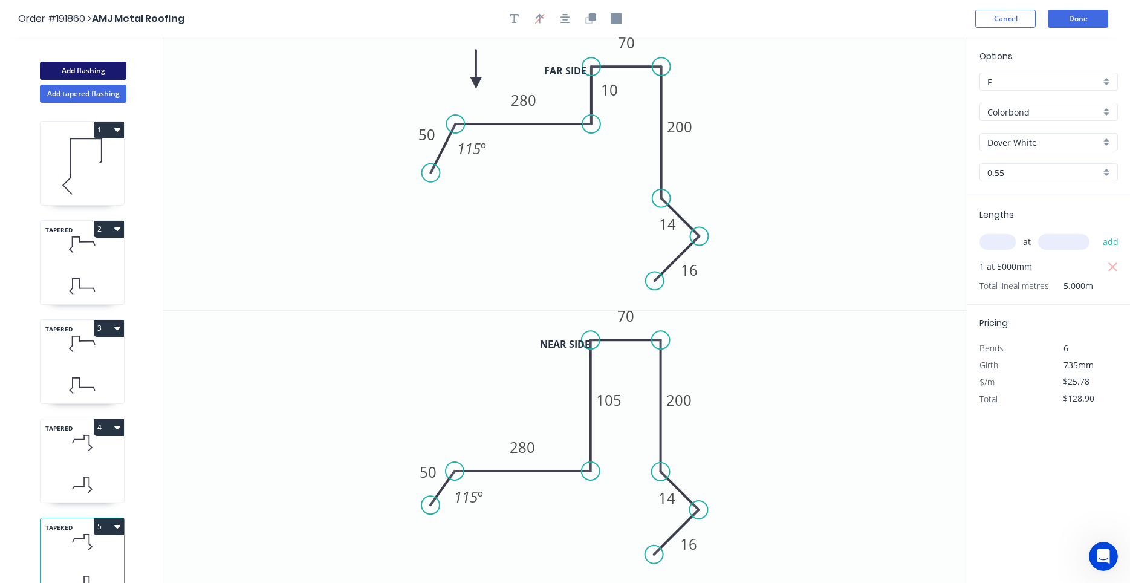
click at [117, 70] on button "Add flashing" at bounding box center [83, 71] width 86 height 18
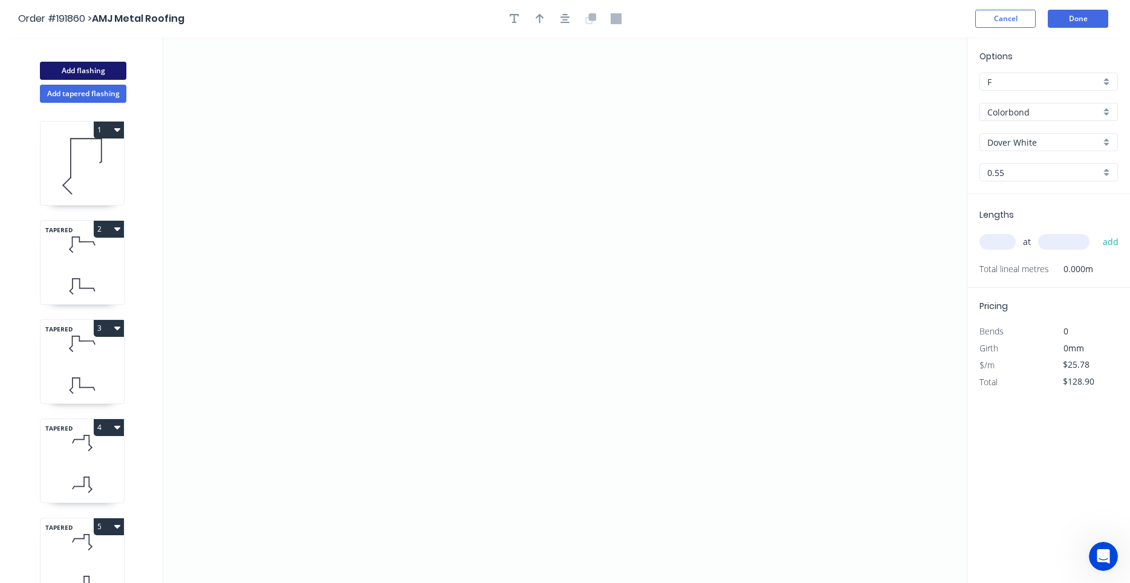
type input "$0.00"
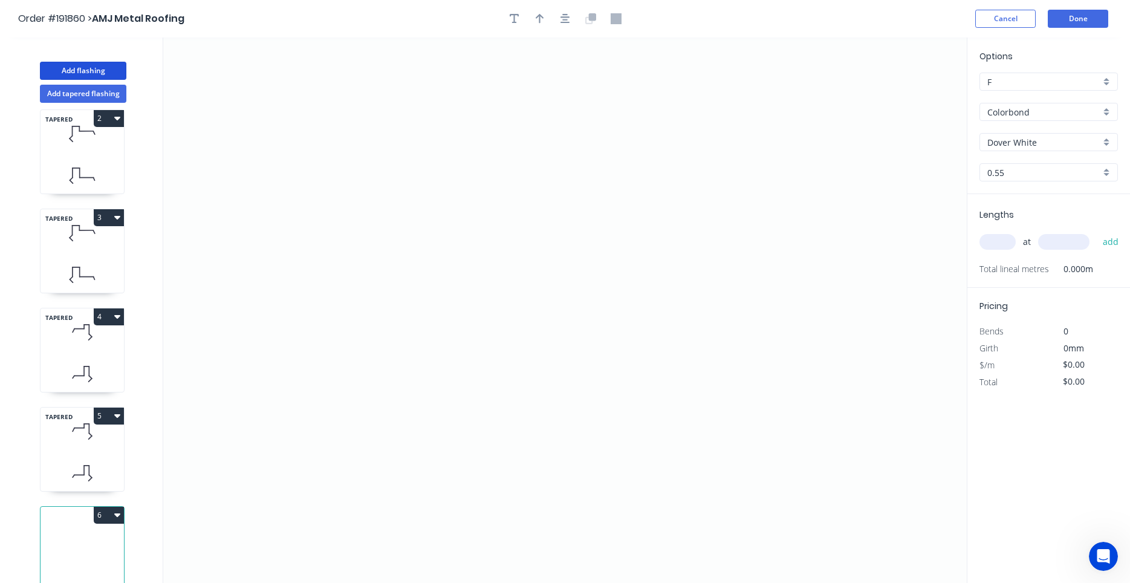
scroll to position [22, 0]
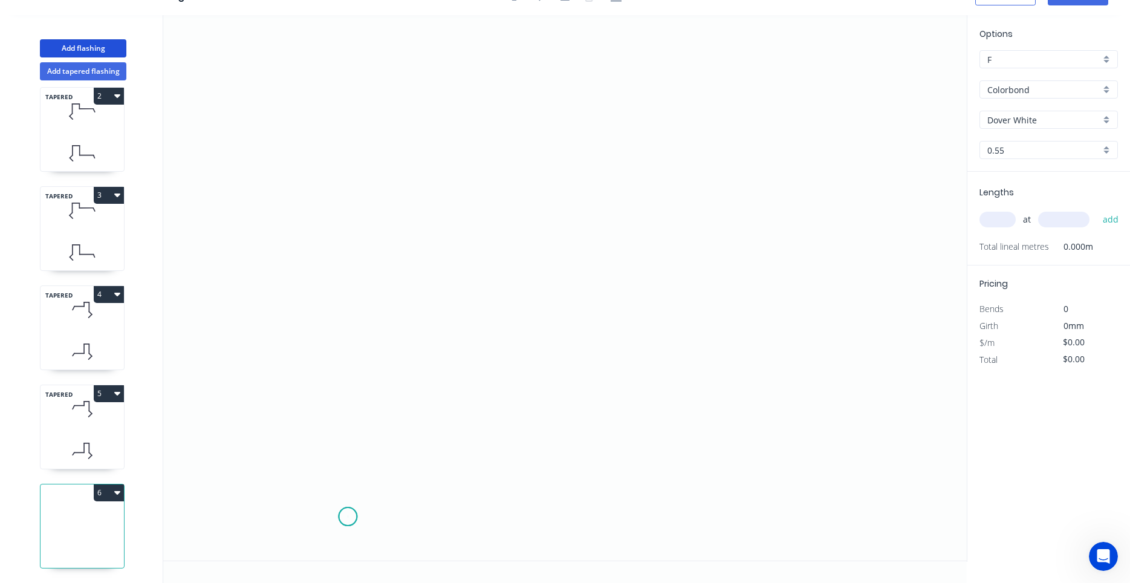
click at [348, 517] on icon "0" at bounding box center [564, 287] width 803 height 545
click at [292, 463] on icon "0" at bounding box center [564, 287] width 803 height 545
click at [332, 417] on icon "0 ?" at bounding box center [564, 287] width 803 height 545
click at [333, 121] on icon "0 ? ?" at bounding box center [564, 287] width 803 height 545
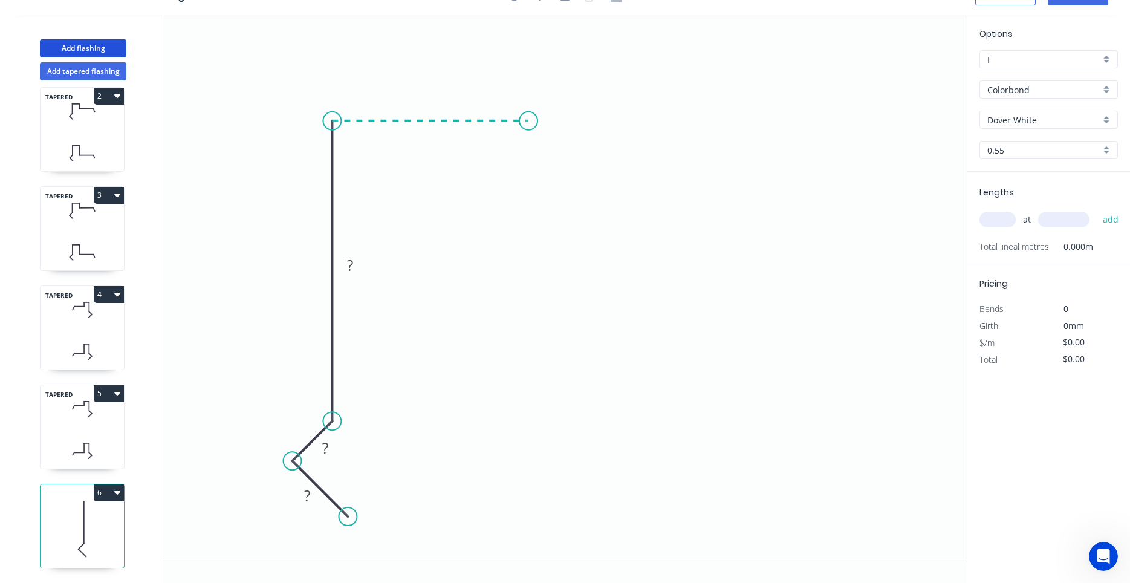
click at [528, 121] on icon at bounding box center [430, 121] width 196 height 0
click at [524, 208] on icon "0 ? ? ? ?" at bounding box center [564, 287] width 803 height 545
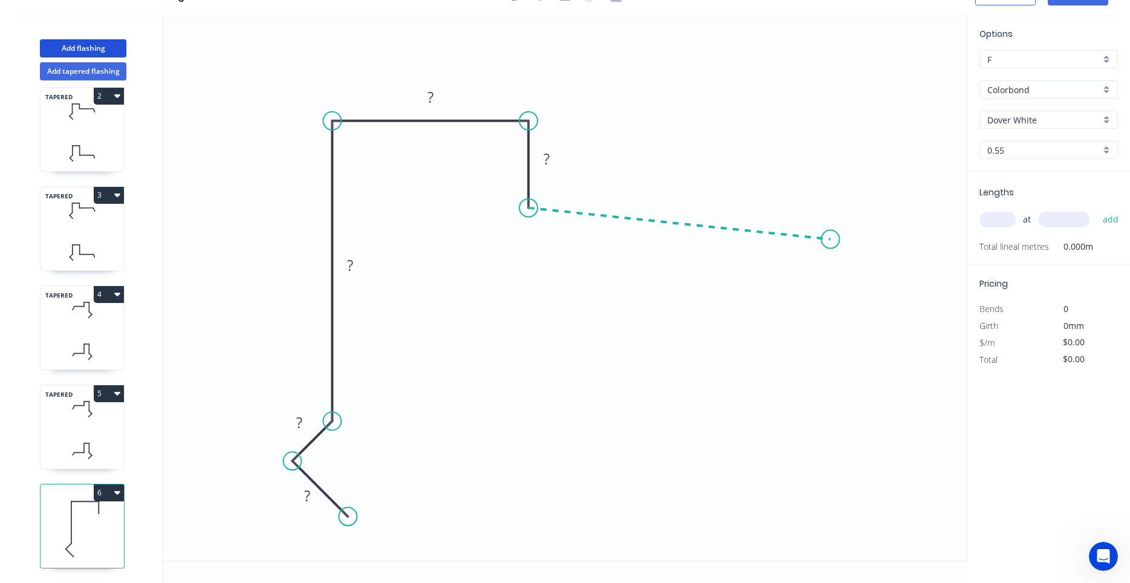
click at [831, 239] on icon "0 ? ? ? ? ?" at bounding box center [564, 287] width 803 height 545
click at [861, 334] on icon "0 ? ? ? ? ? ? ? º" at bounding box center [564, 287] width 803 height 545
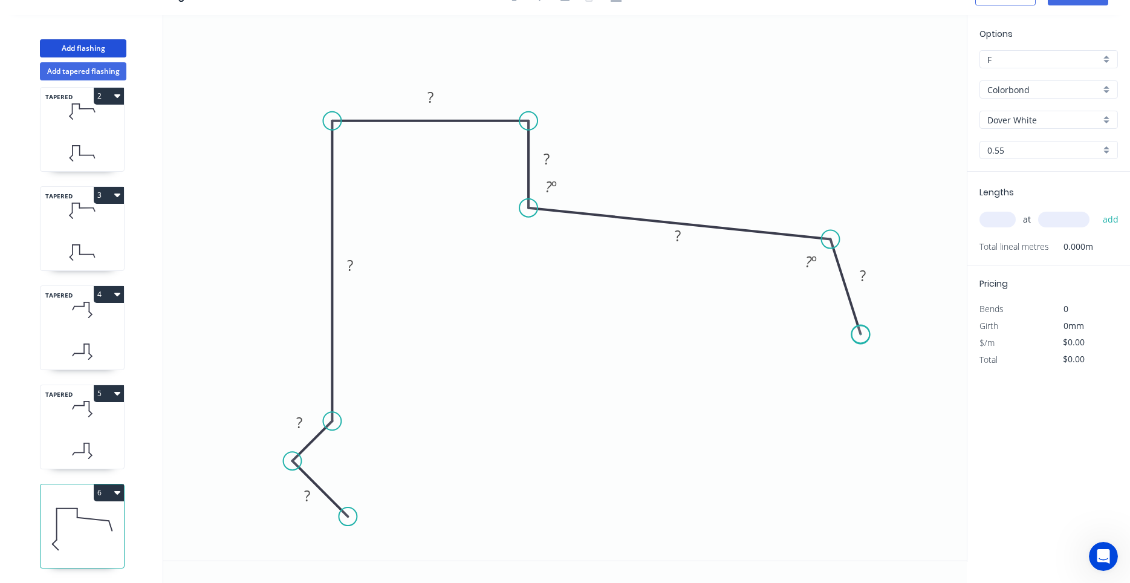
click at [861, 335] on circle at bounding box center [860, 334] width 18 height 18
click at [857, 279] on rect at bounding box center [863, 276] width 24 height 17
type input "$20.01"
click at [990, 219] on input "text" at bounding box center [997, 220] width 36 height 16
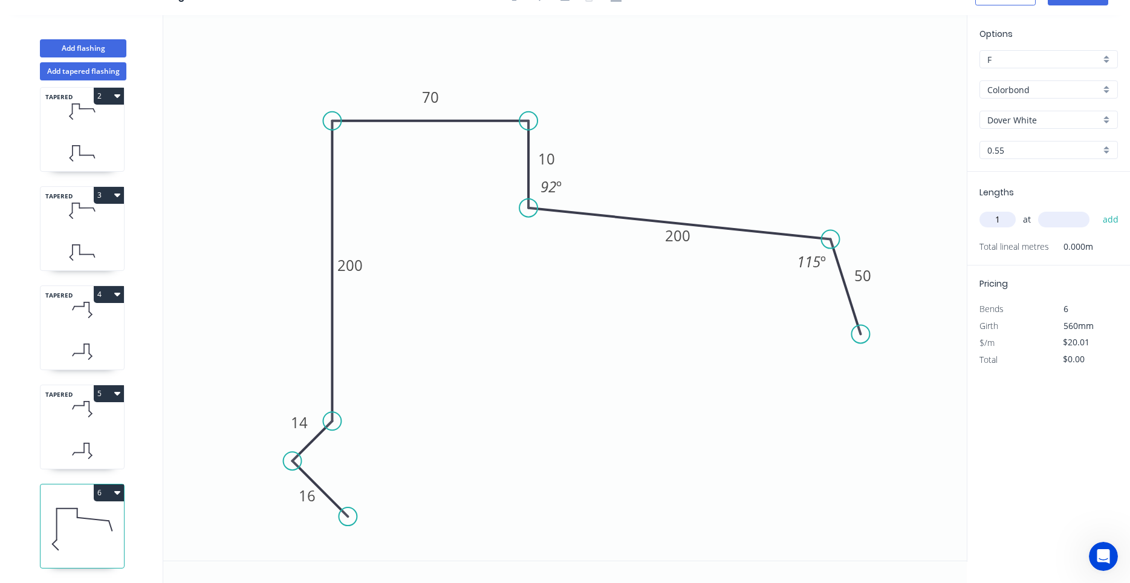
type input "1"
type input "6000"
click at [1097, 209] on button "add" at bounding box center [1111, 219] width 28 height 21
type input "$120.06"
type input "1"
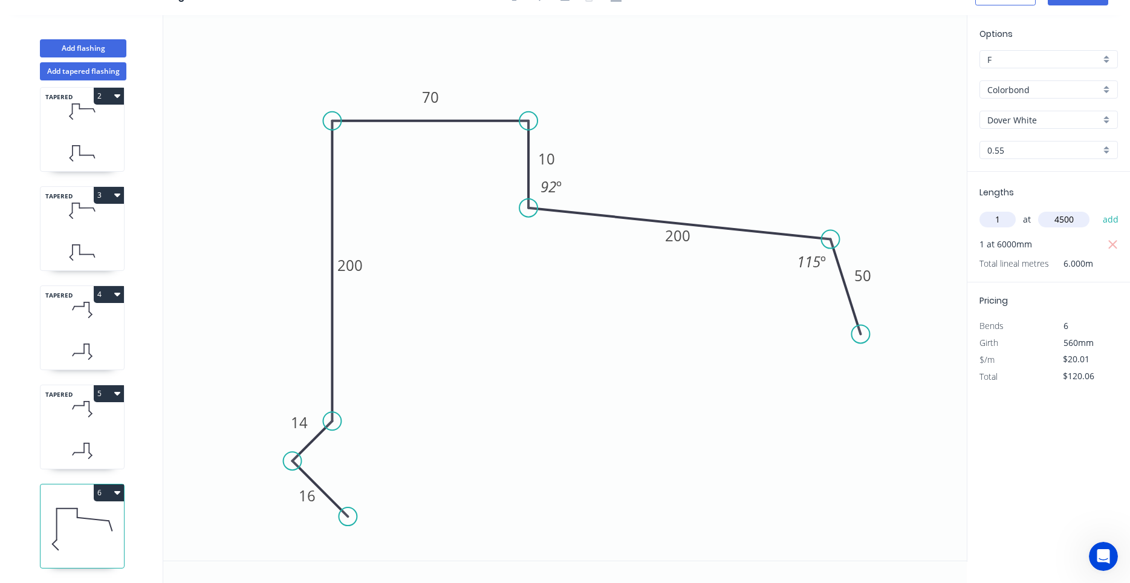
type input "4500"
click at [1097, 209] on button "add" at bounding box center [1111, 219] width 28 height 21
click at [93, 427] on div "TAPERED 5" at bounding box center [82, 427] width 85 height 85
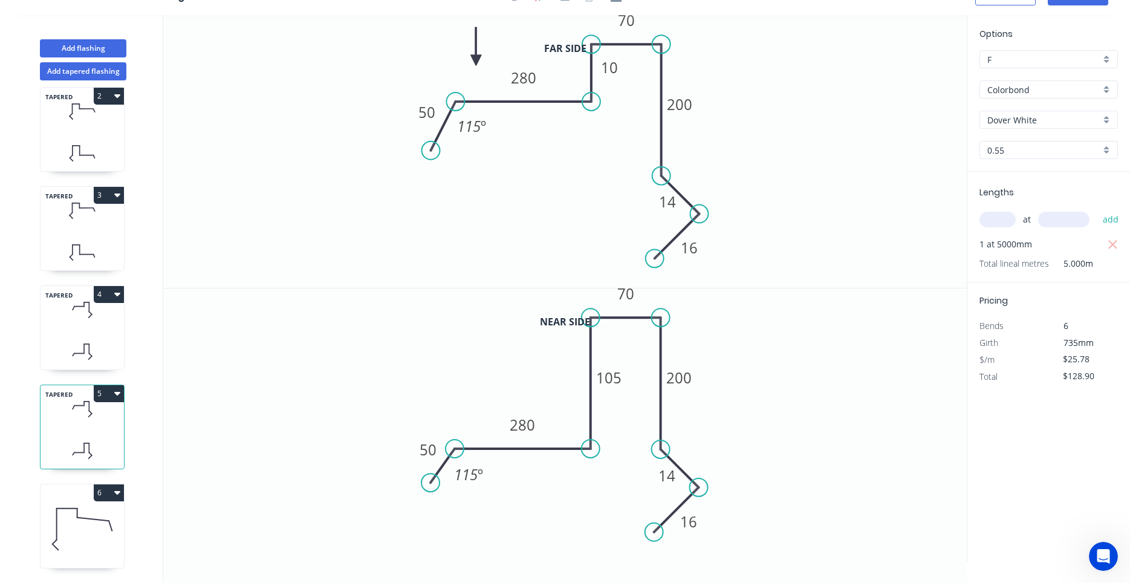
click at [79, 331] on div "TAPERED 4" at bounding box center [82, 327] width 85 height 85
click at [74, 244] on icon at bounding box center [82, 253] width 83 height 36
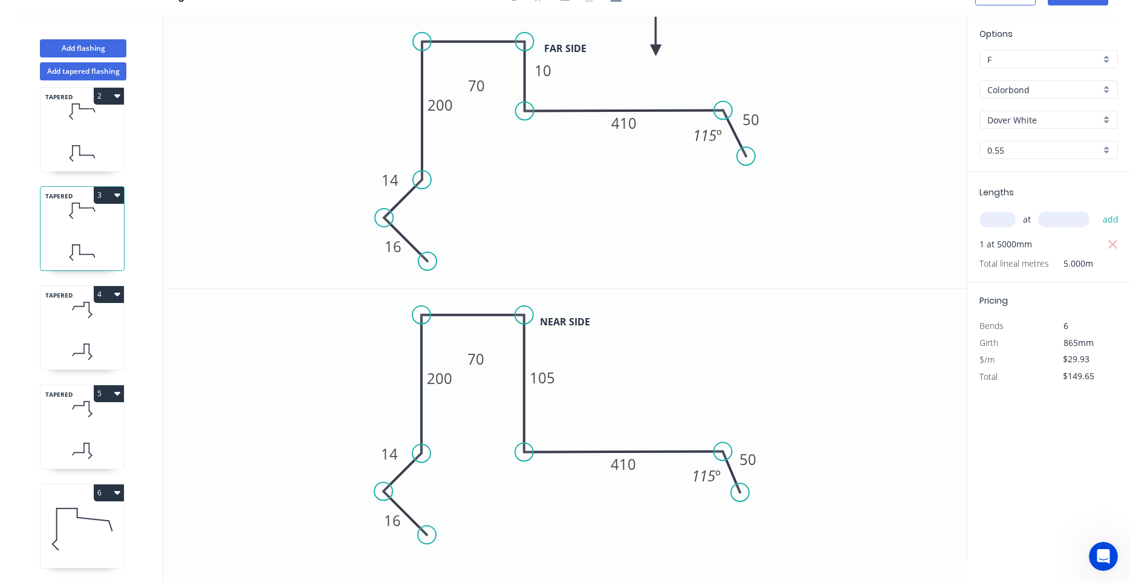
click at [84, 158] on icon at bounding box center [82, 153] width 83 height 36
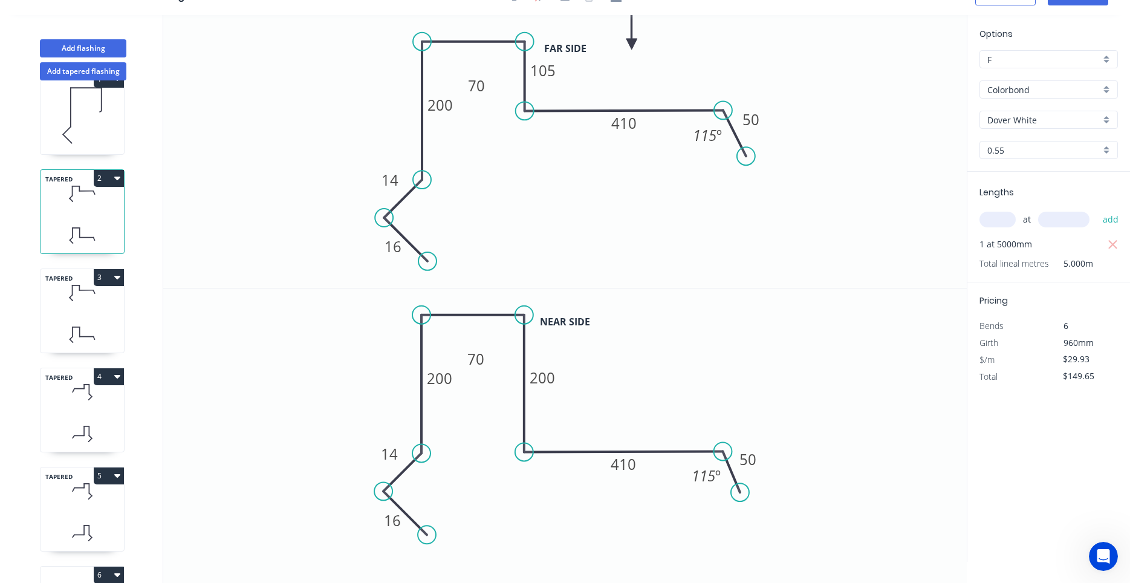
scroll to position [0, 0]
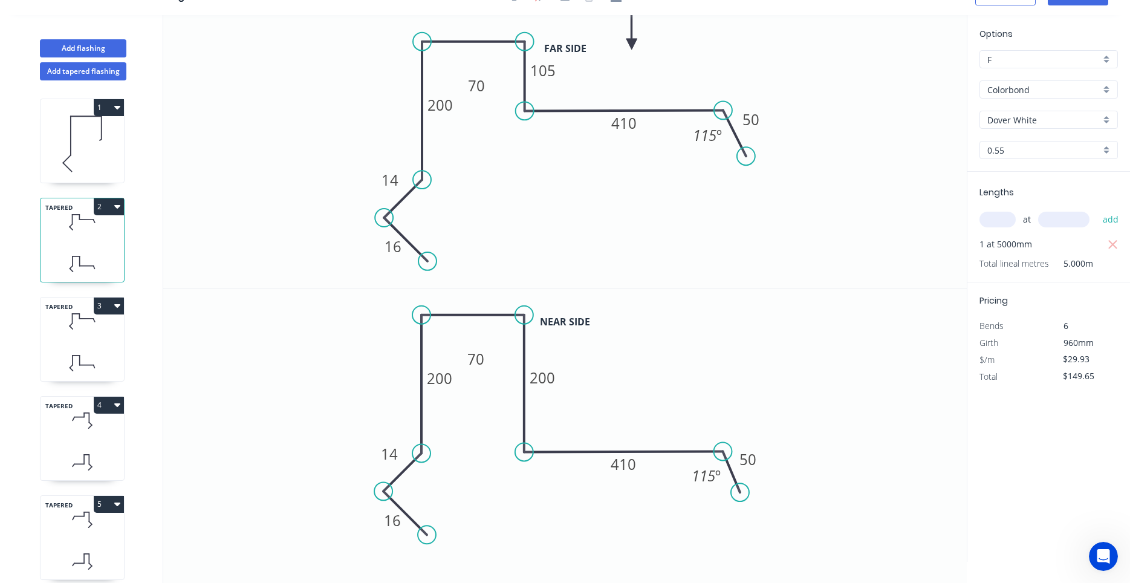
click at [84, 170] on icon at bounding box center [82, 143] width 83 height 77
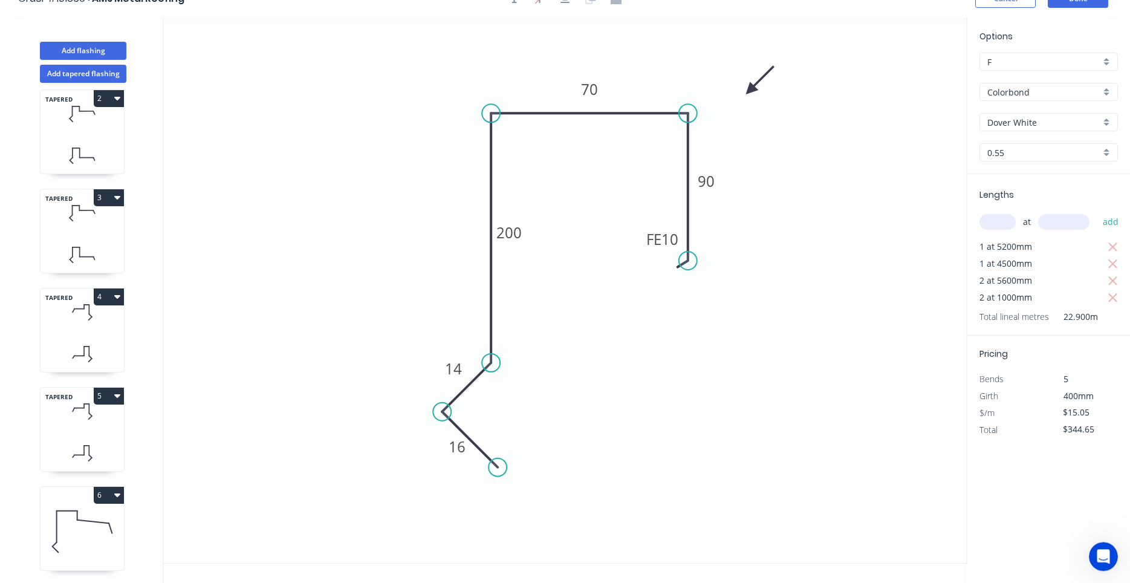
scroll to position [22, 0]
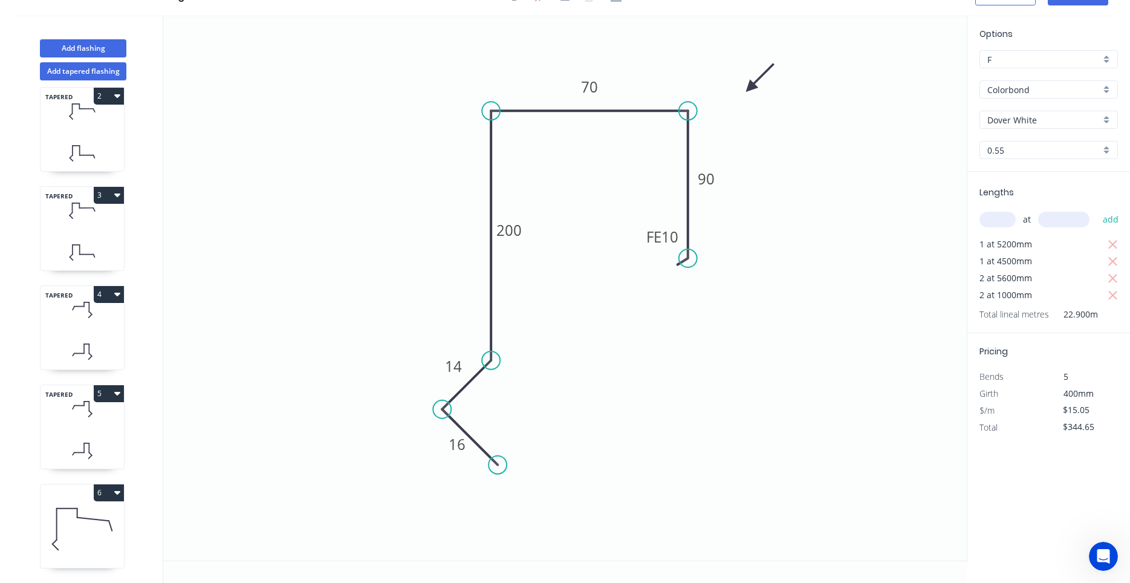
click at [67, 511] on icon at bounding box center [82, 528] width 83 height 77
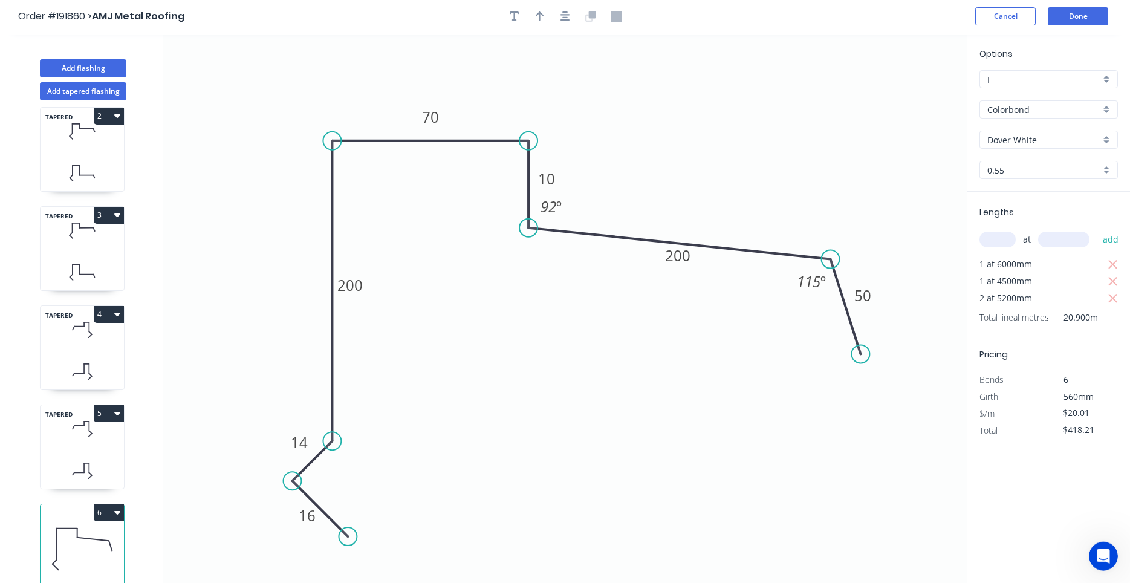
scroll to position [0, 0]
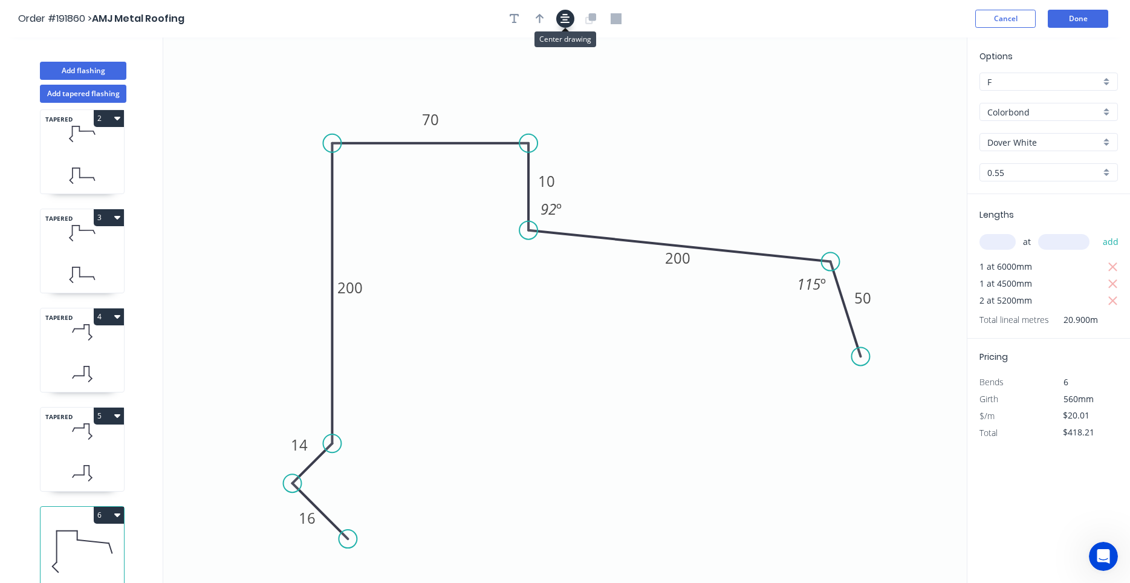
click at [564, 21] on icon "button" at bounding box center [565, 18] width 10 height 11
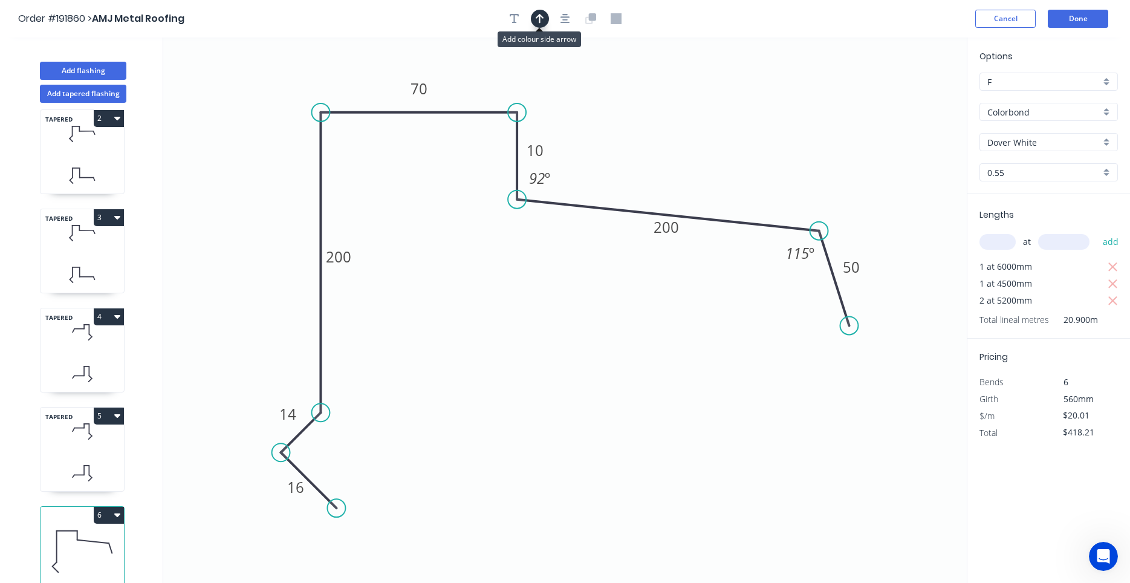
click at [538, 19] on icon "button" at bounding box center [540, 18] width 8 height 11
click at [908, 96] on icon at bounding box center [905, 84] width 11 height 39
drag, startPoint x: 908, startPoint y: 96, endPoint x: 797, endPoint y: 150, distance: 123.0
click at [797, 150] on icon at bounding box center [808, 139] width 35 height 35
click at [98, 69] on button "Add flashing" at bounding box center [83, 71] width 86 height 18
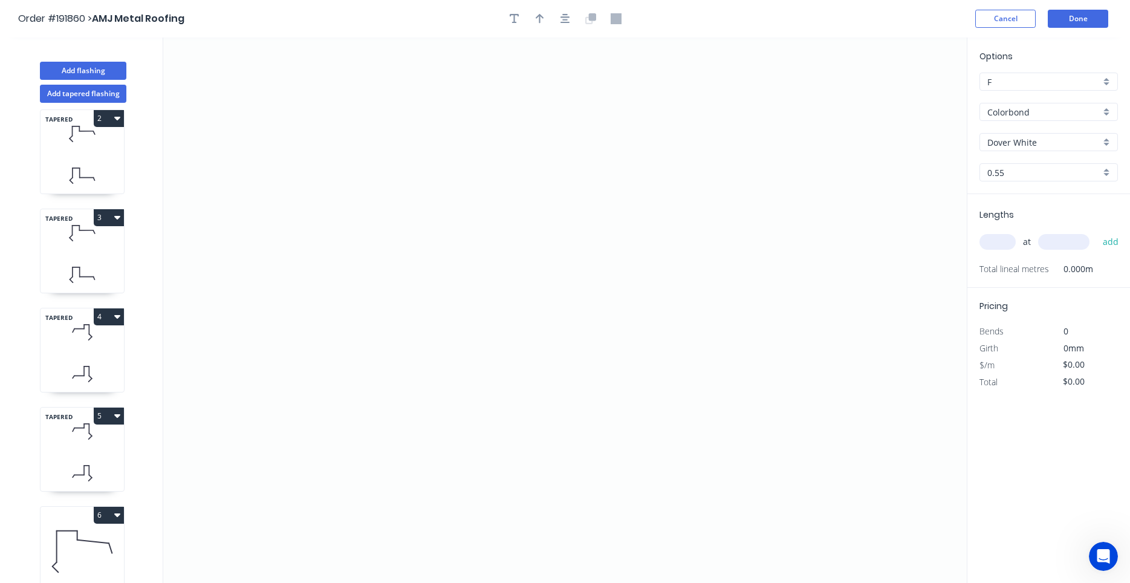
click at [1025, 112] on input "Colorbond" at bounding box center [1043, 112] width 113 height 13
click at [1023, 128] on div "Zincalume" at bounding box center [1048, 135] width 137 height 21
click at [1001, 245] on input "text" at bounding box center [997, 242] width 36 height 16
click at [1097, 232] on button "add" at bounding box center [1111, 242] width 28 height 21
click at [303, 140] on icon "0" at bounding box center [564, 309] width 803 height 545
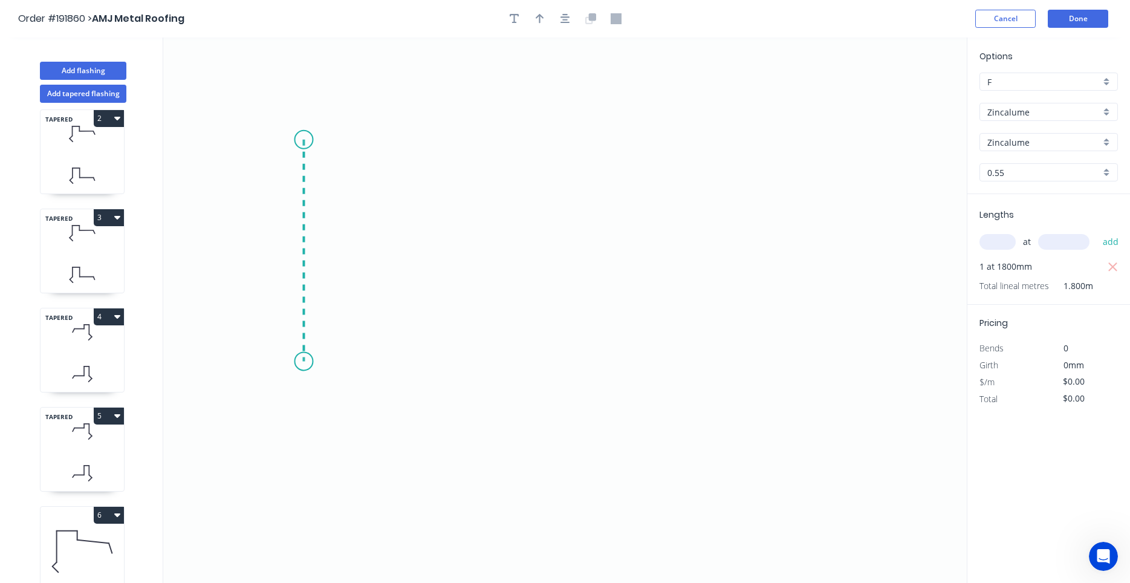
click at [312, 362] on icon "0" at bounding box center [564, 309] width 803 height 545
click at [568, 372] on icon "0 ?" at bounding box center [564, 309] width 803 height 545
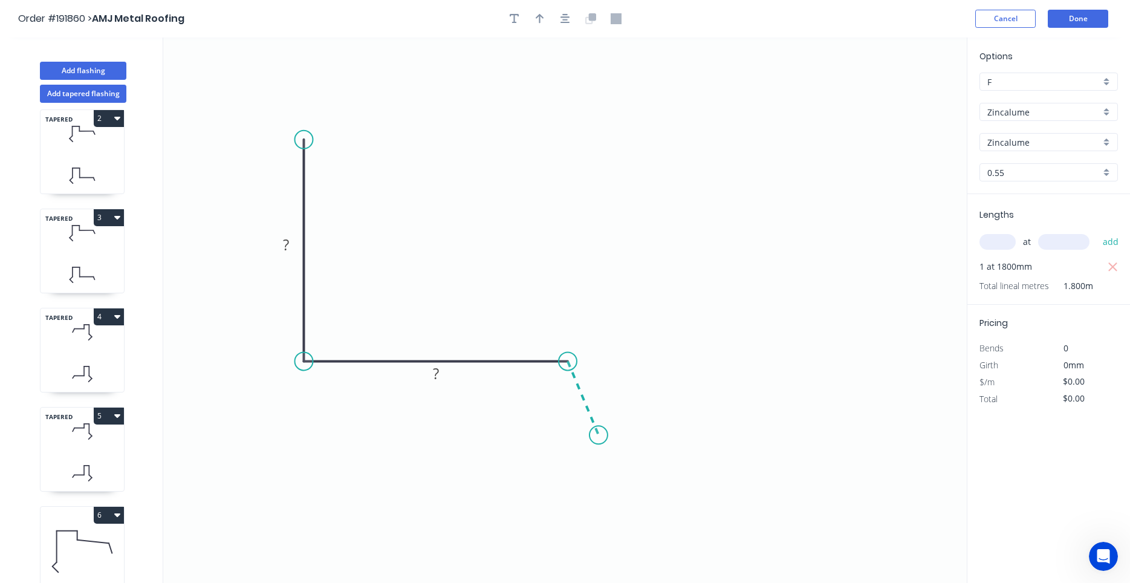
click at [599, 435] on icon "0 ? ?" at bounding box center [564, 309] width 803 height 545
click at [599, 435] on circle at bounding box center [598, 435] width 18 height 18
click at [599, 388] on tspan "?" at bounding box center [600, 385] width 6 height 20
click at [563, 25] on button "button" at bounding box center [565, 19] width 18 height 18
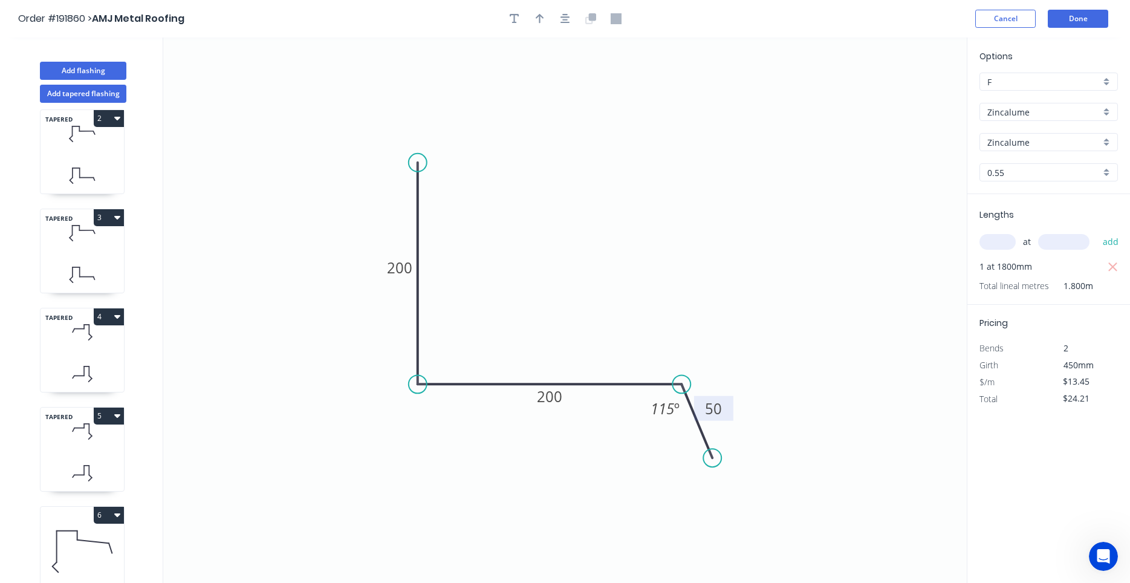
click at [551, 20] on div at bounding box center [565, 19] width 127 height 18
click at [544, 20] on button "button" at bounding box center [540, 19] width 18 height 18
click at [904, 97] on icon at bounding box center [905, 84] width 11 height 39
drag, startPoint x: 904, startPoint y: 97, endPoint x: 589, endPoint y: 270, distance: 359.0
click at [589, 270] on icon at bounding box center [602, 255] width 35 height 35
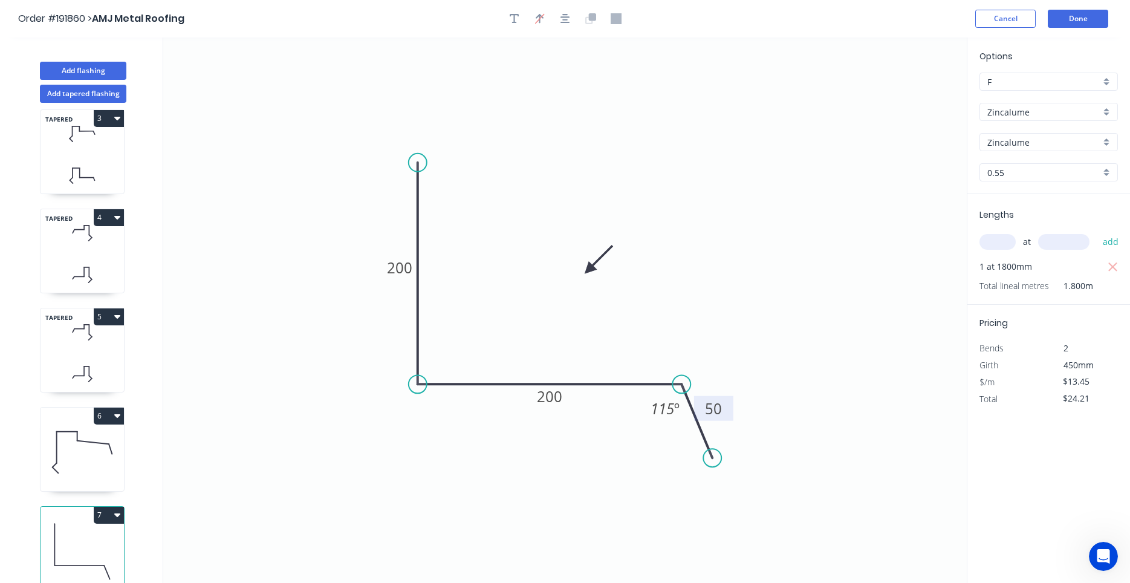
scroll to position [22, 0]
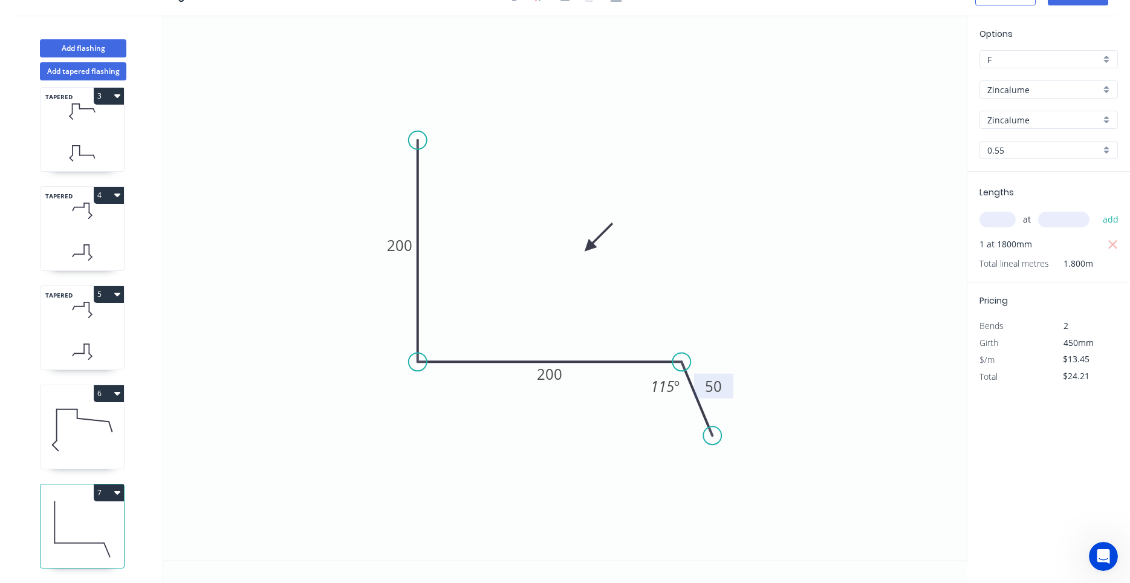
click at [120, 494] on icon "button" at bounding box center [117, 492] width 6 height 10
click at [104, 516] on div "Duplicate" at bounding box center [66, 523] width 93 height 18
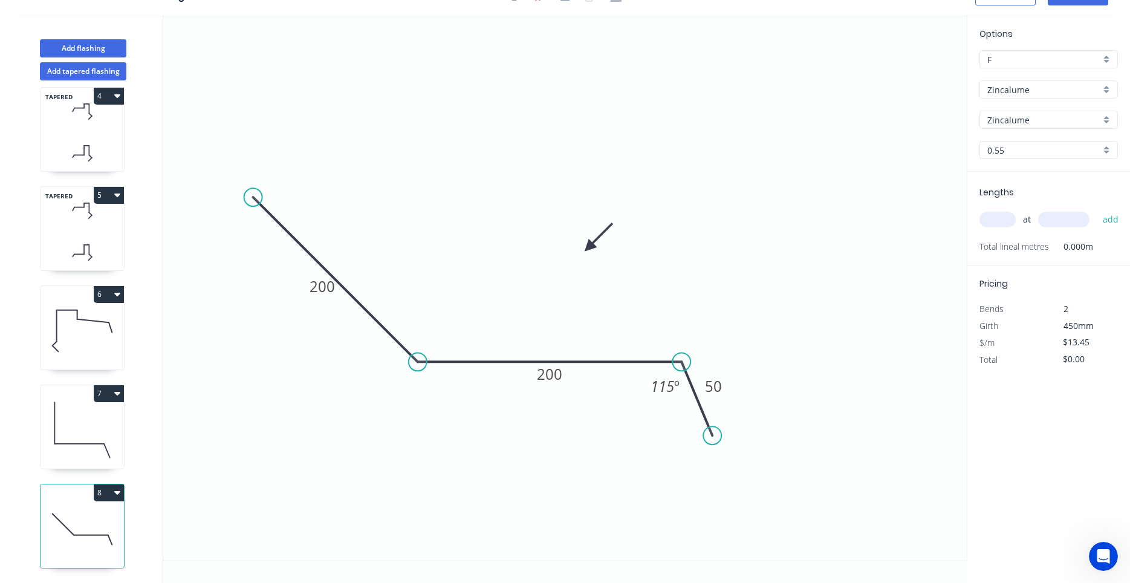
drag, startPoint x: 423, startPoint y: 138, endPoint x: 253, endPoint y: 179, distance: 174.6
click at [253, 179] on icon "0 200 200 50 115 º" at bounding box center [564, 287] width 803 height 545
click at [429, 401] on div "Show angle" at bounding box center [482, 403] width 122 height 25
click at [428, 333] on tspan "?" at bounding box center [426, 333] width 7 height 20
click at [255, 193] on circle at bounding box center [253, 197] width 18 height 18
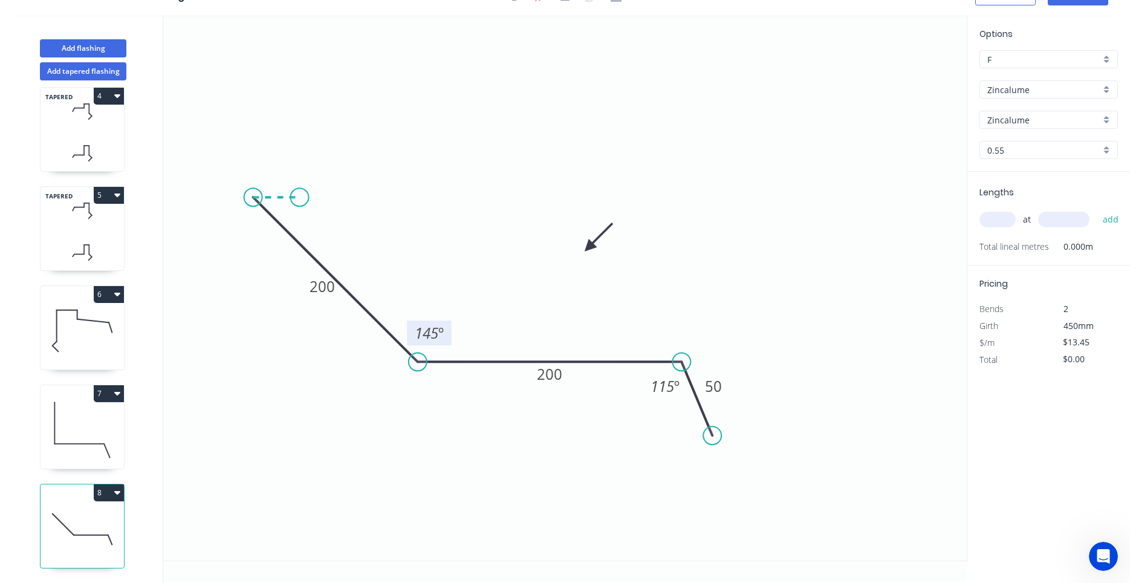
click at [299, 196] on icon "0 200 200 50 145 º 115 º" at bounding box center [564, 287] width 803 height 545
click at [299, 196] on circle at bounding box center [300, 197] width 18 height 18
click at [301, 199] on circle at bounding box center [300, 197] width 18 height 18
click at [281, 176] on rect at bounding box center [276, 174] width 24 height 17
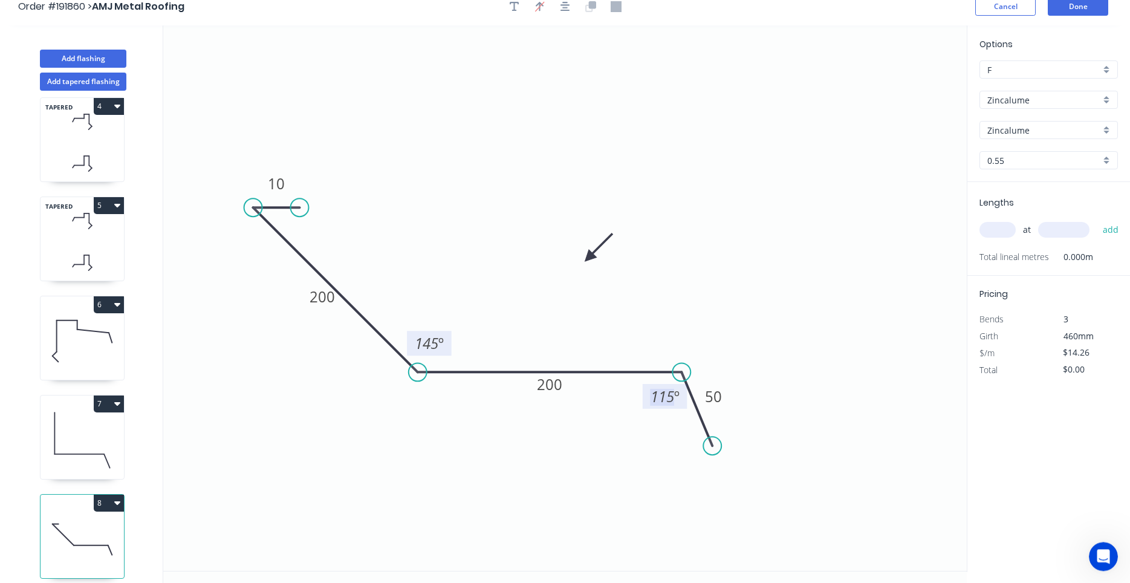
scroll to position [0, 0]
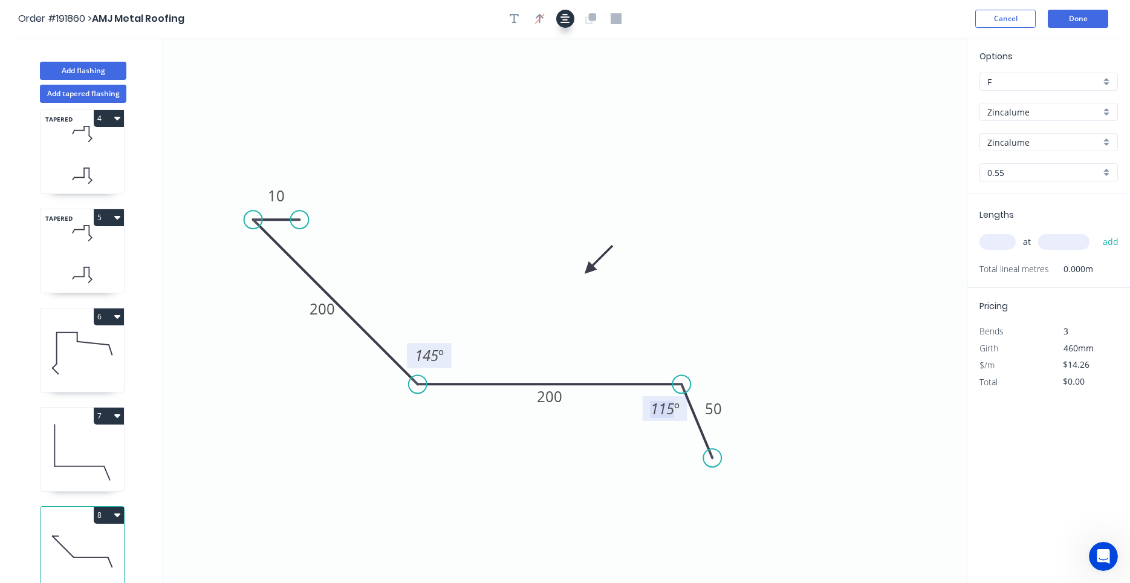
click at [560, 12] on button "button" at bounding box center [565, 19] width 18 height 18
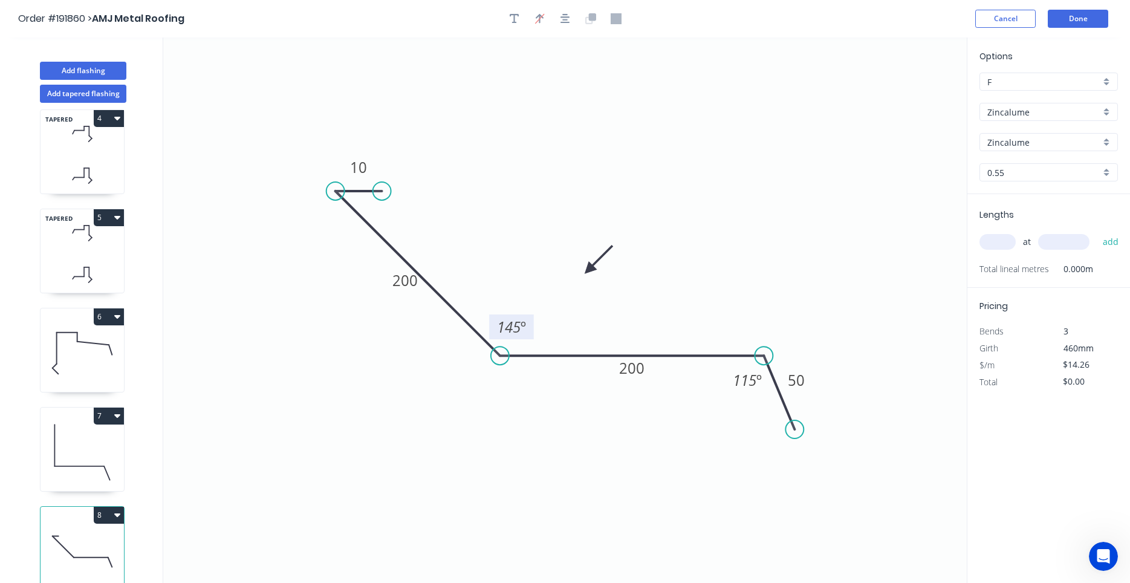
click at [91, 450] on icon at bounding box center [82, 452] width 83 height 77
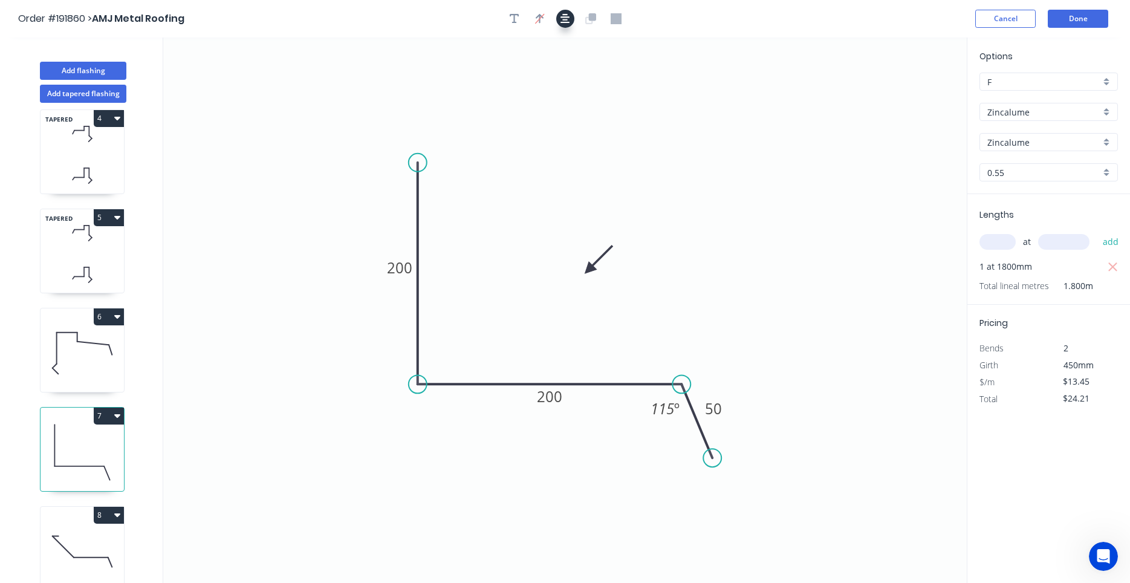
click at [563, 16] on icon "button" at bounding box center [565, 18] width 10 height 11
click at [109, 537] on icon at bounding box center [82, 551] width 83 height 77
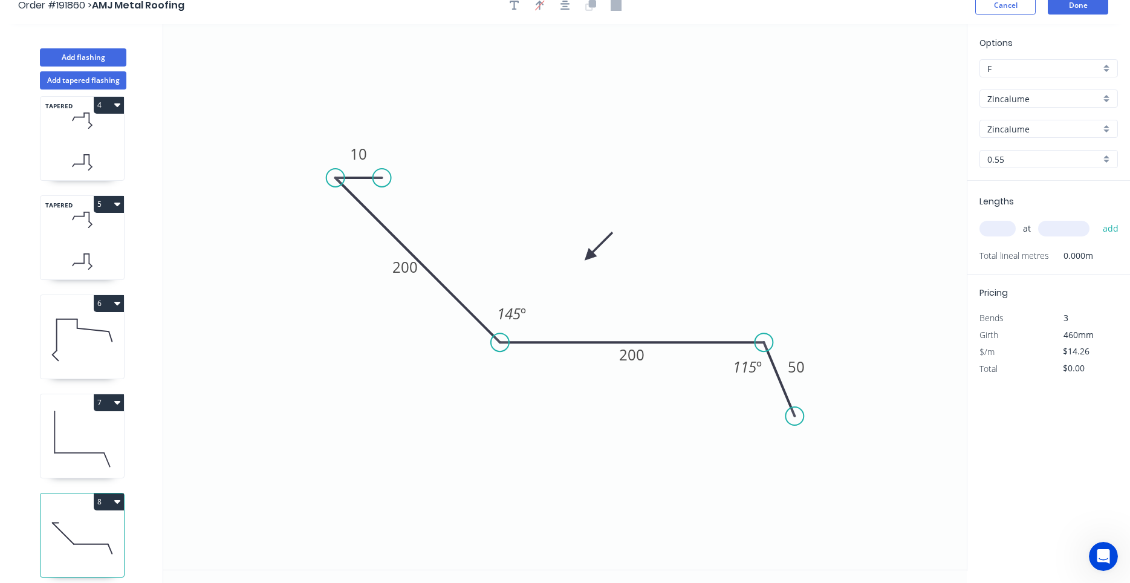
scroll to position [22, 0]
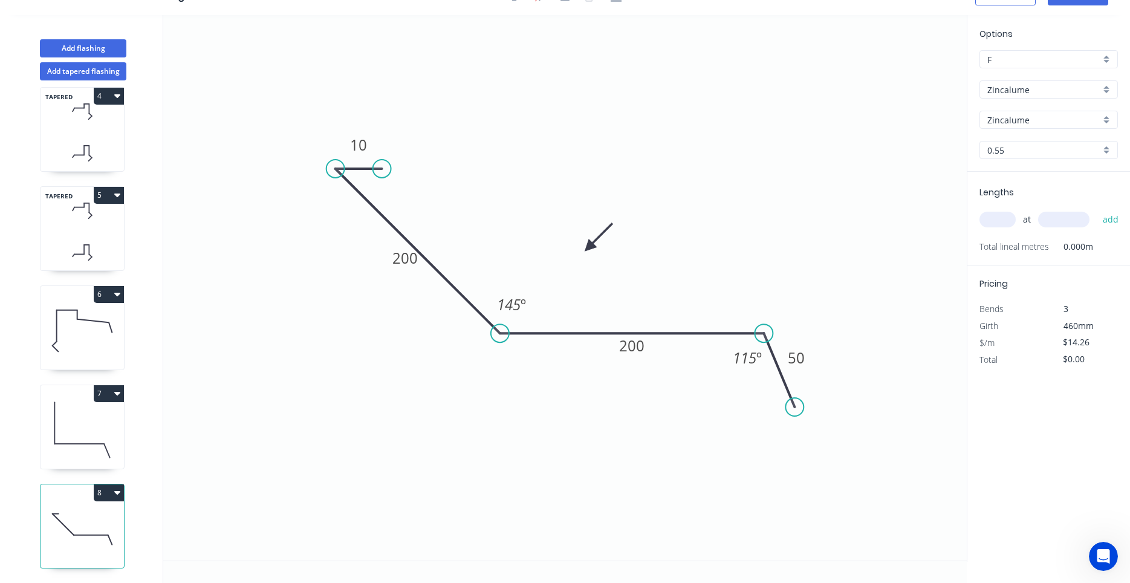
click at [1007, 219] on input "text" at bounding box center [997, 220] width 36 height 16
click at [1097, 209] on button "add" at bounding box center [1111, 219] width 28 height 21
click at [82, 427] on icon at bounding box center [82, 429] width 83 height 77
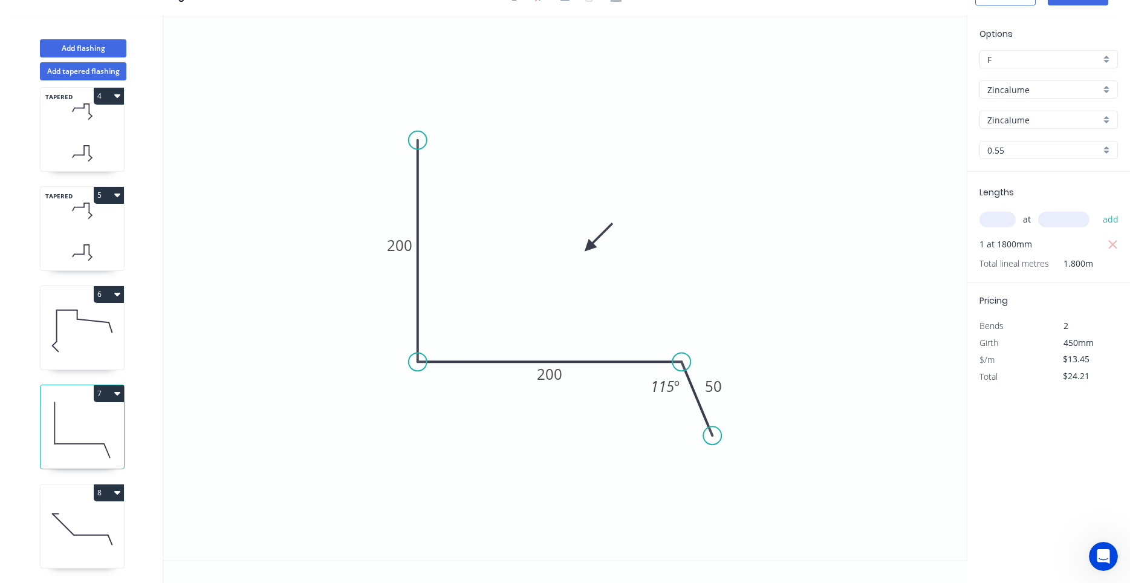
click at [79, 527] on icon at bounding box center [82, 528] width 83 height 77
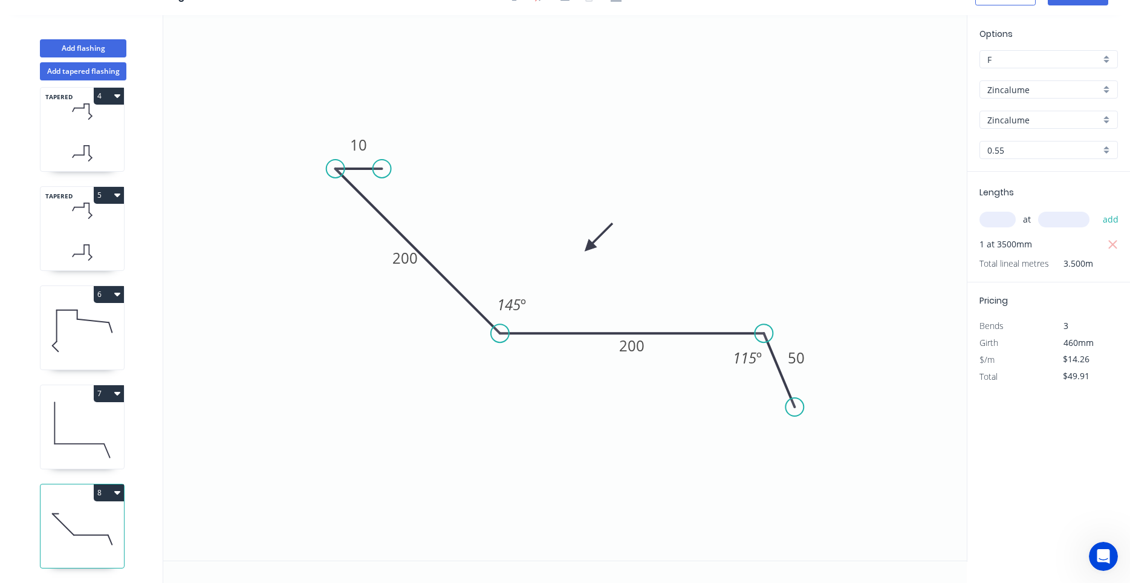
scroll to position [0, 0]
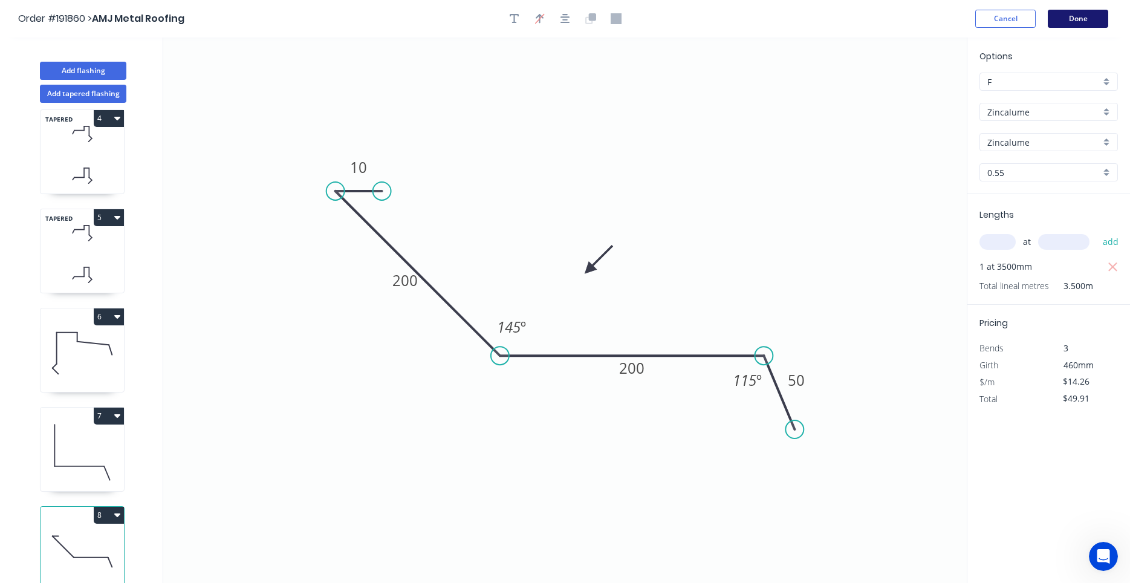
click at [1102, 22] on button "Done" at bounding box center [1078, 19] width 60 height 18
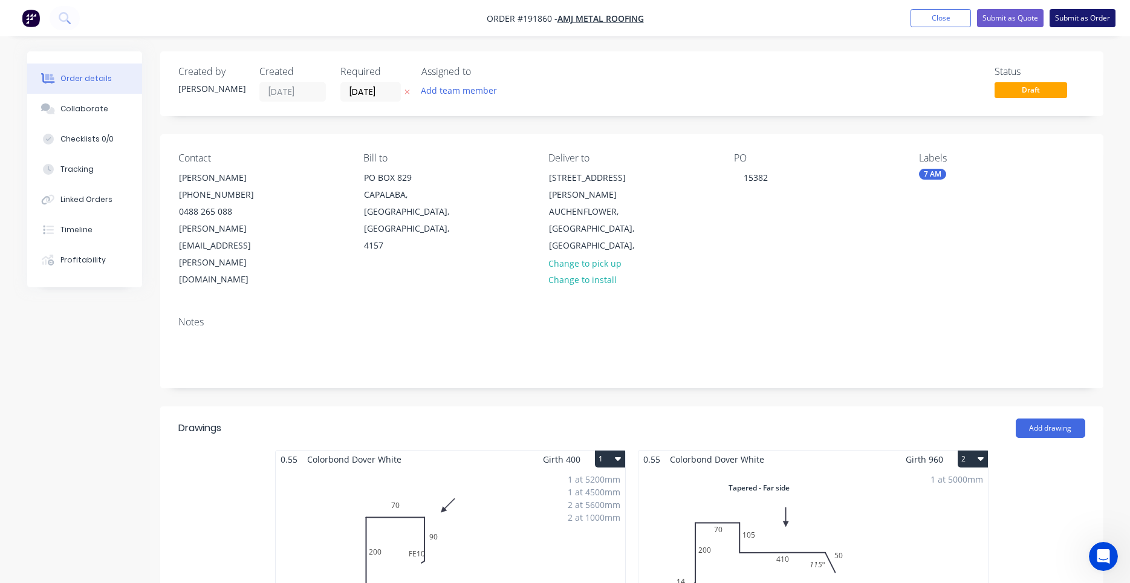
click at [1065, 21] on button "Submit as Order" at bounding box center [1083, 18] width 66 height 18
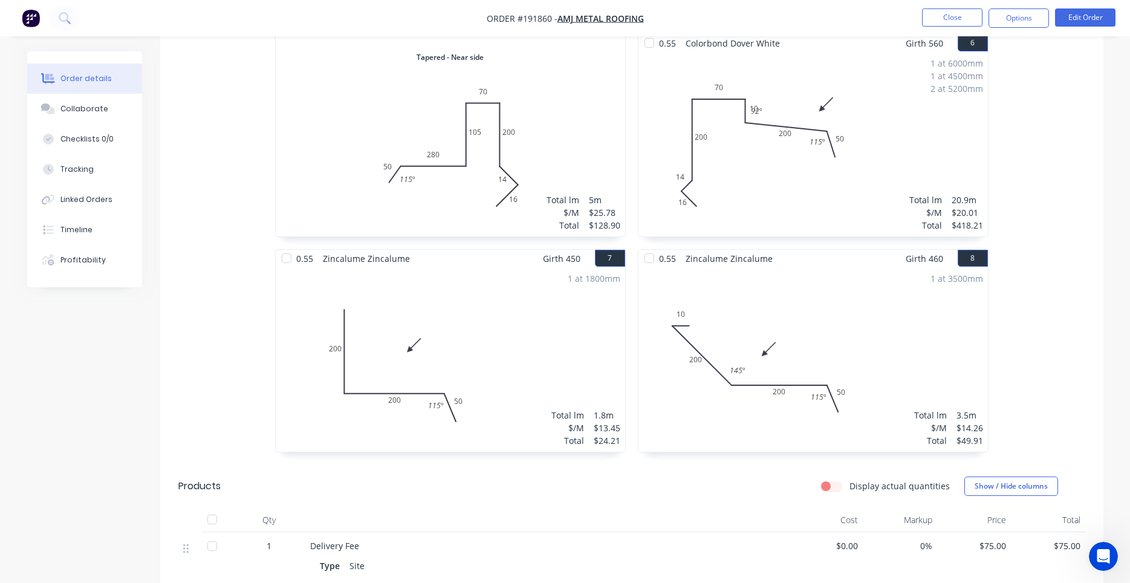
scroll to position [1451, 0]
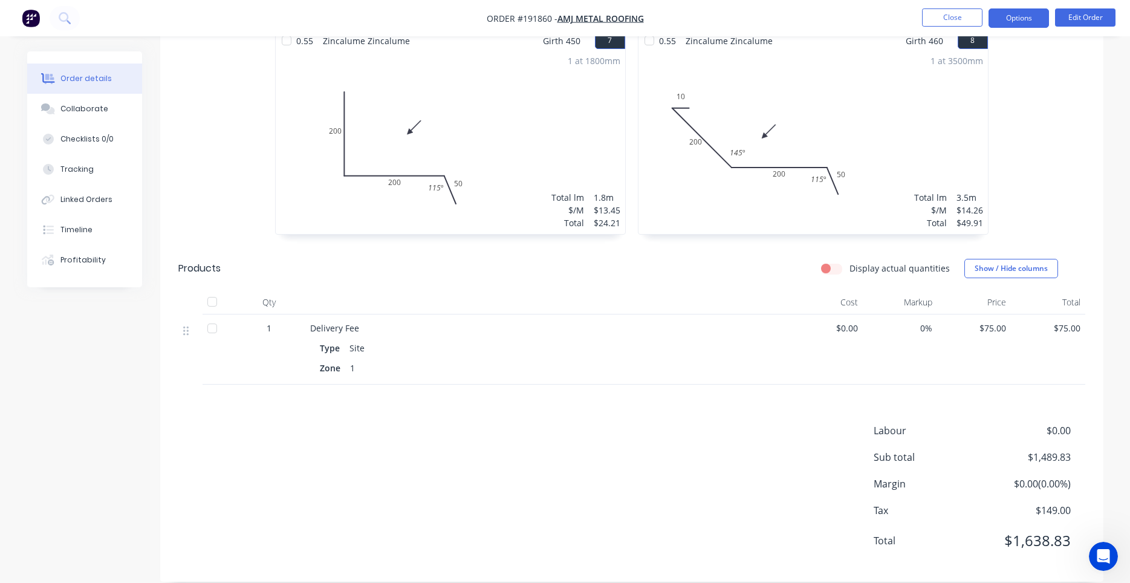
click at [1021, 27] on button "Options" at bounding box center [1018, 17] width 60 height 19
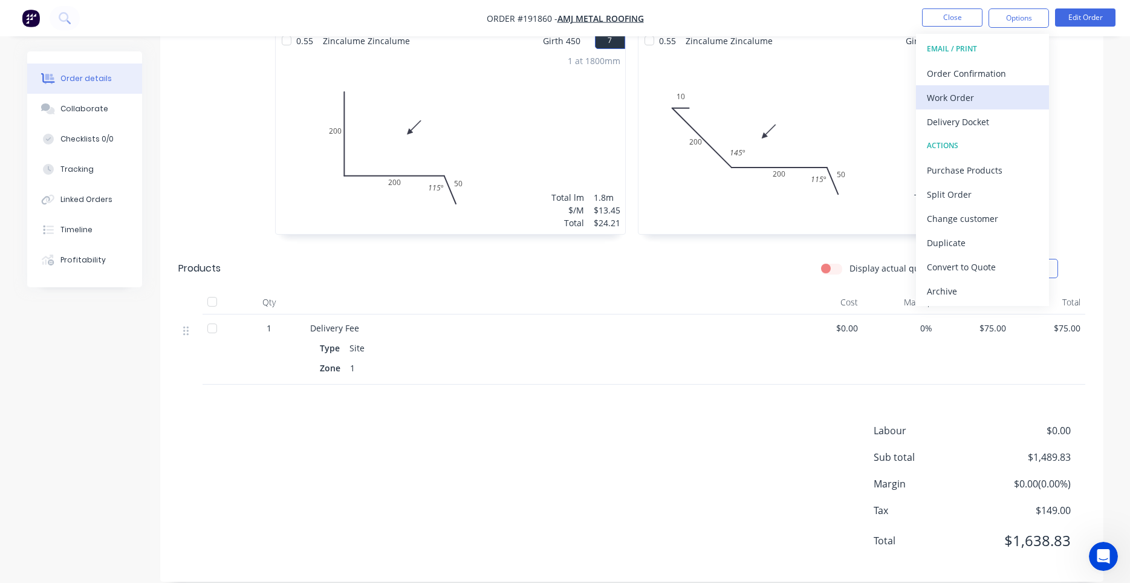
click at [991, 95] on div "Work Order" at bounding box center [982, 98] width 111 height 18
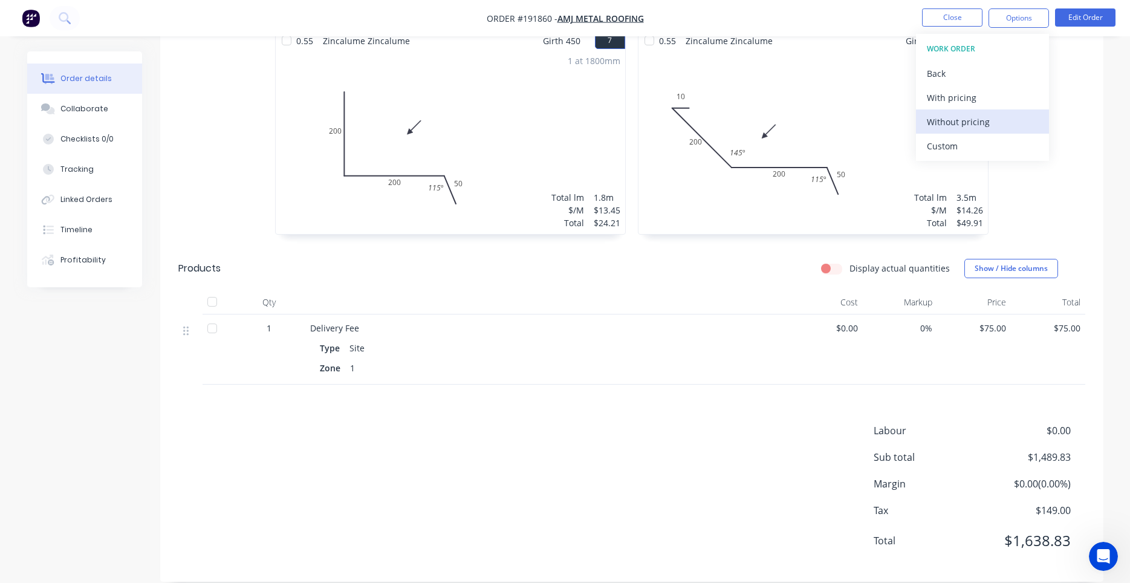
click at [970, 126] on div "Without pricing" at bounding box center [982, 122] width 111 height 18
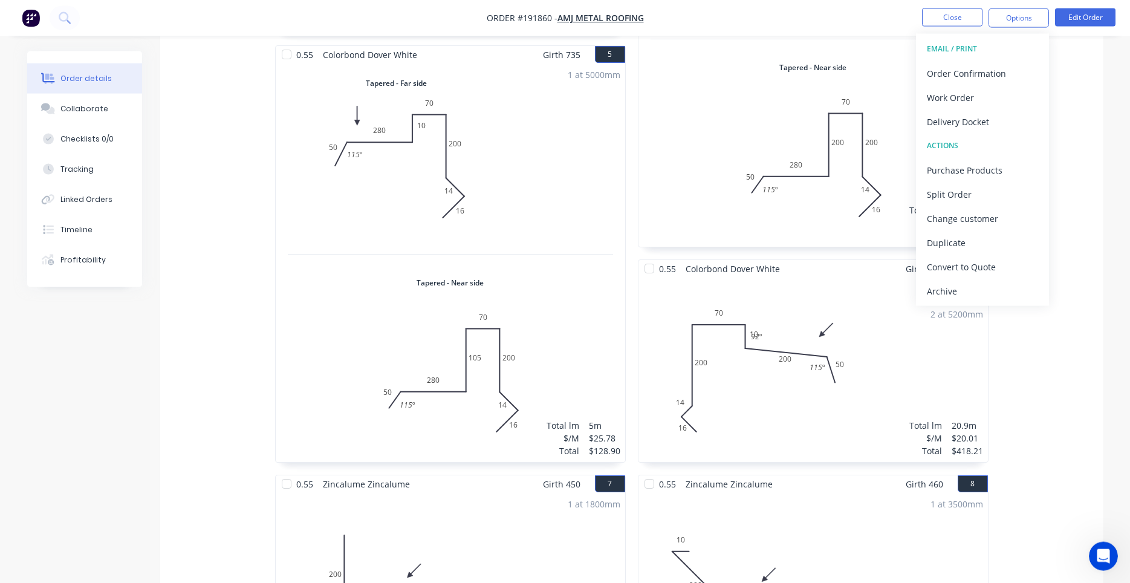
scroll to position [834, 0]
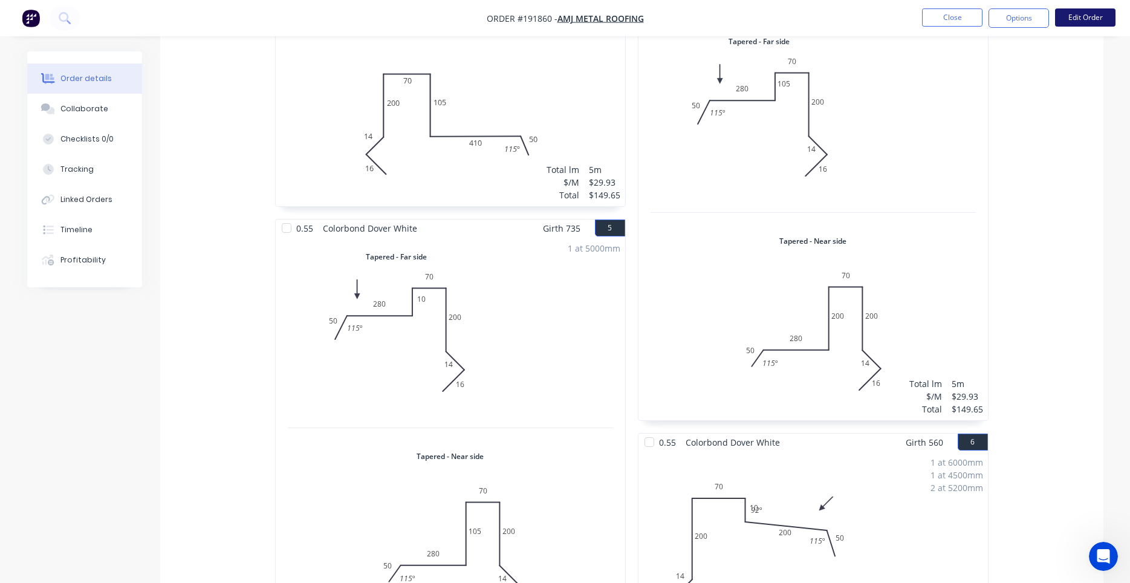
click at [1068, 13] on button "Edit Order" at bounding box center [1085, 17] width 60 height 18
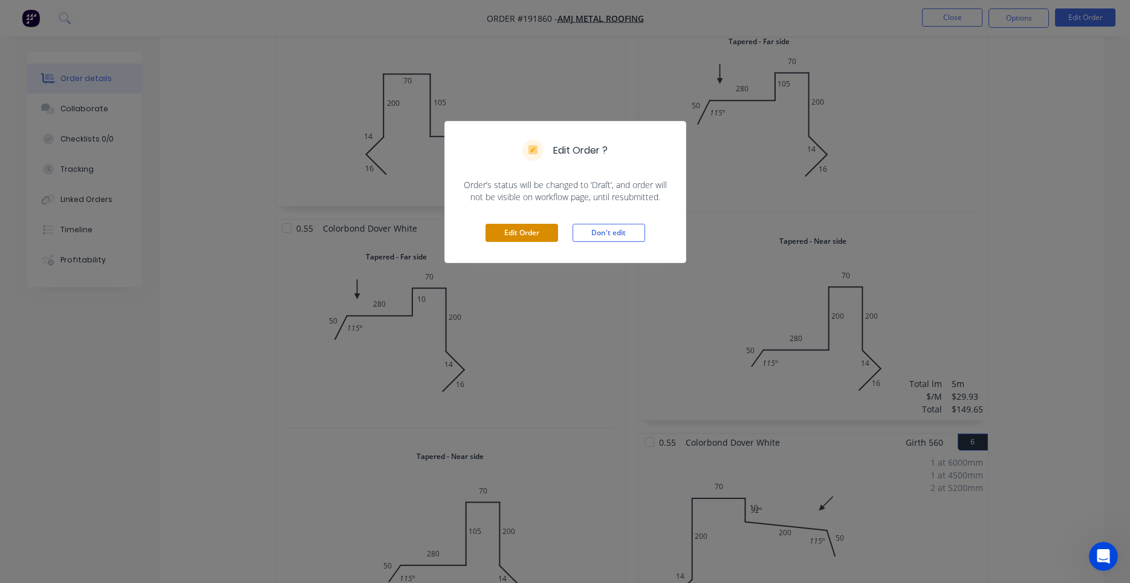
click at [530, 227] on button "Edit Order" at bounding box center [521, 233] width 73 height 18
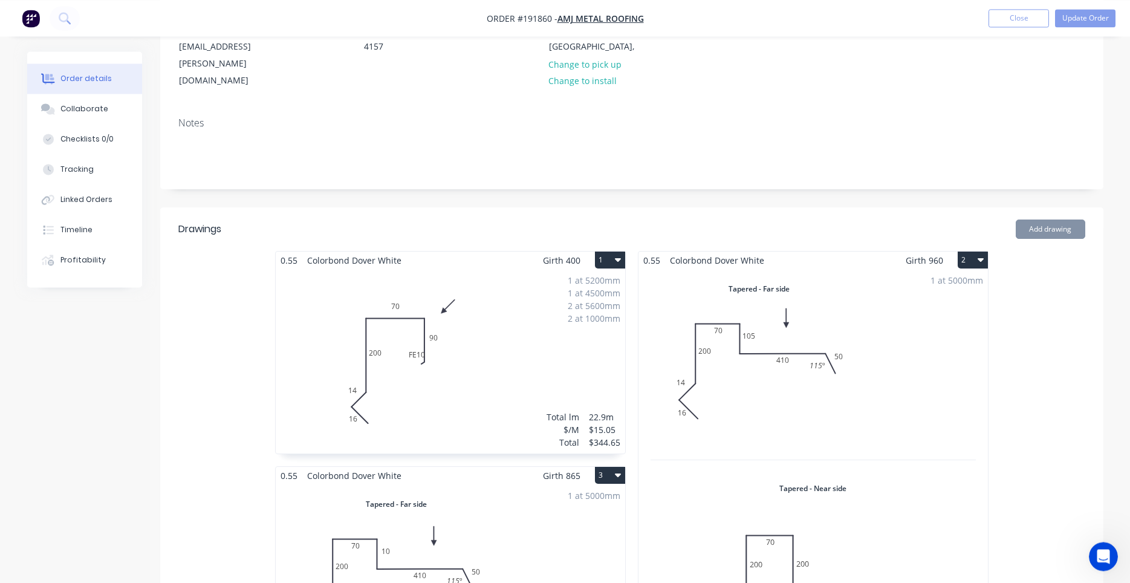
scroll to position [308, 0]
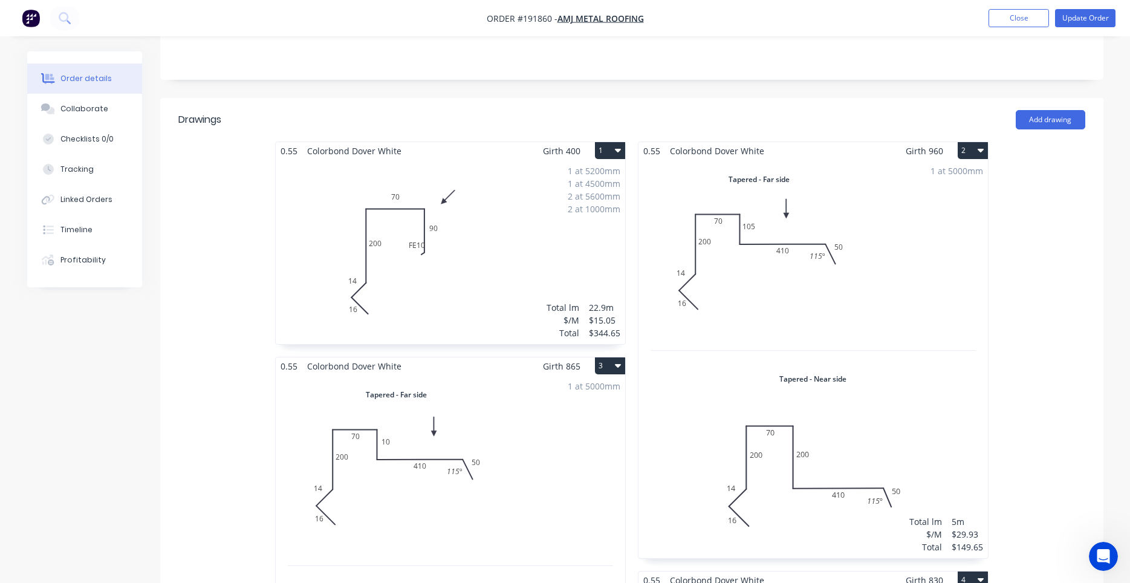
click at [502, 219] on div "1 at 5200mm 1 at 4500mm 2 at 5600mm 2 at 1000mm Total lm $/M Total 22.9m $15.05…" at bounding box center [450, 252] width 349 height 184
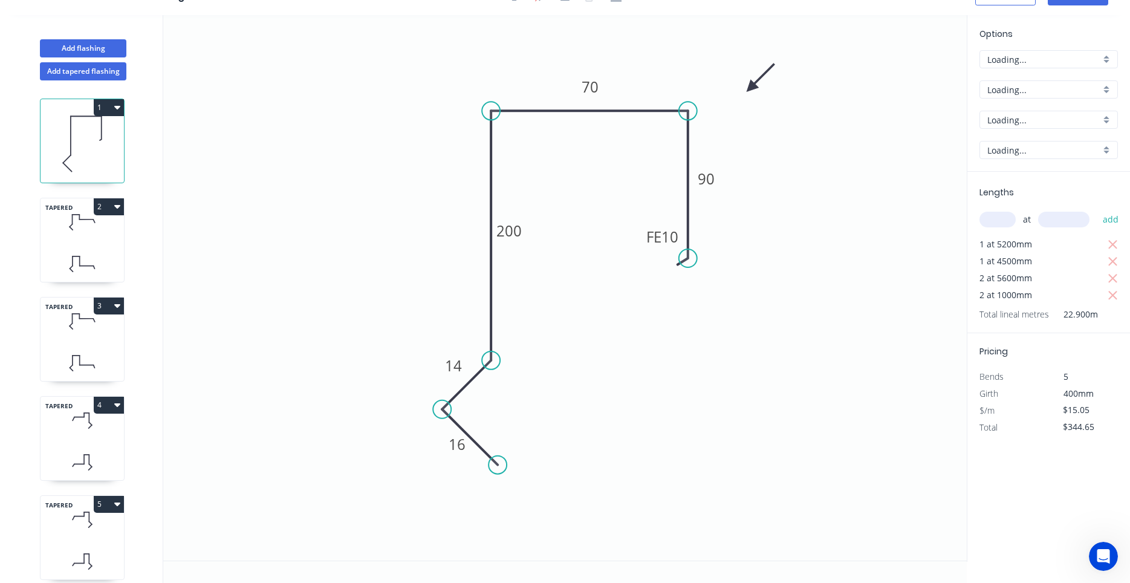
scroll to position [22, 0]
drag, startPoint x: 644, startPoint y: 236, endPoint x: 653, endPoint y: 287, distance: 51.6
click at [648, 287] on rect at bounding box center [665, 287] width 47 height 25
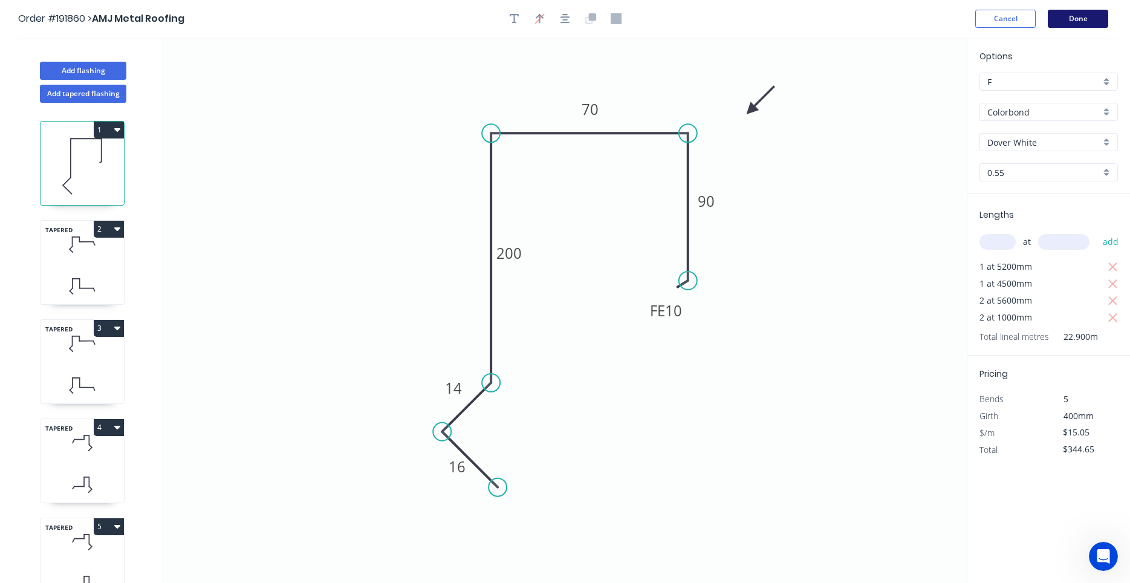
click at [1081, 20] on button "Done" at bounding box center [1078, 19] width 60 height 18
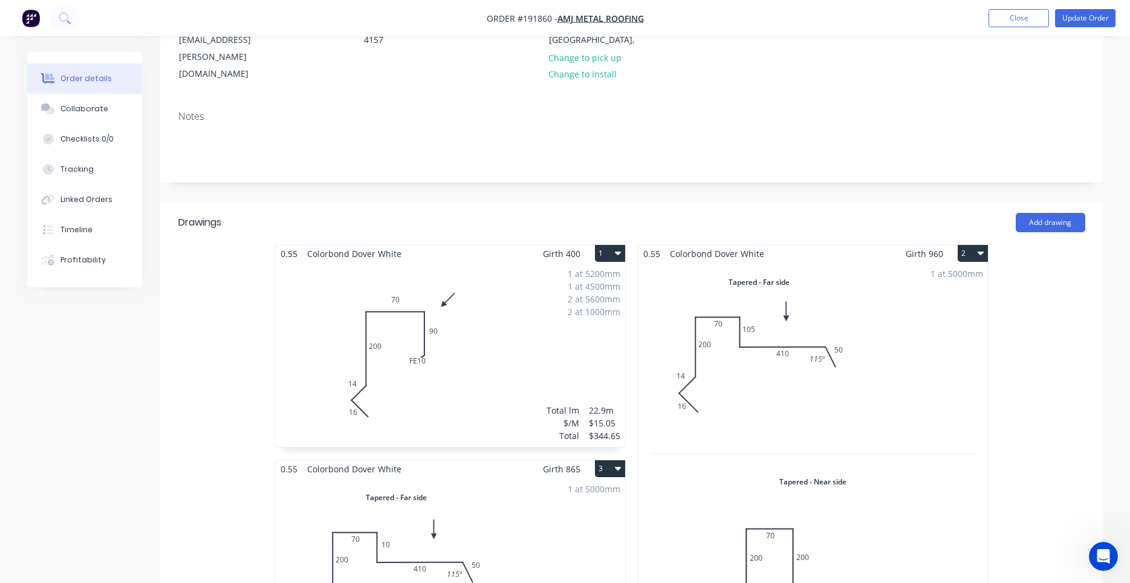
click at [482, 301] on div "1 at 5200mm 1 at 4500mm 2 at 5600mm 2 at 1000mm Total lm $/M Total 22.9m $15.05…" at bounding box center [450, 354] width 349 height 184
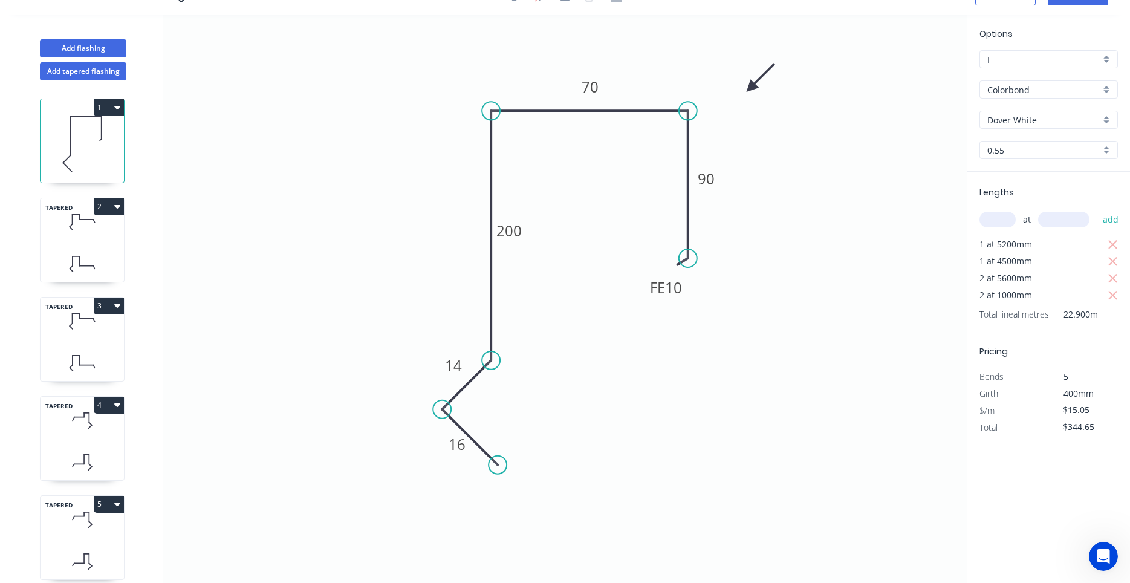
scroll to position [22, 0]
drag, startPoint x: 646, startPoint y: 294, endPoint x: 646, endPoint y: 310, distance: 15.7
click at [646, 310] on rect at bounding box center [665, 297] width 47 height 25
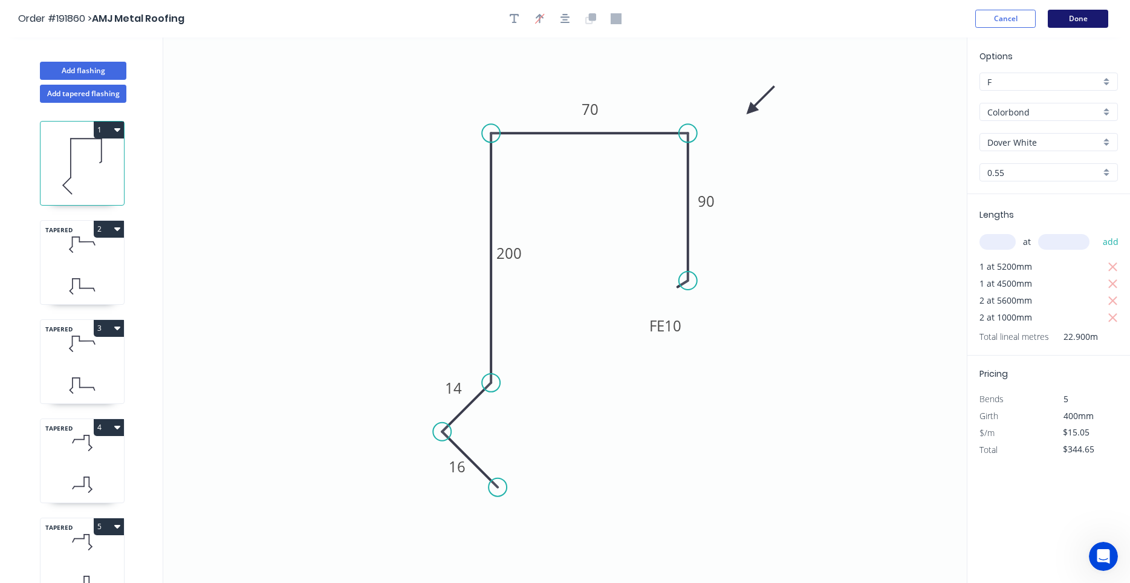
click at [1066, 21] on button "Done" at bounding box center [1078, 19] width 60 height 18
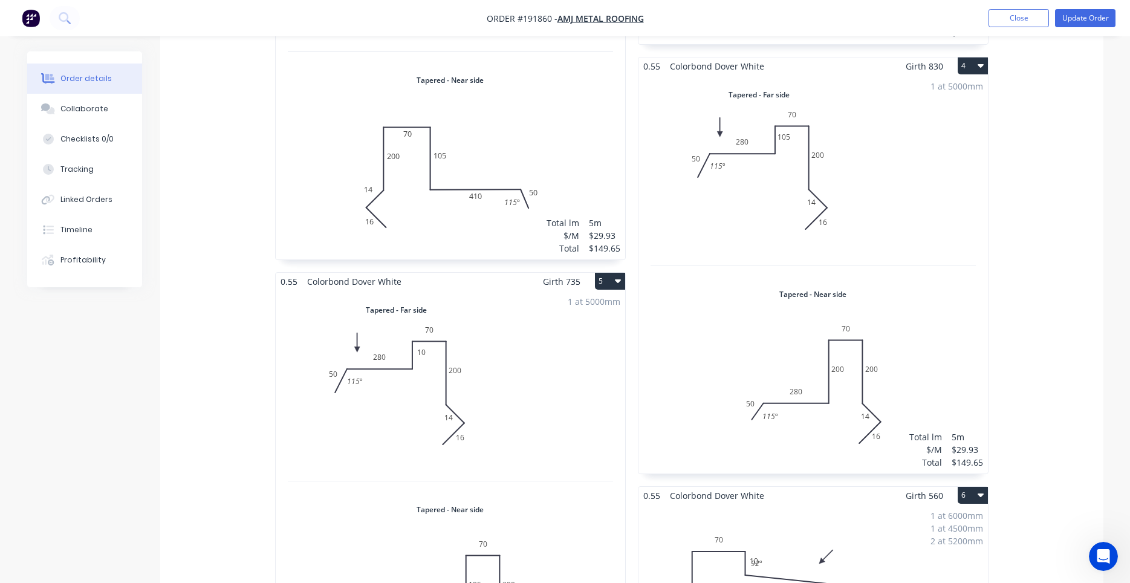
scroll to position [1028, 0]
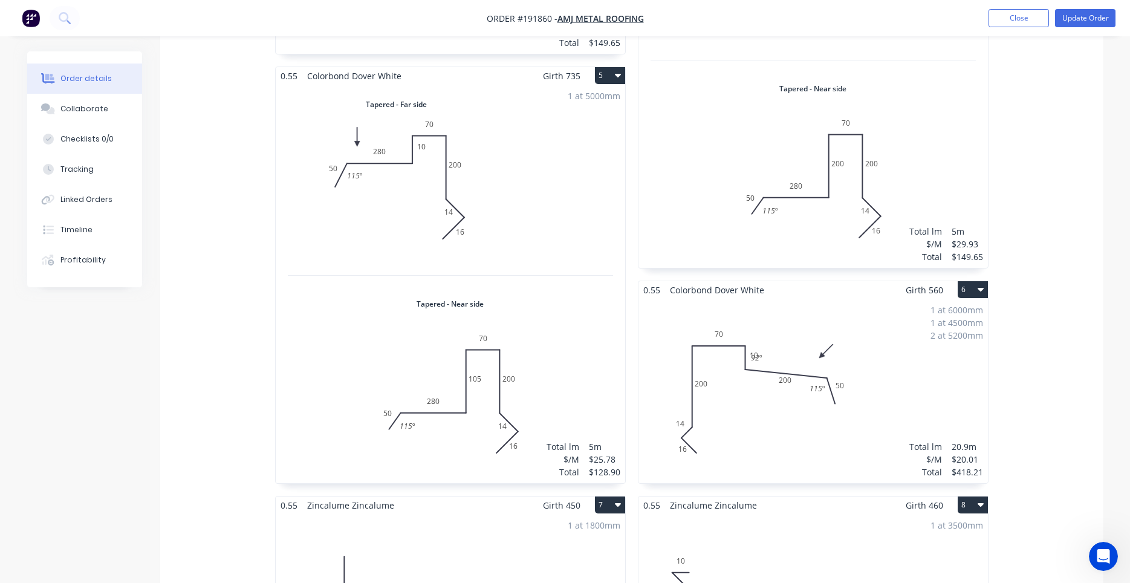
click at [788, 351] on div "1 at 6000mm 1 at 4500mm 2 at 5200mm Total lm $/M Total 20.9m $20.01 $418.21" at bounding box center [812, 391] width 349 height 184
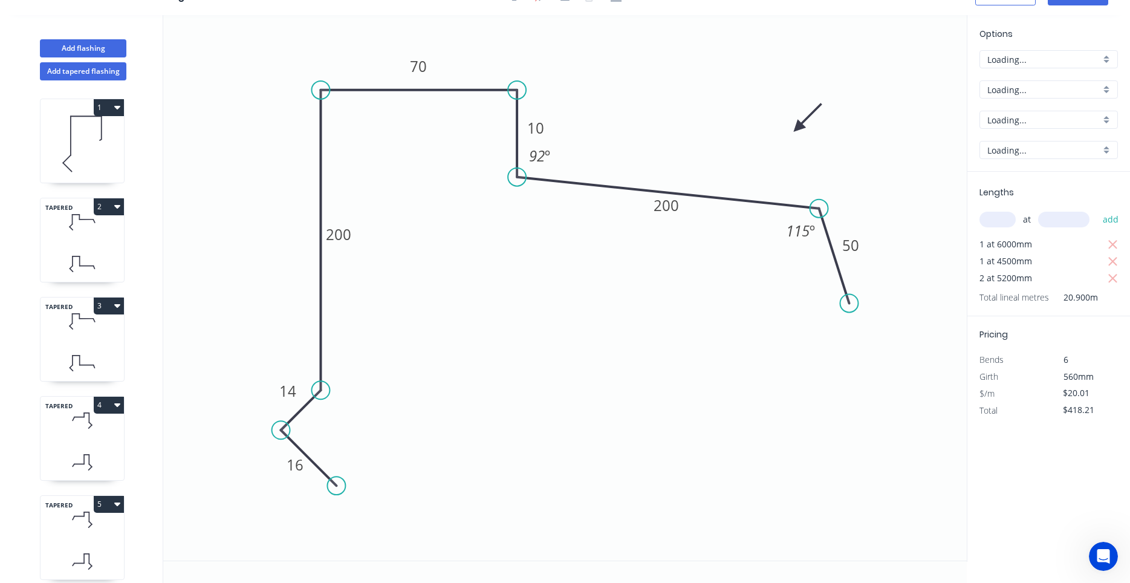
scroll to position [22, 0]
drag, startPoint x: 555, startPoint y: 157, endPoint x: 591, endPoint y: 158, distance: 36.3
click at [591, 158] on rect at bounding box center [575, 156] width 39 height 25
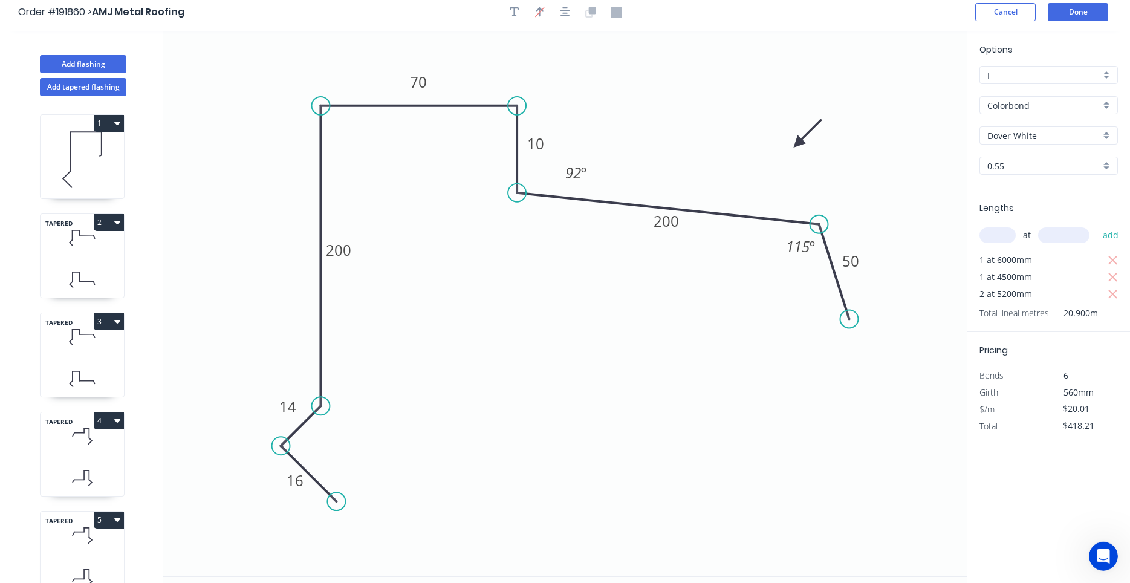
scroll to position [0, 0]
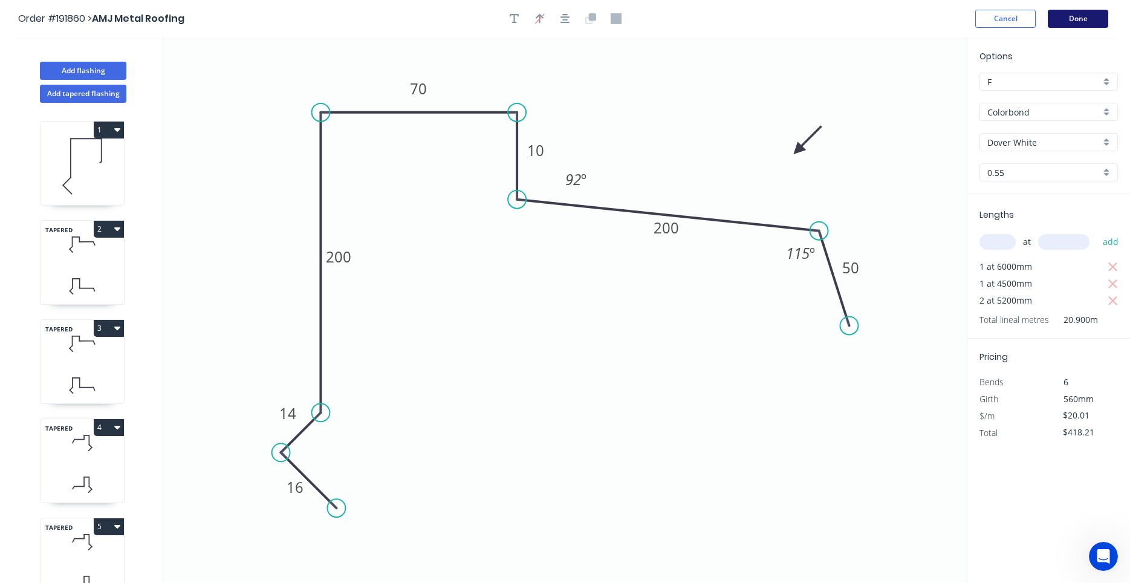
click at [1078, 21] on button "Done" at bounding box center [1078, 19] width 60 height 18
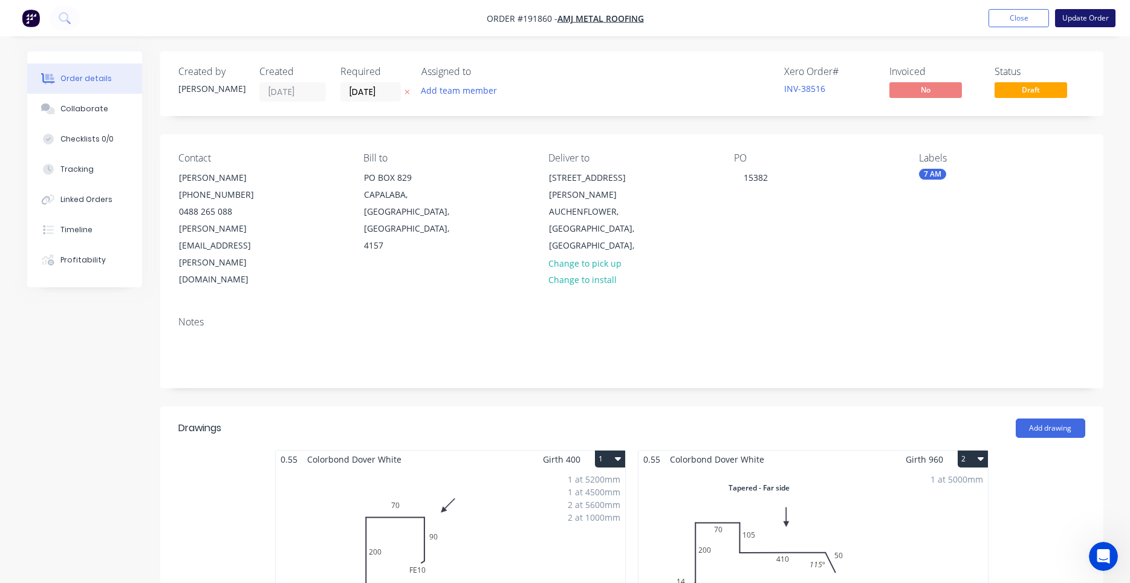
click at [1092, 18] on button "Update Order" at bounding box center [1085, 18] width 60 height 18
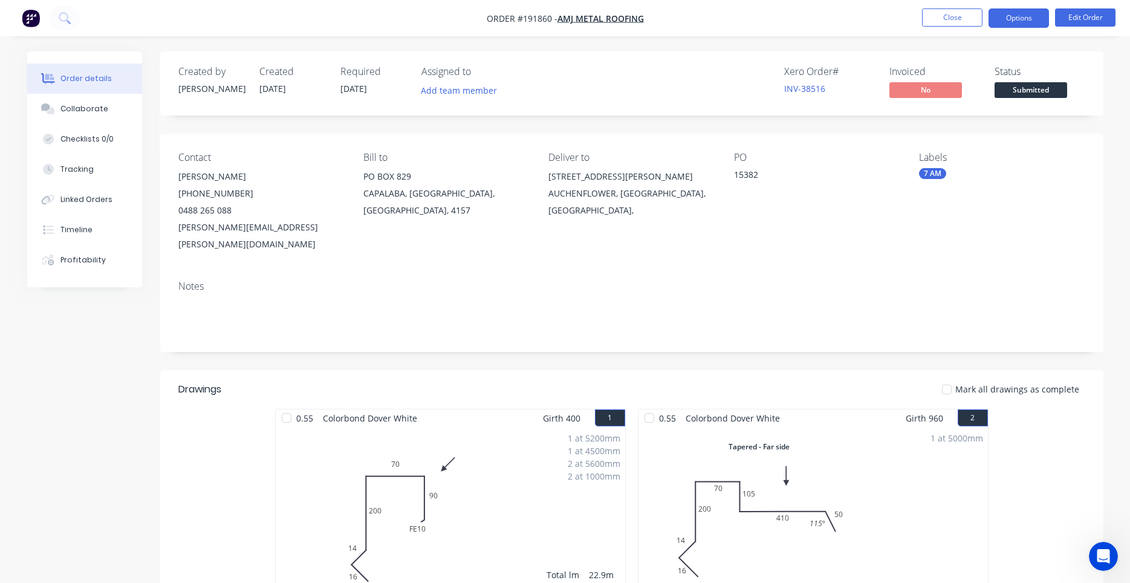
click at [1017, 25] on button "Options" at bounding box center [1018, 17] width 60 height 19
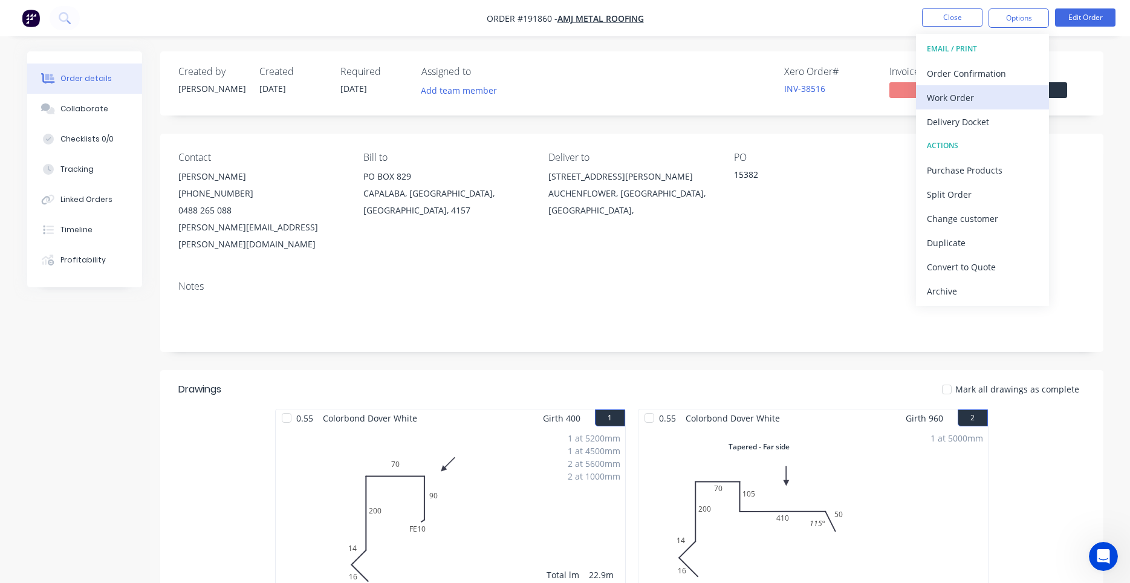
click at [978, 102] on div "Work Order" at bounding box center [982, 98] width 111 height 18
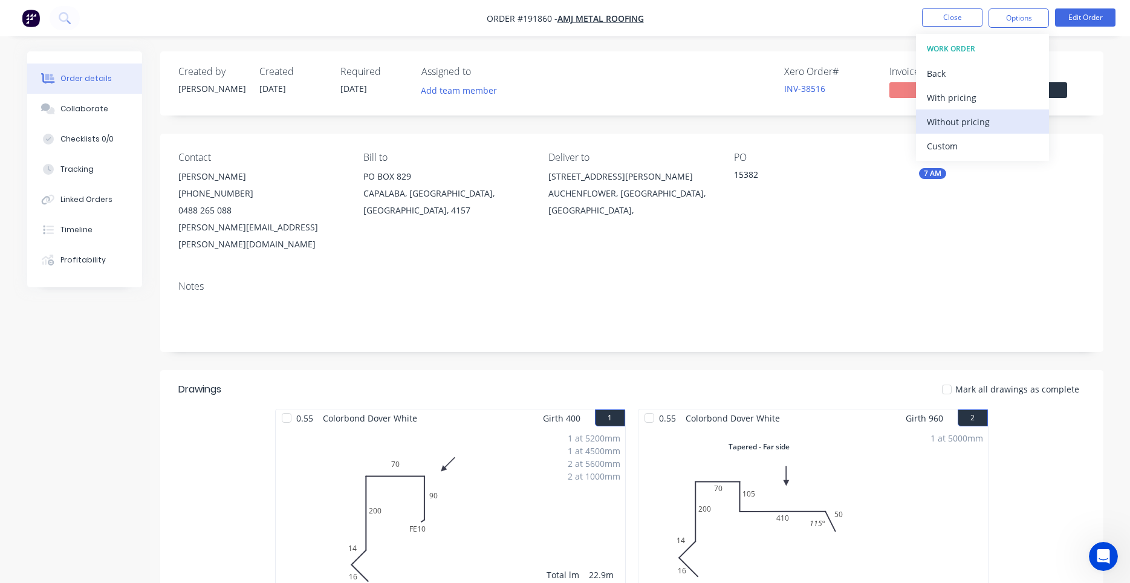
click at [971, 115] on div "Without pricing" at bounding box center [982, 122] width 111 height 18
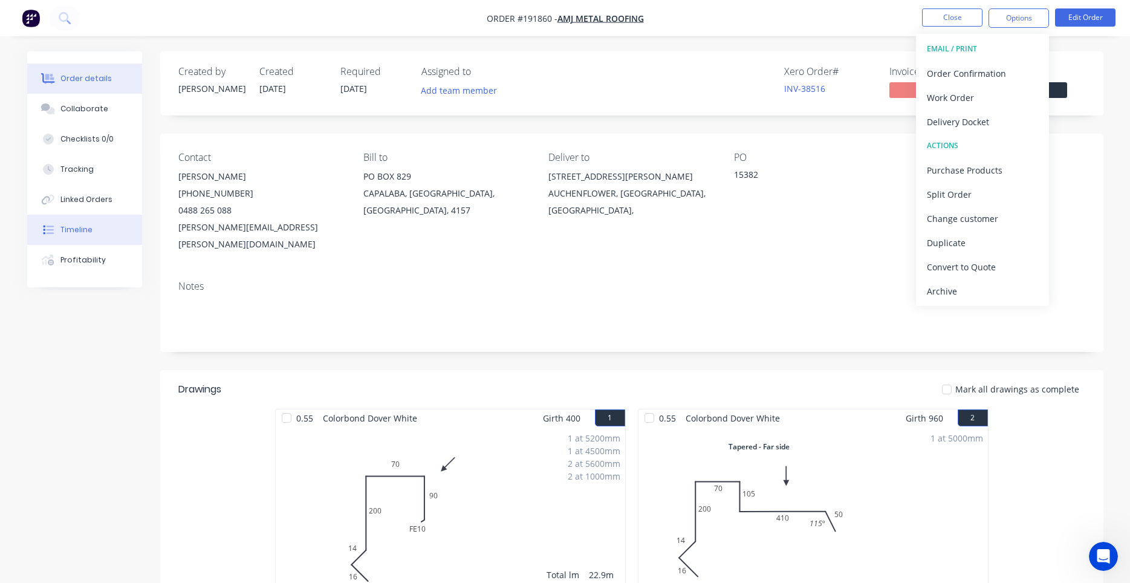
click at [97, 227] on button "Timeline" at bounding box center [84, 230] width 115 height 30
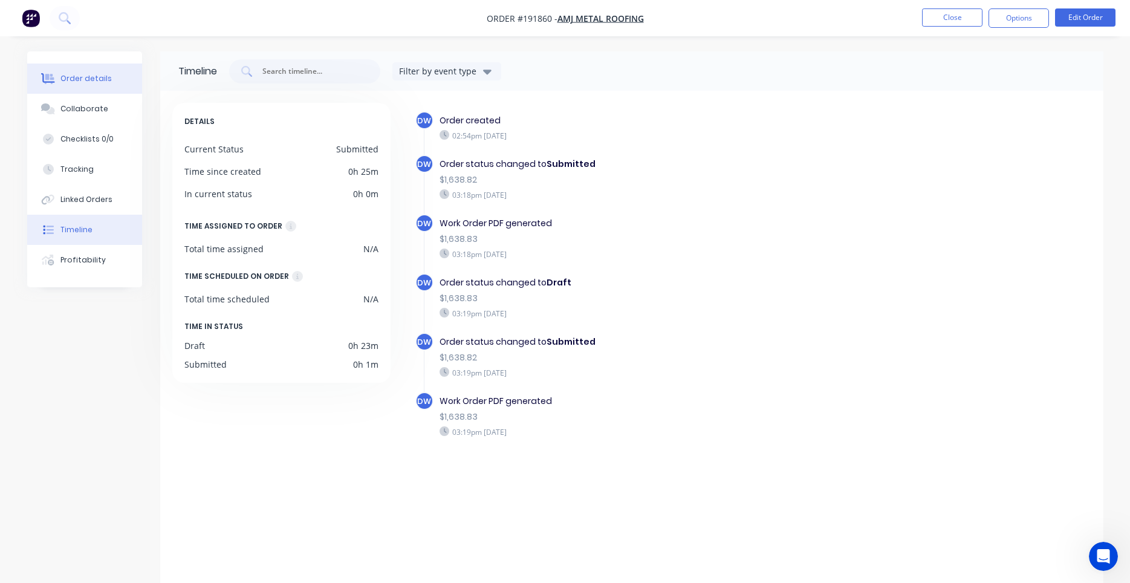
click at [115, 79] on button "Order details" at bounding box center [84, 78] width 115 height 30
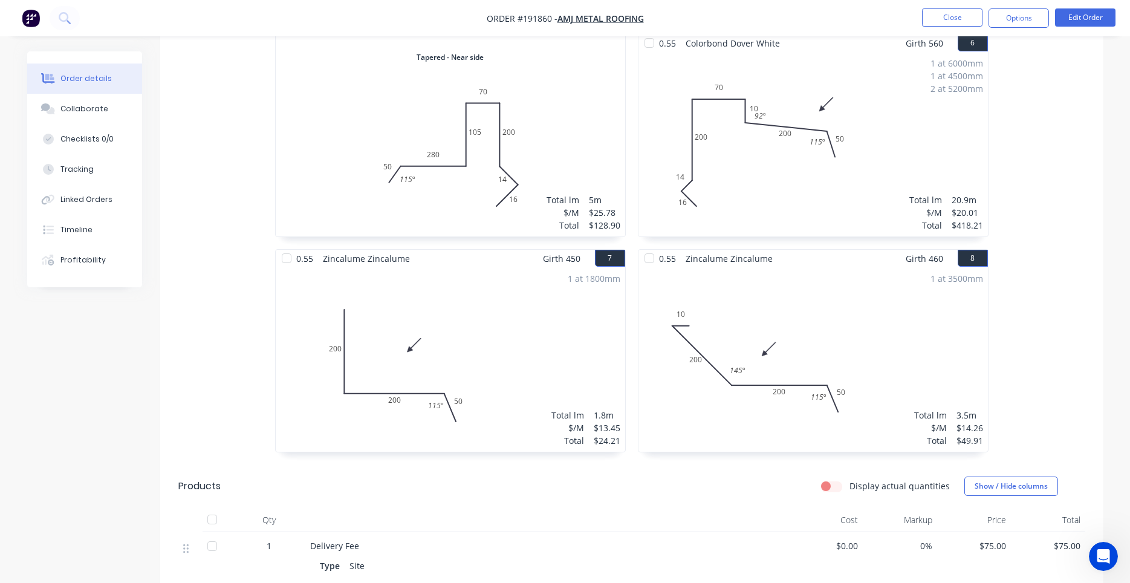
scroll to position [1451, 0]
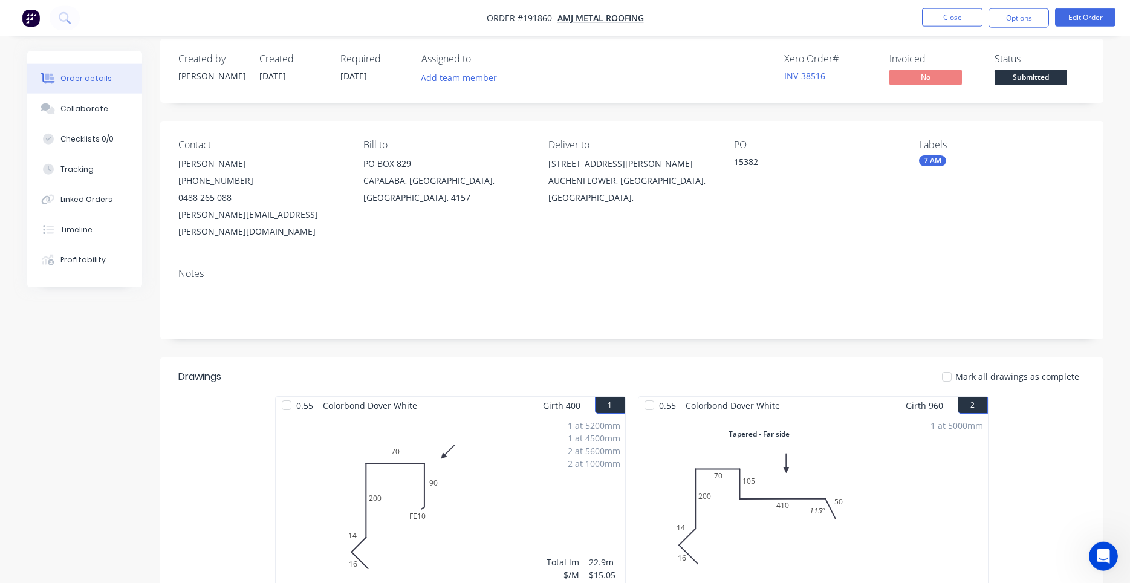
scroll to position [0, 0]
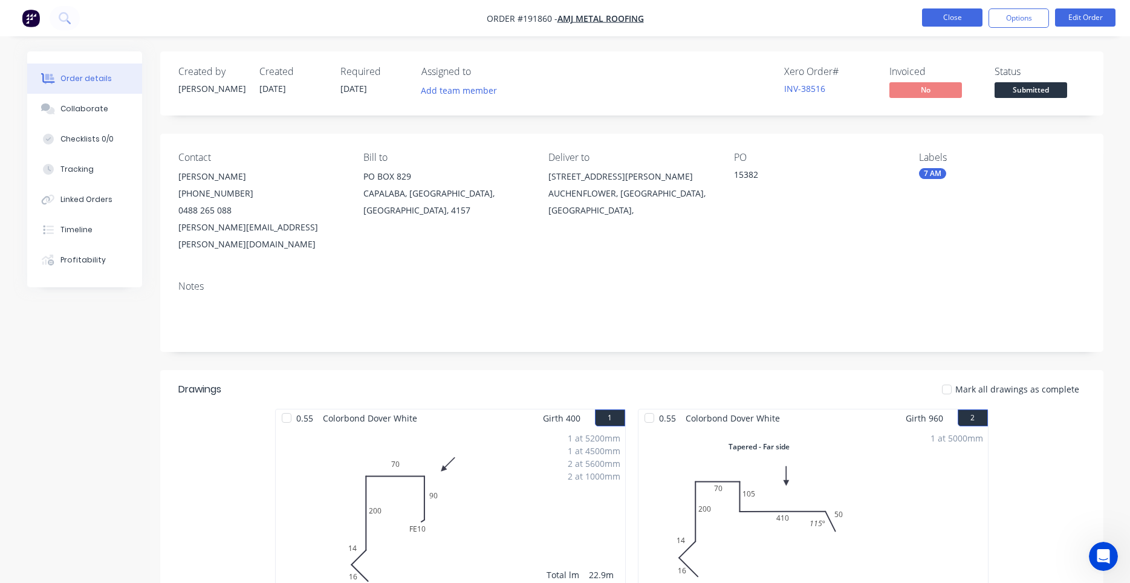
click at [970, 12] on button "Close" at bounding box center [952, 17] width 60 height 18
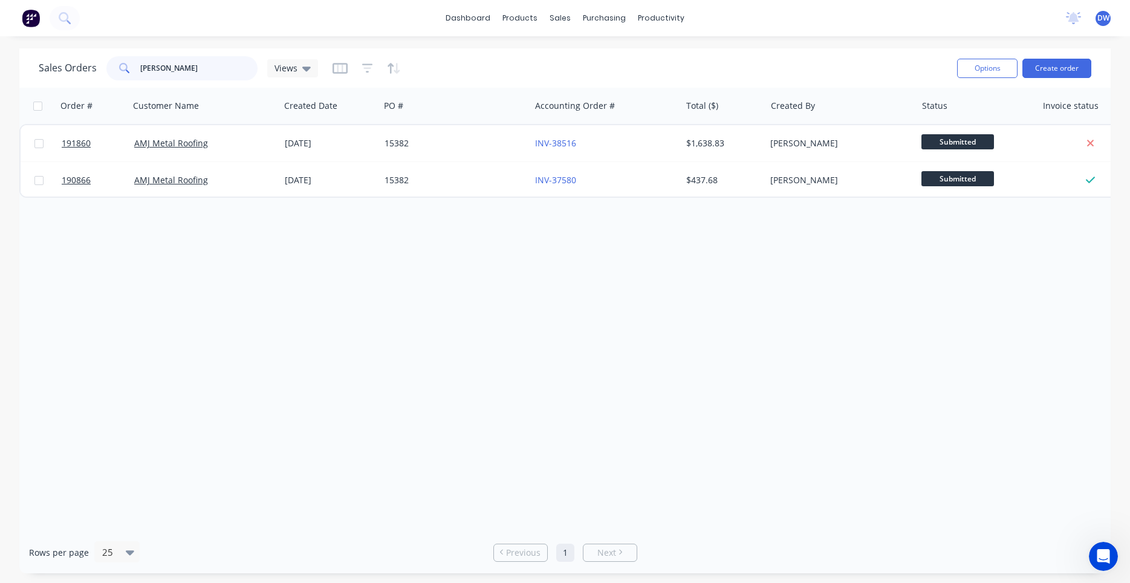
drag, startPoint x: 224, startPoint y: 64, endPoint x: 130, endPoint y: 64, distance: 93.7
click at [140, 64] on input "grimes" at bounding box center [199, 68] width 118 height 24
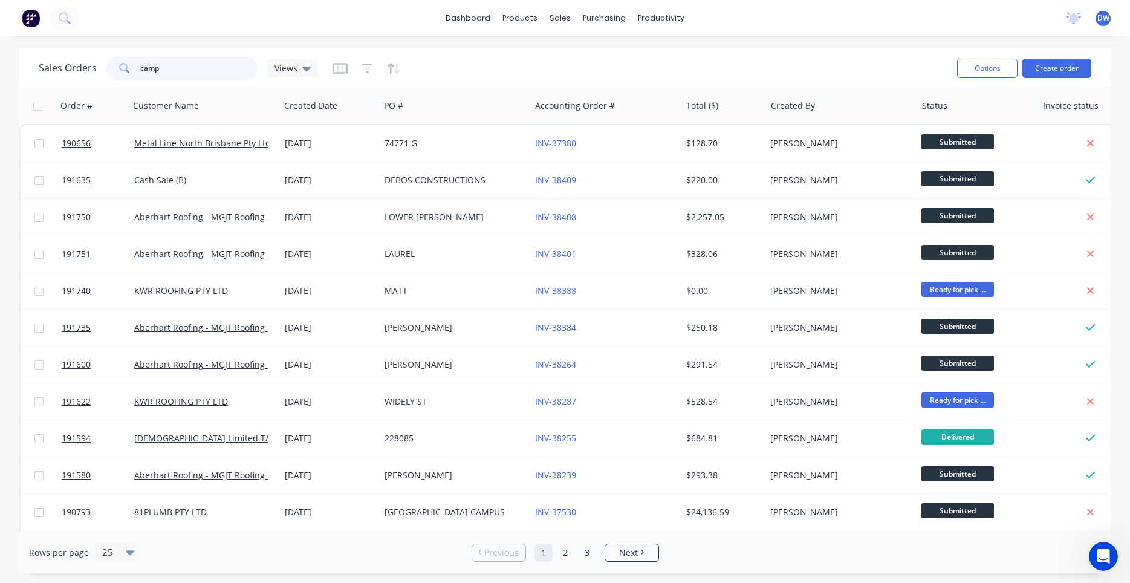
drag, startPoint x: 219, startPoint y: 74, endPoint x: 93, endPoint y: 67, distance: 126.0
click at [140, 67] on input "camp" at bounding box center [199, 68] width 118 height 24
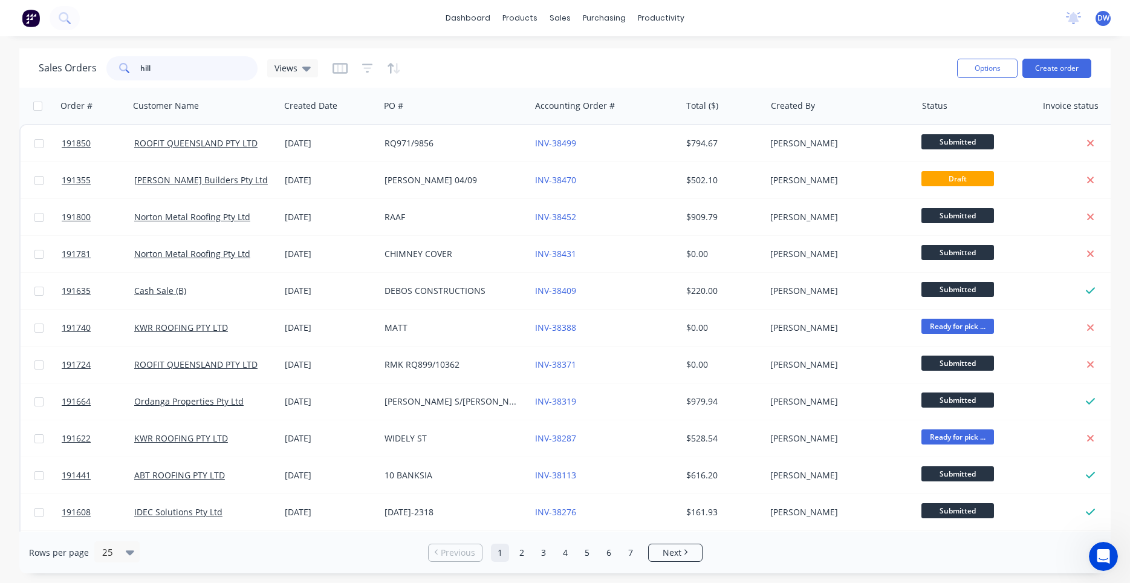
drag, startPoint x: 201, startPoint y: 71, endPoint x: 63, endPoint y: 65, distance: 138.0
click at [140, 65] on input "hill" at bounding box center [199, 68] width 118 height 24
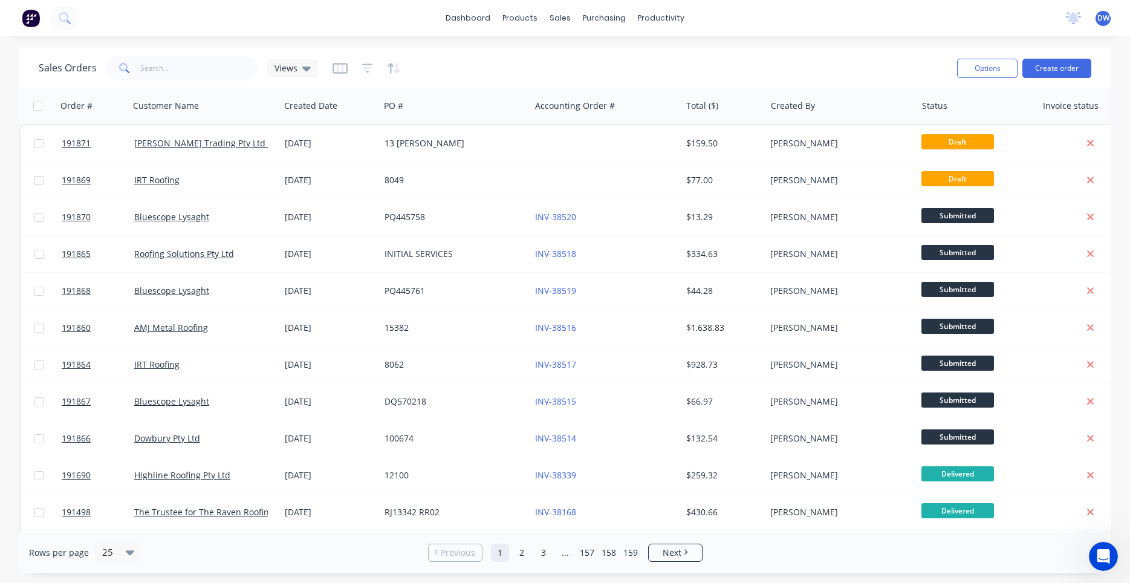
click at [307, 81] on div "Sales Orders Views" at bounding box center [493, 68] width 909 height 30
click at [305, 70] on icon at bounding box center [306, 69] width 8 height 5
click at [298, 194] on button "New Hires" at bounding box center [340, 196] width 138 height 14
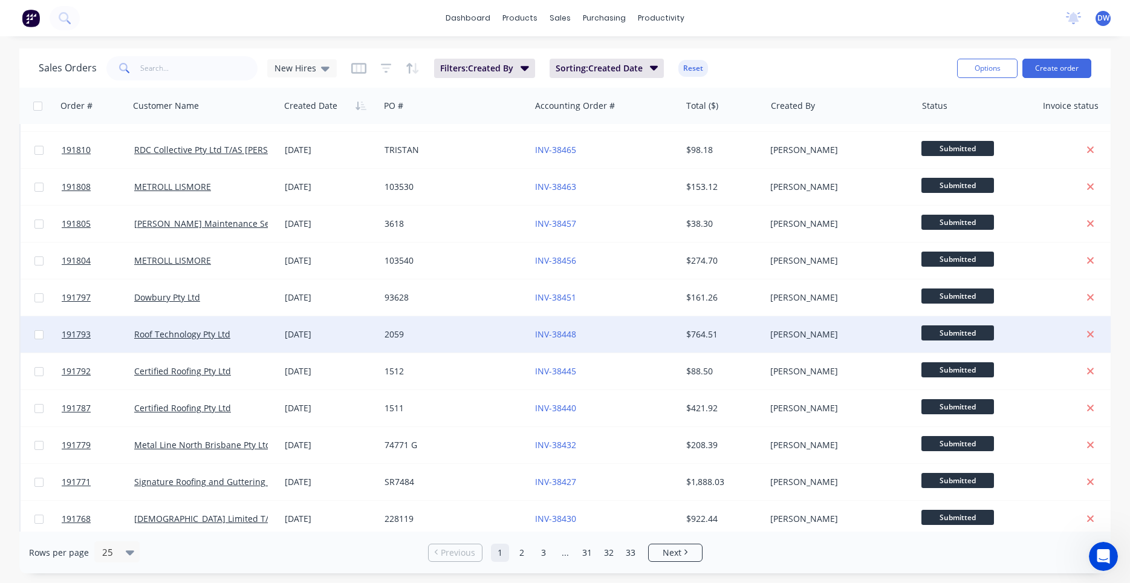
scroll to position [514, 0]
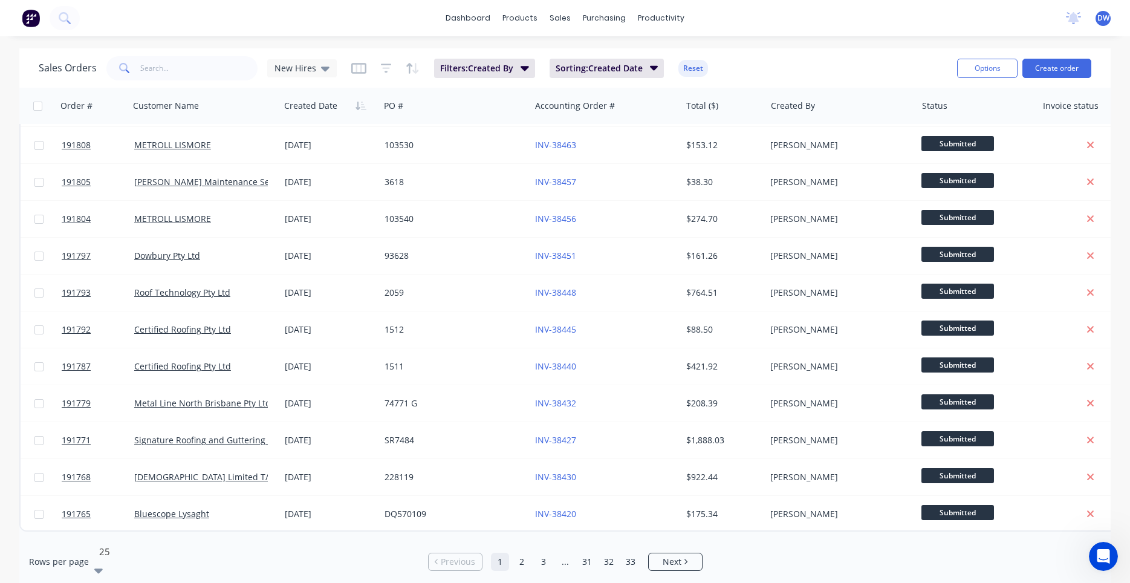
click at [103, 563] on icon at bounding box center [98, 569] width 8 height 13
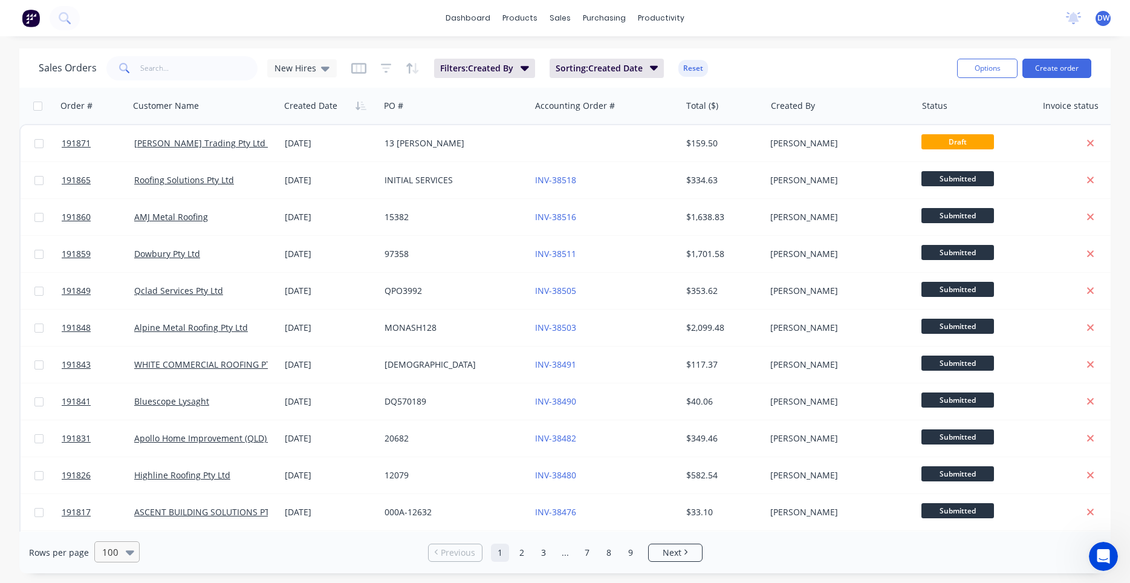
click at [134, 553] on div at bounding box center [132, 551] width 13 height 13
click at [103, 563] on div at bounding box center [98, 570] width 8 height 15
click at [630, 553] on link "9" at bounding box center [631, 562] width 18 height 18
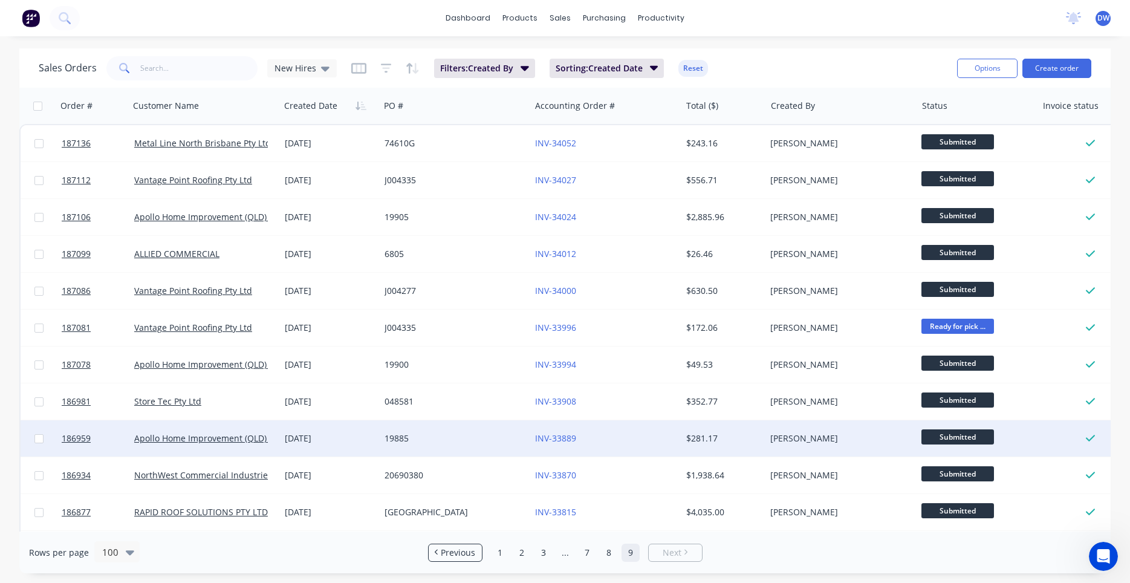
scroll to position [256, 0]
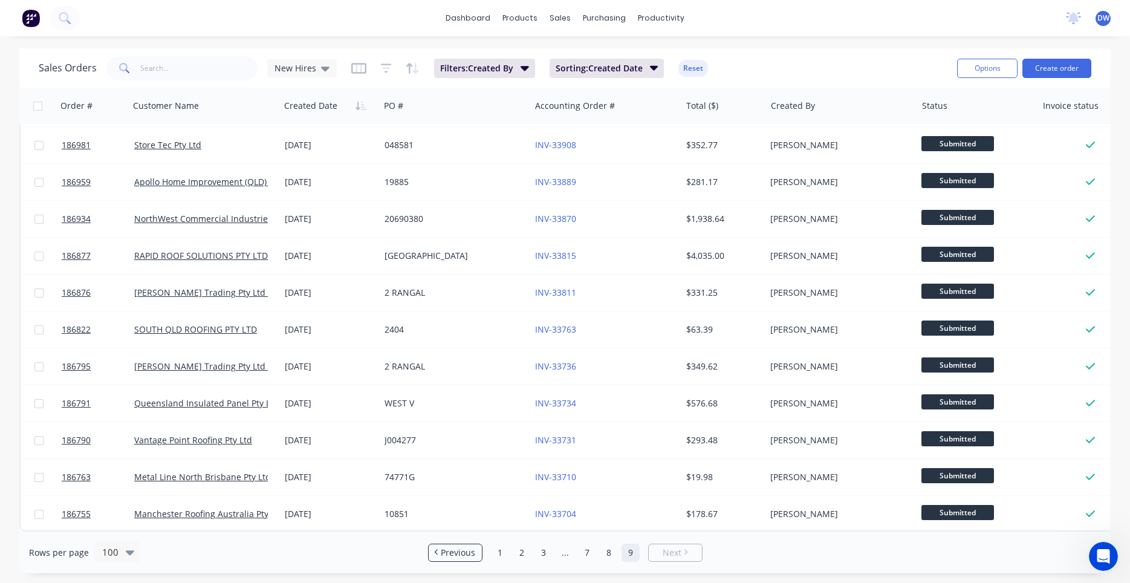
click at [487, 553] on ul "Previous 1 2 3 ... 7 8 9 Next" at bounding box center [565, 553] width 284 height 18
click at [494, 554] on link "1" at bounding box center [500, 553] width 18 height 18
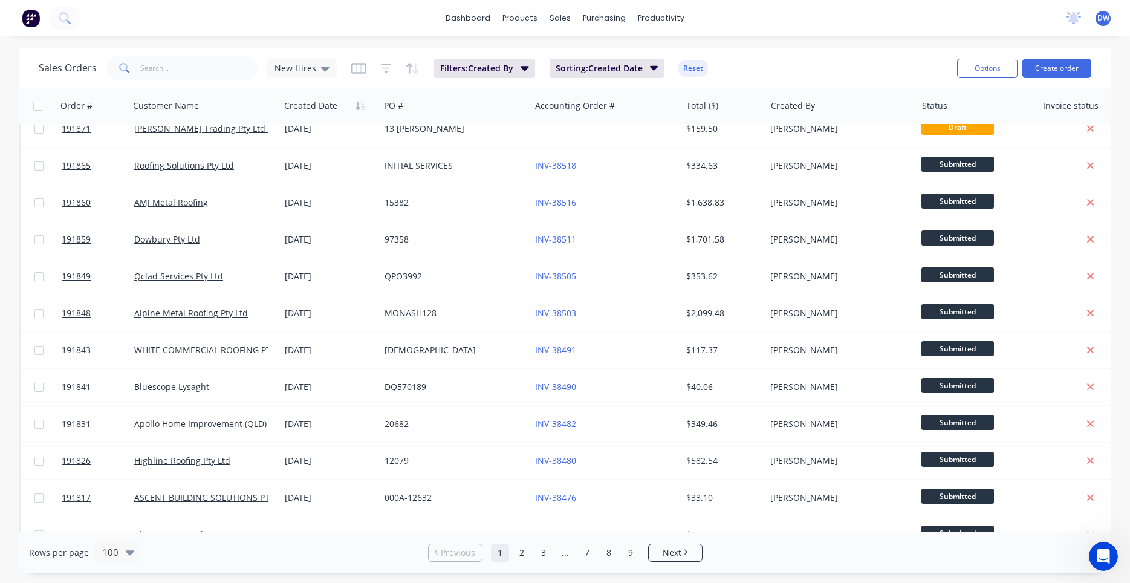
scroll to position [0, 0]
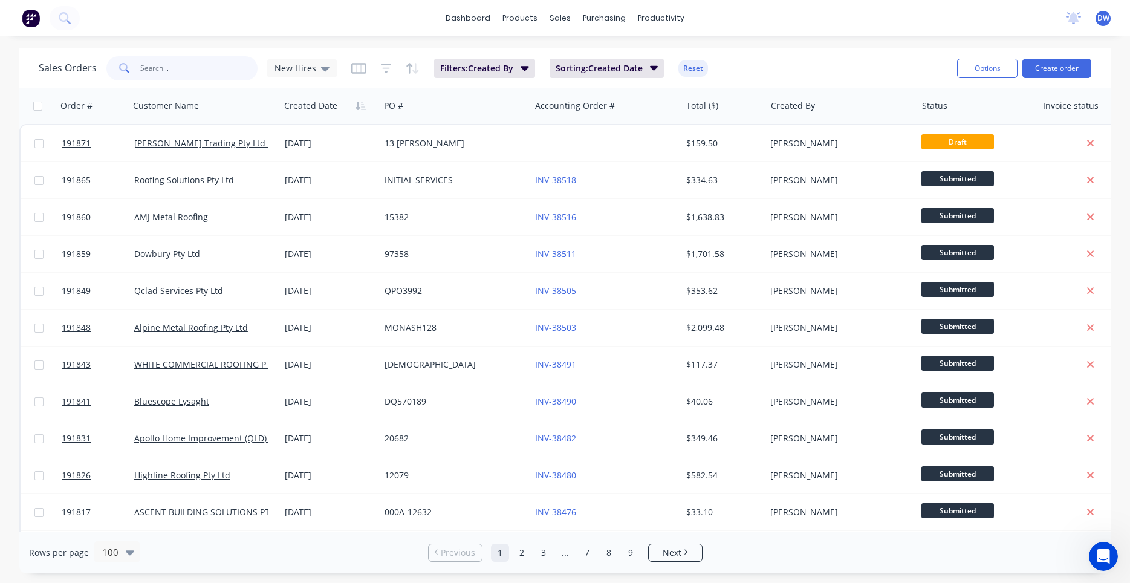
click at [157, 60] on input "text" at bounding box center [199, 68] width 118 height 24
click at [70, 21] on button at bounding box center [65, 18] width 30 height 24
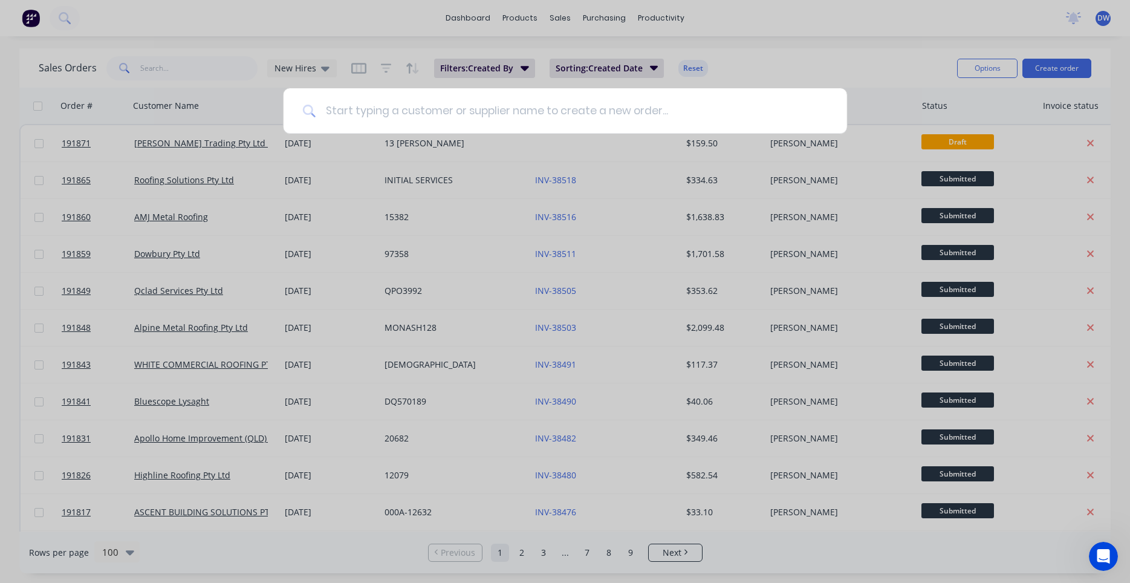
click at [355, 115] on input at bounding box center [572, 110] width 512 height 45
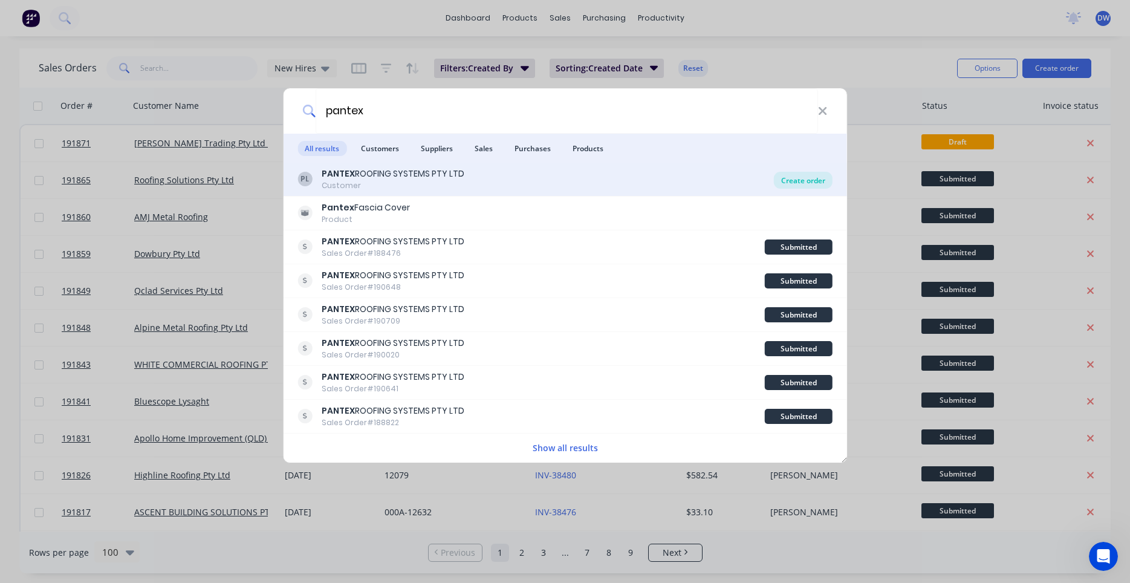
click at [797, 182] on div "Create order" at bounding box center [803, 180] width 59 height 17
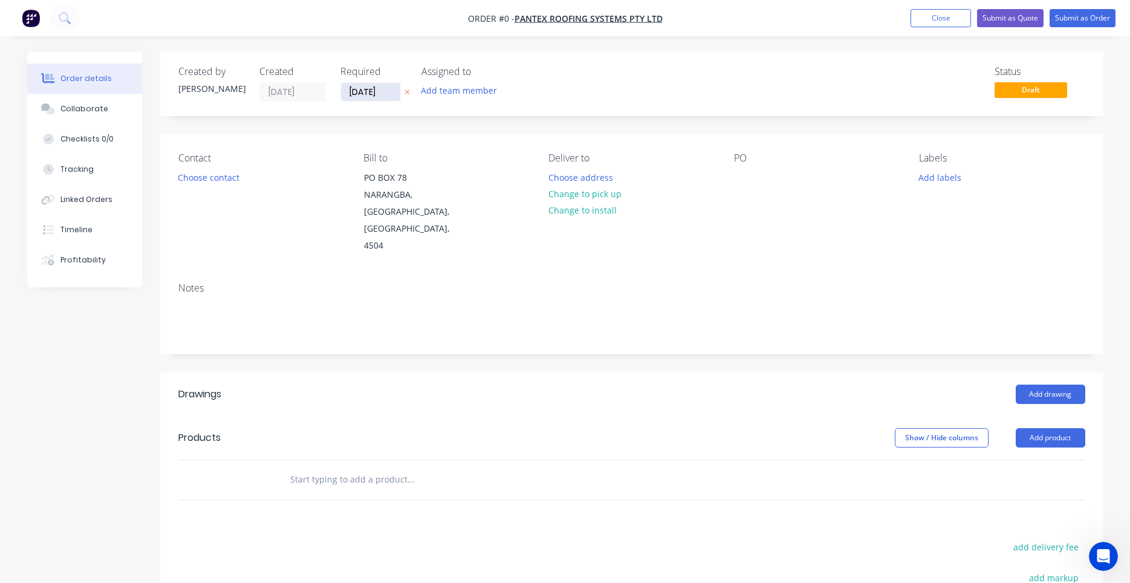
click at [352, 94] on input "04/09/25" at bounding box center [370, 92] width 59 height 18
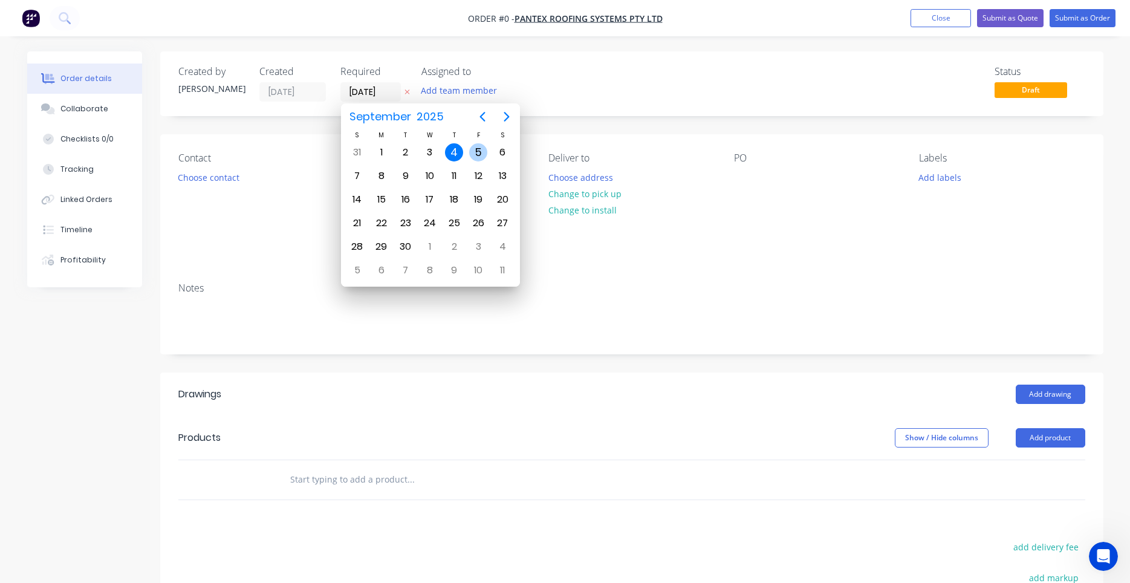
click at [482, 154] on div "5" at bounding box center [478, 152] width 18 height 18
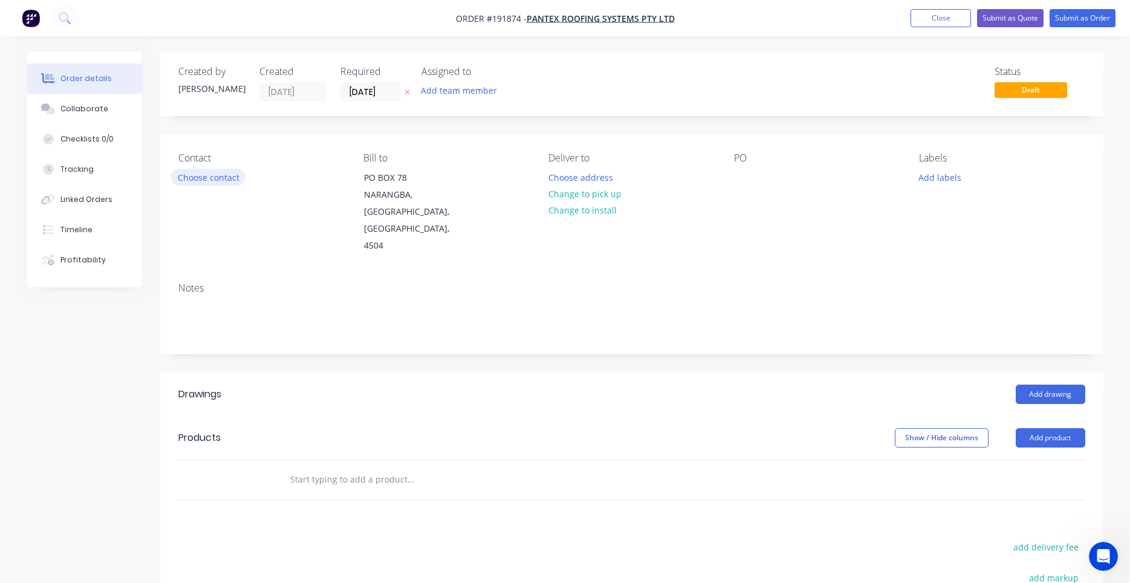
click at [231, 174] on button "Choose contact" at bounding box center [208, 177] width 74 height 16
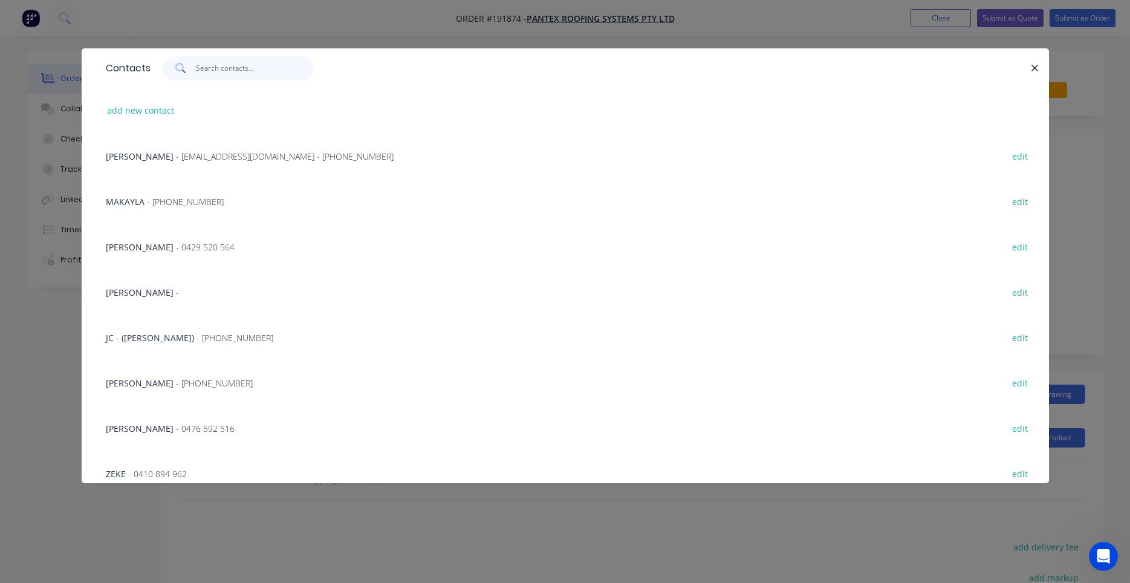
click at [226, 69] on input "text" at bounding box center [255, 68] width 118 height 24
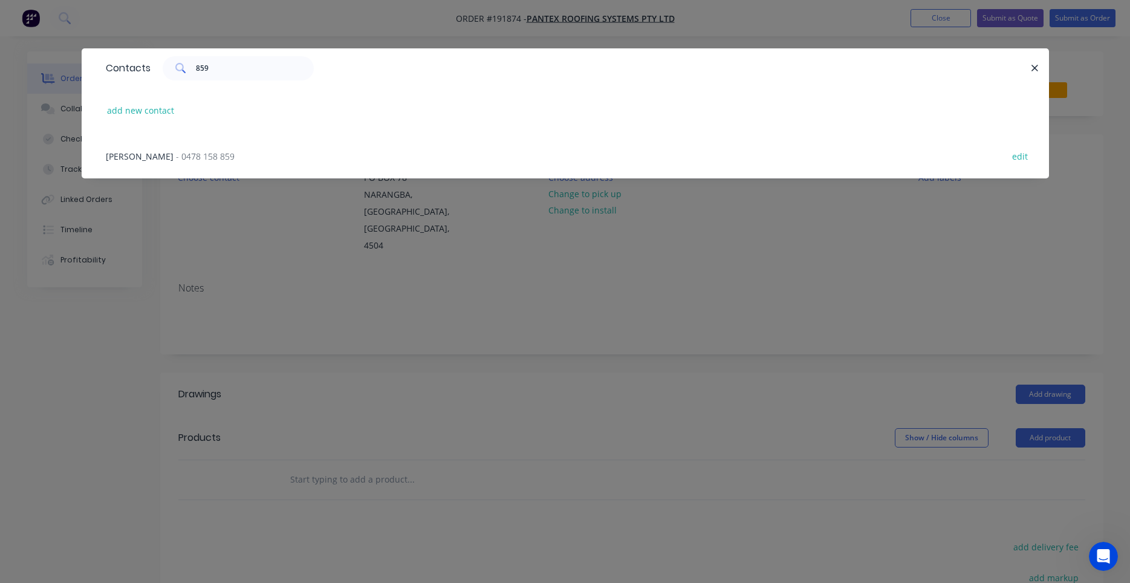
click at [189, 154] on span "- 0478 158 859" at bounding box center [205, 156] width 59 height 11
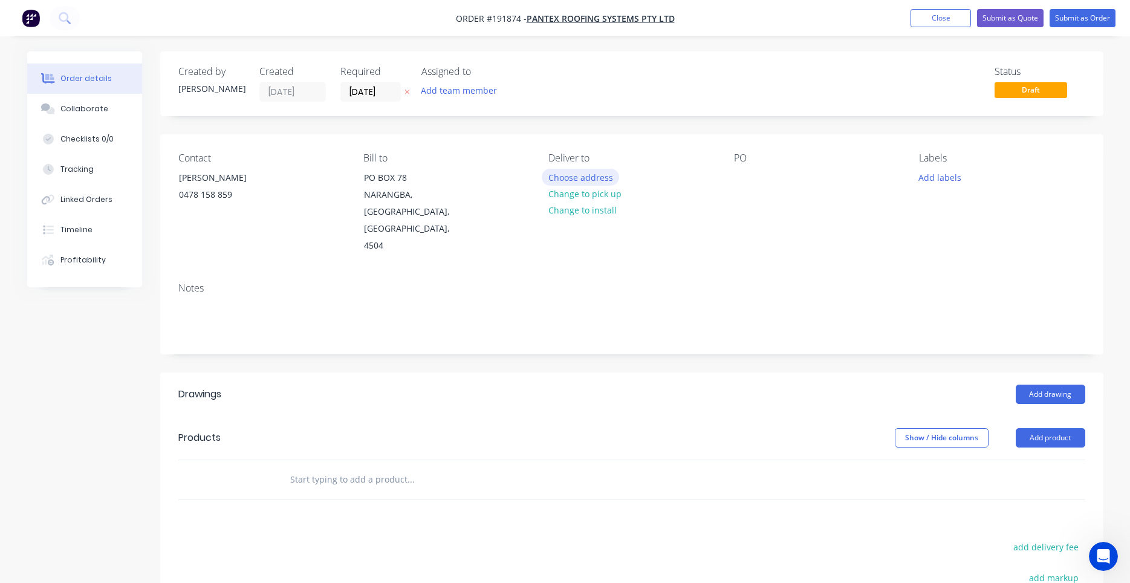
click at [594, 177] on button "Choose address" at bounding box center [580, 177] width 77 height 16
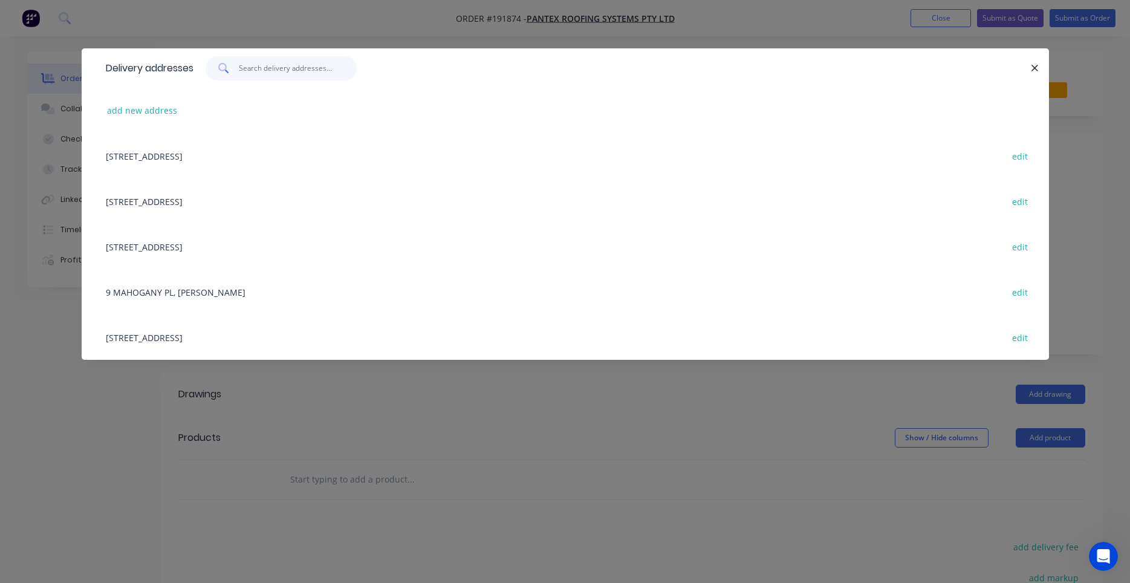
click at [311, 70] on input "text" at bounding box center [298, 68] width 118 height 24
click at [158, 109] on button "add new address" at bounding box center [142, 110] width 83 height 16
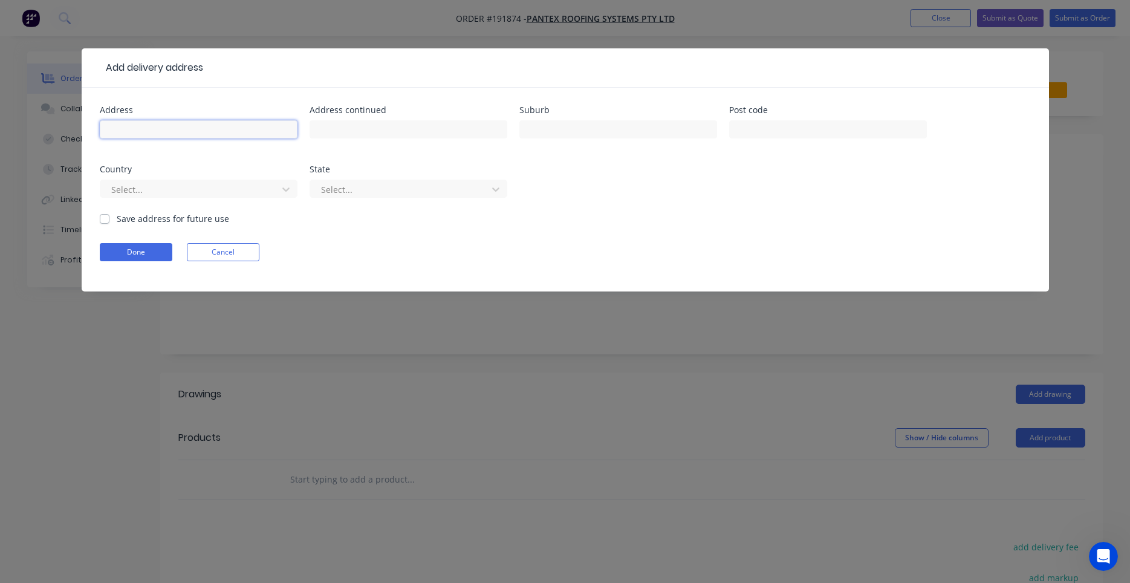
click at [204, 137] on input "text" at bounding box center [199, 129] width 198 height 18
click at [145, 247] on button "Done" at bounding box center [136, 252] width 73 height 18
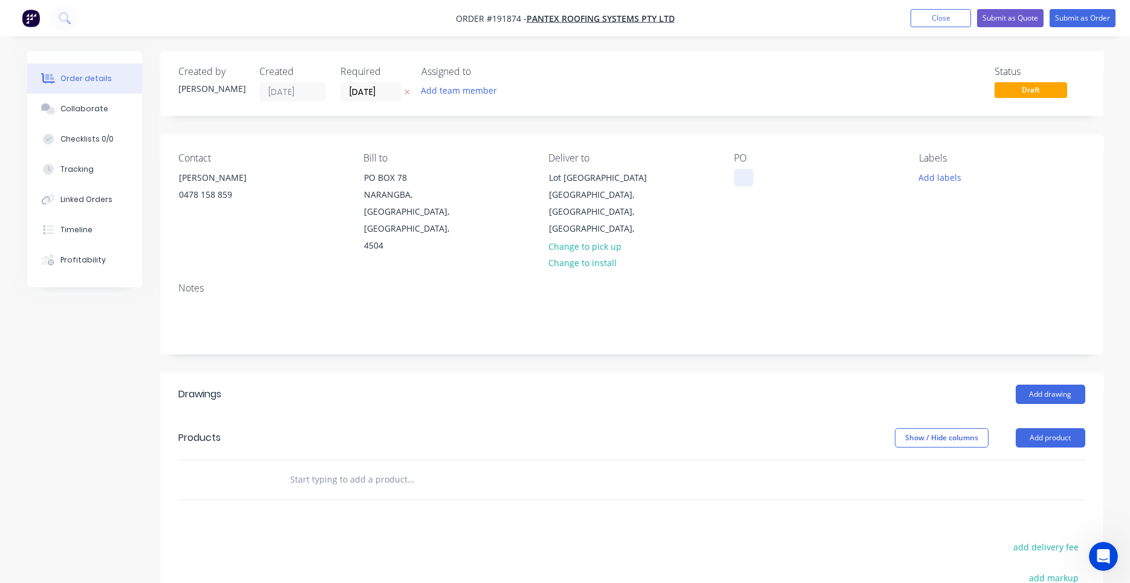
click at [737, 178] on div at bounding box center [743, 178] width 19 height 18
click at [390, 467] on input "text" at bounding box center [411, 479] width 242 height 24
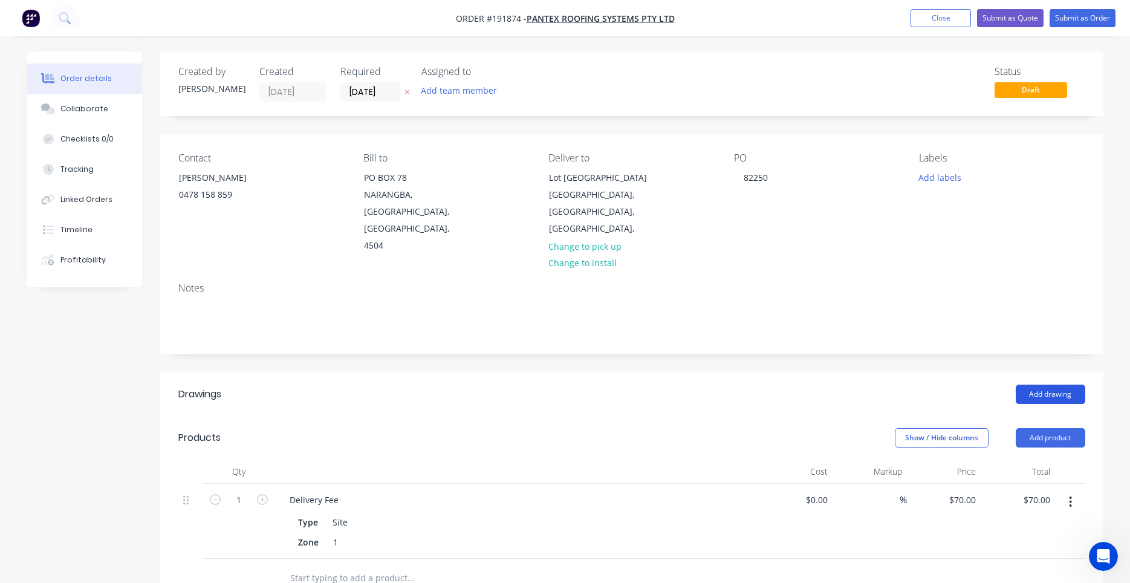
click at [1043, 385] on button "Add drawing" at bounding box center [1051, 394] width 70 height 19
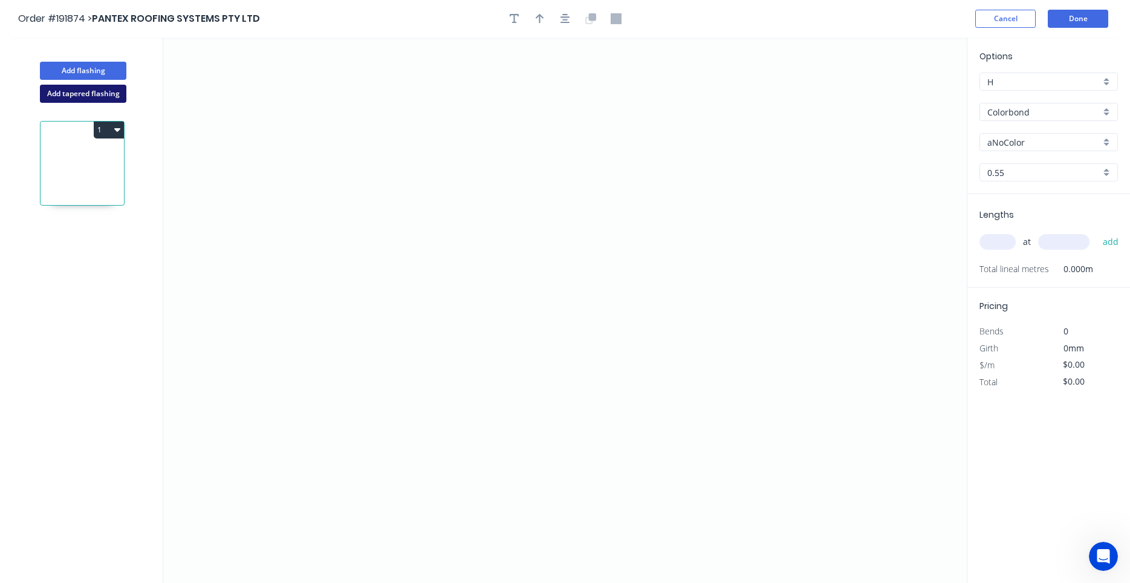
click at [95, 98] on button "Add tapered flashing" at bounding box center [83, 94] width 86 height 18
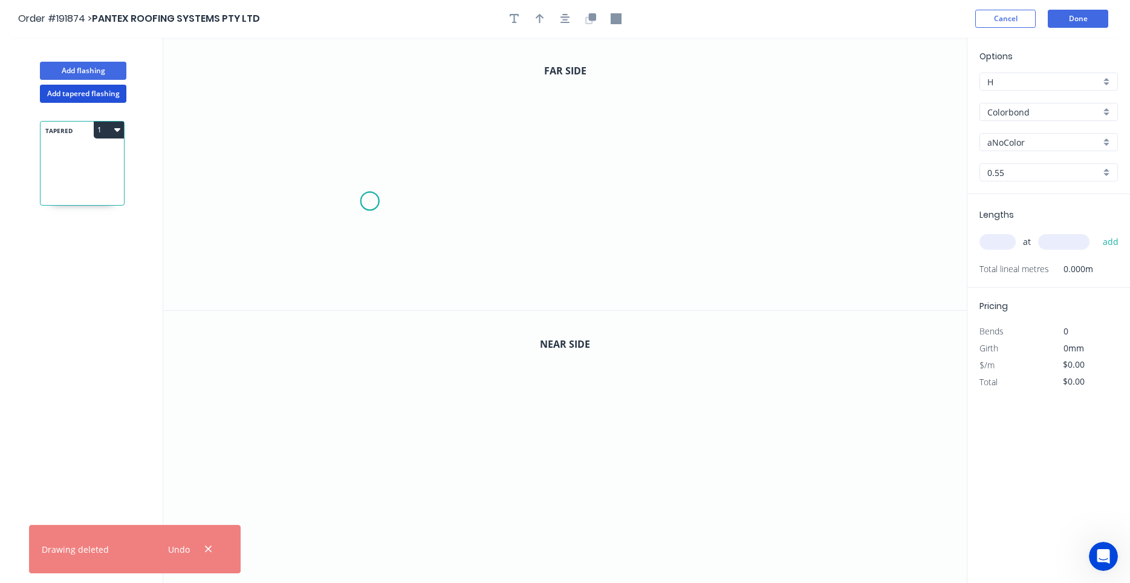
click at [369, 201] on icon "0" at bounding box center [564, 173] width 803 height 273
click at [374, 146] on icon "0" at bounding box center [564, 173] width 803 height 273
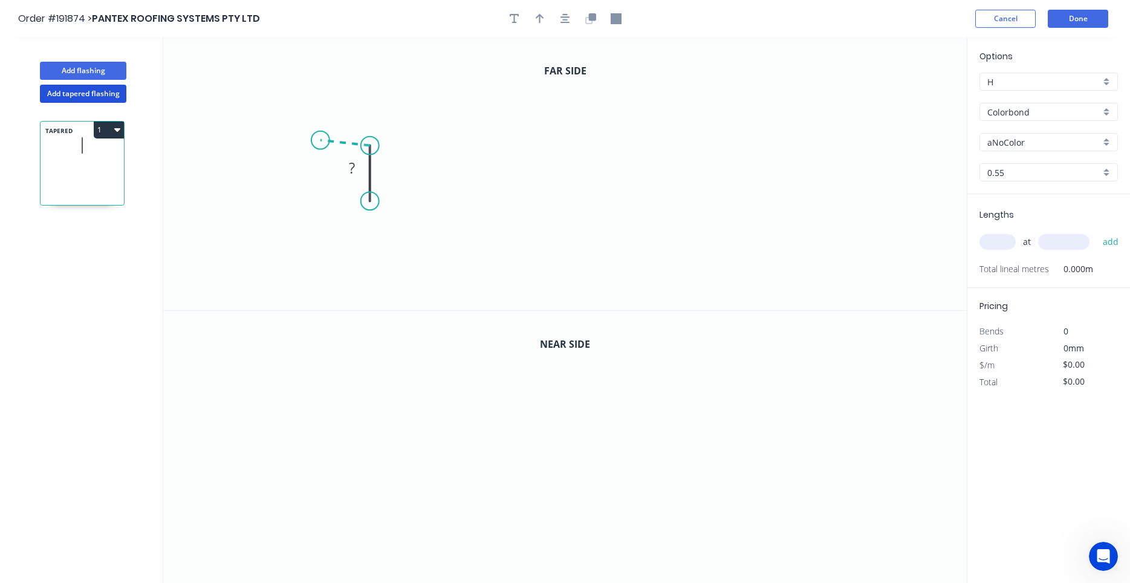
click at [319, 140] on icon "0 ?" at bounding box center [564, 173] width 803 height 273
click at [319, 140] on circle at bounding box center [319, 140] width 18 height 18
drag, startPoint x: 319, startPoint y: 140, endPoint x: 320, endPoint y: 146, distance: 6.2
click at [320, 146] on circle at bounding box center [320, 146] width 18 height 18
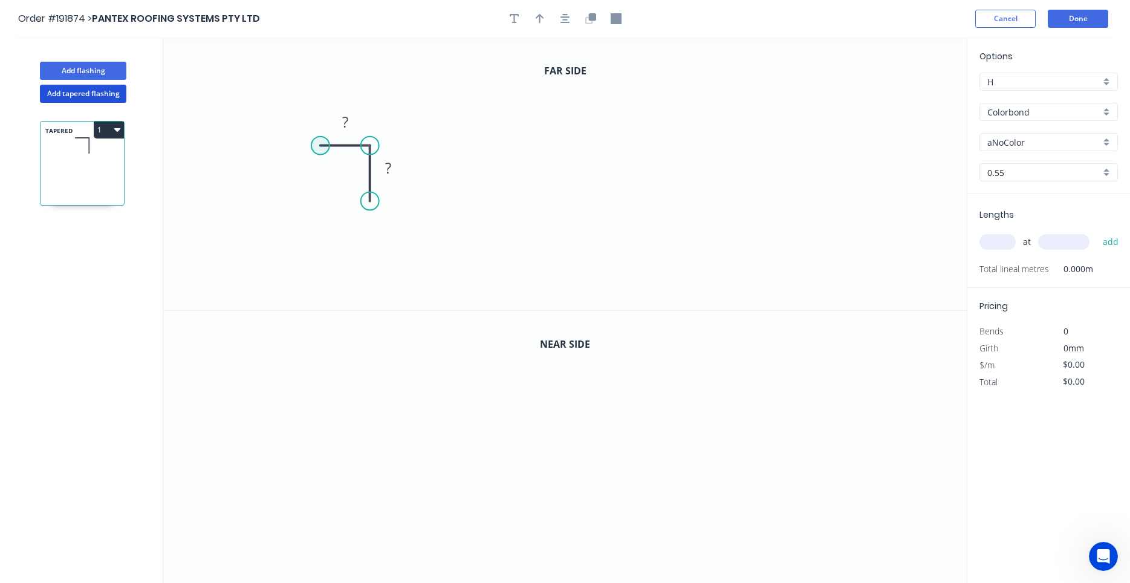
click at [320, 146] on circle at bounding box center [320, 146] width 18 height 18
click at [322, 74] on icon "0 ? ?" at bounding box center [564, 173] width 803 height 273
click at [493, 77] on icon "0 ? ? ?" at bounding box center [564, 173] width 803 height 273
click at [493, 185] on icon "0 ? ? ? ?" at bounding box center [564, 173] width 803 height 273
click at [493, 185] on circle at bounding box center [493, 184] width 18 height 18
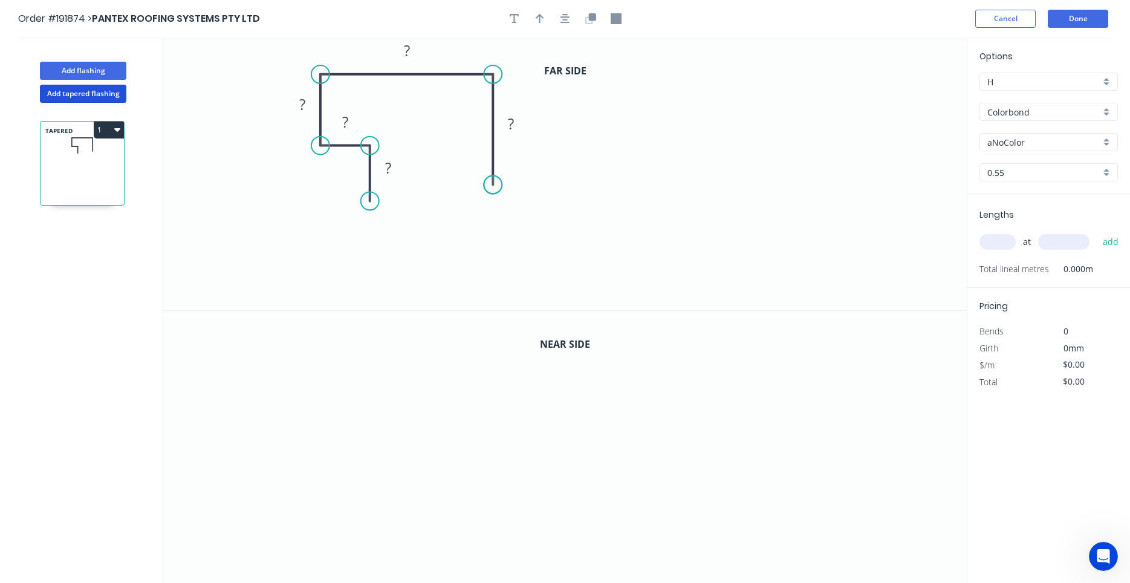
click at [493, 185] on circle at bounding box center [493, 184] width 18 height 18
click at [508, 215] on div "Crush & Fold" at bounding box center [554, 225] width 122 height 25
drag, startPoint x: 494, startPoint y: 183, endPoint x: 485, endPoint y: 181, distance: 8.6
click at [498, 217] on div "Flip bend" at bounding box center [546, 222] width 122 height 25
click at [527, 163] on tspan "10" at bounding box center [526, 163] width 17 height 20
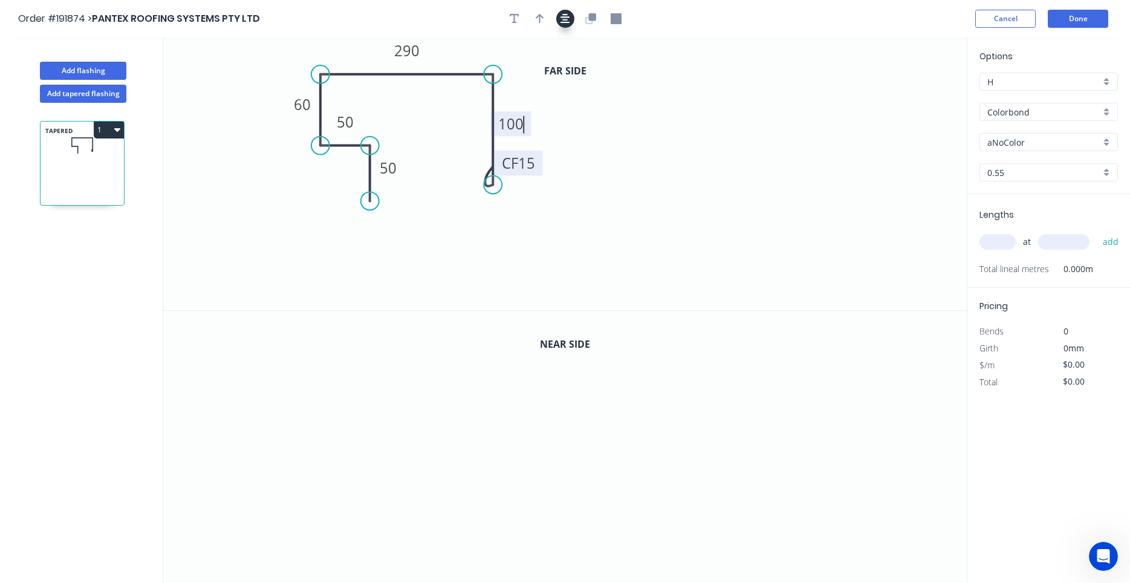
click at [566, 17] on icon "button" at bounding box center [565, 19] width 10 height 10
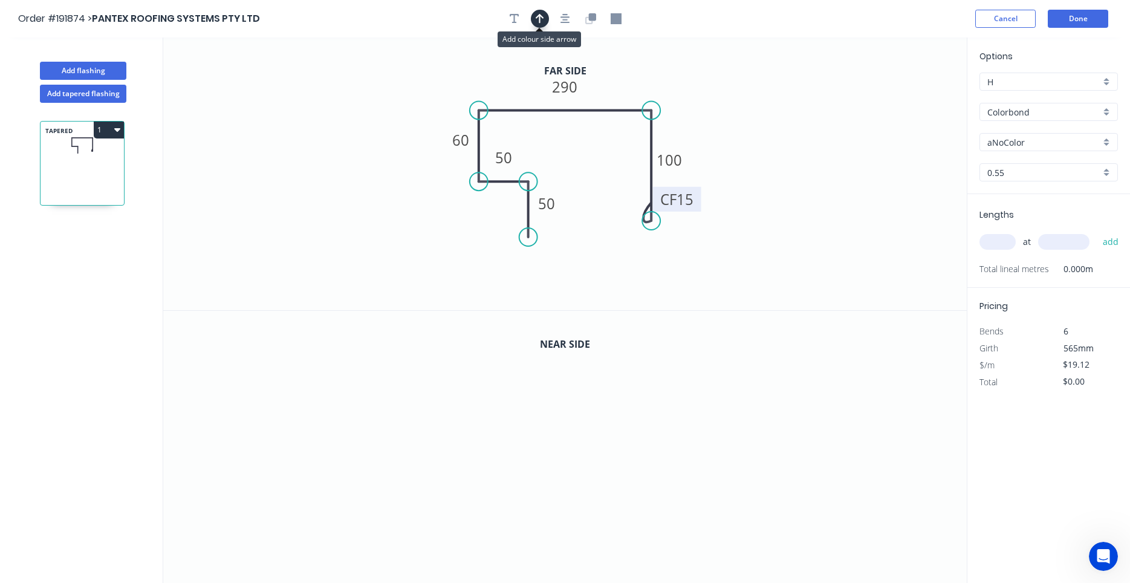
click at [541, 16] on icon "button" at bounding box center [540, 19] width 8 height 10
click at [904, 93] on icon at bounding box center [905, 84] width 11 height 39
drag, startPoint x: 904, startPoint y: 94, endPoint x: 478, endPoint y: 78, distance: 426.5
click at [478, 78] on icon at bounding box center [487, 79] width 35 height 35
click at [568, 21] on icon "button" at bounding box center [565, 18] width 10 height 11
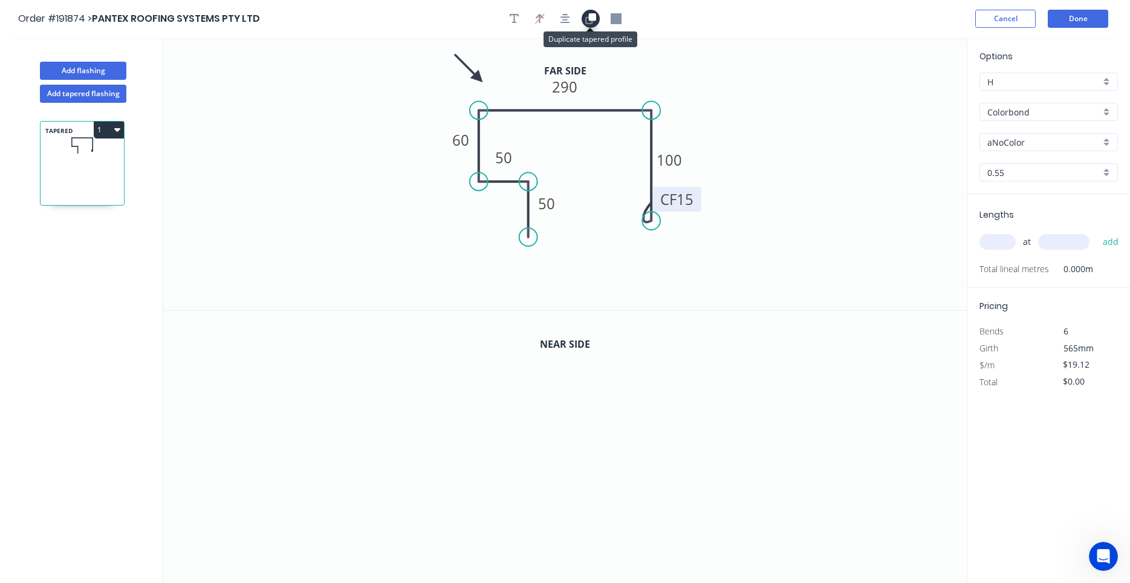
click at [591, 19] on icon "button" at bounding box center [591, 16] width 7 height 7
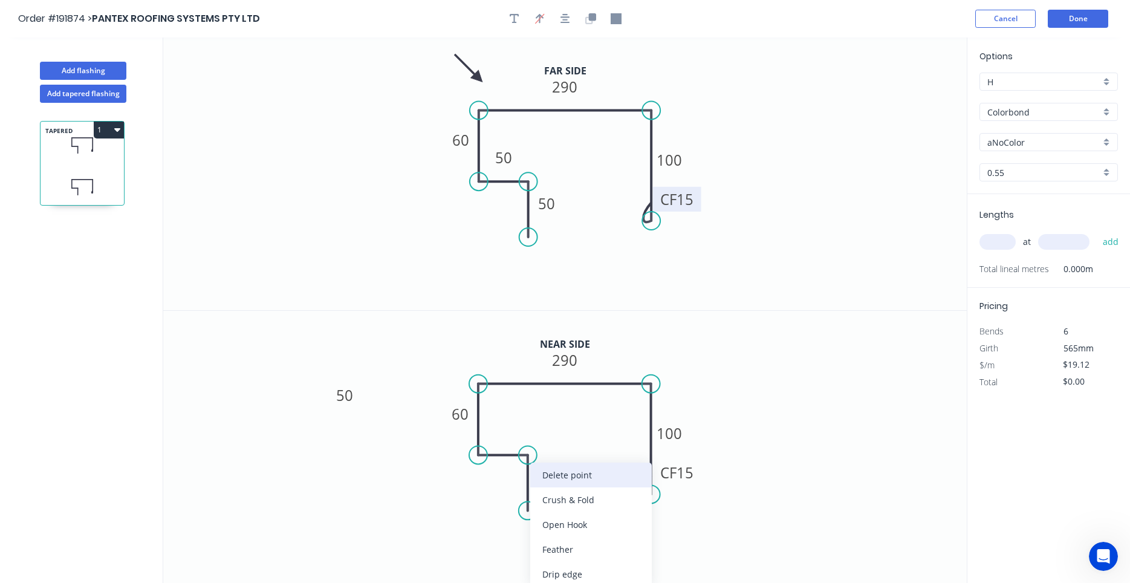
click at [554, 481] on div "Delete point" at bounding box center [591, 475] width 122 height 25
click at [535, 469] on div "Delete point" at bounding box center [589, 472] width 122 height 25
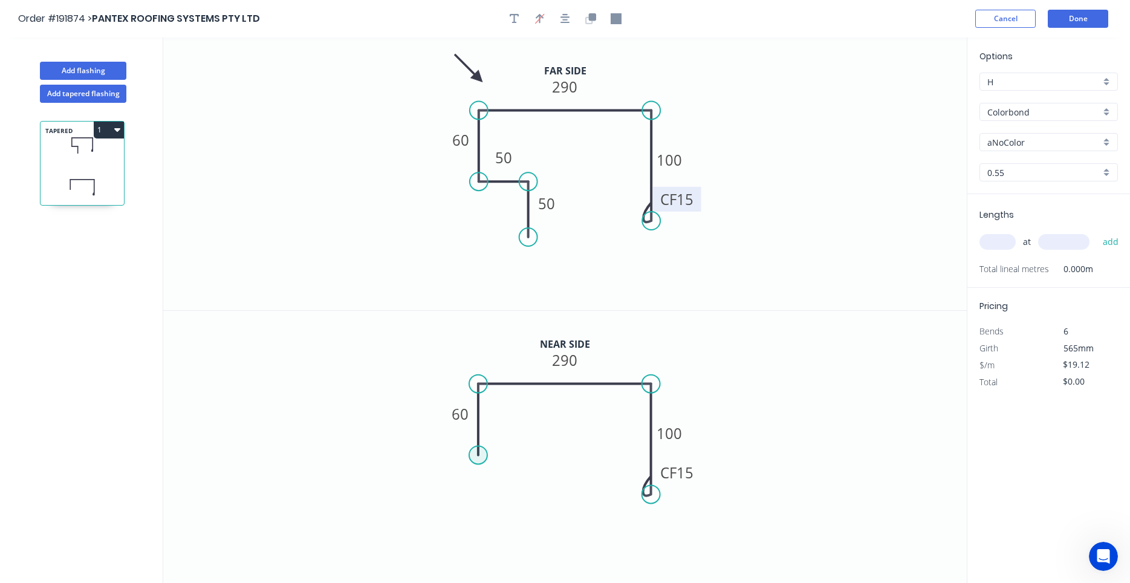
click at [472, 455] on circle at bounding box center [479, 455] width 18 height 18
click at [533, 453] on icon "0 60 290 CF 15 100" at bounding box center [564, 447] width 803 height 273
click at [530, 508] on icon "0 ? 60 290 CF 15 100" at bounding box center [564, 447] width 803 height 273
click at [530, 508] on circle at bounding box center [533, 508] width 18 height 18
click at [550, 480] on tspan "?" at bounding box center [551, 476] width 6 height 20
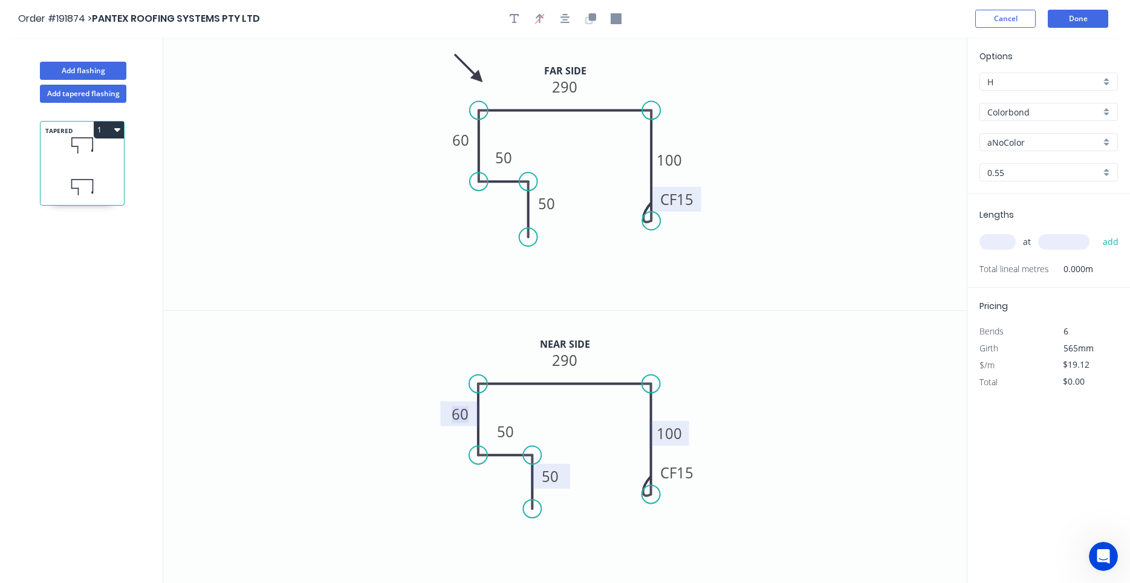
click at [666, 435] on tspan "100" at bounding box center [669, 433] width 25 height 20
drag, startPoint x: 651, startPoint y: 496, endPoint x: 655, endPoint y: 574, distance: 78.7
click at [655, 574] on circle at bounding box center [652, 574] width 18 height 18
click at [563, 22] on icon "button" at bounding box center [565, 18] width 10 height 11
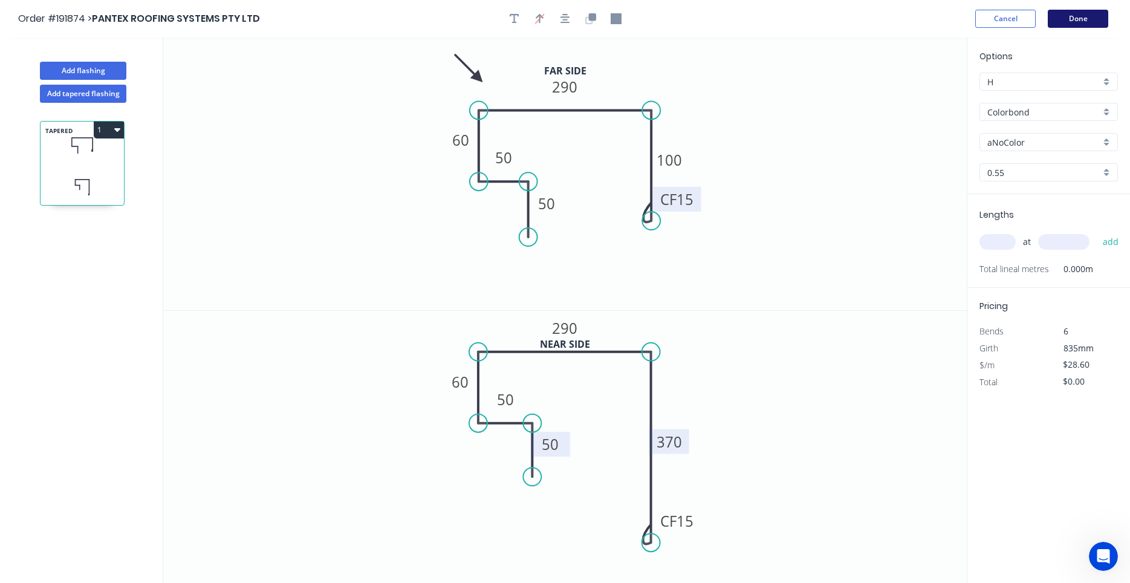
click at [1065, 15] on button "Done" at bounding box center [1078, 19] width 60 height 18
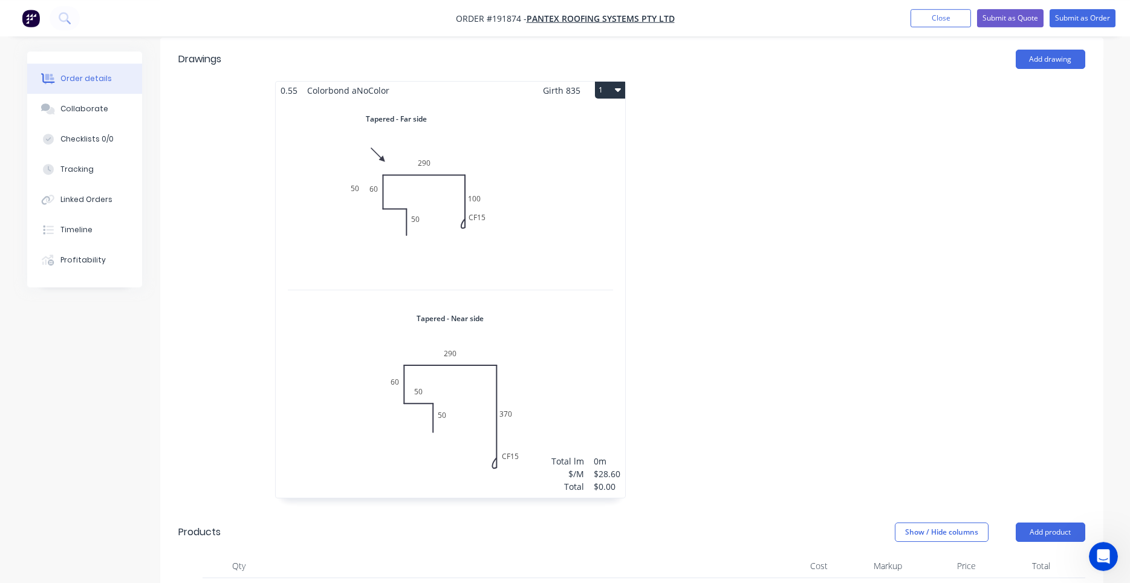
scroll to position [308, 0]
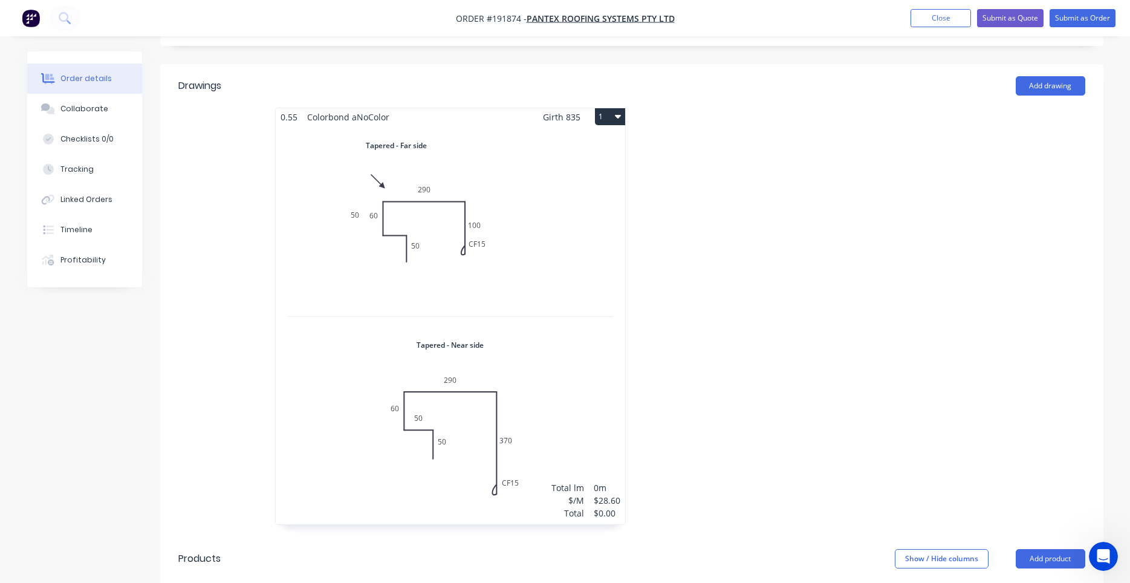
click at [523, 214] on div "Total lm $/M Total 0m $28.60 $0.00" at bounding box center [450, 325] width 349 height 398
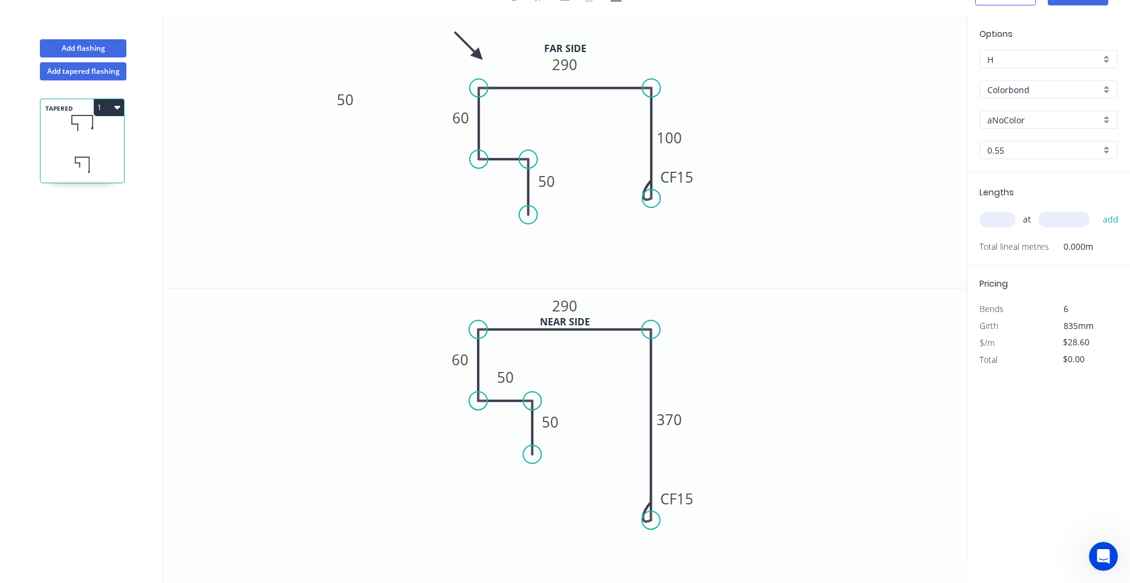
scroll to position [22, 0]
click at [539, 171] on div "Delete point" at bounding box center [590, 175] width 122 height 25
click at [479, 157] on circle at bounding box center [479, 159] width 18 height 18
click at [537, 156] on icon "0 60 290 CF 15 100" at bounding box center [564, 151] width 803 height 273
click at [534, 217] on icon "0 ? 60 290 CF 15 100" at bounding box center [564, 151] width 803 height 273
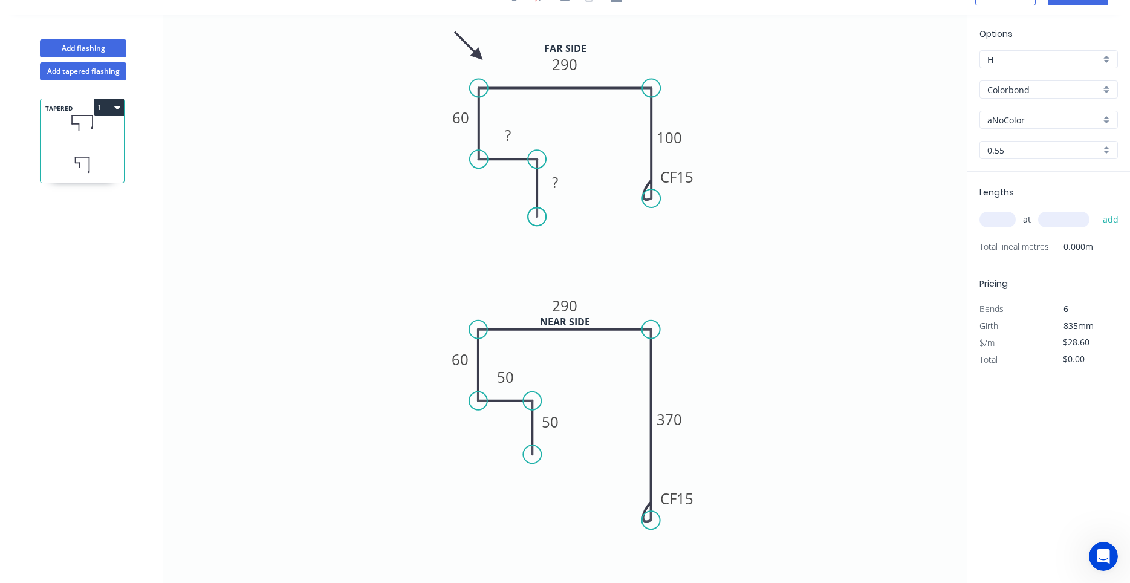
click at [534, 217] on circle at bounding box center [537, 216] width 18 height 18
click at [556, 187] on tspan "?" at bounding box center [555, 182] width 6 height 20
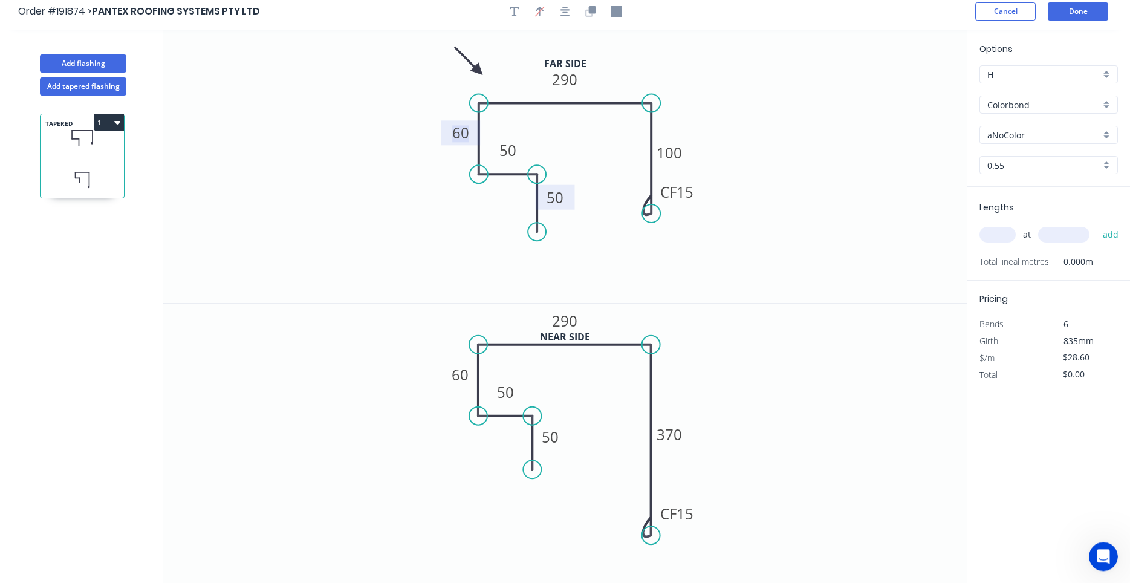
scroll to position [0, 0]
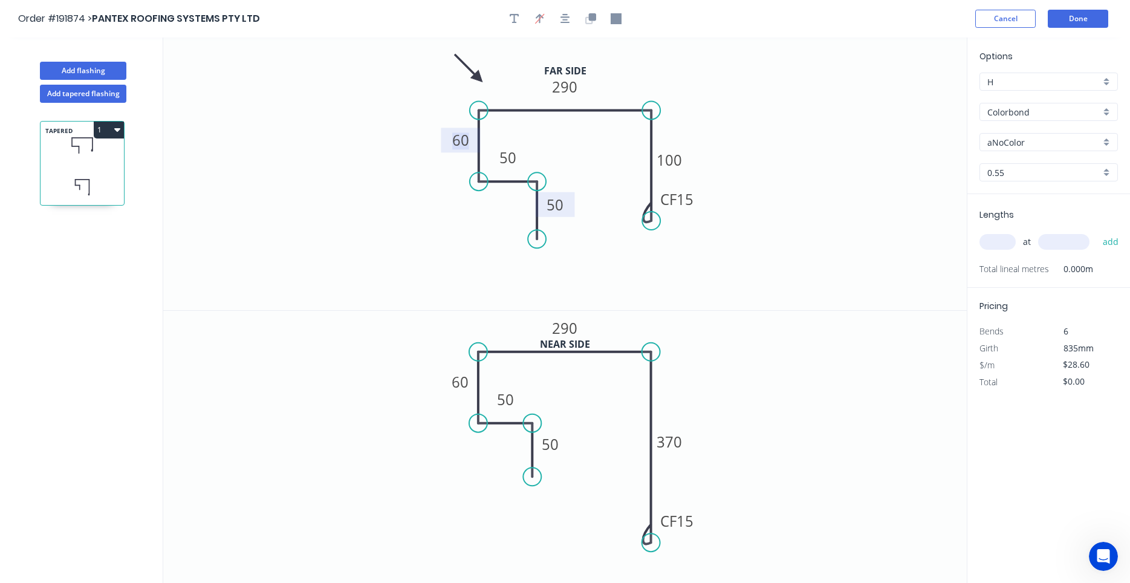
click at [1000, 144] on input "aNoColor" at bounding box center [1043, 142] width 113 height 13
click at [1028, 162] on div "Surfmist" at bounding box center [1048, 165] width 137 height 21
click at [995, 242] on input "text" at bounding box center [997, 242] width 36 height 16
click at [1097, 232] on button "add" at bounding box center [1111, 242] width 28 height 21
click at [95, 59] on div "Add flashing" at bounding box center [83, 62] width 159 height 36
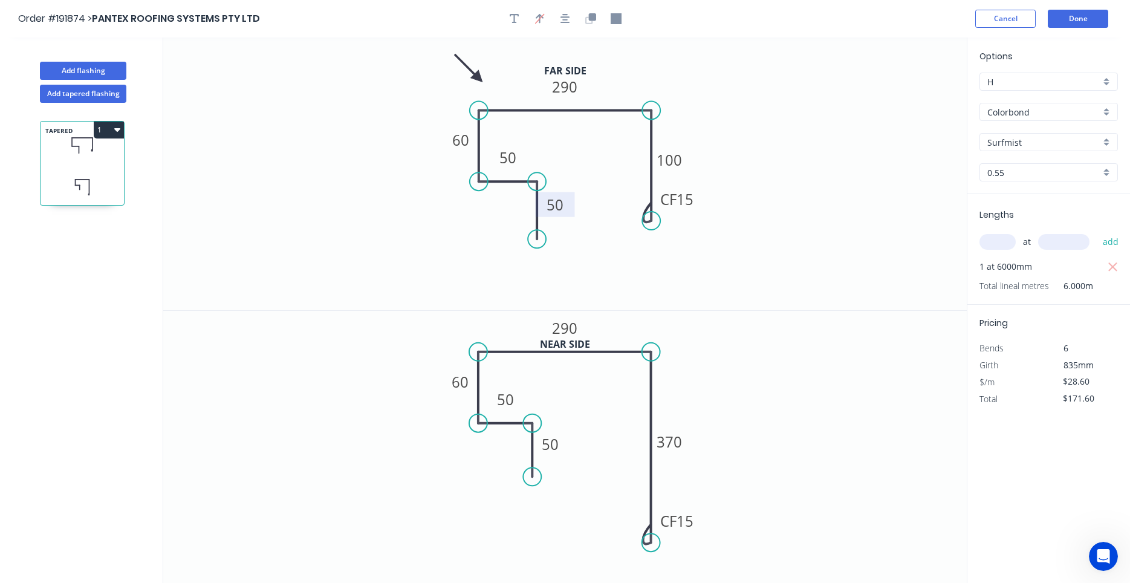
click at [95, 59] on div "Add flashing" at bounding box center [83, 62] width 159 height 36
click at [115, 67] on button "Add flashing" at bounding box center [83, 71] width 86 height 18
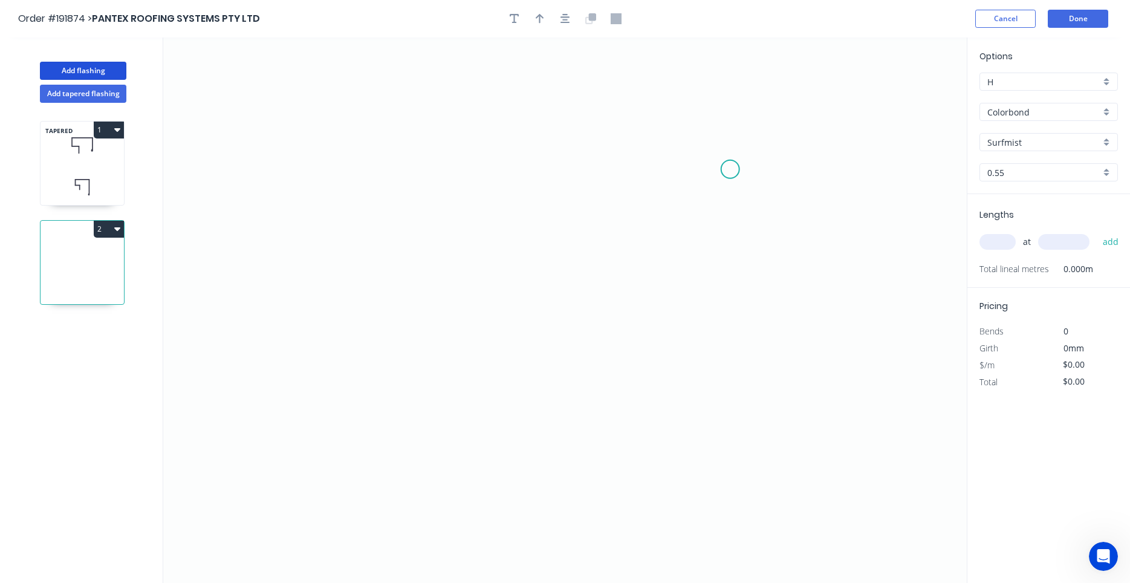
click at [730, 169] on icon "0" at bounding box center [564, 309] width 803 height 545
click at [505, 159] on icon "0" at bounding box center [564, 309] width 803 height 545
click at [505, 278] on icon "0 ?" at bounding box center [564, 309] width 803 height 545
click at [614, 282] on icon "0 ? ?" at bounding box center [564, 309] width 803 height 545
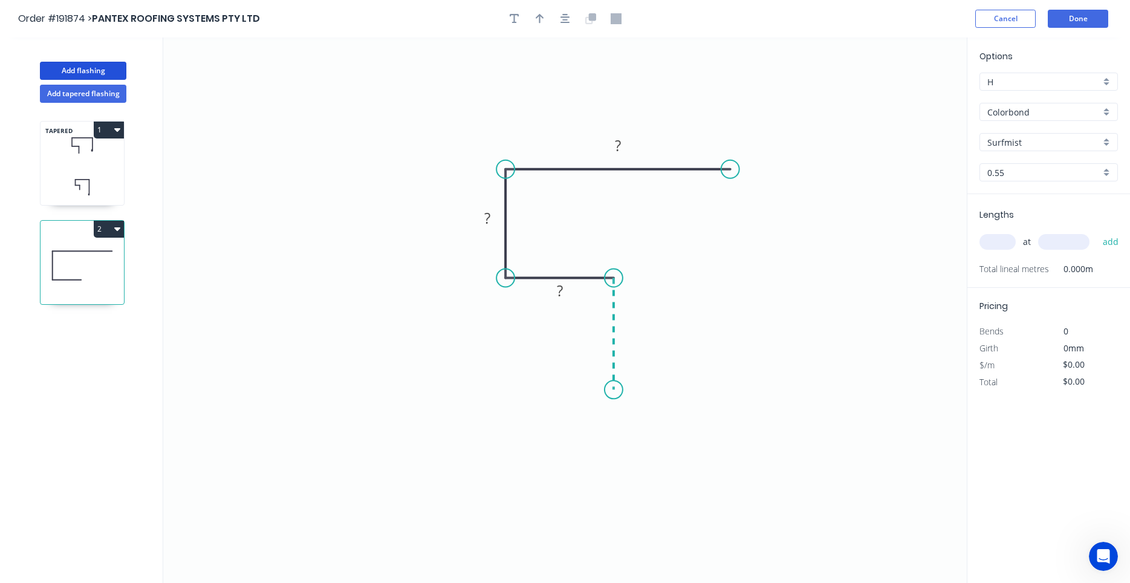
click at [617, 390] on icon "0 ? ? ?" at bounding box center [564, 309] width 803 height 545
click at [617, 389] on circle at bounding box center [614, 389] width 18 height 18
click at [570, 21] on button "button" at bounding box center [565, 19] width 18 height 18
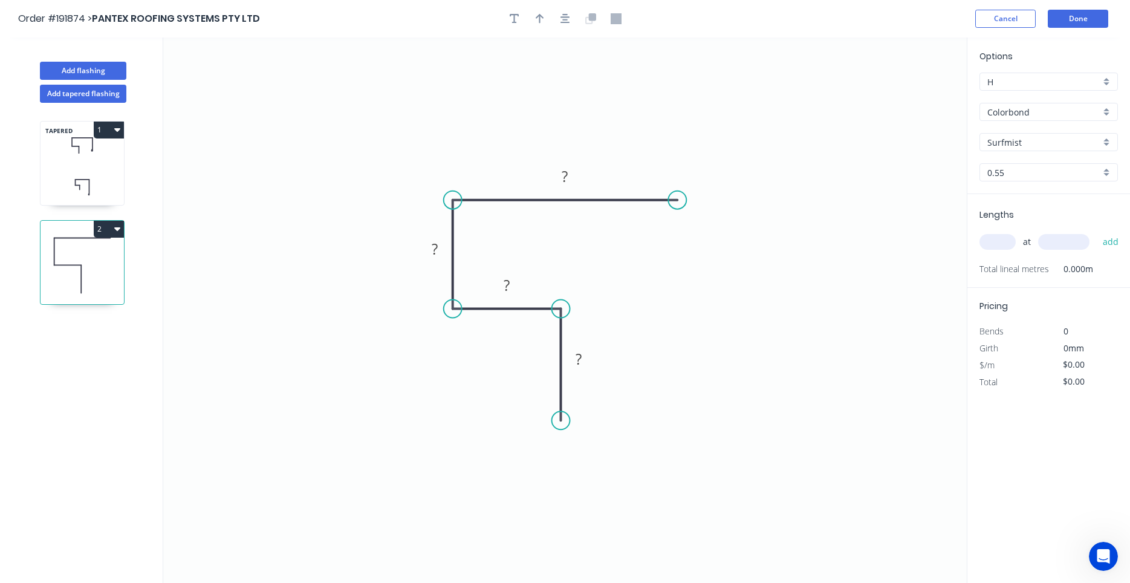
click at [550, 16] on div at bounding box center [565, 19] width 127 height 18
click at [540, 19] on icon "button" at bounding box center [540, 19] width 8 height 10
click at [904, 88] on icon "0 ? ? ? ?" at bounding box center [564, 309] width 803 height 545
drag, startPoint x: 903, startPoint y: 93, endPoint x: 421, endPoint y: 138, distance: 483.9
click at [421, 138] on icon at bounding box center [411, 128] width 35 height 35
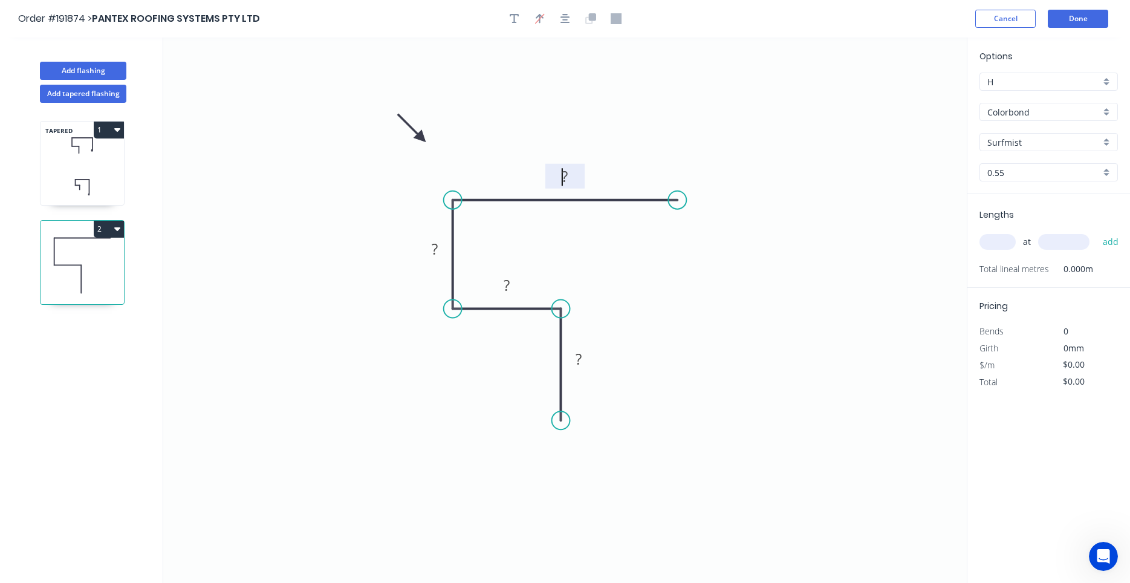
click at [559, 177] on rect at bounding box center [565, 177] width 24 height 17
click at [986, 245] on input "text" at bounding box center [997, 242] width 36 height 16
click at [1097, 232] on button "add" at bounding box center [1111, 242] width 28 height 21
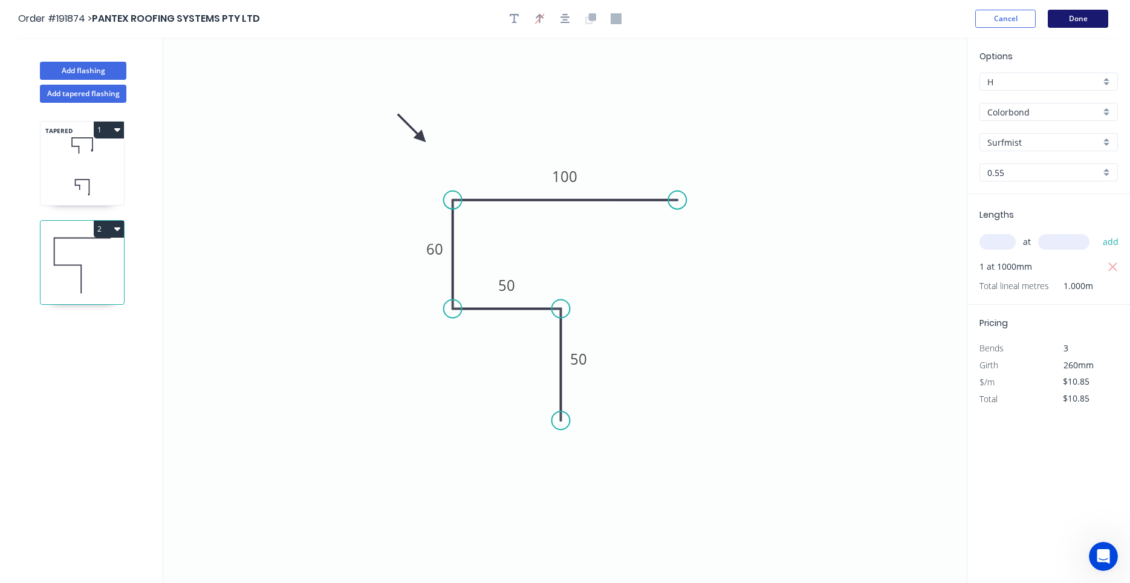
click at [1069, 23] on button "Done" at bounding box center [1078, 19] width 60 height 18
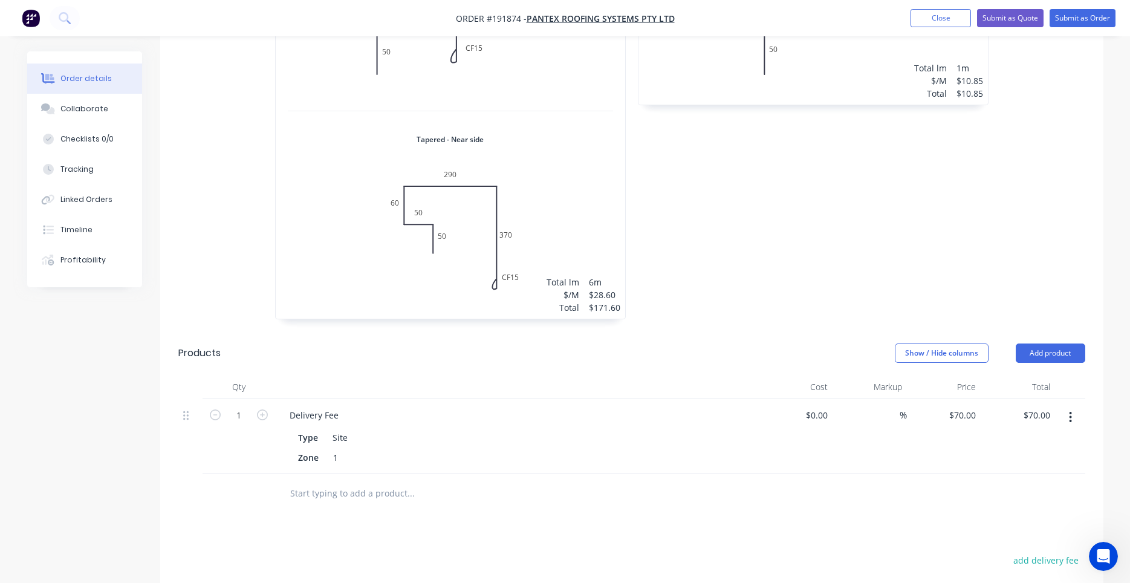
scroll to position [719, 0]
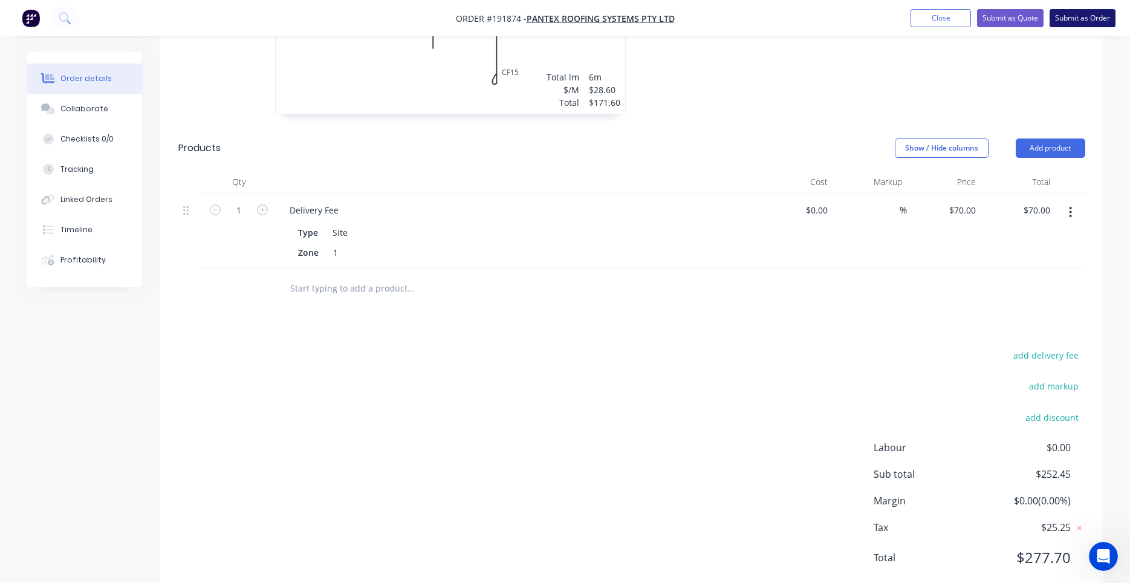
click at [1082, 24] on button "Submit as Order" at bounding box center [1083, 18] width 66 height 18
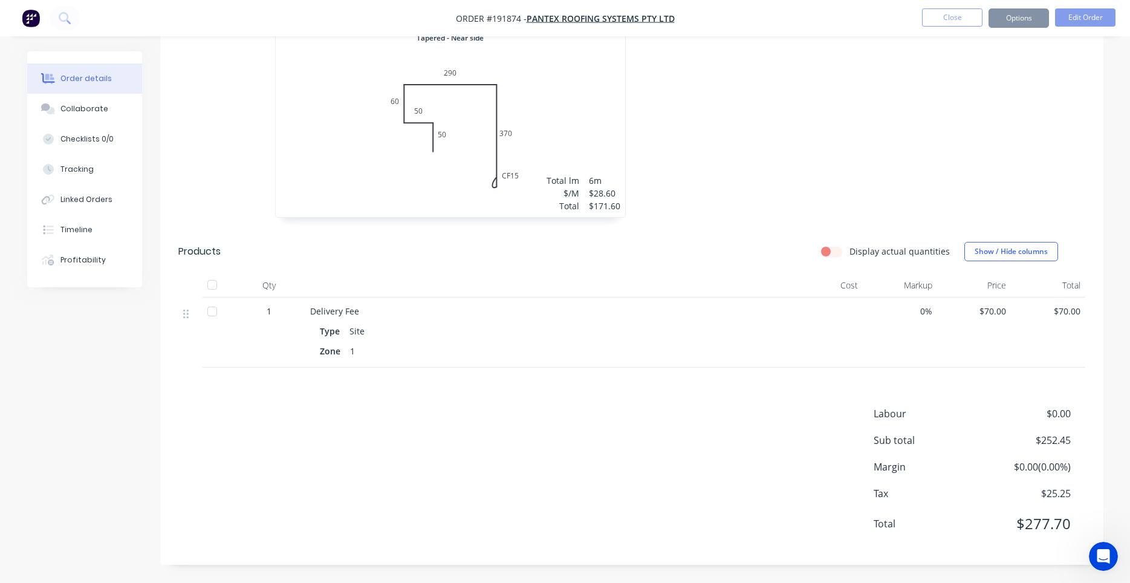
scroll to position [0, 0]
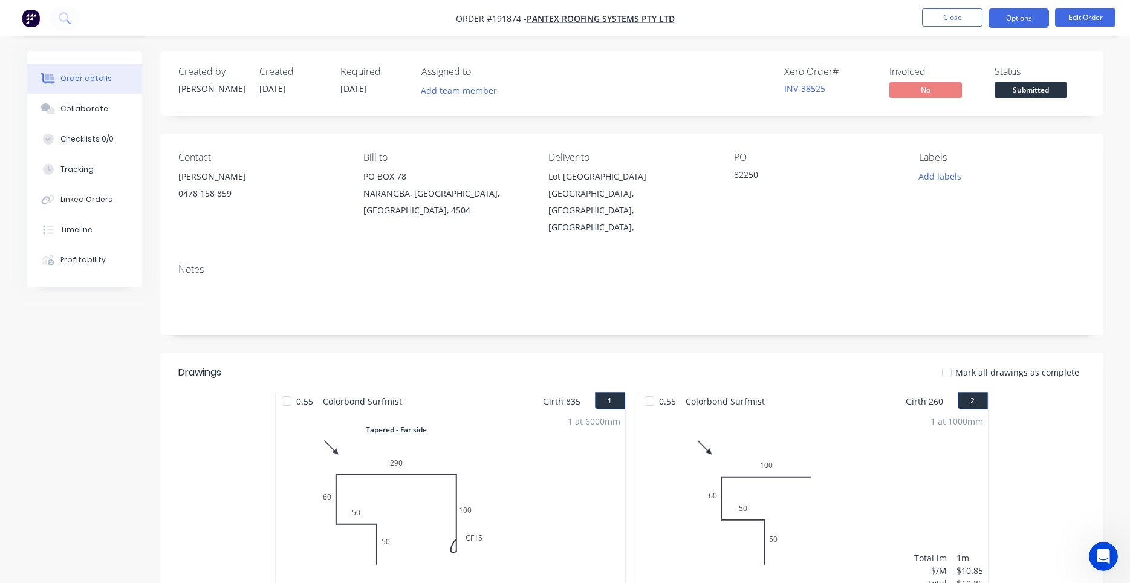
click at [1013, 16] on button "Options" at bounding box center [1018, 17] width 60 height 19
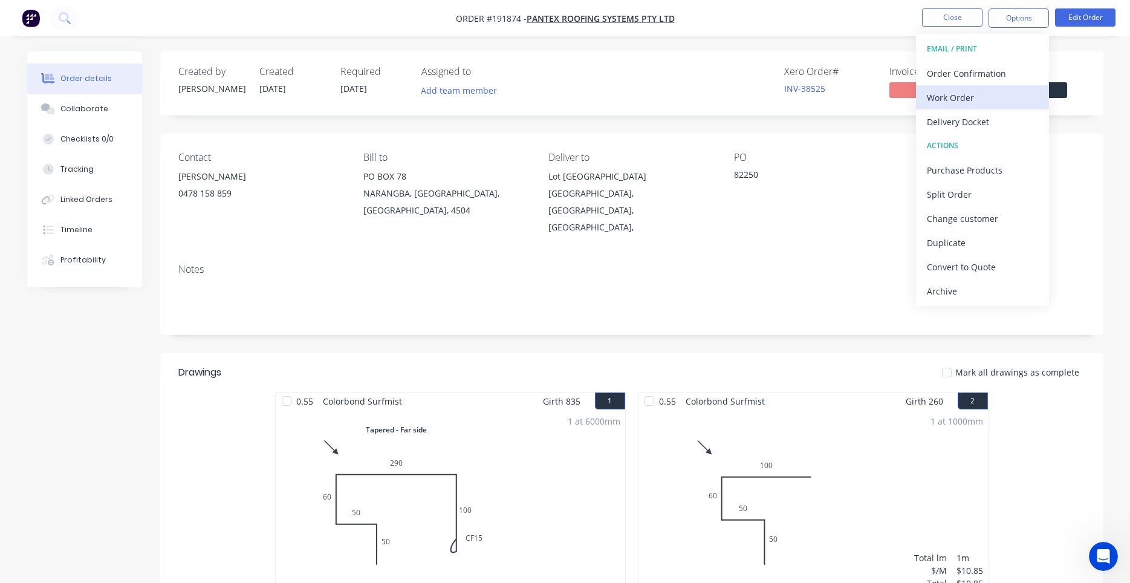
click at [969, 93] on div "Work Order" at bounding box center [982, 98] width 111 height 18
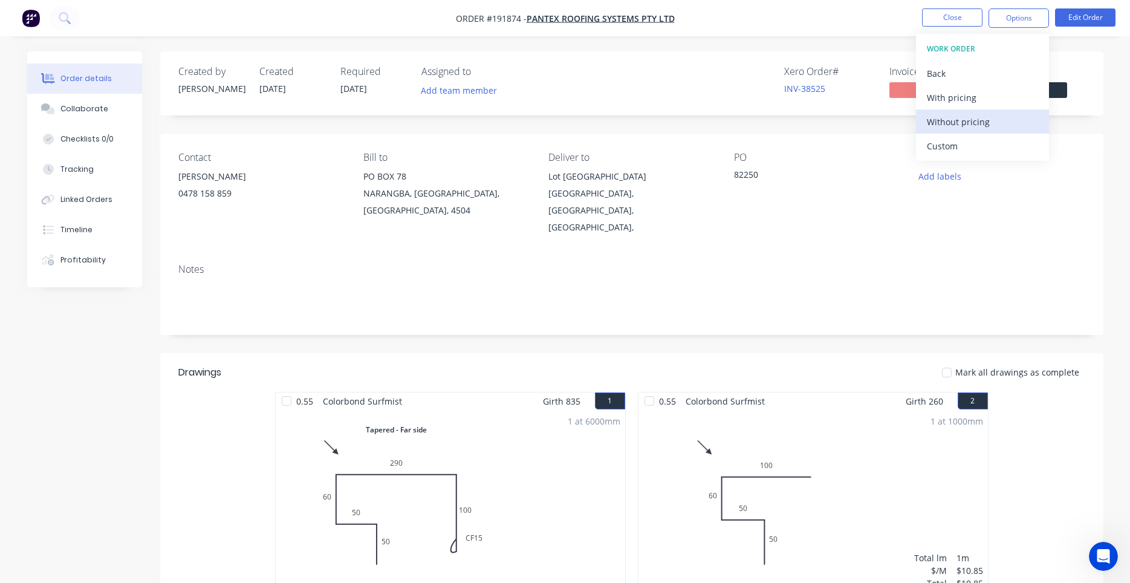
click at [953, 115] on div "Without pricing" at bounding box center [982, 122] width 111 height 18
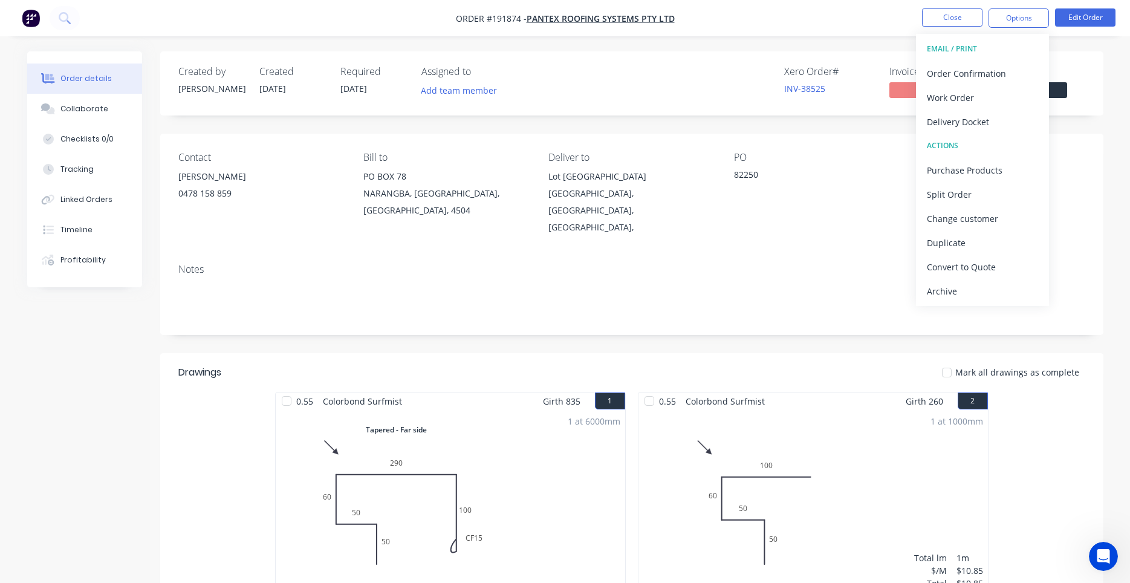
click at [189, 26] on nav "Order #191874 - PANTEX ROOFING SYSTEMS PTY LTD Close Options EMAIL / PRINT Orde…" at bounding box center [565, 18] width 1130 height 36
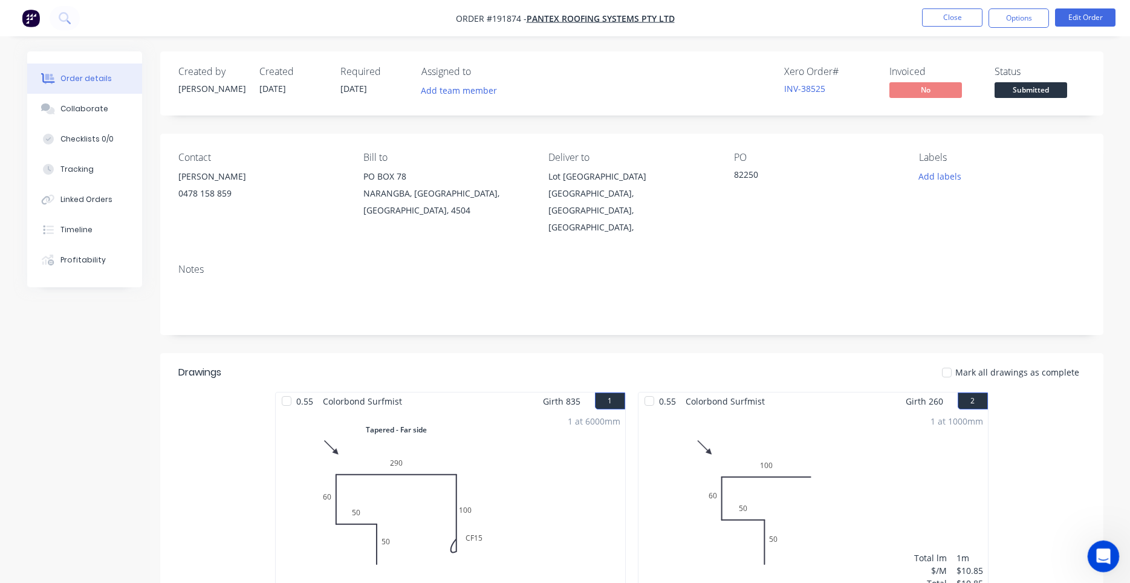
click at [1098, 548] on icon "Open Intercom Messenger" at bounding box center [1102, 555] width 20 height 20
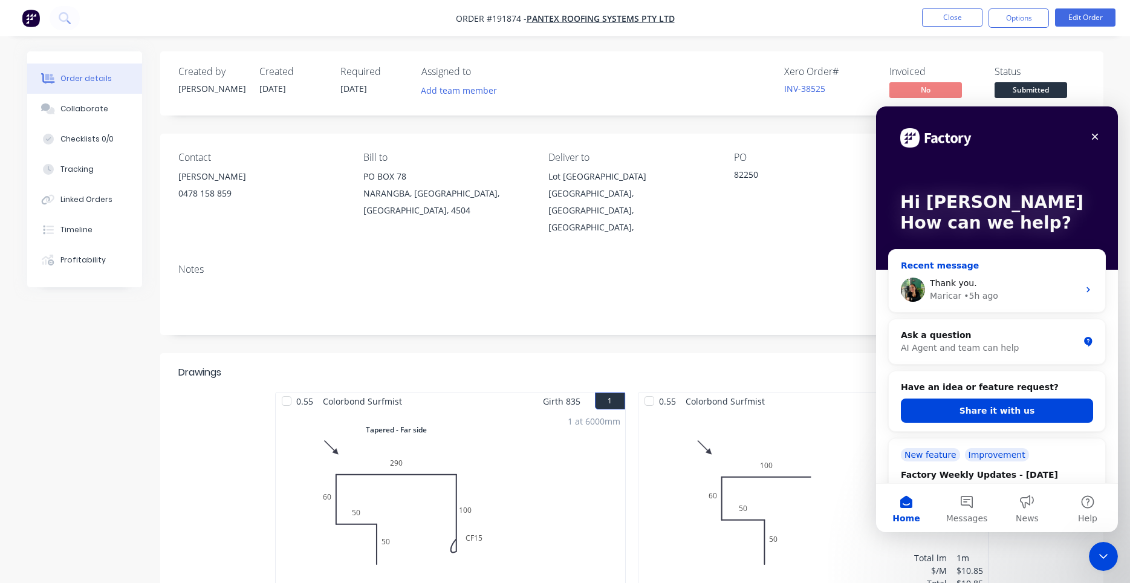
click at [1053, 295] on div "Maricar • 5h ago" at bounding box center [1004, 296] width 149 height 13
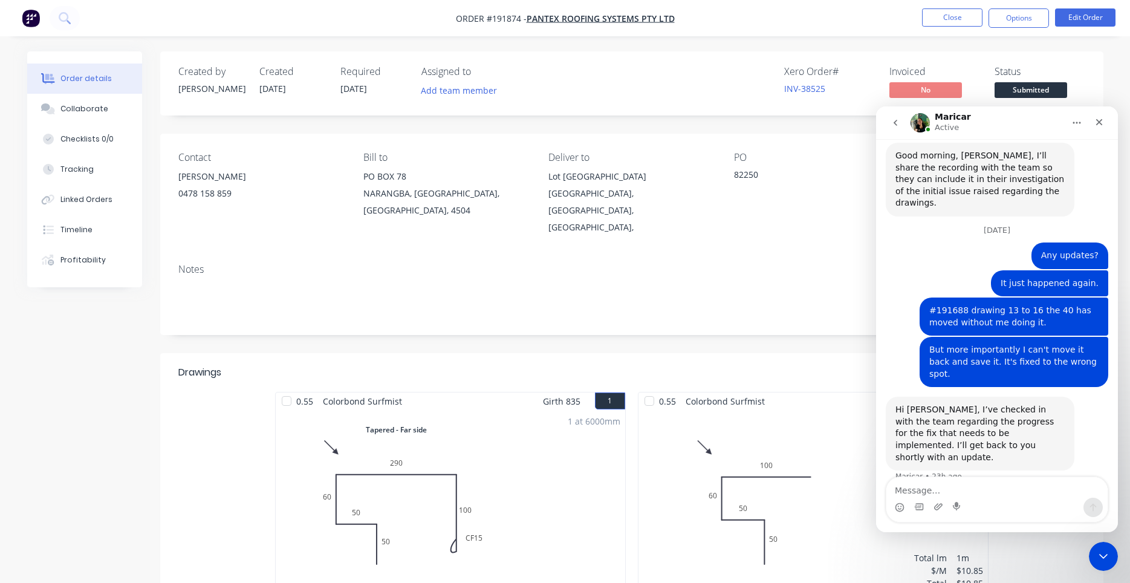
scroll to position [2574, 0]
click at [897, 120] on icon "go back" at bounding box center [896, 123] width 10 height 10
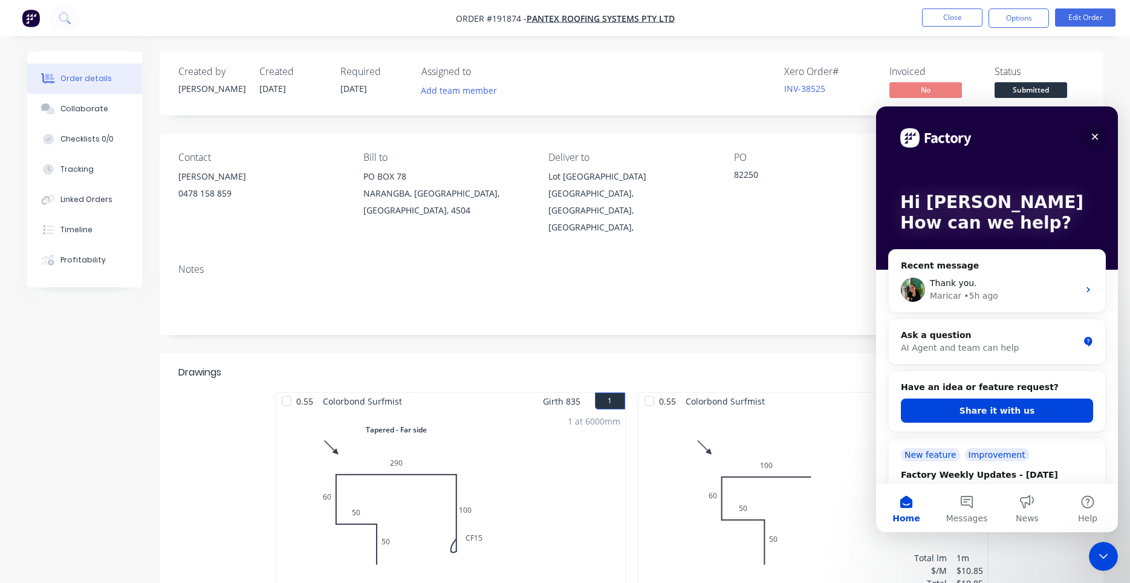
click at [1101, 133] on div "Close" at bounding box center [1095, 137] width 22 height 22
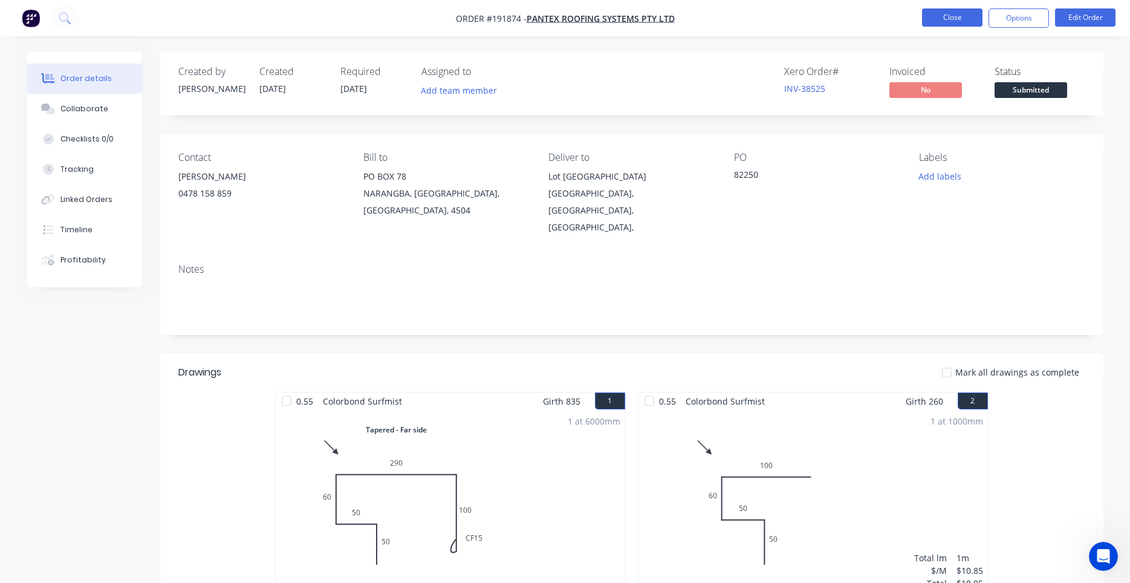
click at [964, 20] on button "Close" at bounding box center [952, 17] width 60 height 18
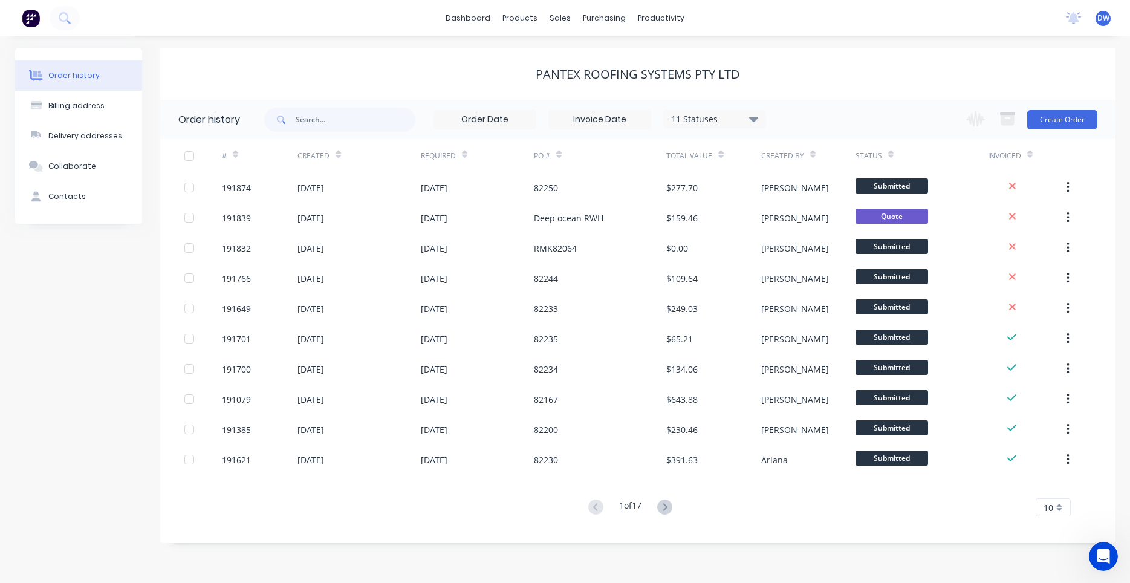
click at [1102, 16] on span "DW" at bounding box center [1103, 18] width 12 height 11
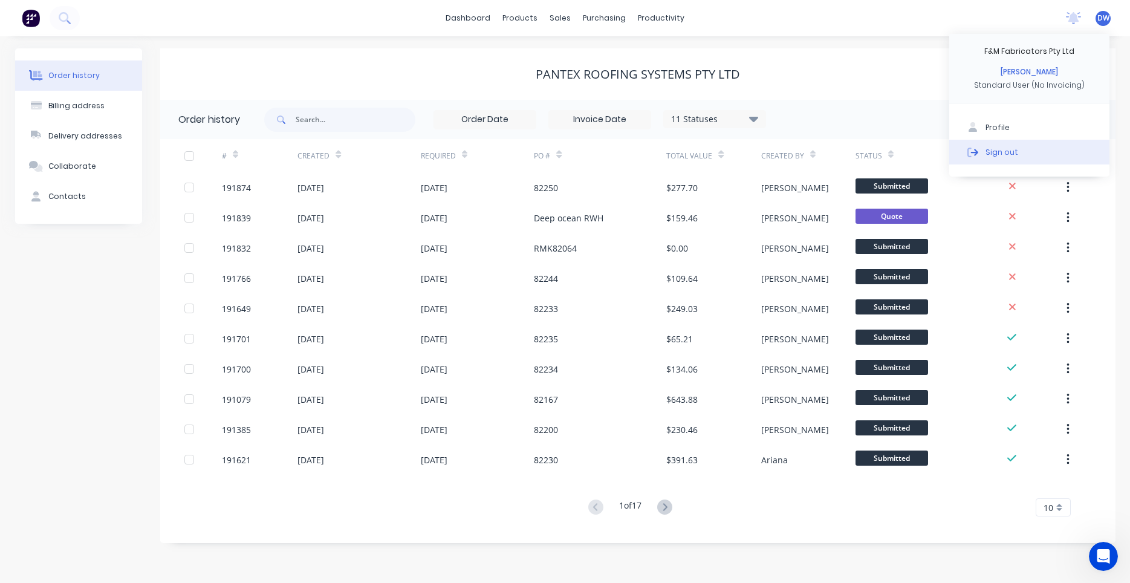
click at [1031, 148] on button "Sign out" at bounding box center [1029, 152] width 160 height 24
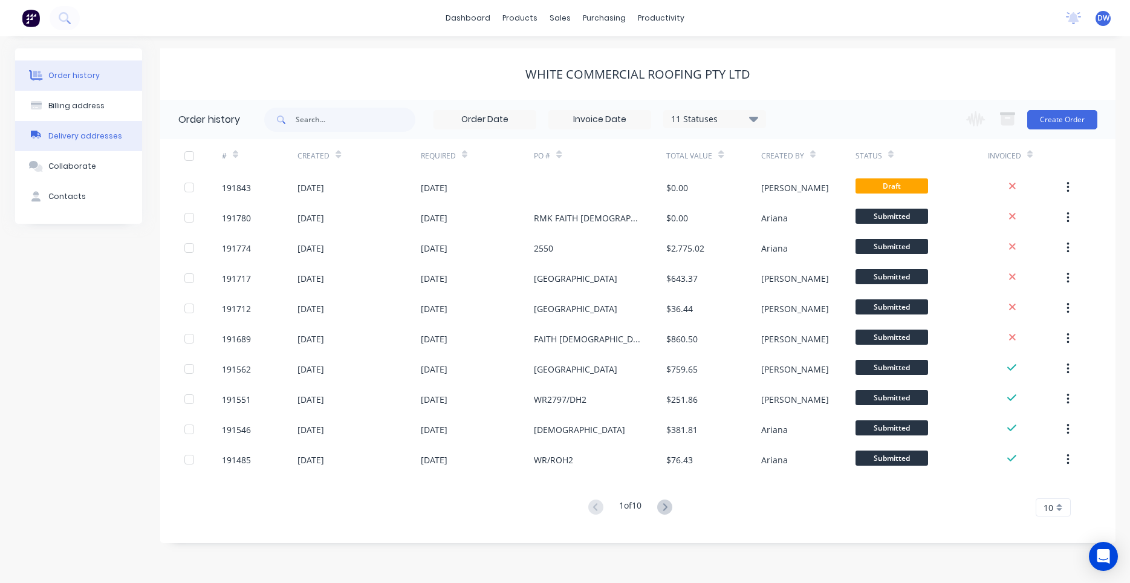
click at [96, 132] on div "Delivery addresses" at bounding box center [85, 136] width 74 height 11
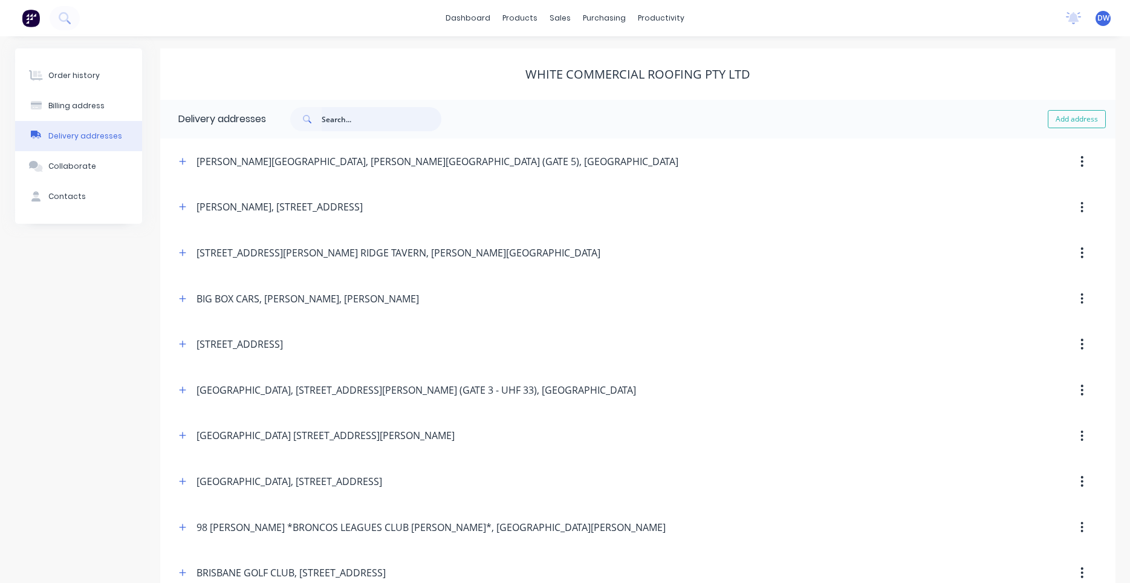
click at [355, 124] on input "text" at bounding box center [382, 119] width 120 height 24
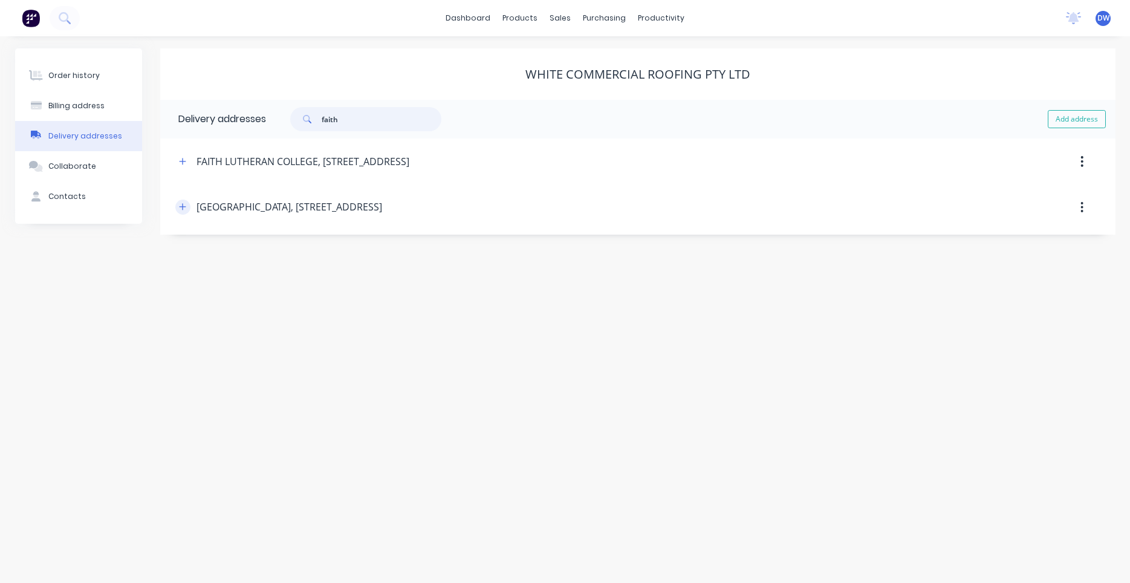
type input "faith"
click at [184, 210] on icon "button" at bounding box center [182, 207] width 7 height 8
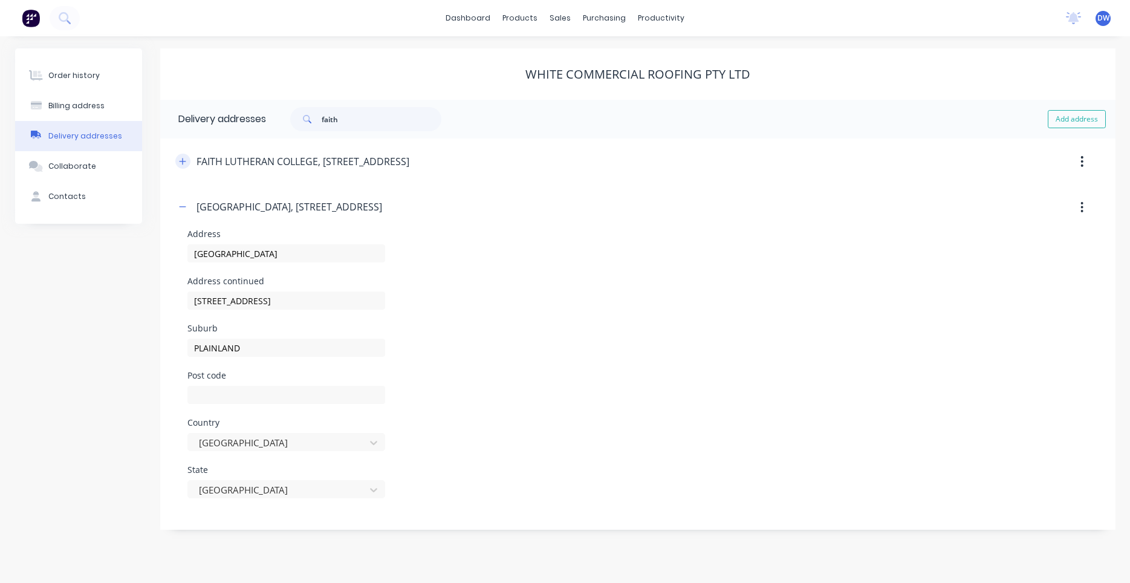
click at [189, 164] on button "button" at bounding box center [182, 161] width 15 height 15
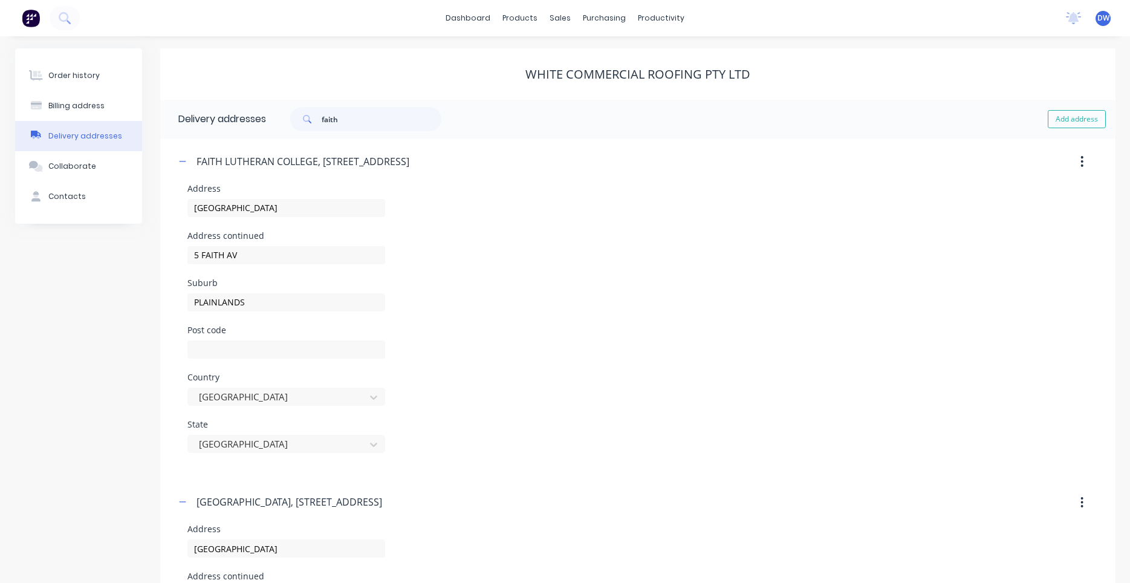
scroll to position [254, 0]
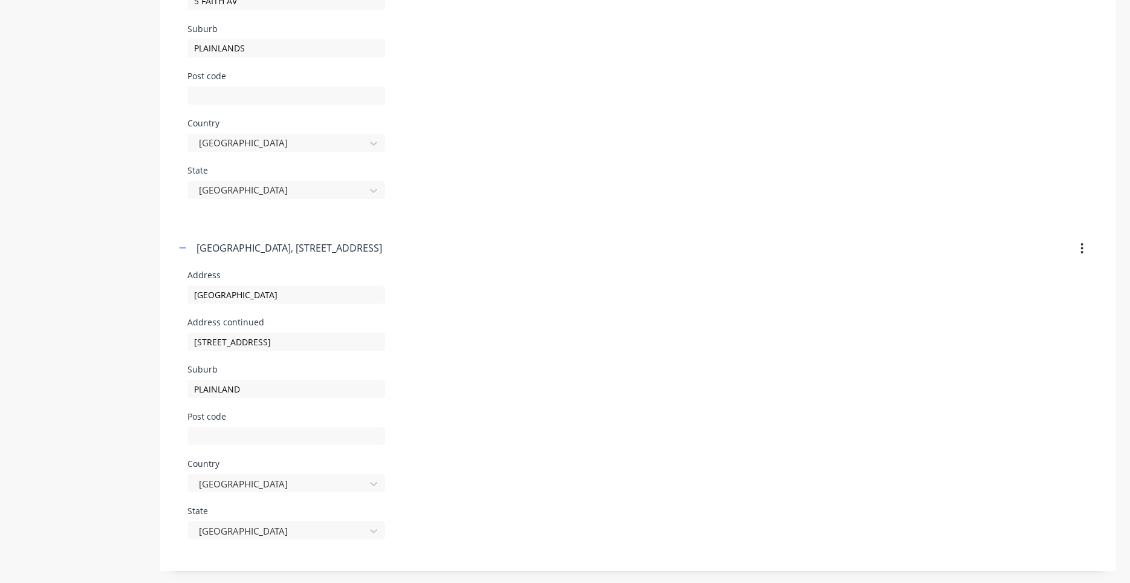
click at [1089, 252] on button "button" at bounding box center [1082, 249] width 28 height 22
click at [1075, 273] on div "Delete" at bounding box center [1039, 280] width 93 height 18
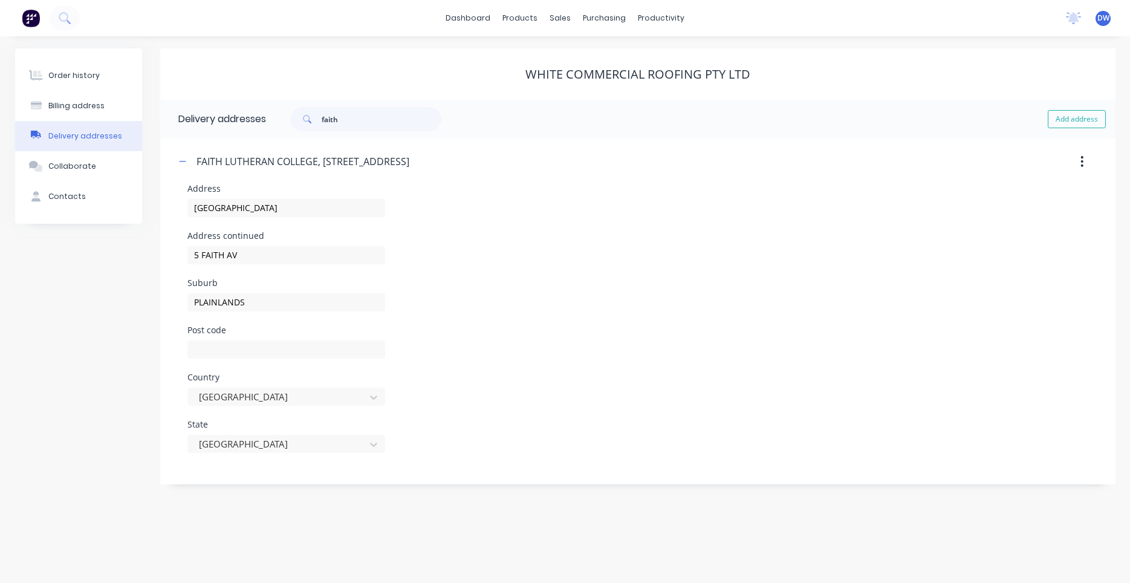
scroll to position [0, 0]
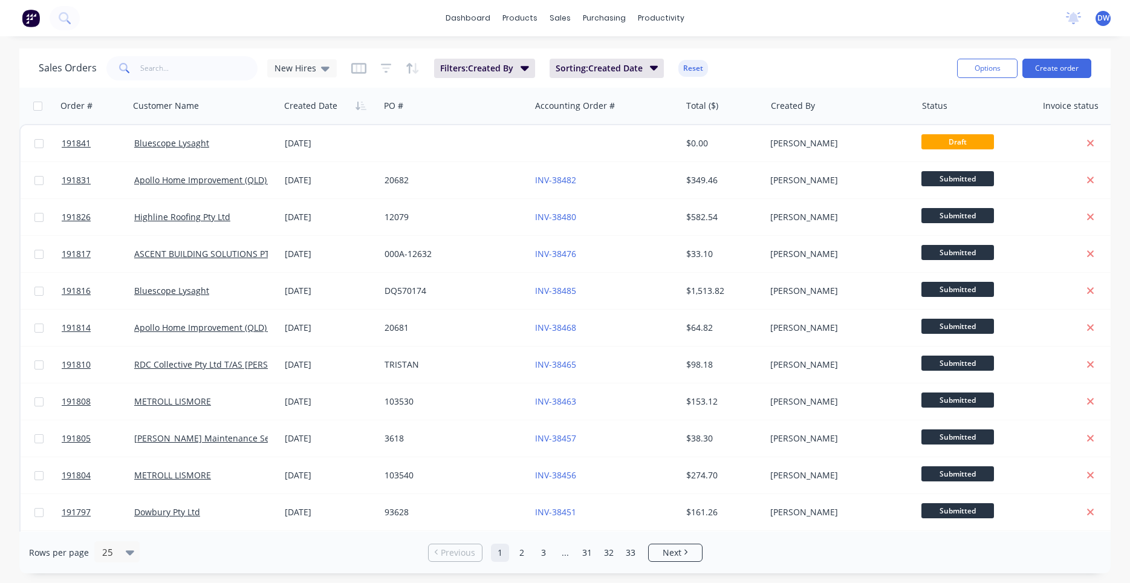
click at [334, 71] on div "Sales Orders New Hires Filters: Created By Sorting: Created Date Reset" at bounding box center [493, 68] width 909 height 30
click at [327, 73] on div "New Hires" at bounding box center [302, 68] width 70 height 18
click at [307, 173] on button "None (Default)" at bounding box center [340, 171] width 138 height 14
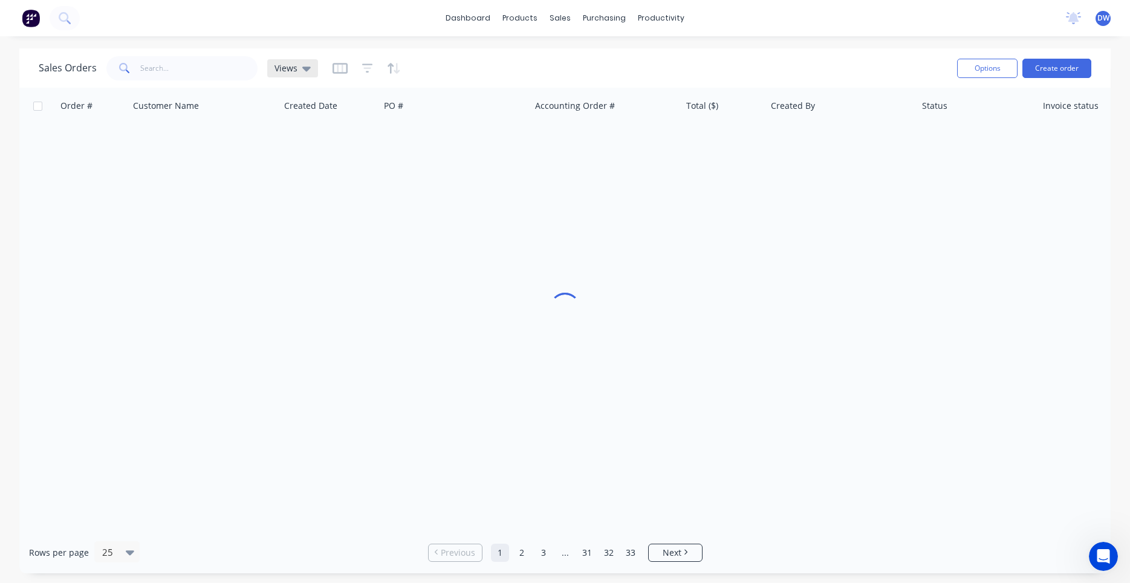
click at [309, 70] on div "Views" at bounding box center [292, 68] width 51 height 18
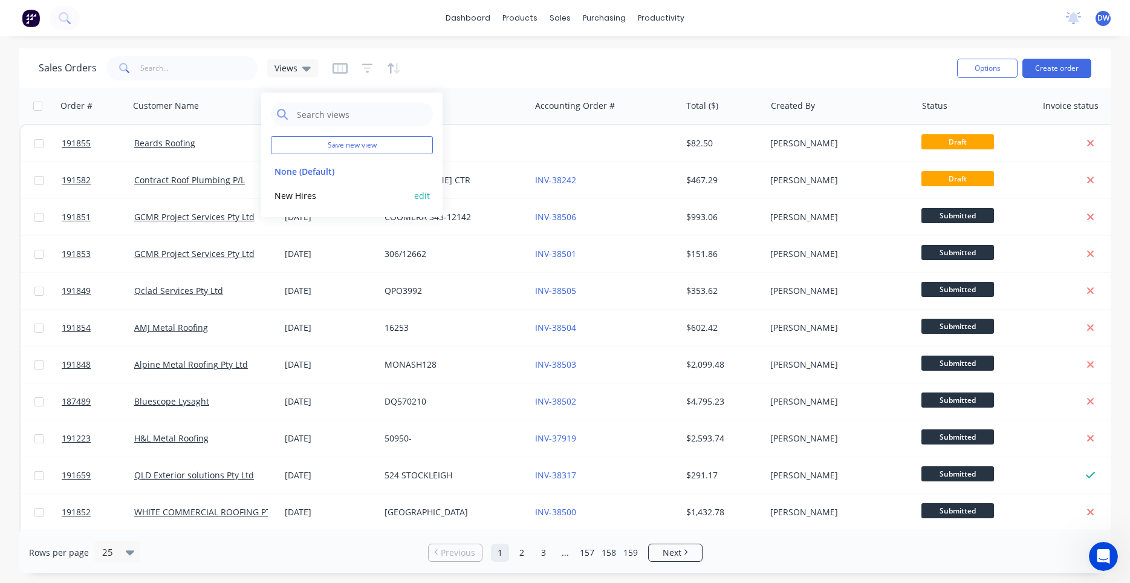
scroll to position [2574, 0]
click at [293, 192] on button "New Hires" at bounding box center [340, 196] width 138 height 14
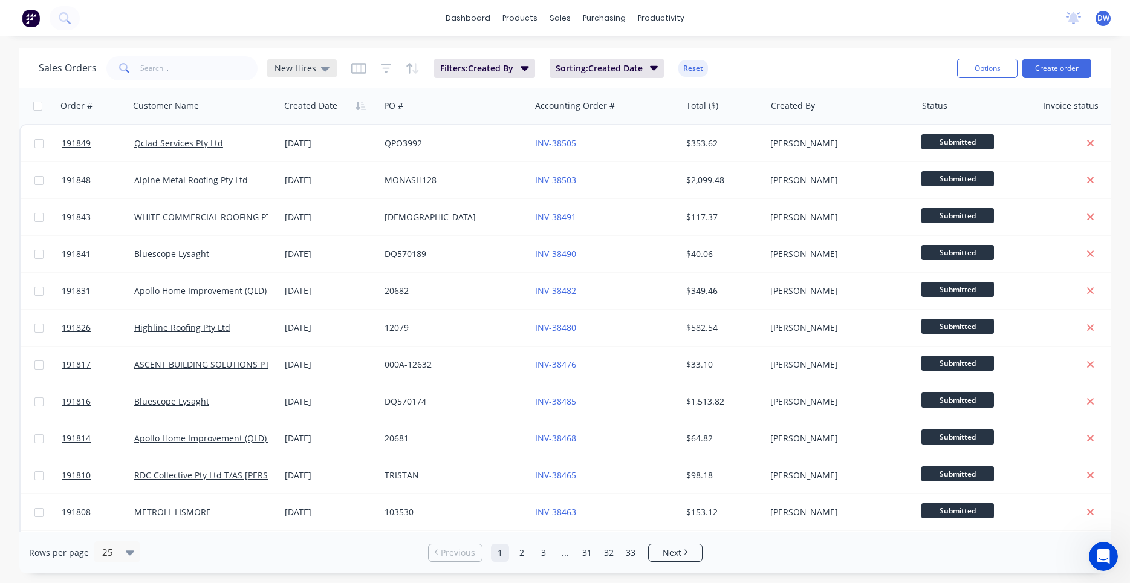
click at [308, 69] on span "New Hires" at bounding box center [295, 68] width 42 height 13
click at [313, 174] on button "None (Default)" at bounding box center [340, 171] width 138 height 14
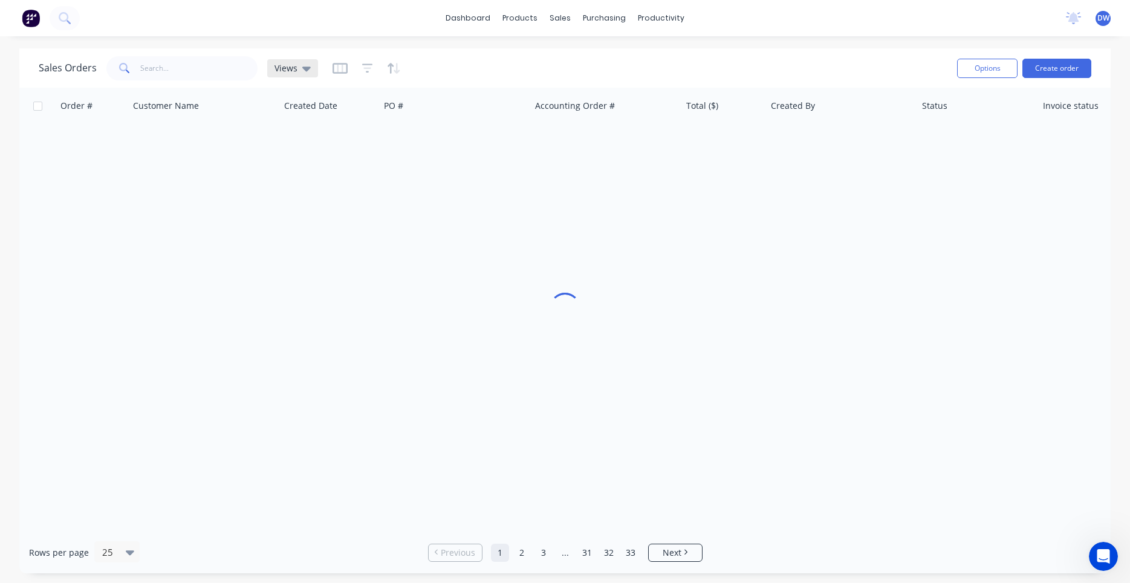
click at [311, 74] on div "Views" at bounding box center [292, 68] width 51 height 18
click at [310, 193] on button "New Hires" at bounding box center [340, 196] width 138 height 14
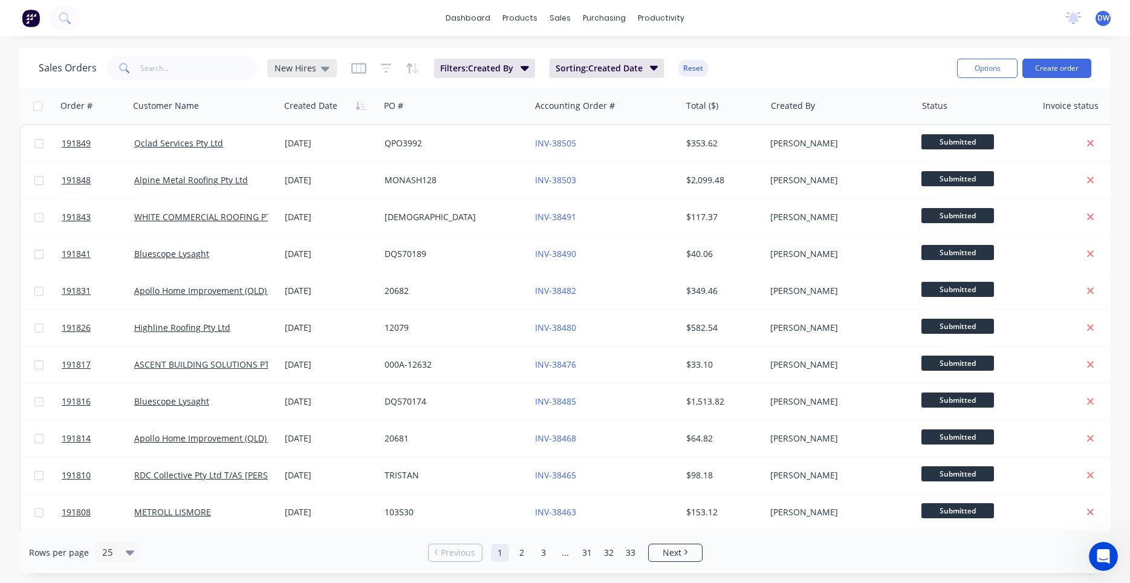
click at [271, 69] on div "New Hires" at bounding box center [302, 68] width 70 height 18
click at [291, 167] on button "None (Default)" at bounding box center [340, 171] width 138 height 14
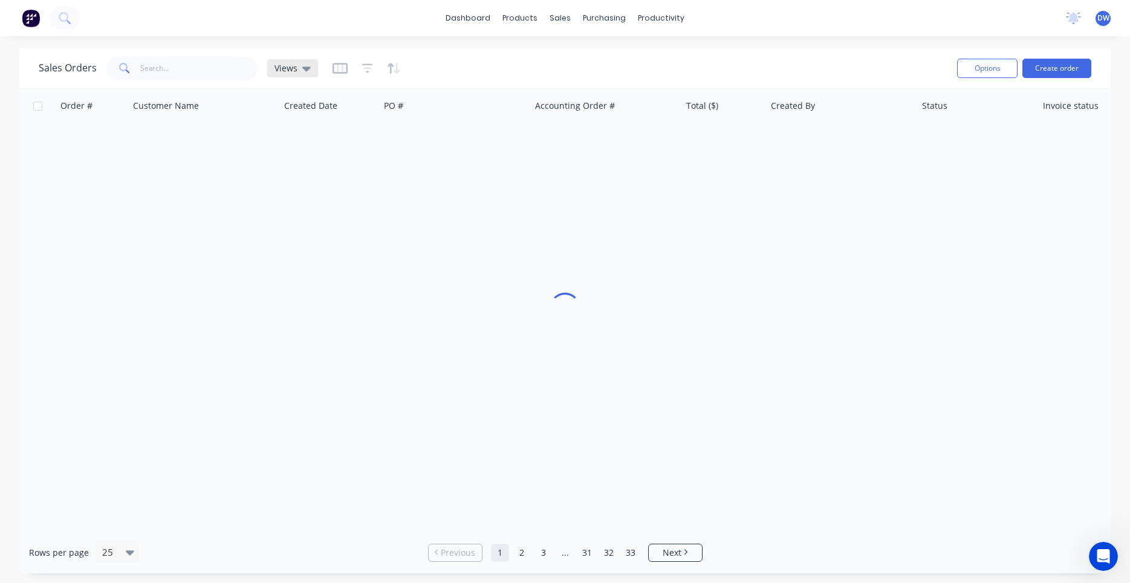
click at [296, 64] on div "Views" at bounding box center [292, 68] width 36 height 11
click at [307, 200] on button "New Hires" at bounding box center [340, 196] width 138 height 14
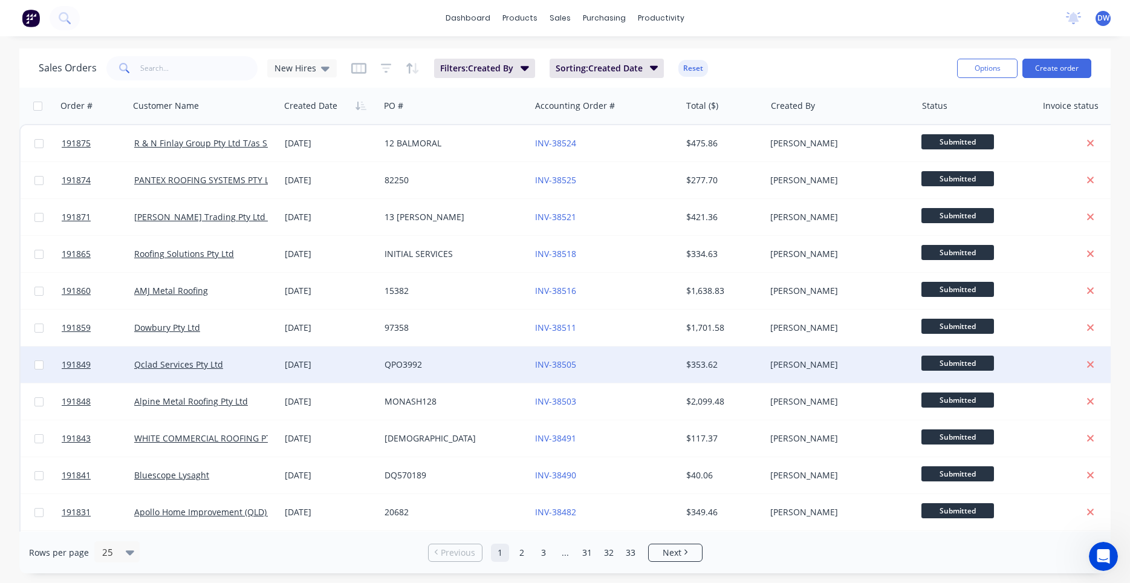
scroll to position [514, 0]
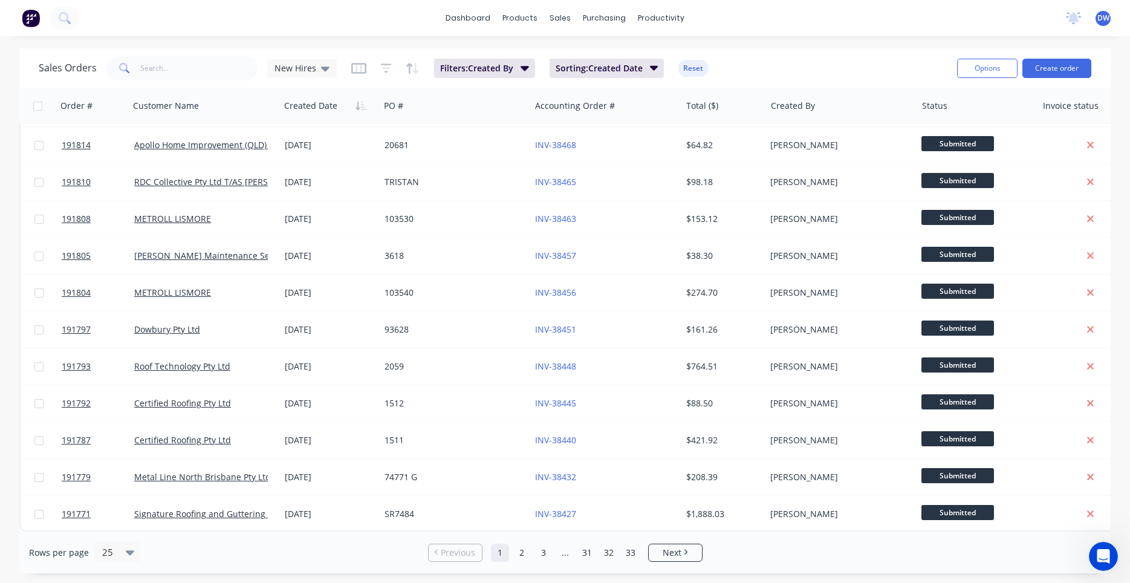
click at [525, 563] on div "Rows per page 25 Previous 1 2 3 ... 31 32 33 Next" at bounding box center [564, 552] width 1091 height 42
click at [523, 557] on link "2" at bounding box center [522, 553] width 18 height 18
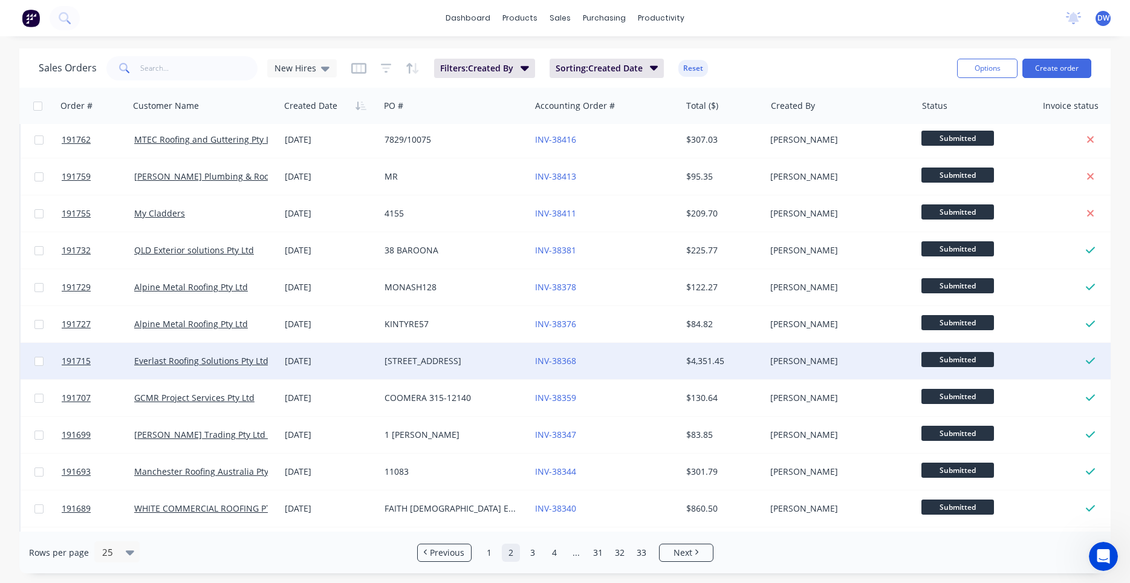
scroll to position [115, 0]
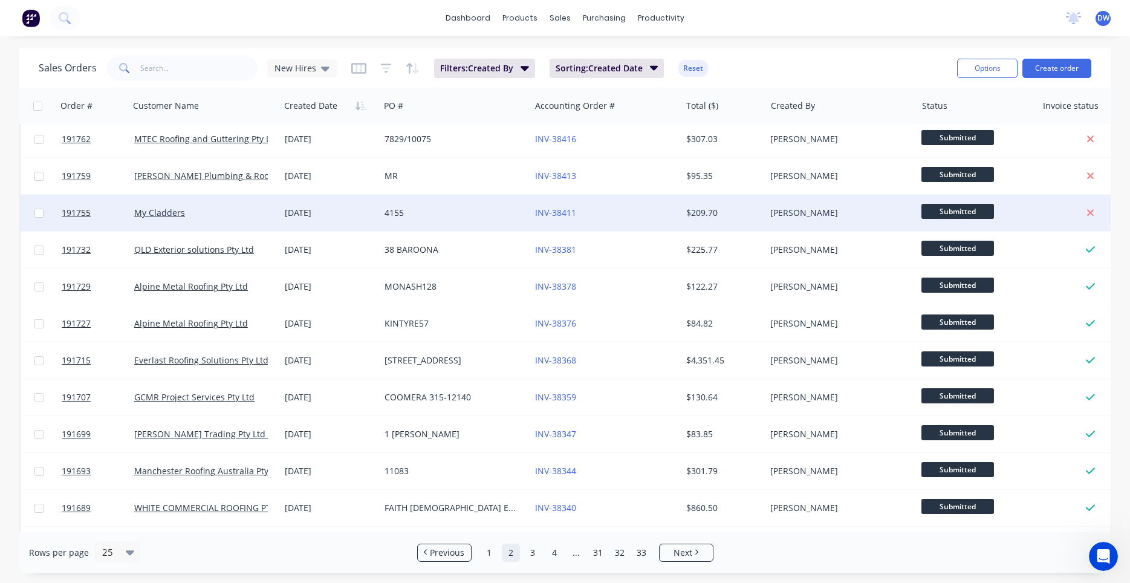
click at [368, 217] on div "[DATE]" at bounding box center [330, 213] width 90 height 12
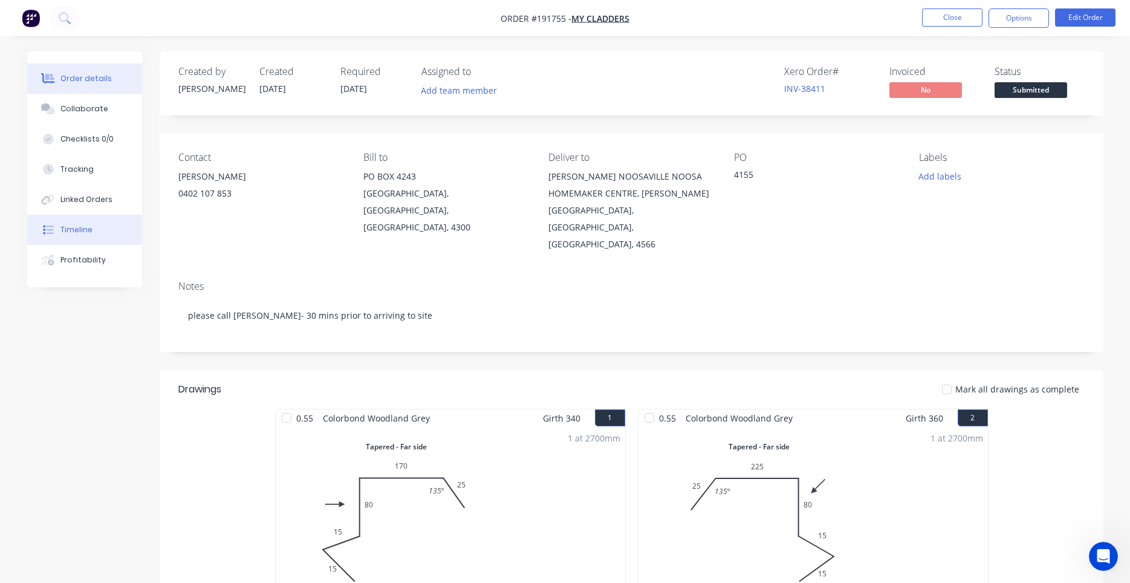
click at [88, 223] on button "Timeline" at bounding box center [84, 230] width 115 height 30
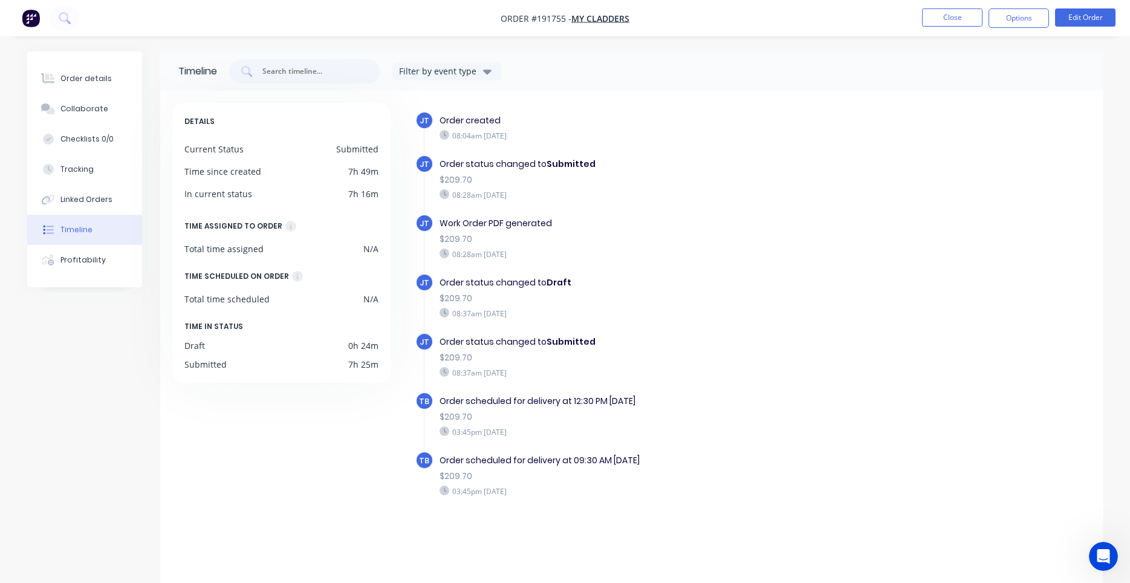
click at [33, 26] on img "button" at bounding box center [31, 18] width 18 height 18
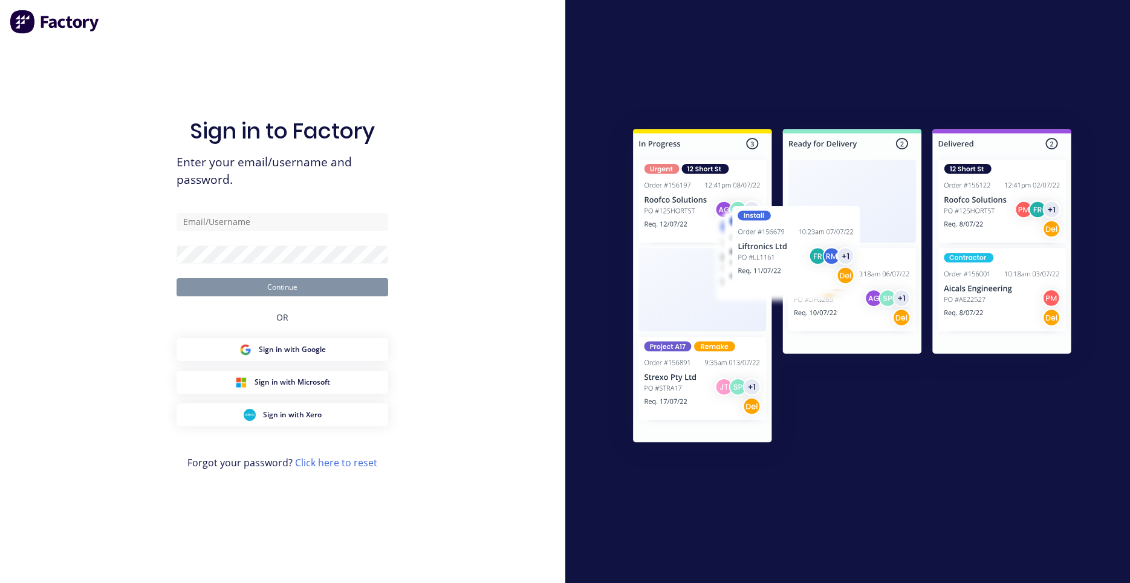
click at [106, 180] on div "Sign in to Factory Enter your email/username and password. Continue OR Sign in …" at bounding box center [282, 291] width 565 height 583
click at [242, 214] on input "text" at bounding box center [283, 222] width 212 height 18
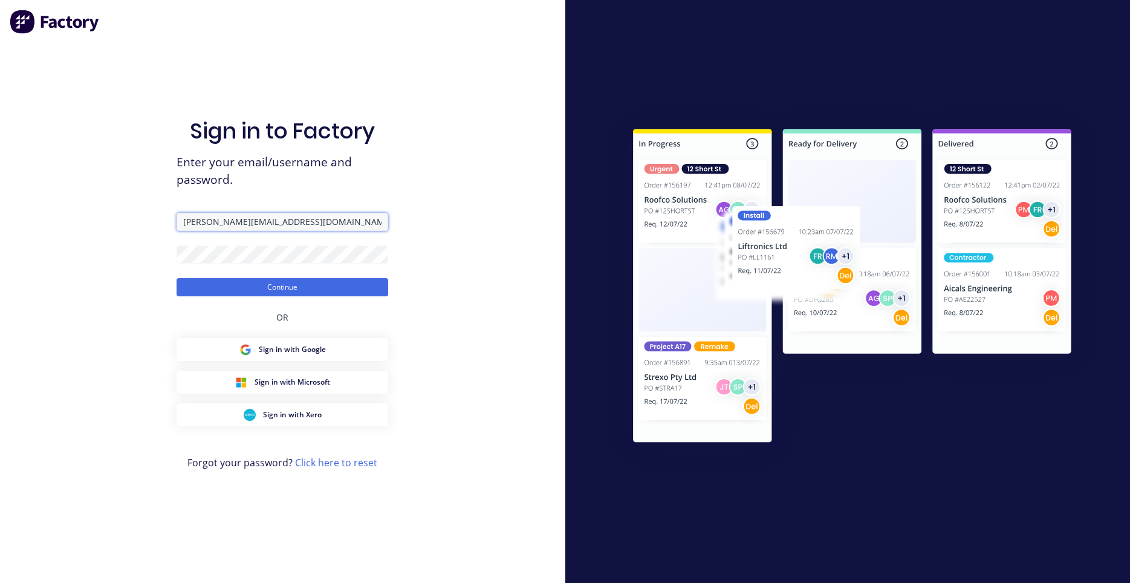
type input "[PERSON_NAME][EMAIL_ADDRESS][DOMAIN_NAME]"
click at [285, 288] on button "Continue" at bounding box center [283, 287] width 212 height 18
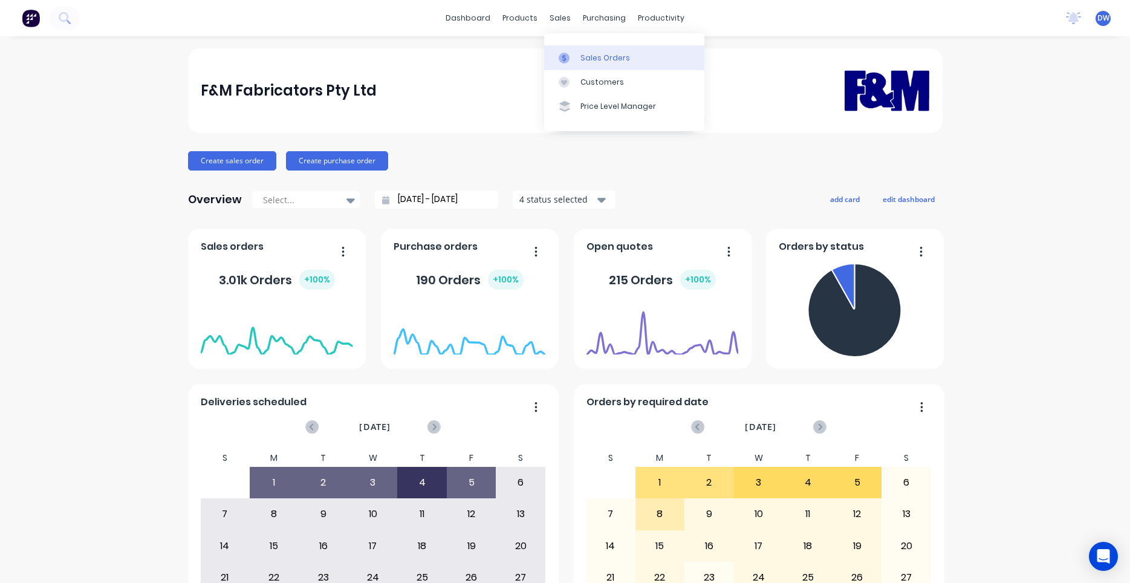
click at [603, 56] on div "Sales Orders" at bounding box center [605, 58] width 50 height 11
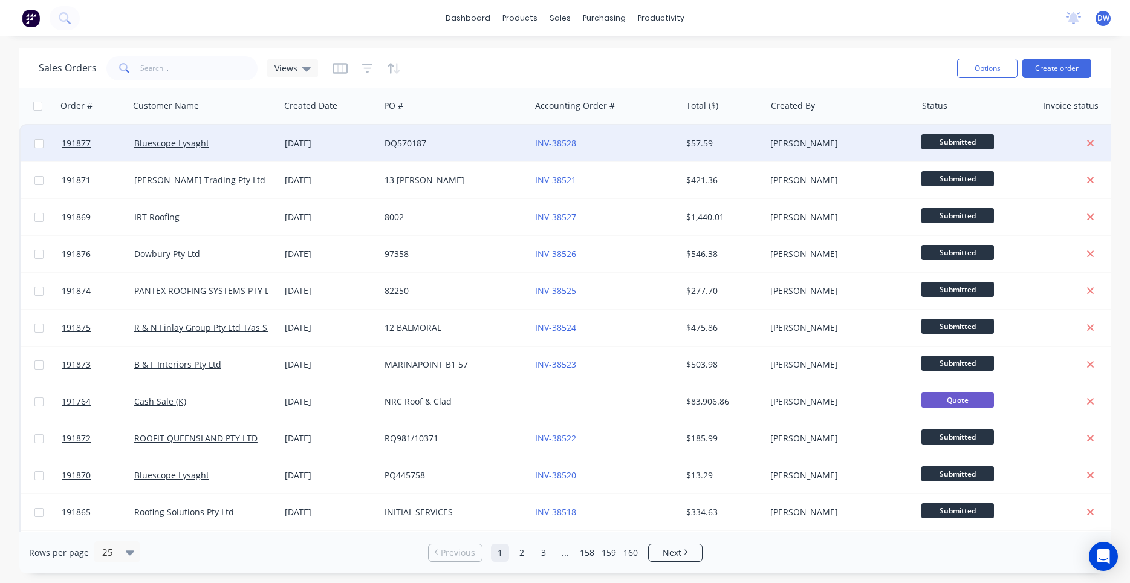
click at [444, 149] on div "DQ570187" at bounding box center [452, 143] width 134 height 12
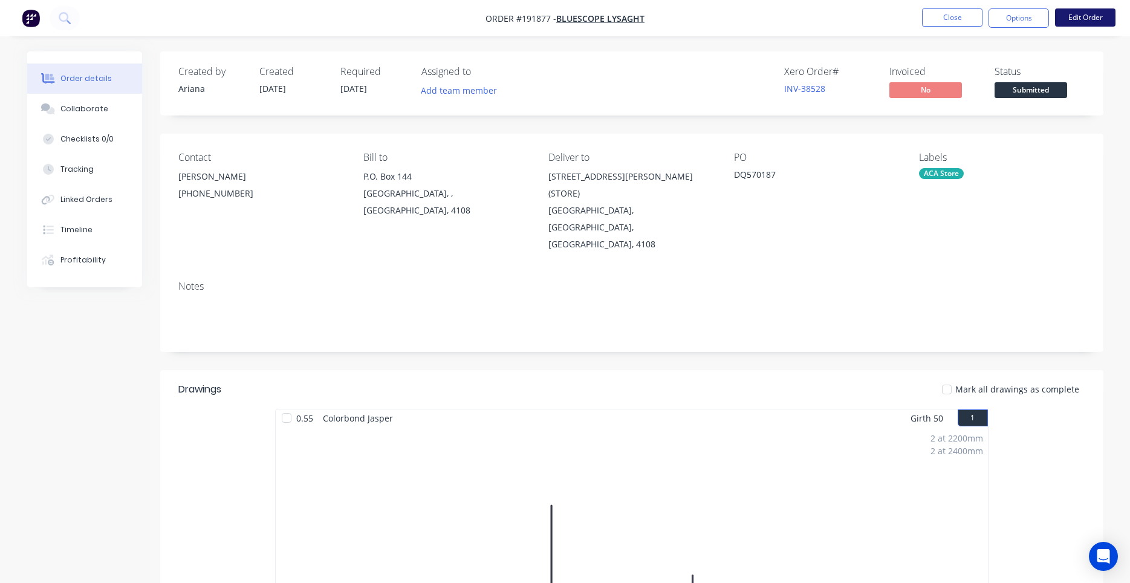
click at [1084, 16] on button "Edit Order" at bounding box center [1085, 17] width 60 height 18
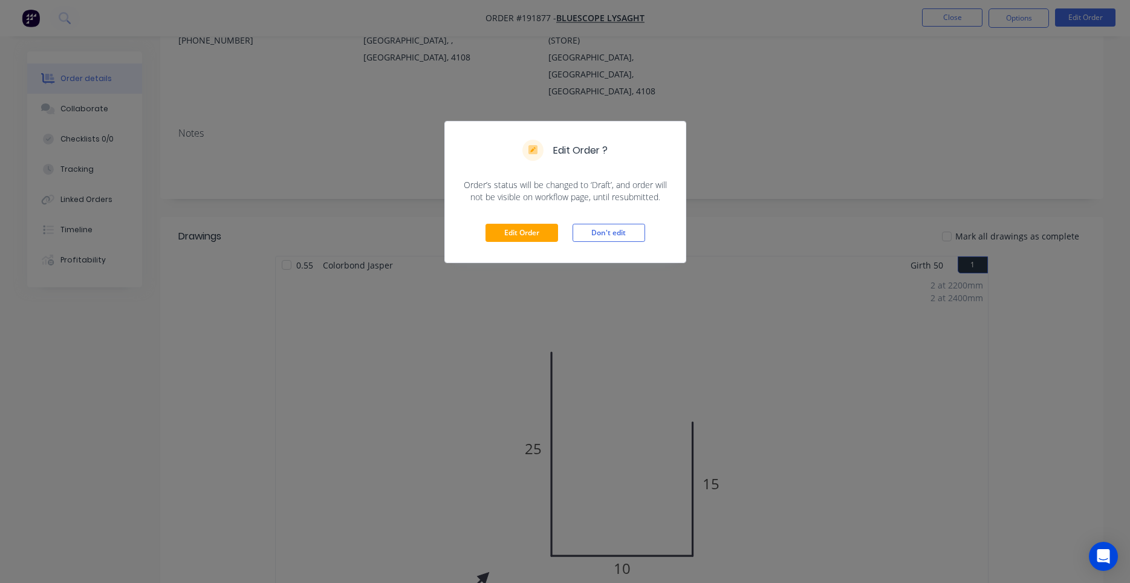
scroll to position [206, 0]
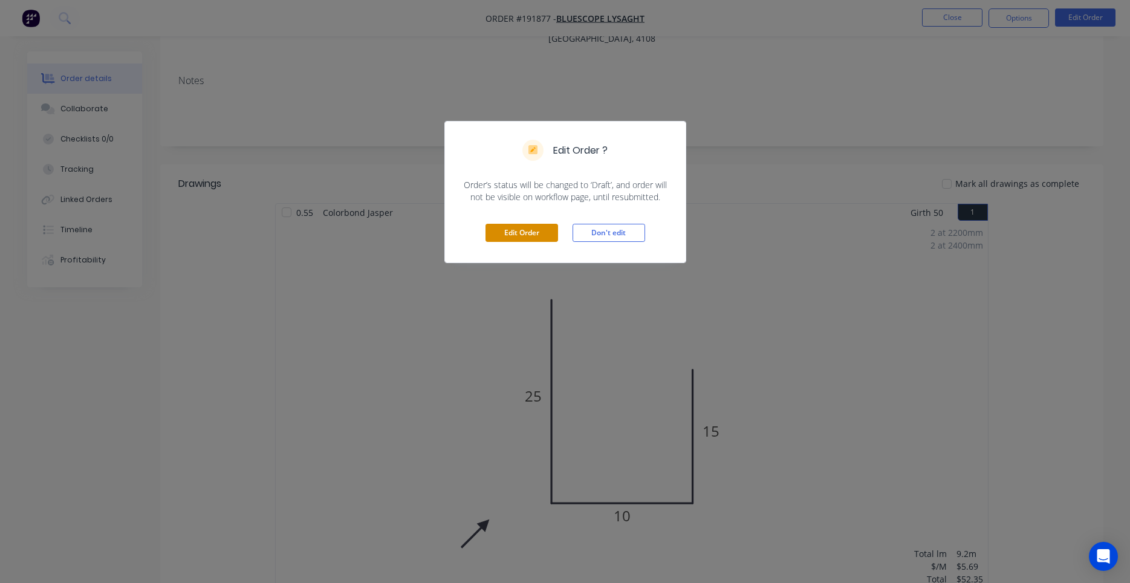
click at [515, 235] on button "Edit Order" at bounding box center [521, 233] width 73 height 18
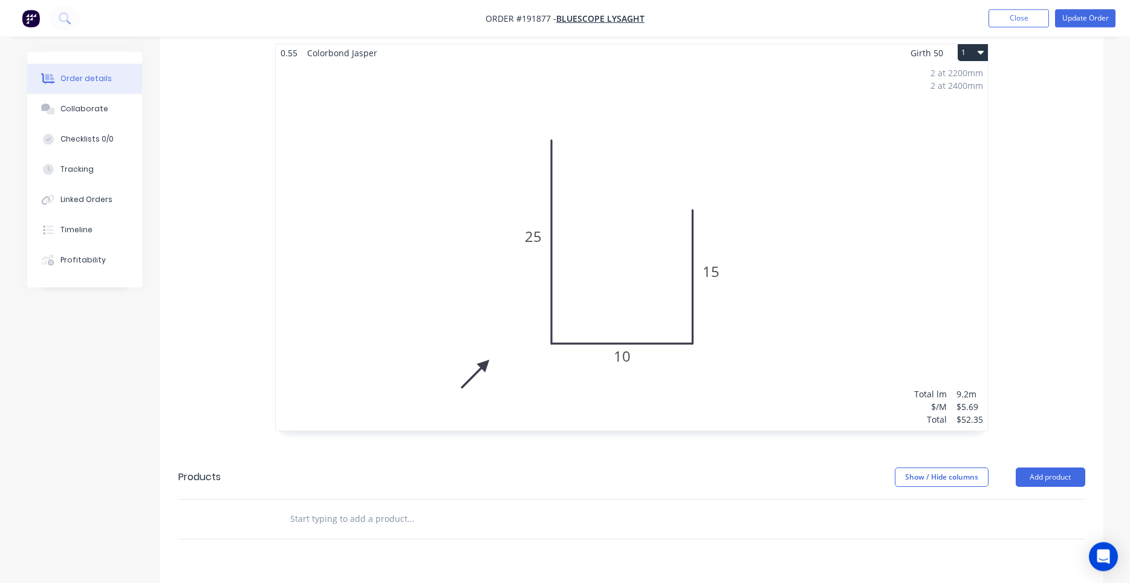
scroll to position [411, 0]
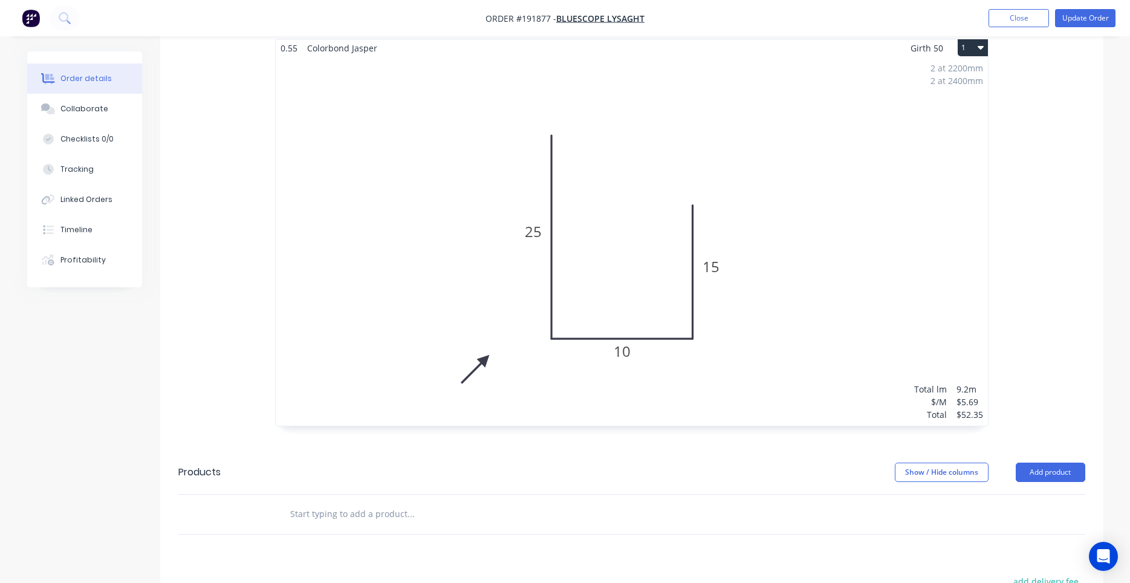
click at [756, 172] on div "2 at 2200mm 2 at 2400mm Total lm $/M Total 9.2m $5.69 $52.35" at bounding box center [632, 241] width 712 height 369
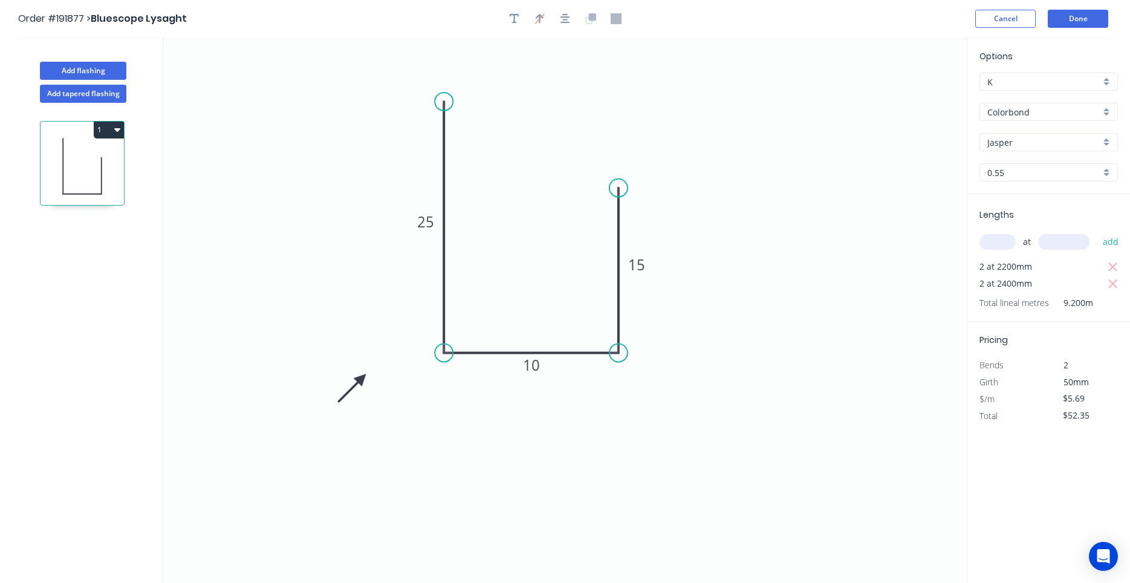
click at [117, 128] on icon "button" at bounding box center [117, 130] width 6 height 10
click at [27, 157] on div "Duplicate" at bounding box center [66, 160] width 93 height 18
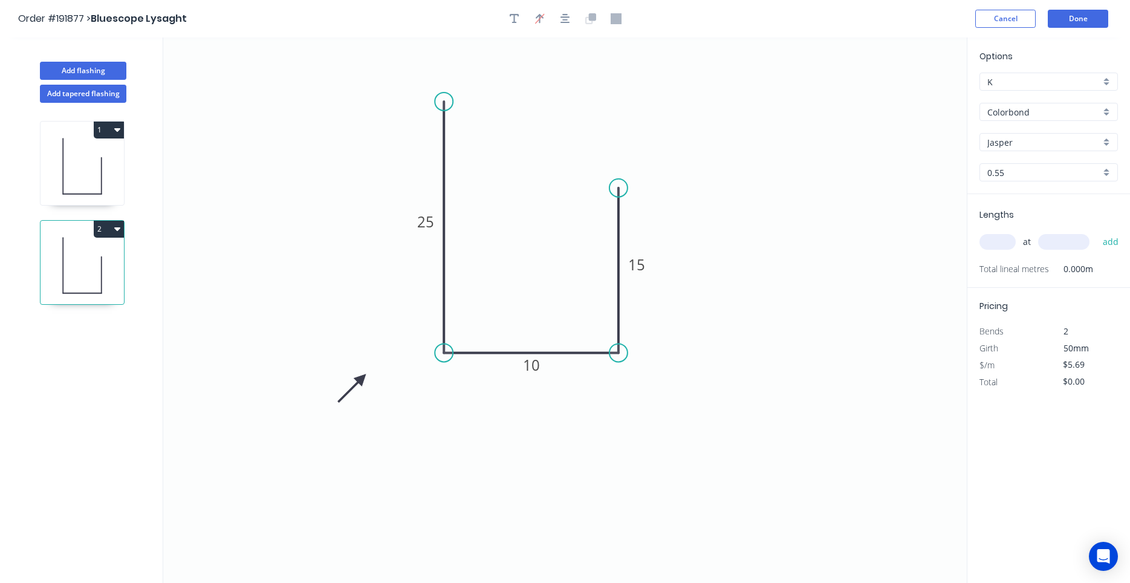
click at [119, 230] on icon "button" at bounding box center [117, 229] width 6 height 10
click at [37, 256] on div "Duplicate" at bounding box center [66, 259] width 93 height 18
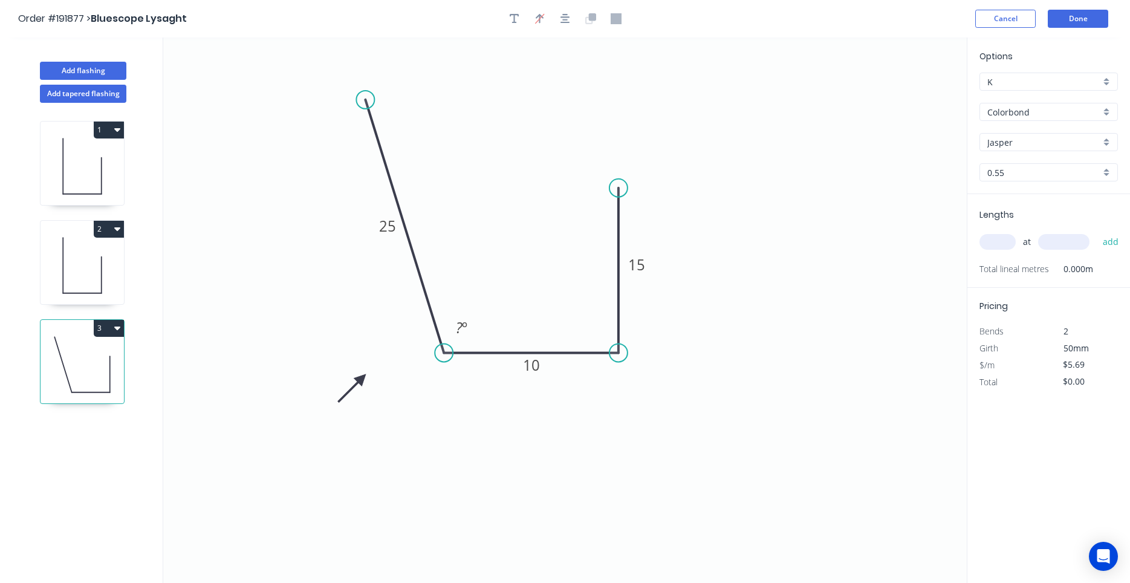
drag, startPoint x: 442, startPoint y: 101, endPoint x: 365, endPoint y: 100, distance: 76.8
click at [365, 100] on circle at bounding box center [365, 100] width 18 height 18
click at [464, 329] on tspan "º" at bounding box center [464, 327] width 5 height 20
click at [82, 242] on icon at bounding box center [82, 265] width 83 height 77
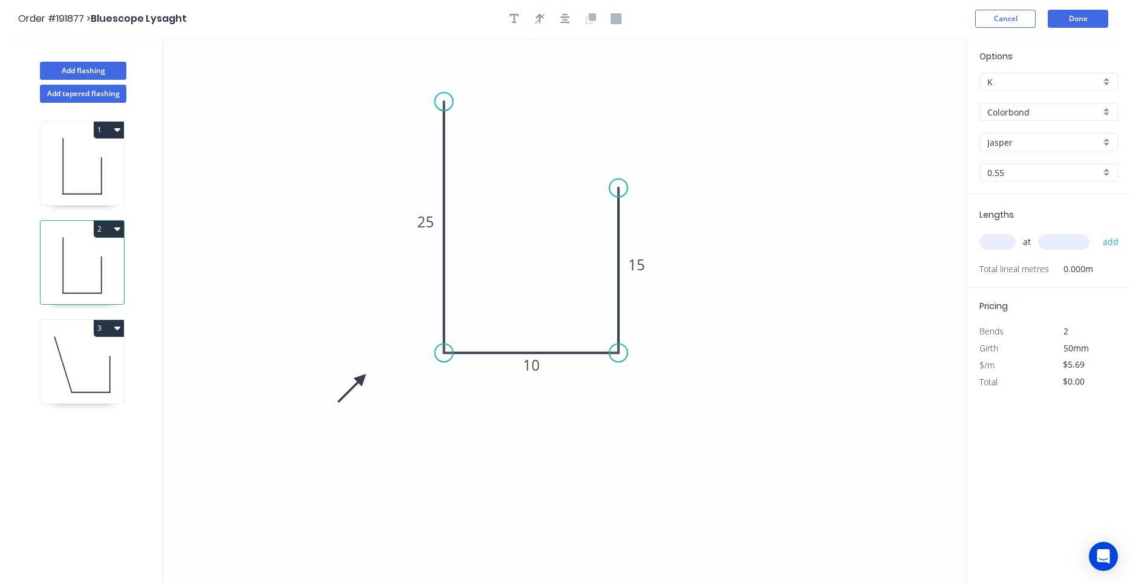
click at [79, 147] on icon at bounding box center [82, 166] width 83 height 77
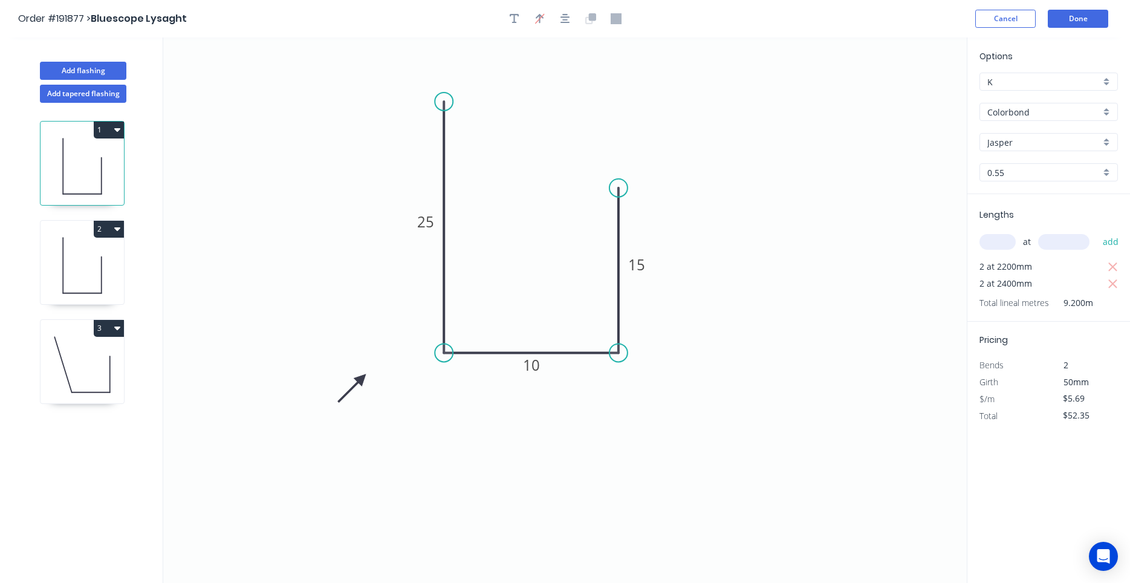
click at [95, 266] on icon at bounding box center [82, 265] width 83 height 77
type input "$0.00"
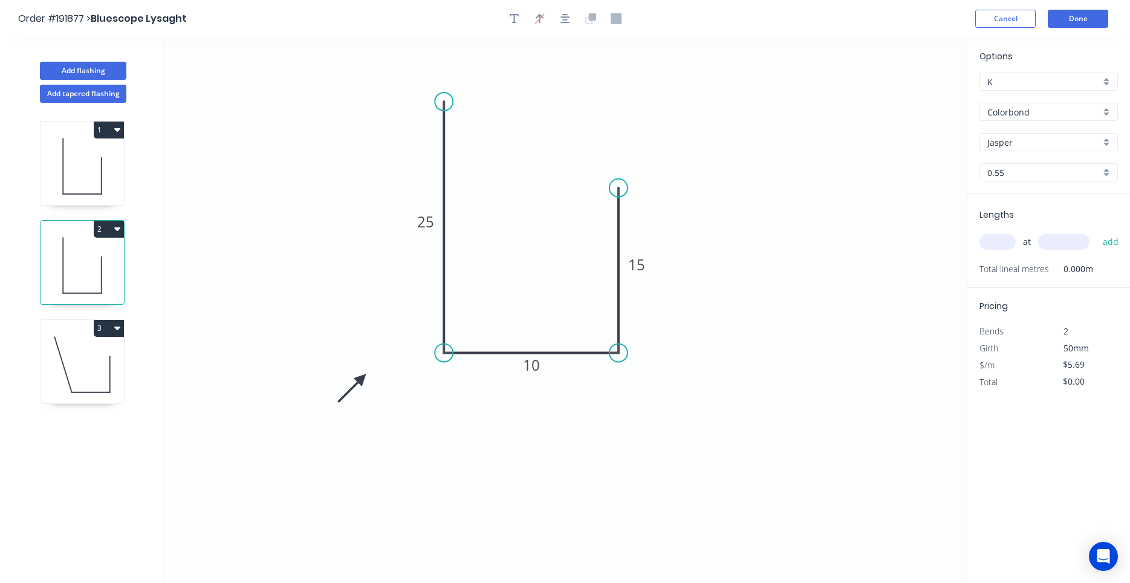
click at [121, 328] on button "3" at bounding box center [109, 328] width 30 height 17
click at [39, 358] on div "Duplicate" at bounding box center [66, 358] width 93 height 18
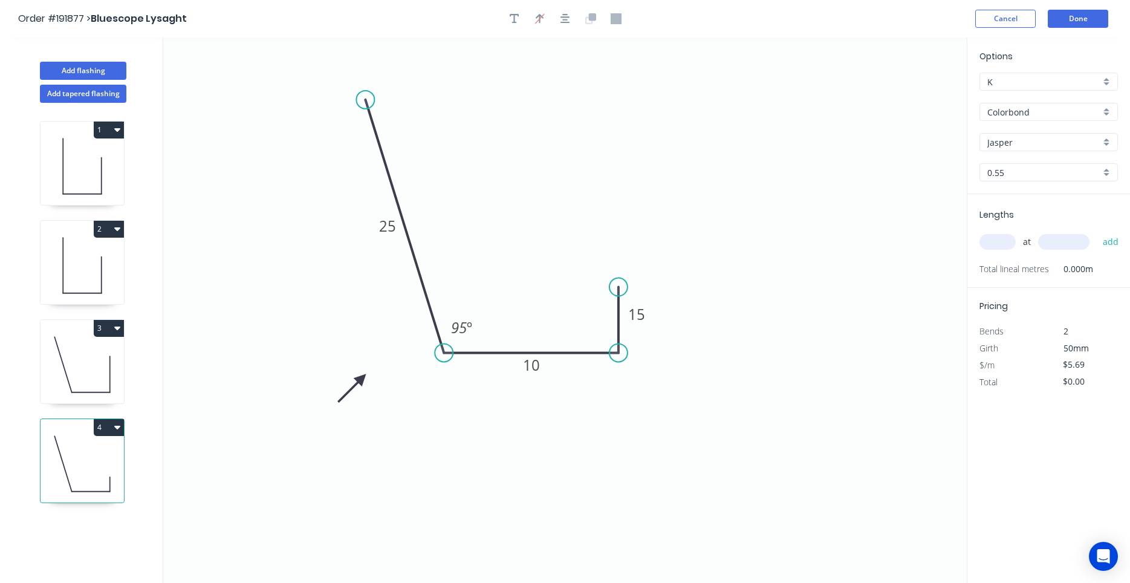
drag, startPoint x: 617, startPoint y: 189, endPoint x: 616, endPoint y: 288, distance: 99.2
click at [616, 288] on circle at bounding box center [618, 287] width 18 height 18
drag, startPoint x: 359, startPoint y: 96, endPoint x: 439, endPoint y: 207, distance: 136.4
click at [439, 207] on circle at bounding box center [444, 207] width 18 height 18
click at [118, 426] on icon "button" at bounding box center [117, 428] width 6 height 4
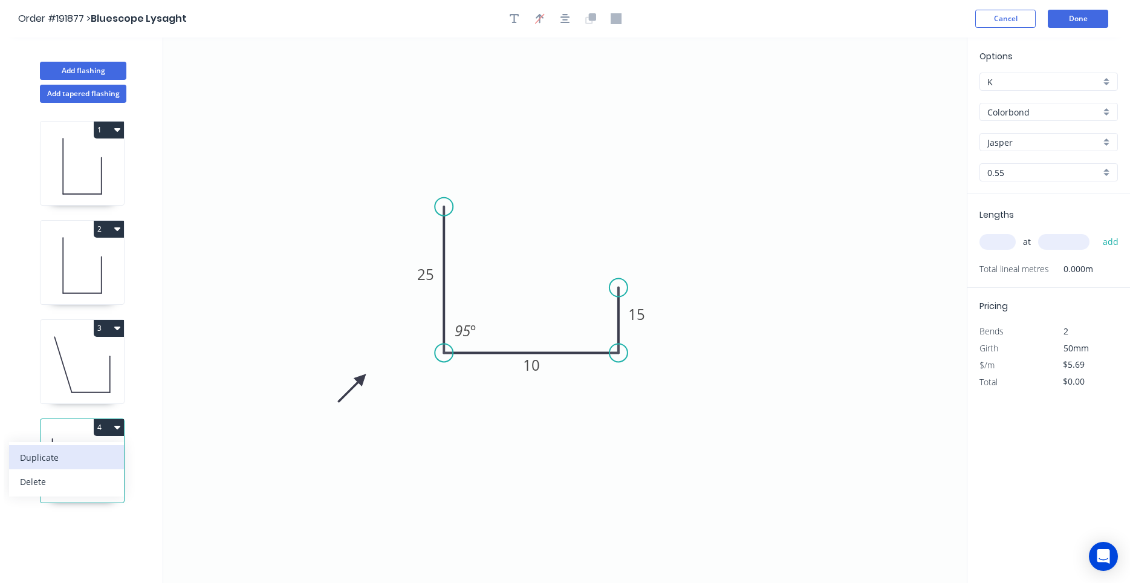
click at [36, 453] on div "Duplicate" at bounding box center [66, 458] width 93 height 18
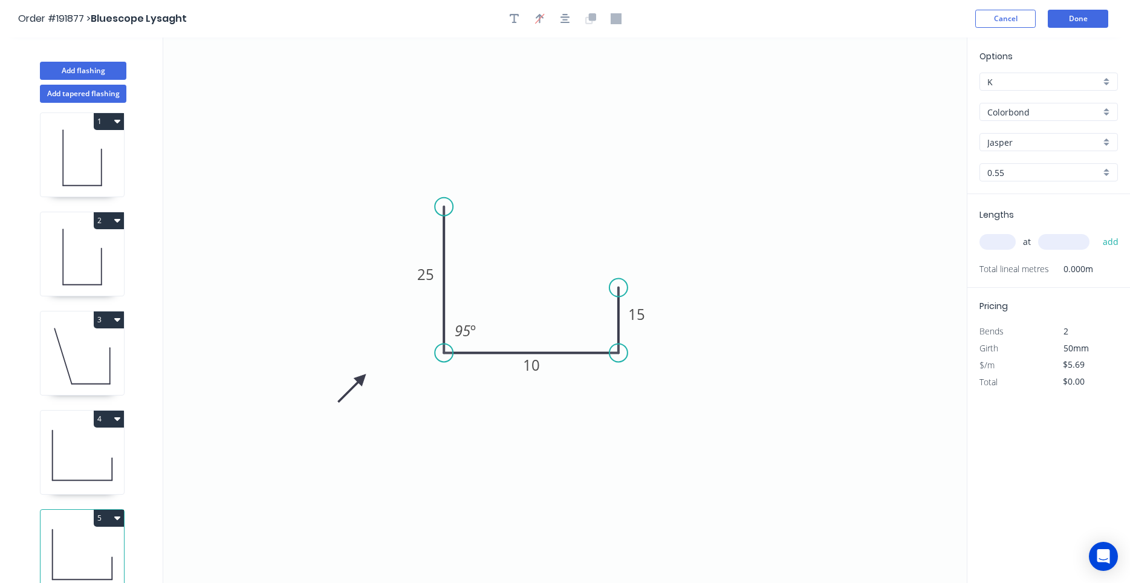
scroll to position [11, 0]
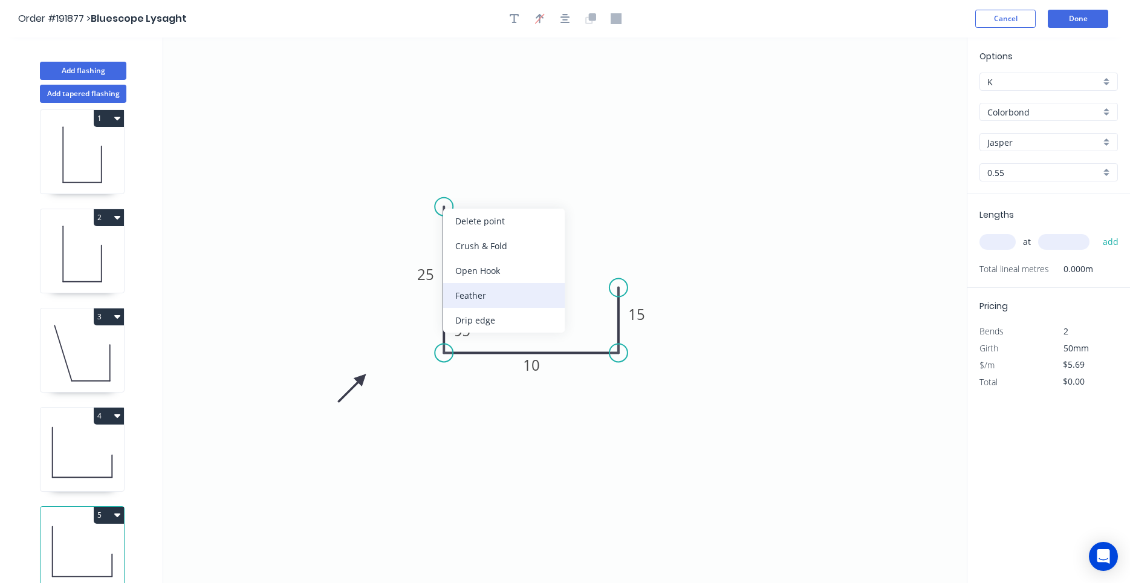
click at [476, 293] on div "Feather" at bounding box center [504, 295] width 122 height 25
drag, startPoint x: 490, startPoint y: 225, endPoint x: 420, endPoint y: 217, distance: 70.6
click at [420, 217] on rect at bounding box center [399, 208] width 47 height 25
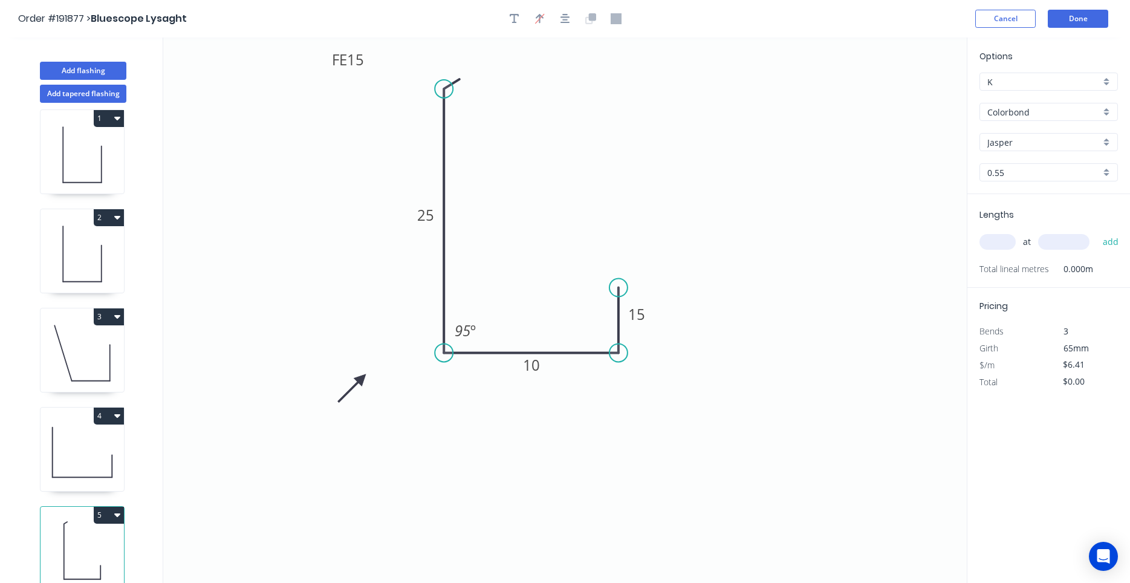
drag, startPoint x: 445, startPoint y: 200, endPoint x: 449, endPoint y: 89, distance: 110.7
click at [449, 89] on circle at bounding box center [444, 89] width 18 height 18
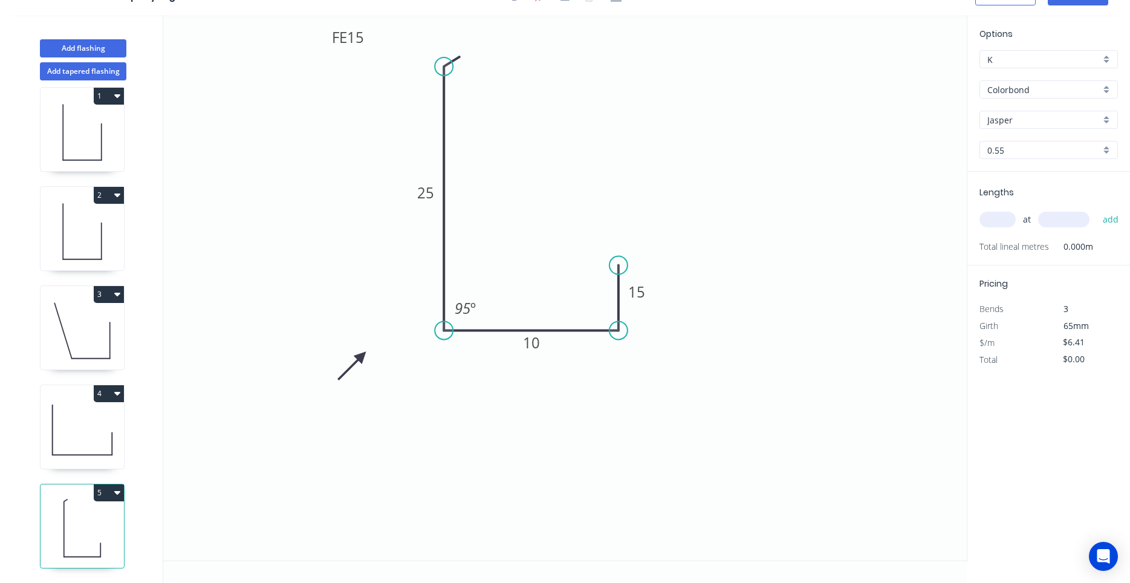
scroll to position [0, 0]
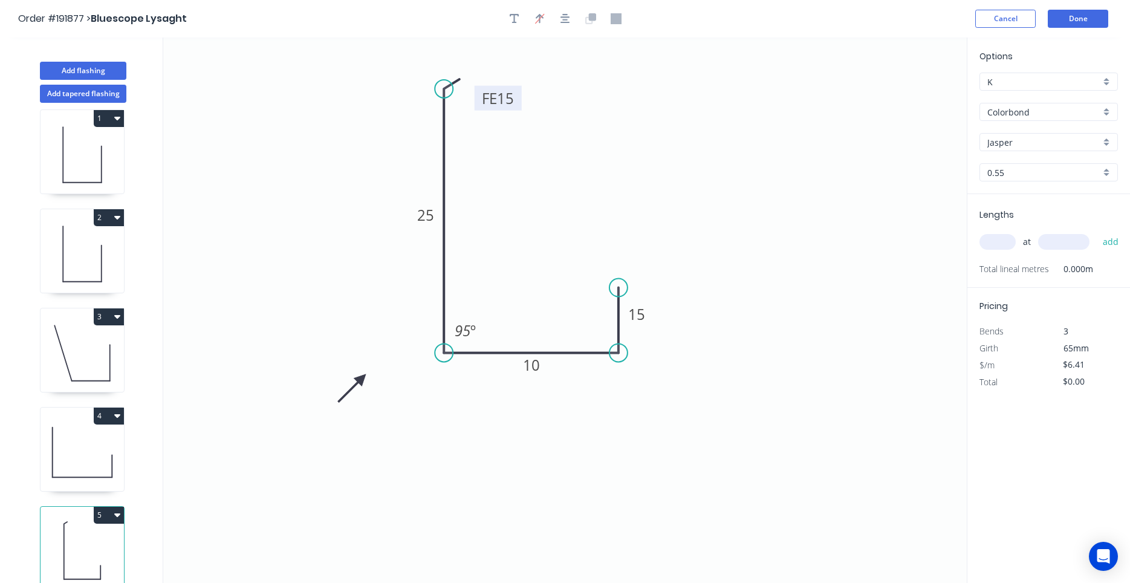
drag, startPoint x: 368, startPoint y: 65, endPoint x: 518, endPoint y: 104, distance: 154.8
click at [518, 104] on rect at bounding box center [498, 98] width 47 height 25
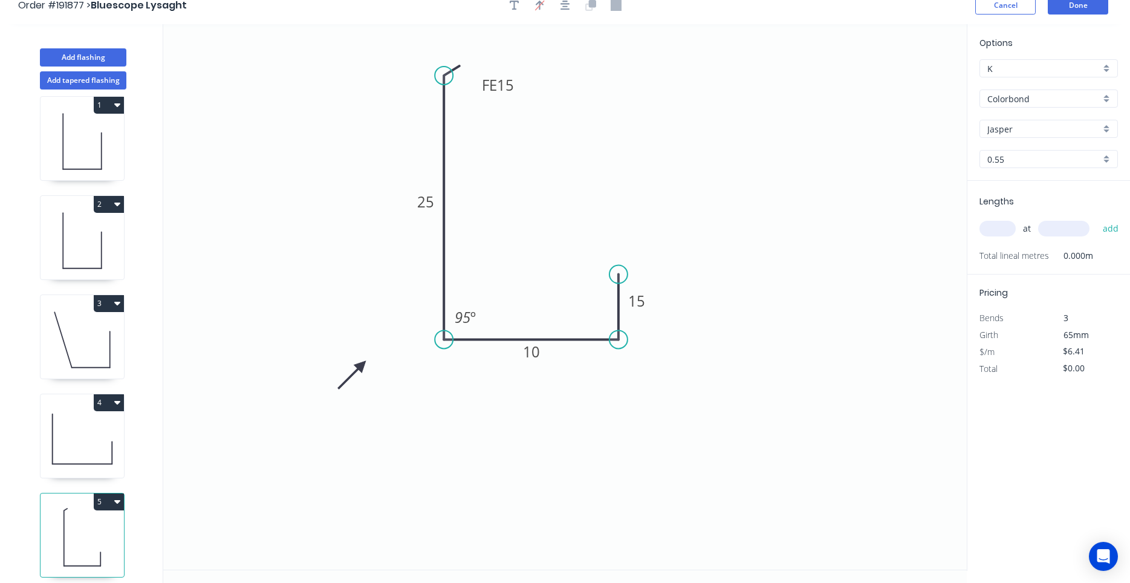
scroll to position [22, 0]
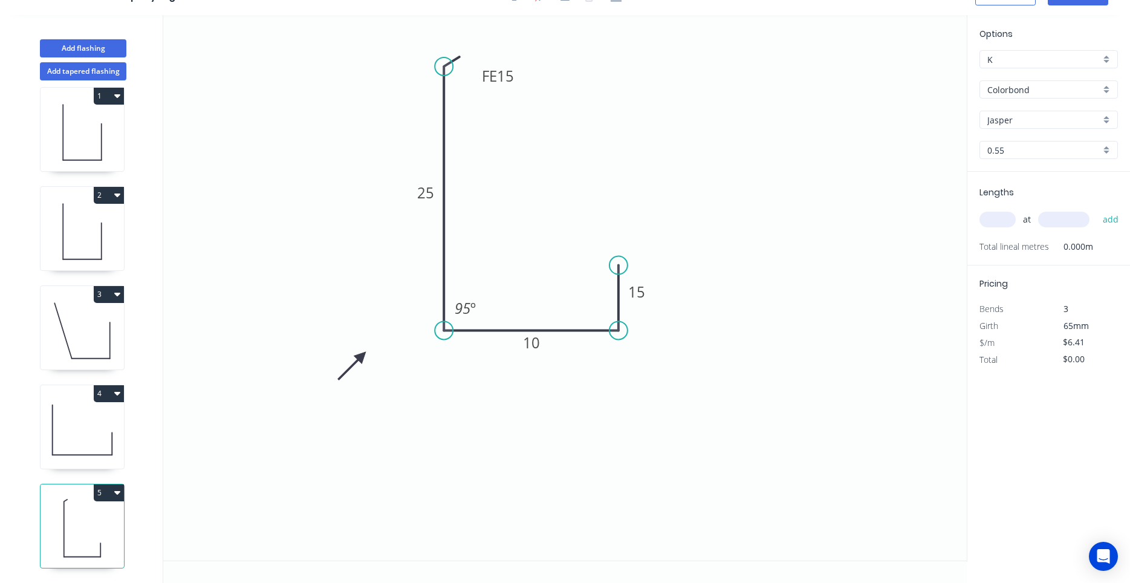
click at [118, 491] on icon "button" at bounding box center [117, 493] width 6 height 4
click at [46, 522] on div "Duplicate" at bounding box center [66, 523] width 93 height 18
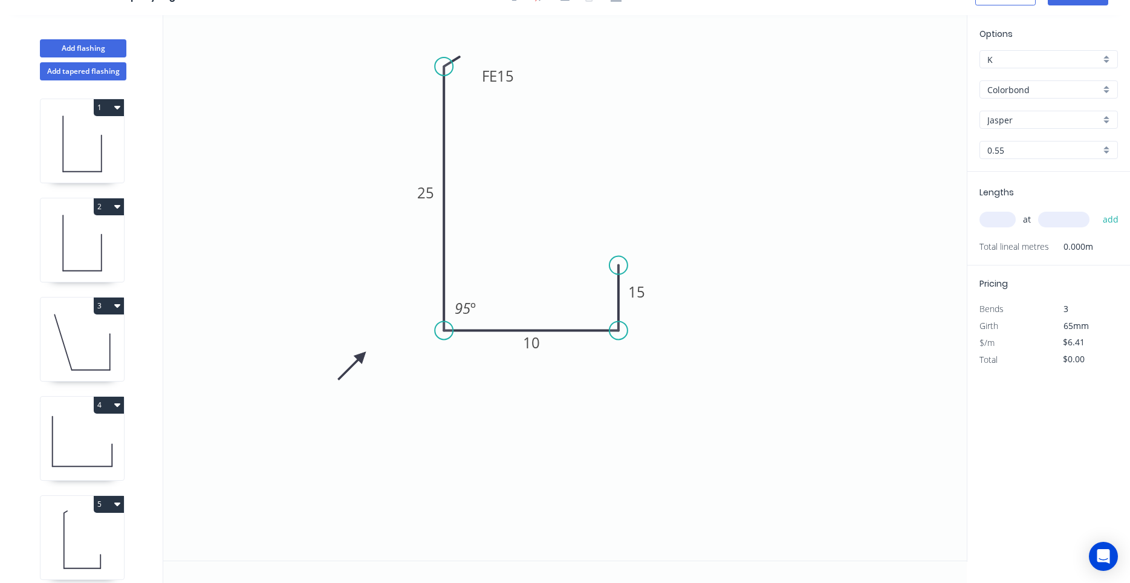
click at [119, 206] on icon "button" at bounding box center [117, 207] width 6 height 4
click at [32, 260] on div "Delete" at bounding box center [66, 261] width 93 height 18
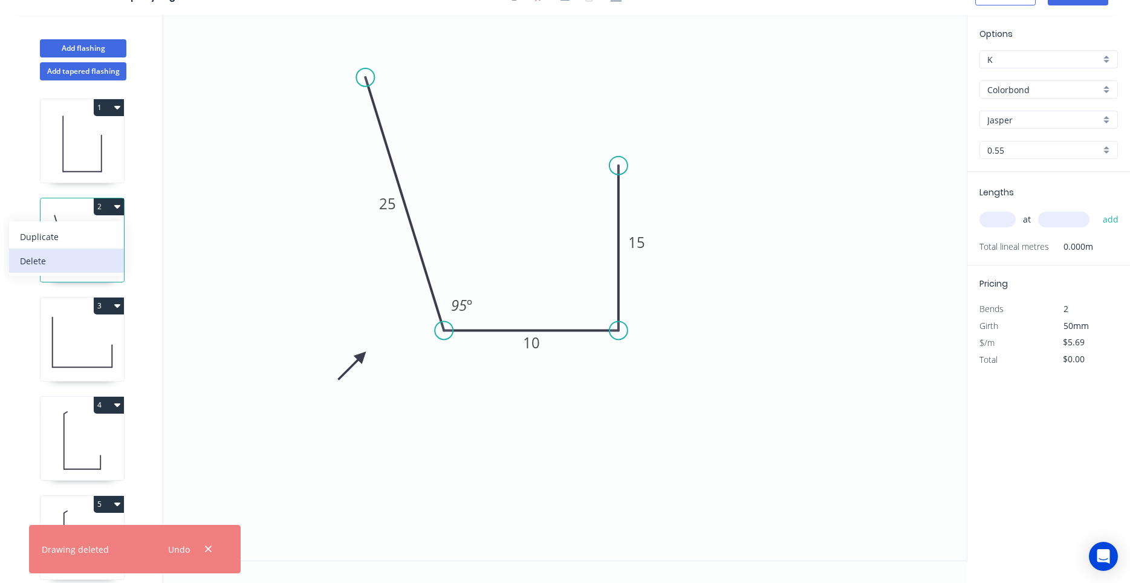
click at [33, 262] on div "Delete" at bounding box center [66, 261] width 93 height 18
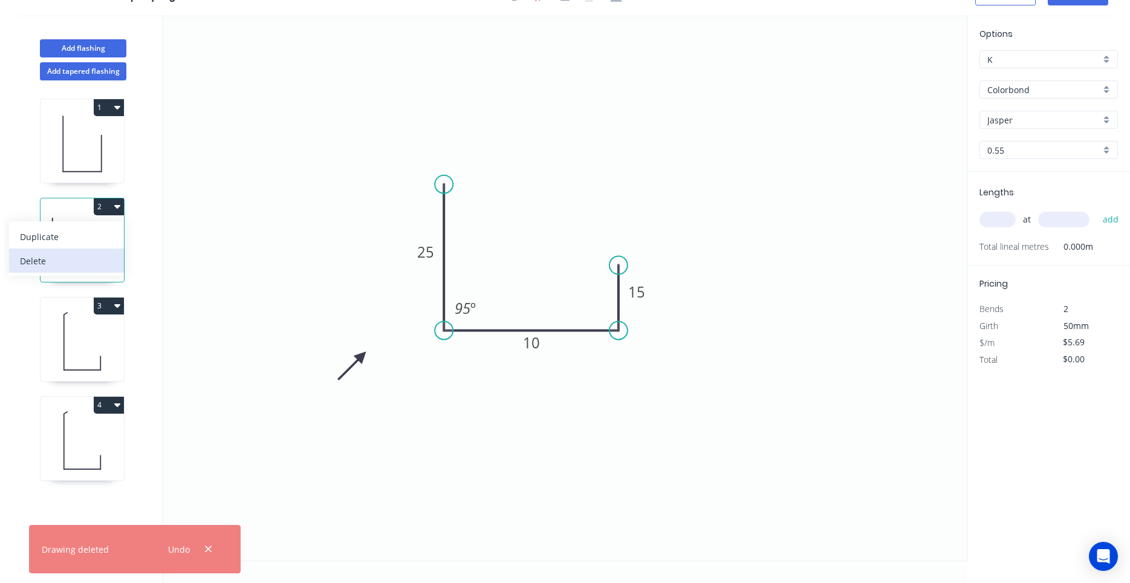
click at [33, 262] on div "Delete" at bounding box center [66, 261] width 93 height 18
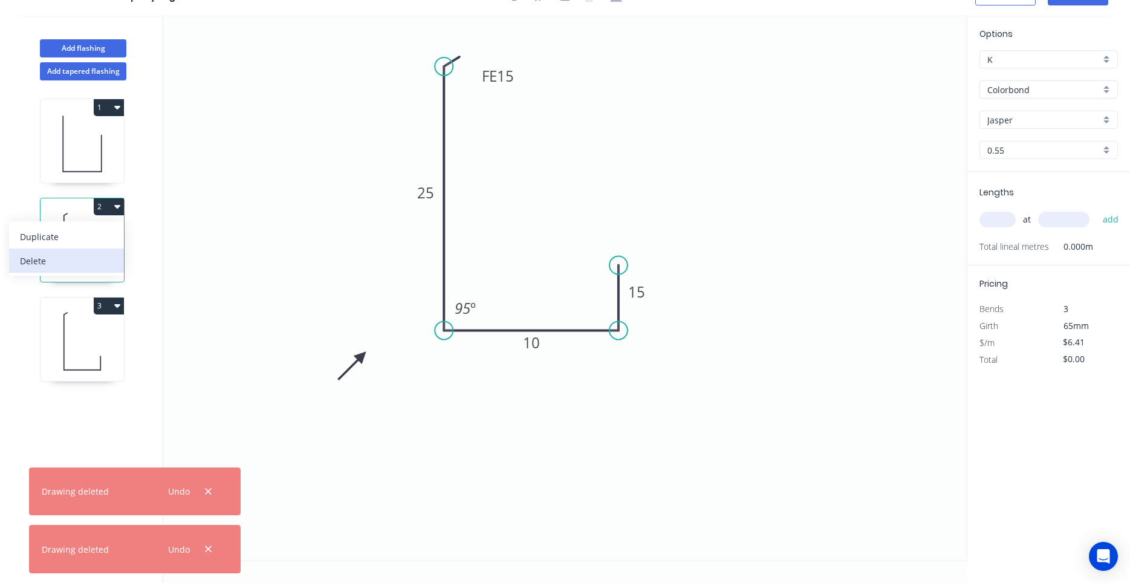
click at [33, 262] on div "Delete" at bounding box center [66, 261] width 93 height 18
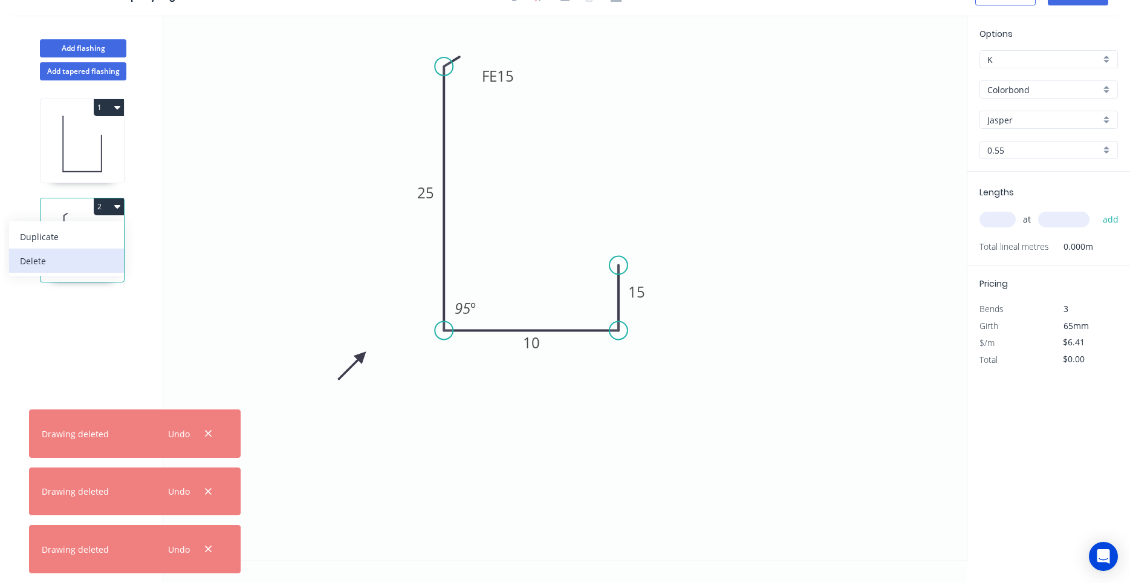
click at [33, 262] on div "Delete" at bounding box center [66, 261] width 93 height 18
type input "$5.69"
type input "$52.35"
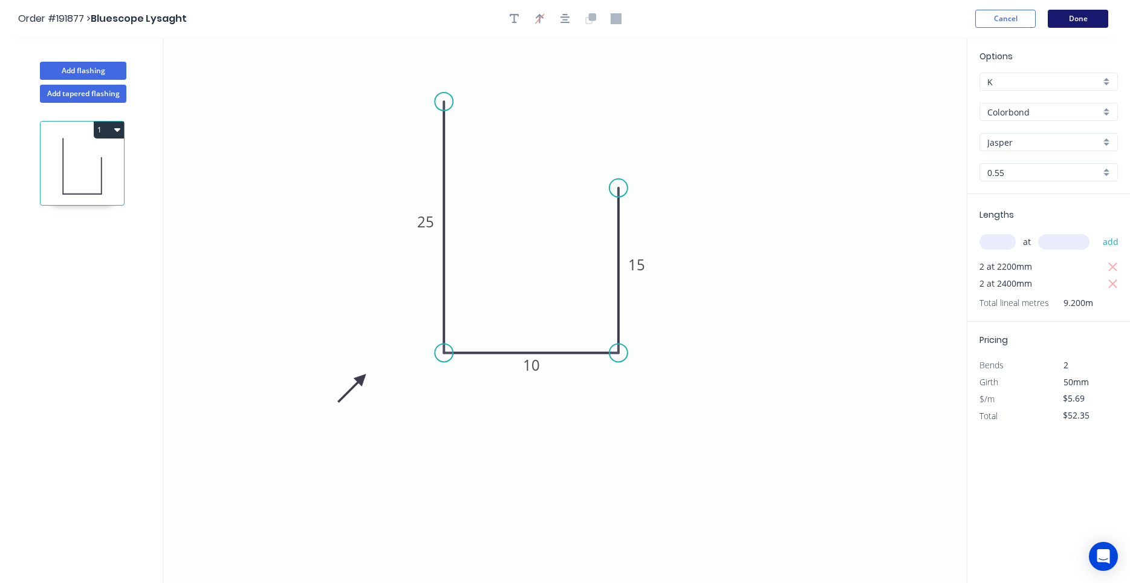
click at [1086, 18] on button "Done" at bounding box center [1078, 19] width 60 height 18
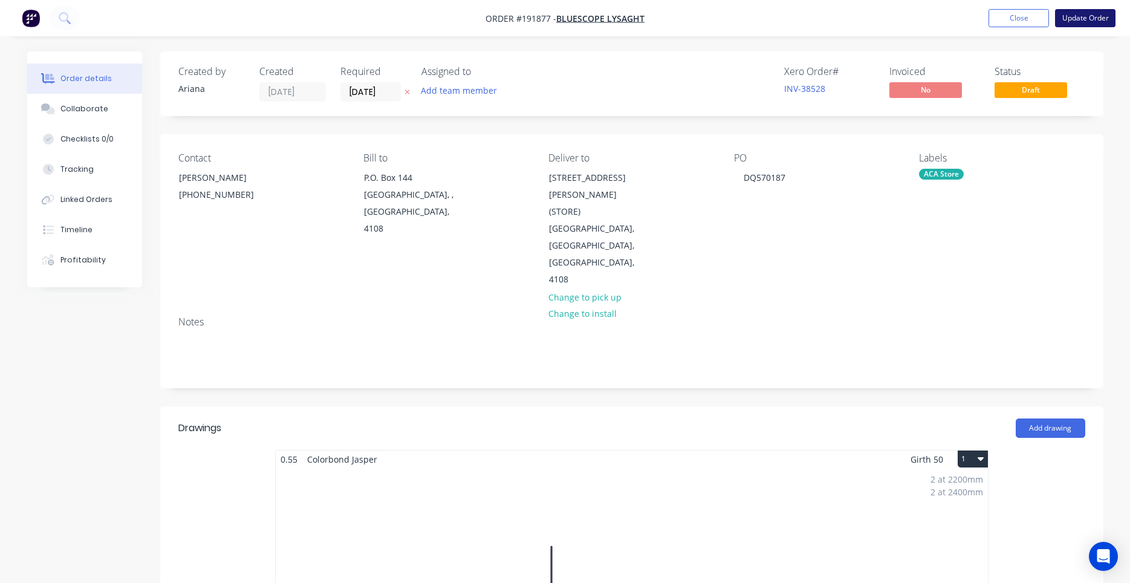
click at [1084, 17] on button "Update Order" at bounding box center [1085, 18] width 60 height 18
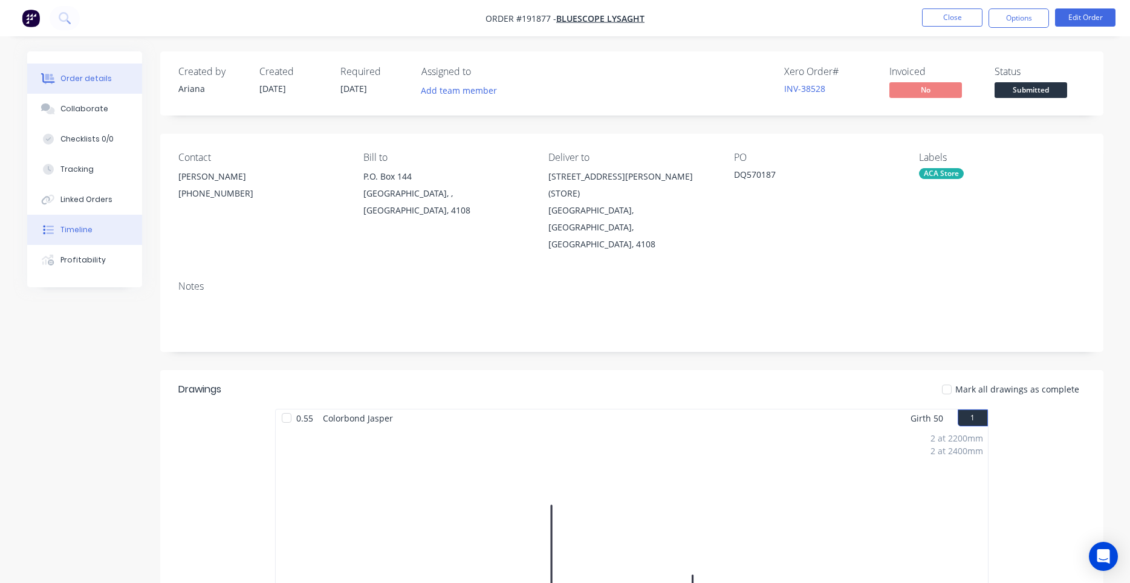
click at [70, 230] on div "Timeline" at bounding box center [76, 229] width 32 height 11
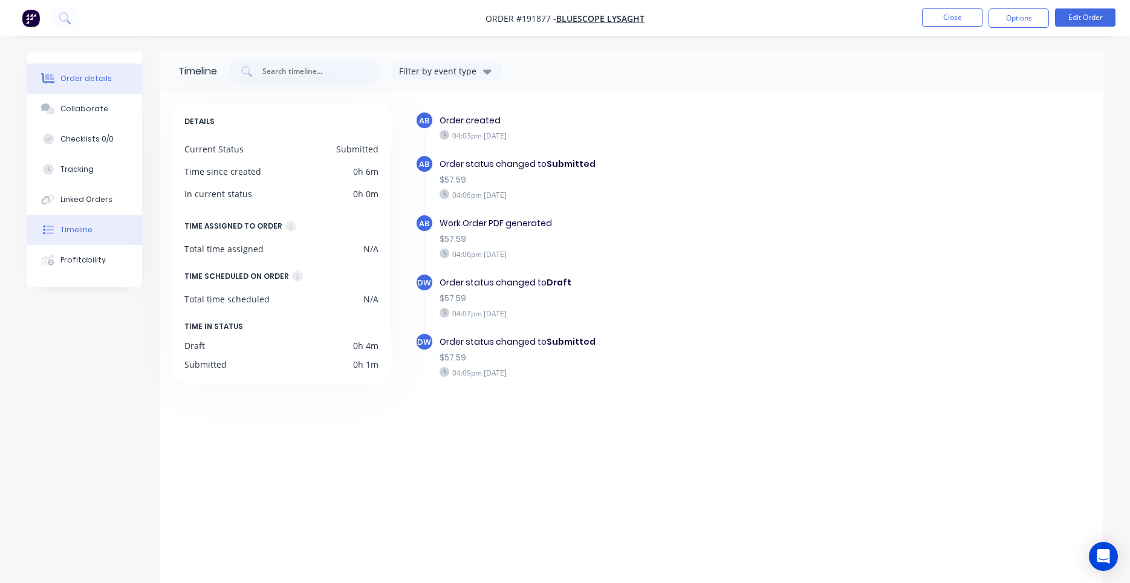
click at [77, 76] on div "Order details" at bounding box center [85, 78] width 51 height 11
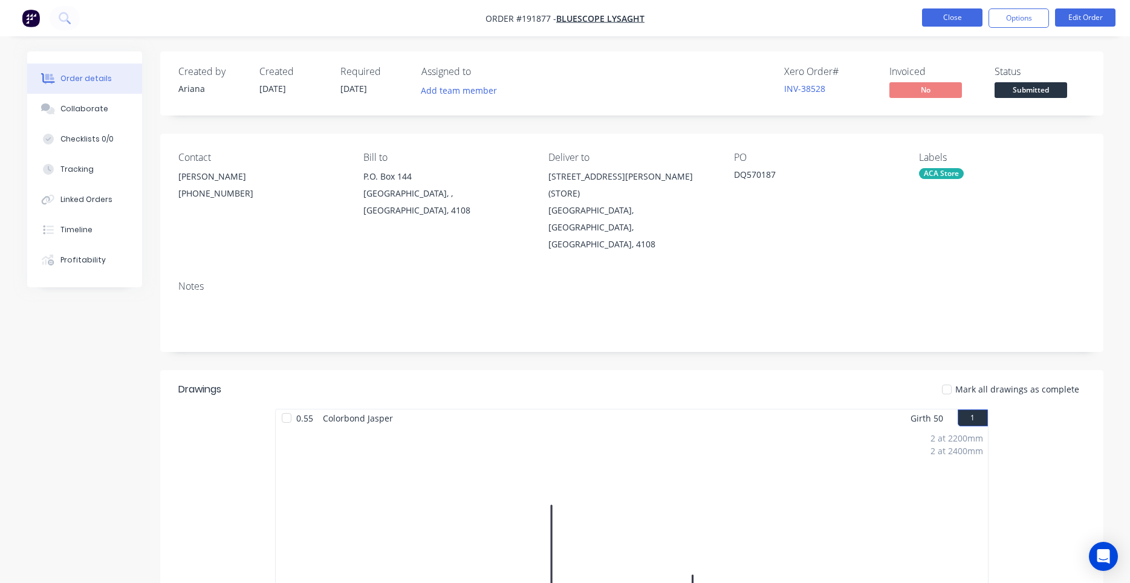
click at [955, 15] on button "Close" at bounding box center [952, 17] width 60 height 18
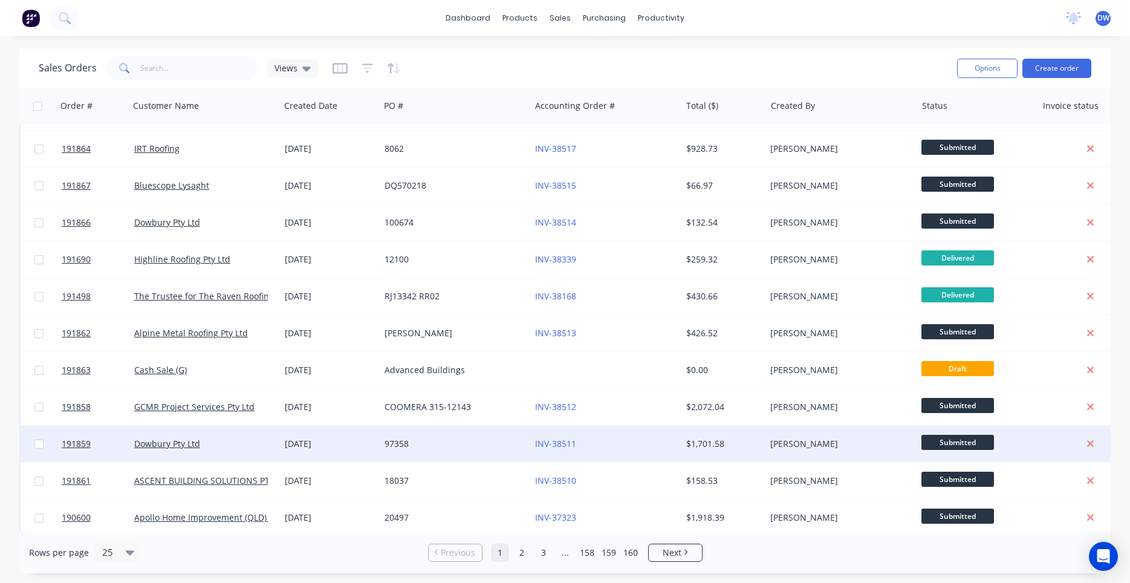
scroll to position [514, 0]
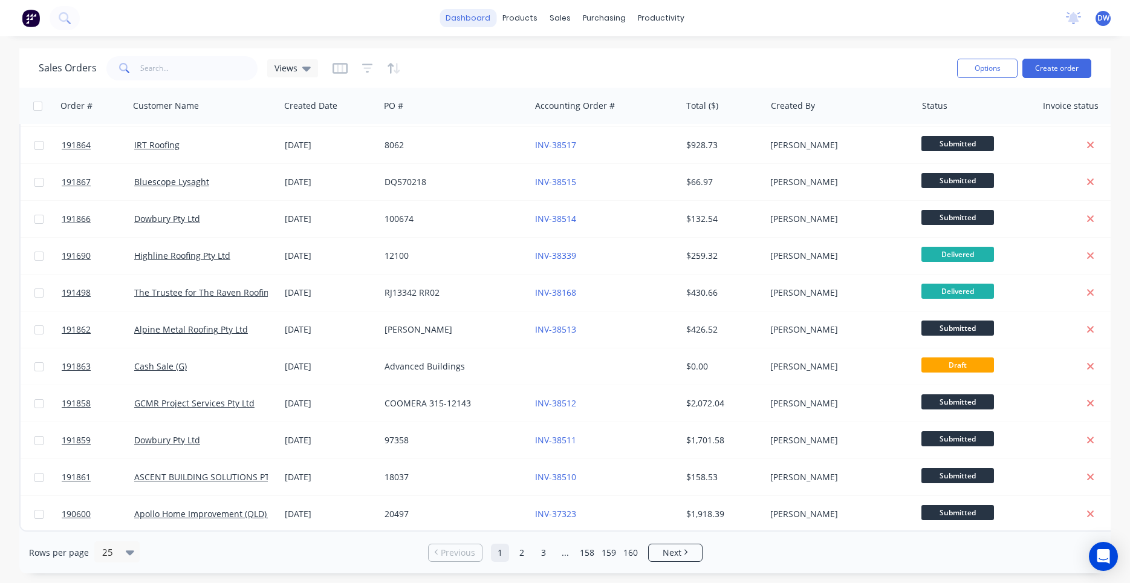
click at [461, 20] on link "dashboard" at bounding box center [468, 18] width 57 height 18
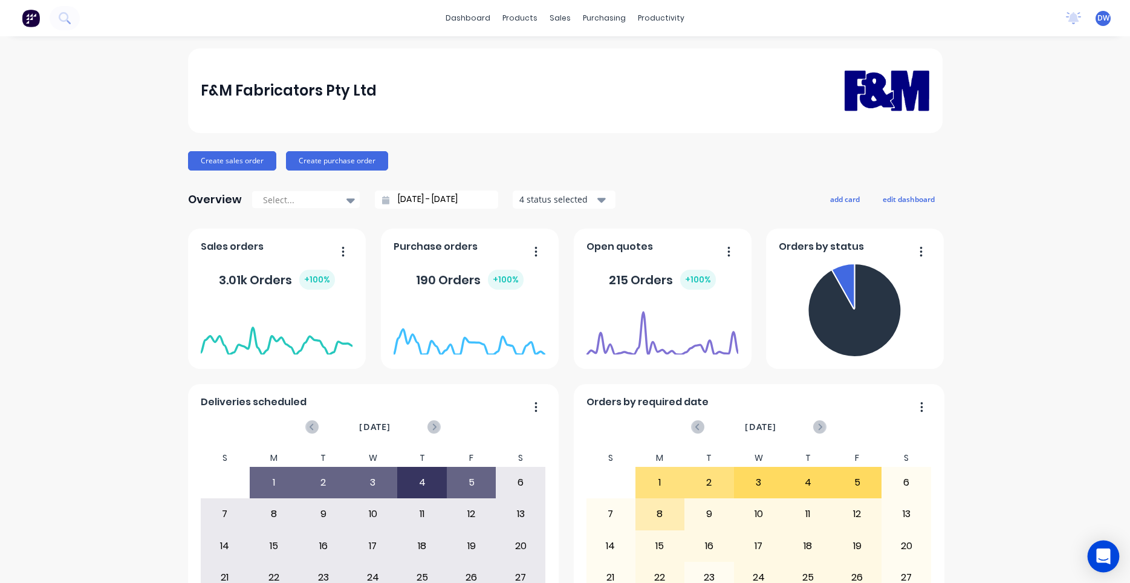
click at [1102, 552] on icon "Open Intercom Messenger" at bounding box center [1103, 556] width 14 height 16
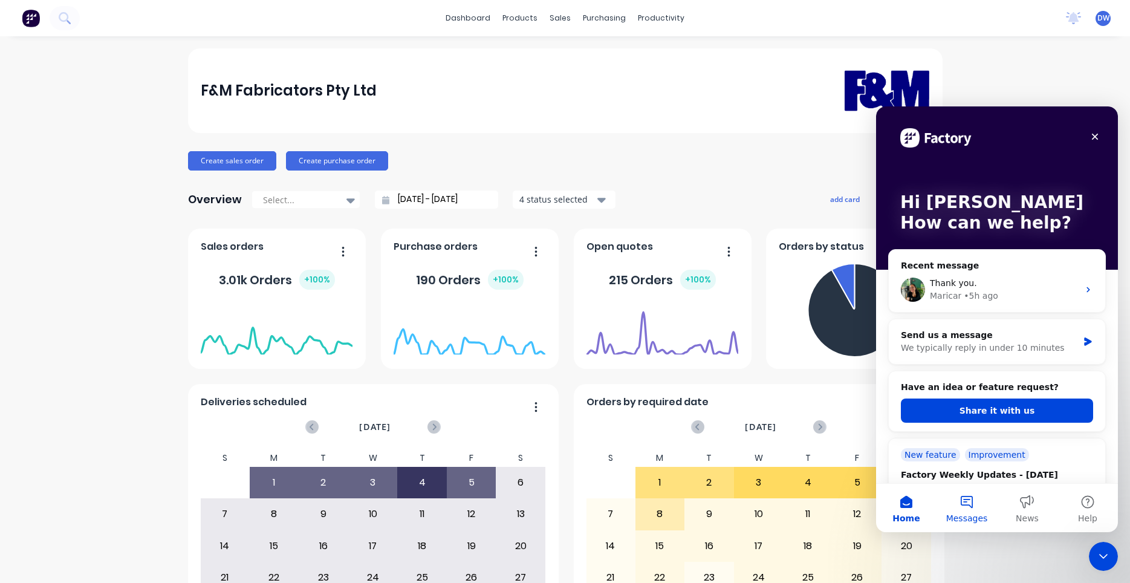
click at [970, 508] on button "Messages" at bounding box center [966, 508] width 60 height 48
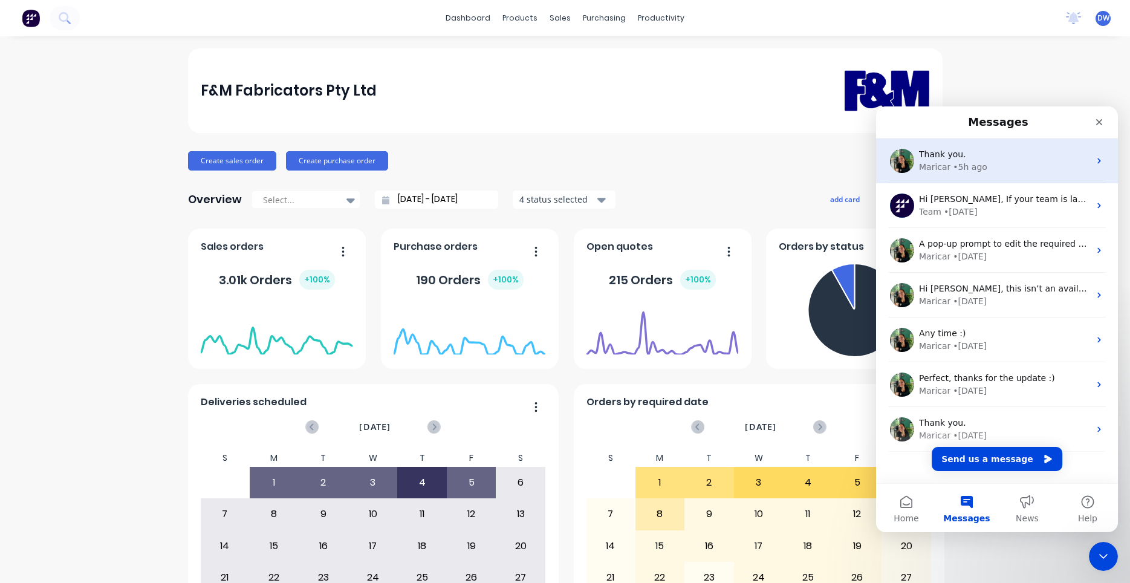
click at [1043, 162] on div "Maricar • 5h ago" at bounding box center [1004, 167] width 170 height 13
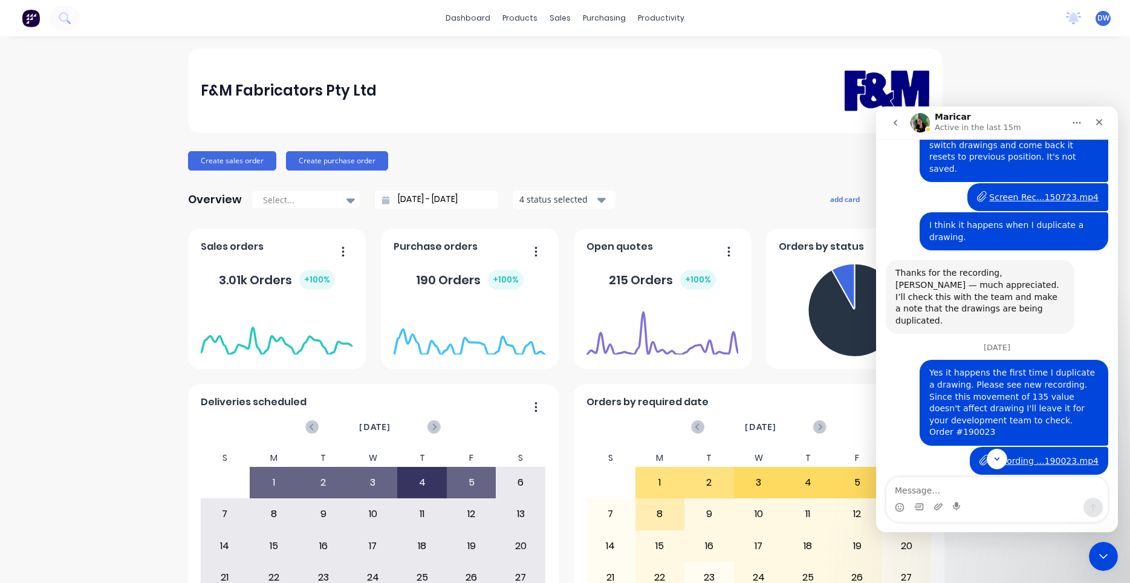
scroll to position [1558, 0]
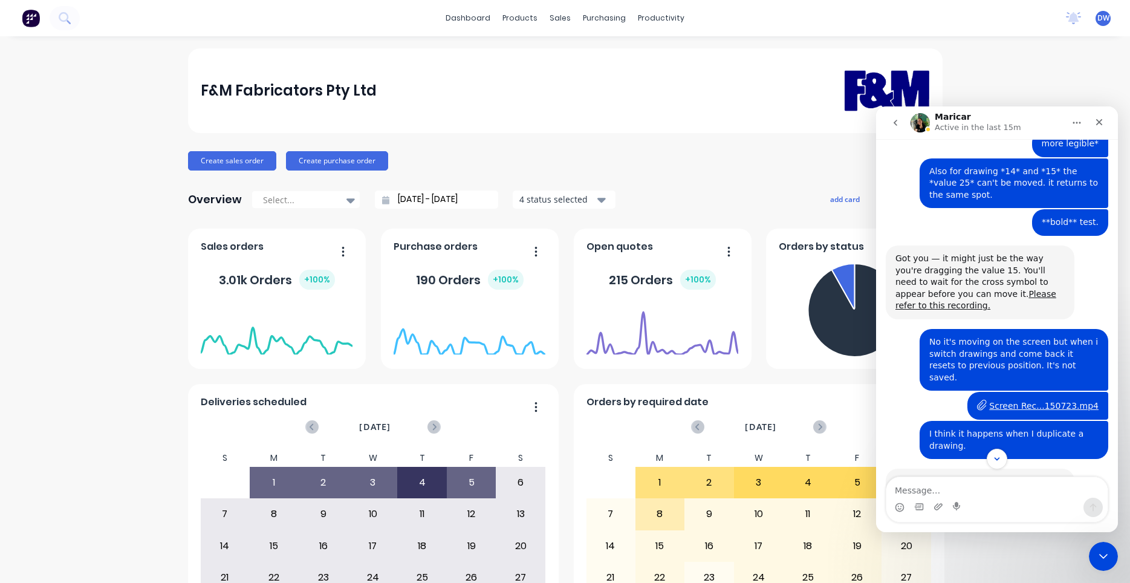
click at [1045, 412] on div "Screen Rec...150723.mp4" at bounding box center [1043, 406] width 109 height 13
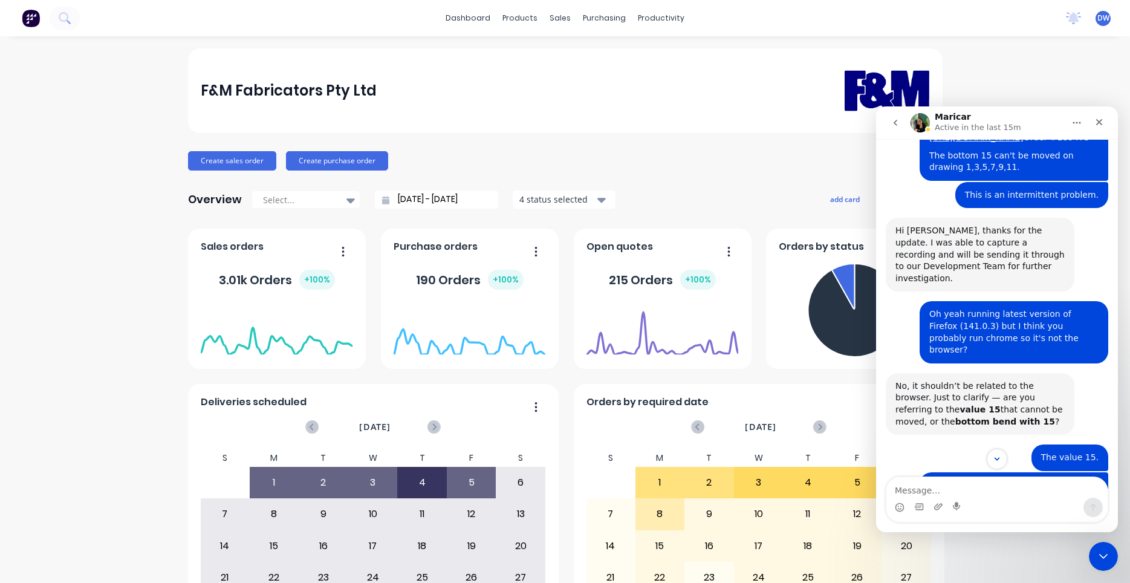
scroll to position [1050, 0]
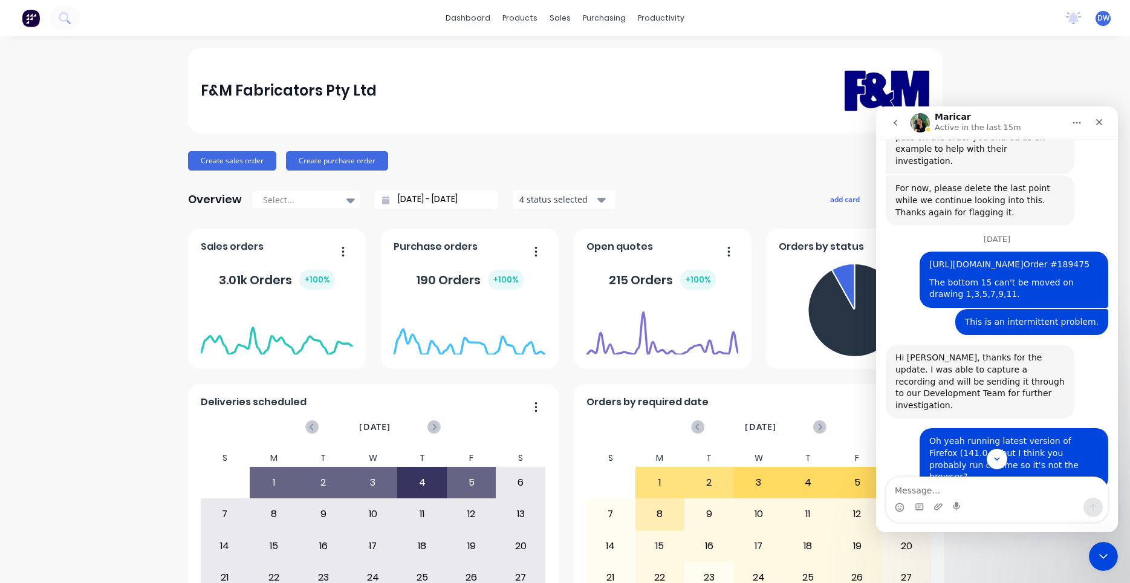
click at [976, 269] on link "https://app.factory.app/customer/218ab627-ed69-4164-9451-90f1f1ab1232/order/7dd…" at bounding box center [976, 264] width 94 height 10
click at [1102, 121] on icon "Close" at bounding box center [1099, 122] width 10 height 10
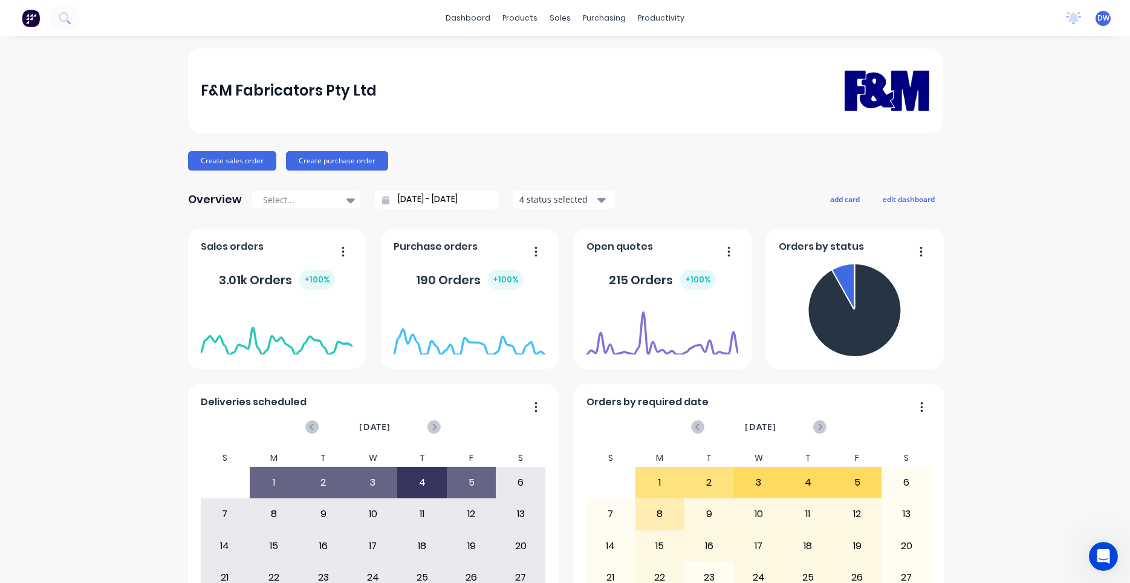
scroll to position [2573, 0]
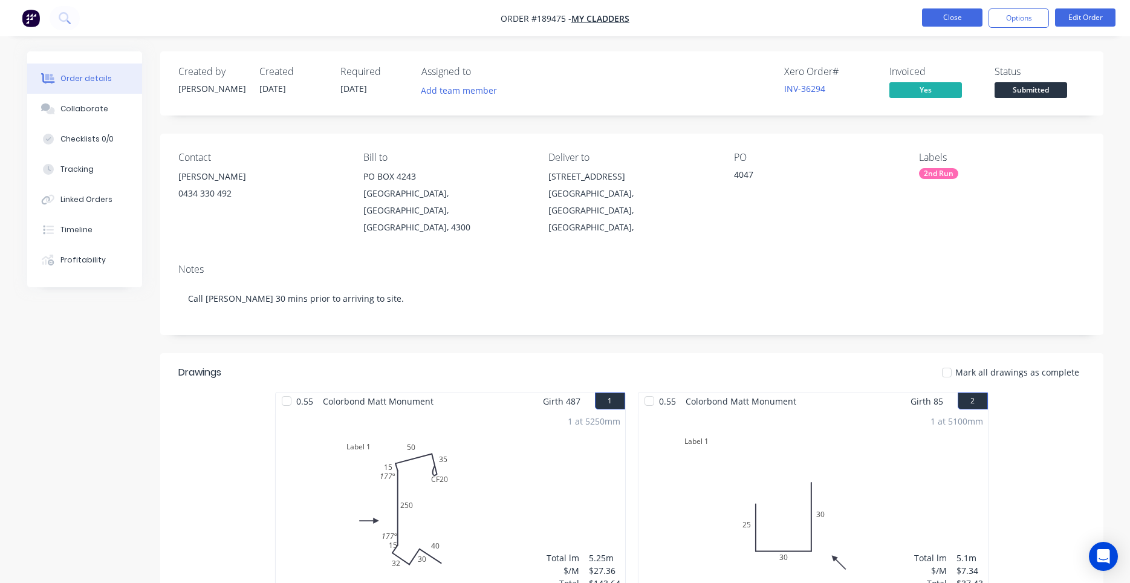
click at [959, 18] on button "Close" at bounding box center [952, 17] width 60 height 18
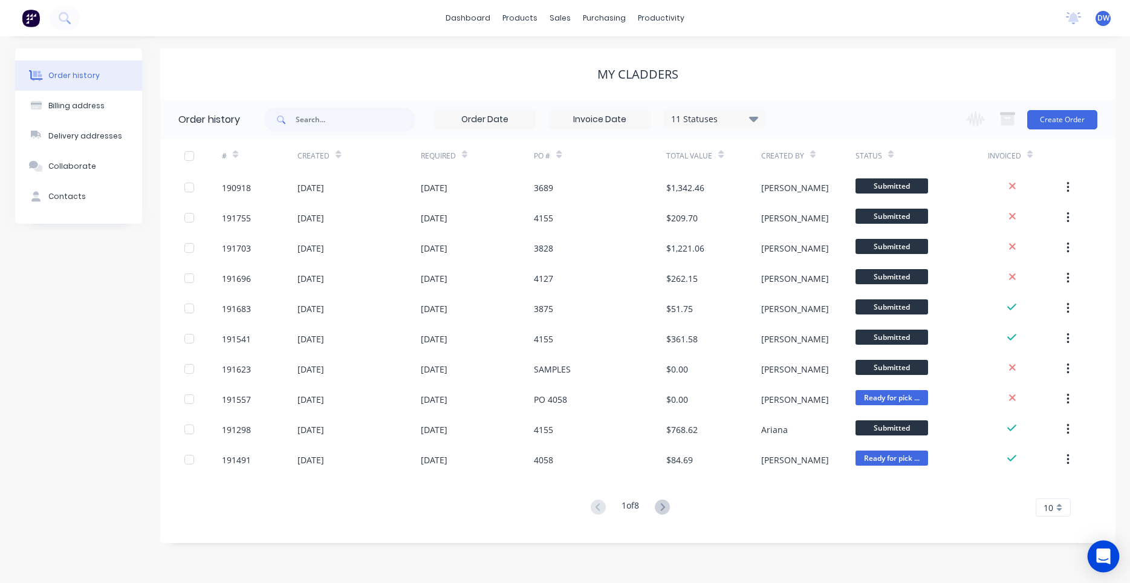
click at [1106, 553] on icon "Open Intercom Messenger" at bounding box center [1103, 556] width 14 height 16
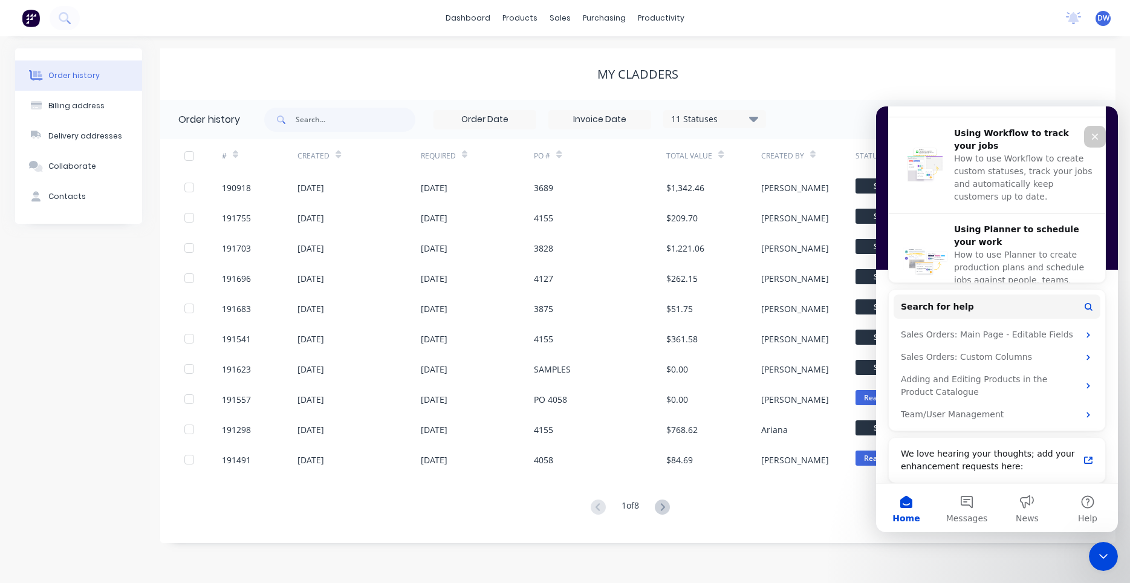
scroll to position [533, 0]
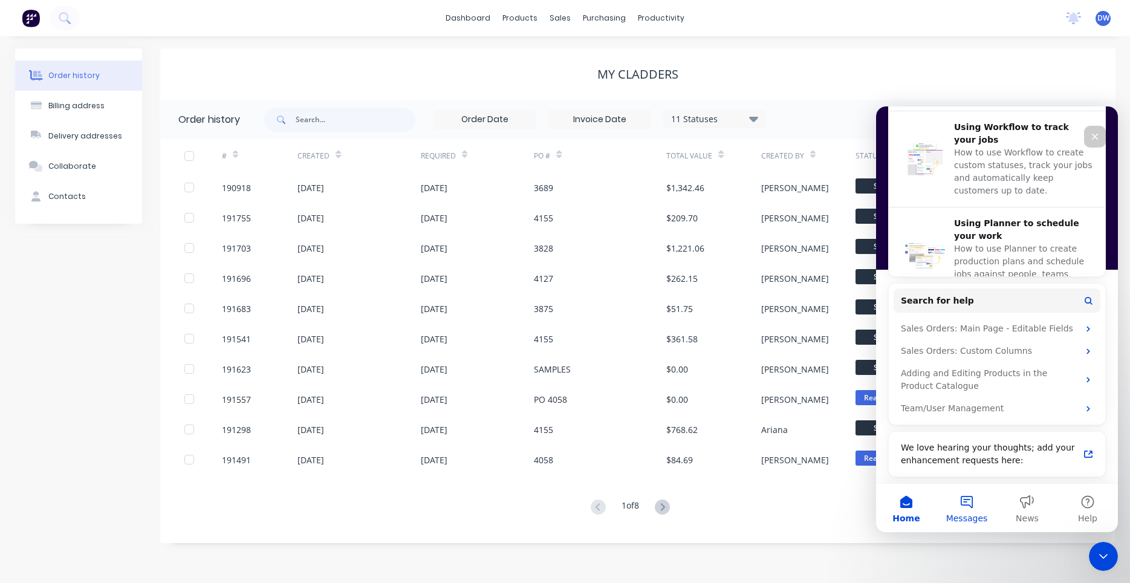
click at [971, 507] on button "Messages" at bounding box center [966, 508] width 60 height 48
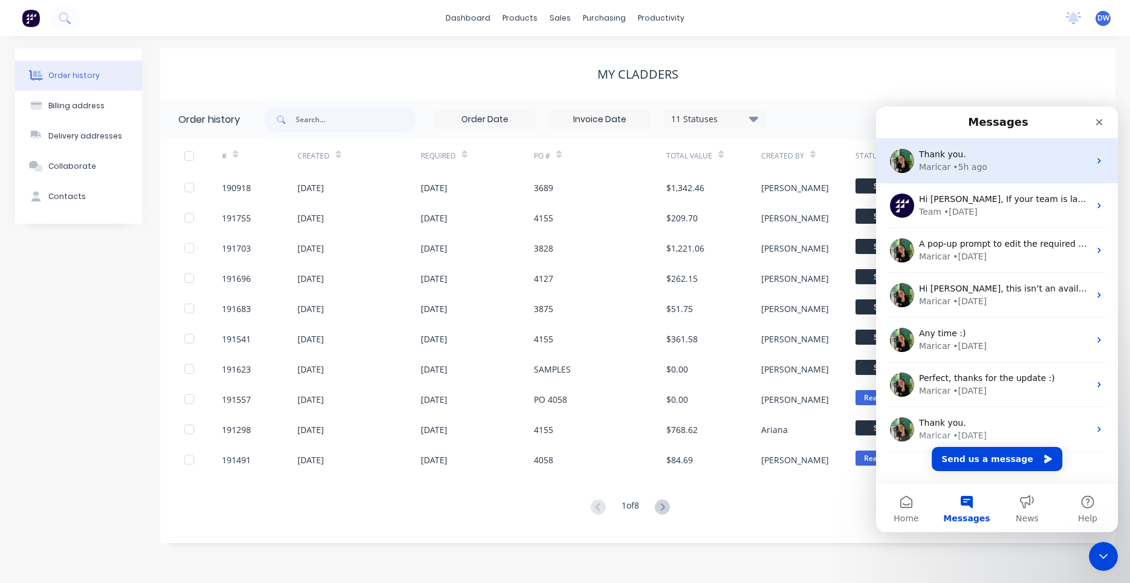
click at [1101, 161] on icon "Intercom messenger" at bounding box center [1099, 161] width 10 height 10
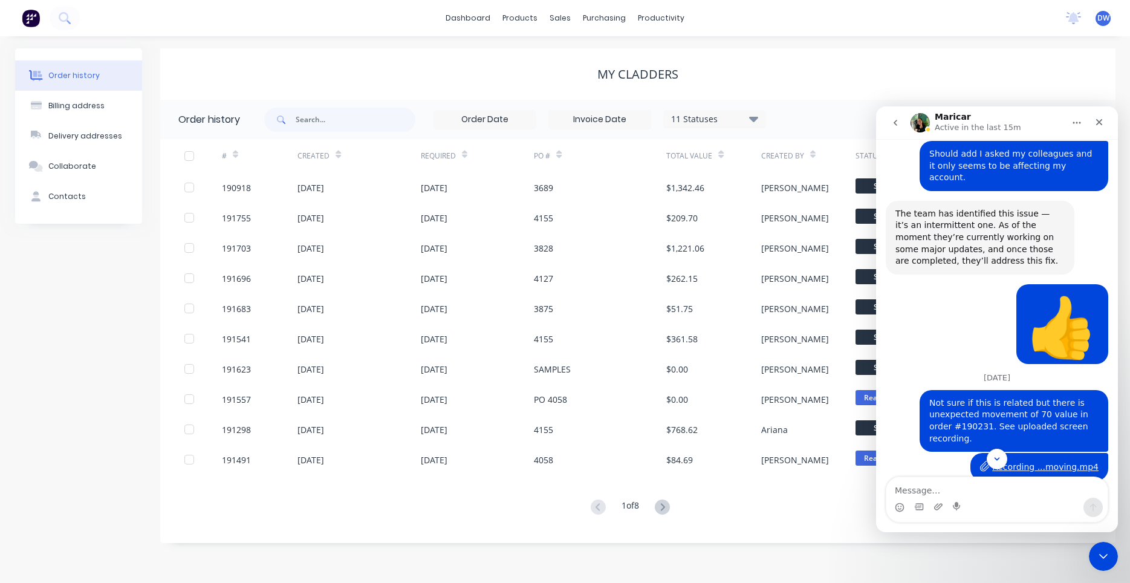
scroll to position [2193, 0]
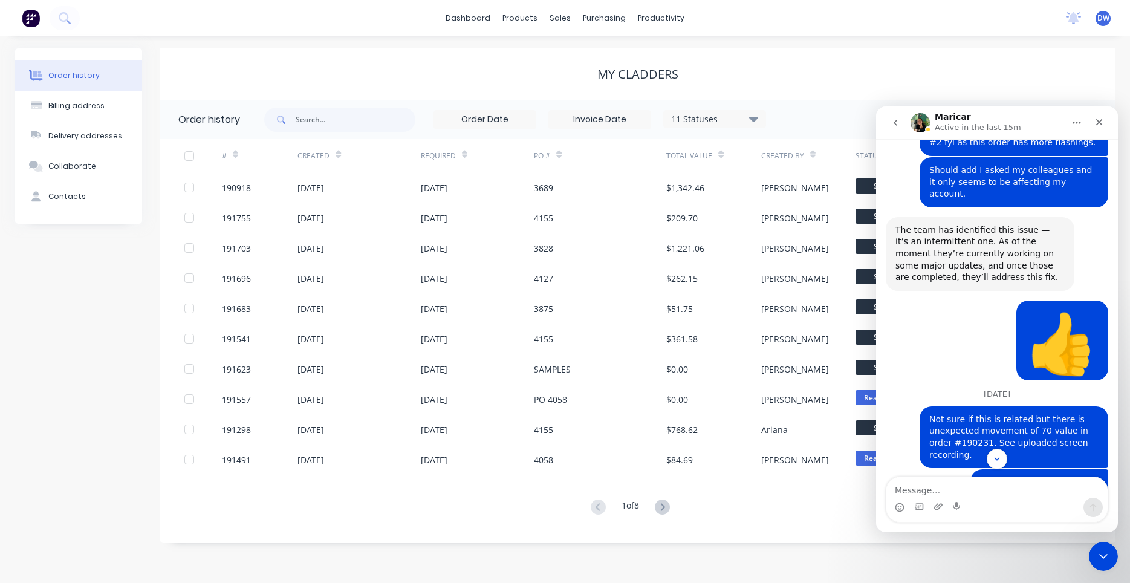
click at [1030, 477] on div "Recording ...moving.mp4" at bounding box center [1045, 483] width 106 height 13
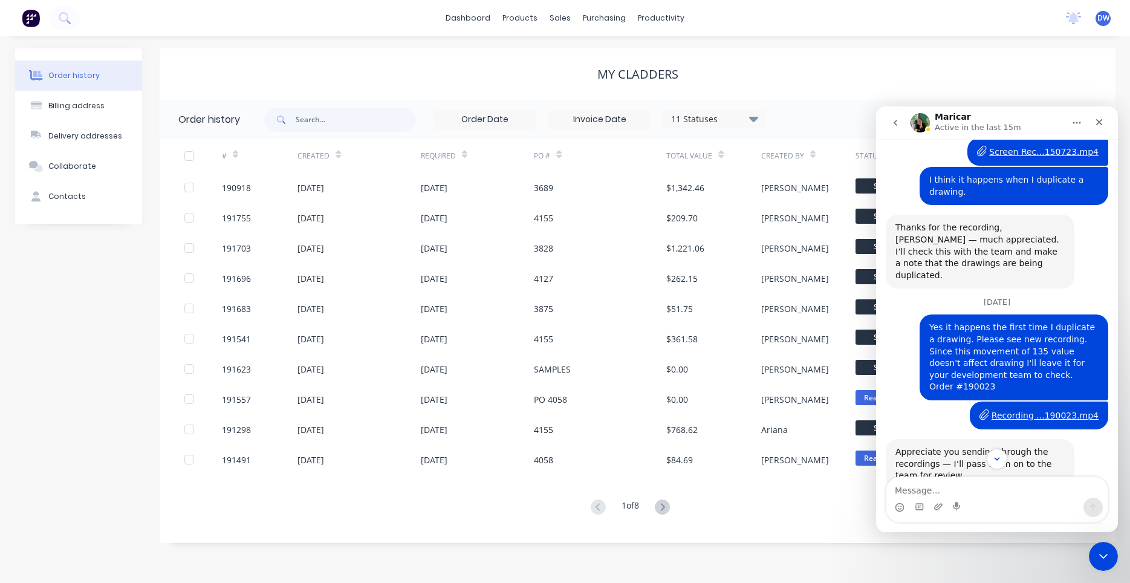
scroll to position [1304, 0]
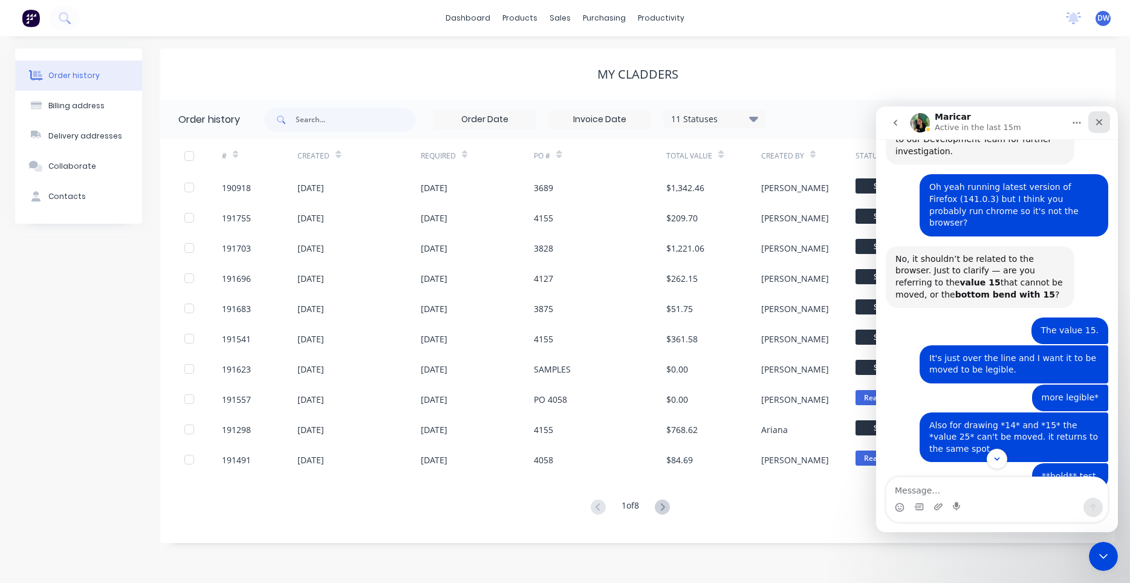
click at [1102, 120] on icon "Close" at bounding box center [1099, 122] width 7 height 7
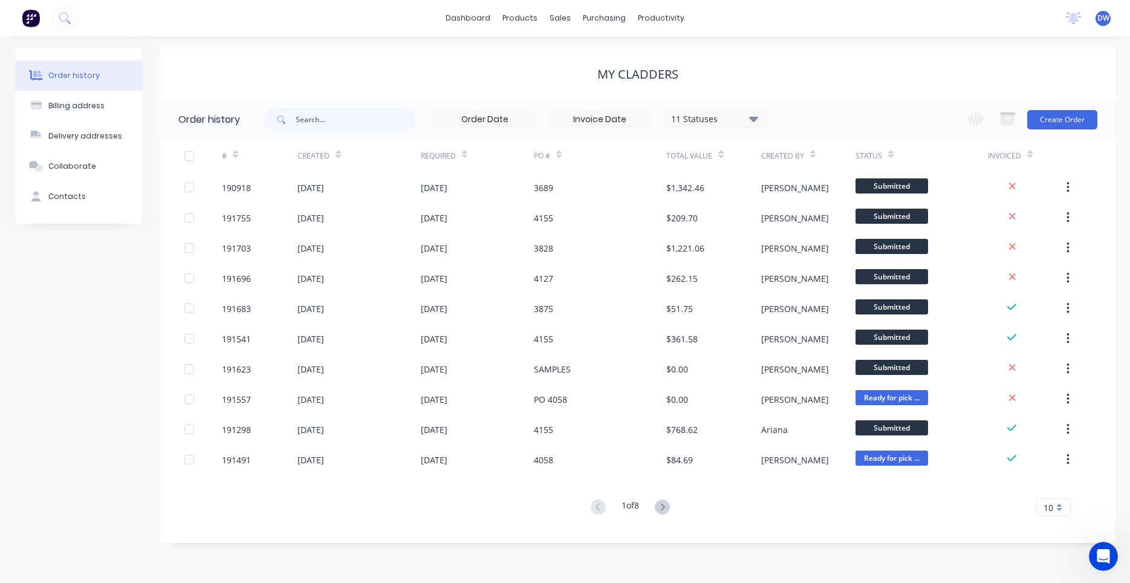
scroll to position [2573, 0]
click at [1102, 16] on span "DW" at bounding box center [1103, 18] width 12 height 11
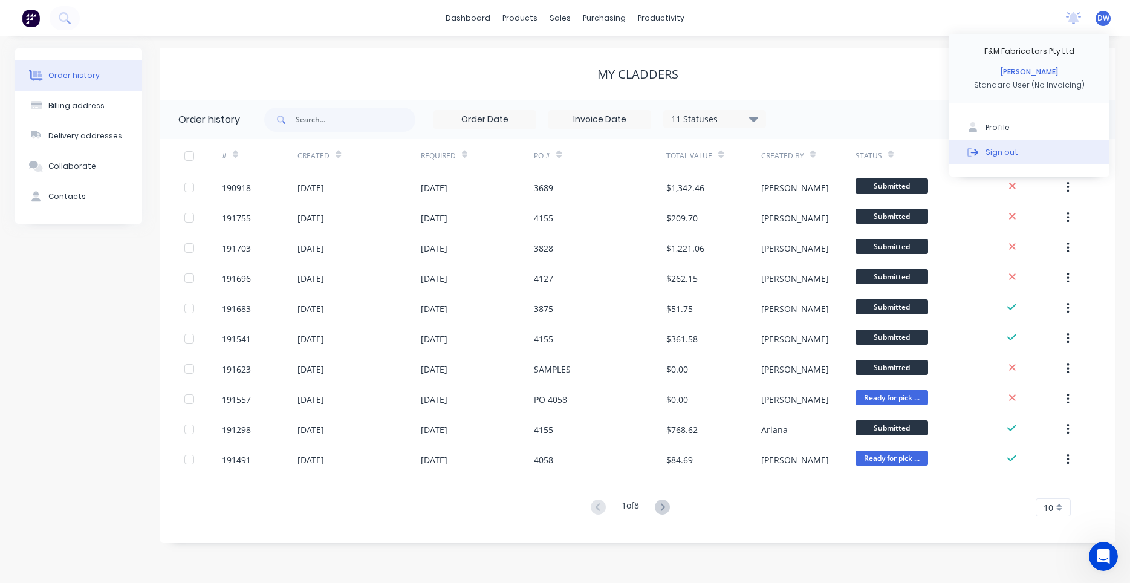
click at [999, 146] on button "Sign out" at bounding box center [1029, 152] width 160 height 24
